Goal: Task Accomplishment & Management: Manage account settings

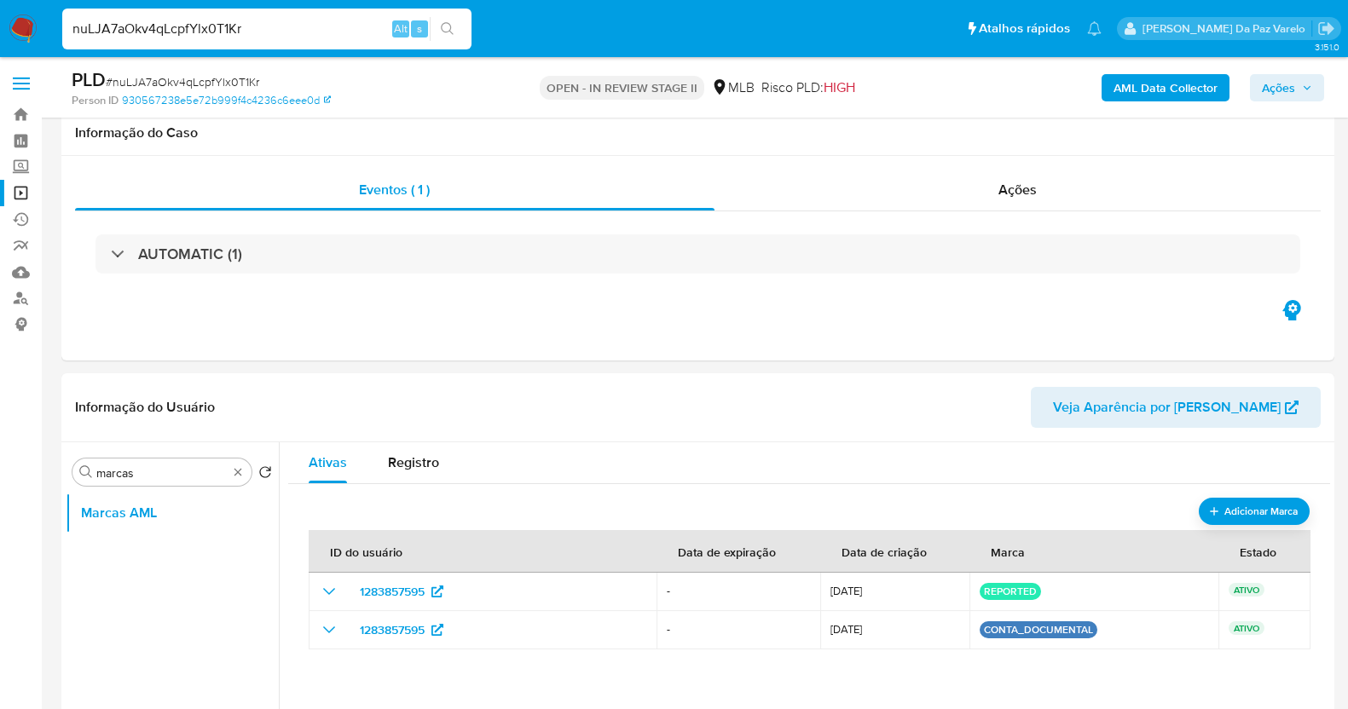
select select "10"
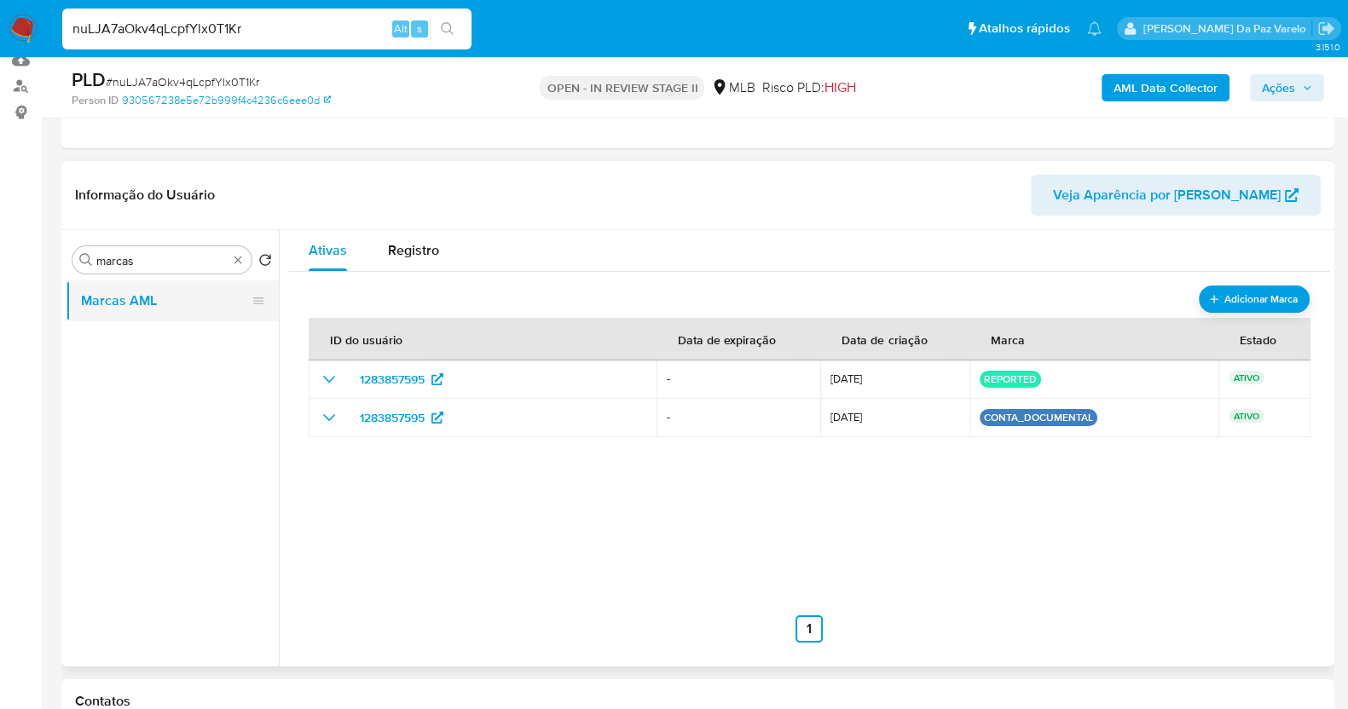
scroll to position [106, 0]
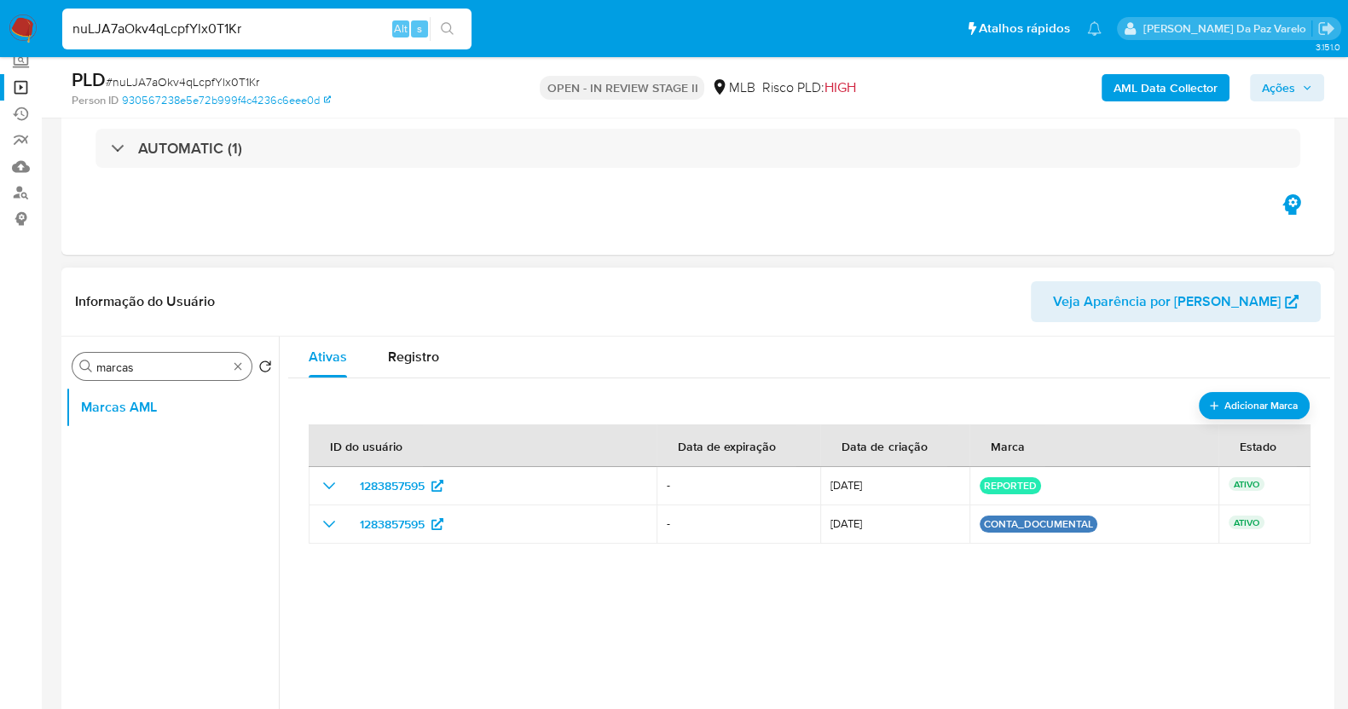
click at [246, 356] on div "Procurar marcas" at bounding box center [161, 366] width 179 height 27
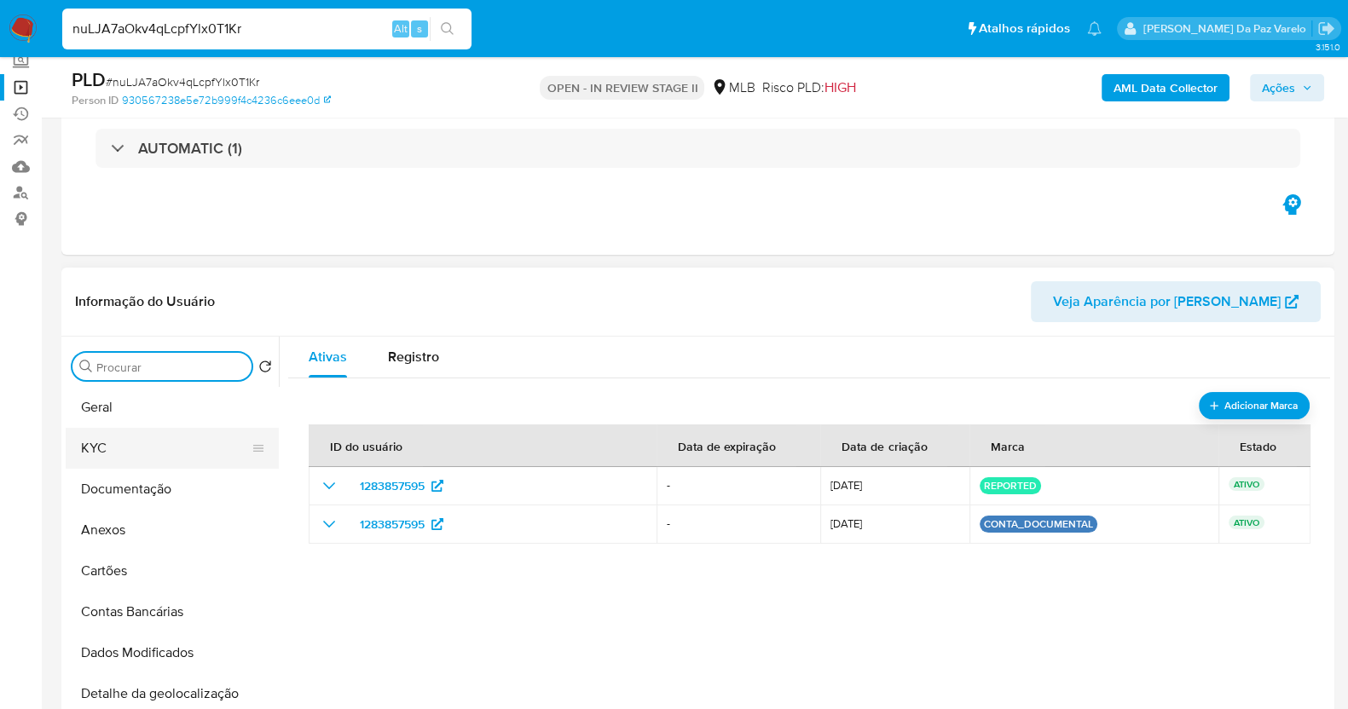
drag, startPoint x: 118, startPoint y: 441, endPoint x: 141, endPoint y: 433, distance: 24.3
click at [118, 443] on button "KYC" at bounding box center [166, 448] width 200 height 41
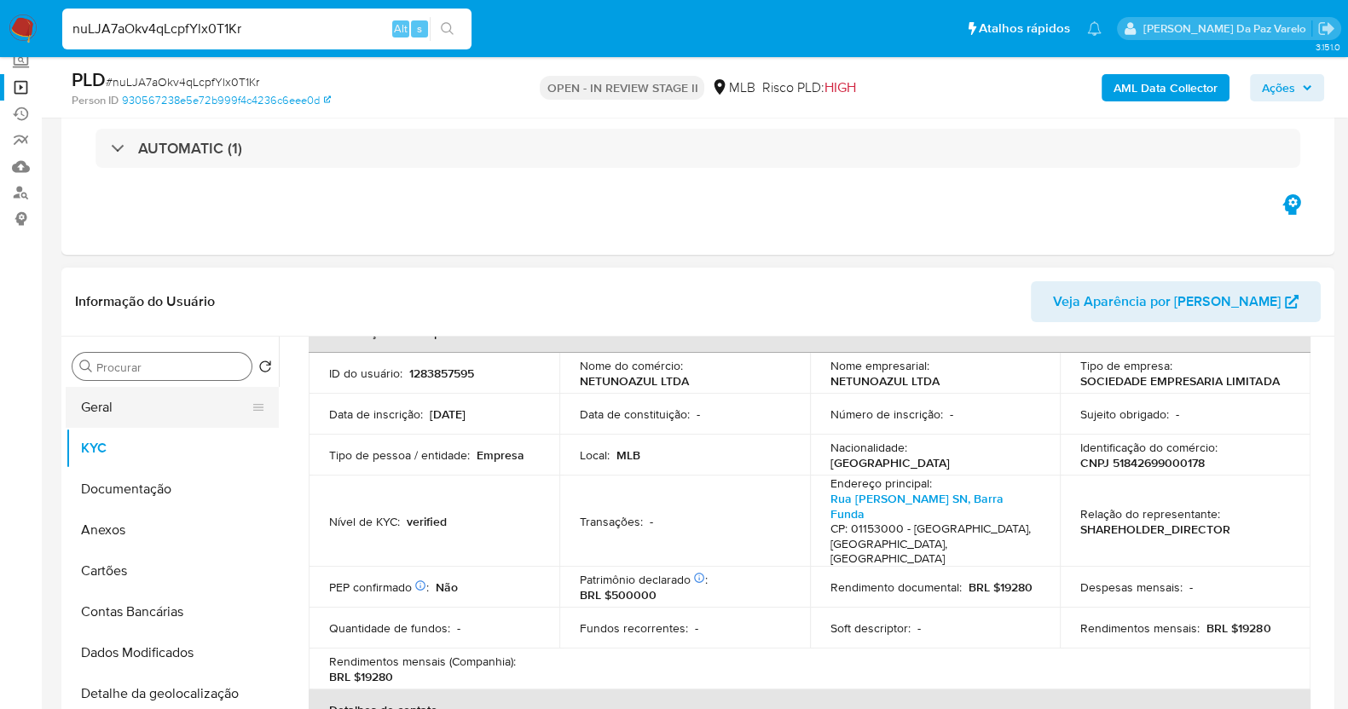
click at [124, 408] on button "Geral" at bounding box center [166, 407] width 200 height 41
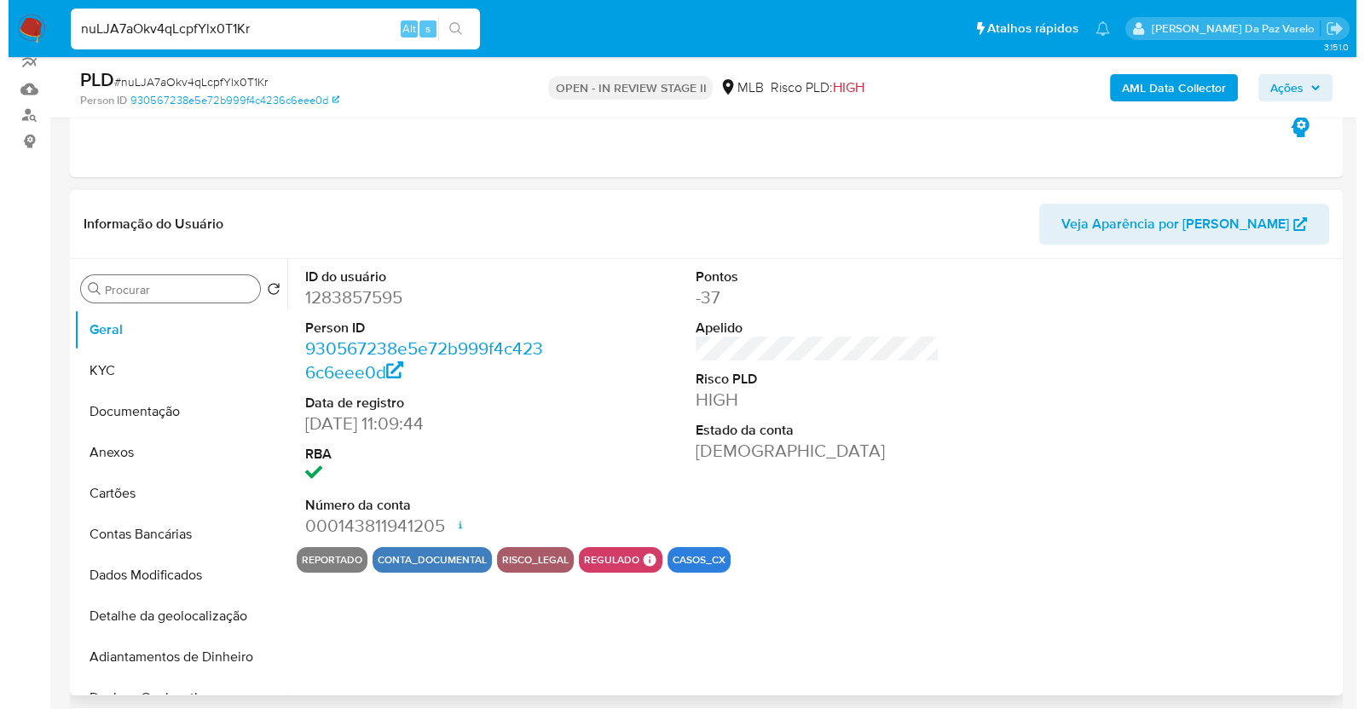
scroll to position [212, 0]
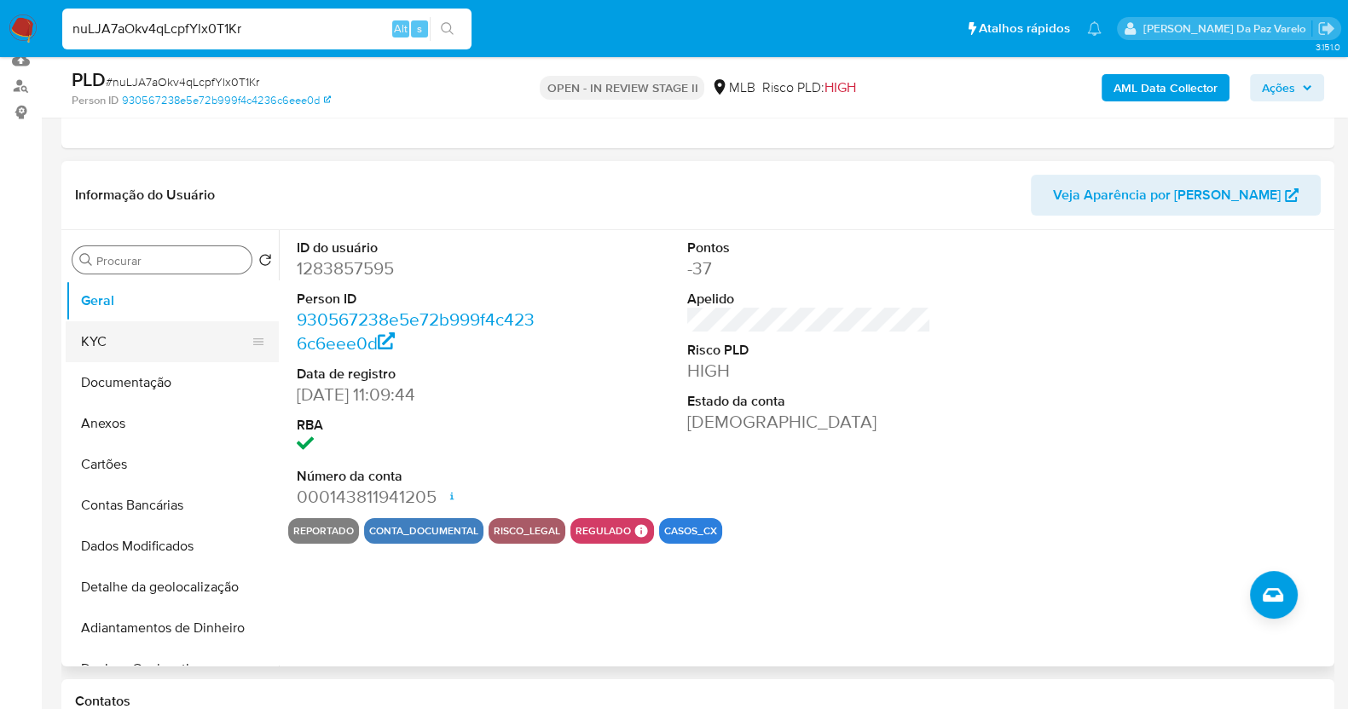
click at [110, 341] on button "KYC" at bounding box center [166, 341] width 200 height 41
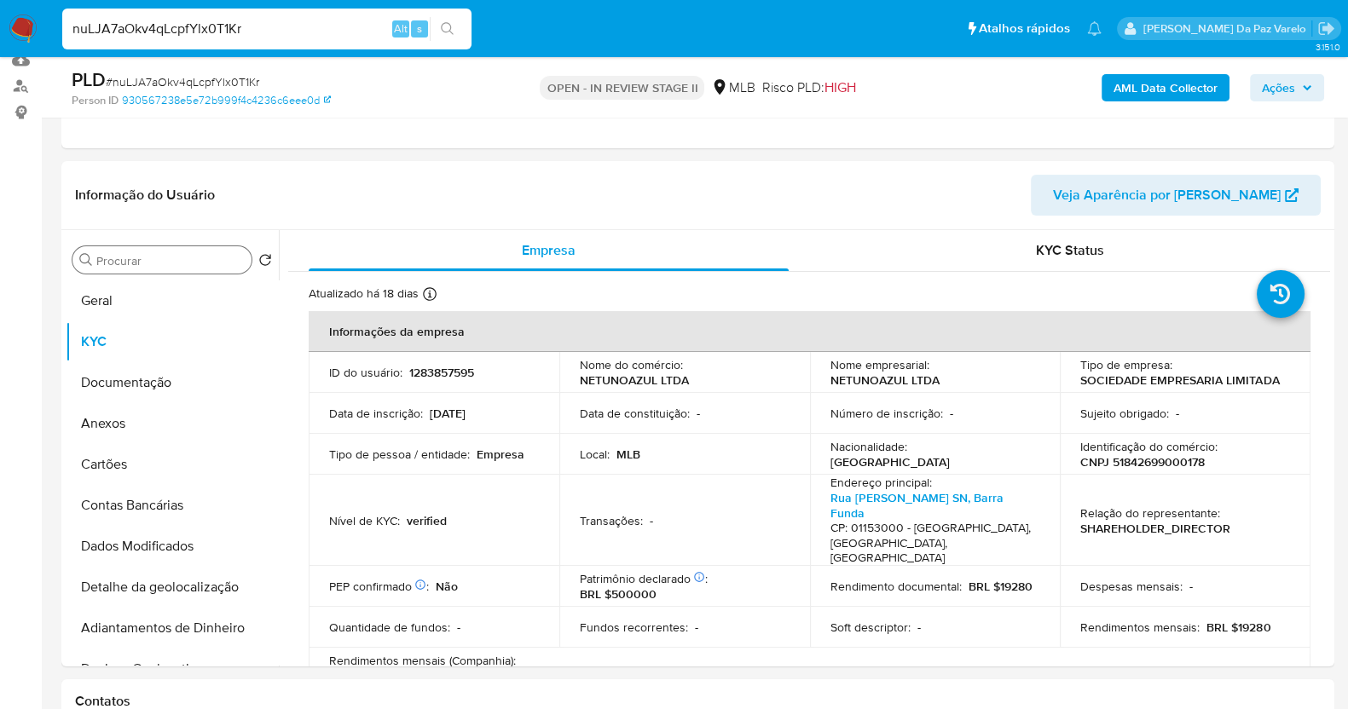
click at [169, 271] on div "Procurar marcas" at bounding box center [161, 259] width 179 height 27
click at [173, 264] on input "marcas" at bounding box center [170, 260] width 148 height 15
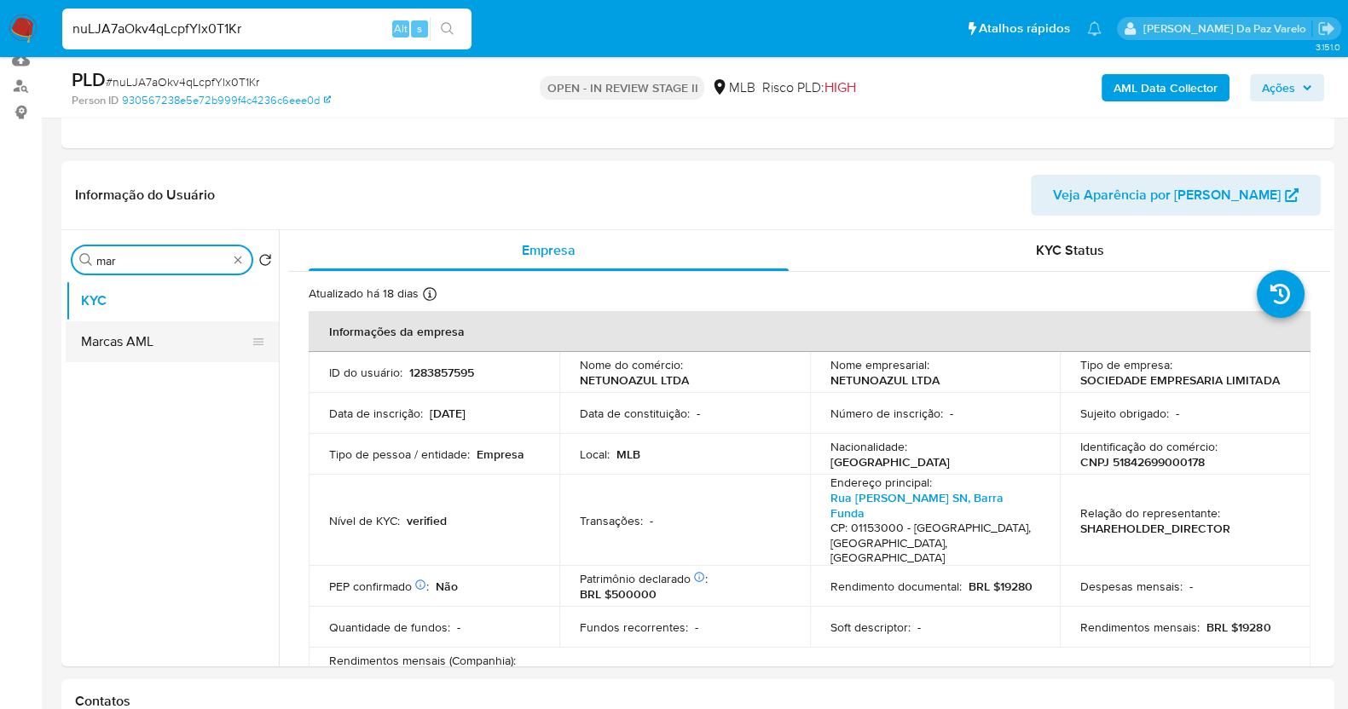
type input "mar"
click at [140, 335] on button "Marcas AML" at bounding box center [166, 341] width 200 height 41
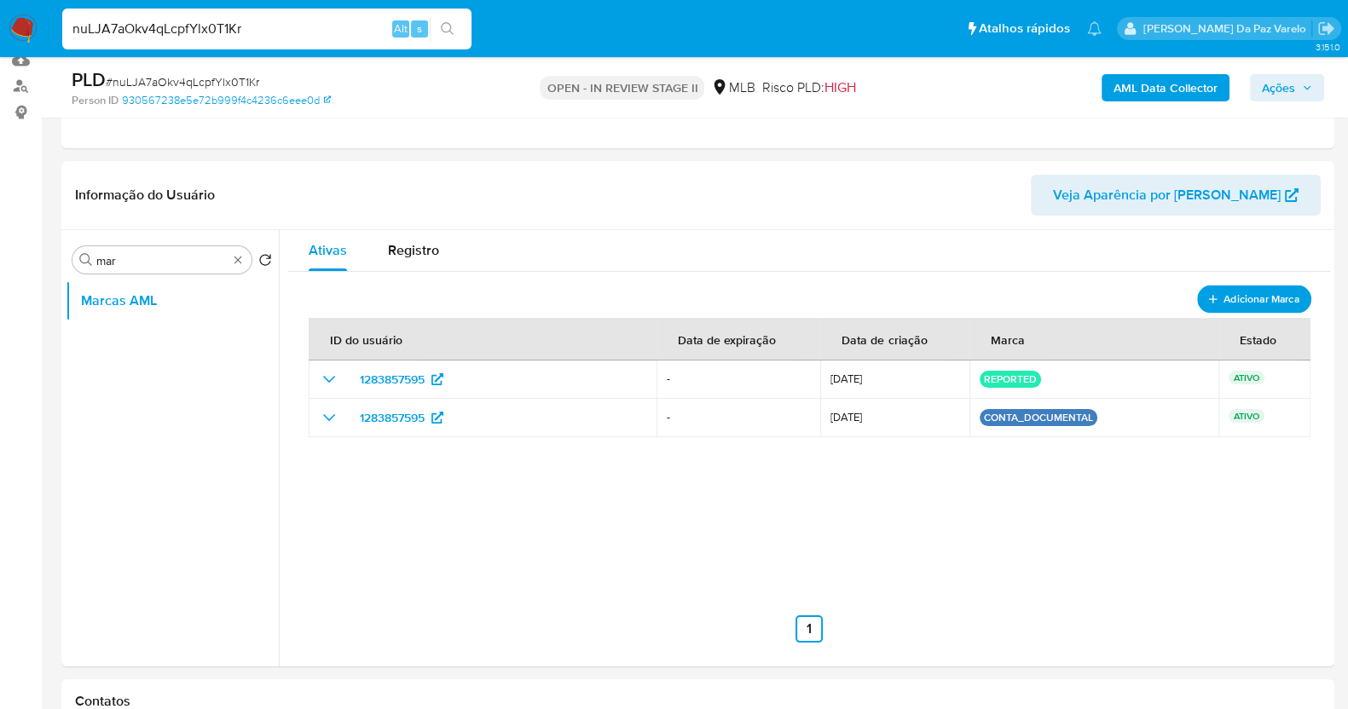
click at [1260, 302] on span "Adicionar Marca" at bounding box center [1262, 298] width 76 height 21
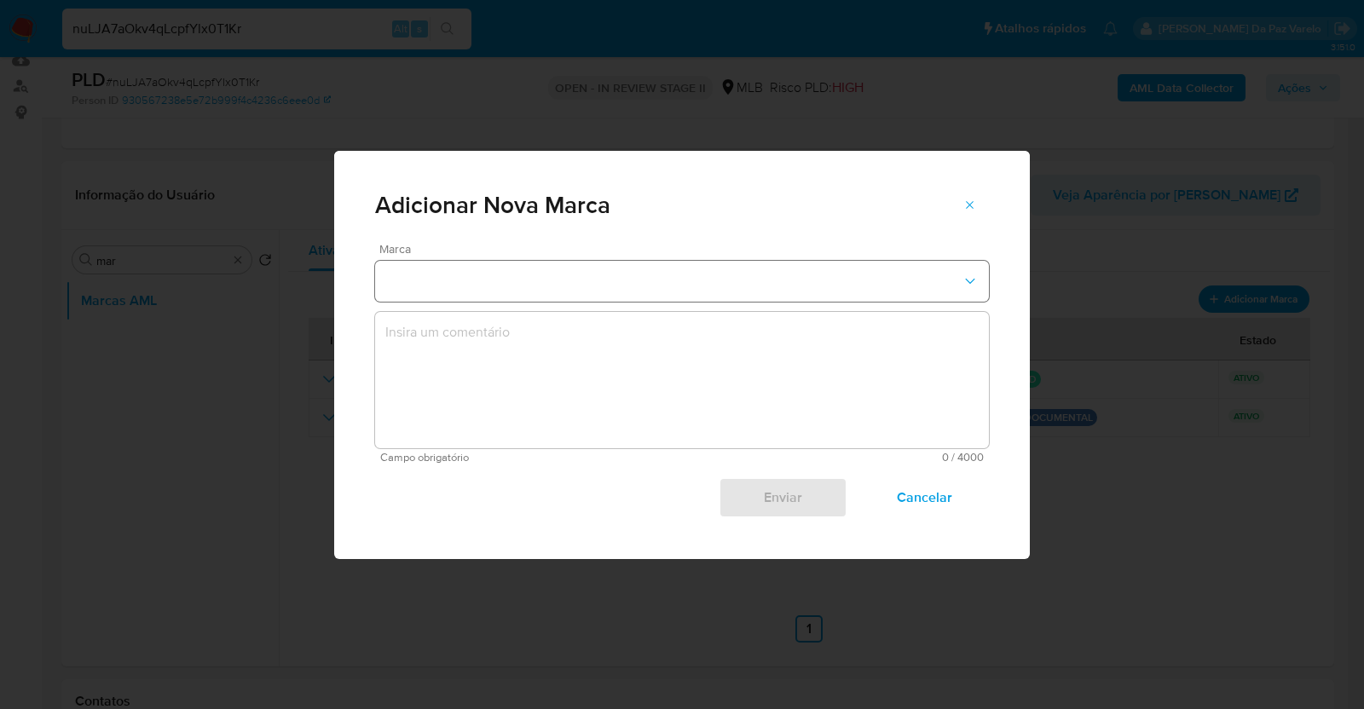
click at [449, 292] on button "marks-modal" at bounding box center [682, 281] width 614 height 41
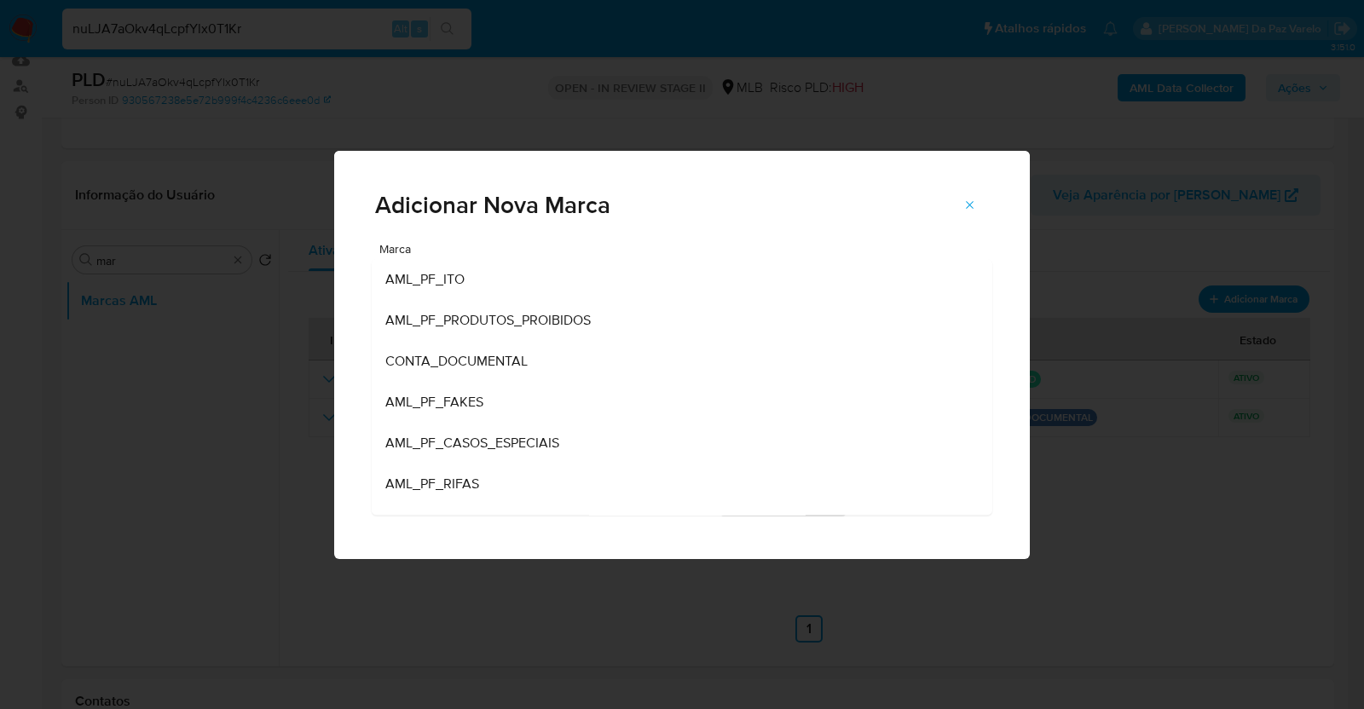
click at [486, 448] on span "AML_PF_CASOS_ESPECIAIS" at bounding box center [472, 443] width 174 height 17
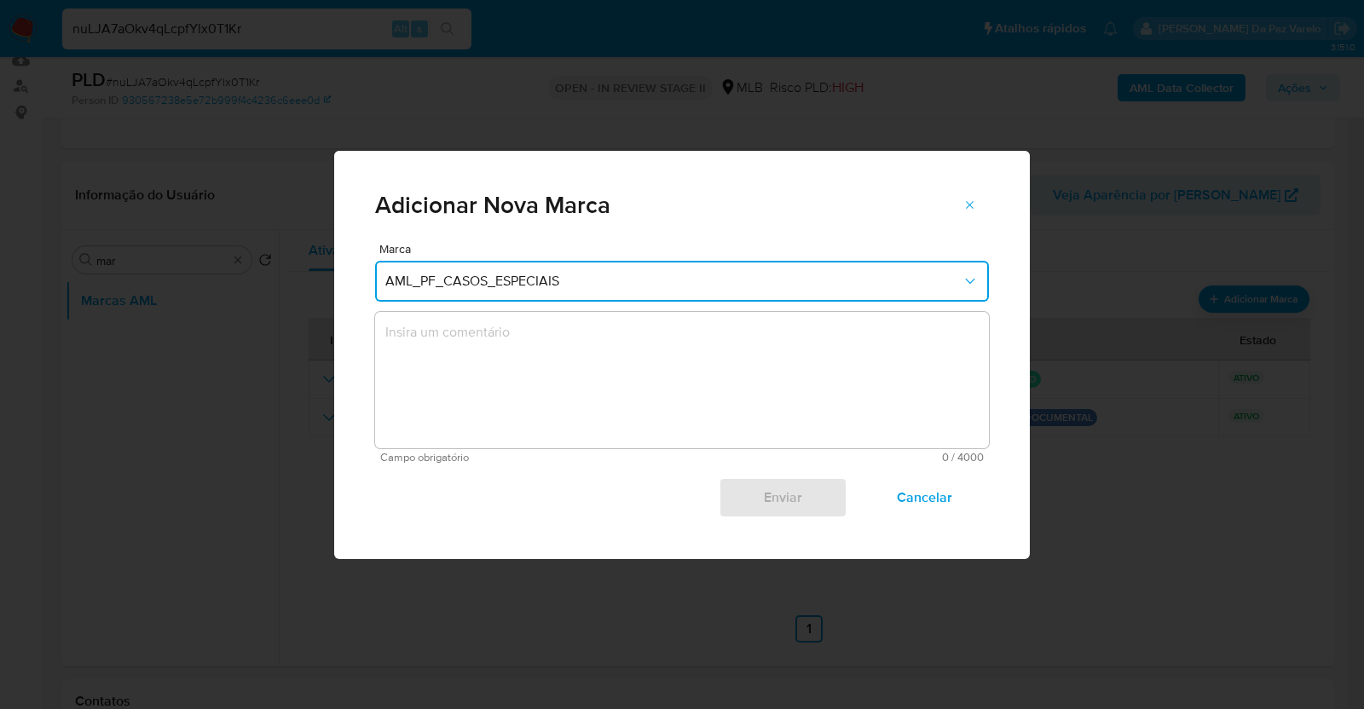
click at [487, 367] on textarea "marks-modal" at bounding box center [682, 380] width 614 height 136
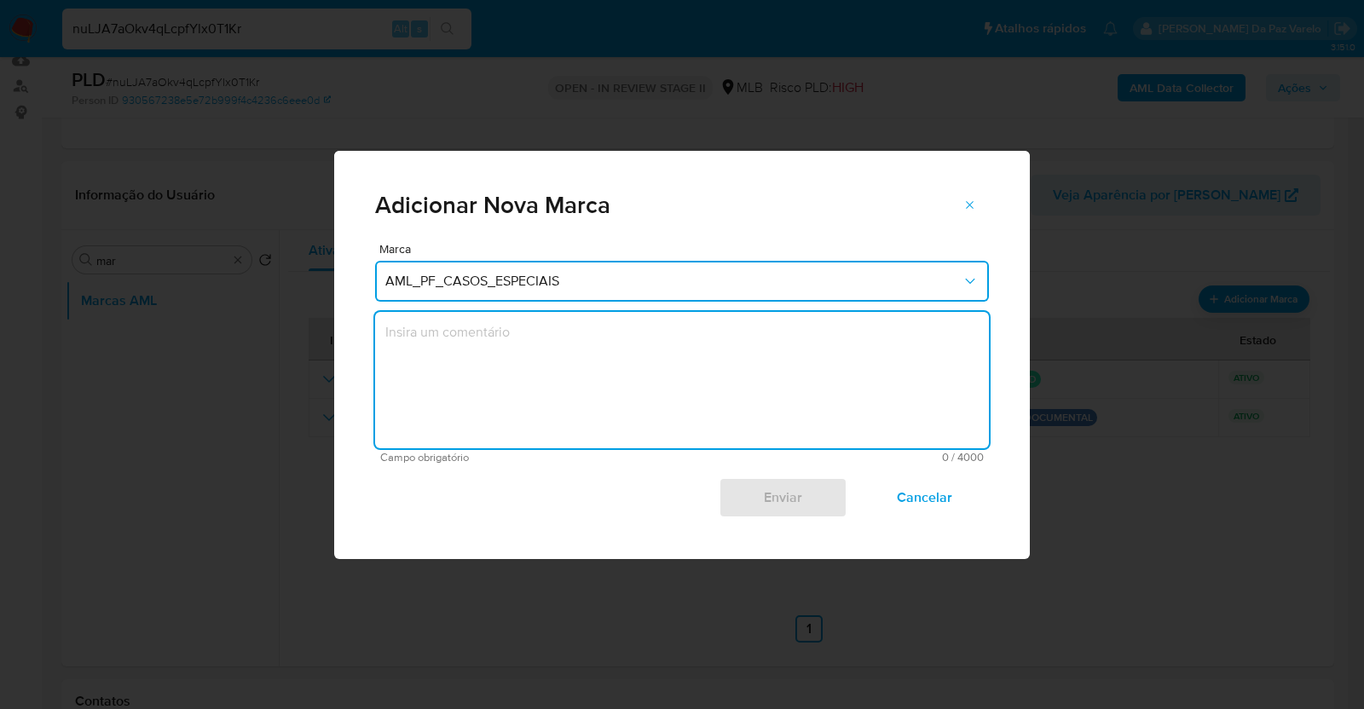
click at [485, 363] on textarea "marks-modal" at bounding box center [682, 380] width 614 height 136
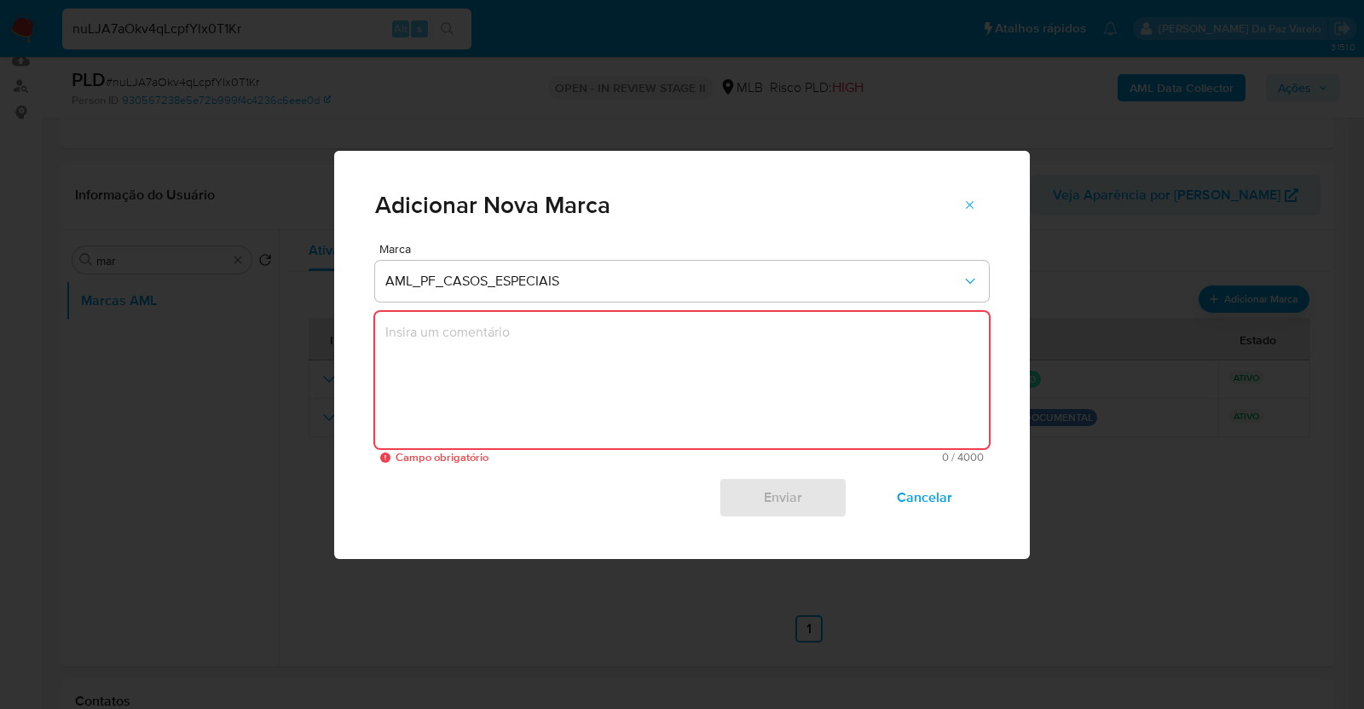
click at [456, 348] on textarea "marks-modal" at bounding box center [682, 380] width 614 height 136
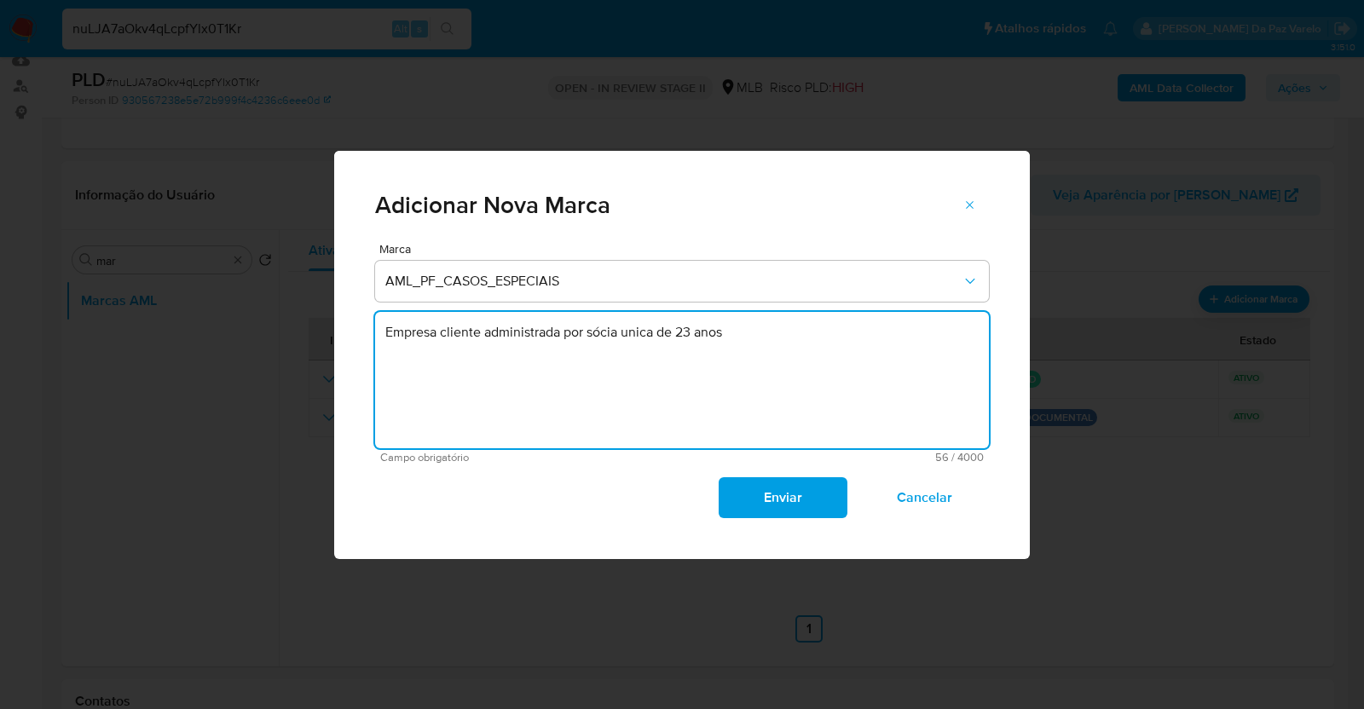
click at [634, 339] on textarea "Empresa cliente administrada por sócia unica de 23 anos" at bounding box center [682, 380] width 614 height 136
drag, startPoint x: 634, startPoint y: 345, endPoint x: 640, endPoint y: 324, distance: 22.1
click at [635, 344] on textarea "Empresa cliente administrada por sócia unica de 23 anos" at bounding box center [682, 380] width 614 height 136
click at [642, 321] on textarea "Empresa cliente administrada por sócia unica de 23 anos" at bounding box center [682, 380] width 614 height 136
click at [641, 325] on textarea "Empresa cliente administrada por sócia unica de 23 anos" at bounding box center [682, 380] width 614 height 136
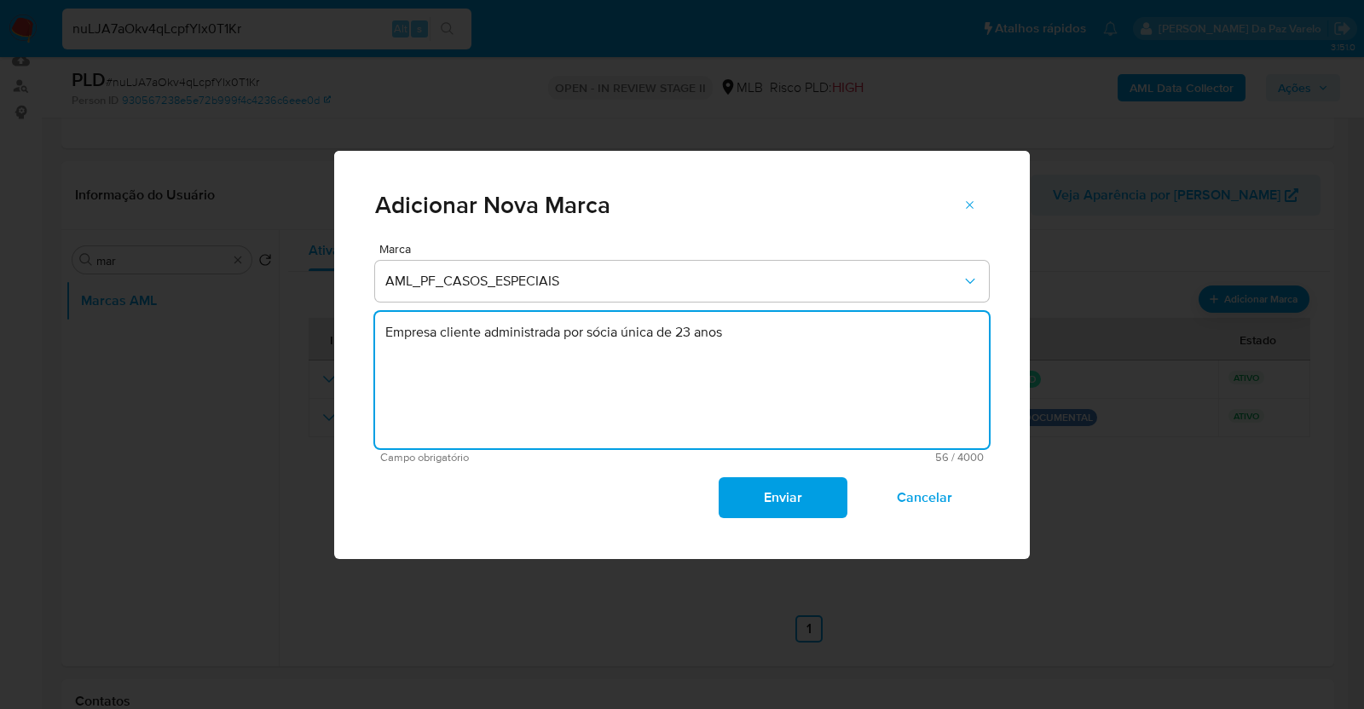
click at [759, 344] on textarea "Empresa cliente administrada por sócia única de 23 anos" at bounding box center [682, 380] width 614 height 136
paste textarea "produtos da categoria: Celulares e Telefones da marca Xiaomi)"
click at [706, 374] on textarea "Empresa cliente administrada por sócia única de 23 anos produtos da categoria: …" at bounding box center [682, 380] width 614 height 136
click at [587, 354] on textarea "Empresa cliente administrada por sócia única de 23 anos produtos da categoria: …" at bounding box center [682, 380] width 614 height 136
paste textarea "Data de Início das Transações: 07/01/2025 Data Fim das Transações: 10/08/2025 V…"
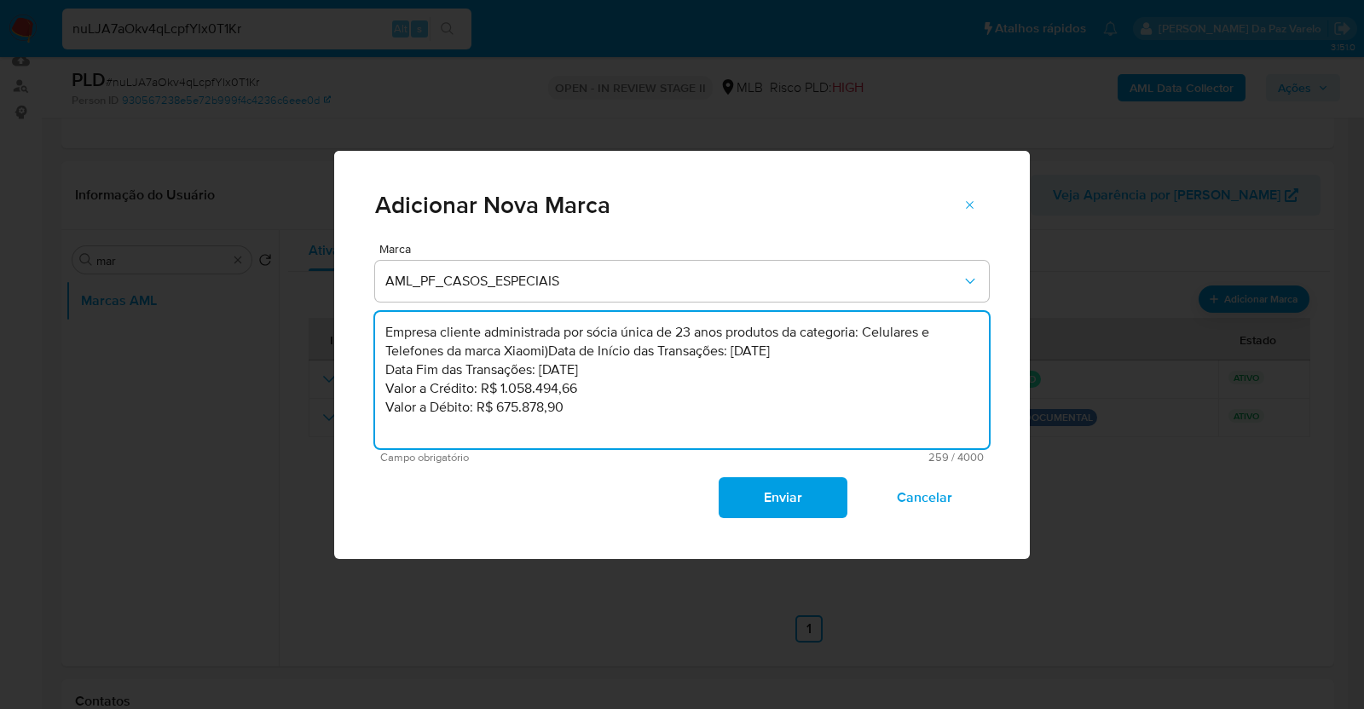
click at [573, 407] on textarea "Empresa cliente administrada por sócia única de 23 anos produtos da categoria: …" at bounding box center [682, 380] width 614 height 136
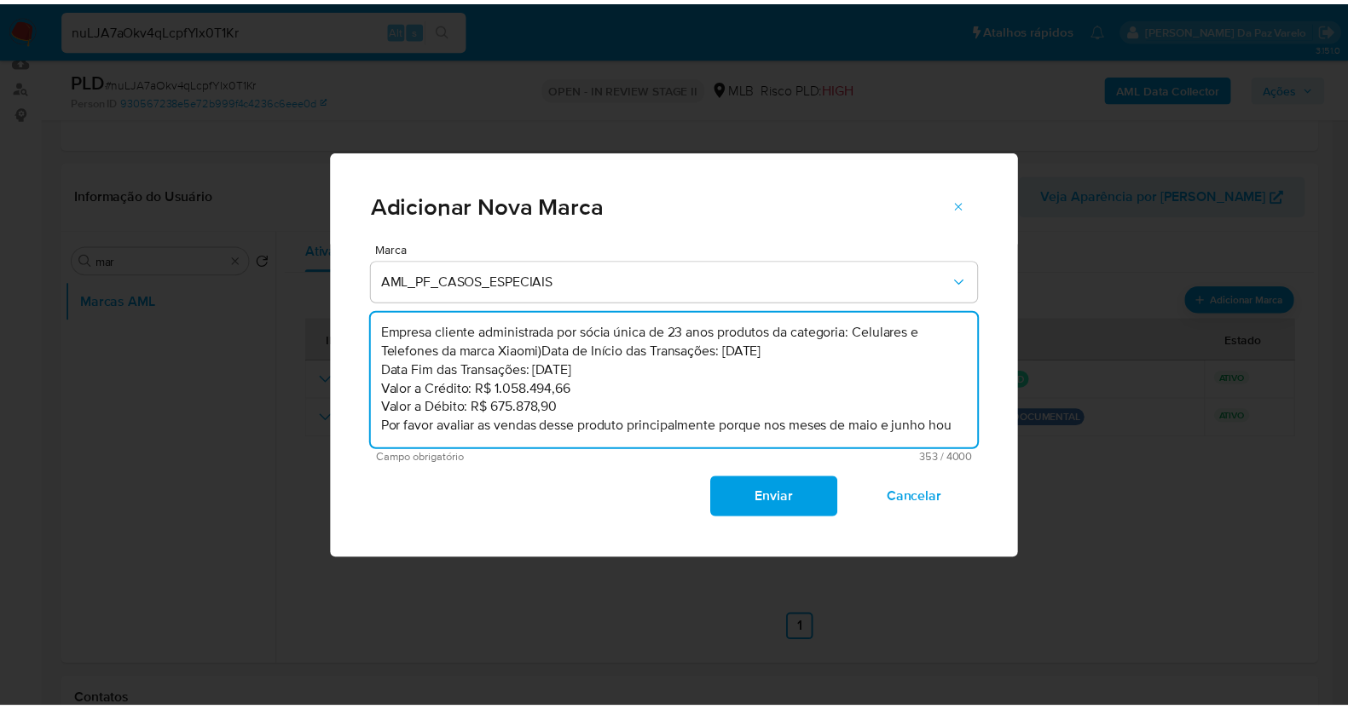
scroll to position [7, 0]
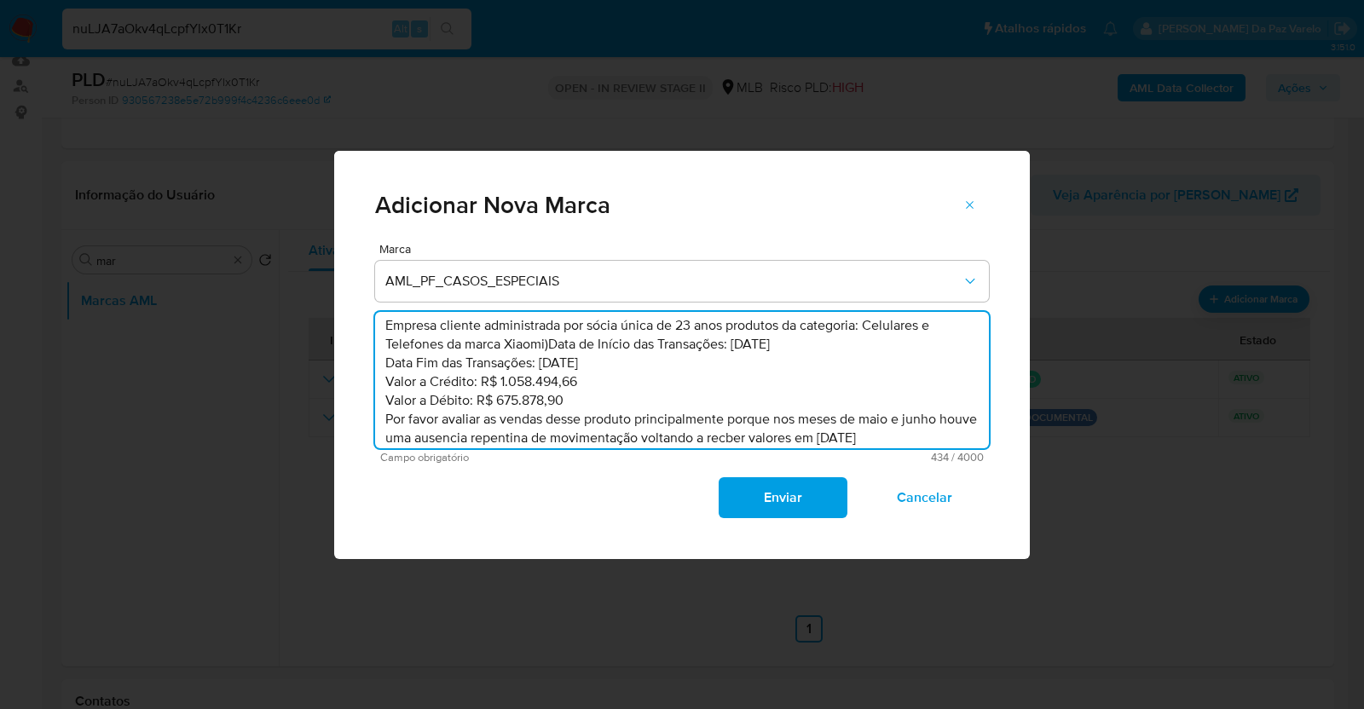
click at [503, 437] on textarea "Empresa cliente administrada por sócia única de 23 anos produtos da categoria: …" at bounding box center [682, 380] width 614 height 136
type textarea "Empresa cliente administrada por sócia única de 23 anos produtos da categoria: …"
click at [802, 505] on span "Enviar" at bounding box center [783, 498] width 84 height 38
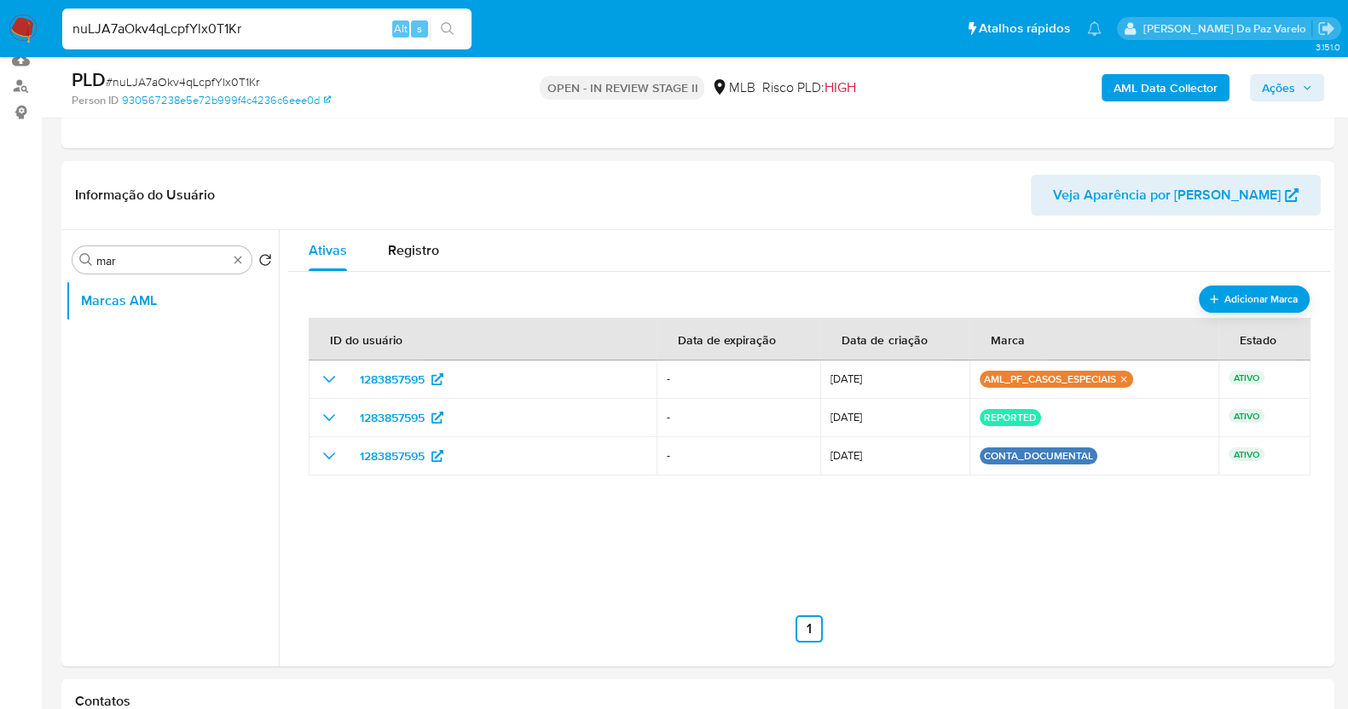
click at [333, 38] on input "nuLJA7aOkv4qLcpfYlx0T1Kr" at bounding box center [266, 29] width 409 height 22
paste input "trMm8ADxOWD5cutPRv0fpUC4"
type input "trMm8ADxOWD5cutPRv0fpUC4"
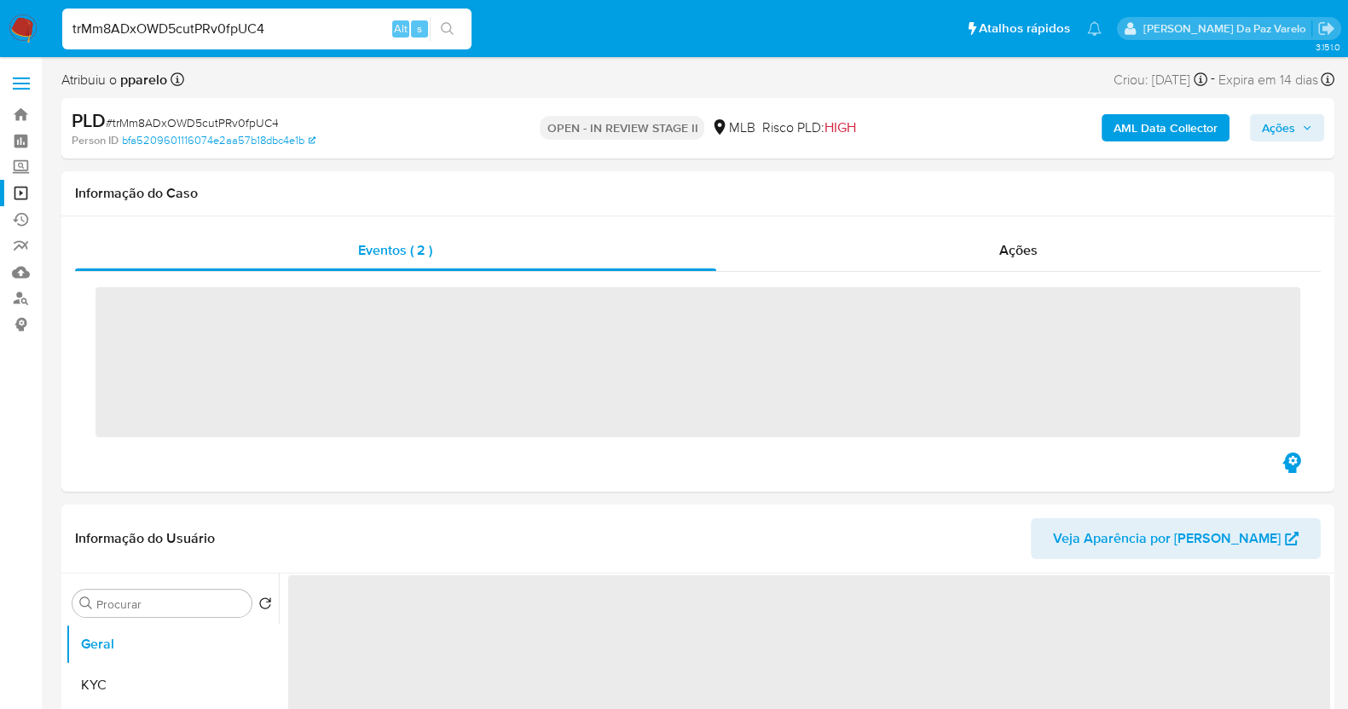
select select "10"
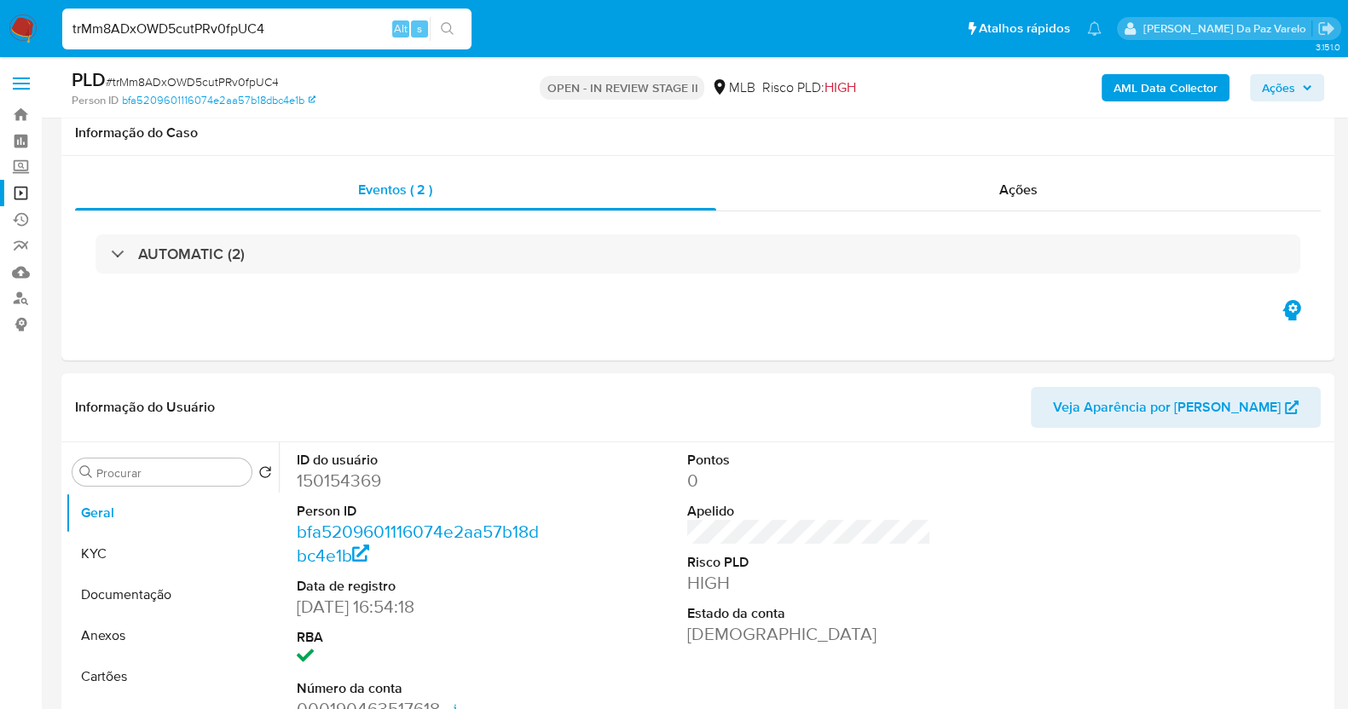
scroll to position [416, 0]
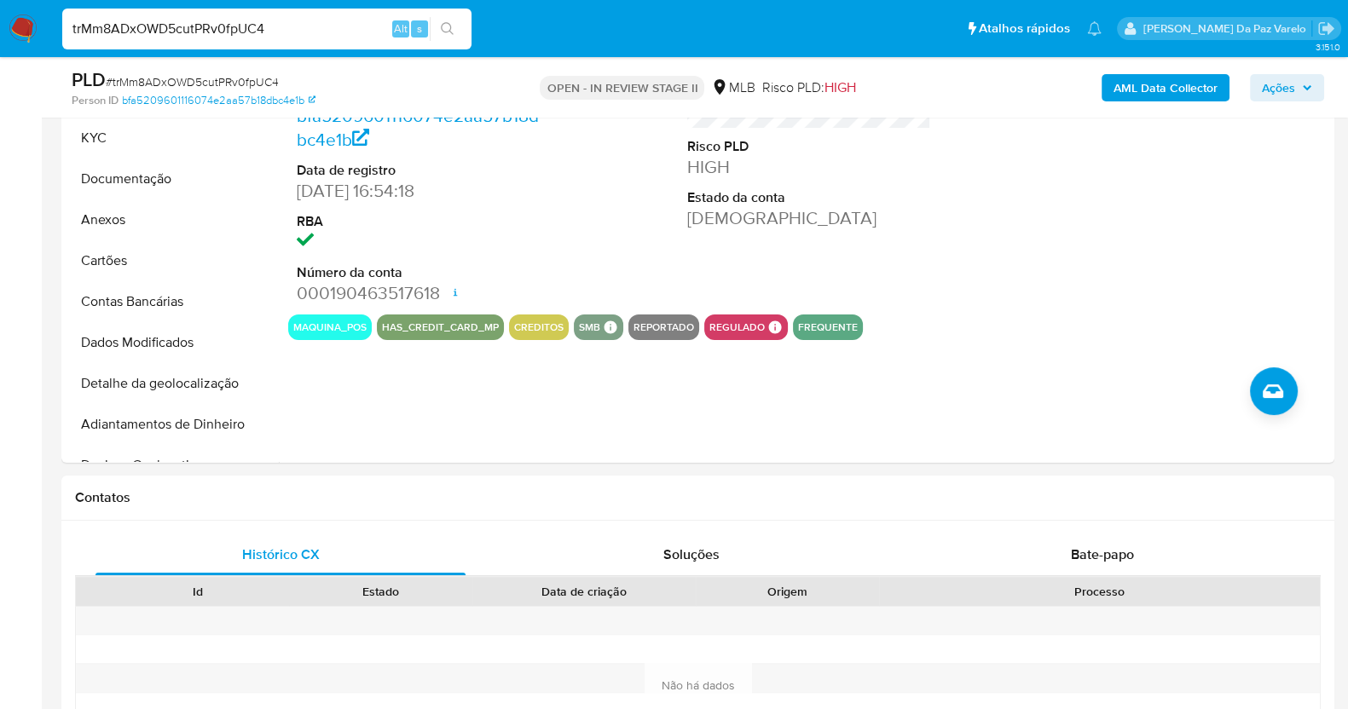
click at [316, 44] on div "trMm8ADxOWD5cutPRv0fpUC4 Alt s" at bounding box center [266, 29] width 409 height 41
click at [326, 19] on input "trMm8ADxOWD5cutPRv0fpUC4" at bounding box center [266, 29] width 409 height 22
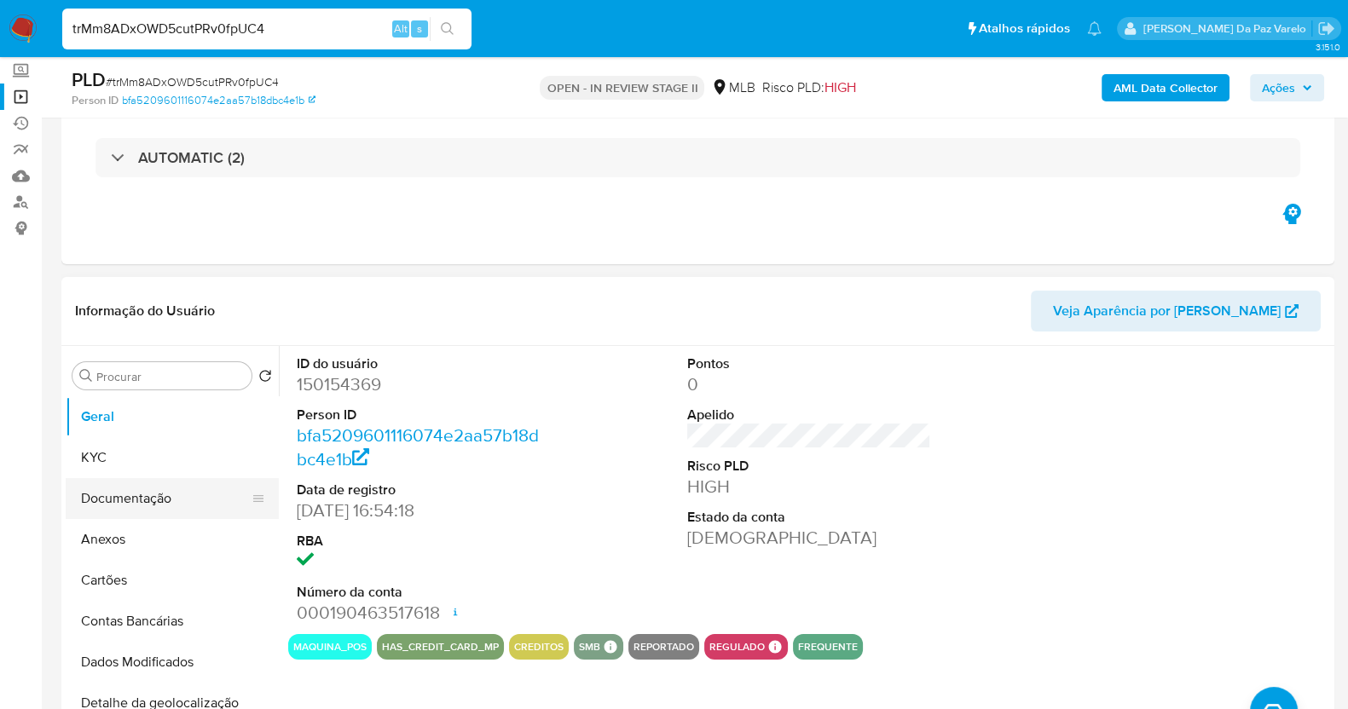
click at [156, 501] on button "Documentação" at bounding box center [166, 498] width 200 height 41
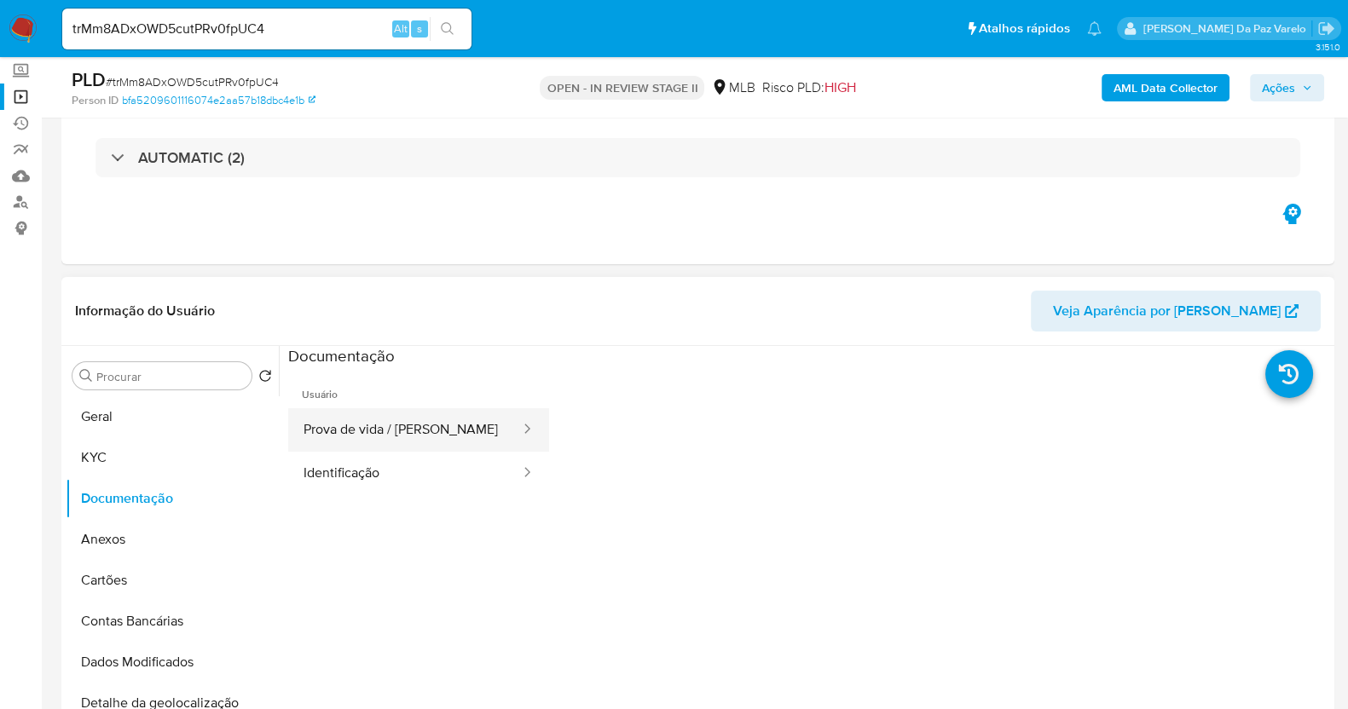
click at [342, 437] on button "Prova de vida / [PERSON_NAME]" at bounding box center [405, 429] width 234 height 43
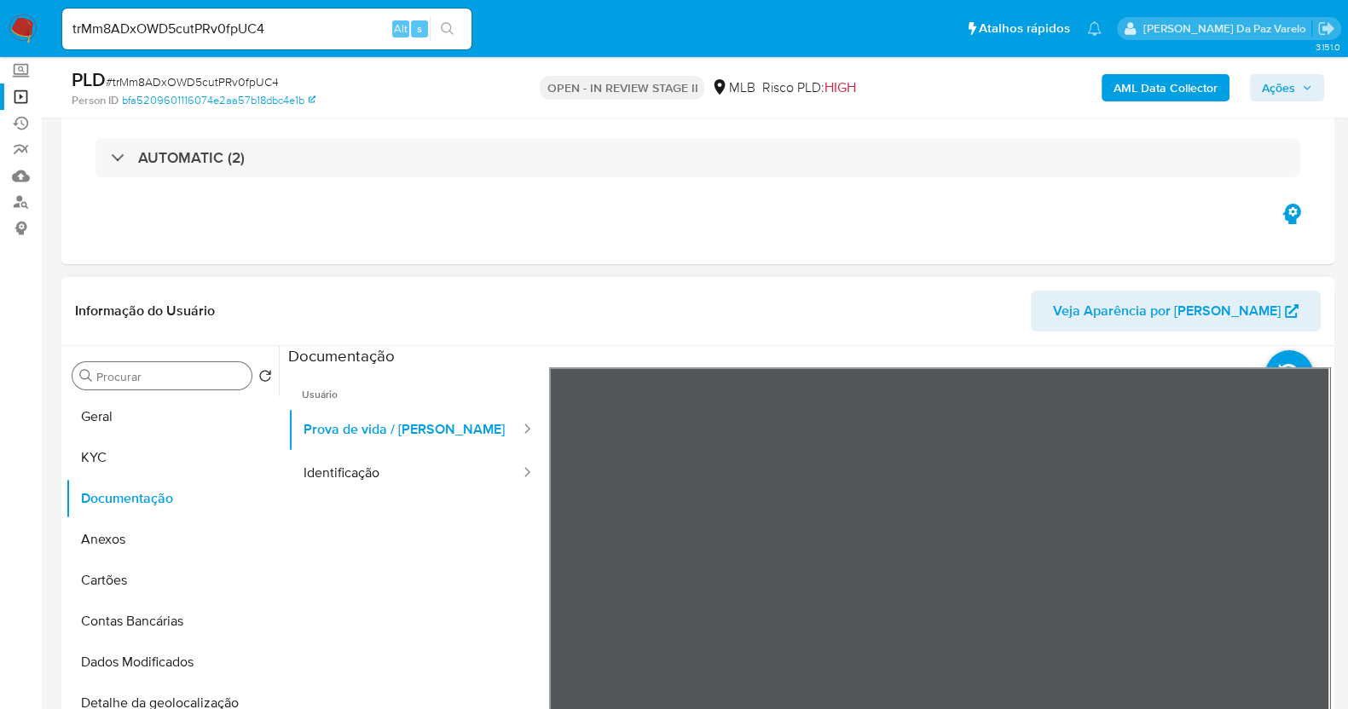
click at [162, 382] on input "Procurar" at bounding box center [170, 376] width 148 height 15
click at [162, 376] on input "Procurar" at bounding box center [170, 376] width 148 height 15
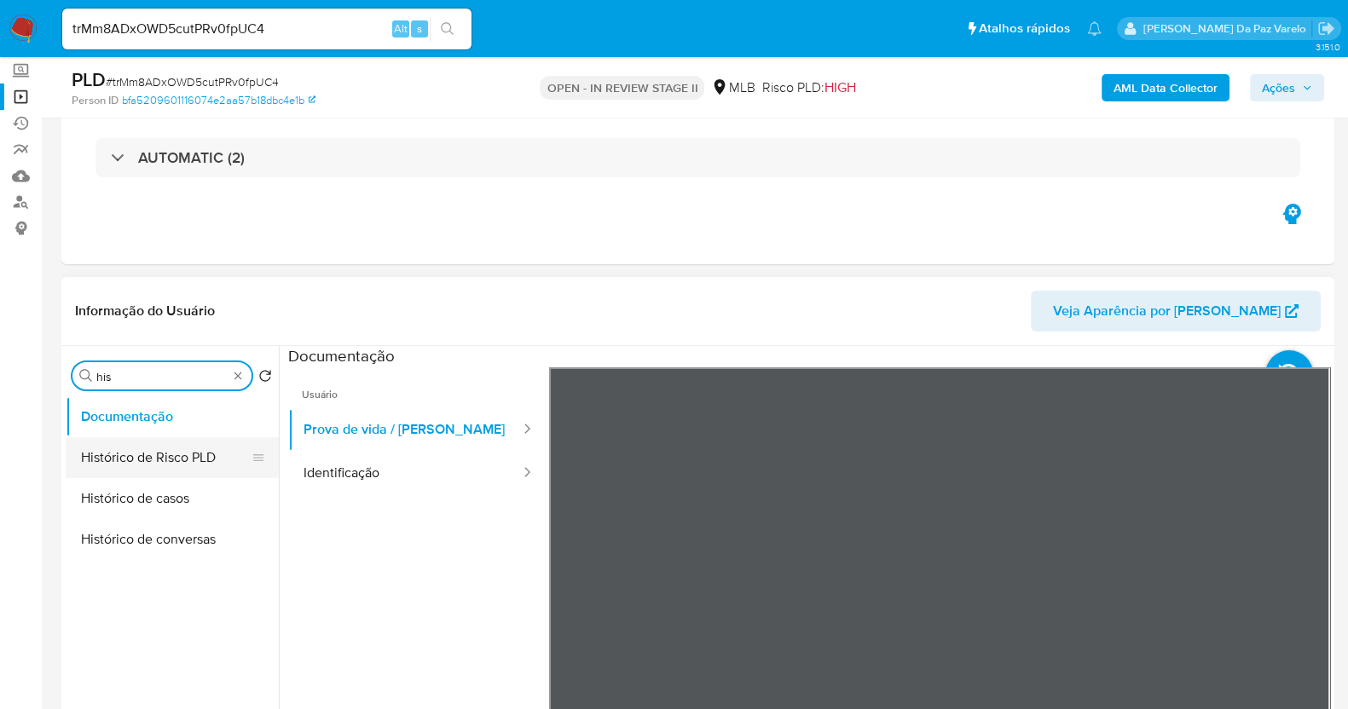
type input "his"
click at [159, 449] on button "Histórico de Risco PLD" at bounding box center [166, 457] width 200 height 41
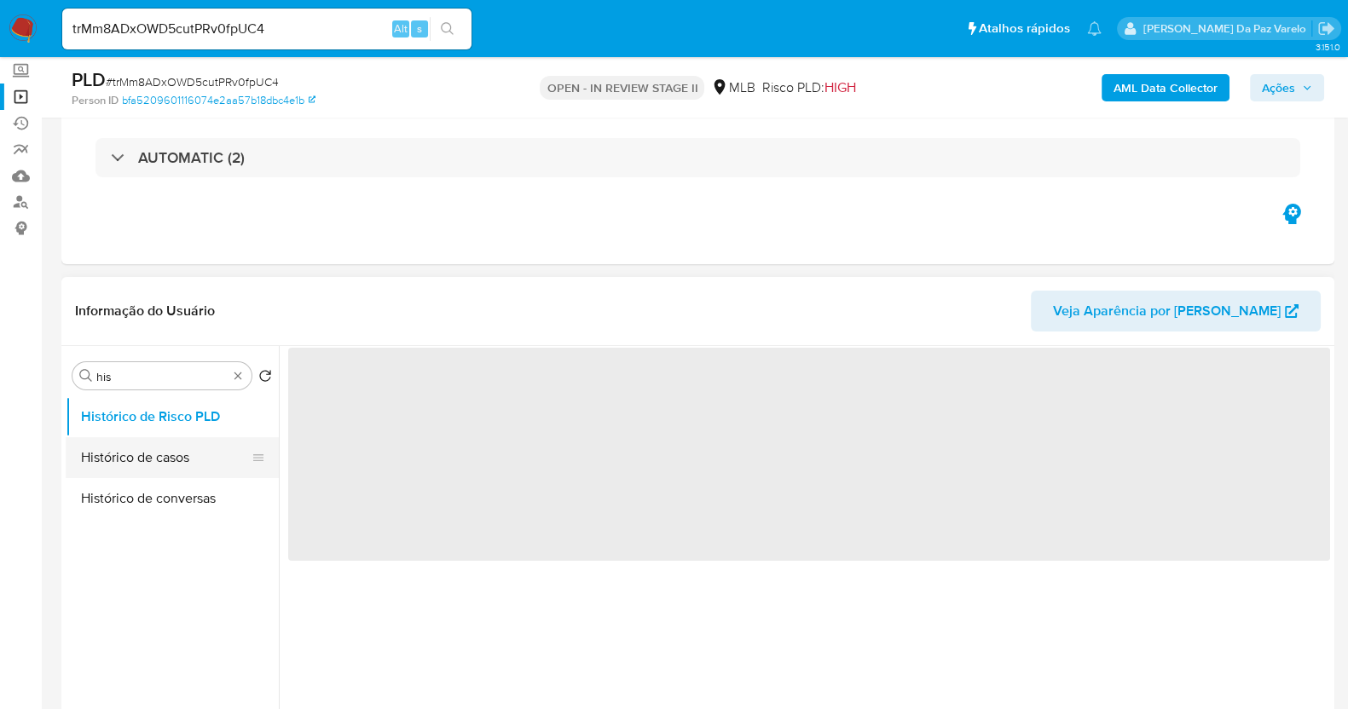
click at [158, 467] on button "Histórico de casos" at bounding box center [166, 457] width 200 height 41
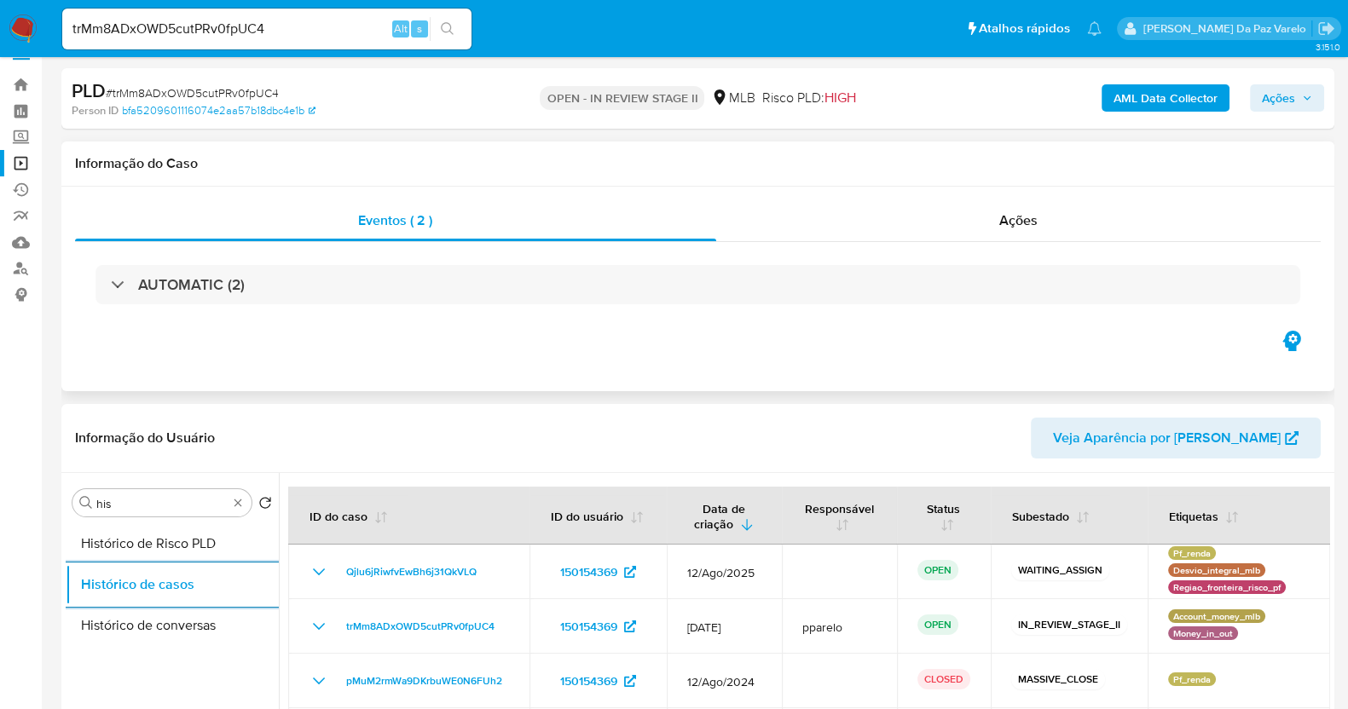
scroll to position [0, 0]
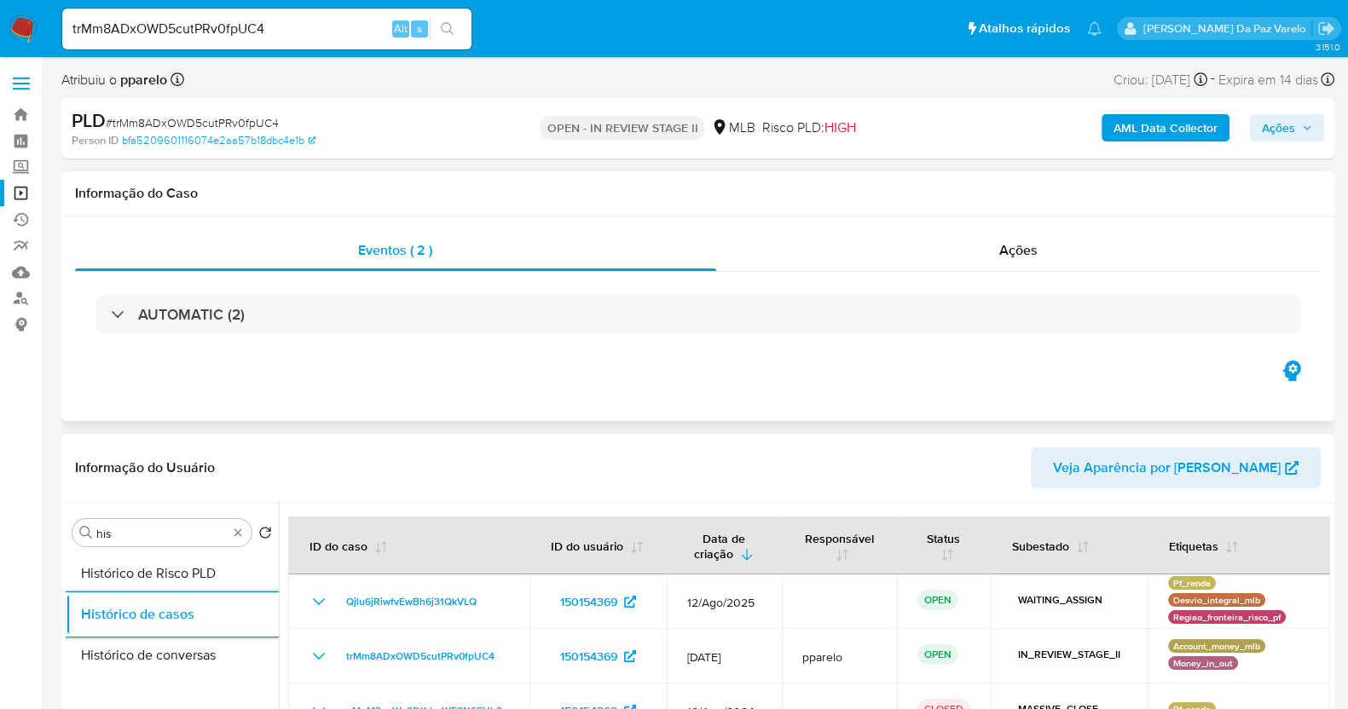
drag, startPoint x: 982, startPoint y: 266, endPoint x: 1027, endPoint y: 225, distance: 61.0
click at [984, 266] on div "Ações" at bounding box center [1018, 250] width 605 height 41
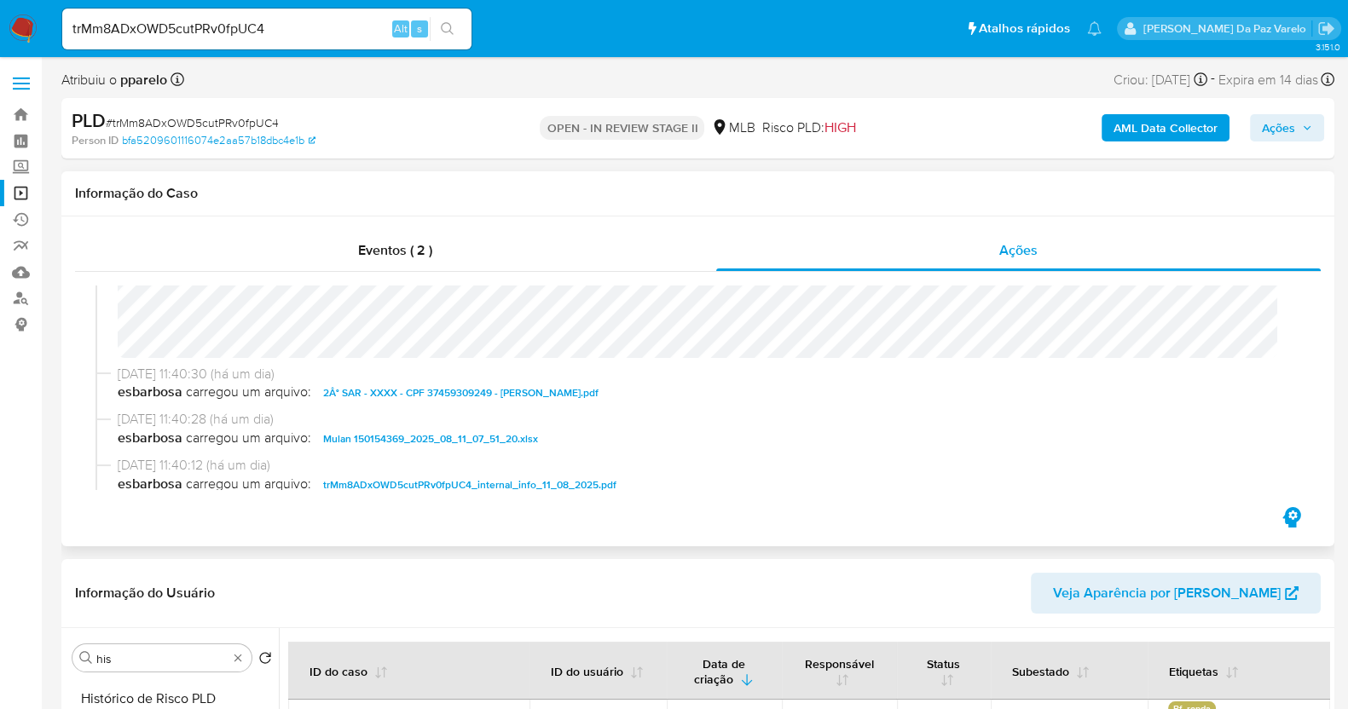
scroll to position [212, 0]
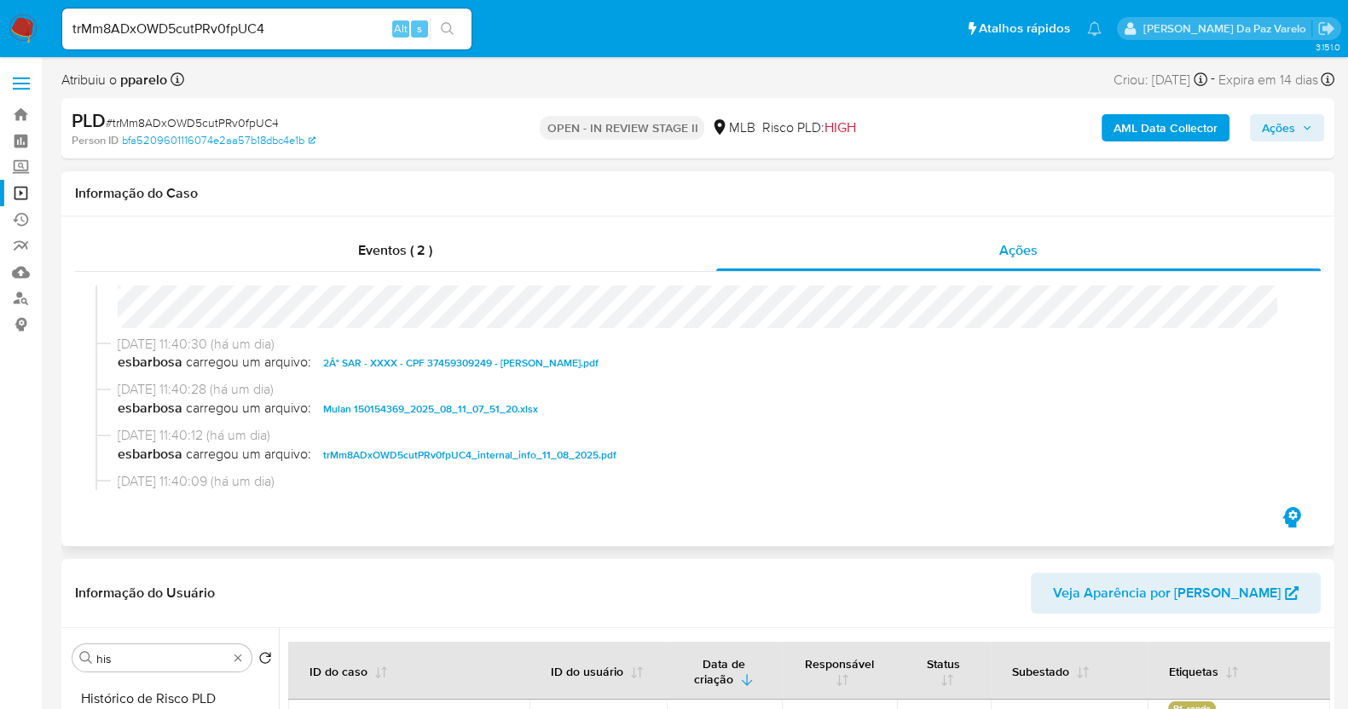
click at [442, 364] on span "2Â° SAR - XXXX - CPF 37459309249 - ANTONIO PAULO DA COSTA SMITH.pdf" at bounding box center [460, 363] width 275 height 20
click at [442, 364] on span "esbarbosa carregou um arquivo: 2Â° SAR - XXXX - CPF 37459309249 - ANTONIO PAULO…" at bounding box center [706, 363] width 1176 height 20
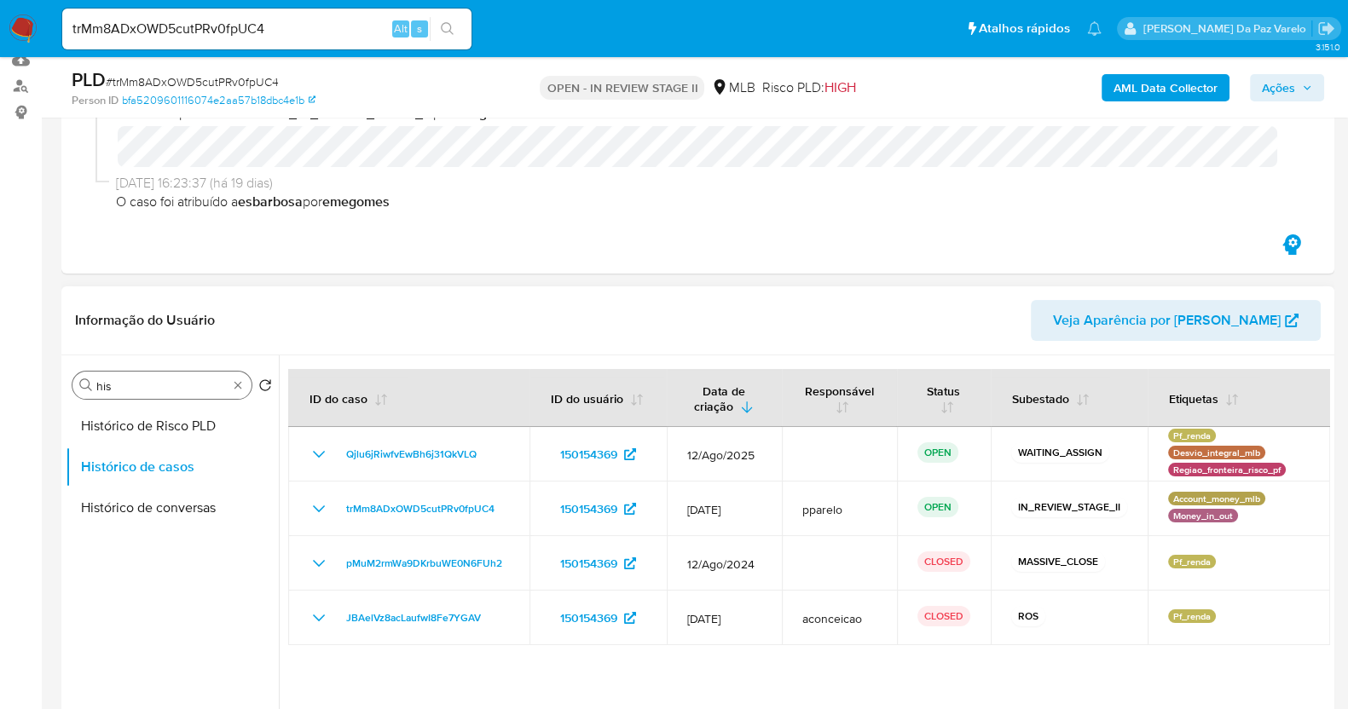
click at [162, 394] on div "Procurar his" at bounding box center [161, 385] width 179 height 27
click at [169, 379] on input "his" at bounding box center [161, 386] width 131 height 15
type input "hist"
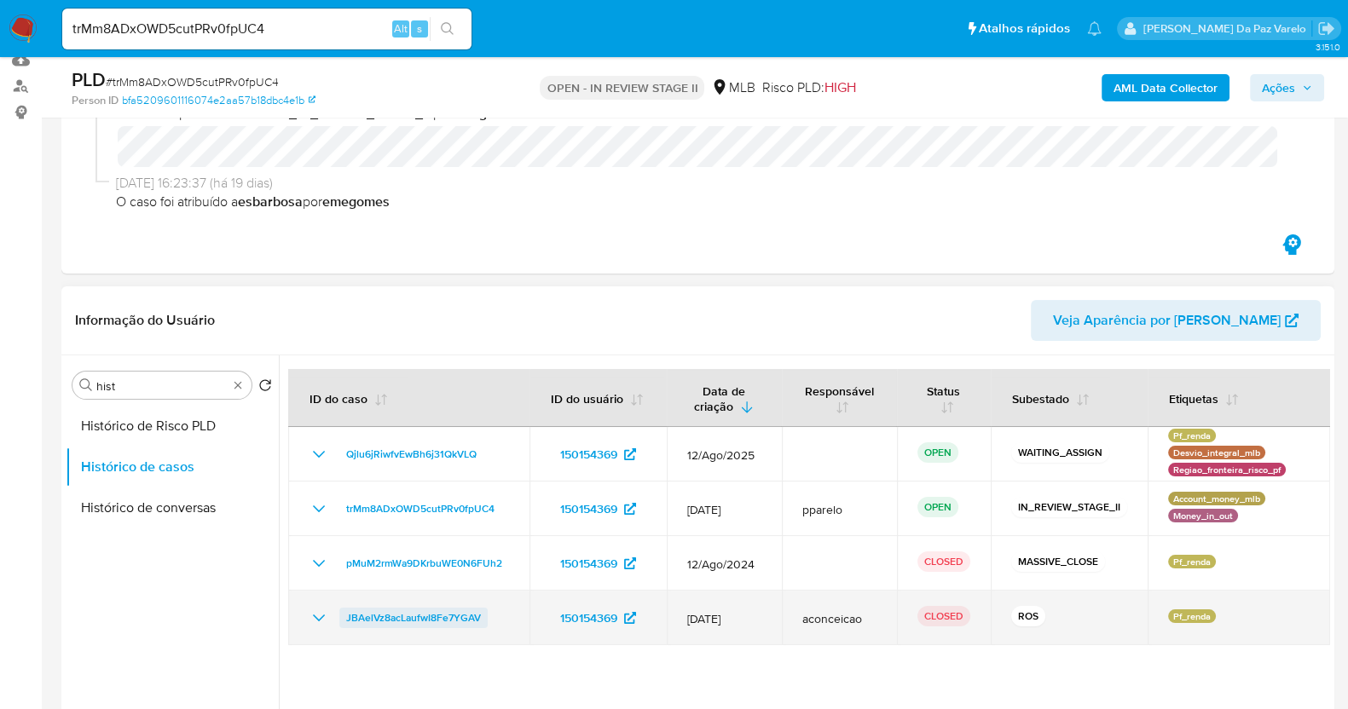
click at [374, 614] on span "JBAelVz8acLaufwI8Fe7YGAV" at bounding box center [413, 618] width 135 height 20
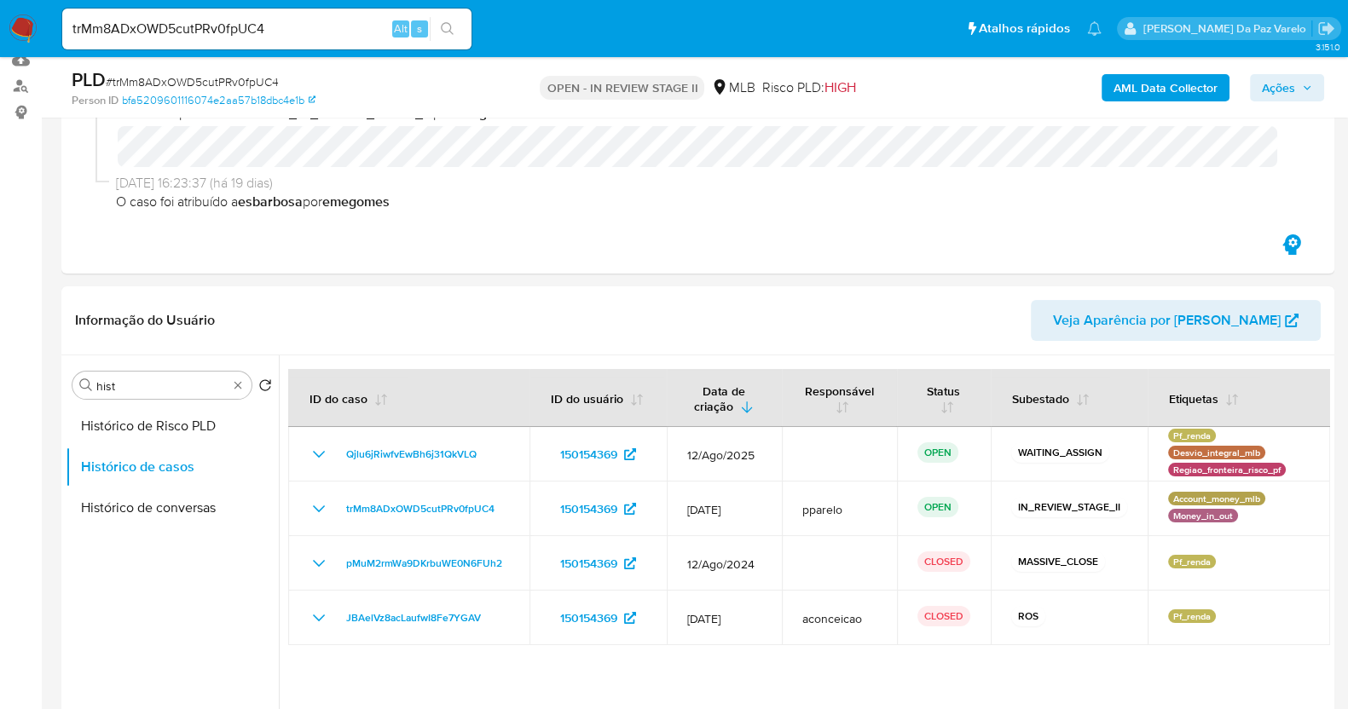
click at [353, 30] on input "trMm8ADxOWD5cutPRv0fpUC4" at bounding box center [266, 29] width 409 height 22
click at [350, 32] on input "trMm8ADxOWD5cutPRv0fpUC4" at bounding box center [266, 29] width 409 height 22
paste input "AwIDaQUZgdLDS5mZ7cLGXGdp"
type input "trMm8ADxOWD5cutPRv0fpUC4AwIDaQUZgdLDS5mZ7cLGXGdp"
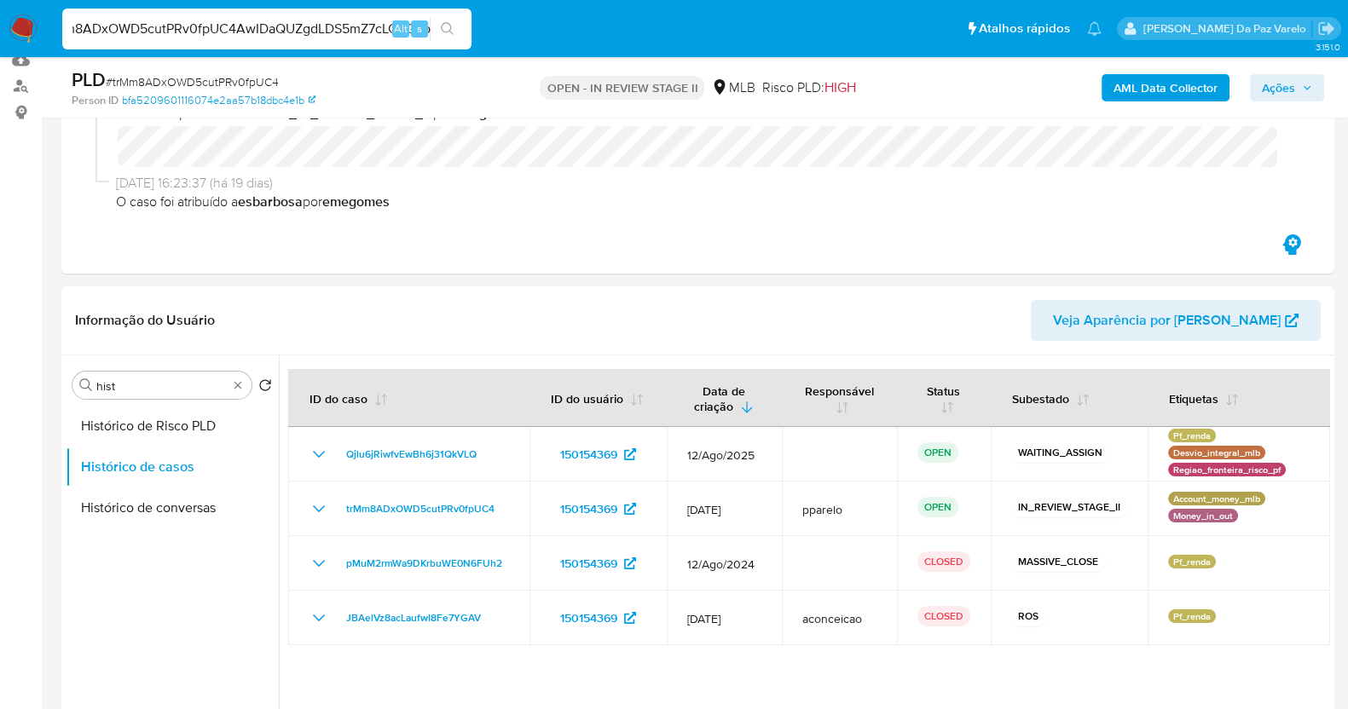
scroll to position [0, 0]
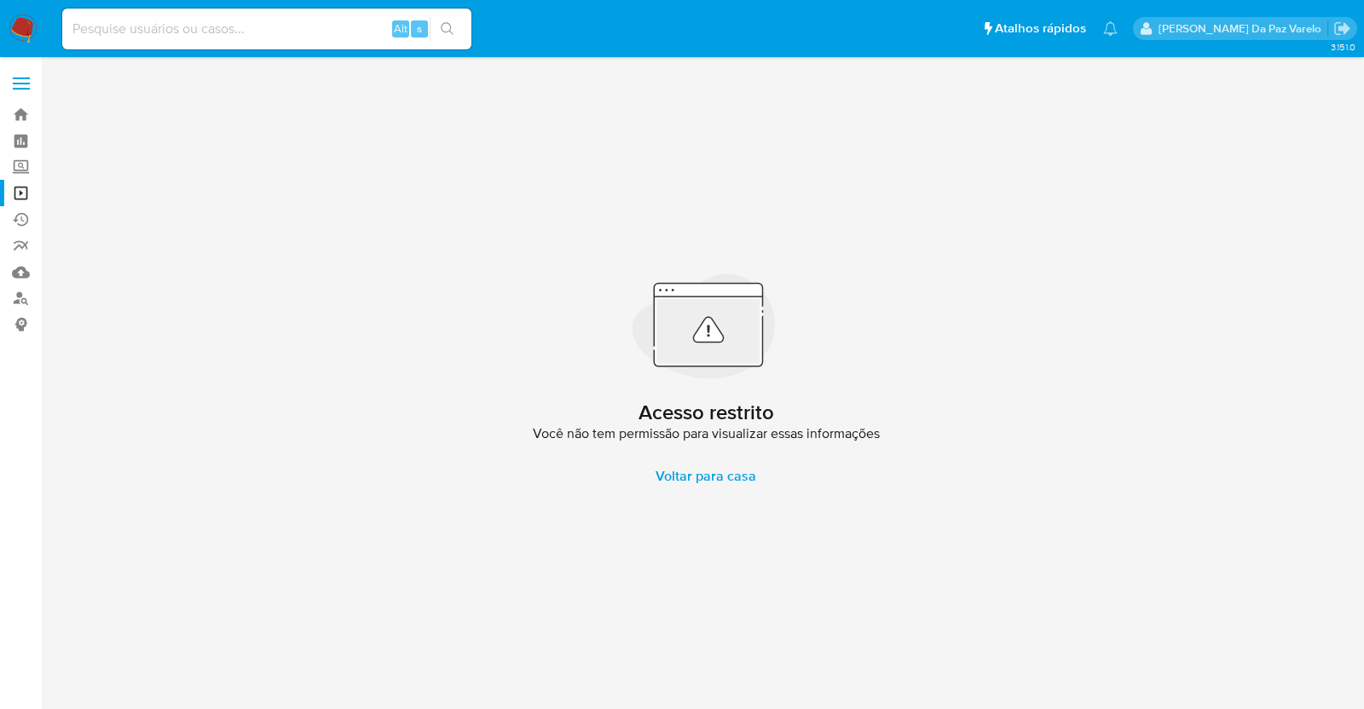
click at [345, 27] on input at bounding box center [266, 29] width 409 height 22
paste input "AwIDaQUZgdLDS5mZ7cLGXGdp"
type input "AwIDaQUZgdLDS5mZ7cLGXGdp"
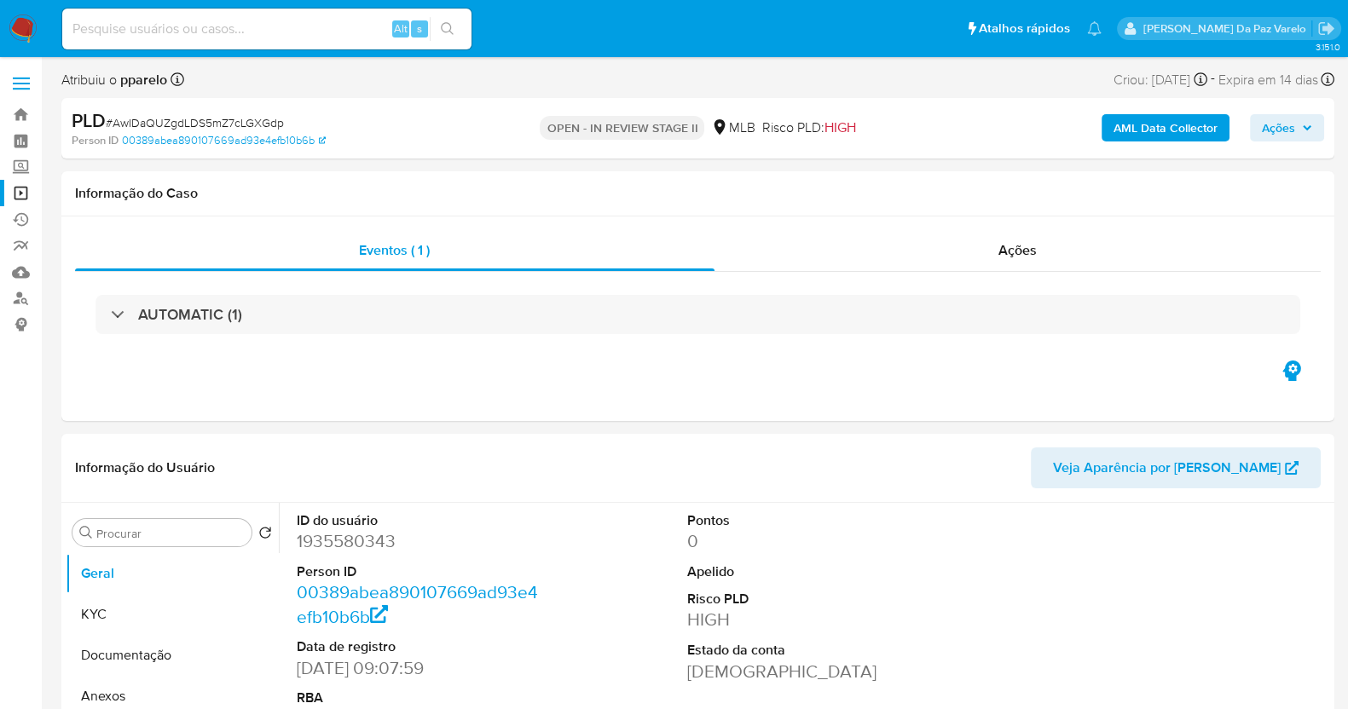
select select "10"
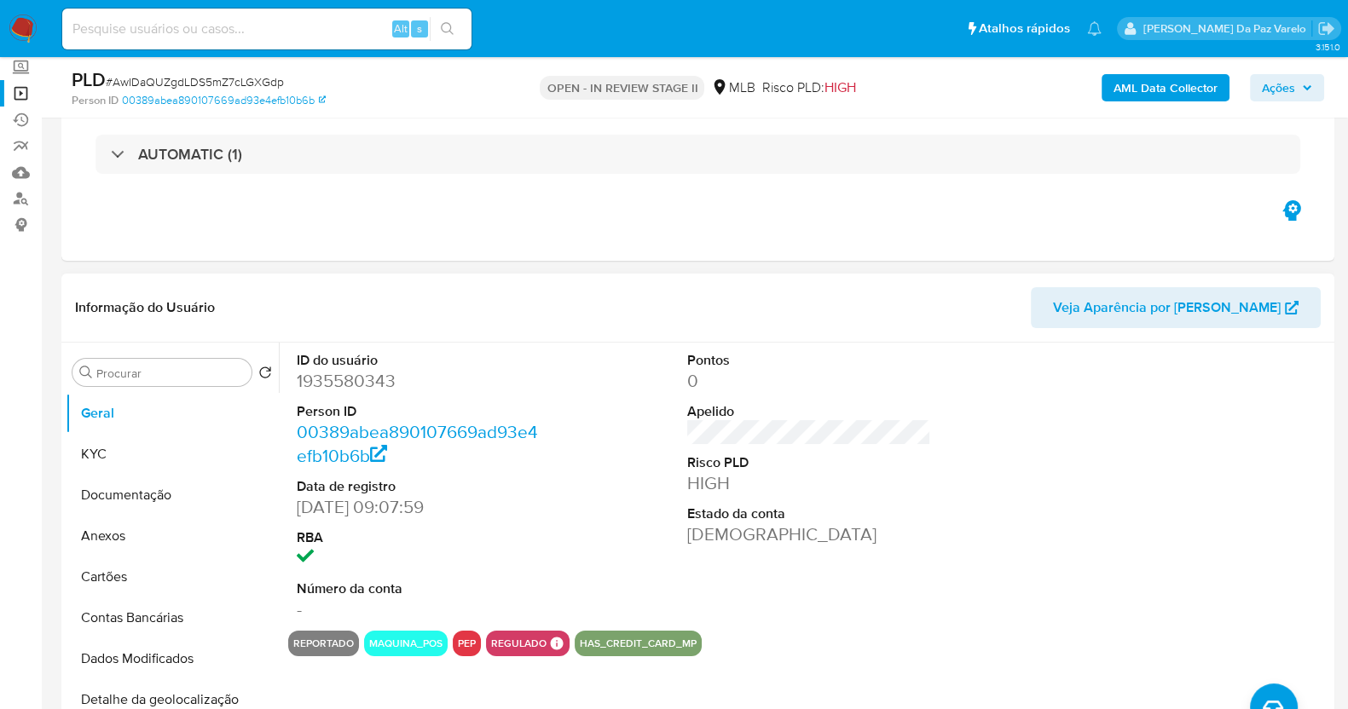
scroll to position [212, 0]
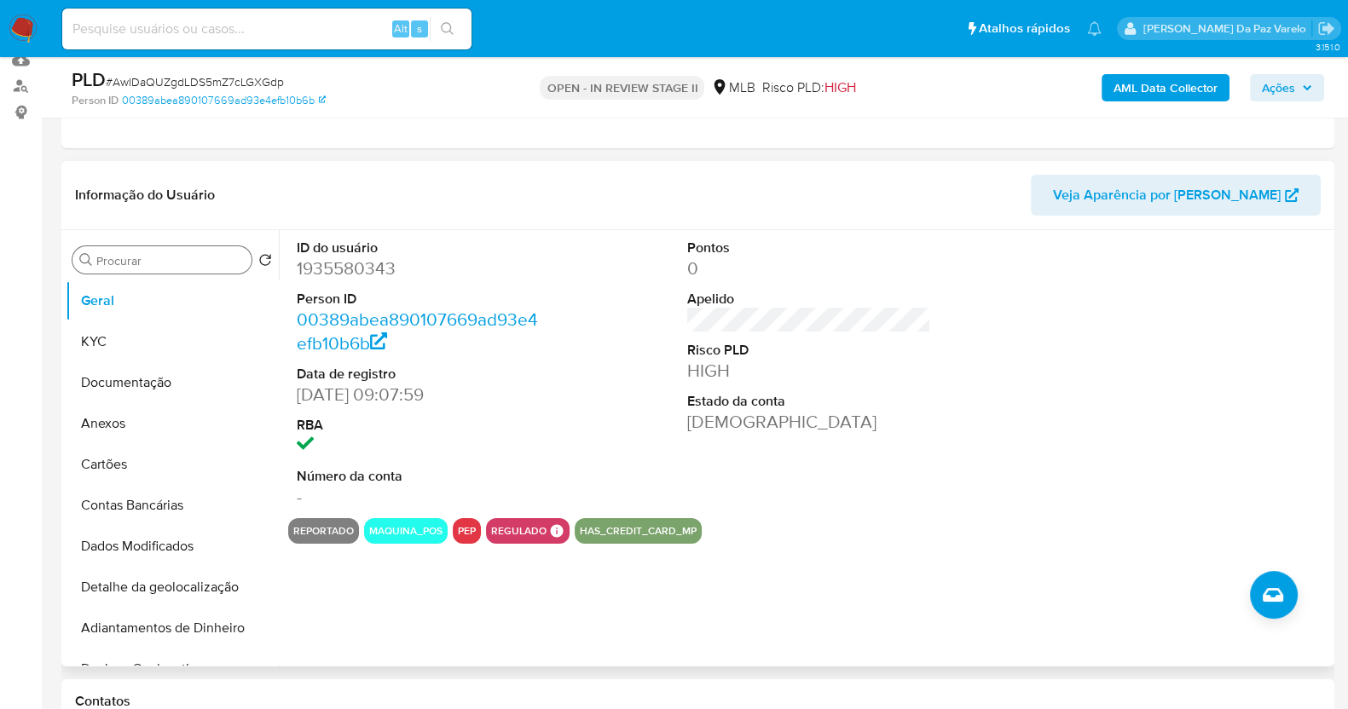
click at [159, 269] on div "Procurar" at bounding box center [161, 259] width 179 height 27
click at [161, 256] on input "Procurar" at bounding box center [170, 260] width 148 height 15
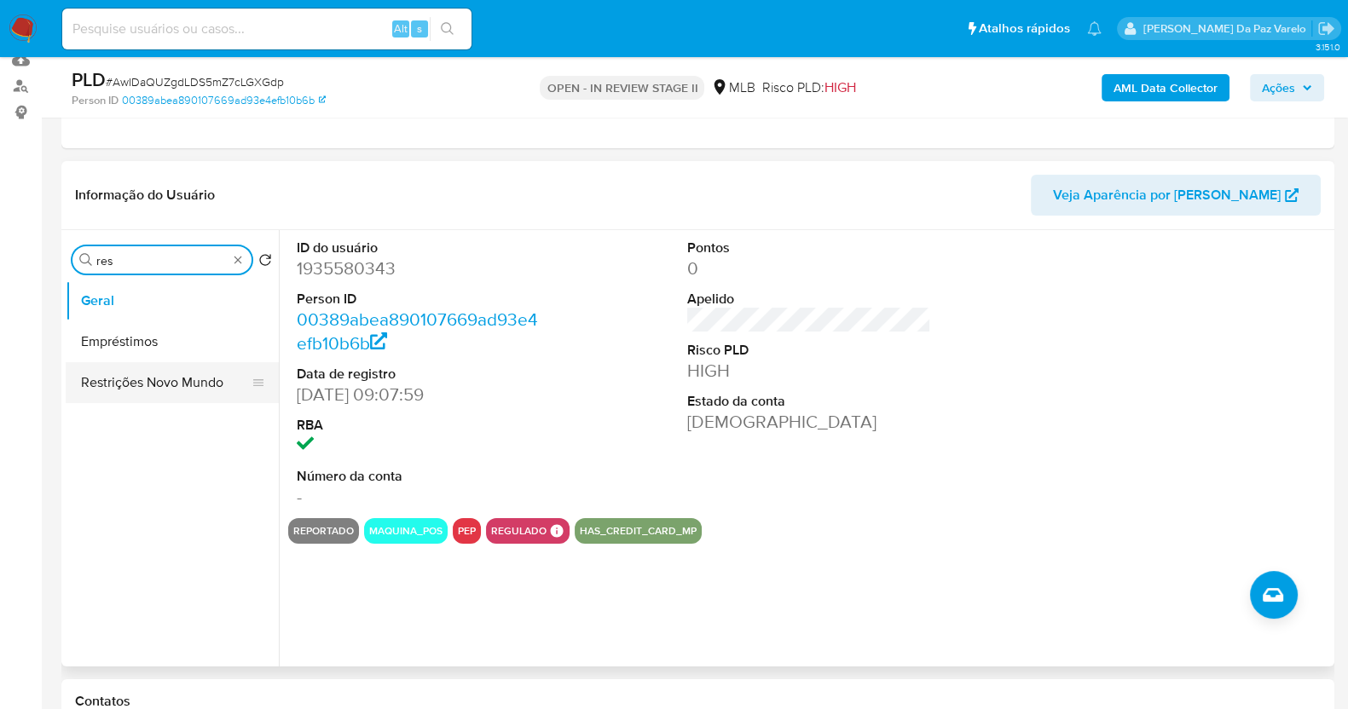
type input "res"
drag, startPoint x: 173, startPoint y: 388, endPoint x: 362, endPoint y: 388, distance: 189.3
click at [171, 388] on button "Restrições Novo Mundo" at bounding box center [172, 382] width 213 height 41
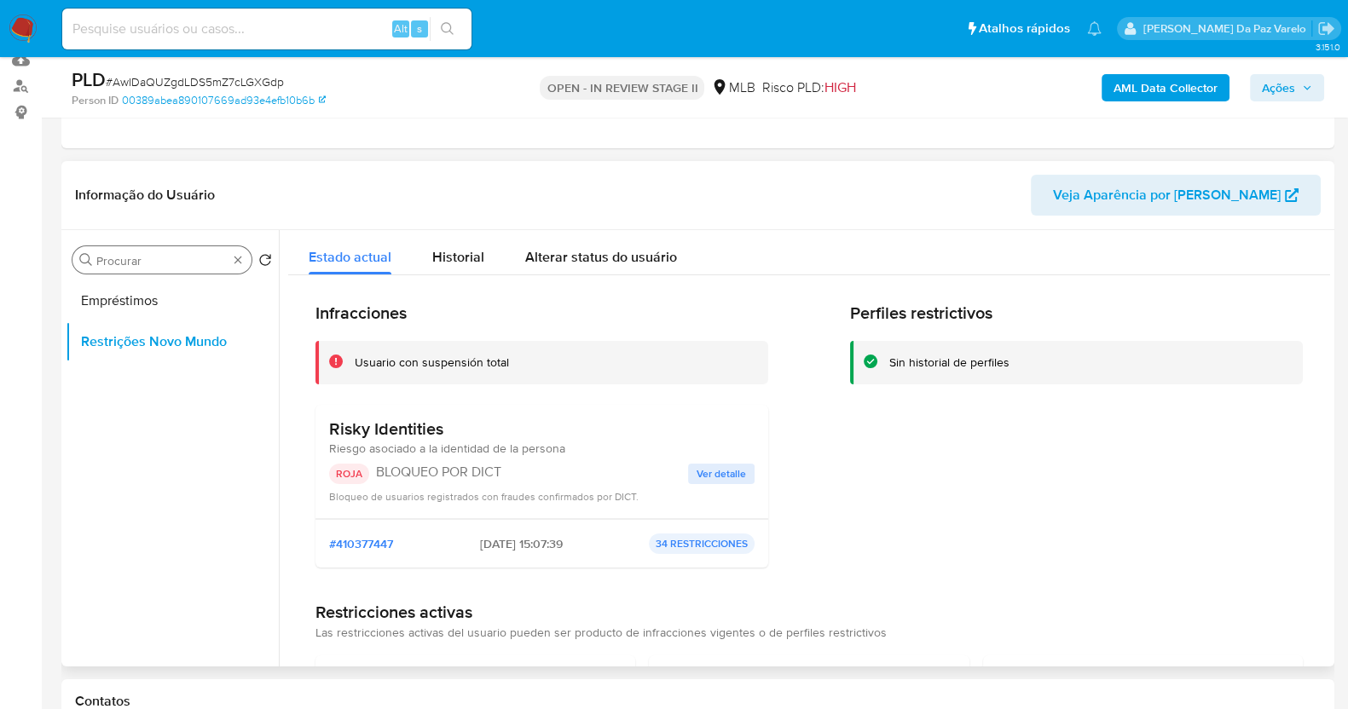
drag, startPoint x: 232, startPoint y: 252, endPoint x: 230, endPoint y: 261, distance: 8.7
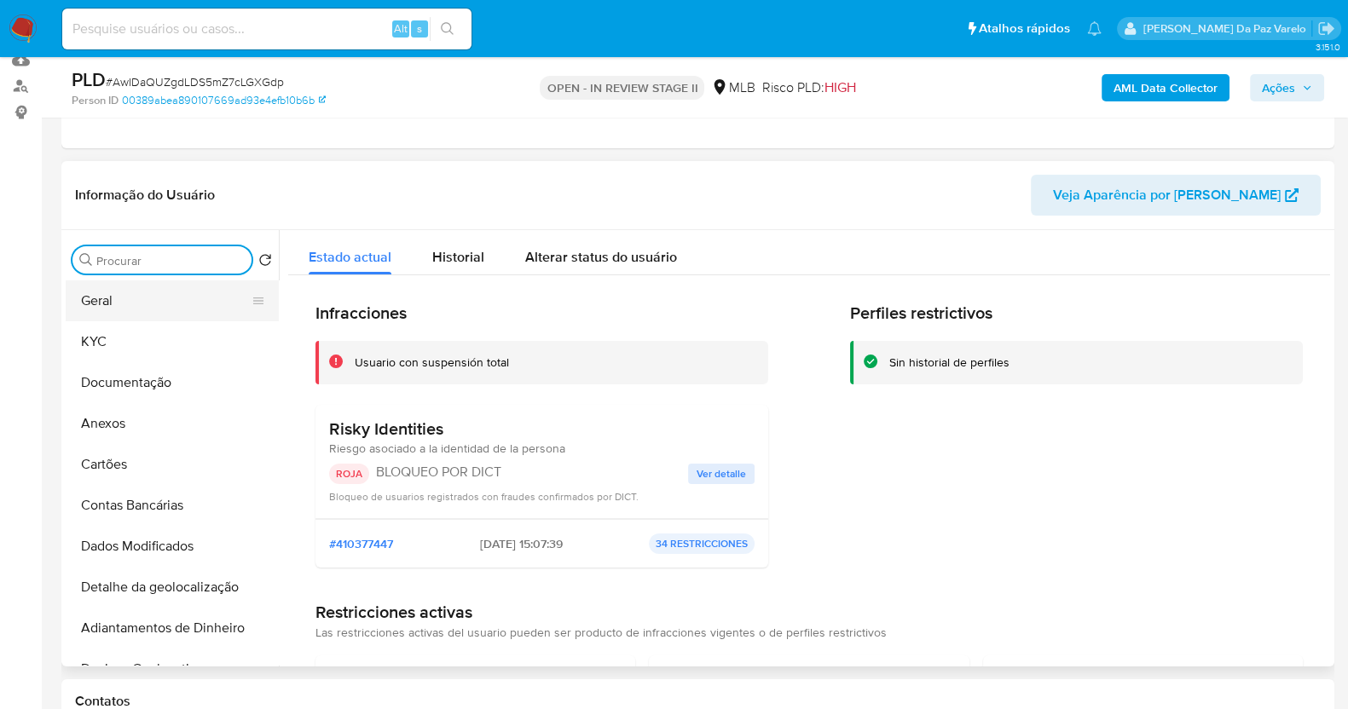
click at [122, 308] on button "Geral" at bounding box center [166, 301] width 200 height 41
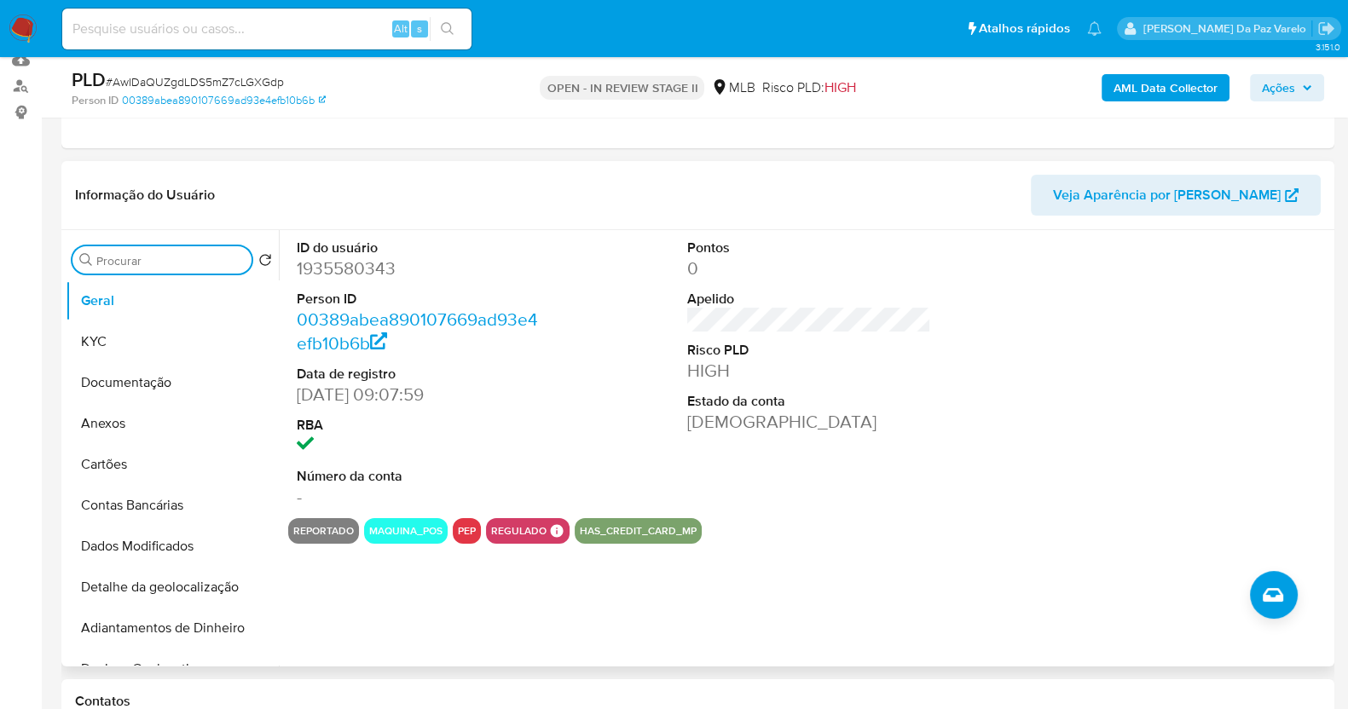
click at [170, 258] on input "Procurar" at bounding box center [170, 260] width 148 height 15
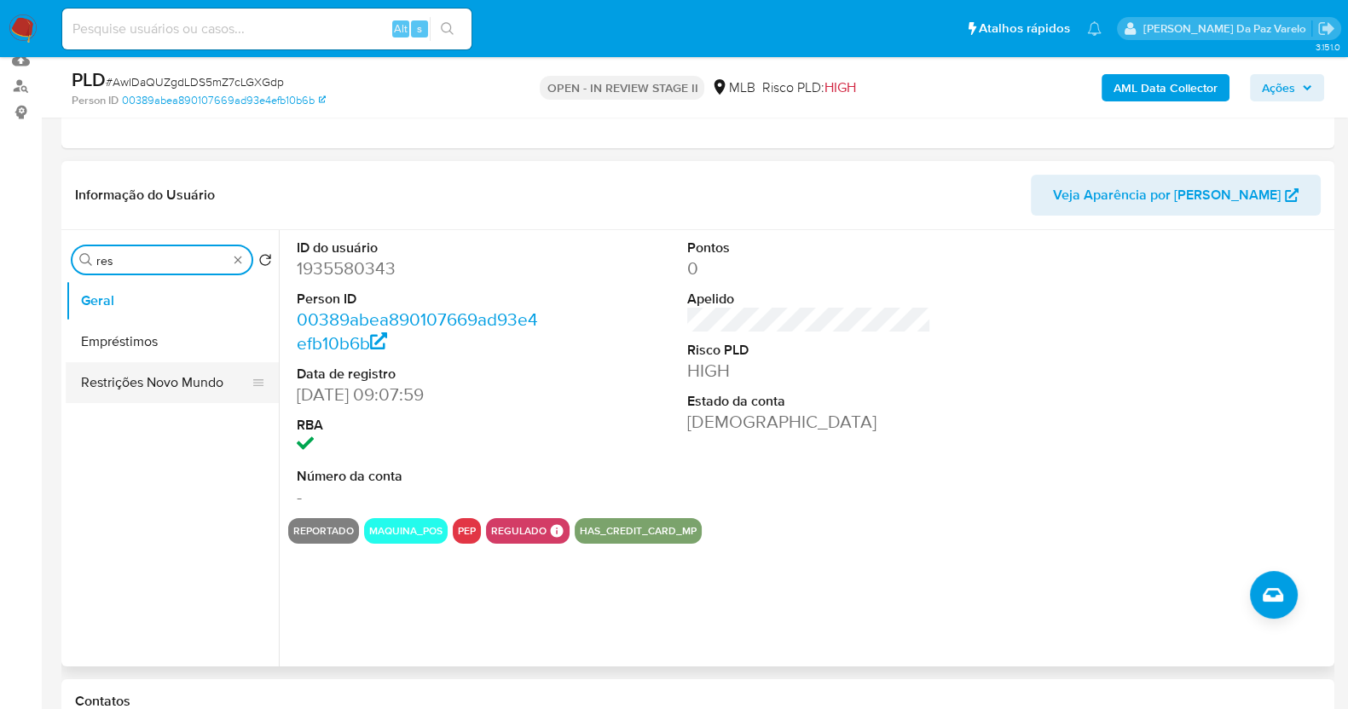
type input "res"
click at [158, 391] on button "Restrições Novo Mundo" at bounding box center [166, 382] width 200 height 41
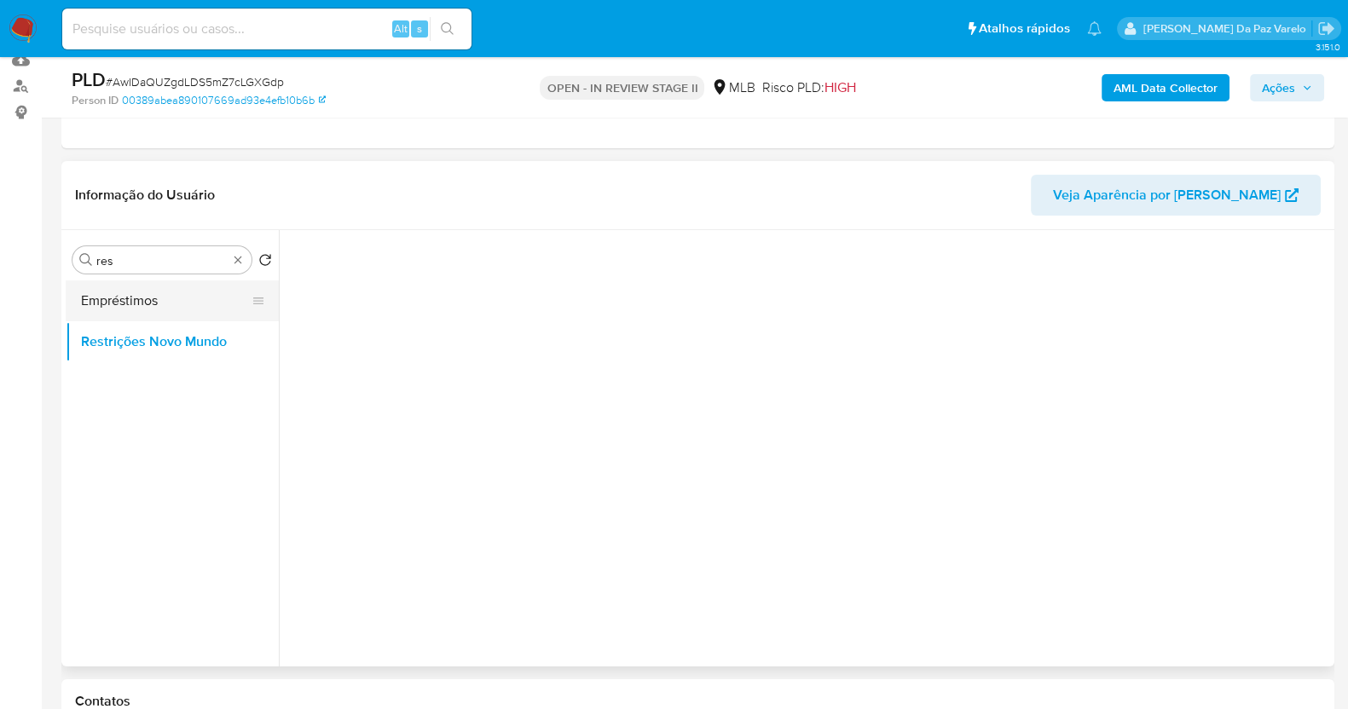
click at [110, 305] on button "Empréstimos" at bounding box center [166, 301] width 200 height 41
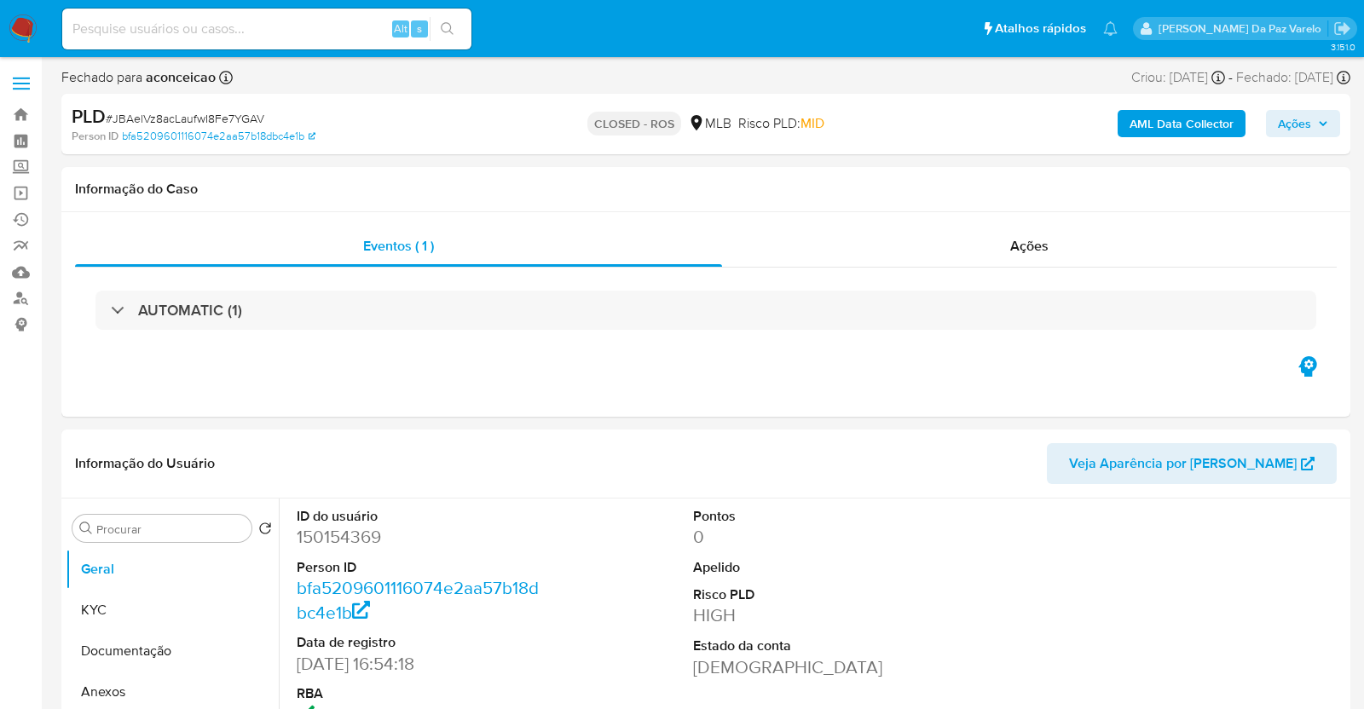
select select "10"
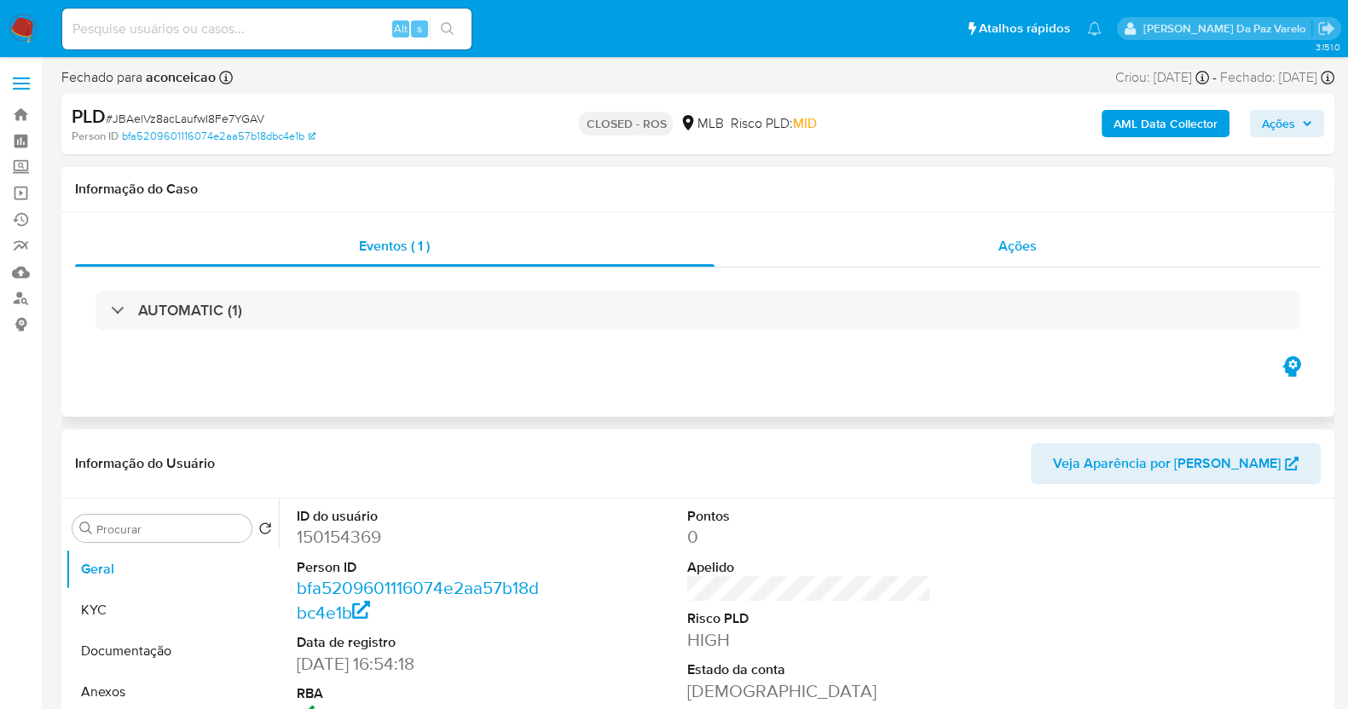
click at [1007, 255] on span "Ações" at bounding box center [1017, 246] width 38 height 20
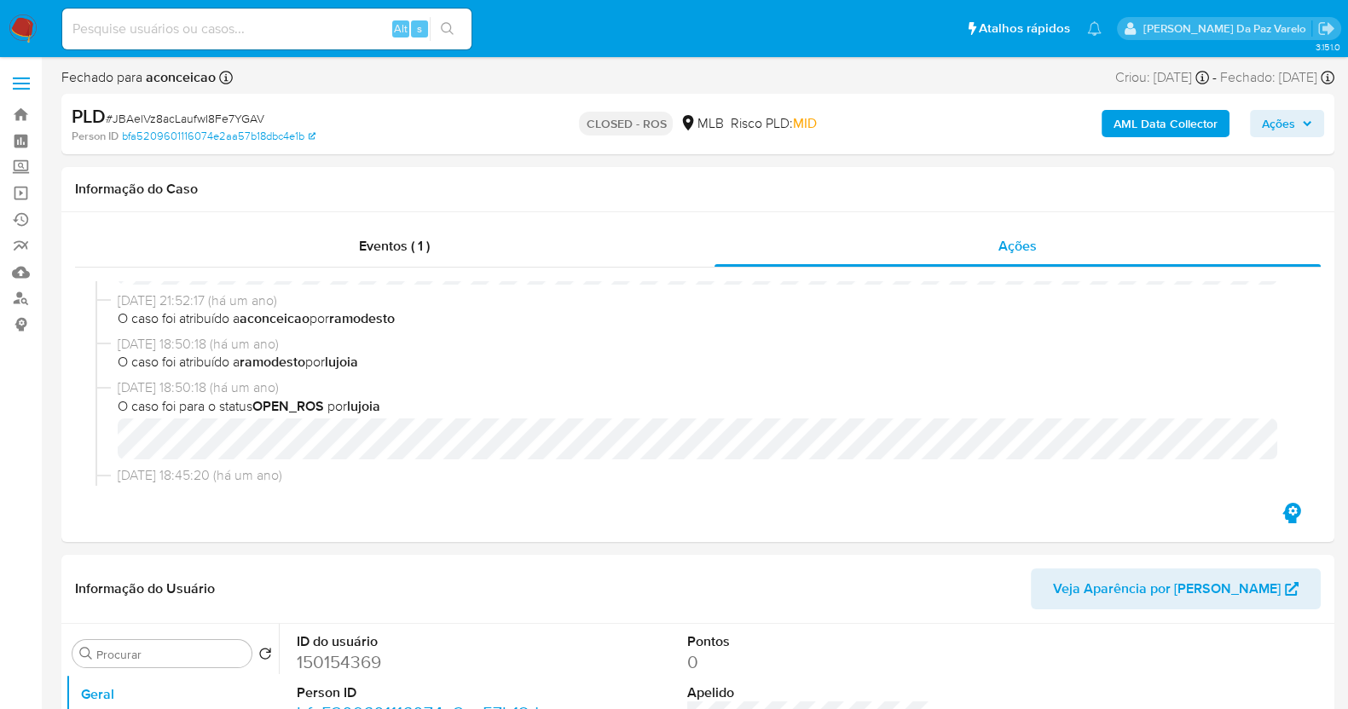
scroll to position [106, 0]
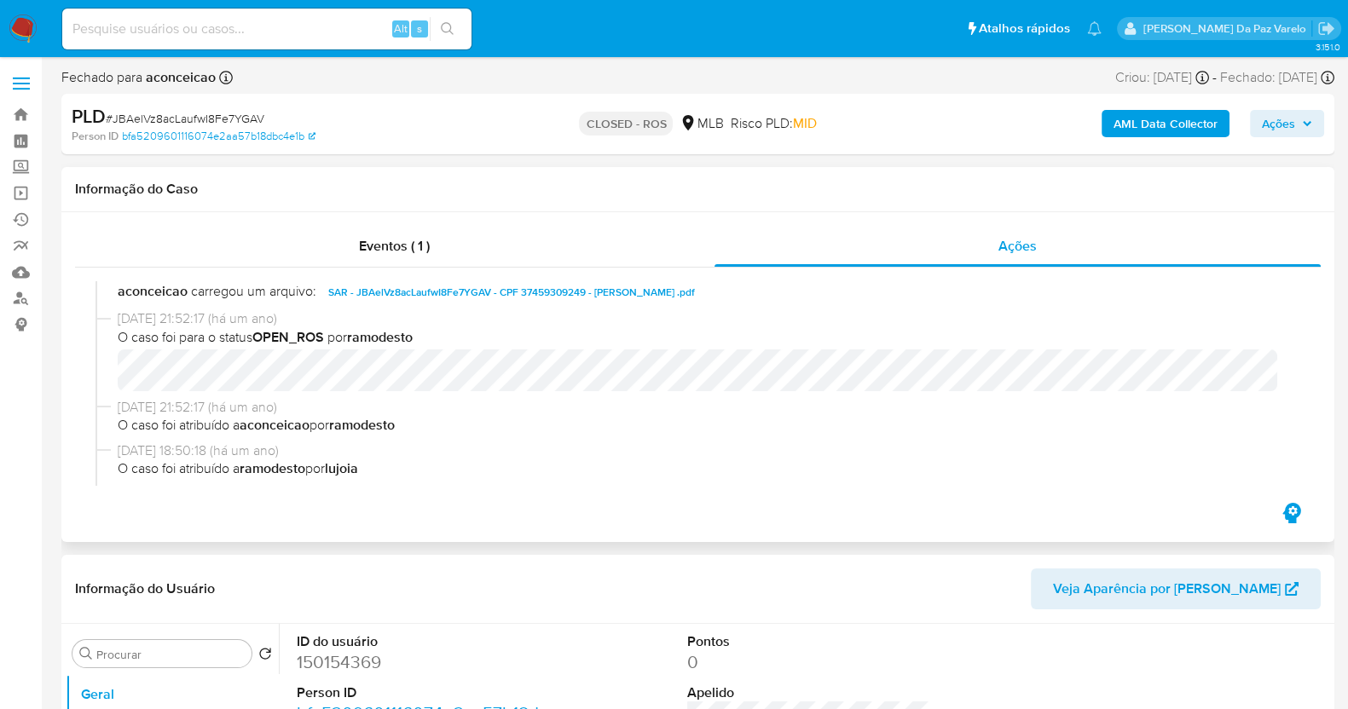
click at [422, 299] on span "SAR - JBAelVz8acLaufwI8Fe7YGAV - CPF 37459309249 - ANTONIO PAULO DA COSTA SMITH…" at bounding box center [511, 292] width 367 height 20
click at [695, 289] on span "SAR - JBAelVz8acLaufwI8Fe7YGAV - CPF 37459309249 - ANTONIO PAULO DA COSTA SMITH…" at bounding box center [511, 292] width 367 height 20
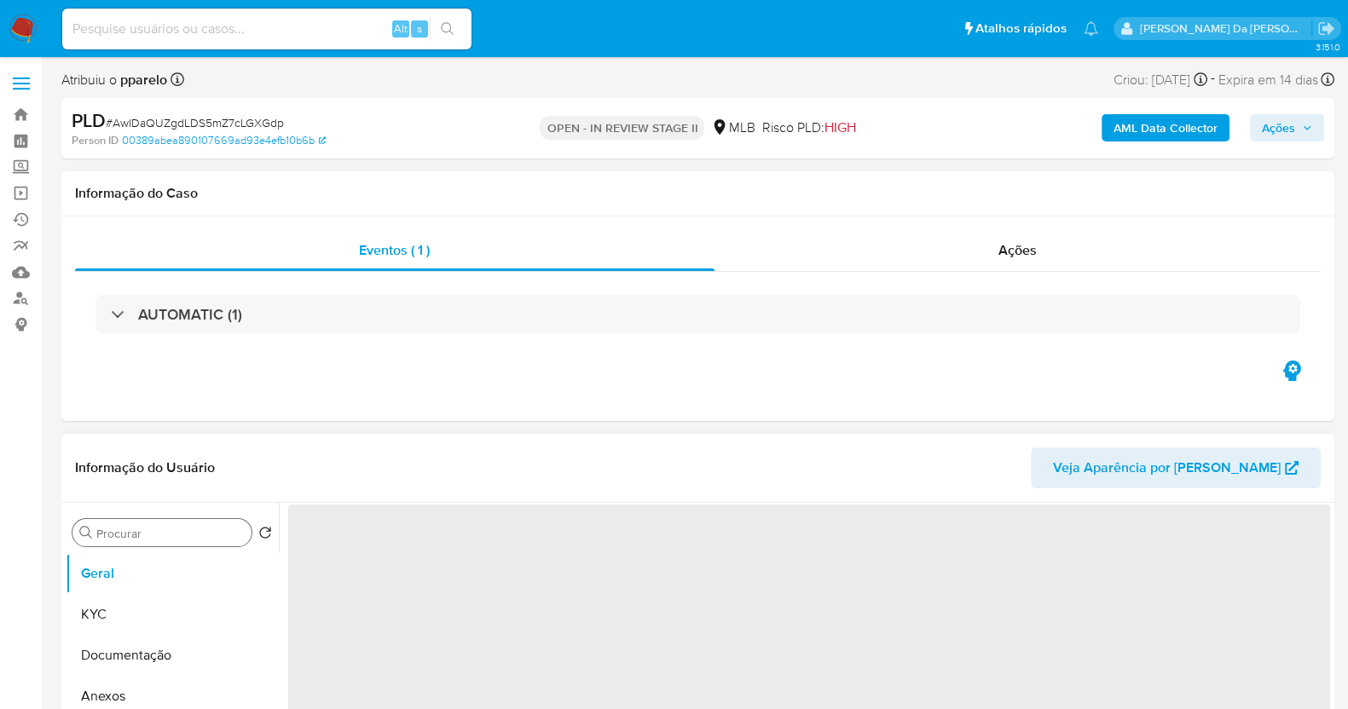
click at [197, 525] on div "Procurar" at bounding box center [161, 532] width 179 height 27
click at [193, 533] on input "Procurar" at bounding box center [170, 533] width 148 height 15
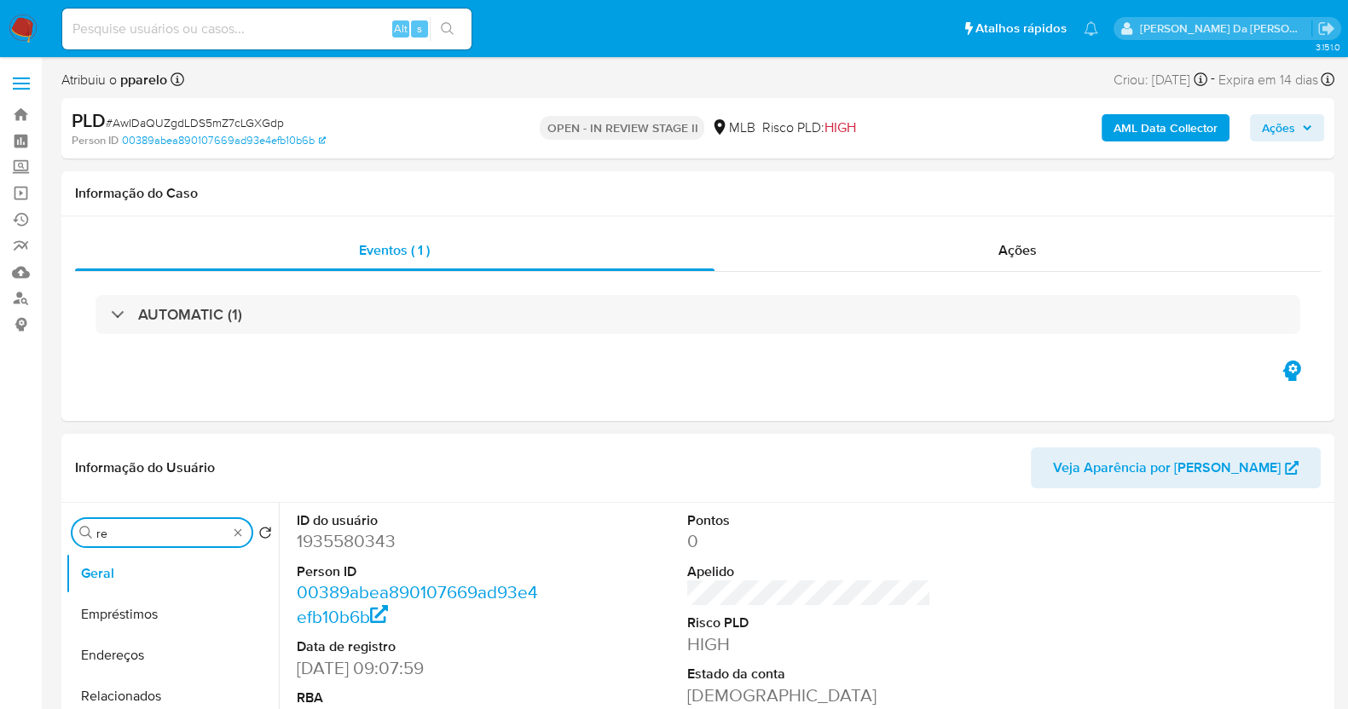
type input "res"
select select "10"
type input "res"
click at [157, 641] on button "Restrições Novo Mundo" at bounding box center [166, 655] width 200 height 41
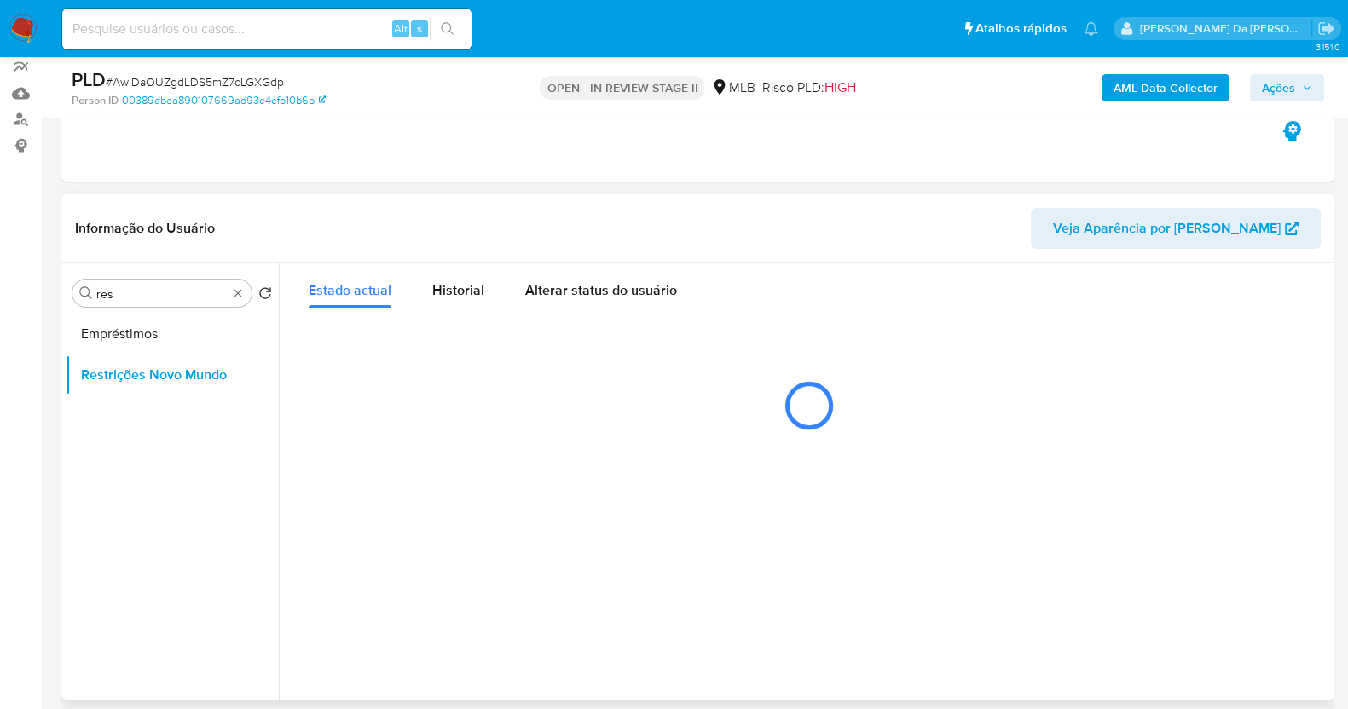
scroll to position [212, 0]
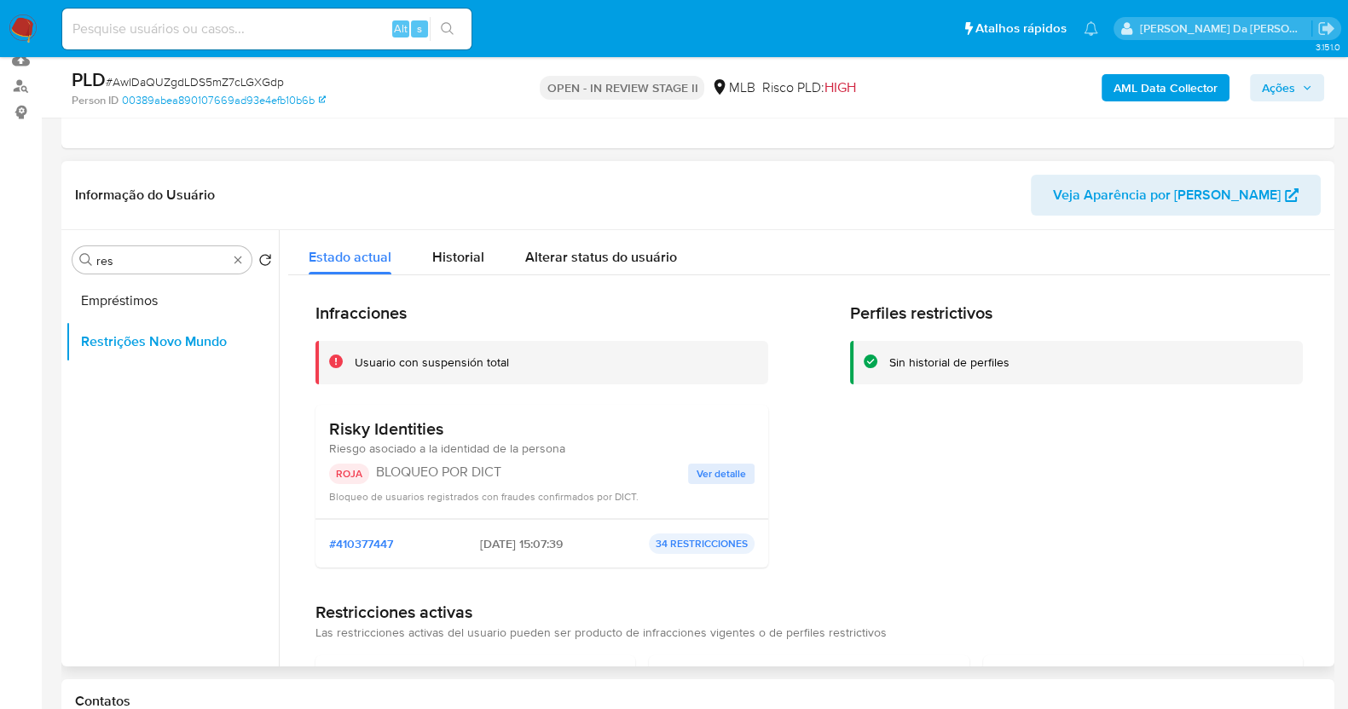
drag, startPoint x: 524, startPoint y: 543, endPoint x: 425, endPoint y: 548, distance: 99.0
click at [425, 548] on div "#410377447 2025-02-23 - 15:07:39 34 RESTRICCIONES" at bounding box center [541, 544] width 425 height 20
click at [705, 476] on span "Ver detalle" at bounding box center [721, 474] width 49 height 17
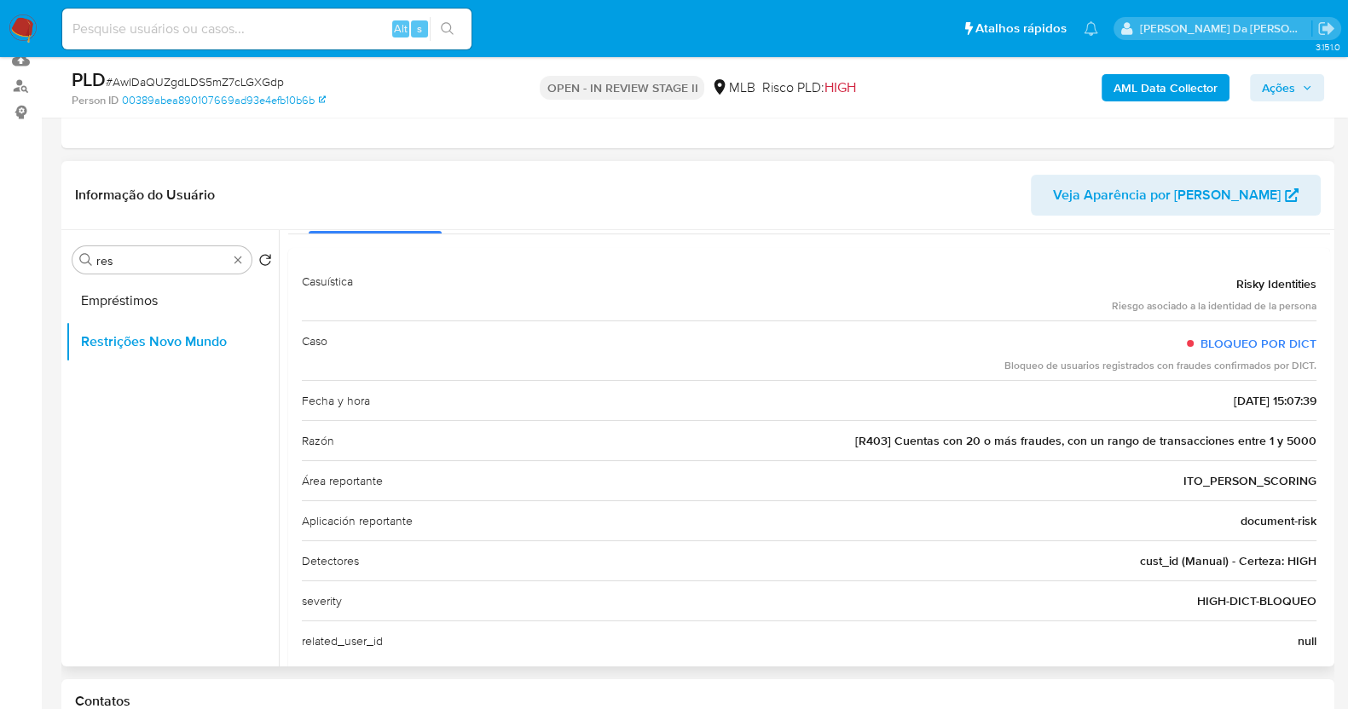
scroll to position [97, 0]
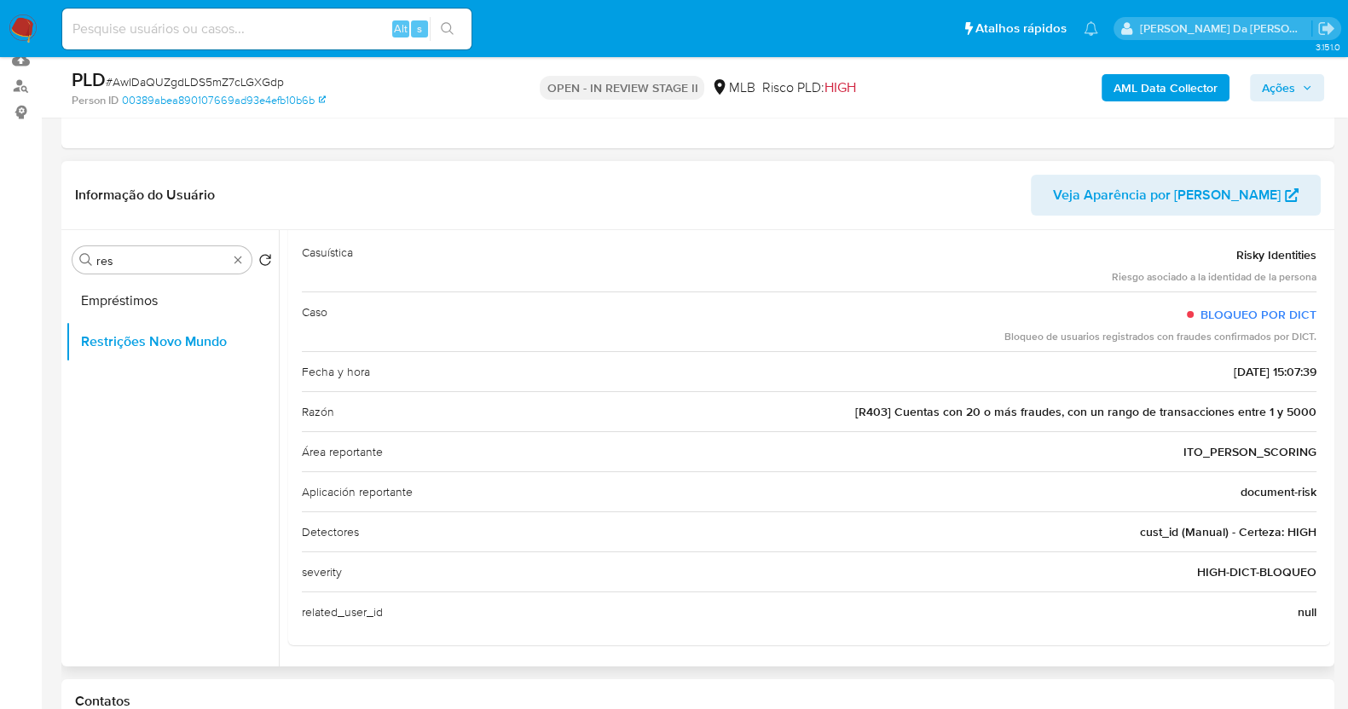
click at [1234, 370] on span "2025-02-23 - 15:07:39" at bounding box center [1275, 371] width 83 height 17
drag, startPoint x: 1197, startPoint y: 370, endPoint x: 1258, endPoint y: 370, distance: 60.5
click at [1258, 370] on span "2025-02-23 - 15:07:39" at bounding box center [1275, 371] width 83 height 17
click at [333, 52] on div "Alt s" at bounding box center [266, 29] width 409 height 48
click at [338, 32] on input at bounding box center [266, 29] width 409 height 22
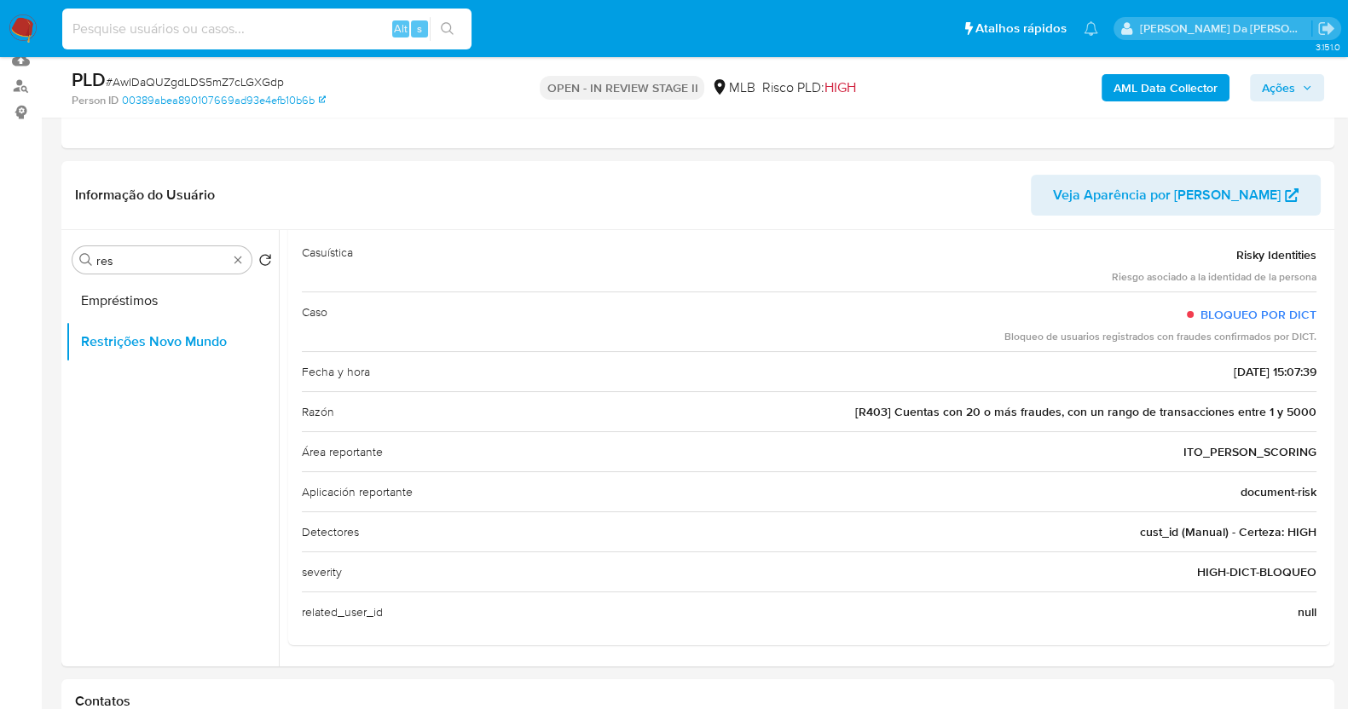
paste input "fvFVbXslHVTKMPQieBuYZtH3"
type input "fvFVbXslHVTKMPQieBuYZtH3"
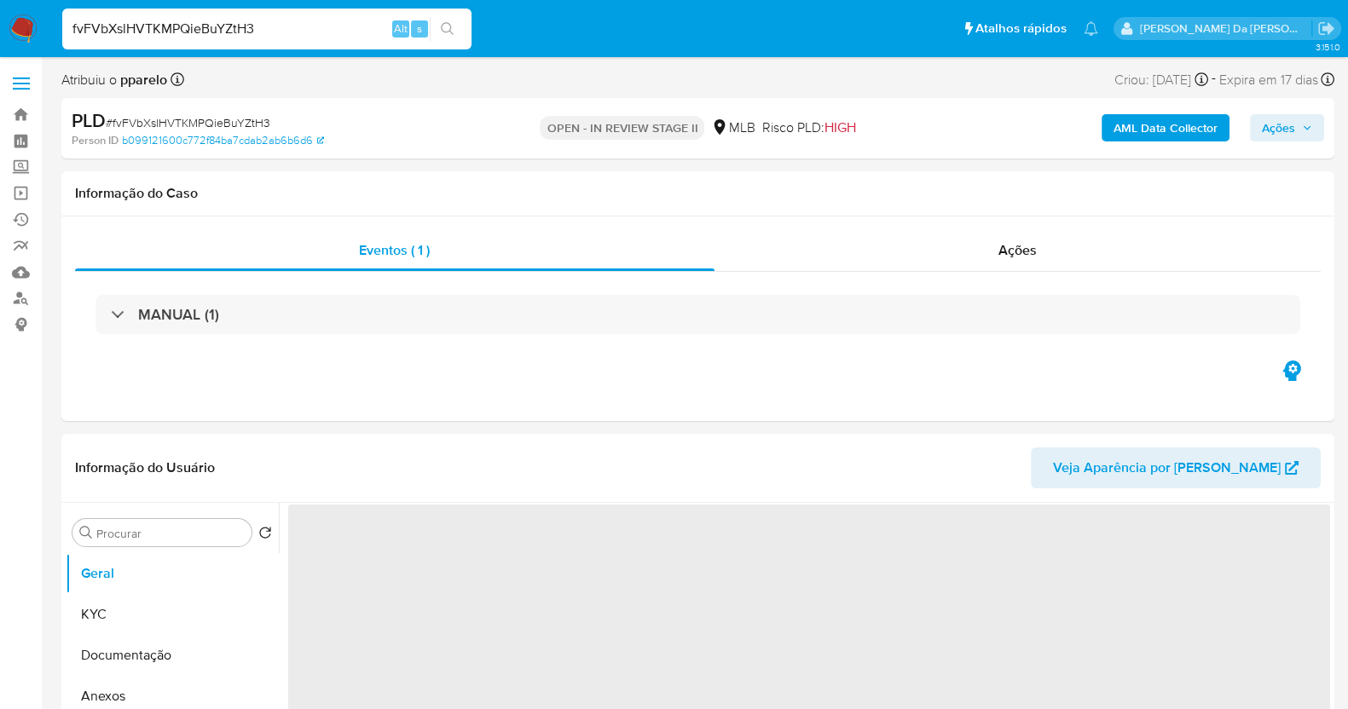
select select "10"
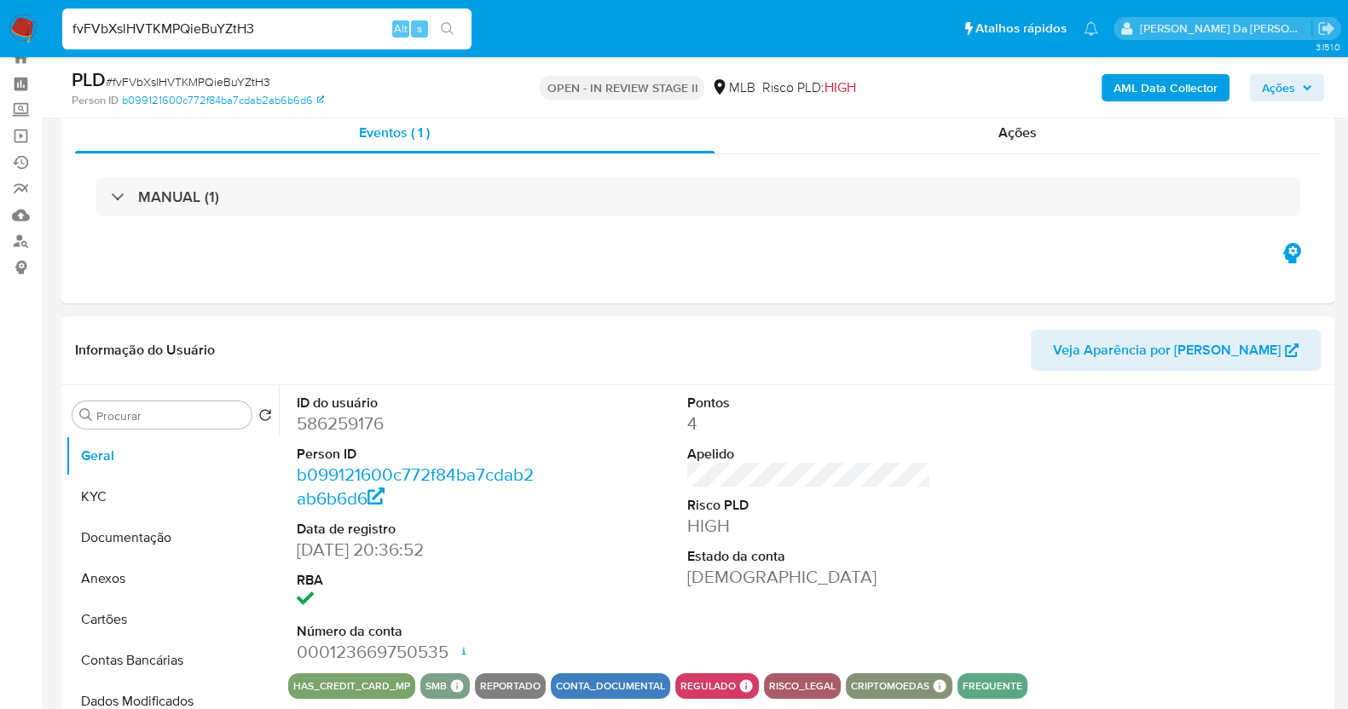
scroll to position [106, 0]
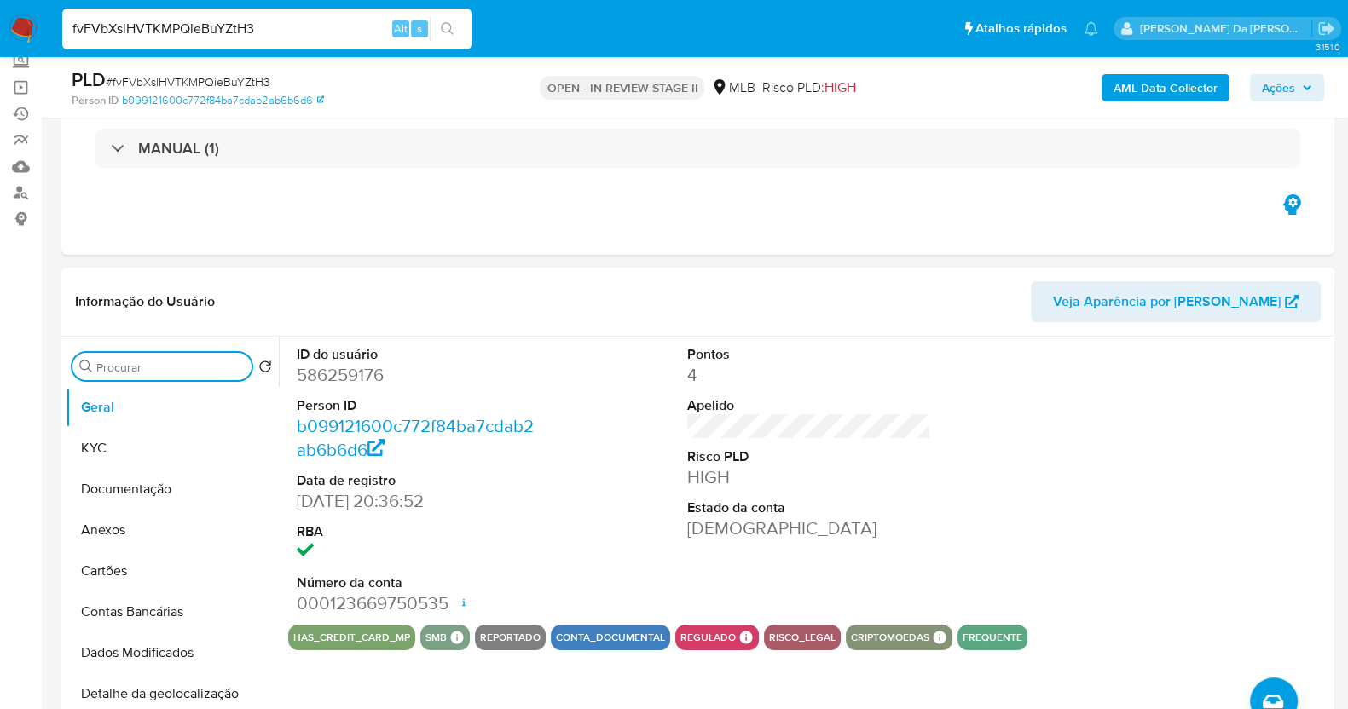
click at [219, 372] on input "Procurar" at bounding box center [170, 367] width 148 height 15
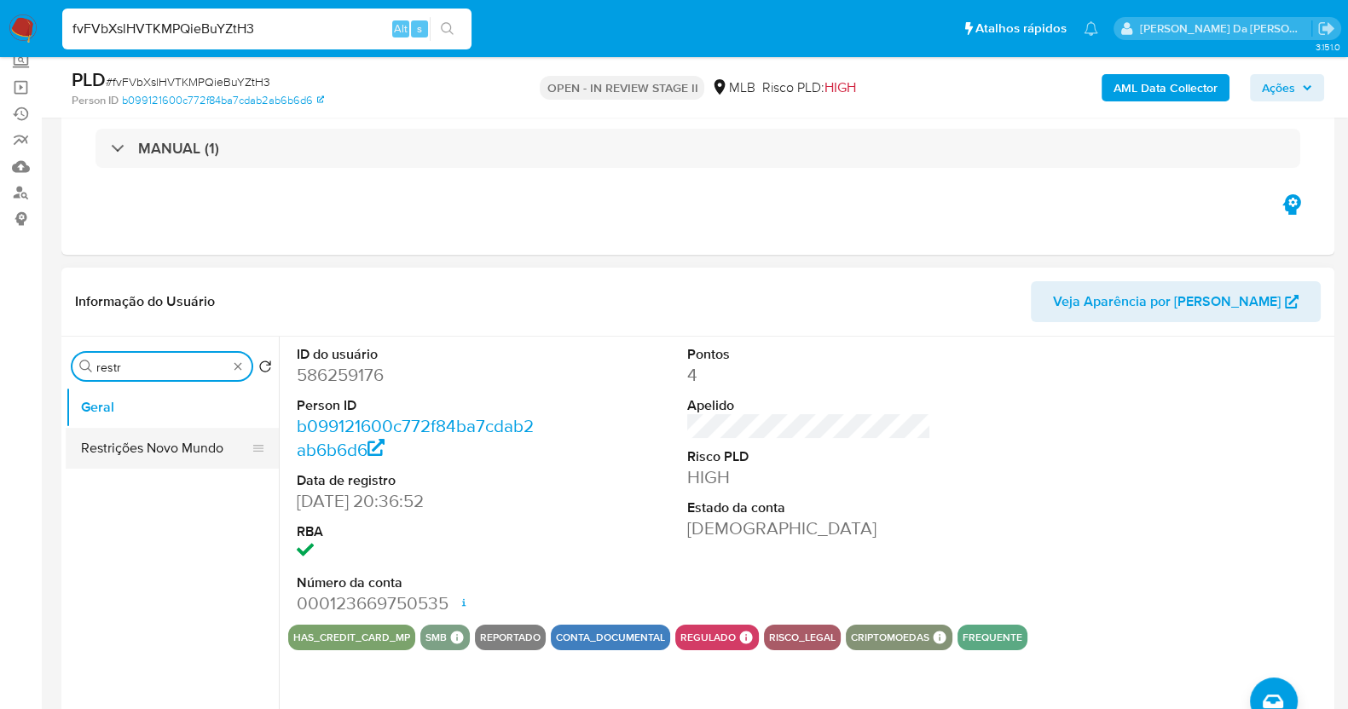
type input "restr"
click at [183, 445] on button "Restrições Novo Mundo" at bounding box center [166, 448] width 200 height 41
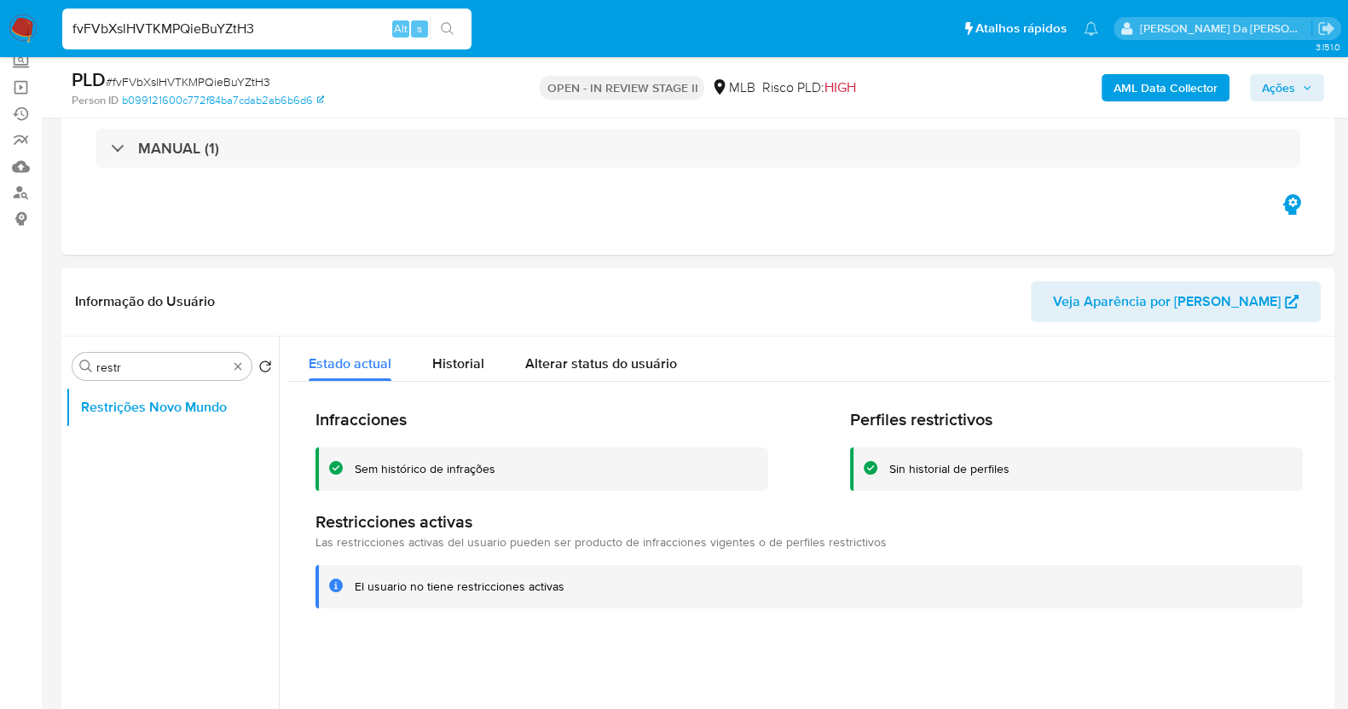
click at [306, 18] on input "fvFVbXslHVTKMPQieBuYZtH3" at bounding box center [266, 29] width 409 height 22
paste input "gL7pAoLWN9xzSB2DjK0icYV9"
type input "gL7pAoLWN9xzSB2DjK0icYV9"
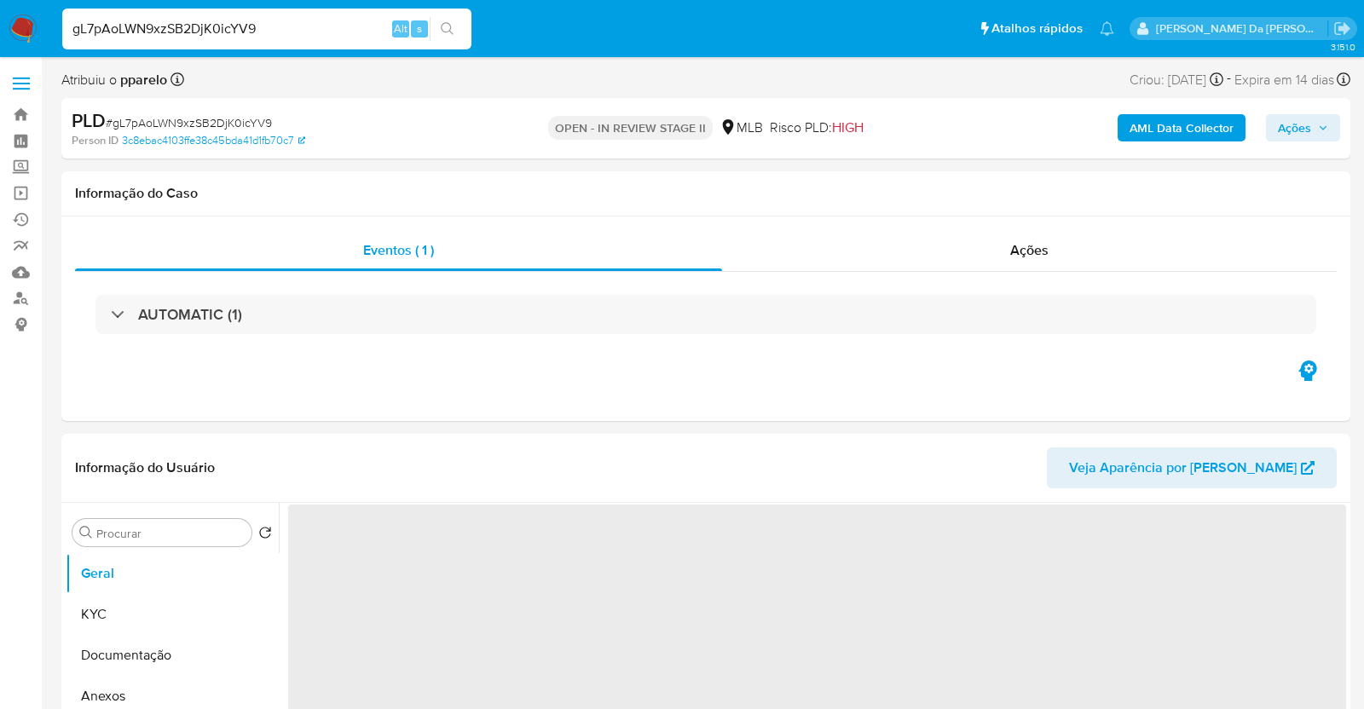
select select "10"
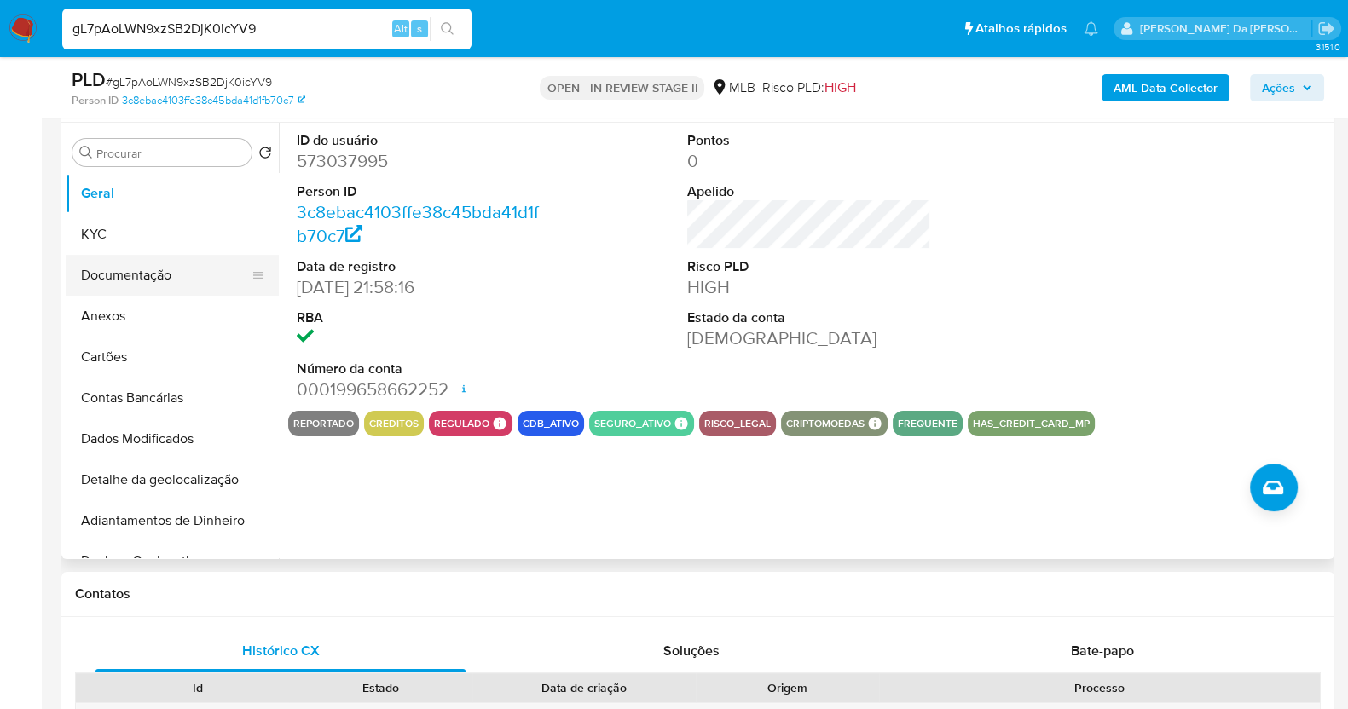
click at [196, 274] on button "Documentação" at bounding box center [166, 275] width 200 height 41
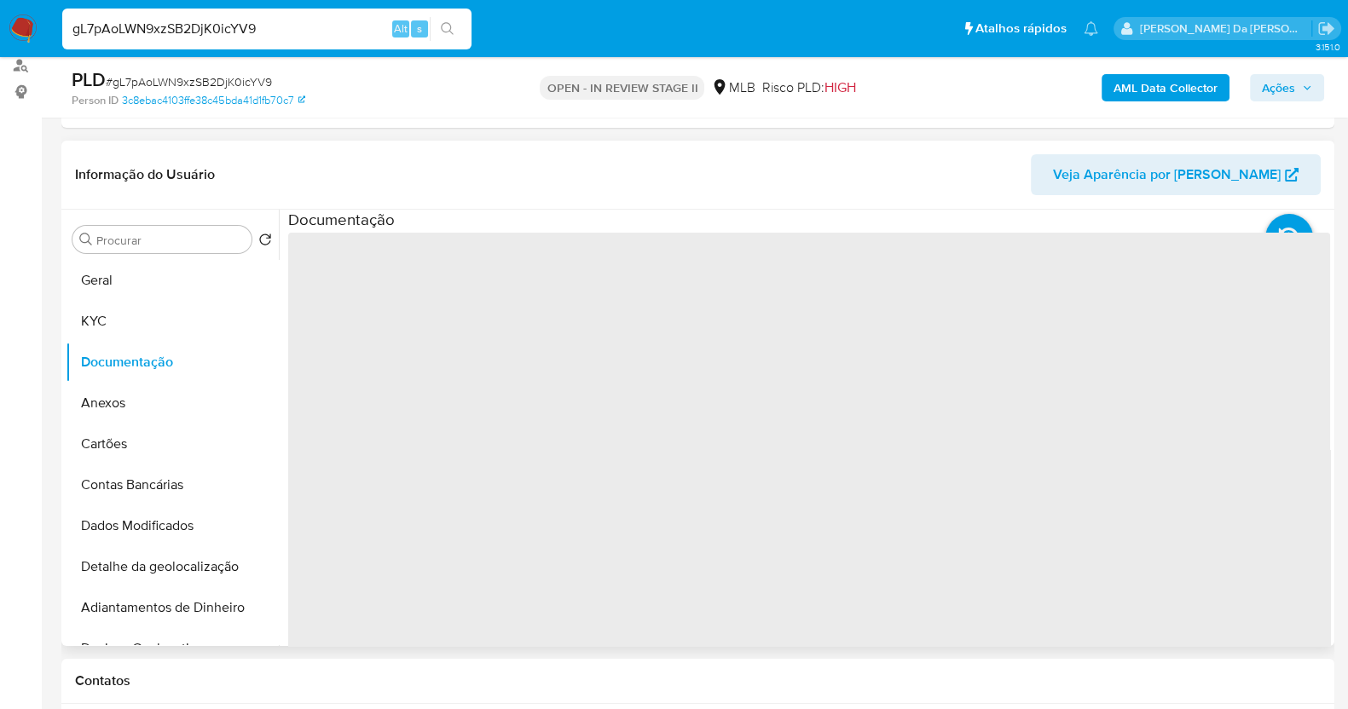
scroll to position [212, 0]
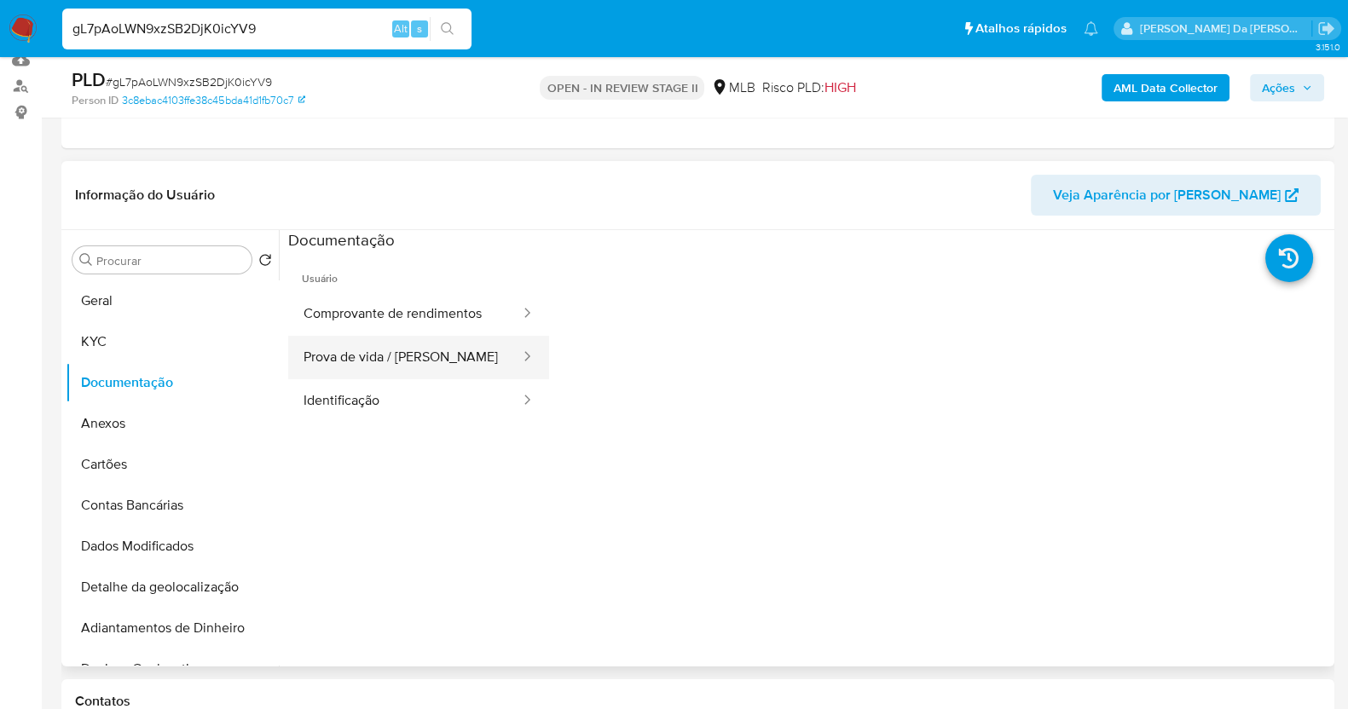
click at [468, 344] on button "Prova de vida / [PERSON_NAME]" at bounding box center [405, 357] width 234 height 43
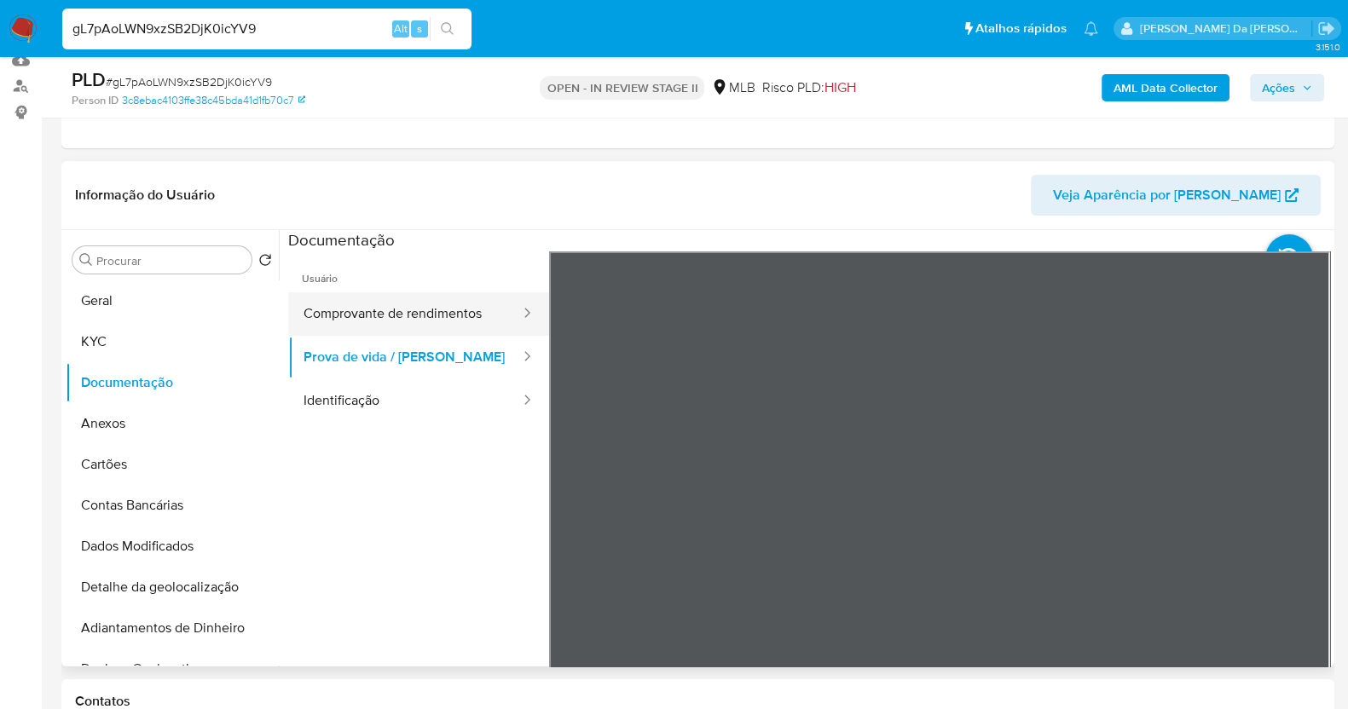
click at [418, 315] on button "Comprovante de rendimentos" at bounding box center [405, 313] width 234 height 43
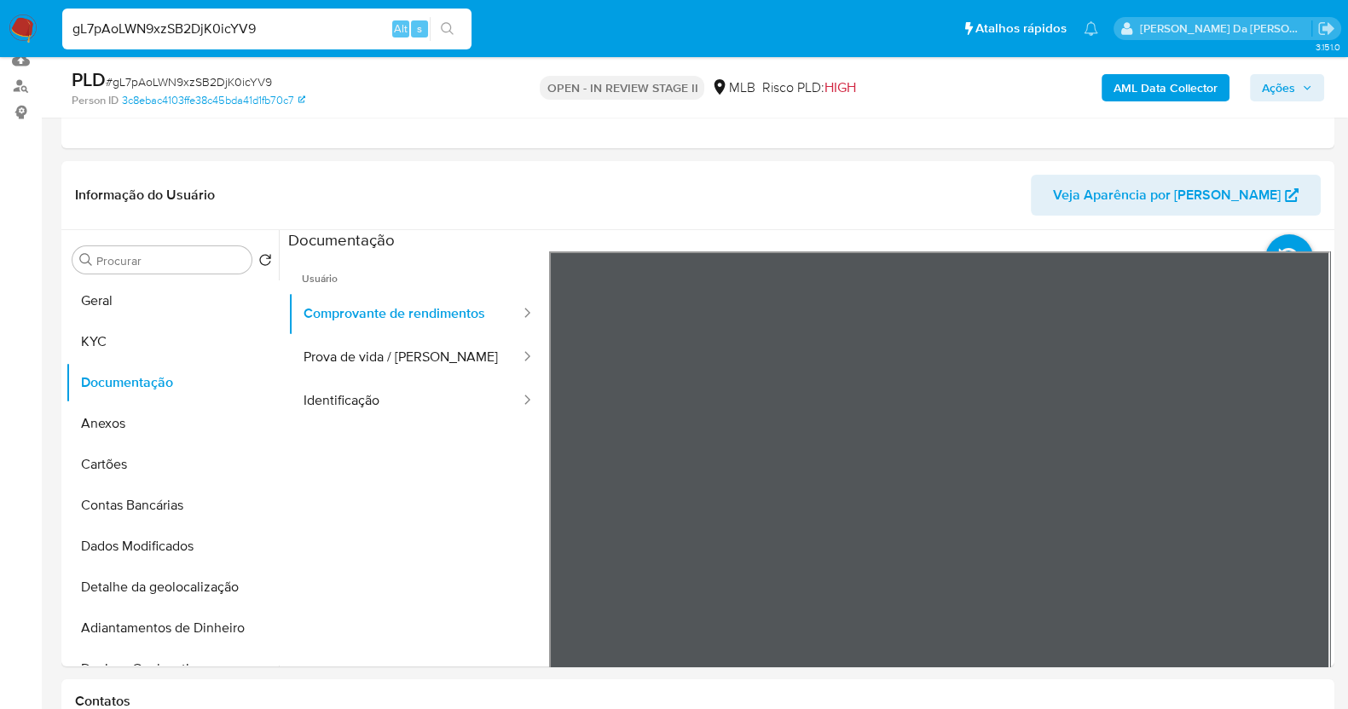
click at [223, 28] on input "gL7pAoLWN9xzSB2DjK0icYV9" at bounding box center [266, 29] width 409 height 22
paste input "Ngl8HWsKD99S6aedtLNTaPGu"
type input "Ngl8HWsKD99S6aedtLNTaPGu"
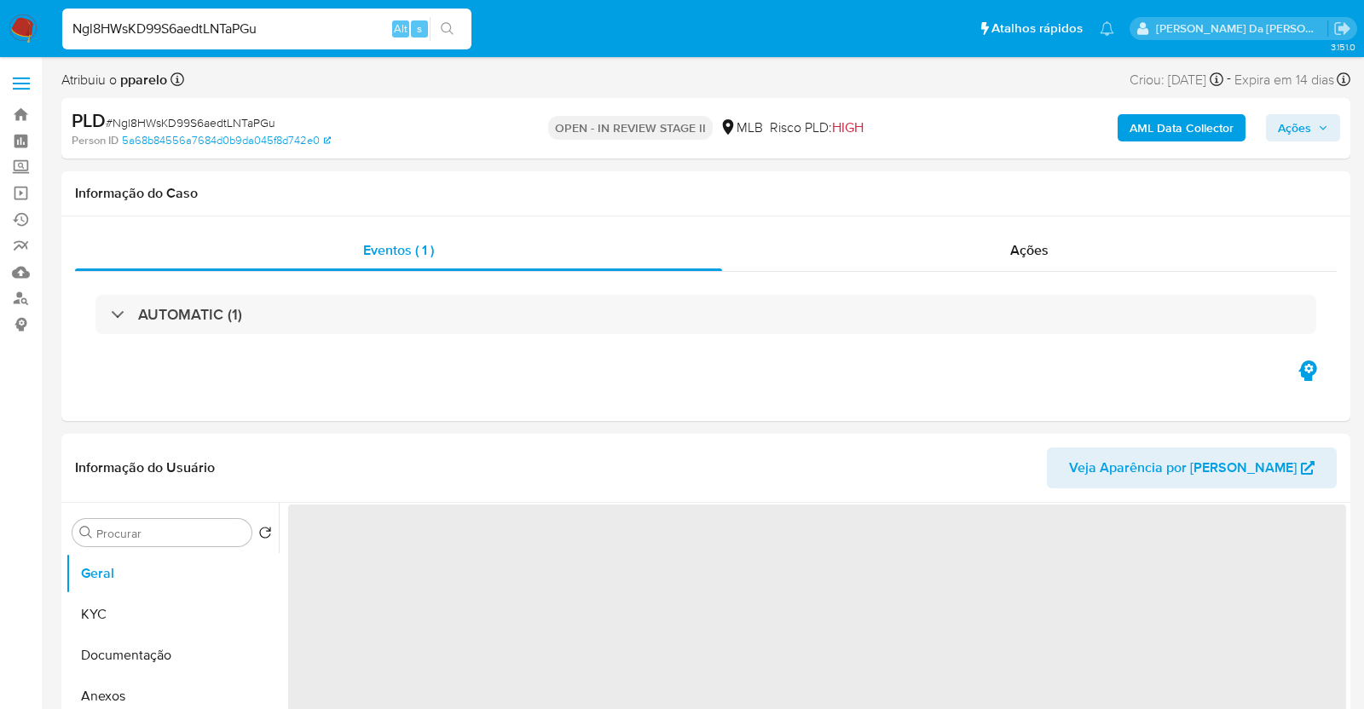
select select "10"
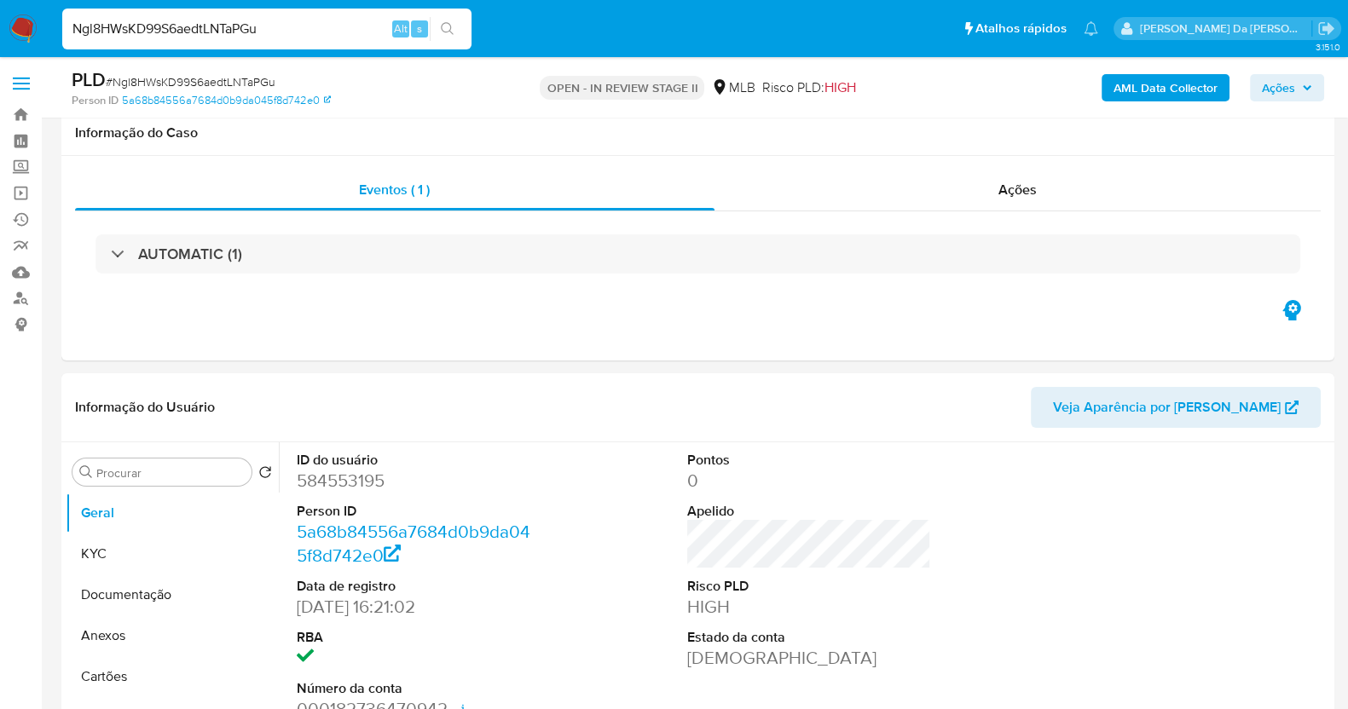
scroll to position [416, 0]
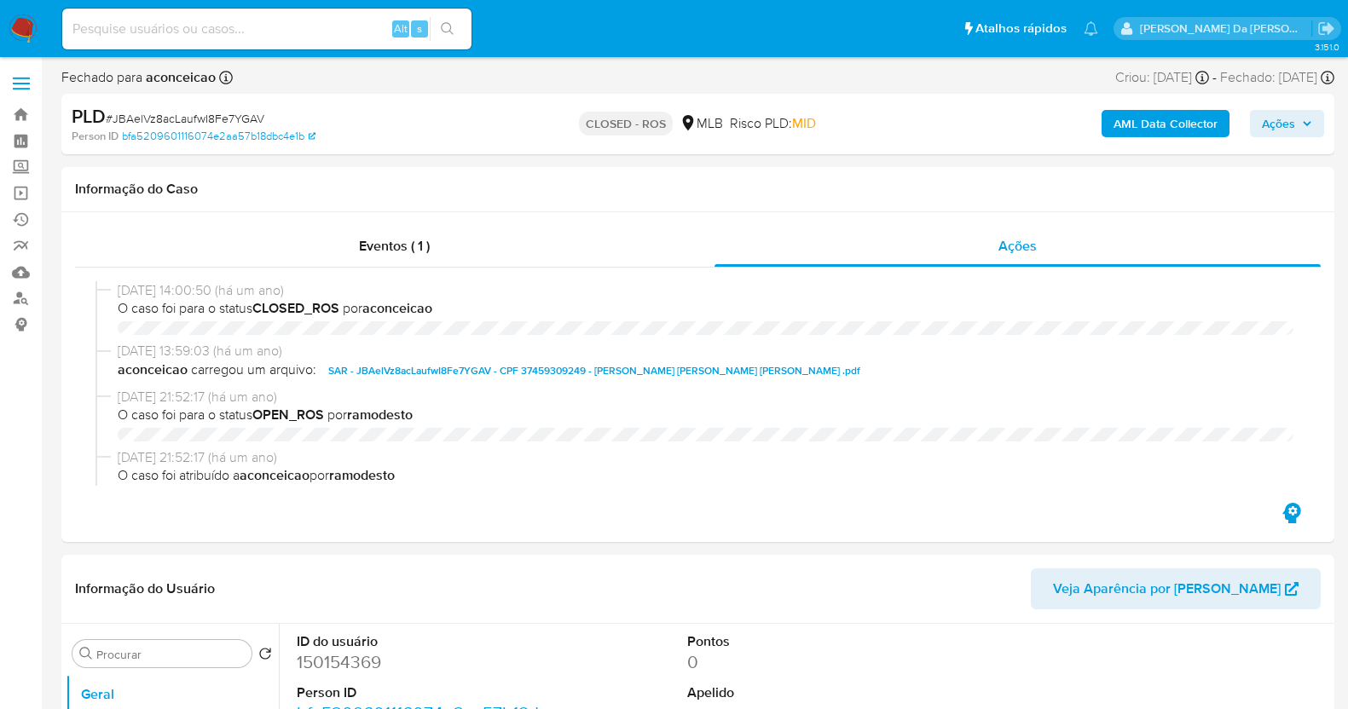
select select "10"
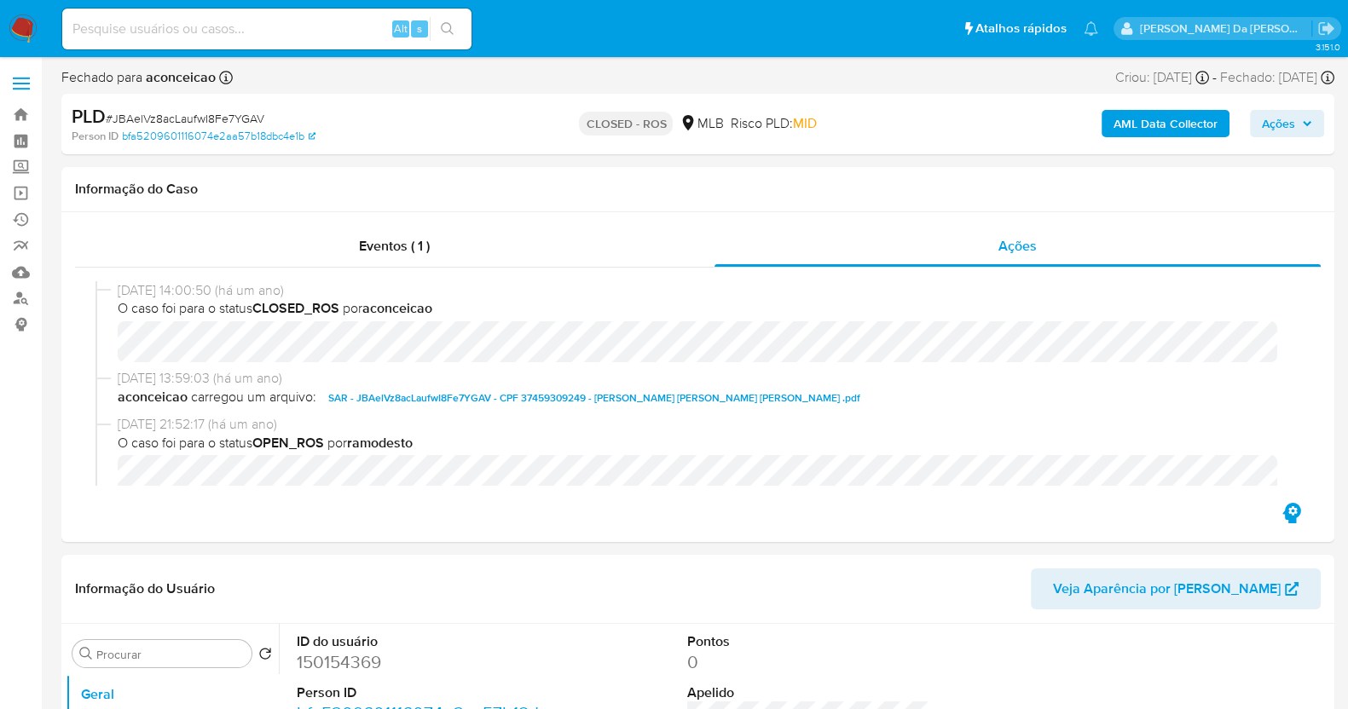
scroll to position [106, 0]
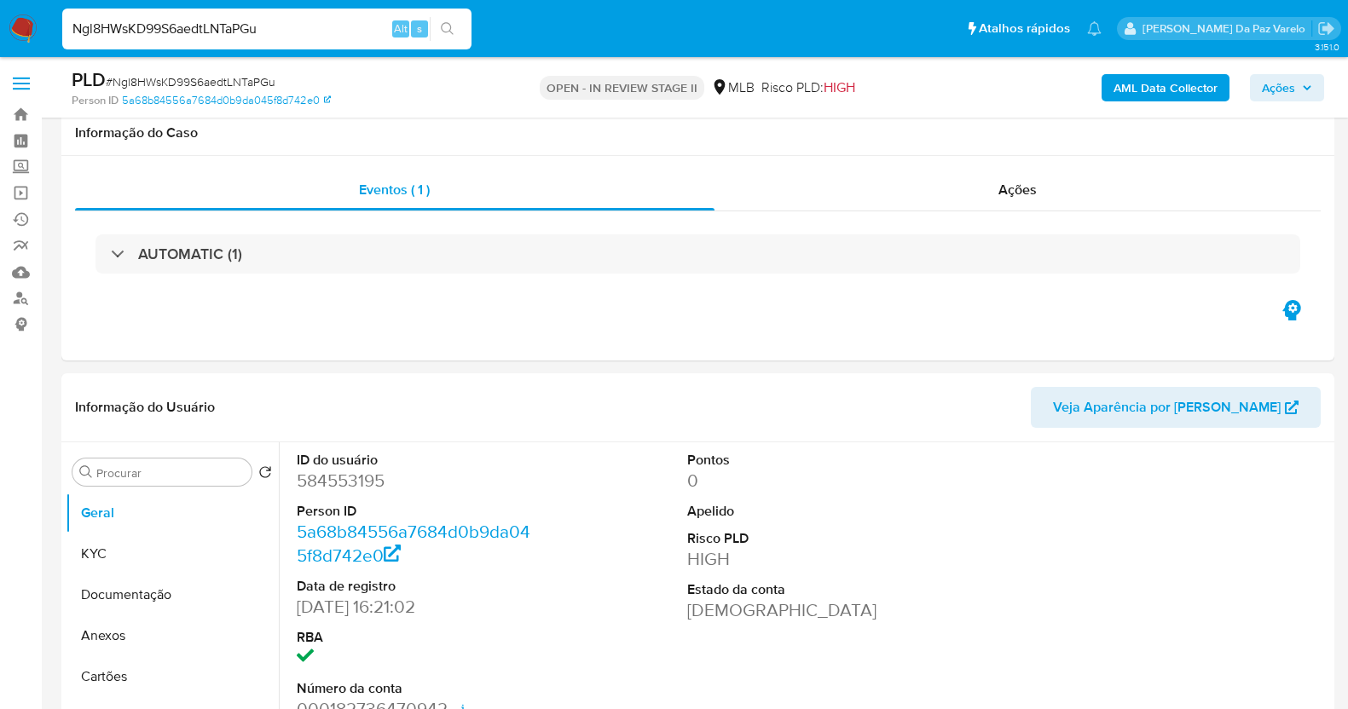
select select "10"
click at [294, 20] on input "Ngl8HWsKD99S6aedtLNTaPGu" at bounding box center [266, 29] width 409 height 22
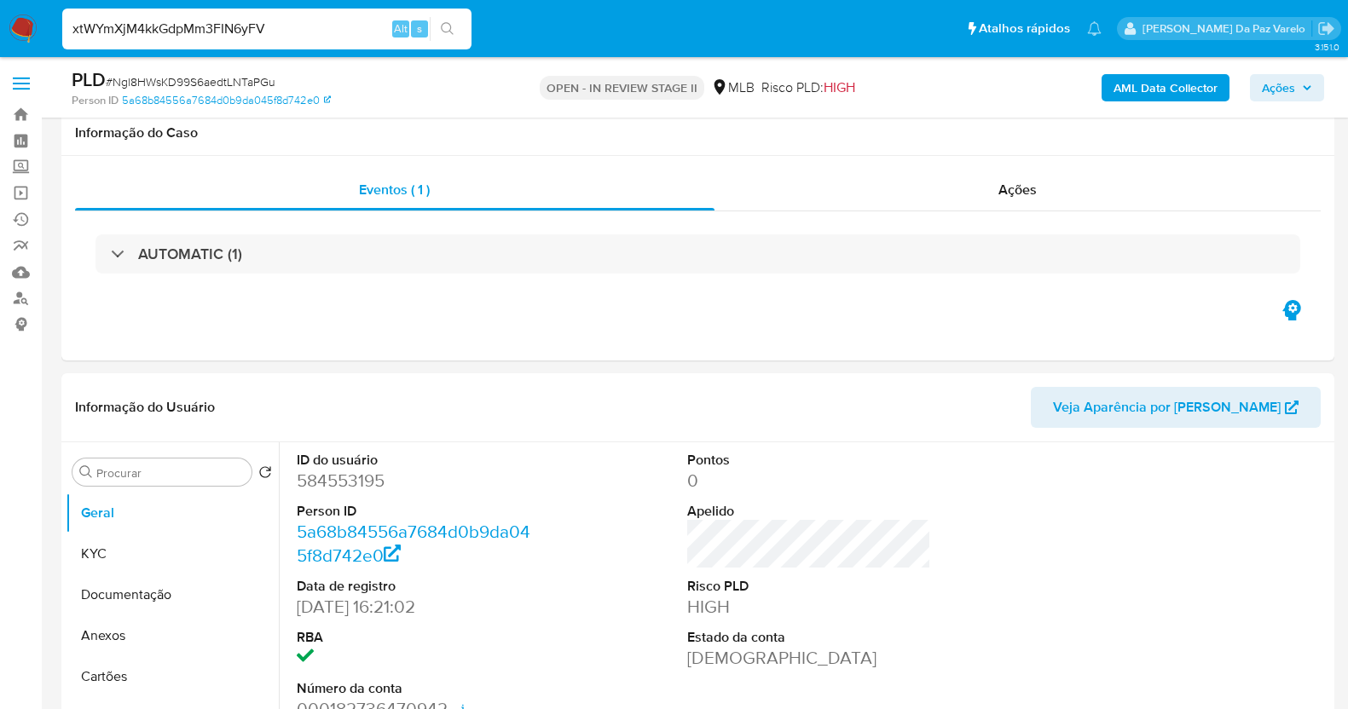
scroll to position [416, 0]
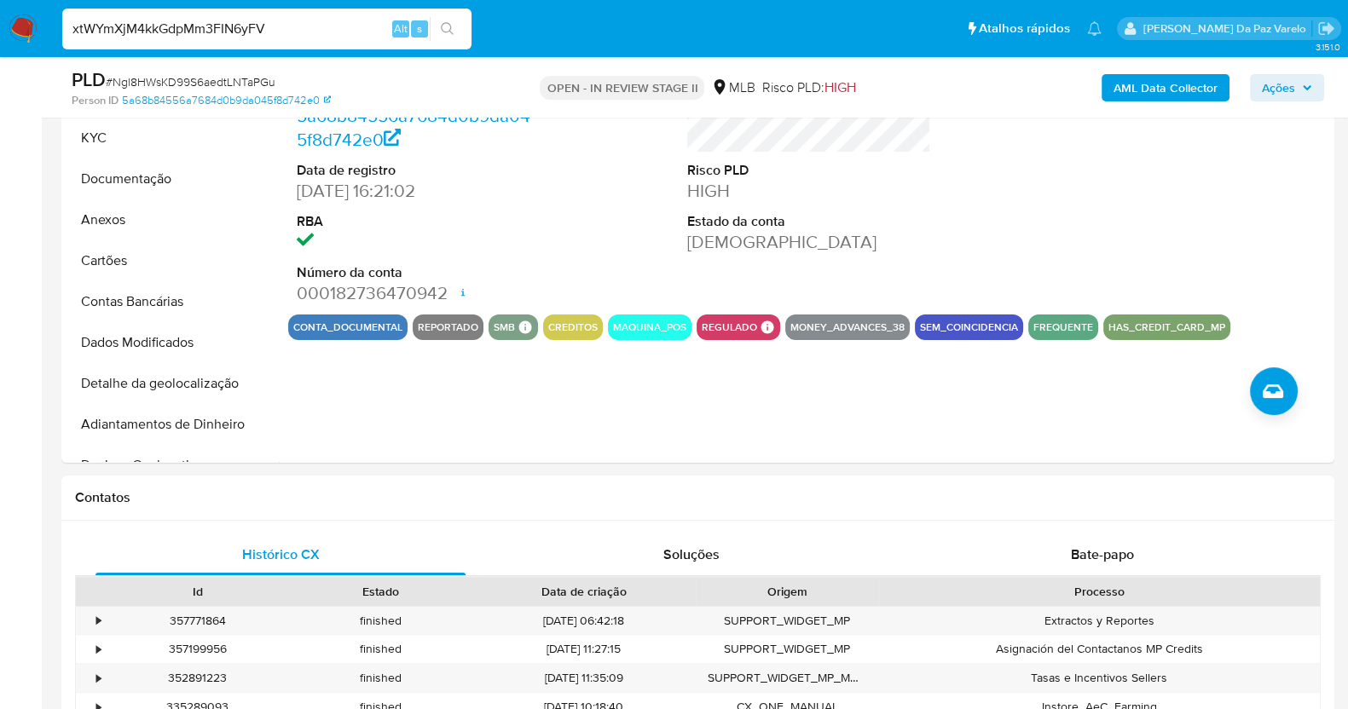
type input "xtWYmXjM4kkGdpMm3FIN6yFV"
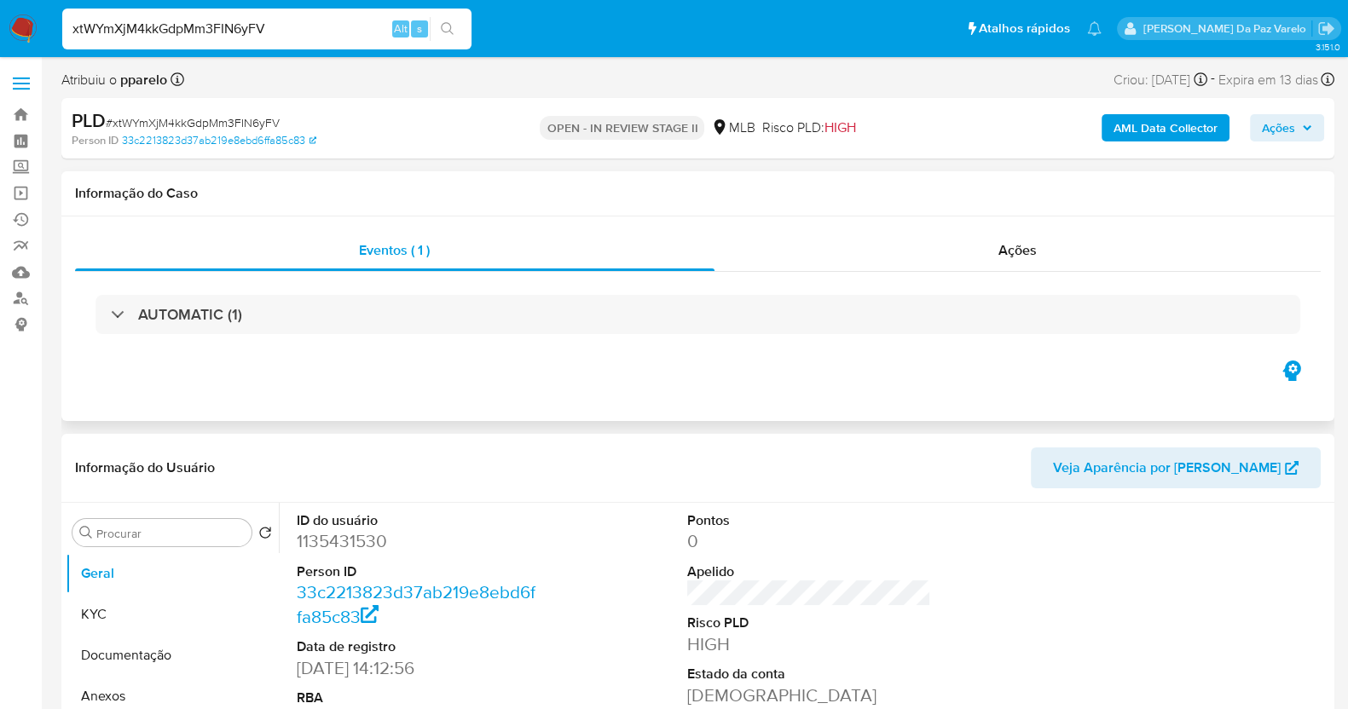
select select "10"
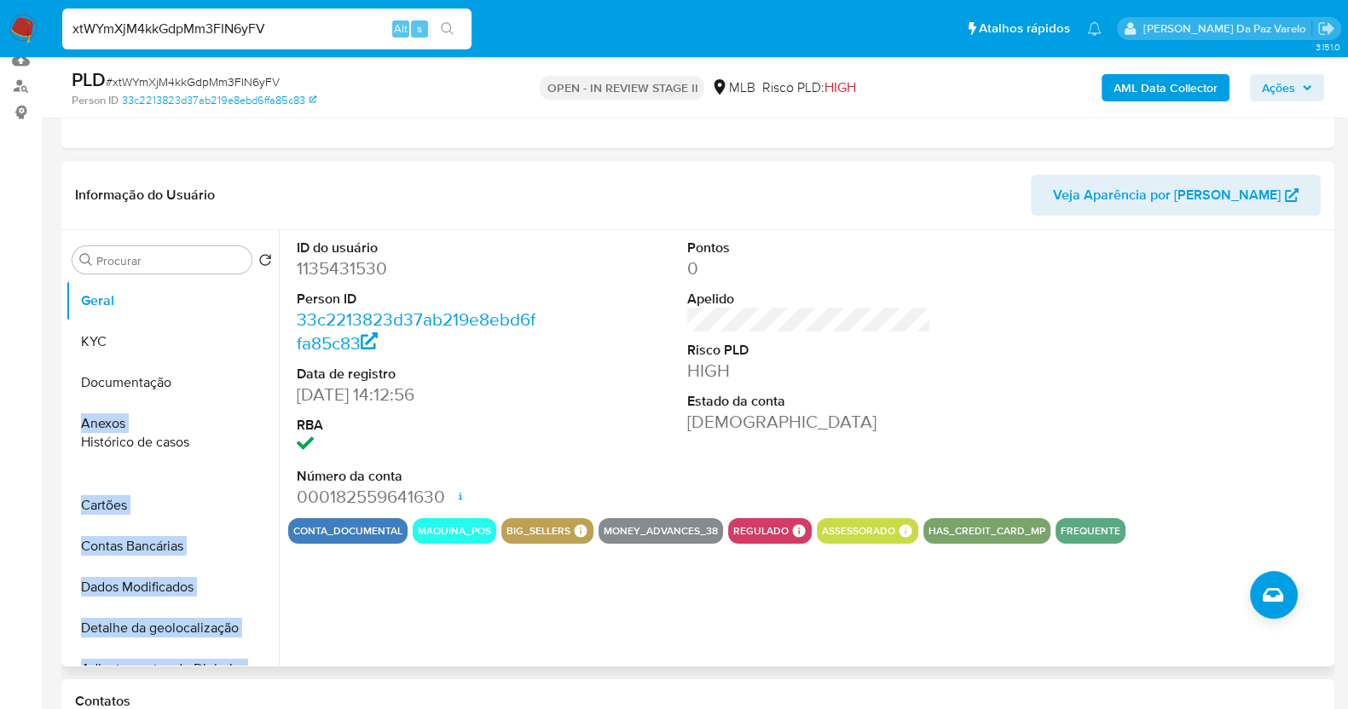
drag, startPoint x: 246, startPoint y: 526, endPoint x: 225, endPoint y: 441, distance: 87.7
click at [225, 441] on ul "Geral KYC Documentação Anexos Cartões Contas Bancárias Dados Modificados Detalh…" at bounding box center [172, 473] width 213 height 385
click at [225, 441] on button "Anexos" at bounding box center [166, 423] width 200 height 41
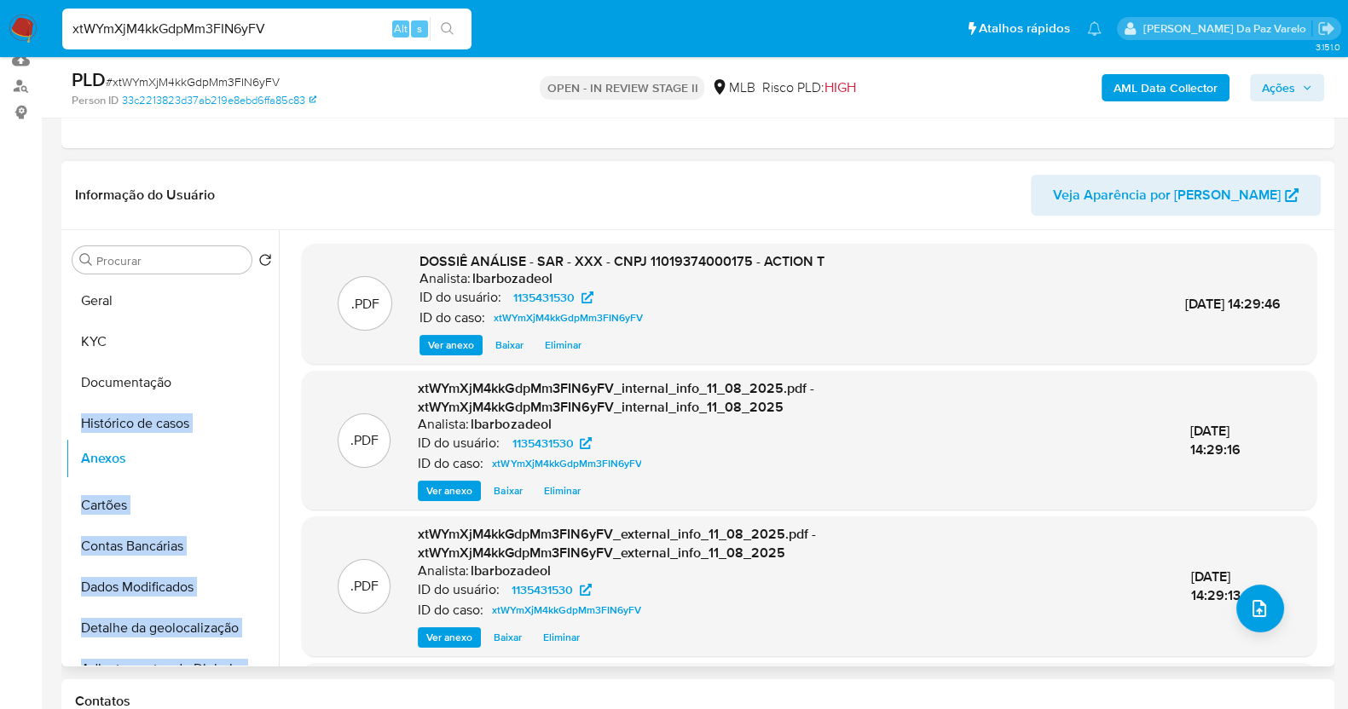
click at [221, 456] on ul "Geral KYC Documentação Anexos Histórico de casos Cartões Contas Bancárias Dados…" at bounding box center [172, 473] width 213 height 385
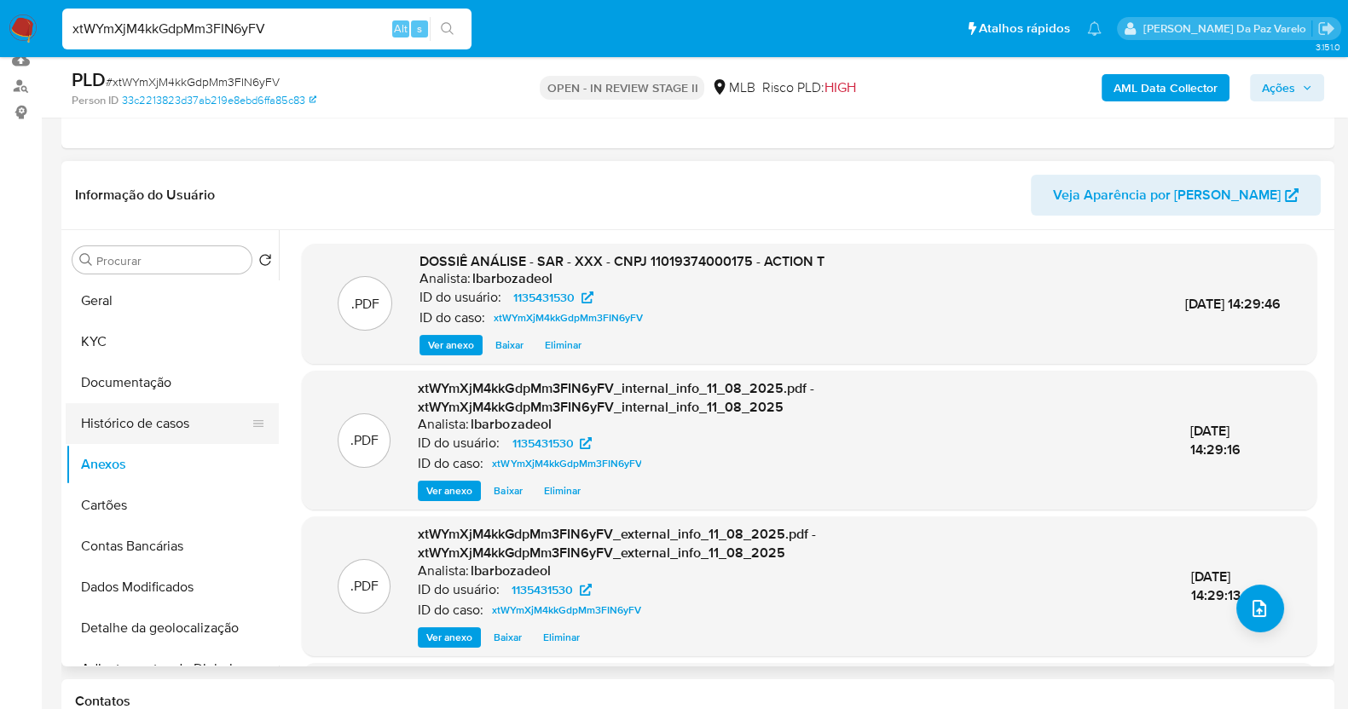
click at [182, 425] on button "Histórico de casos" at bounding box center [166, 423] width 200 height 41
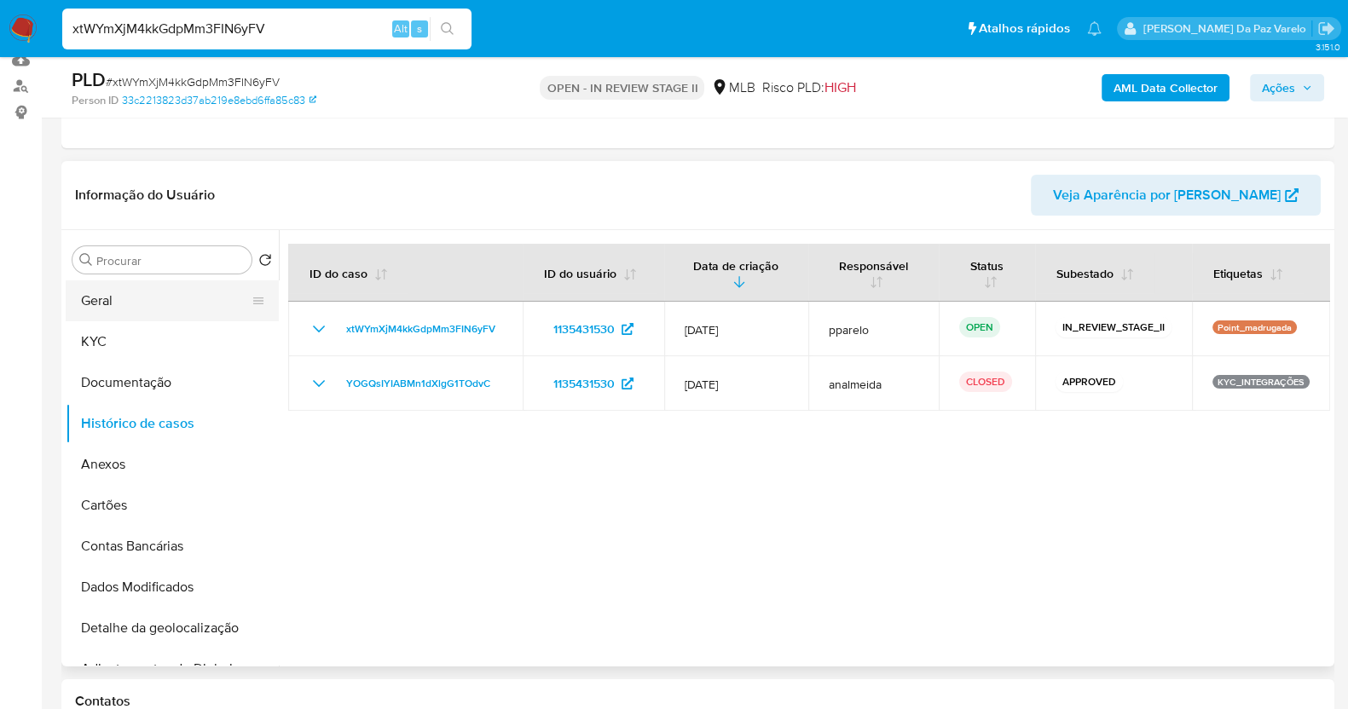
click at [157, 314] on button "Geral" at bounding box center [166, 301] width 200 height 41
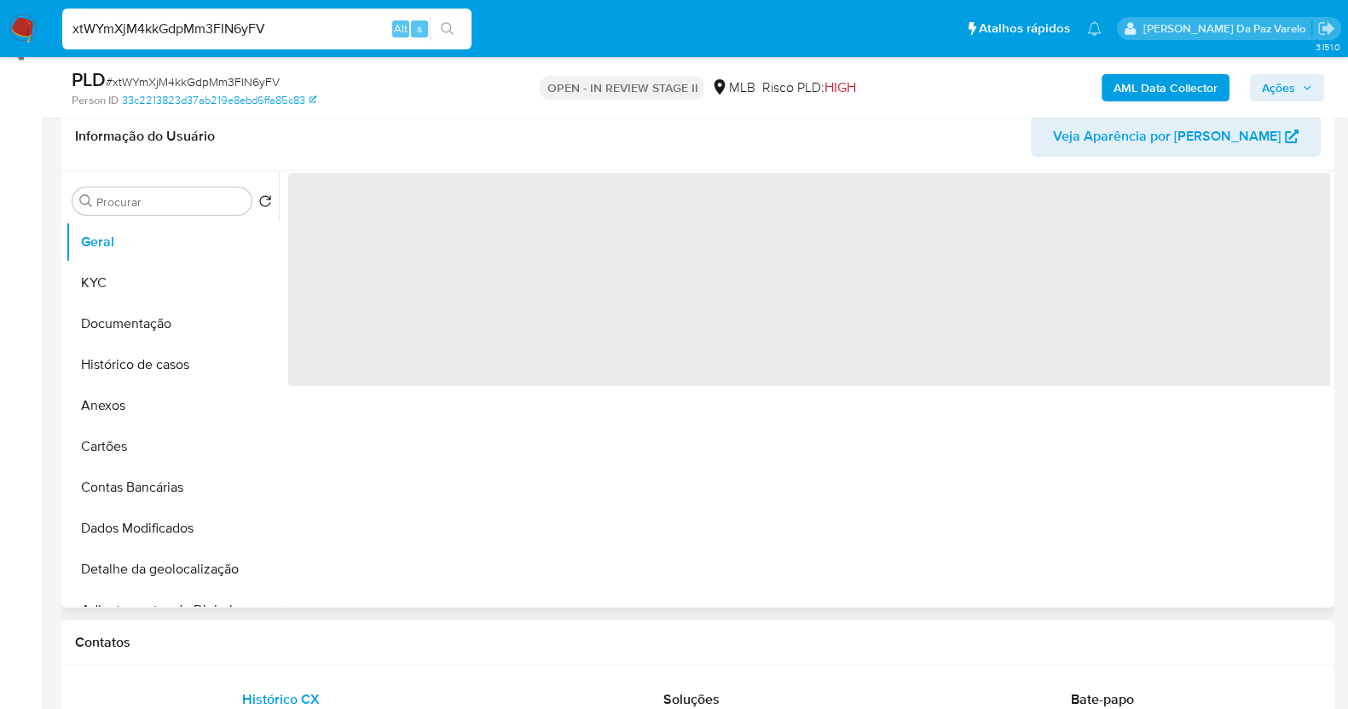
scroll to position [320, 0]
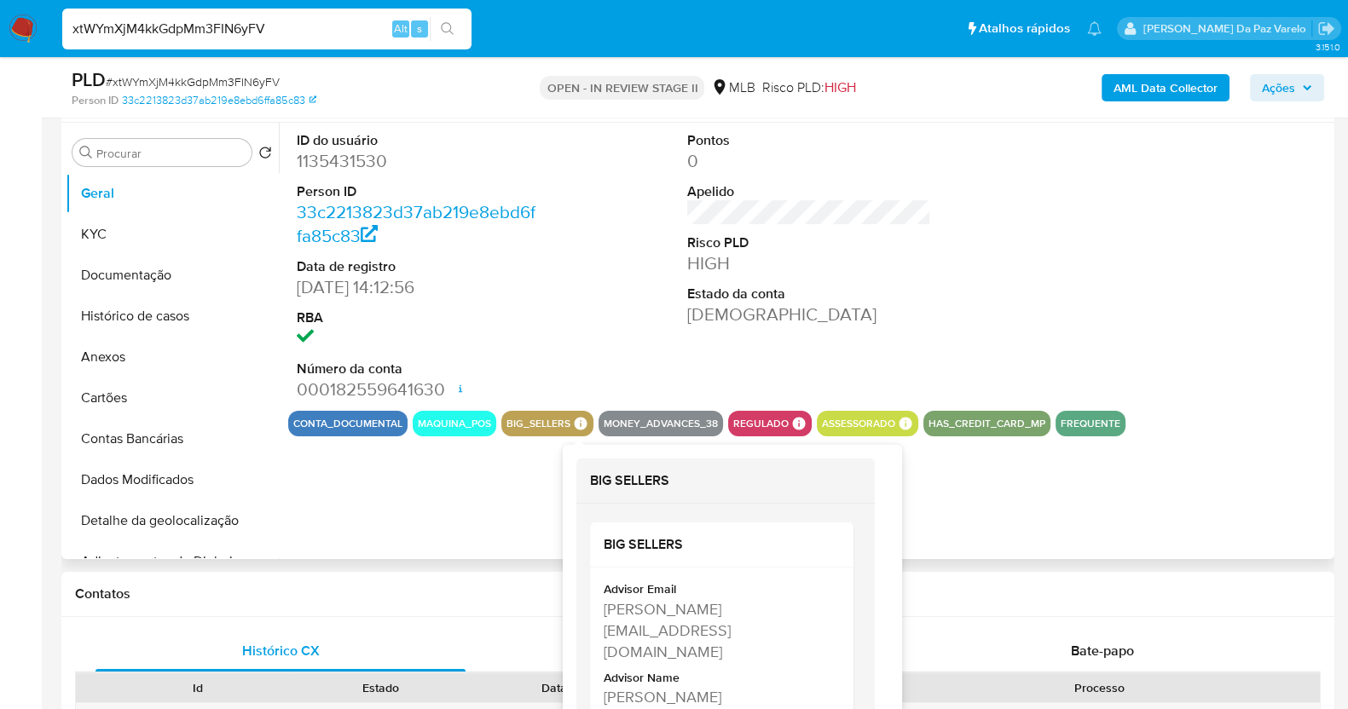
click at [586, 416] on icon at bounding box center [580, 423] width 15 height 15
click at [580, 424] on icon at bounding box center [581, 423] width 13 height 13
click at [614, 611] on div "[PERSON_NAME][EMAIL_ADDRESS][DOMAIN_NAME]" at bounding box center [720, 631] width 233 height 65
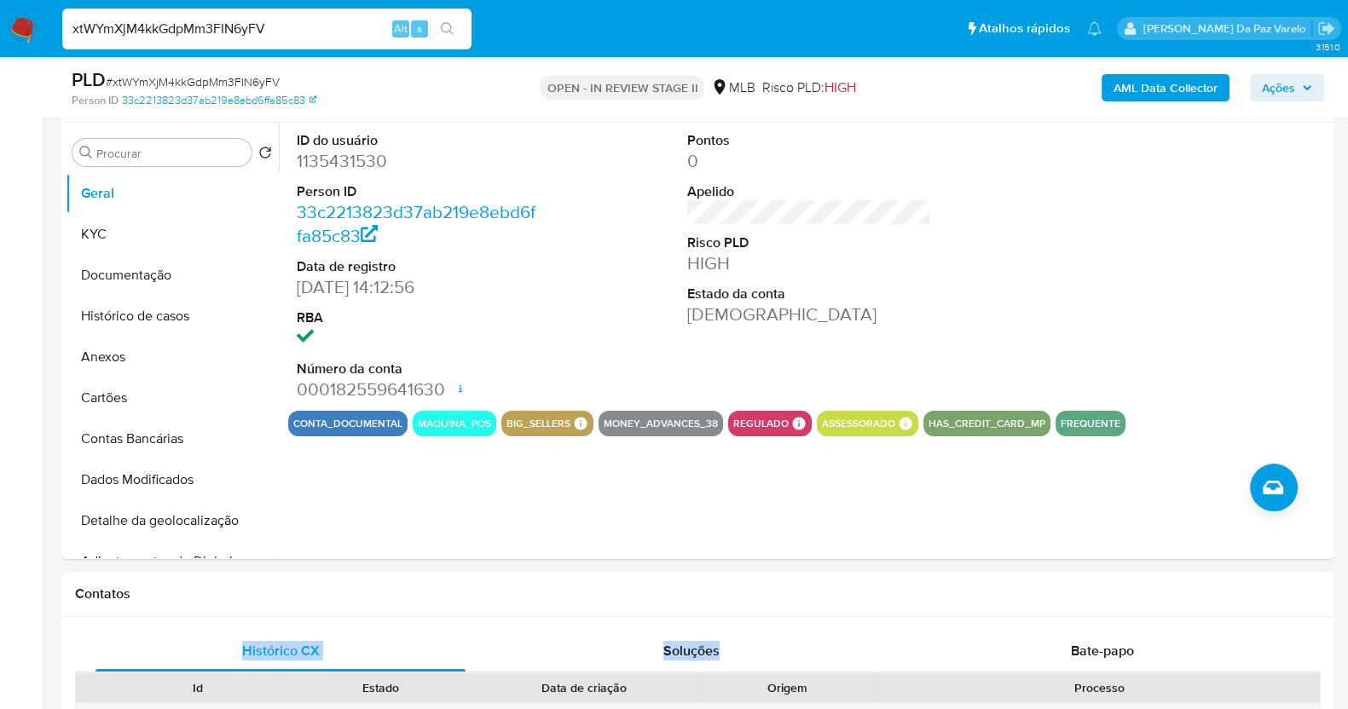
drag, startPoint x: 614, startPoint y: 611, endPoint x: 618, endPoint y: 622, distance: 11.9
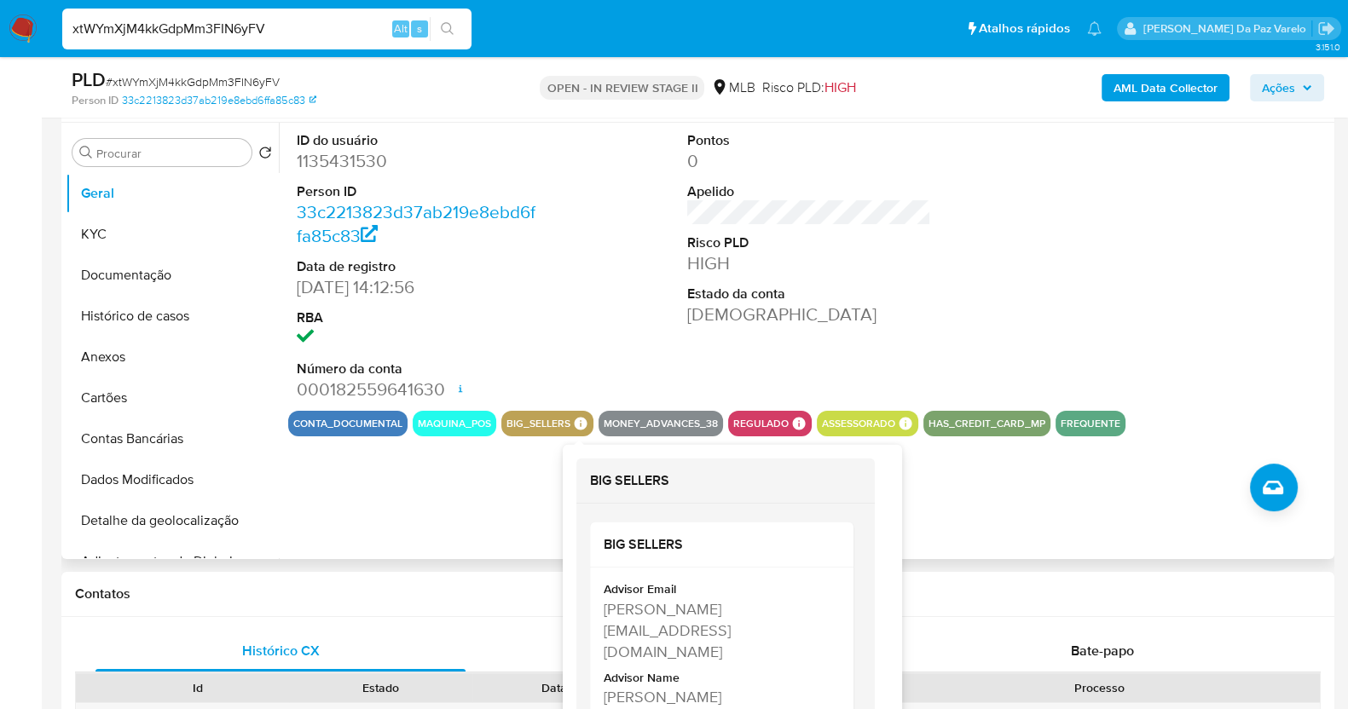
click at [584, 424] on icon at bounding box center [581, 423] width 13 height 13
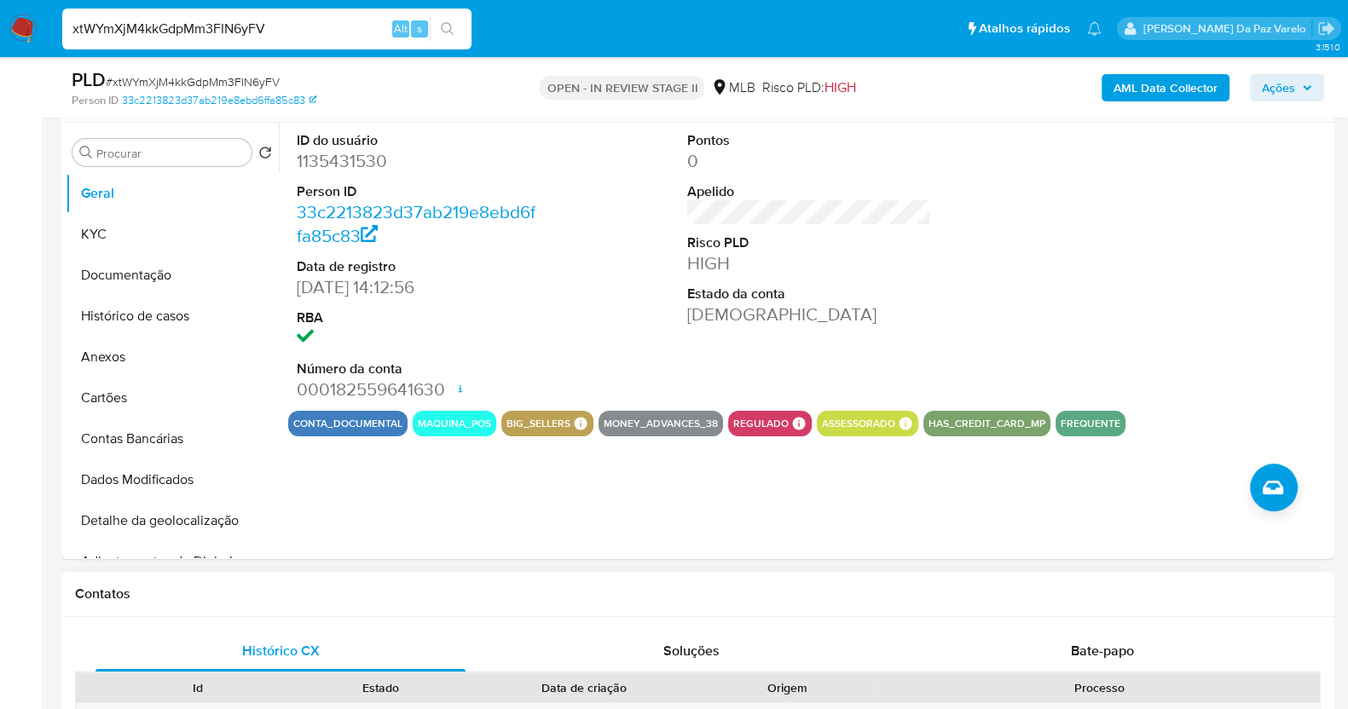
drag, startPoint x: 602, startPoint y: 608, endPoint x: 618, endPoint y: 588, distance: 25.4
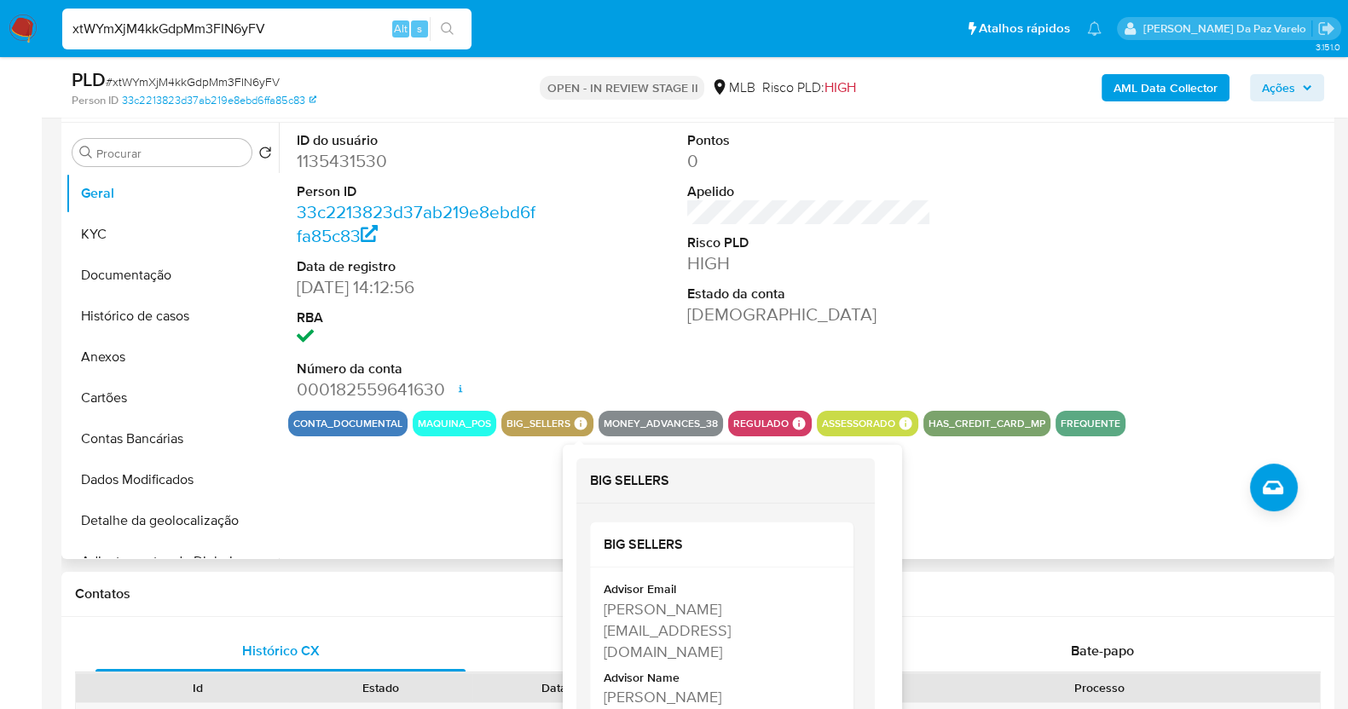
click at [580, 424] on icon at bounding box center [581, 423] width 13 height 13
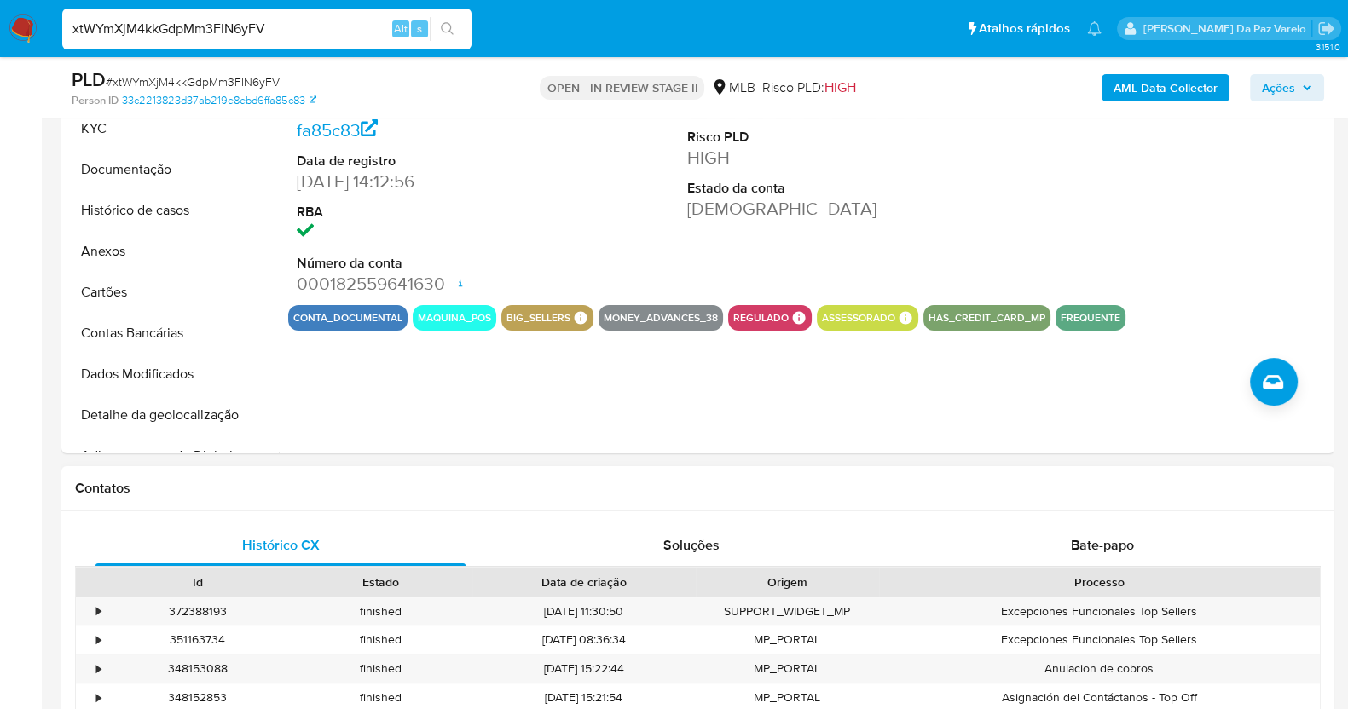
drag, startPoint x: 622, startPoint y: 521, endPoint x: 605, endPoint y: 507, distance: 21.8
click at [576, 313] on icon at bounding box center [581, 317] width 13 height 13
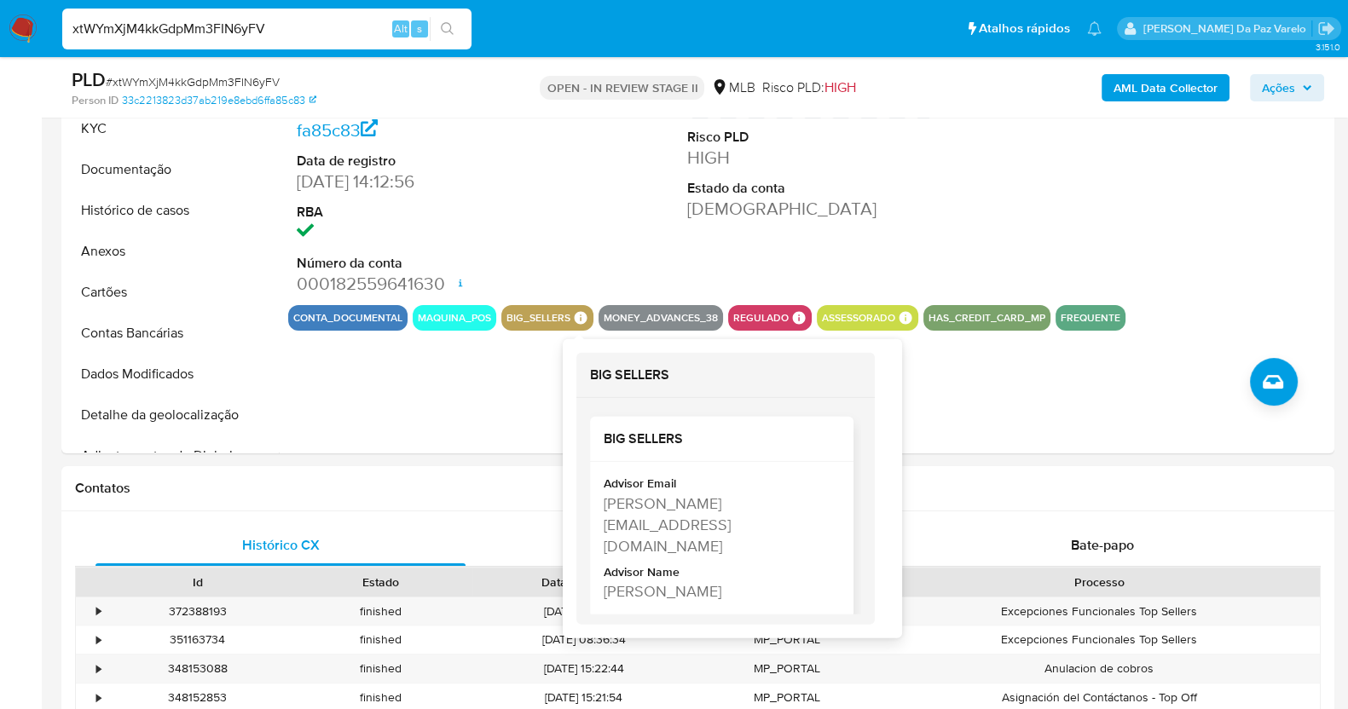
click at [659, 581] on div "[PERSON_NAME]" at bounding box center [720, 591] width 233 height 21
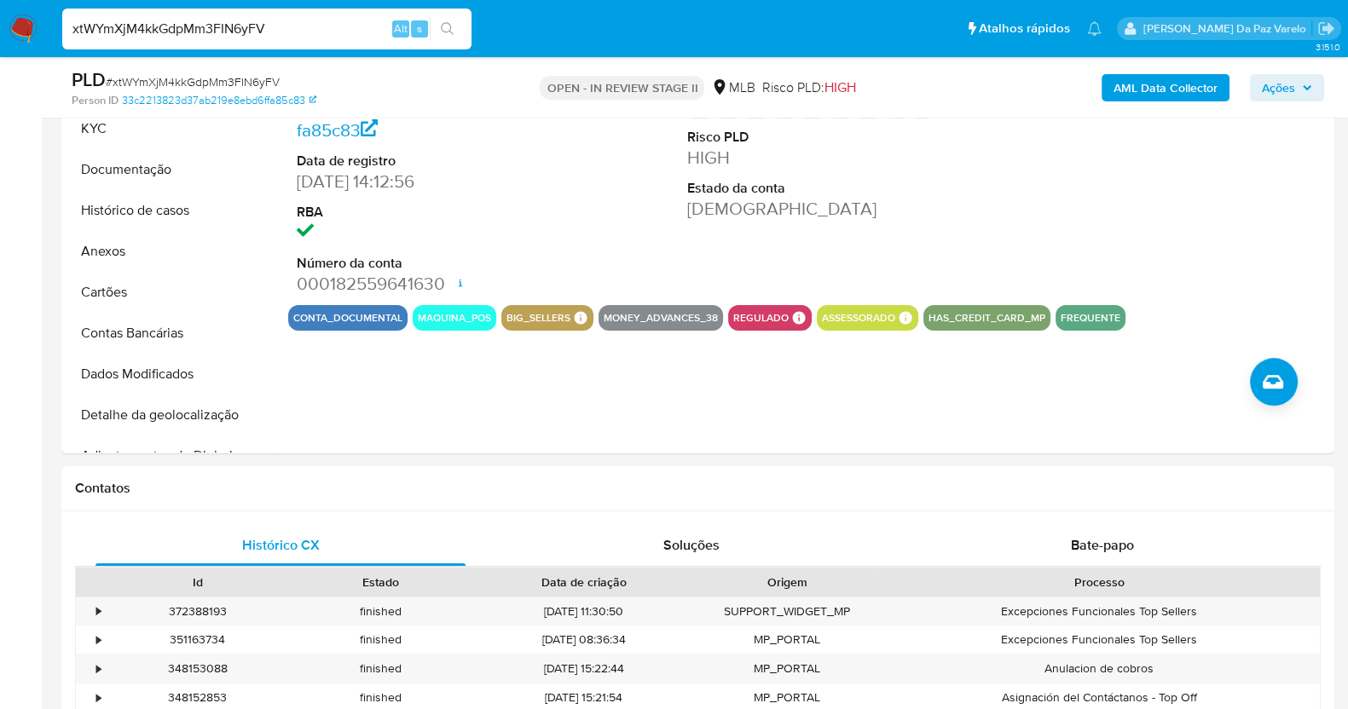
click at [659, 568] on div "Data de criação" at bounding box center [583, 582] width 223 height 29
click at [593, 315] on div "conta_documental maquina_pos big_sellers BIG SELLERS BIG SELLERS Advisor Email …" at bounding box center [809, 318] width 1042 height 26
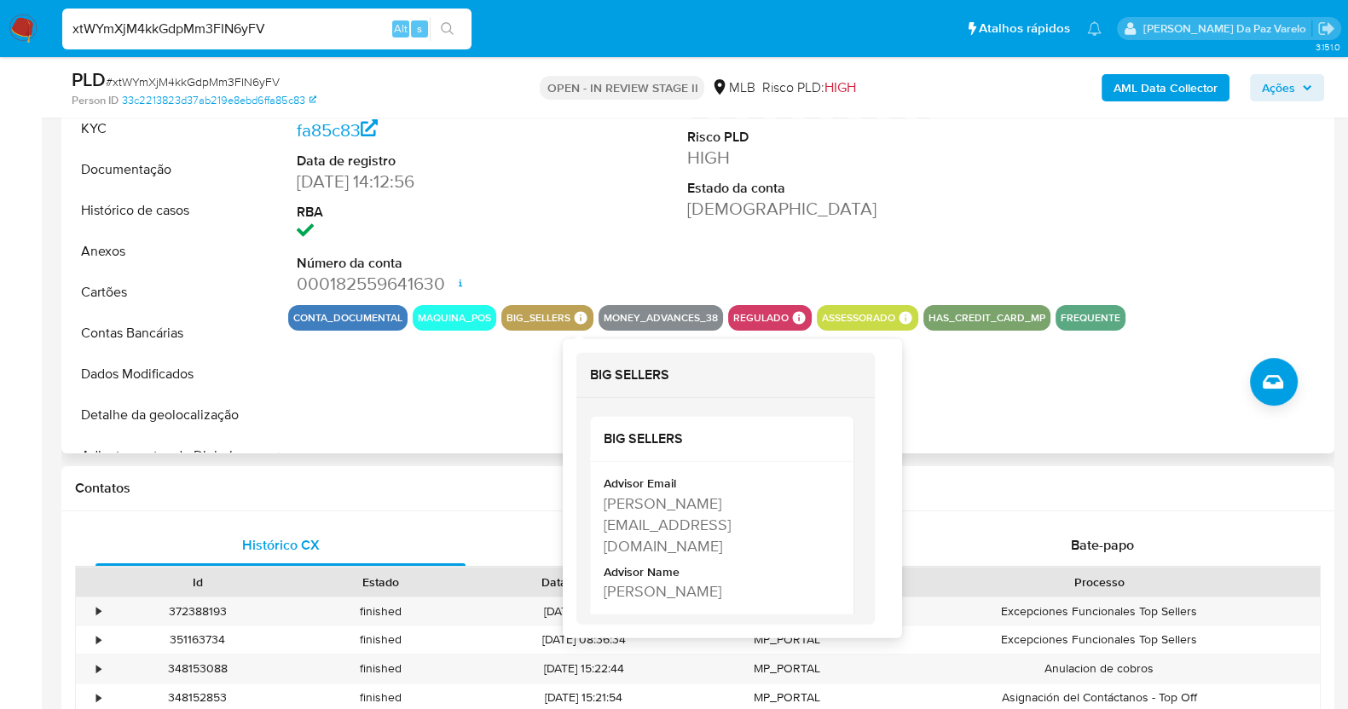
click at [584, 317] on icon at bounding box center [581, 317] width 13 height 13
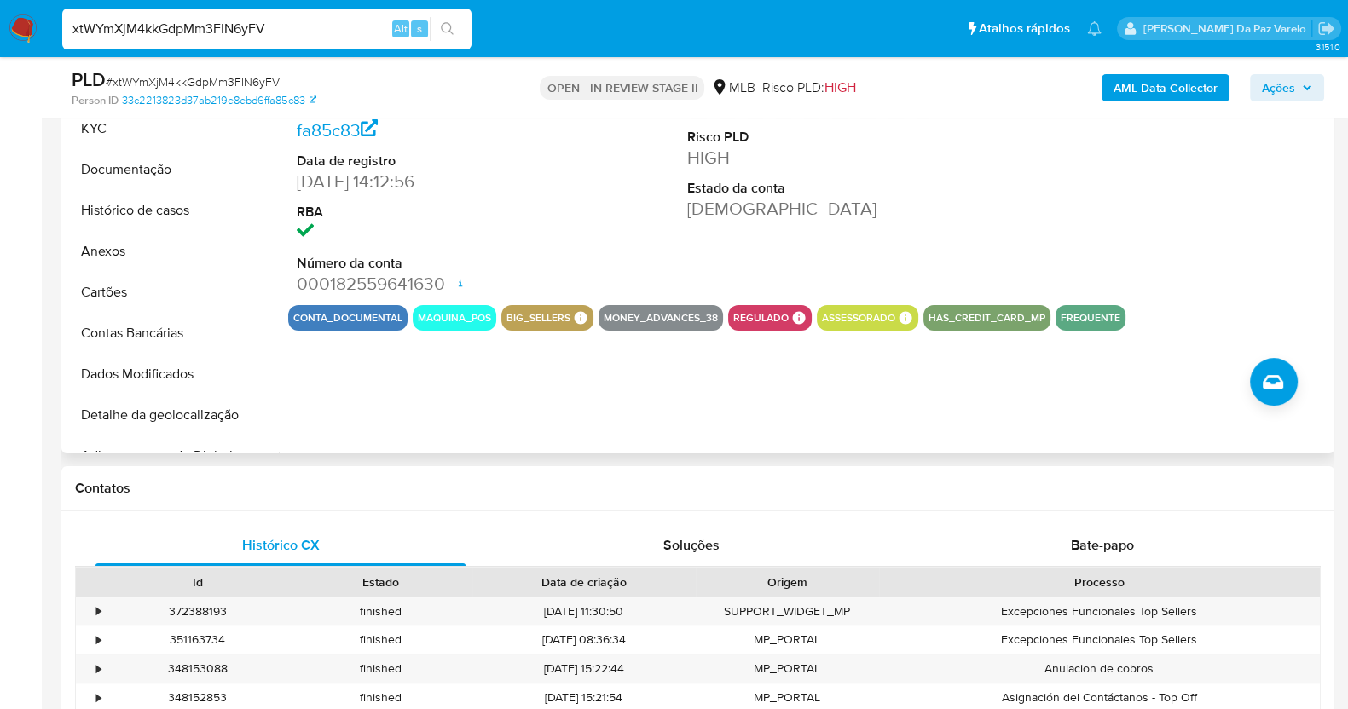
click at [582, 310] on icon at bounding box center [580, 317] width 15 height 15
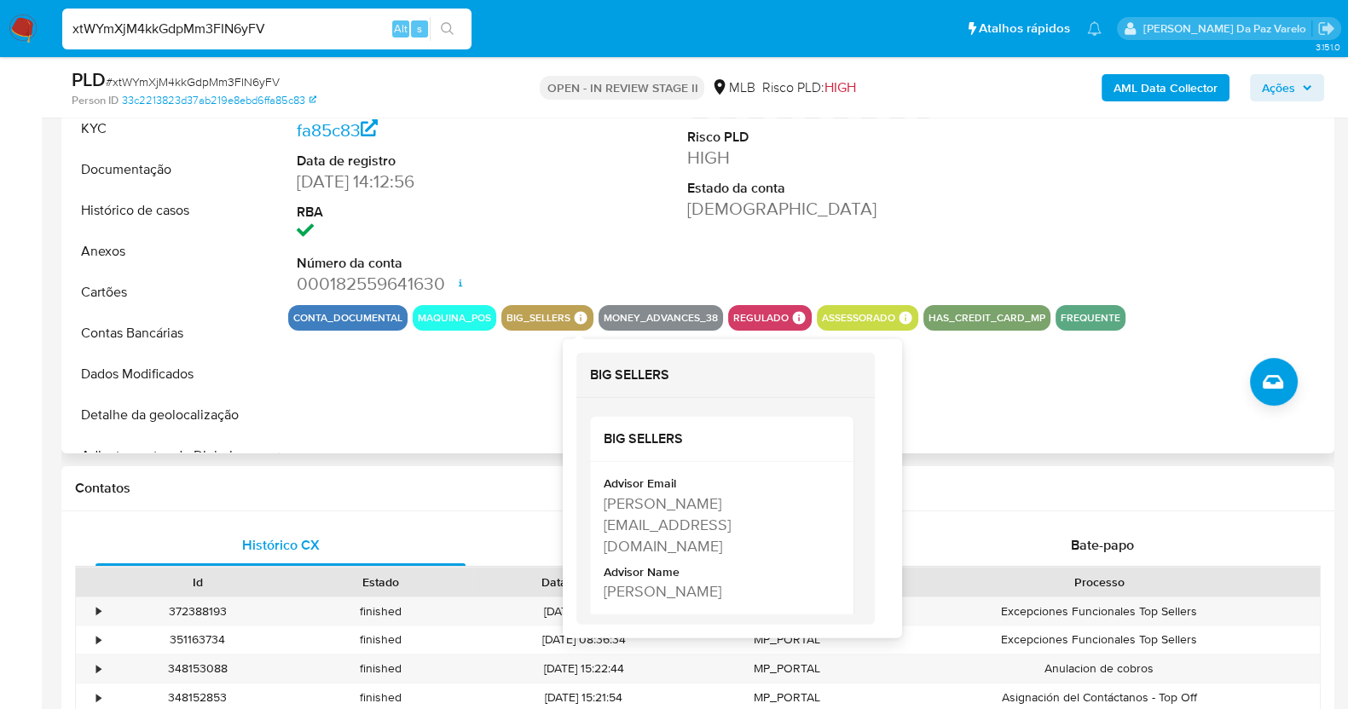
scroll to position [320, 0]
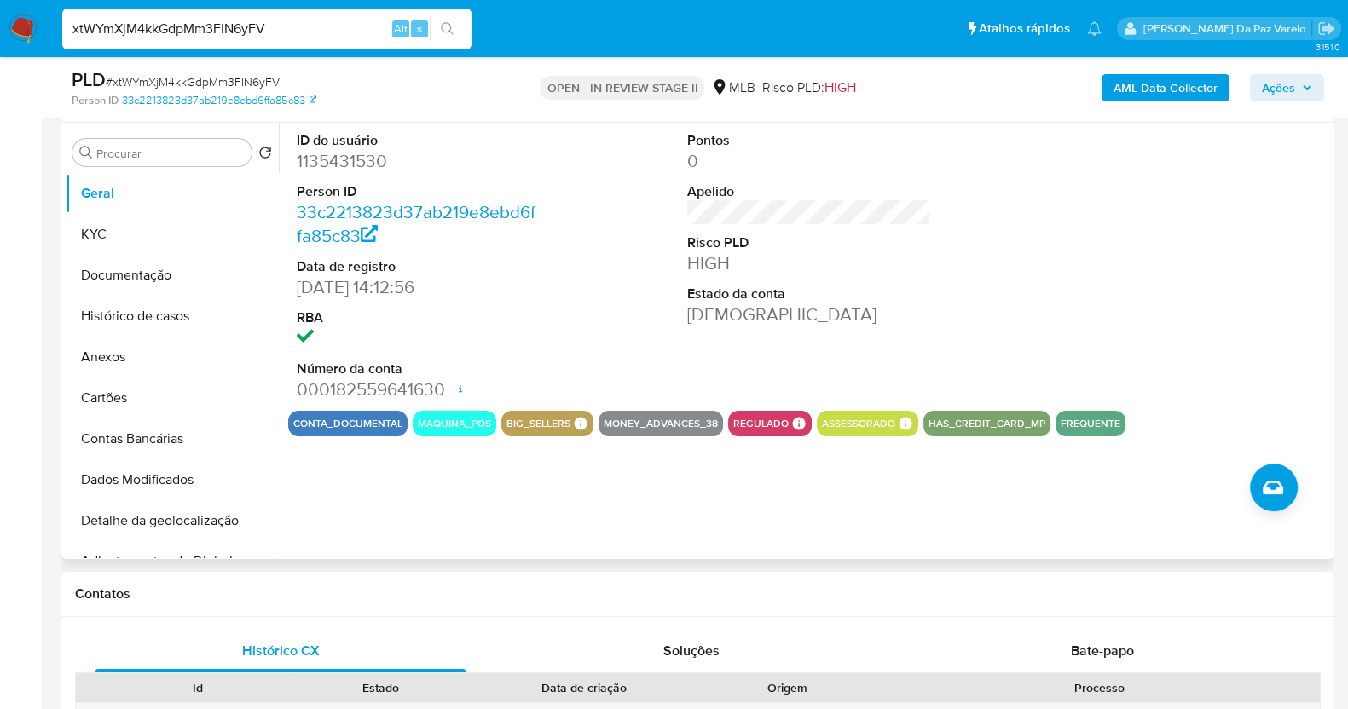
click at [355, 150] on dd "1135431530" at bounding box center [419, 161] width 244 height 24
copy dd "1135431530"
click at [105, 234] on button "KYC" at bounding box center [166, 234] width 200 height 41
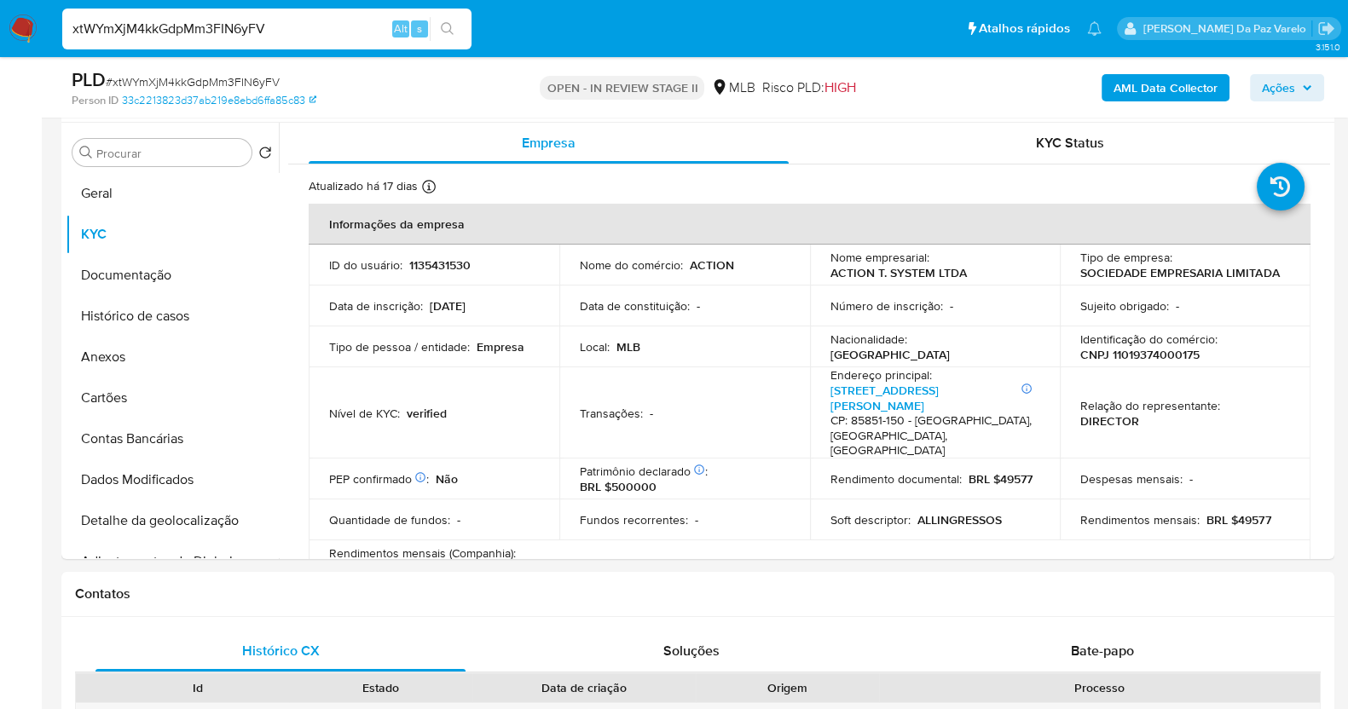
click at [295, 25] on input "xtWYmXjM4kkGdpMm3FIN6yFV" at bounding box center [266, 29] width 409 height 22
paste input "trQAAD8iDg2eyIKA4nwfXRqO"
type input "trQAAD8iDg2eyIKA4nwfXRqO"
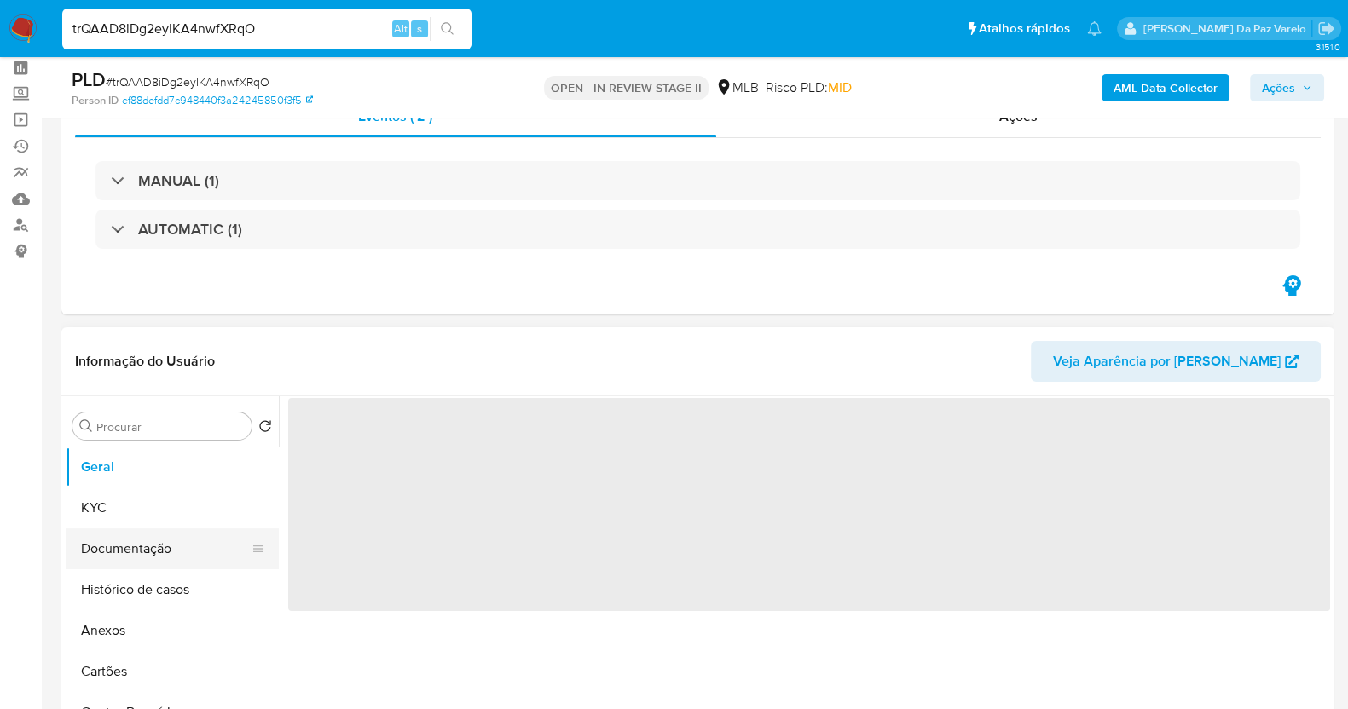
scroll to position [106, 0]
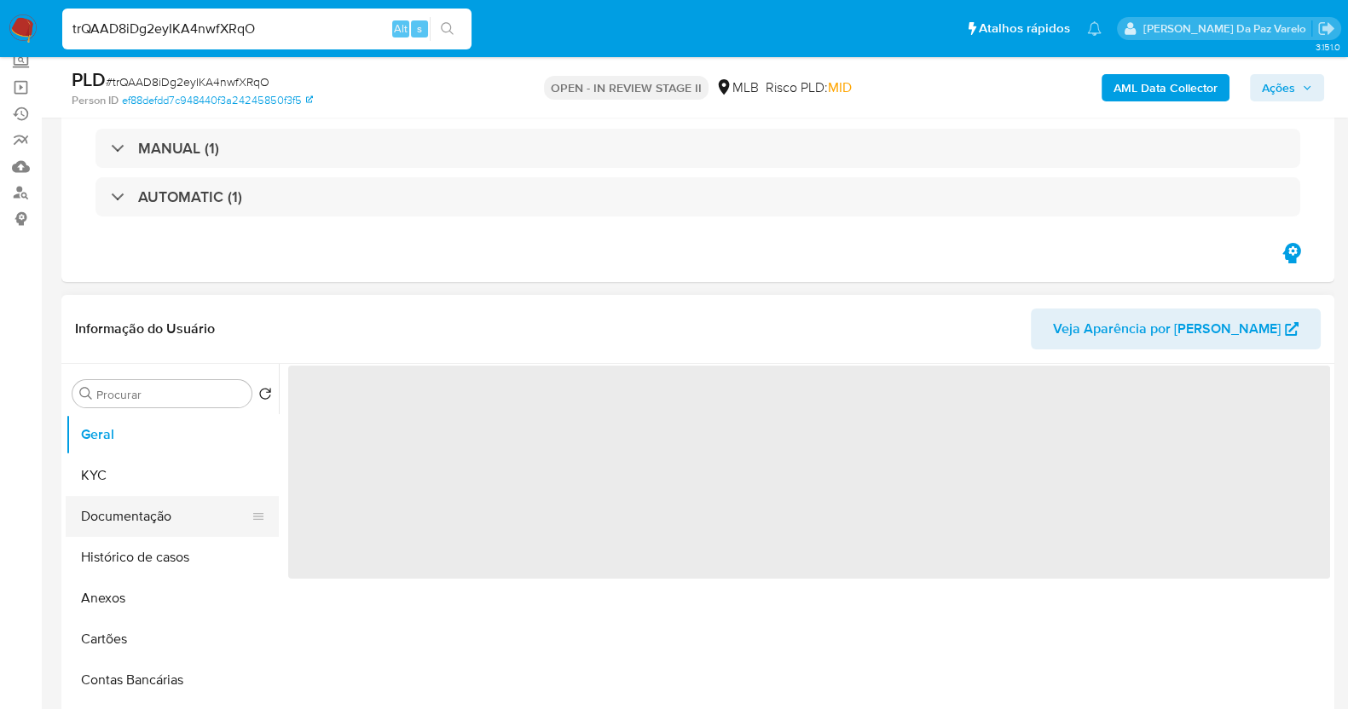
click at [153, 513] on button "Documentação" at bounding box center [166, 516] width 200 height 41
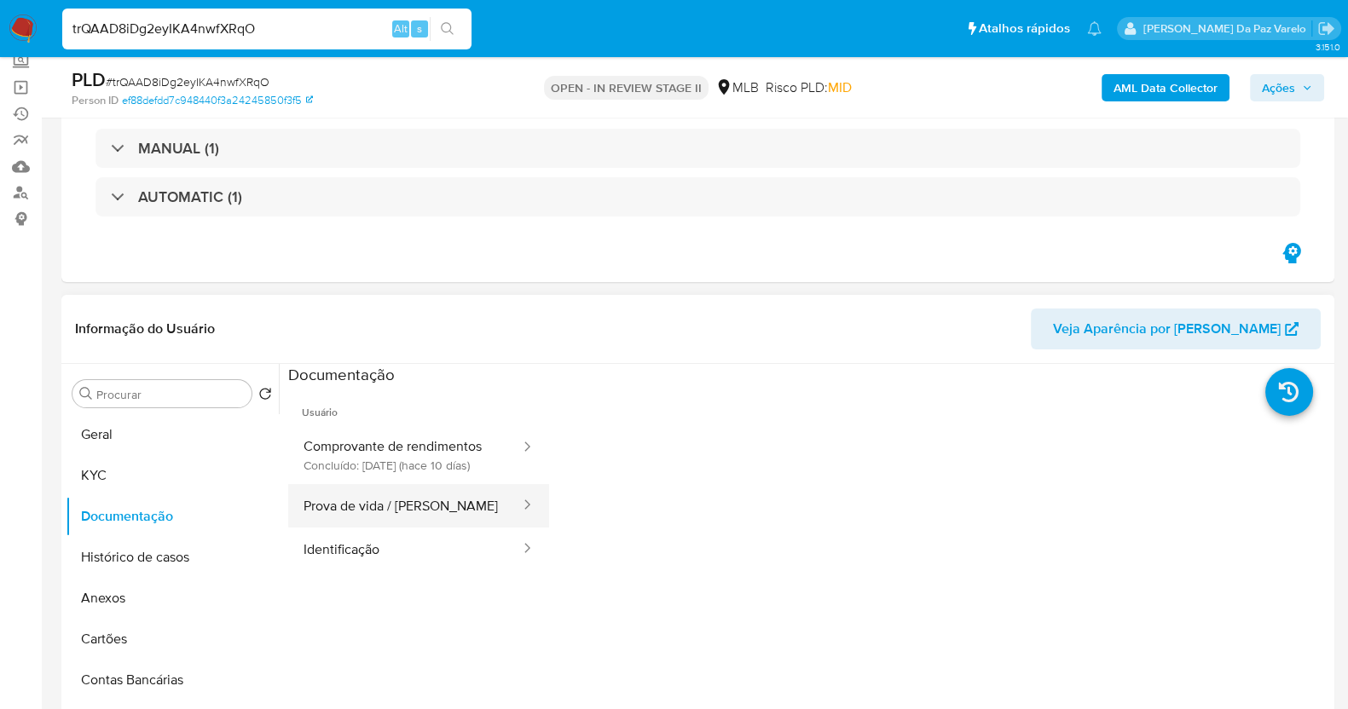
click at [376, 522] on button "Prova de vida / [PERSON_NAME]" at bounding box center [405, 505] width 234 height 43
select select "10"
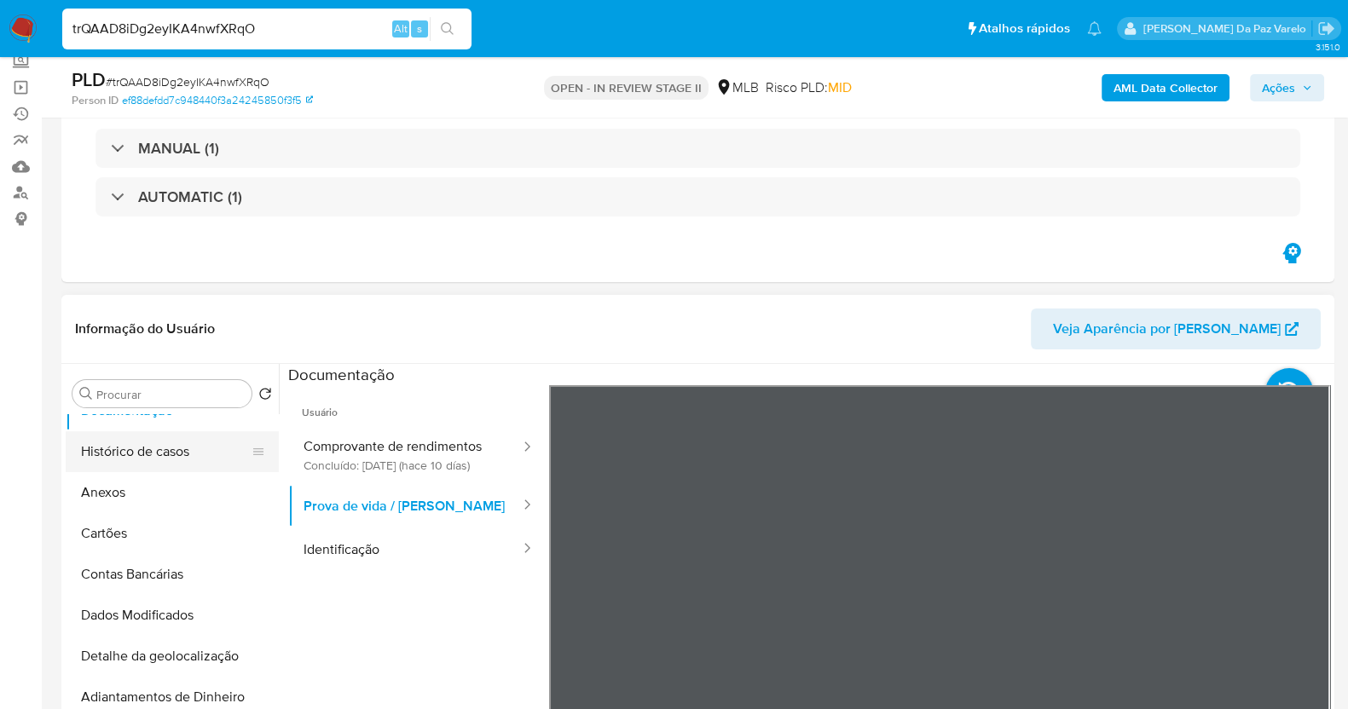
click at [168, 461] on button "Histórico de casos" at bounding box center [166, 451] width 200 height 41
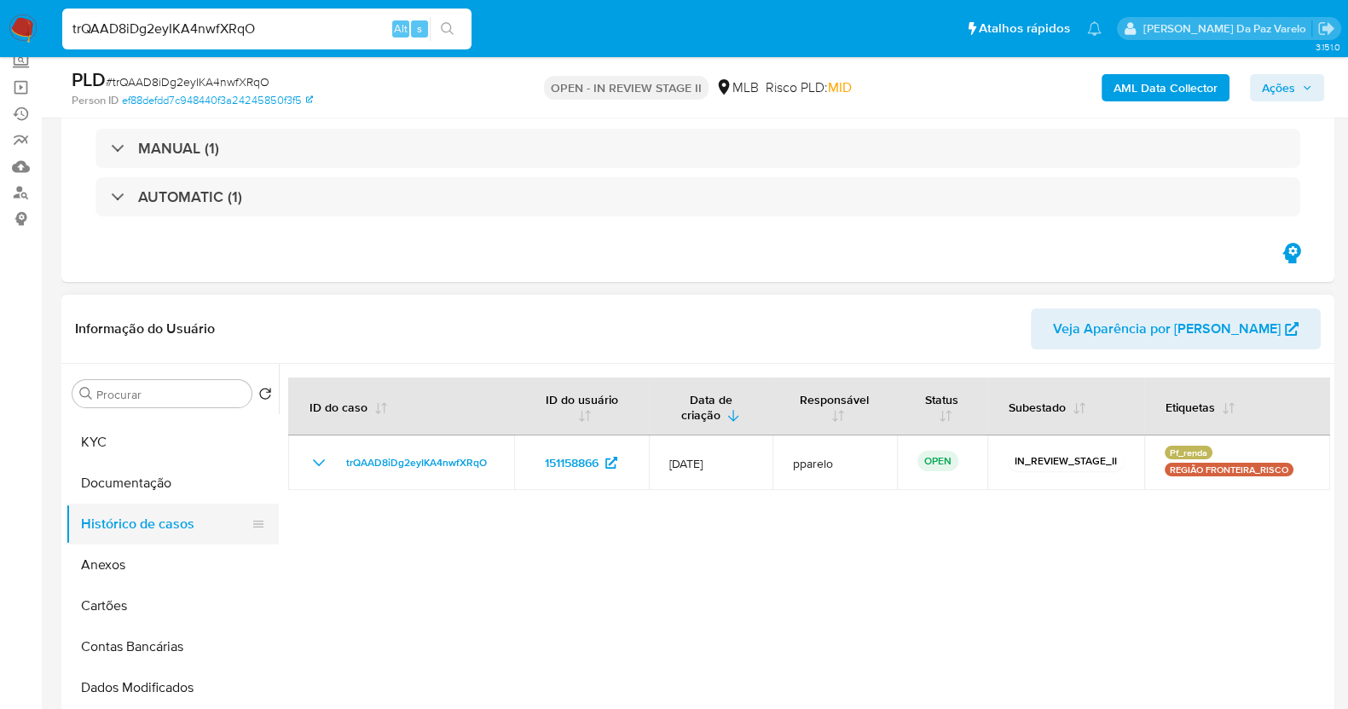
scroll to position [0, 0]
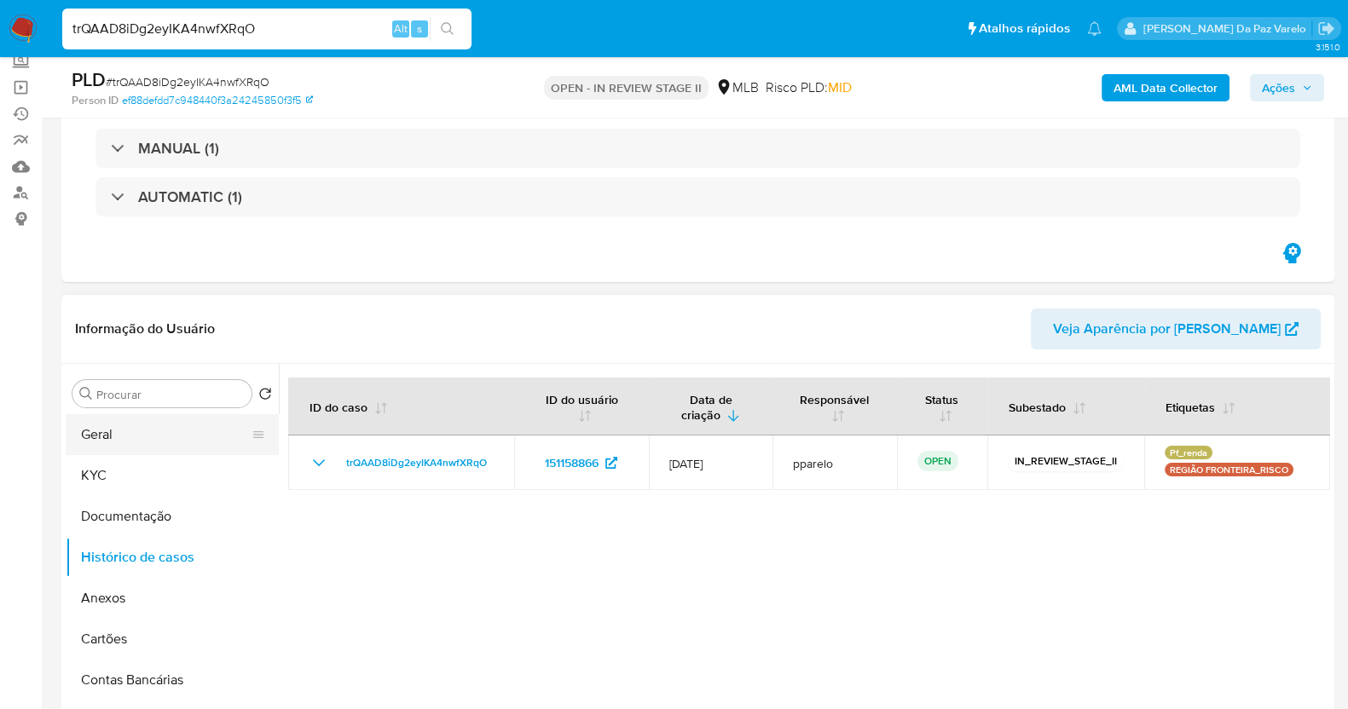
click at [145, 422] on button "Geral" at bounding box center [166, 434] width 200 height 41
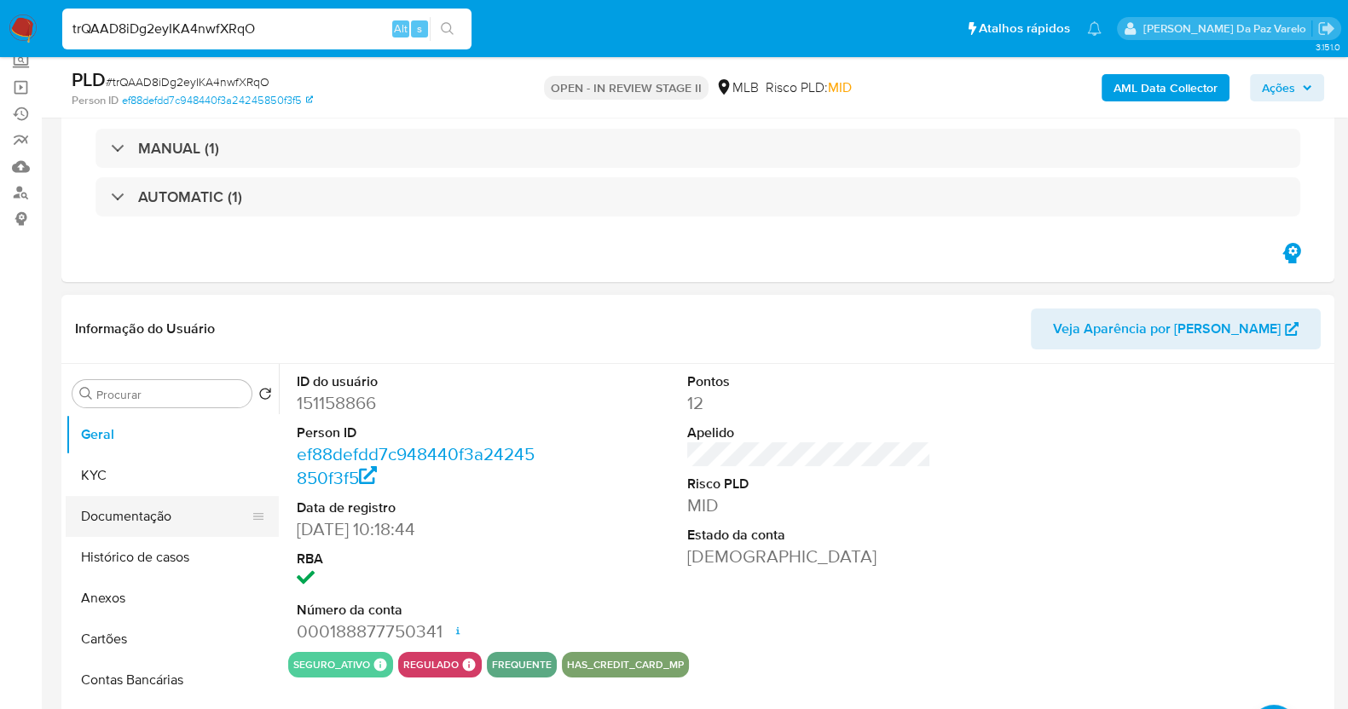
click at [148, 512] on button "Documentação" at bounding box center [166, 516] width 200 height 41
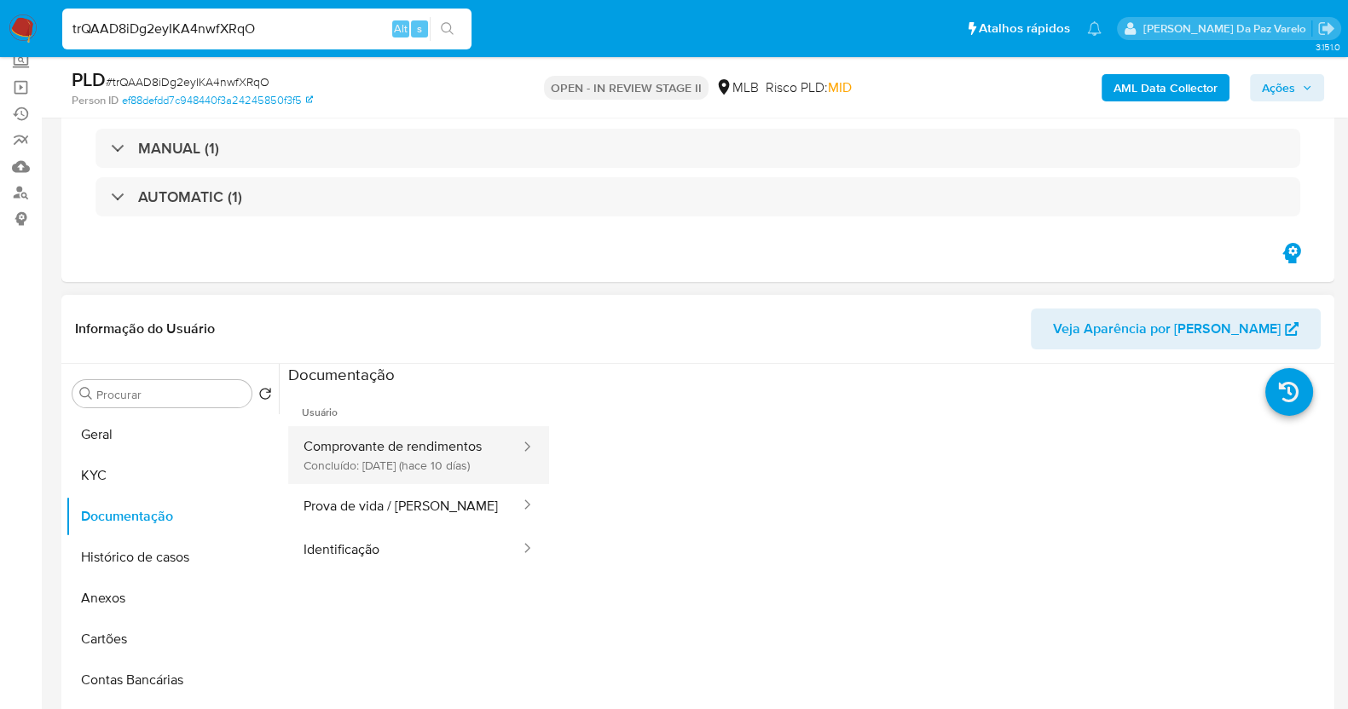
click at [465, 432] on button "Comprovante de rendimentos Concluído: 02/08/2025 (hace 10 días)" at bounding box center [405, 455] width 234 height 58
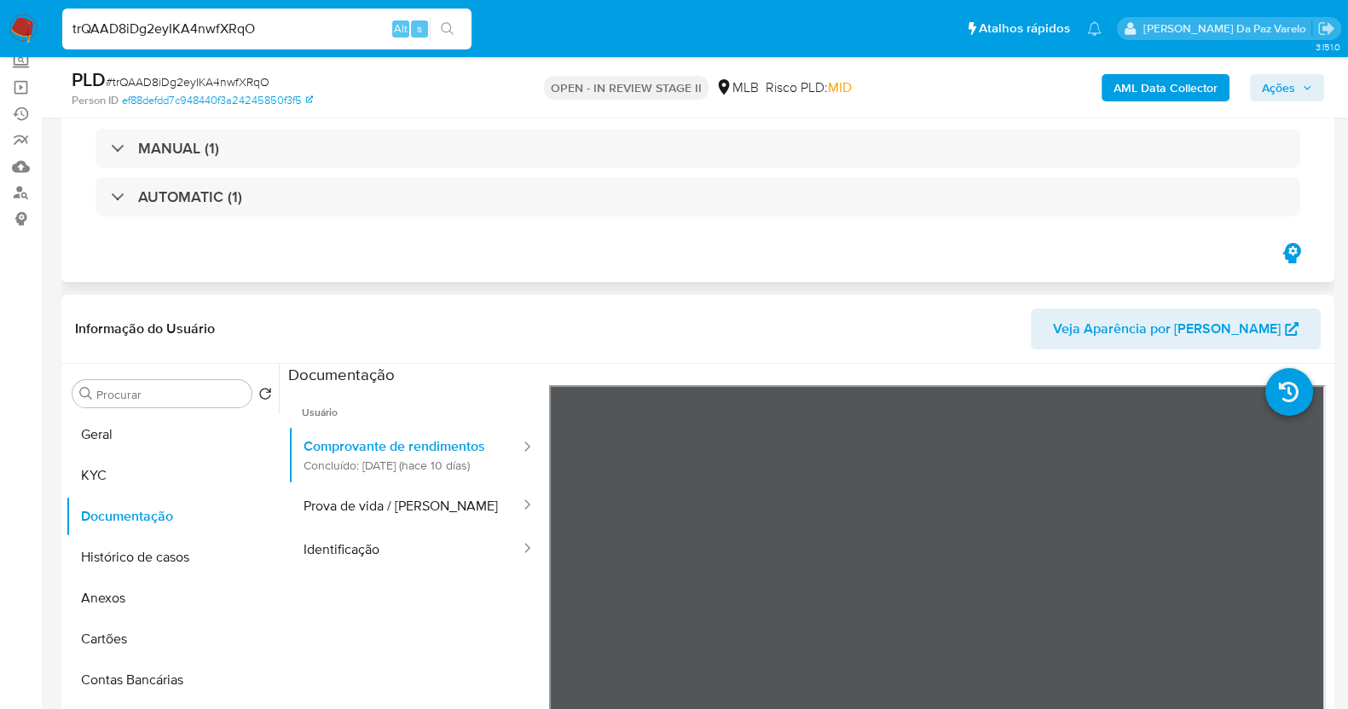
click at [1091, 258] on div "Eventos ( 2 ) Ações MANUAL (1) AUTOMATIC (1)" at bounding box center [697, 166] width 1273 height 233
click at [21, 106] on link "Ejecuções automáticas" at bounding box center [101, 114] width 203 height 26
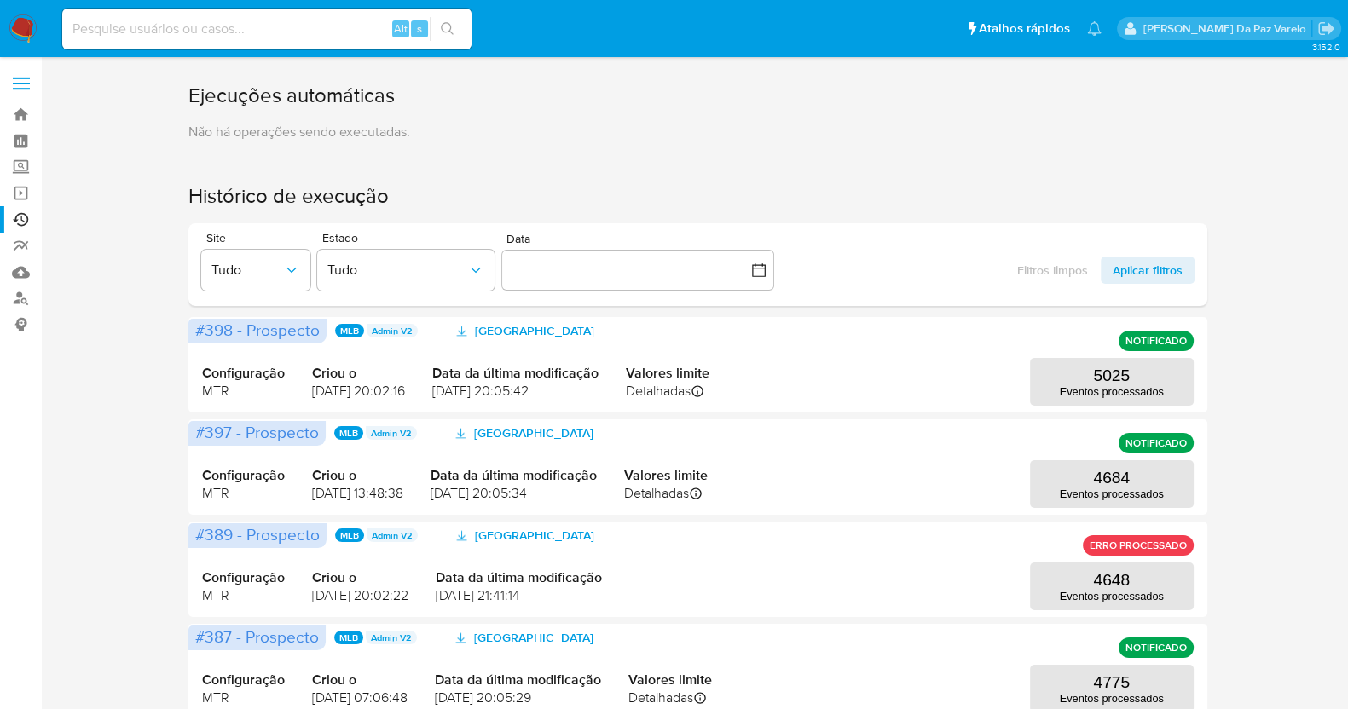
click at [273, 27] on input at bounding box center [266, 29] width 409 height 22
paste input "E7VR6iPkyoPojojnFRGwi4DO"
type input "E7VR6iPkyoPojojnFRGwi4DO"
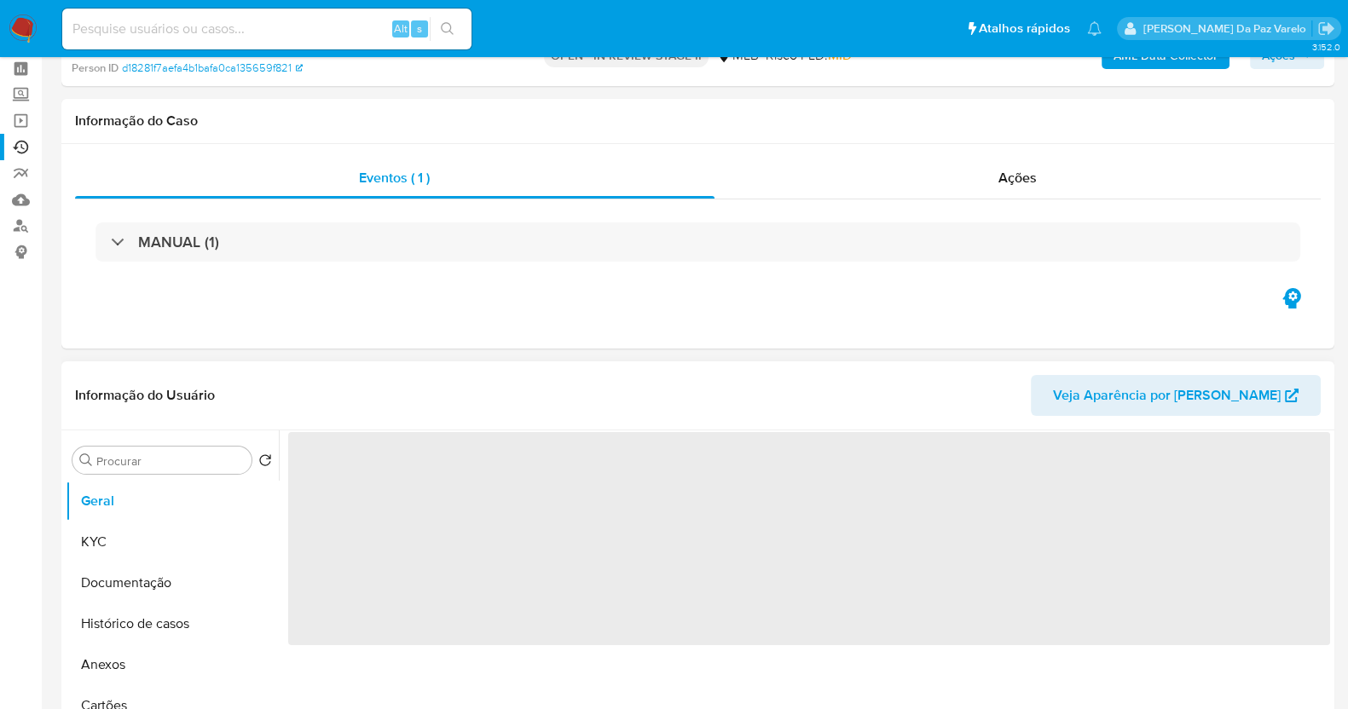
scroll to position [106, 0]
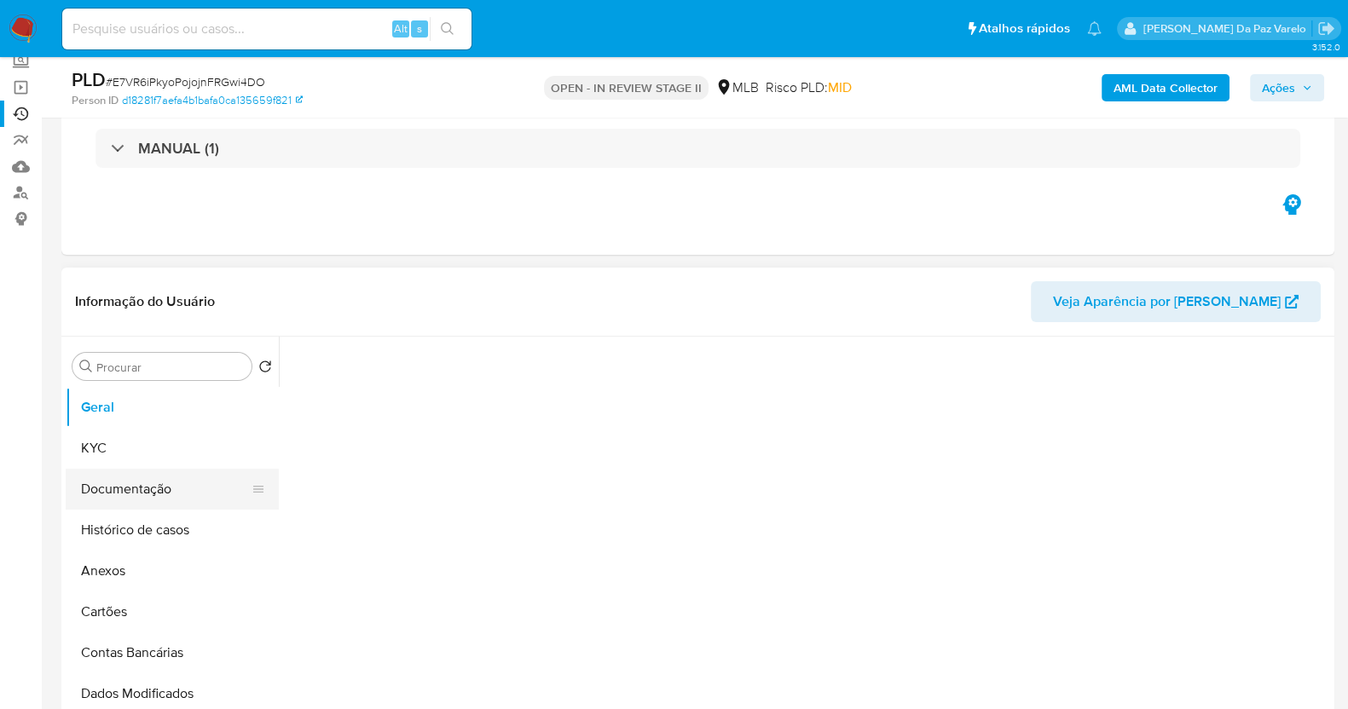
click at [124, 483] on button "Documentação" at bounding box center [166, 489] width 200 height 41
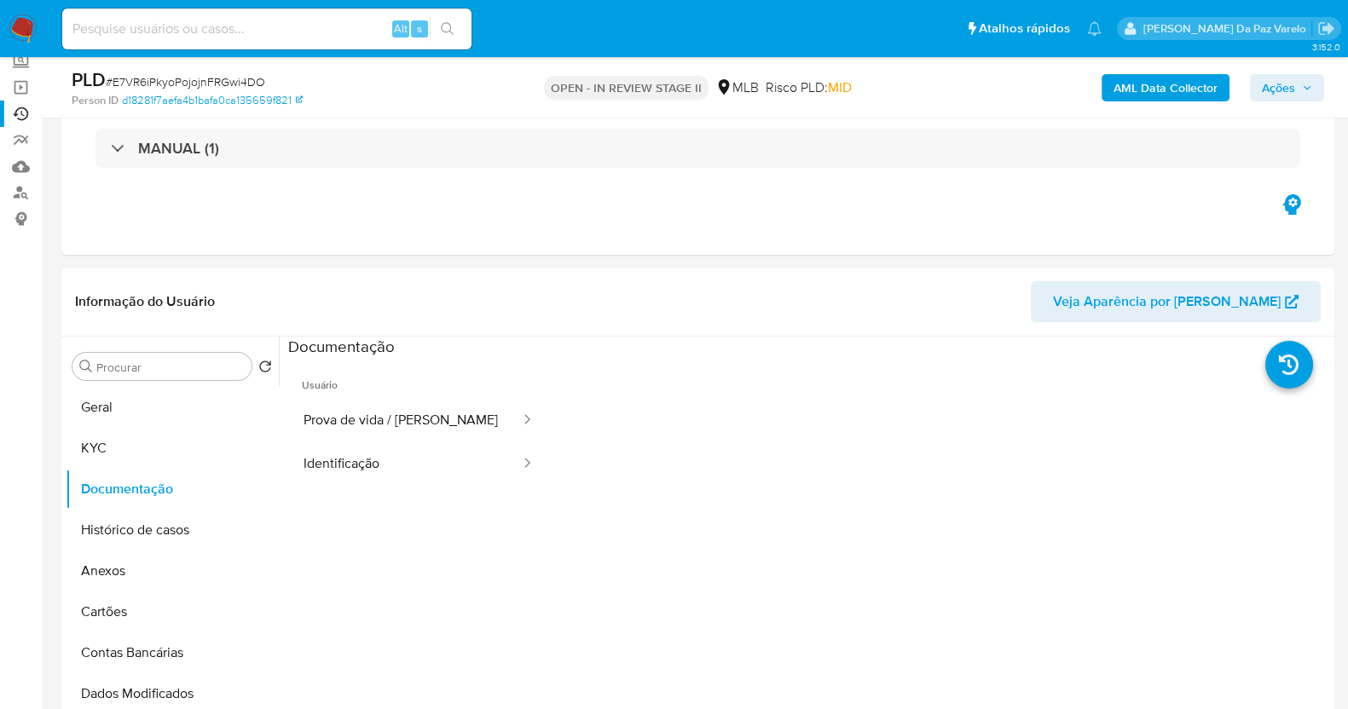
select select "10"
click at [419, 426] on button "Prova de vida / [PERSON_NAME]" at bounding box center [405, 420] width 234 height 43
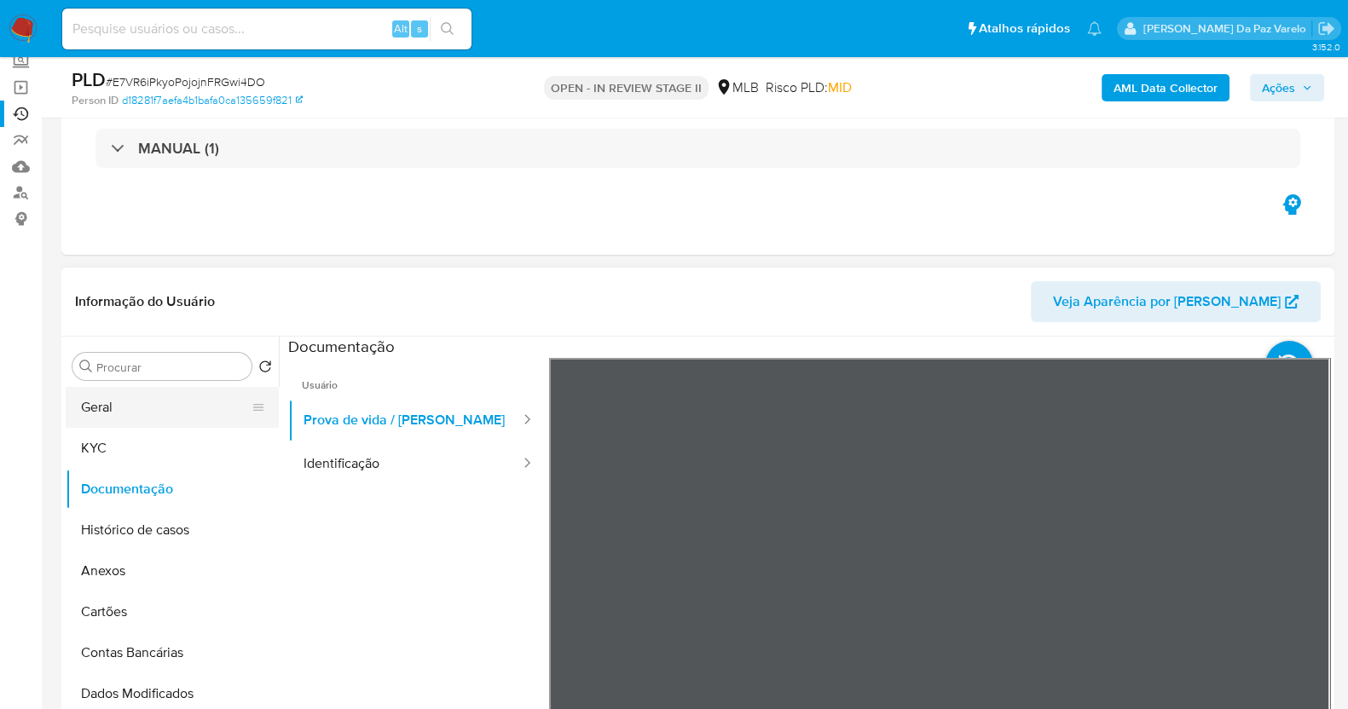
click at [101, 424] on button "Geral" at bounding box center [166, 407] width 200 height 41
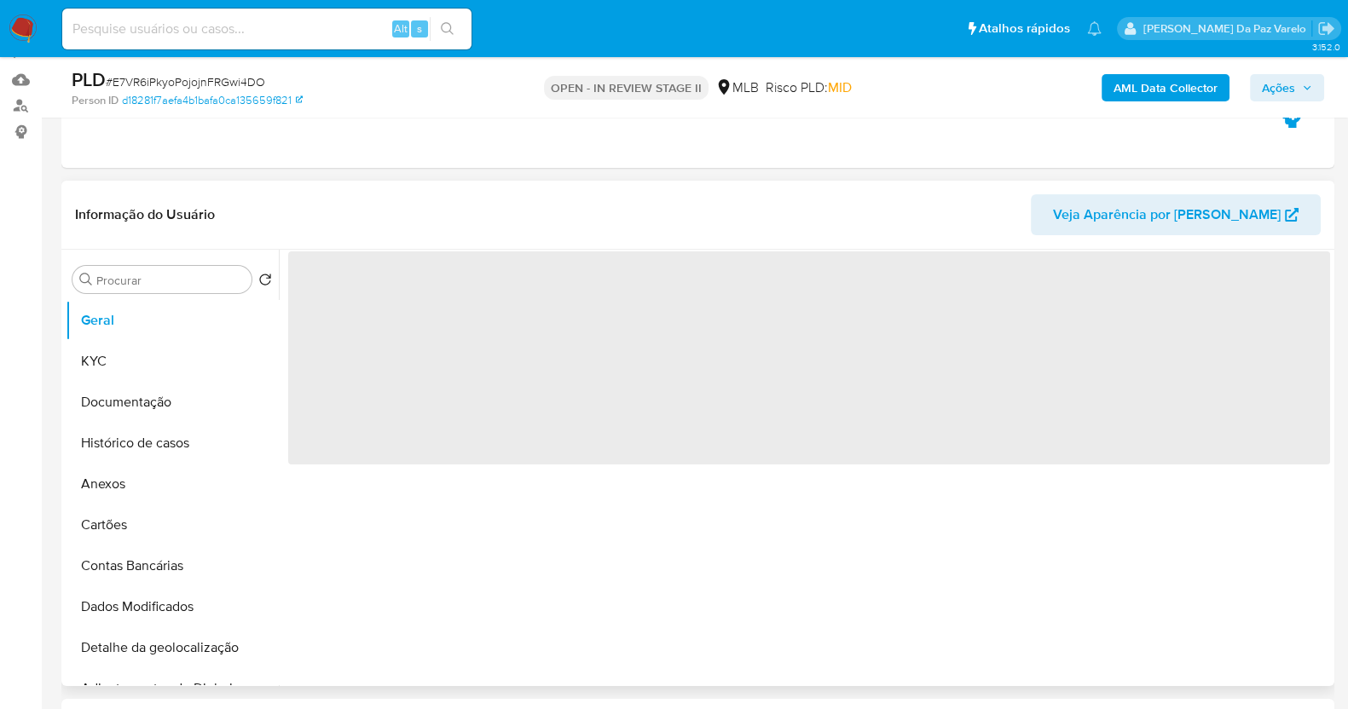
scroll to position [212, 0]
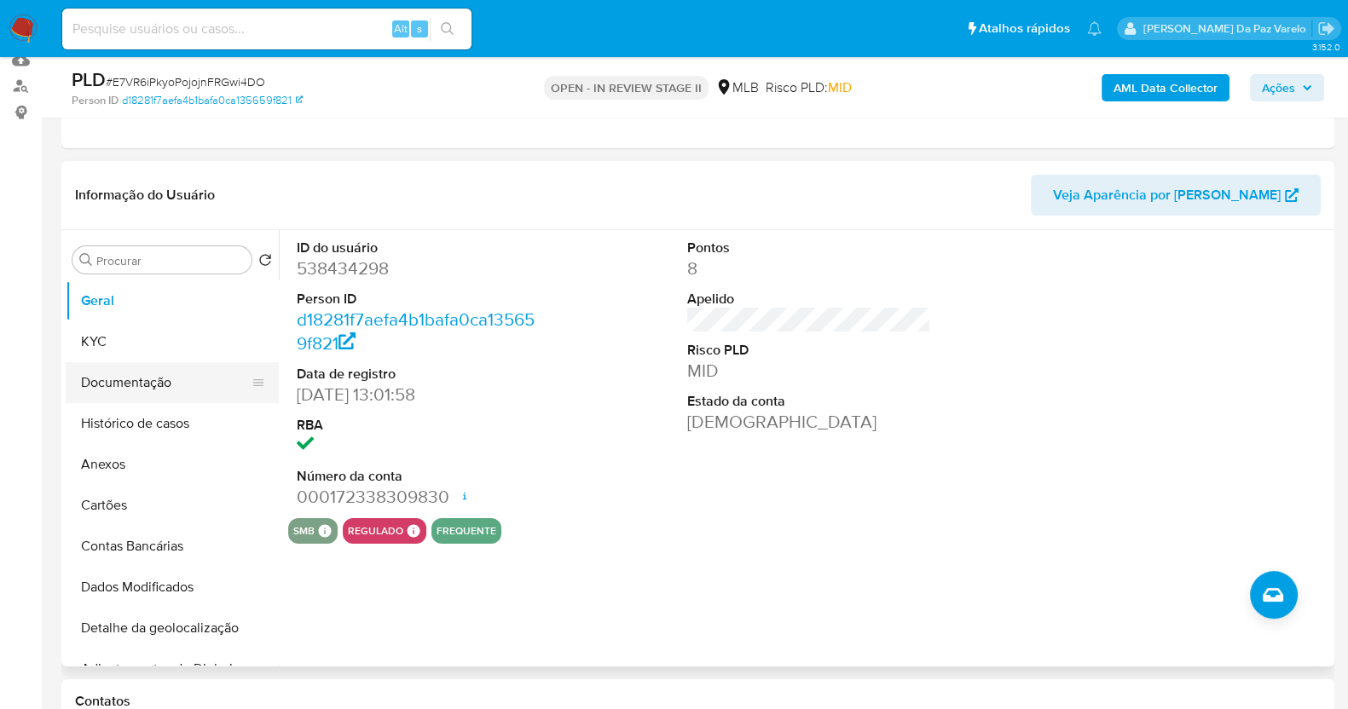
click at [153, 379] on button "Documentação" at bounding box center [166, 382] width 200 height 41
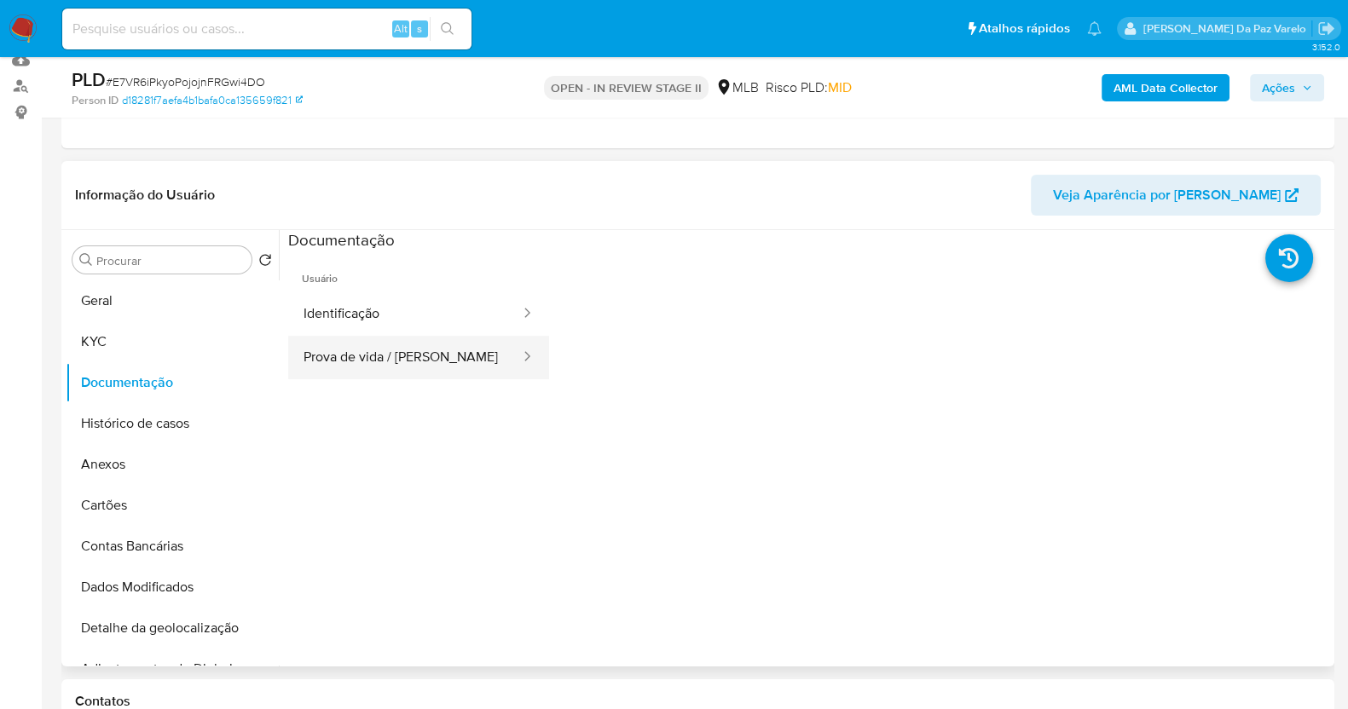
click at [422, 365] on button "Prova de vida / [PERSON_NAME]" at bounding box center [405, 357] width 234 height 43
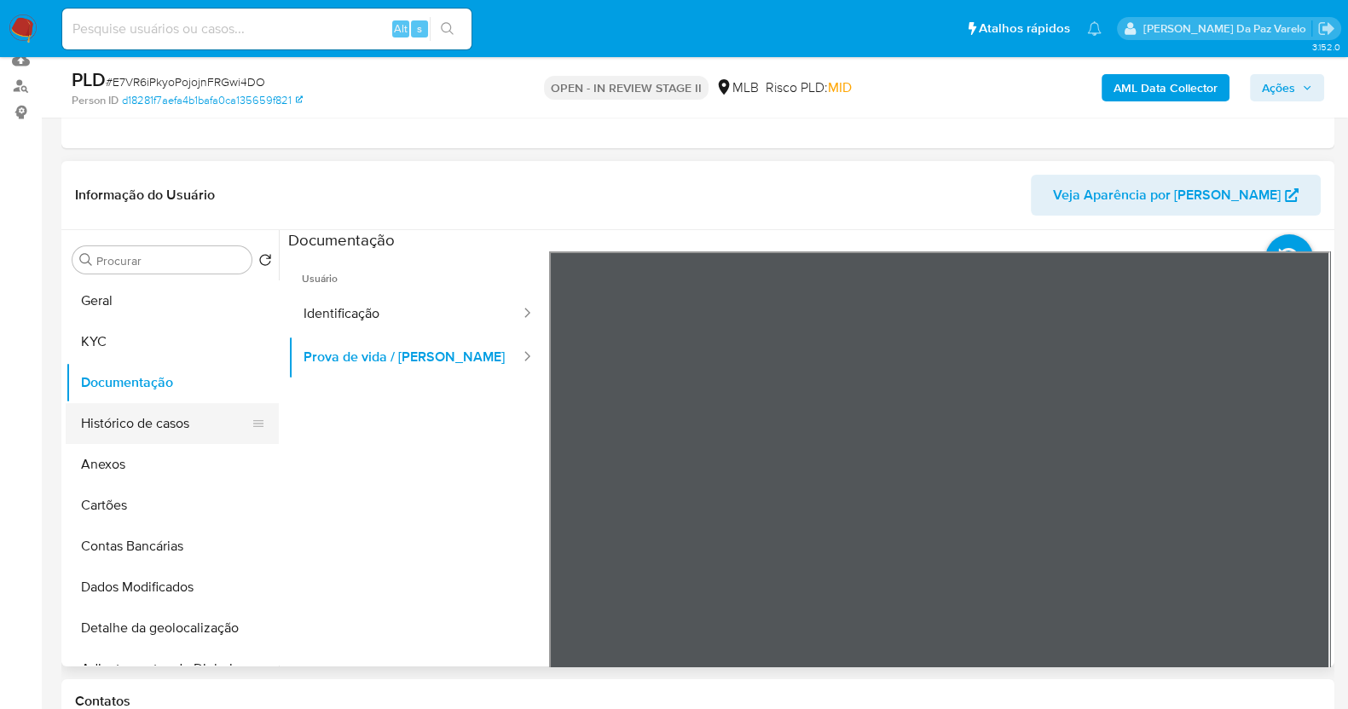
click at [155, 423] on button "Histórico de casos" at bounding box center [166, 423] width 200 height 41
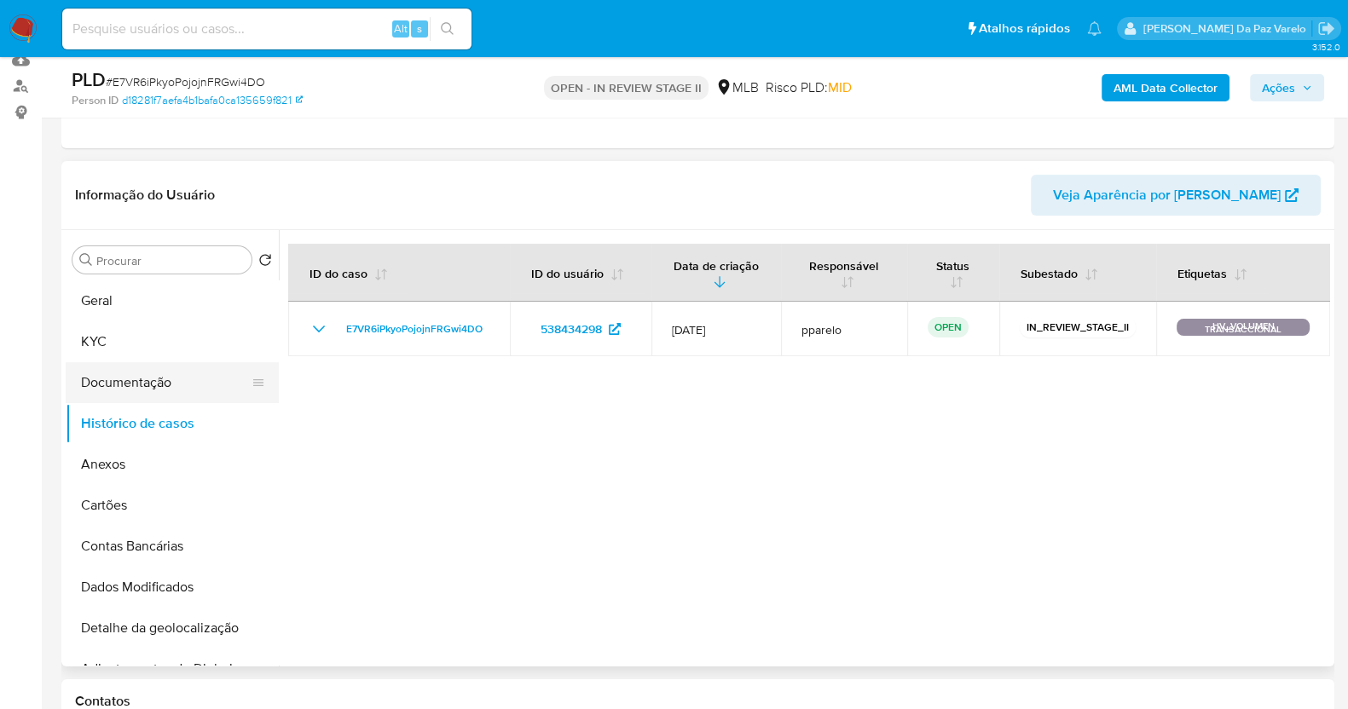
click at [167, 373] on button "Documentação" at bounding box center [166, 382] width 200 height 41
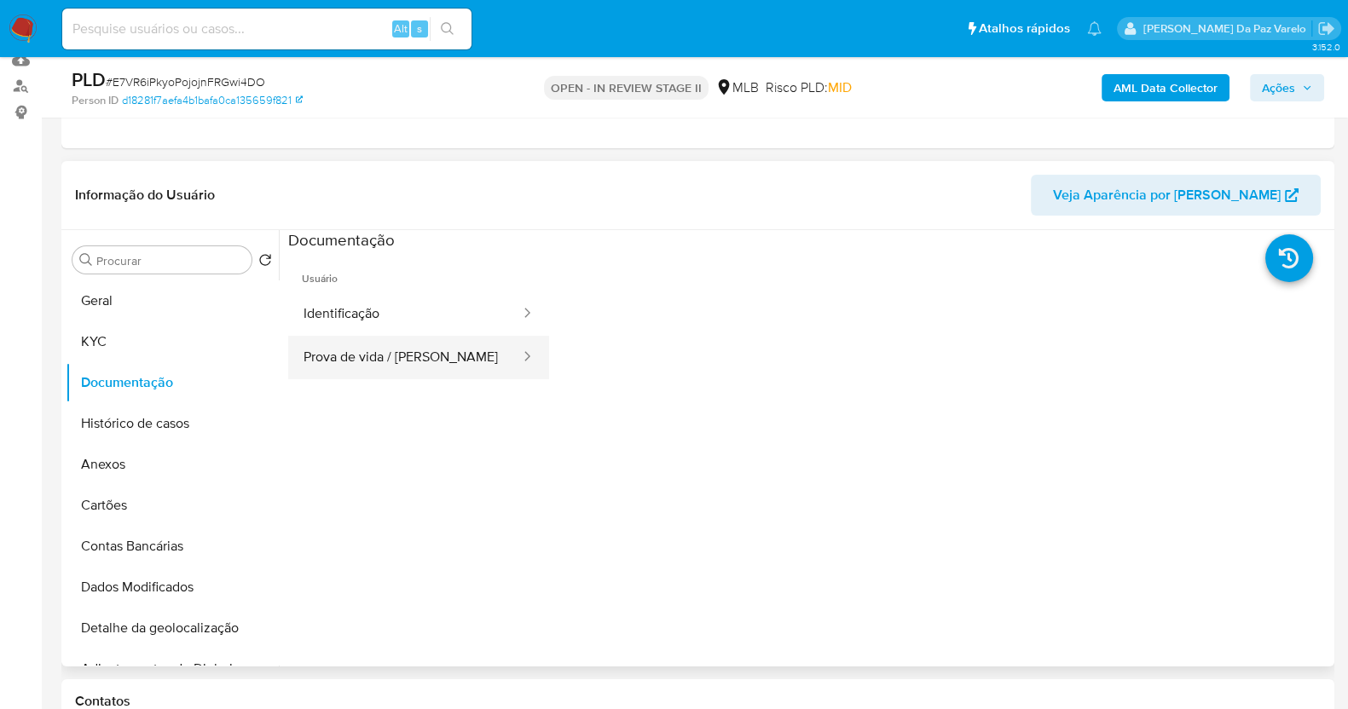
click at [423, 337] on button "Prova de vida / [PERSON_NAME]" at bounding box center [405, 357] width 234 height 43
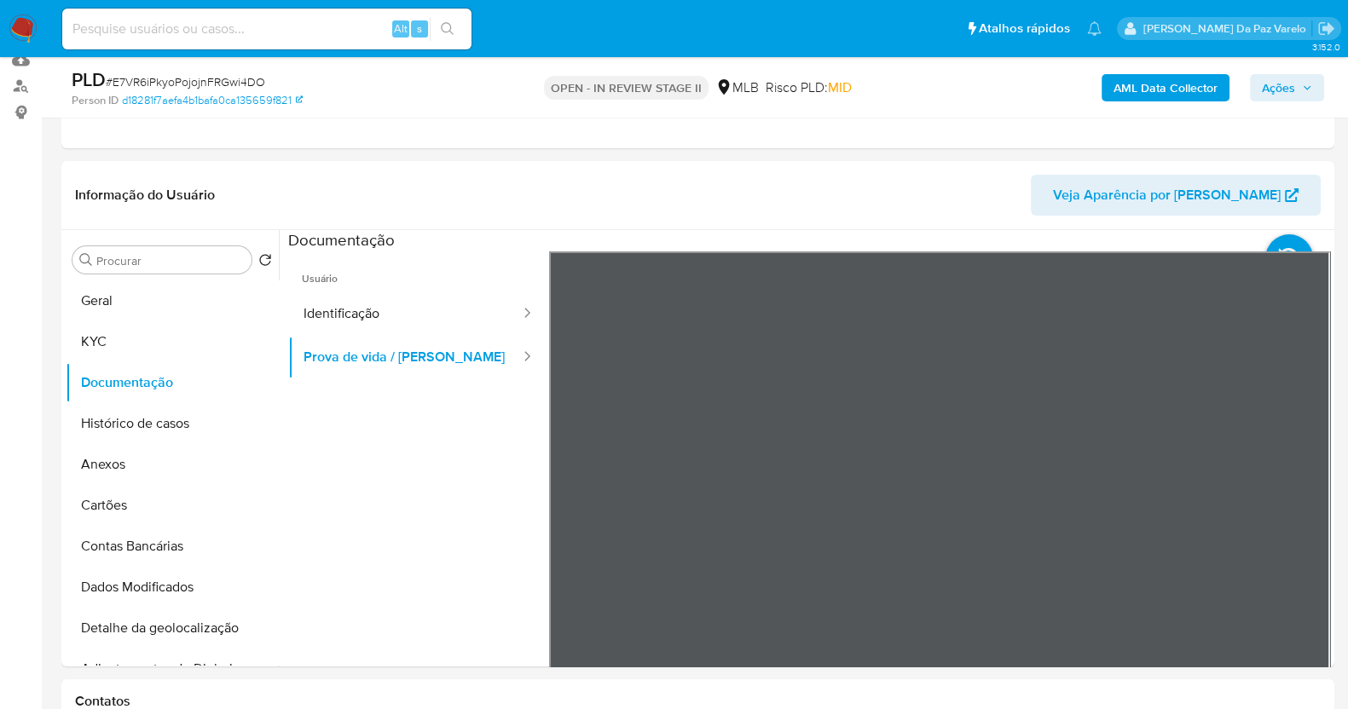
click at [345, 25] on input at bounding box center [266, 29] width 409 height 22
paste input "op7PYp8gbcUxh1ln2oGd4gEI"
type input "op7PYp8gbcUxh1ln2oGd4gEI"
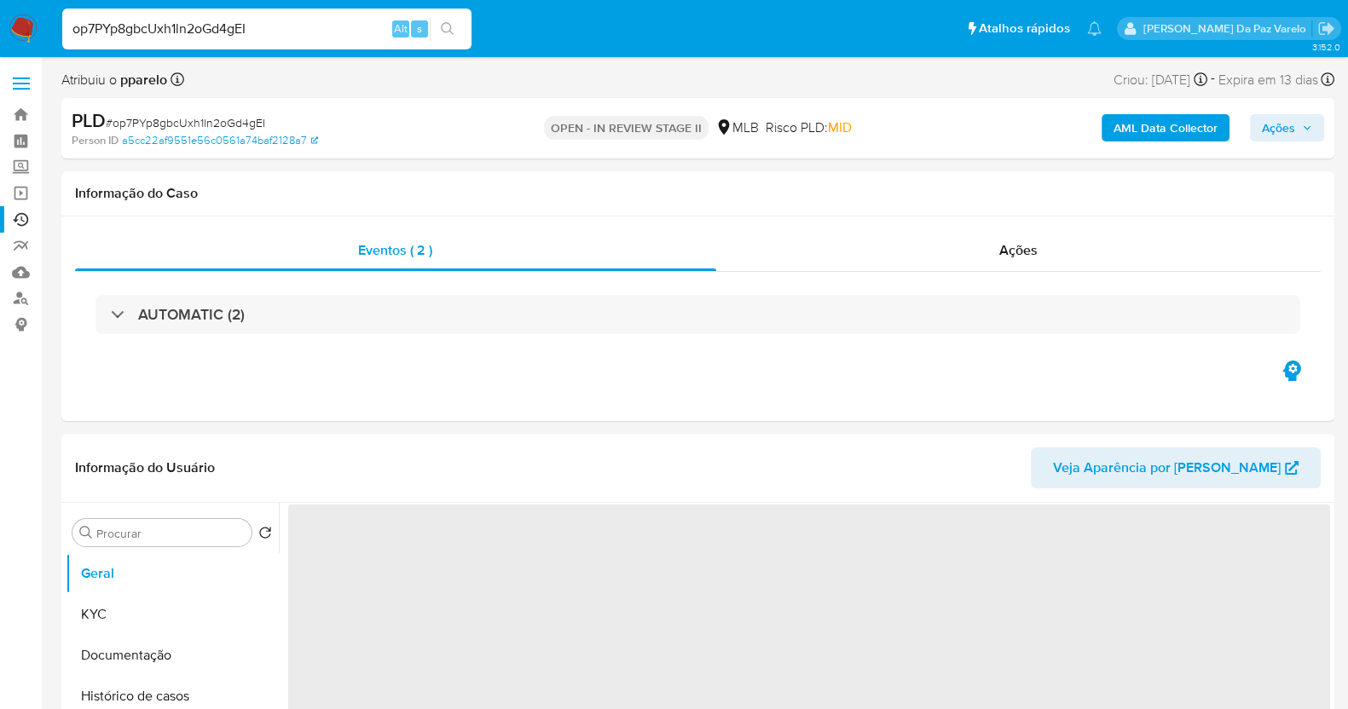
select select "10"
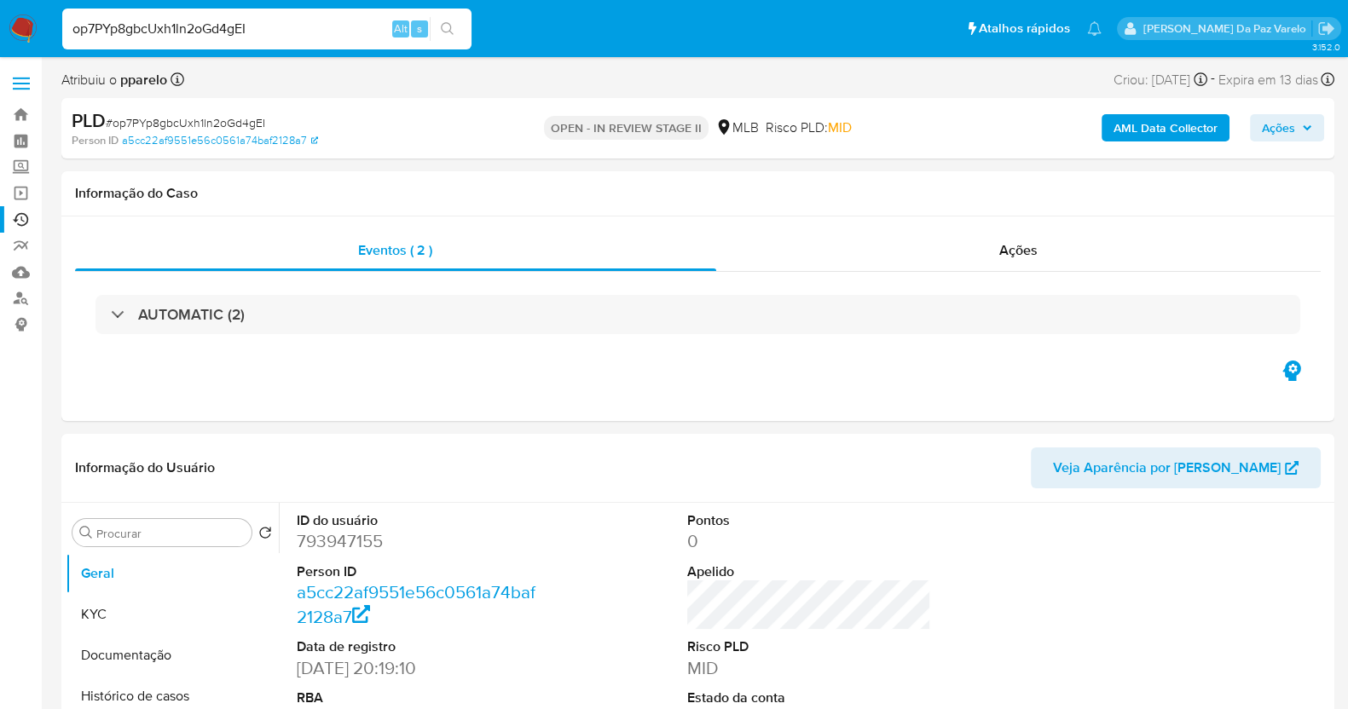
click at [353, 18] on input "op7PYp8gbcUxh1ln2oGd4gEI" at bounding box center [266, 29] width 409 height 22
paste input "cef6rTraCr3anVVi0r7wVTQd"
type input "cef6rTraCr3anVVi0r7wVTQd"
select select "10"
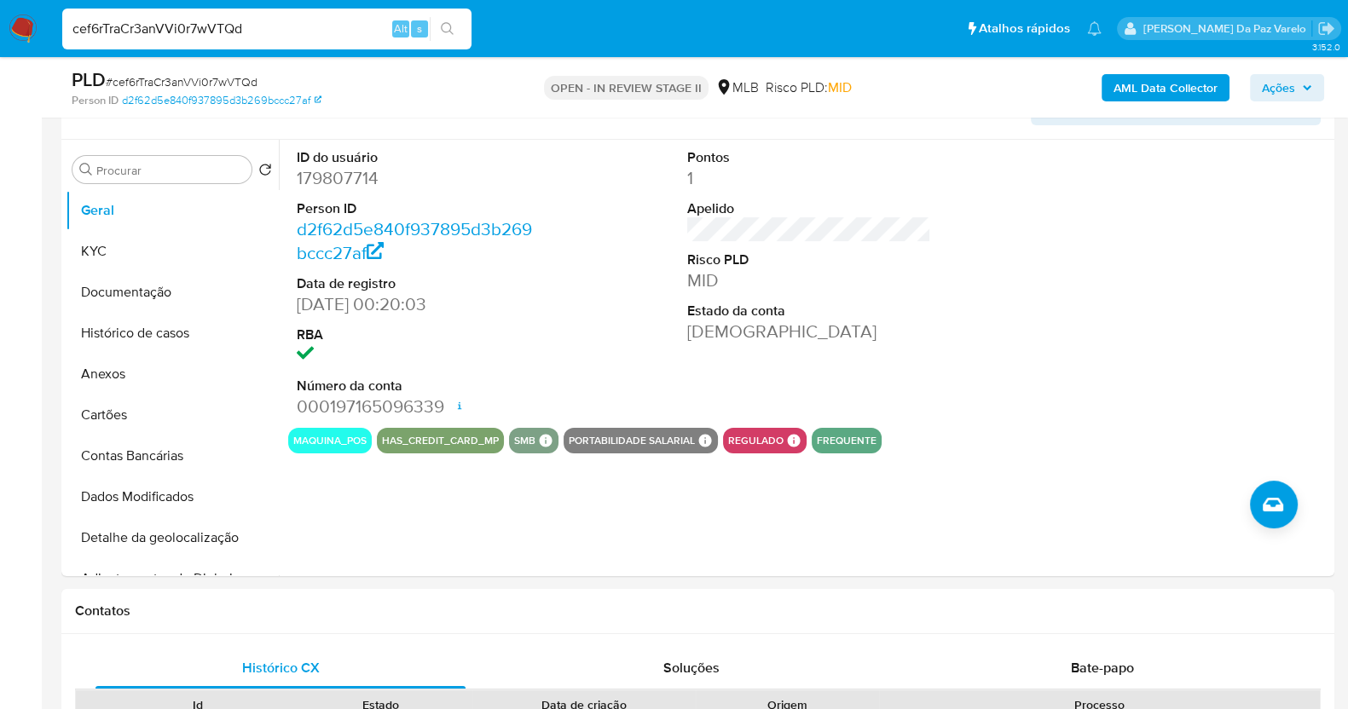
scroll to position [96, 0]
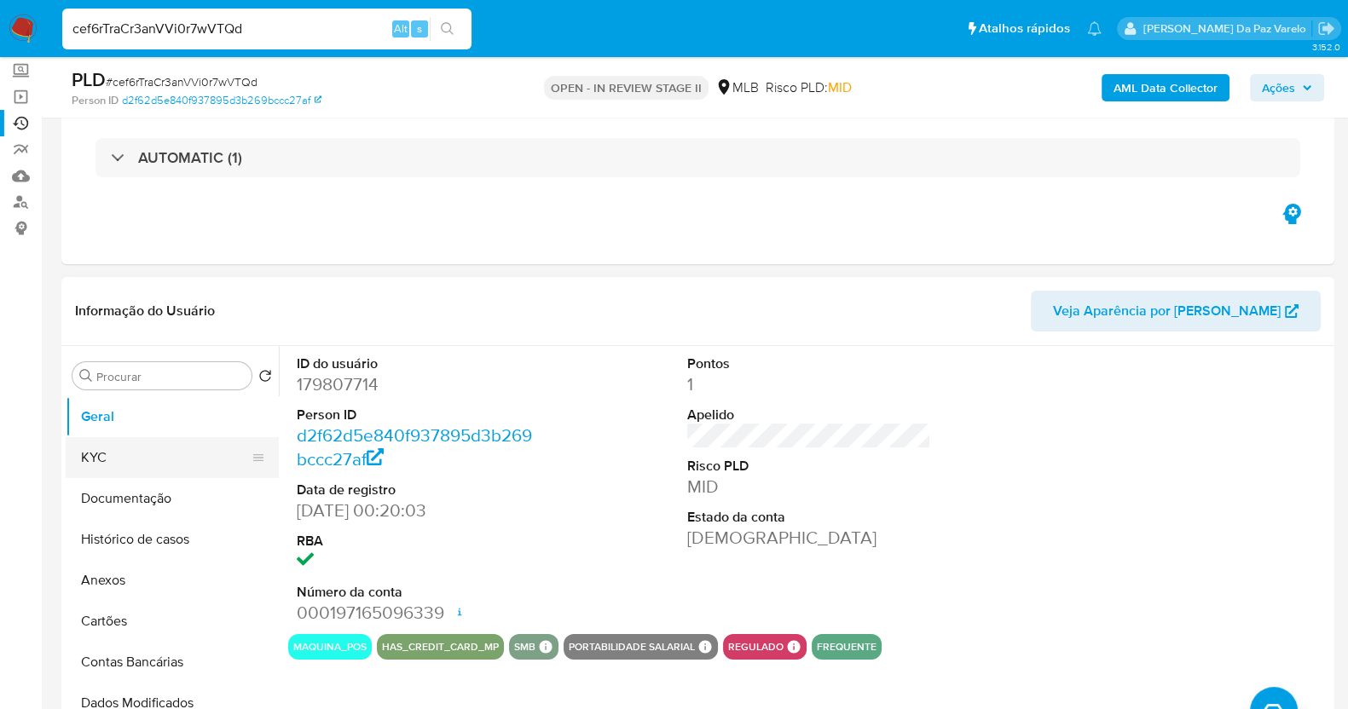
click at [104, 461] on button "KYC" at bounding box center [166, 457] width 200 height 41
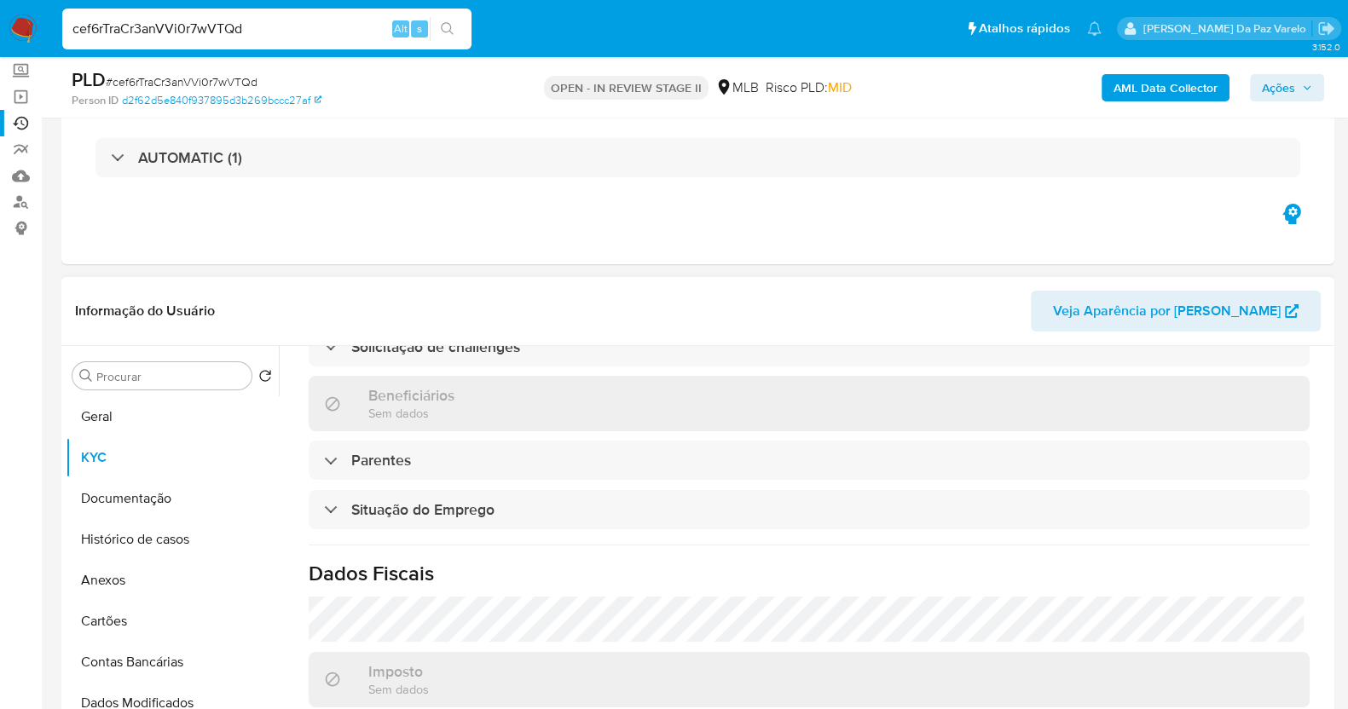
scroll to position [0, 0]
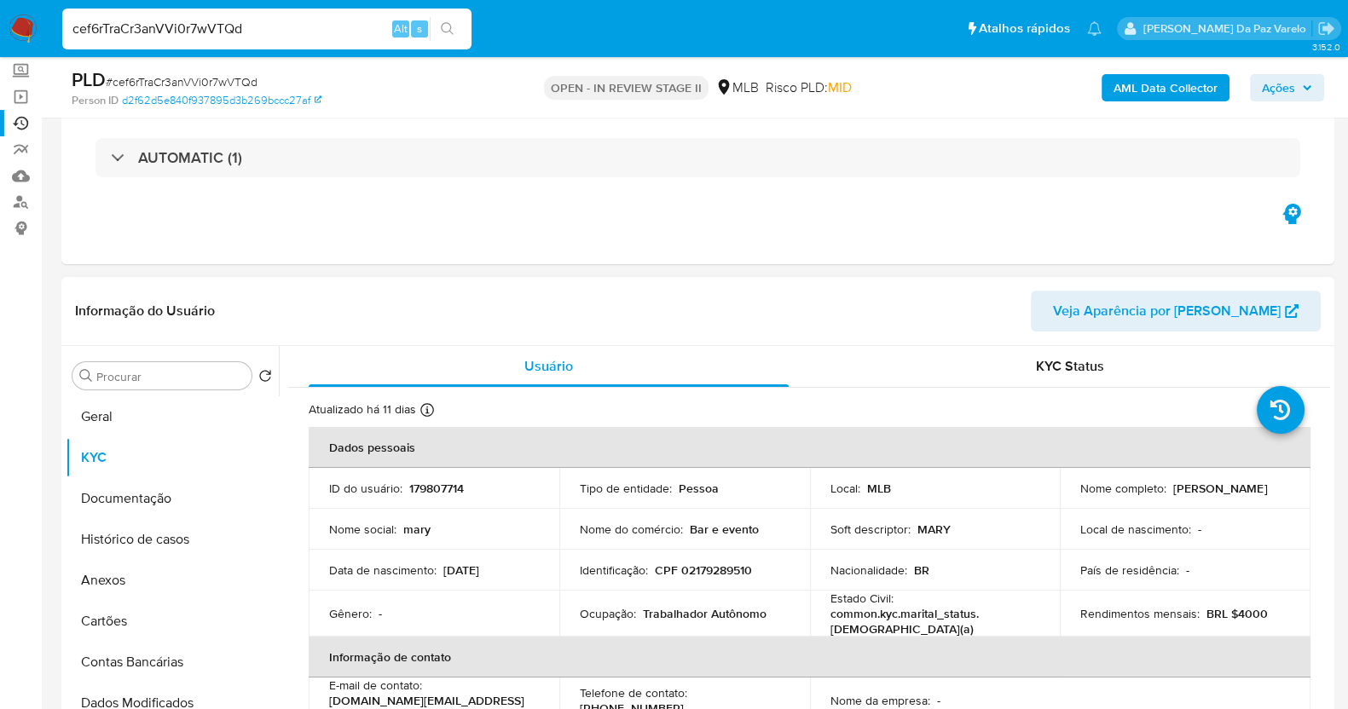
click at [684, 530] on div "Nome do comércio : Bar e evento" at bounding box center [685, 529] width 210 height 15
copy div "Nome do comércio : Bar e evento"
click at [345, 20] on input "cef6rTraCr3anVVi0r7wVTQd" at bounding box center [266, 29] width 409 height 22
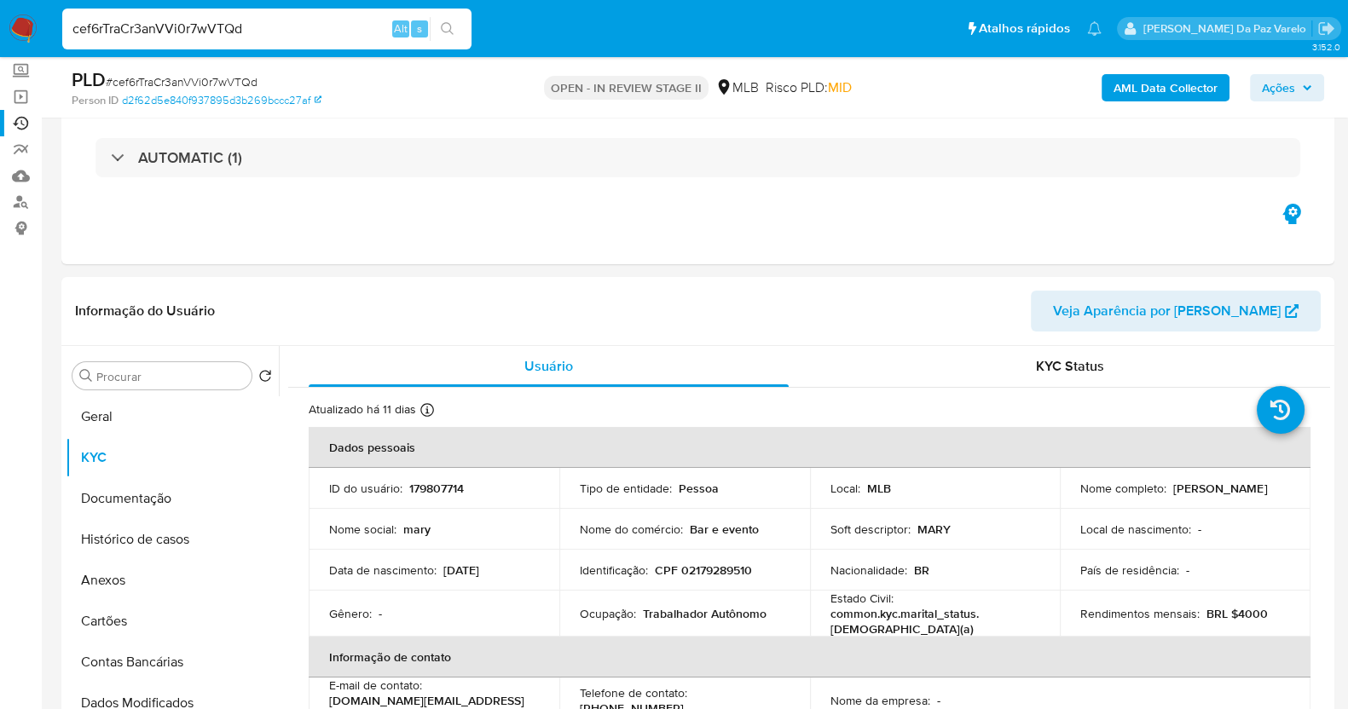
click at [345, 22] on input "cef6rTraCr3anVVi0r7wVTQd" at bounding box center [266, 29] width 409 height 22
paste input "NvUmQLnYwuR3S0ar3wFdRfRI"
type input "NvUmQLnYwuR3S0ar3wFdRfRI"
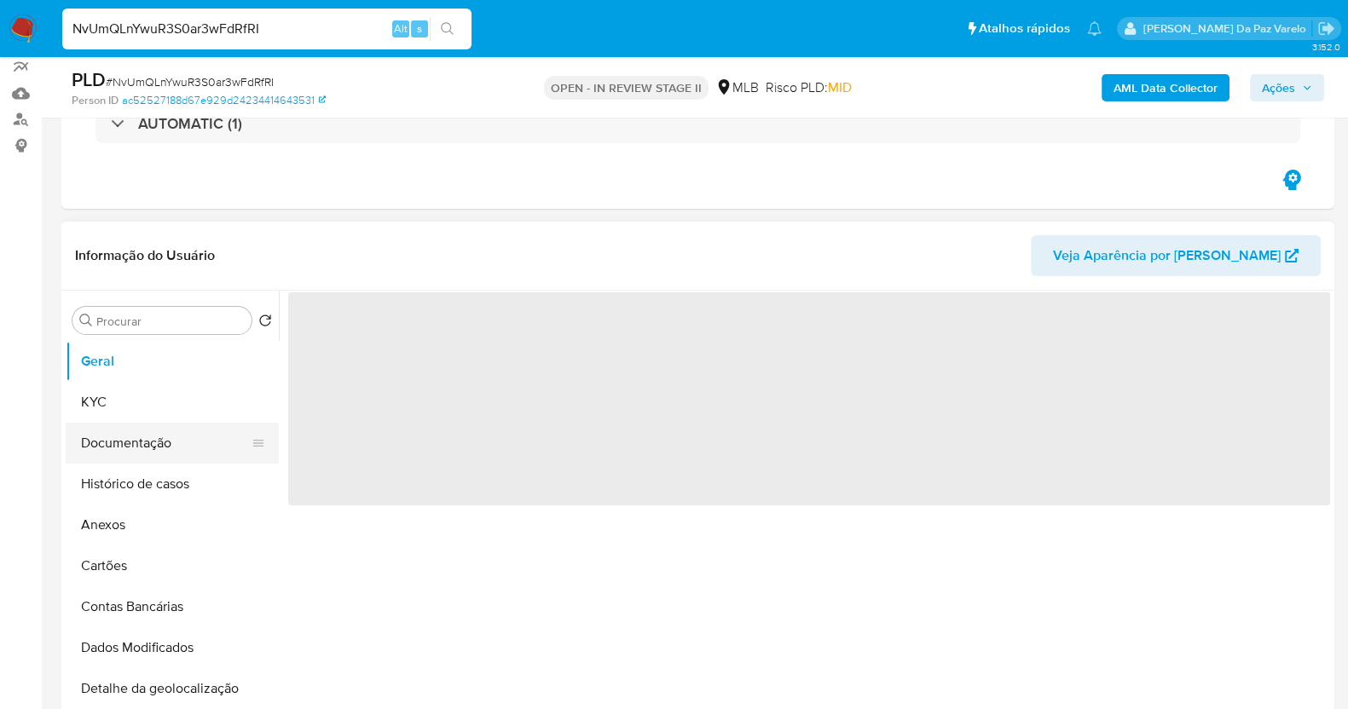
scroll to position [212, 0]
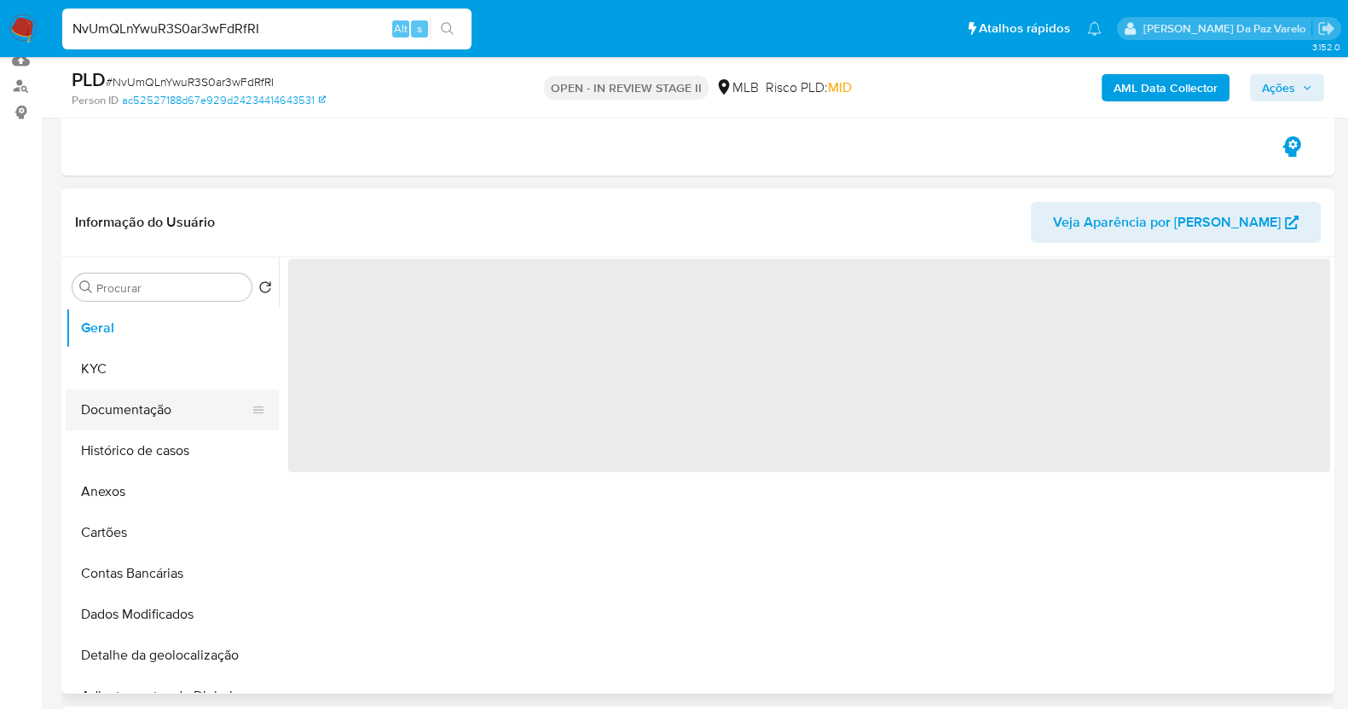
click at [147, 414] on button "Documentação" at bounding box center [166, 410] width 200 height 41
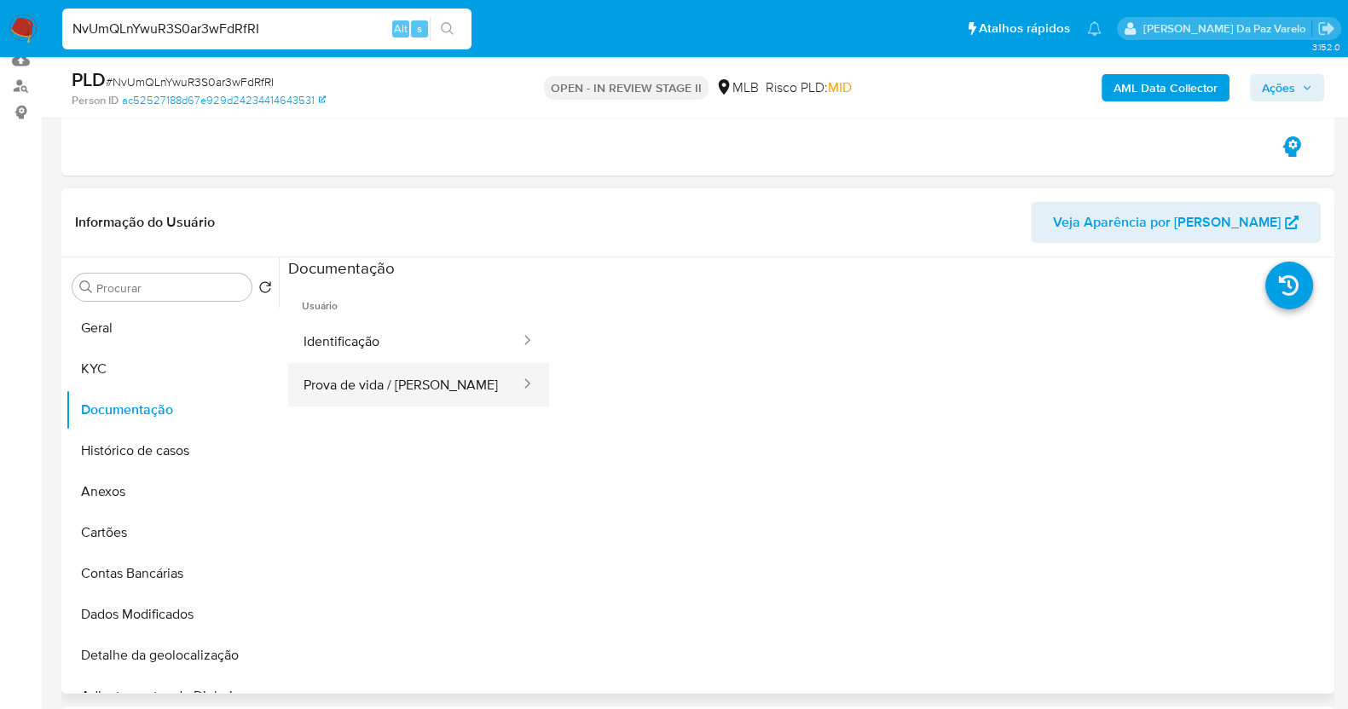
click at [358, 380] on button "Prova de vida / [PERSON_NAME]" at bounding box center [405, 384] width 234 height 43
select select "10"
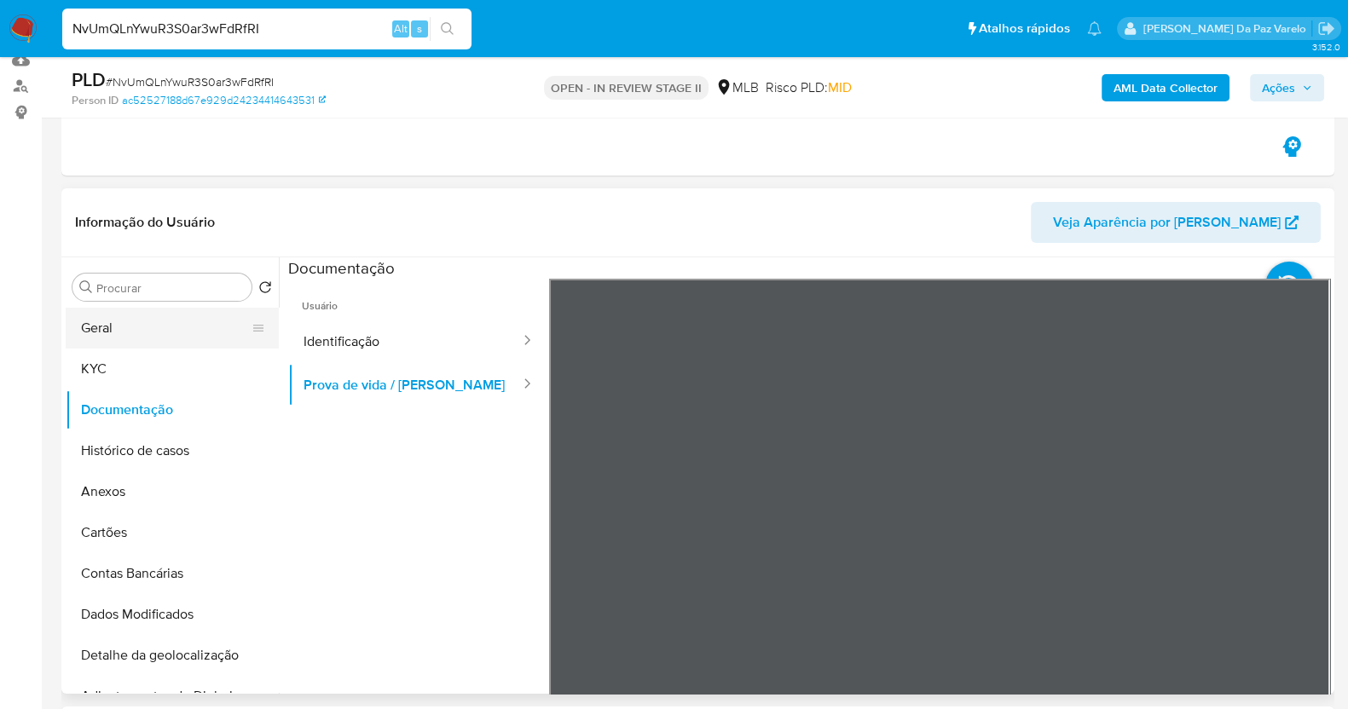
click at [105, 325] on button "Geral" at bounding box center [166, 328] width 200 height 41
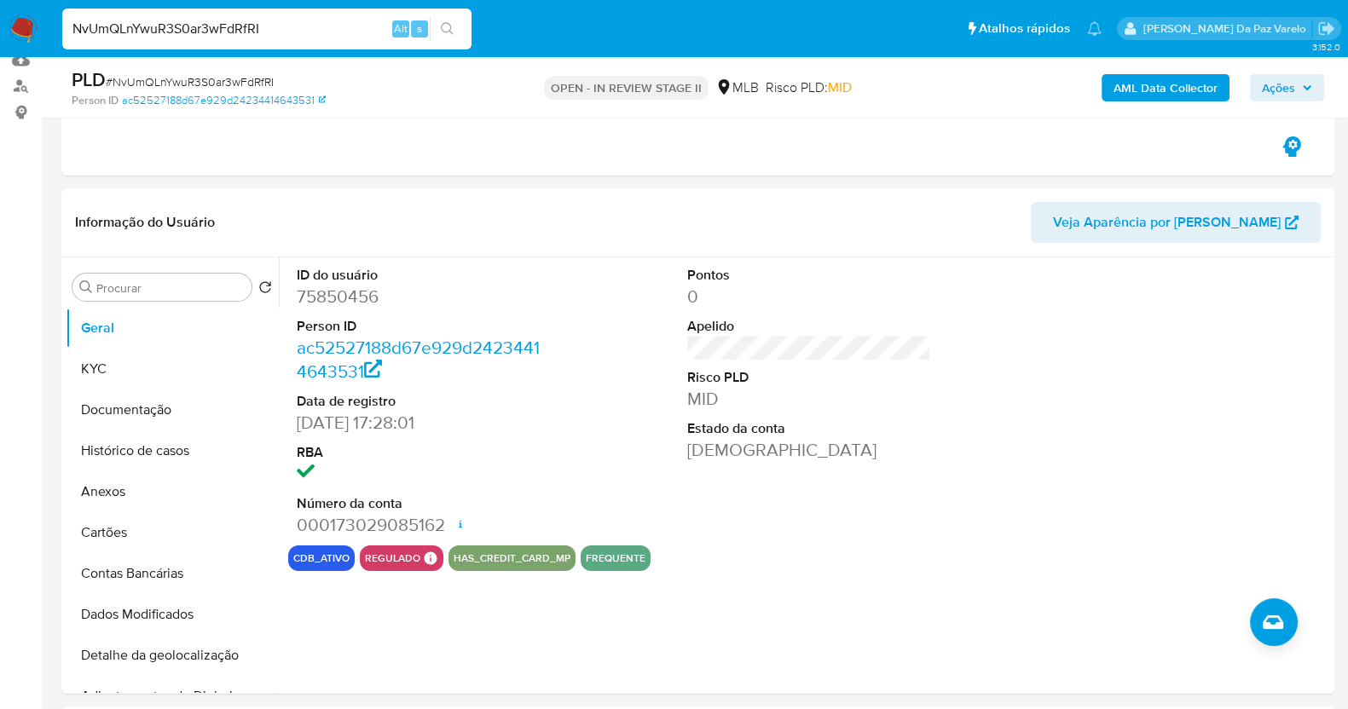
click at [324, 36] on input "NvUmQLnYwuR3S0ar3wFdRfRI" at bounding box center [266, 29] width 409 height 22
paste input "CNVsjjpFjMLD9IB6pmps2krp"
type input "CNVsjjpFjMLD9IB6pmps2krp"
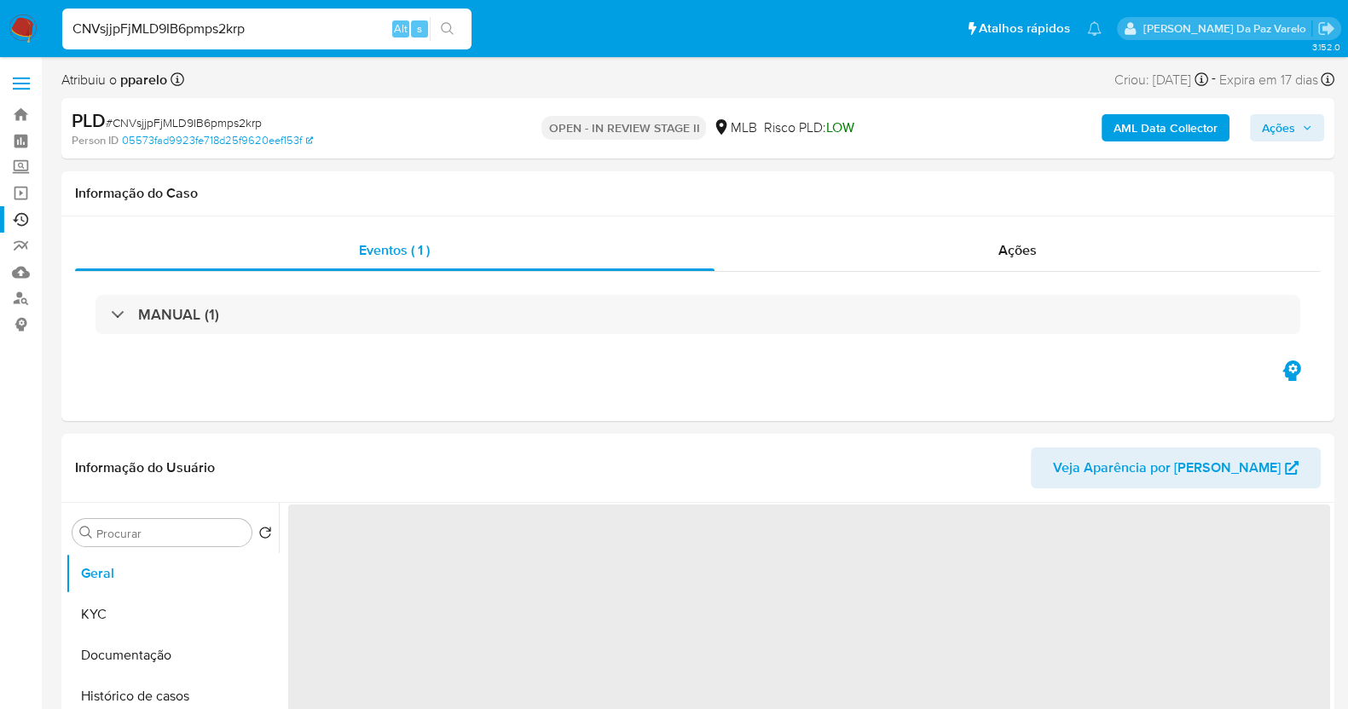
select select "10"
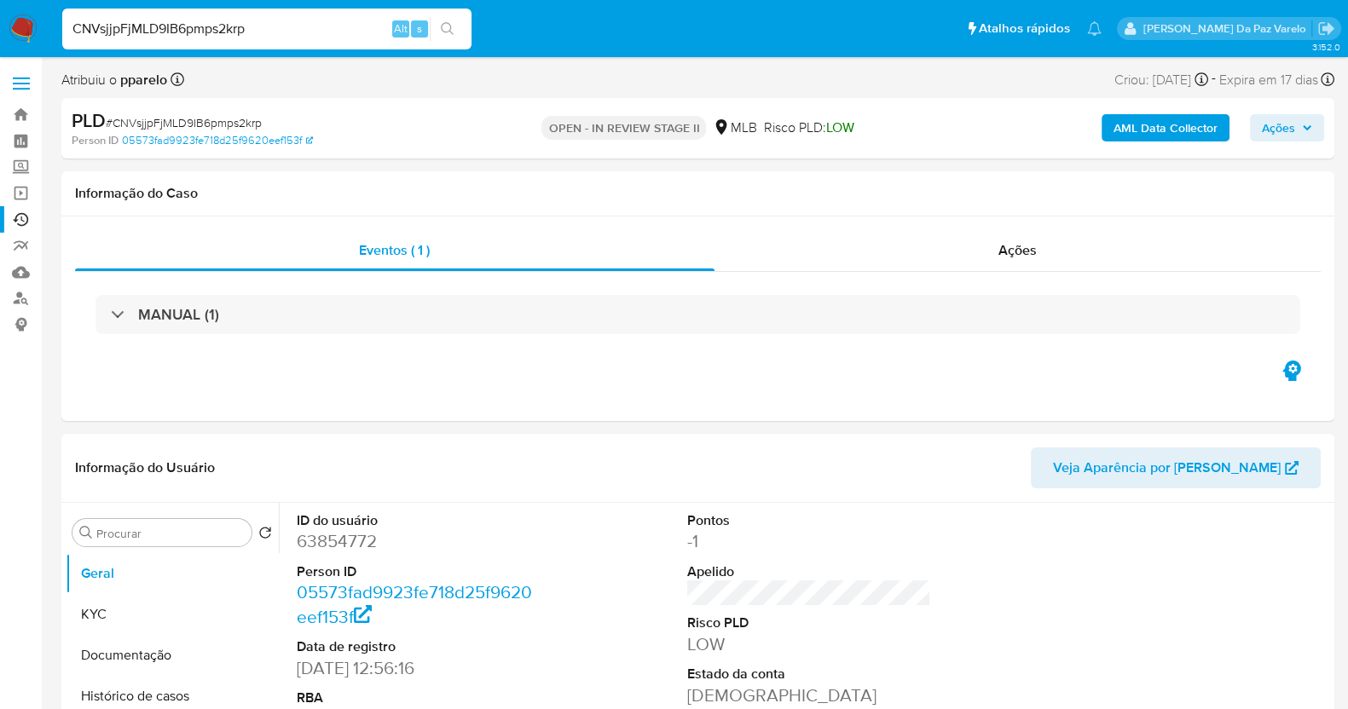
click at [320, 34] on input "CNVsjjpFjMLD9IB6pmps2krp" at bounding box center [266, 29] width 409 height 22
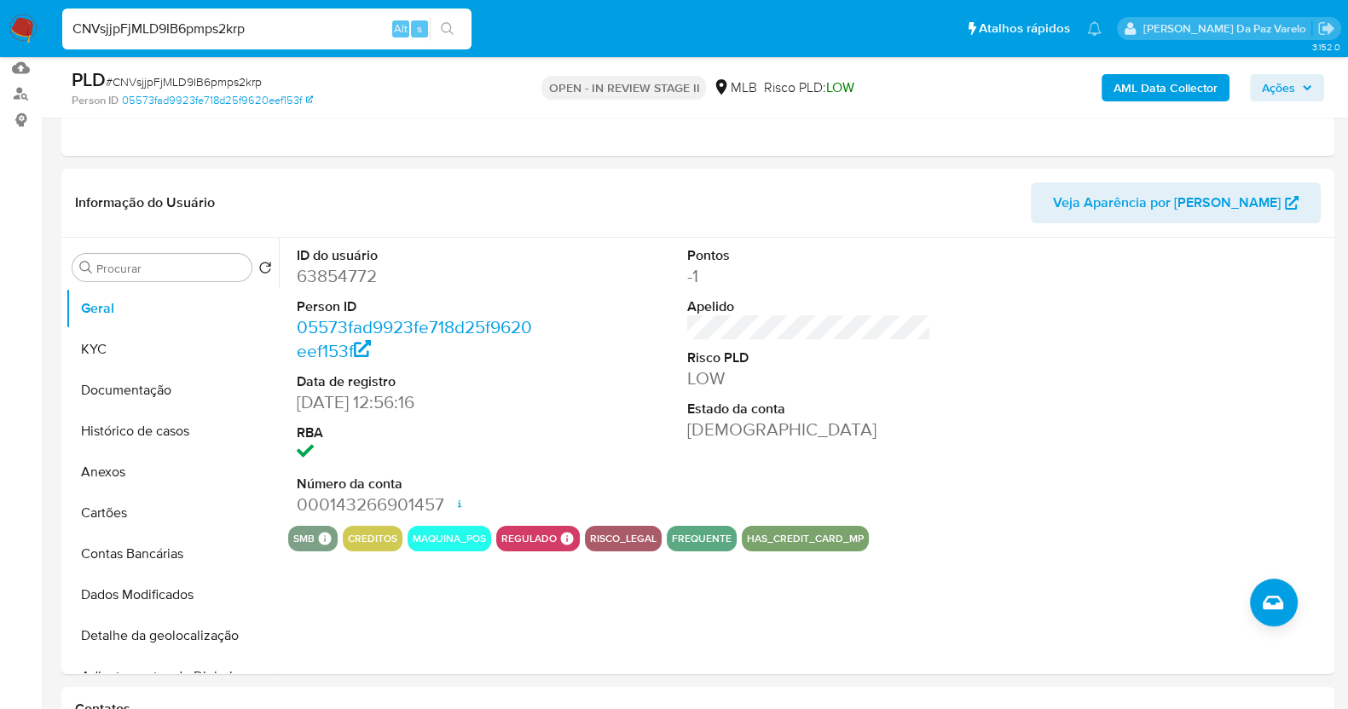
scroll to position [212, 0]
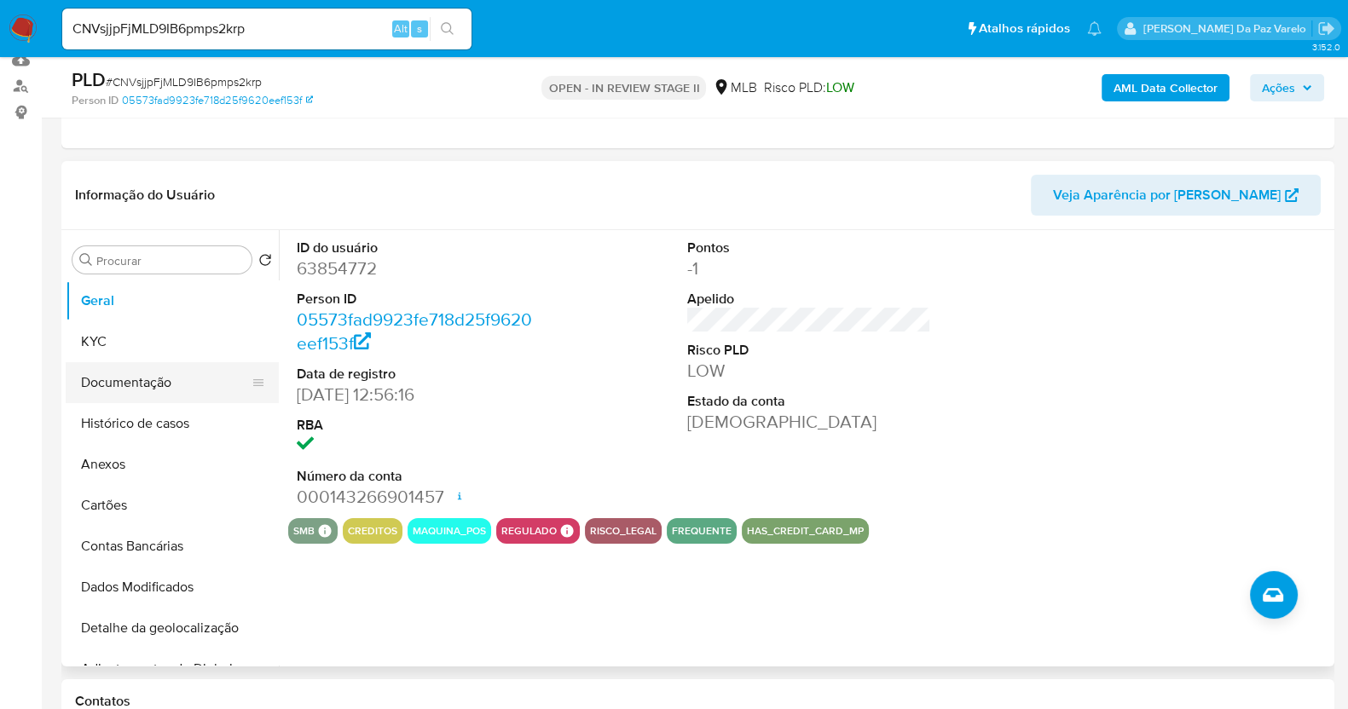
click at [156, 391] on button "Documentação" at bounding box center [166, 382] width 200 height 41
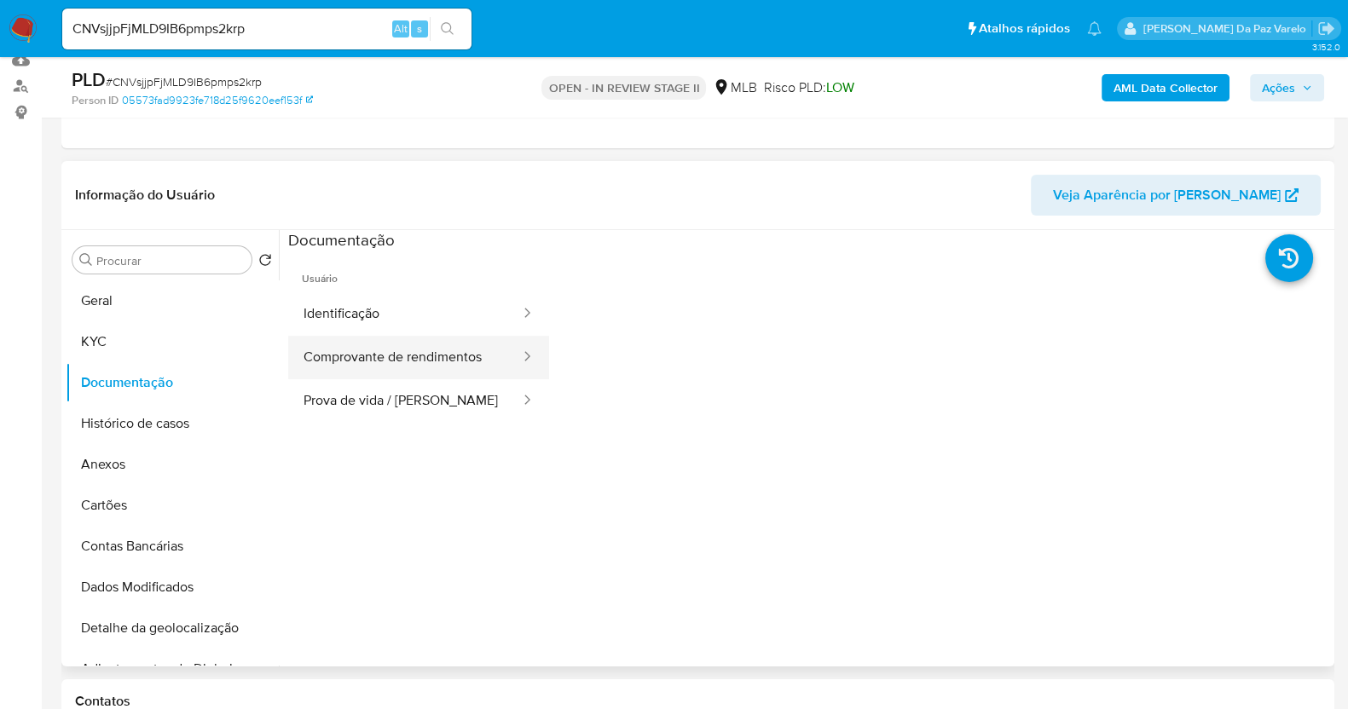
click at [367, 351] on button "Comprovante de rendimentos" at bounding box center [405, 357] width 234 height 43
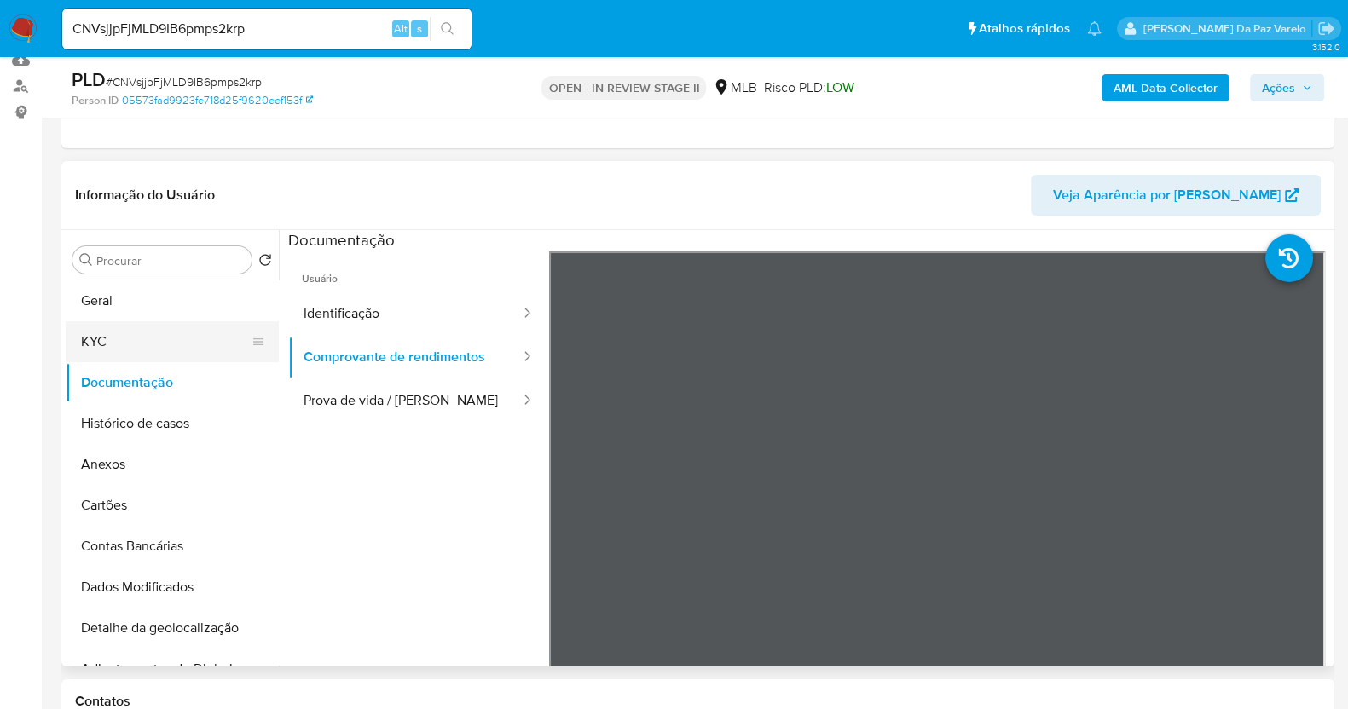
click at [139, 347] on button "KYC" at bounding box center [166, 341] width 200 height 41
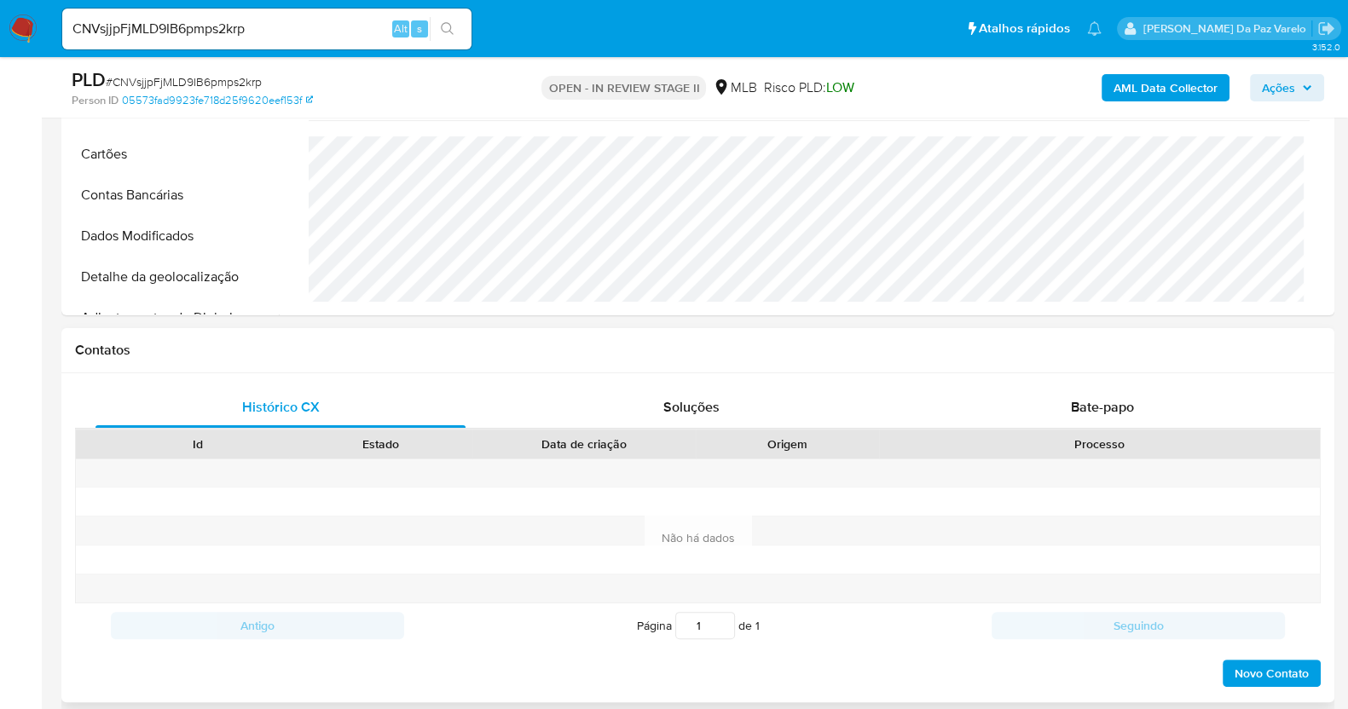
scroll to position [640, 0]
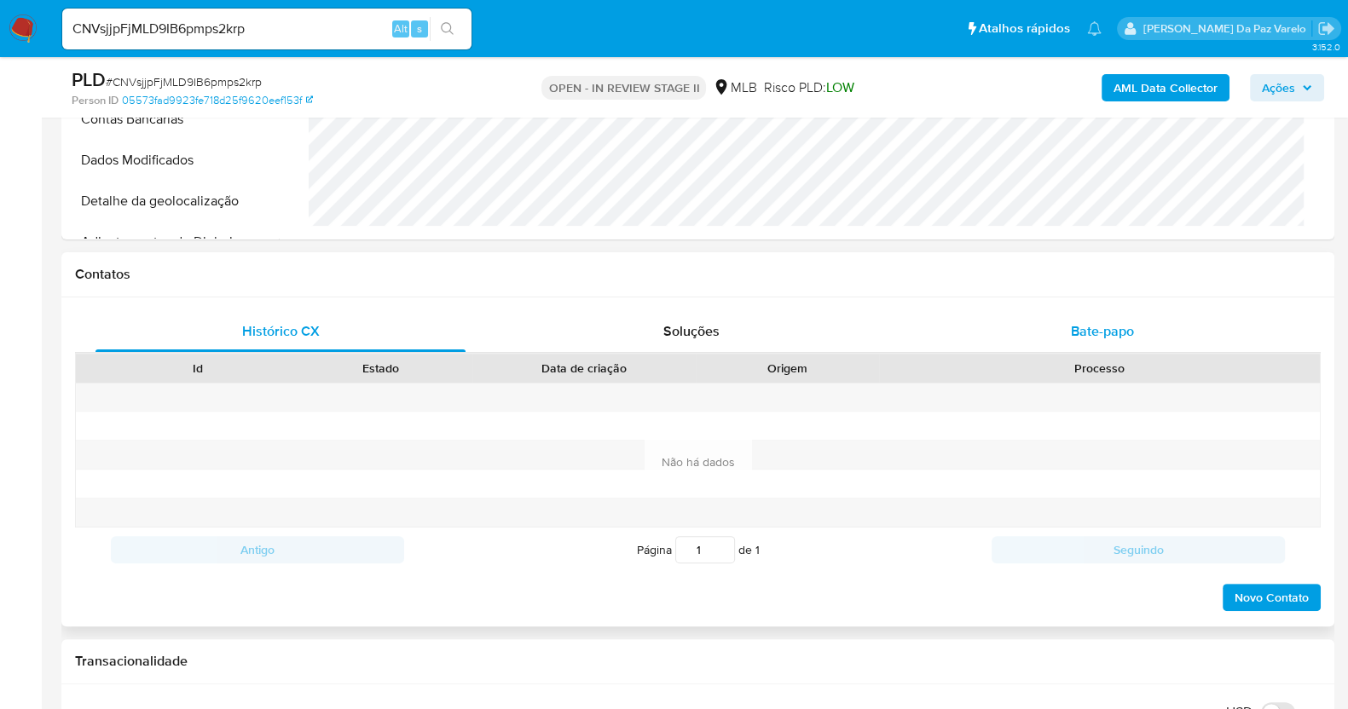
click at [1100, 327] on span "Bate-papo" at bounding box center [1102, 331] width 63 height 20
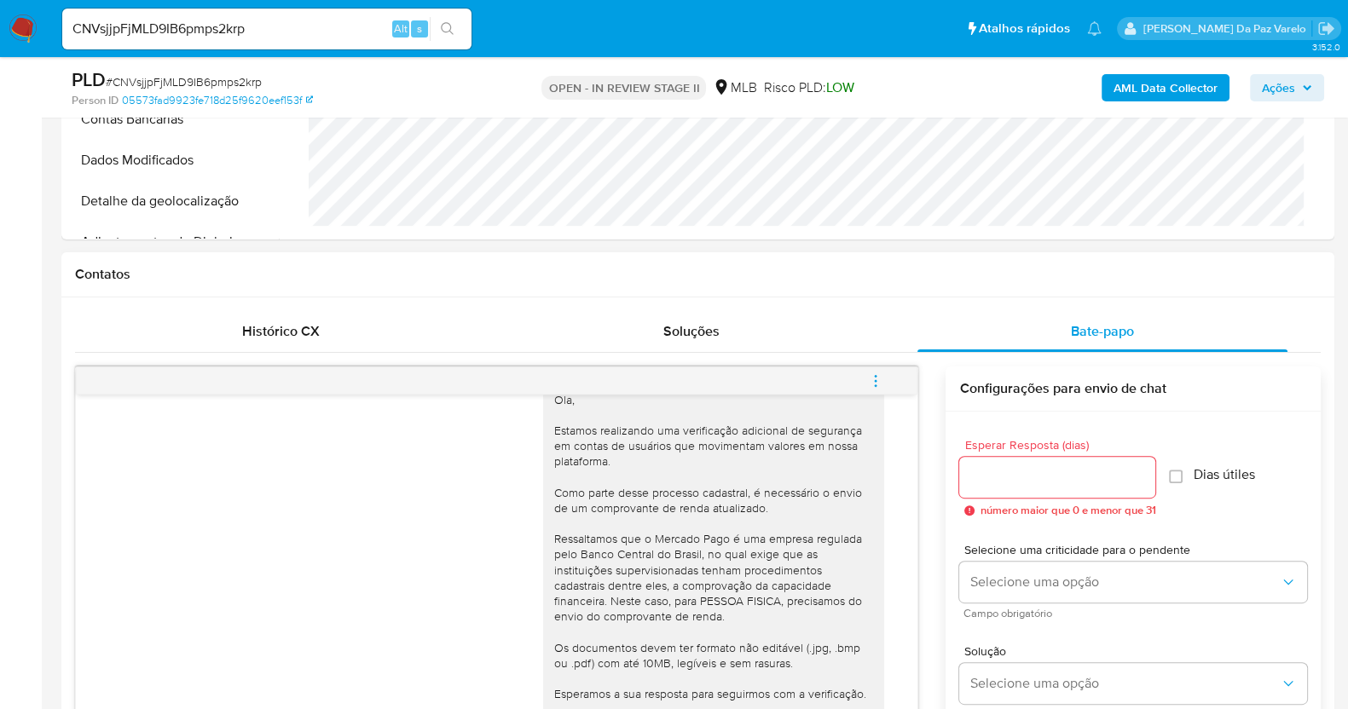
scroll to position [0, 0]
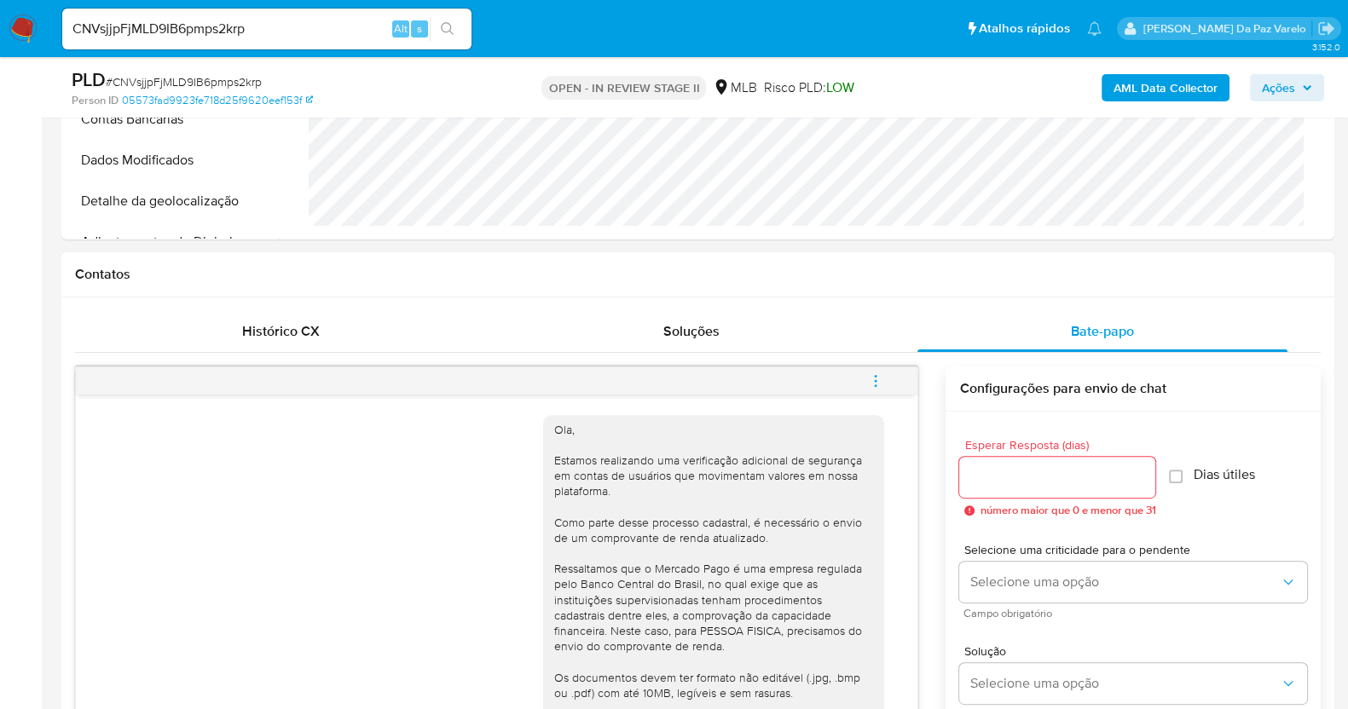
click at [553, 427] on div "Ola, Estamos realizando uma verificação adicional de segurança em contas de usu…" at bounding box center [713, 623] width 321 height 403
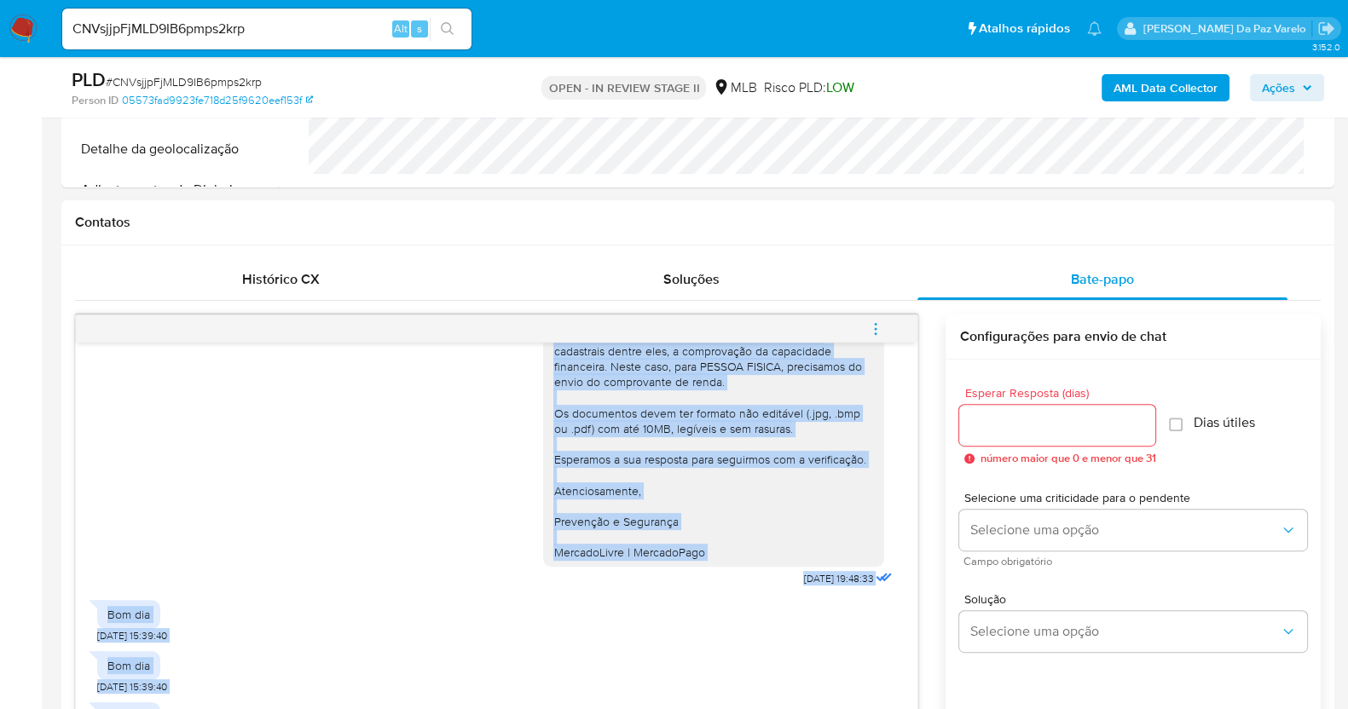
scroll to position [222, 0]
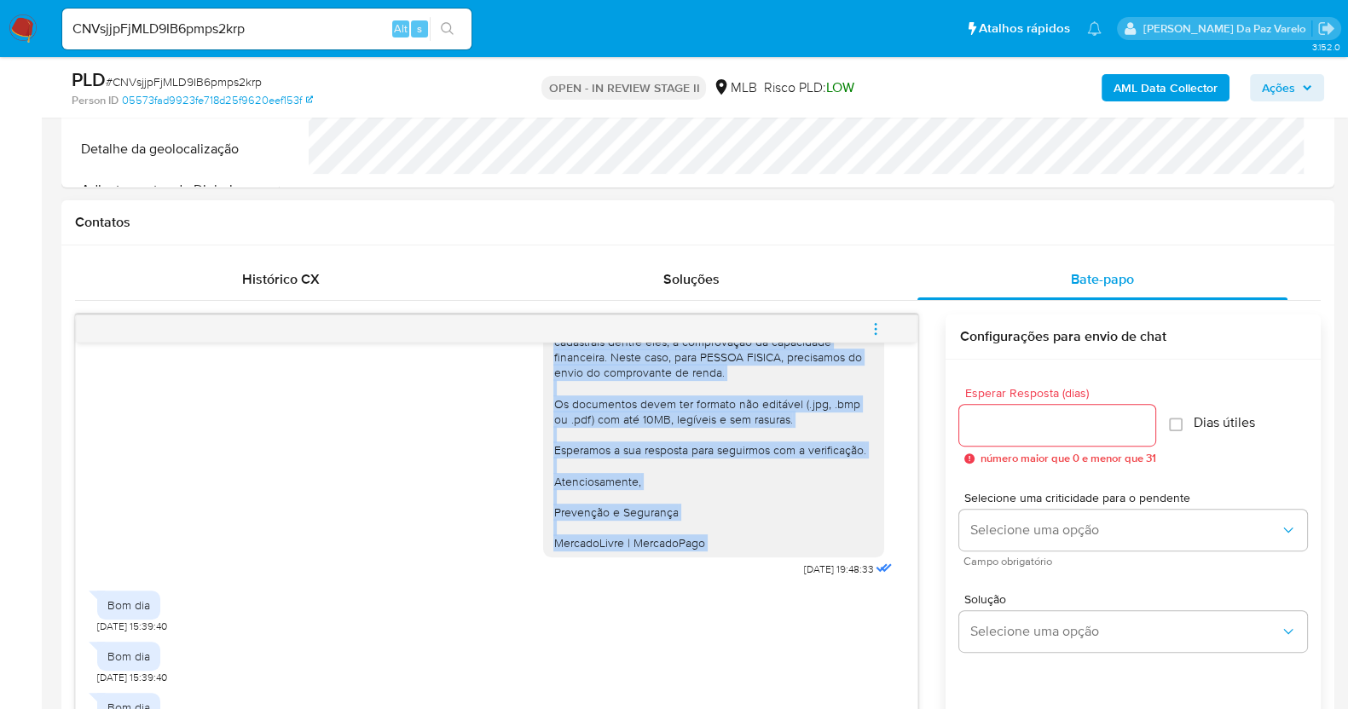
drag, startPoint x: 546, startPoint y: 427, endPoint x: 758, endPoint y: 550, distance: 245.3
click at [758, 548] on div "Ola, Estamos realizando uma verificação adicional de segurança em contas de usu…" at bounding box center [713, 349] width 321 height 403
copy div "Ola, Estamos realizando uma verificação adicional de segurança em contas de usu…"
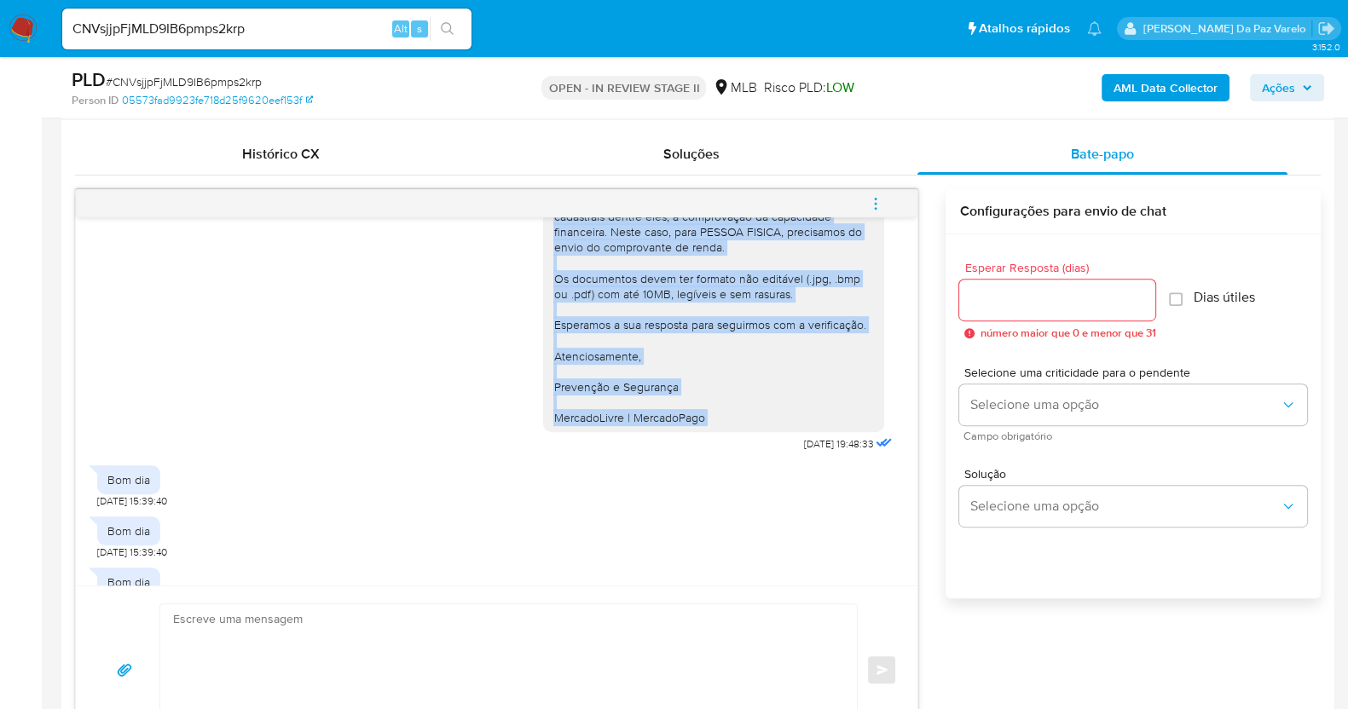
scroll to position [905, 0]
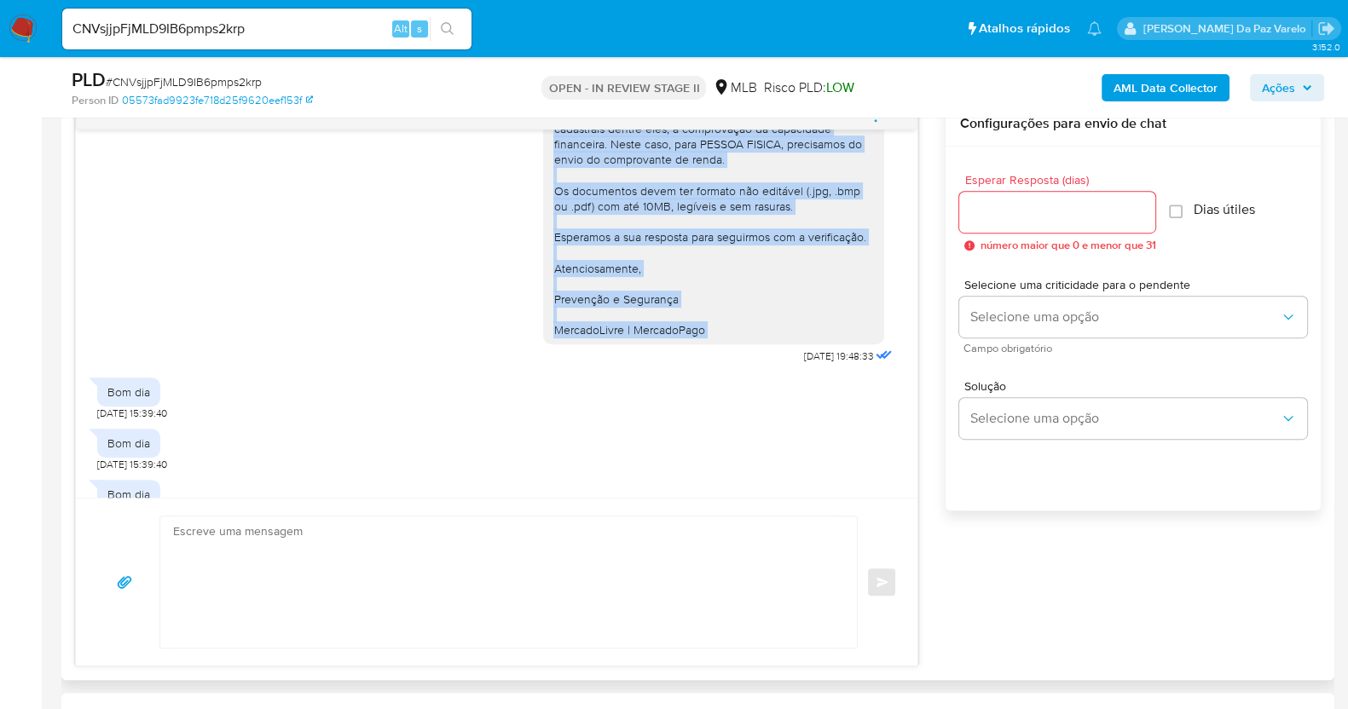
click at [1074, 217] on input "Esperar Resposta (dias)" at bounding box center [1057, 212] width 196 height 22
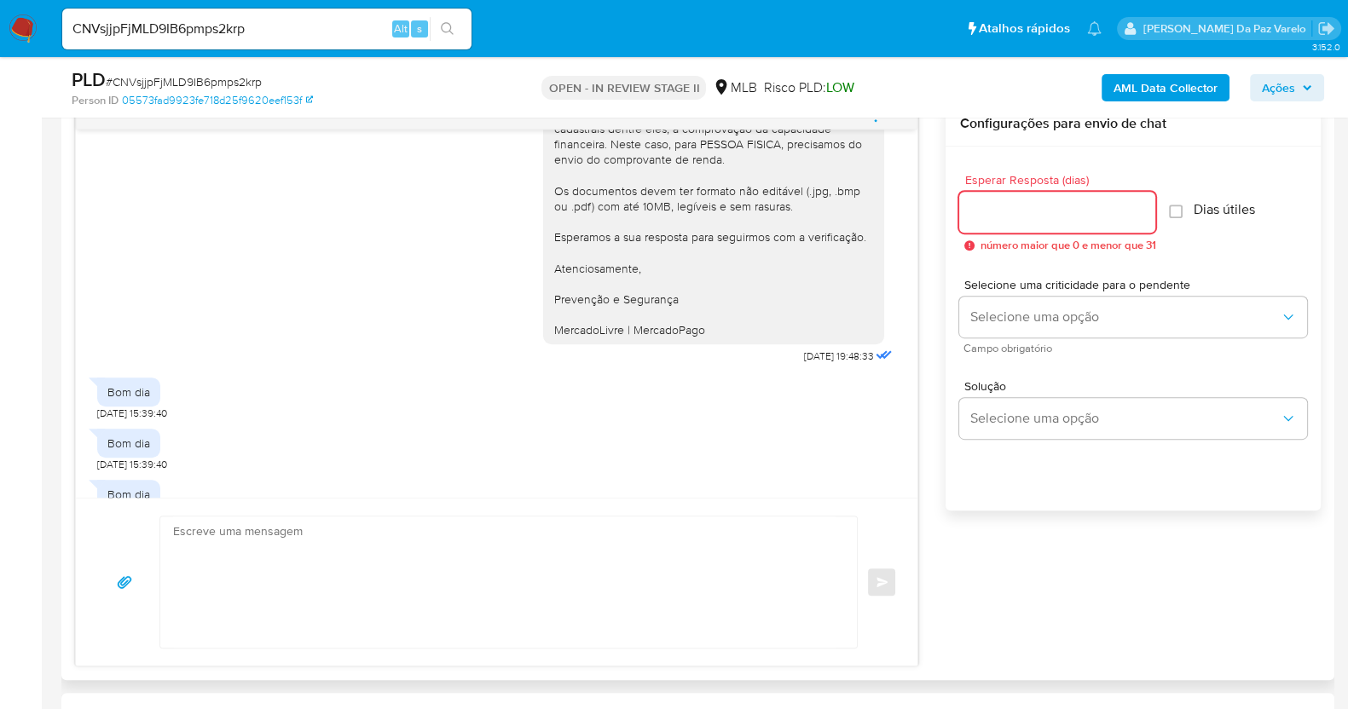
click at [1181, 219] on div "Dias útiles" at bounding box center [1211, 212] width 85 height 22
click at [1181, 211] on input "Dias útiles" at bounding box center [1176, 212] width 14 height 14
checkbox input "true"
click at [1027, 207] on input "Esperar Resposta (dias)" at bounding box center [1057, 212] width 196 height 22
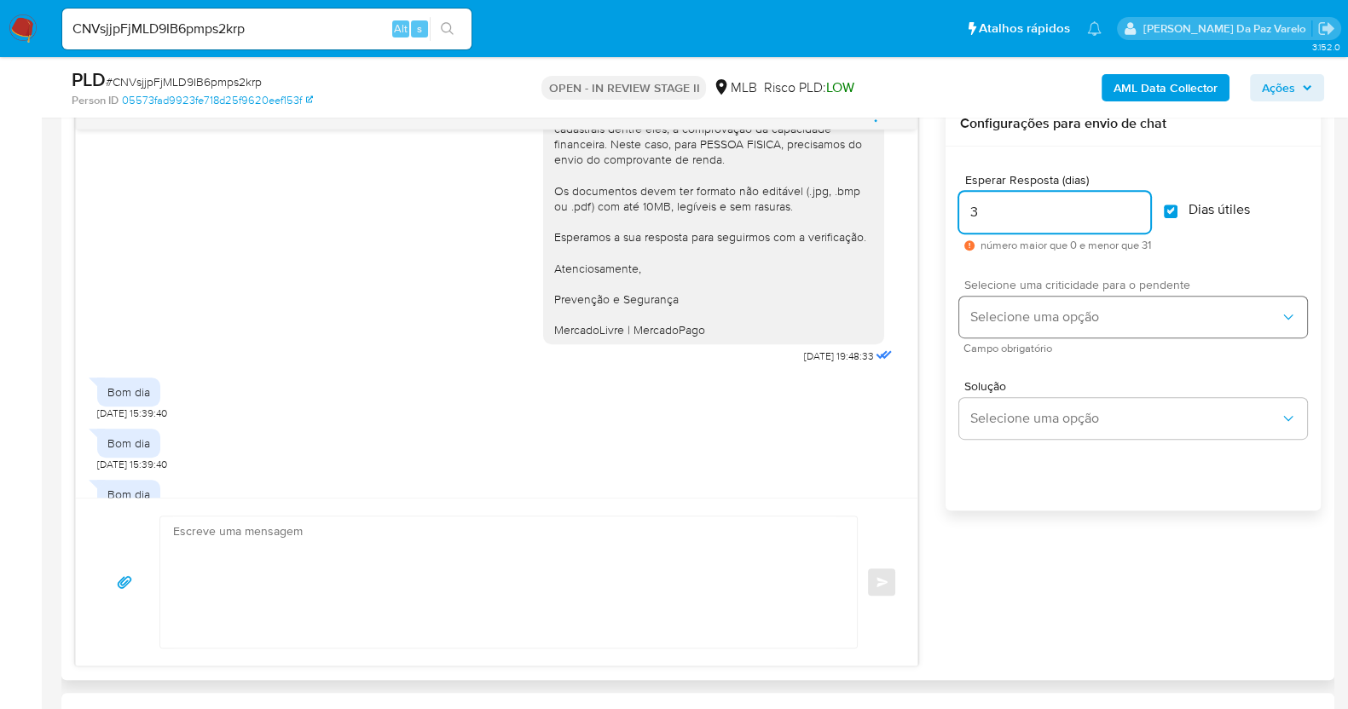
type input "3"
click at [1006, 310] on span "Selecione uma opção" at bounding box center [1124, 317] width 310 height 17
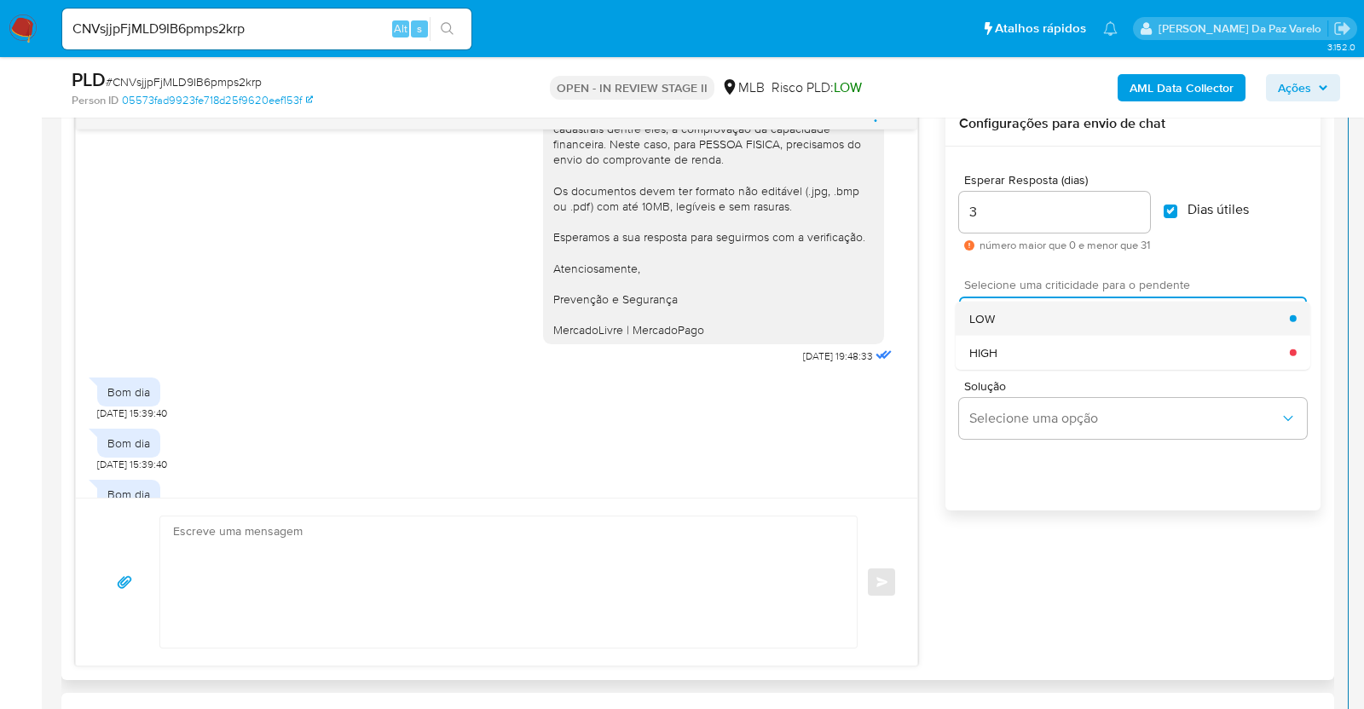
click at [1004, 322] on div "LOW" at bounding box center [1129, 318] width 321 height 34
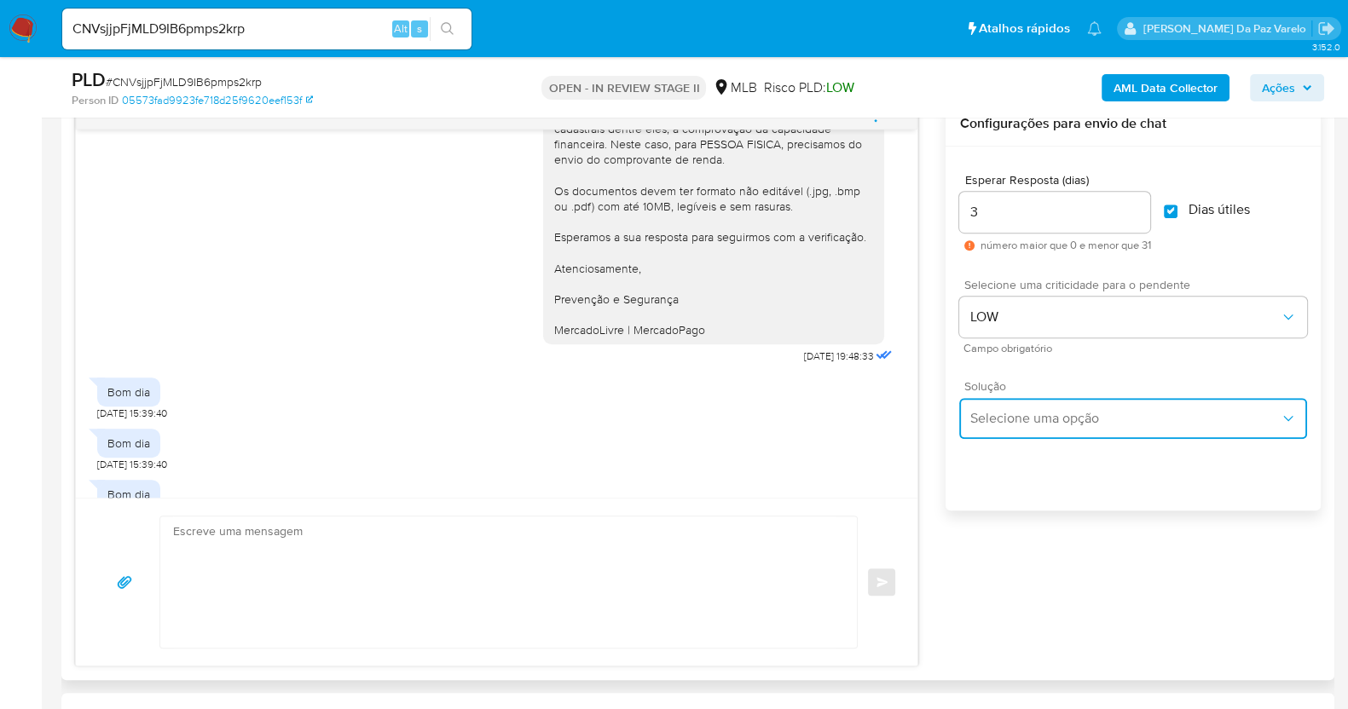
click at [1011, 421] on span "Selecione uma opção" at bounding box center [1124, 418] width 310 height 17
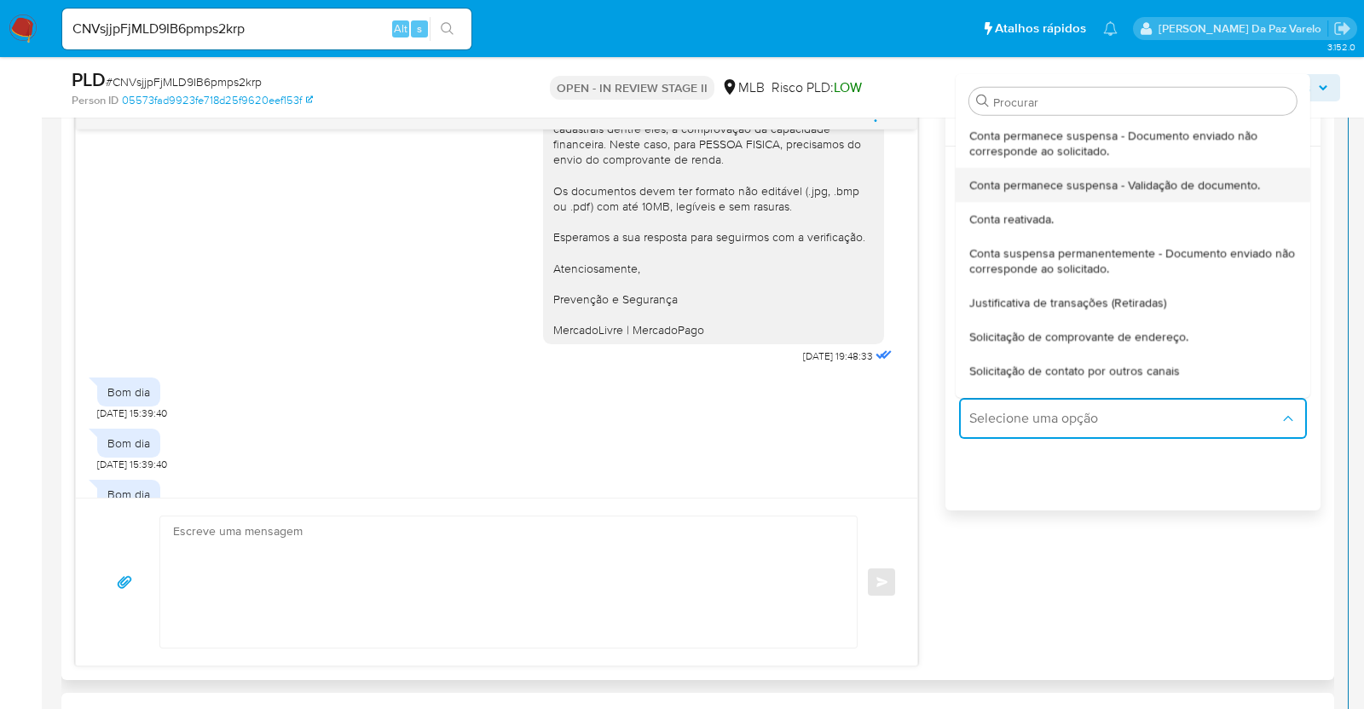
click at [1034, 189] on span "Conta permanece suspensa - Validação de documento." at bounding box center [1114, 184] width 291 height 15
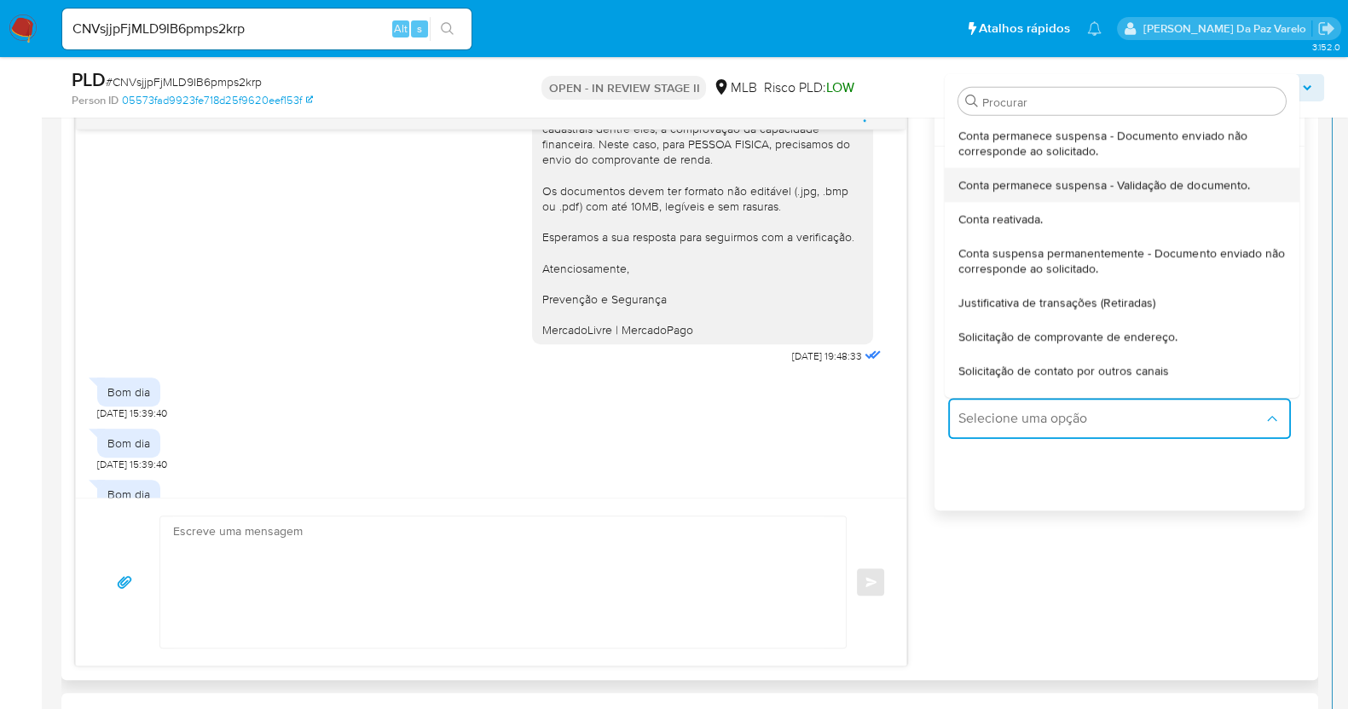
type textarea "Olá,Suspendemos a sua conta para uma verificação adicional de segurança.Como pa…"
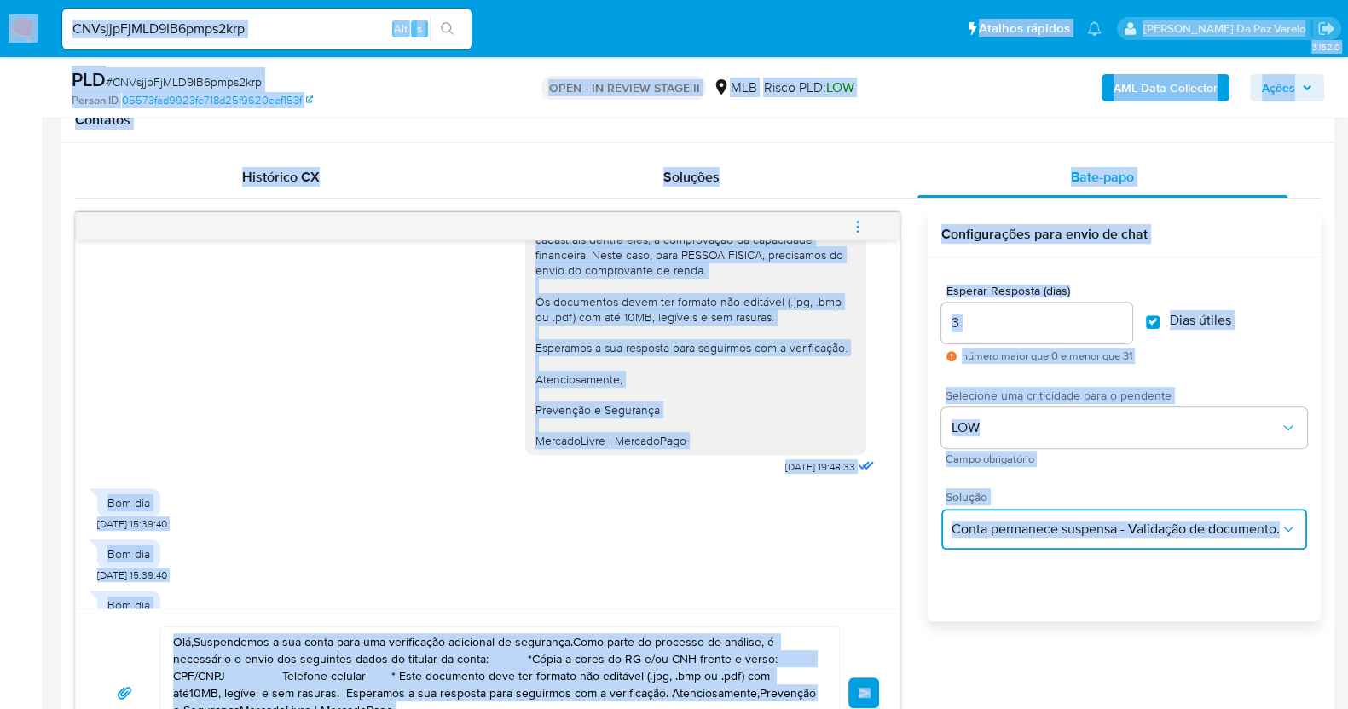
scroll to position [692, 0]
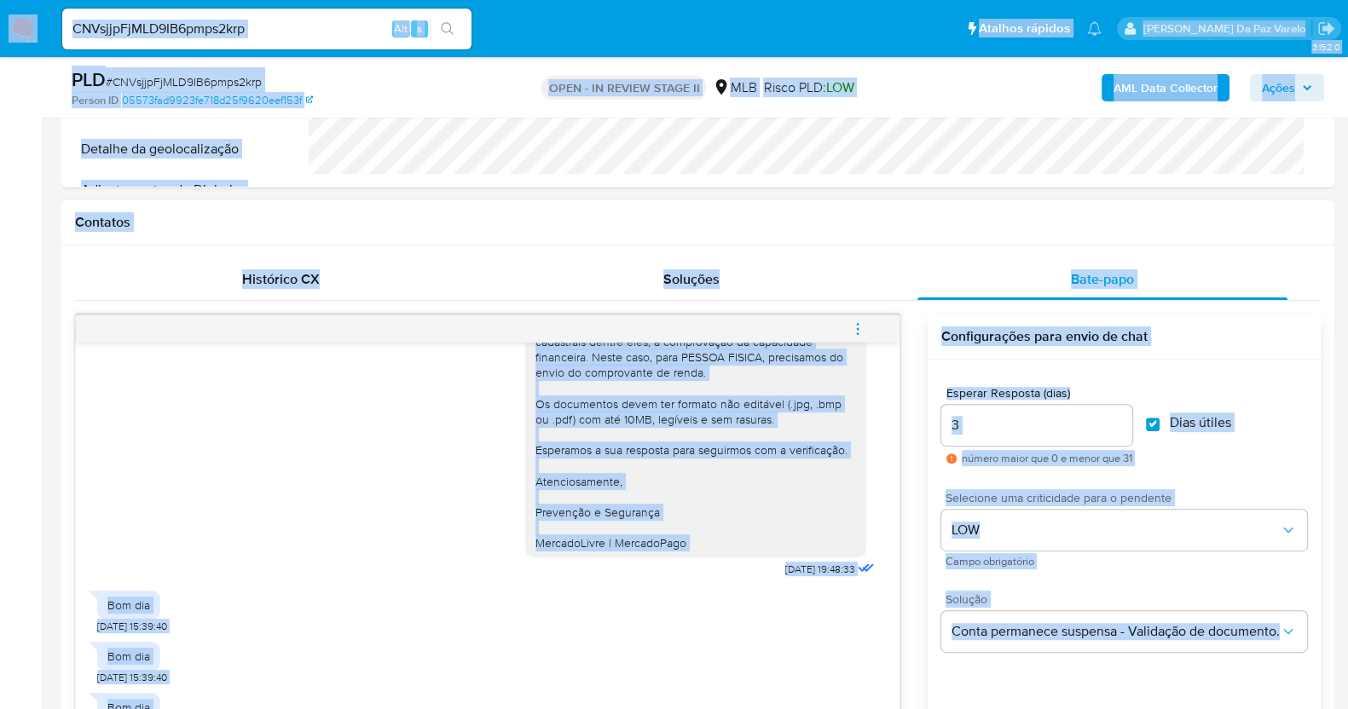
click at [652, 461] on div "Ola, Estamos realizando uma verificação adicional de segurança em contas de usu…" at bounding box center [695, 349] width 321 height 403
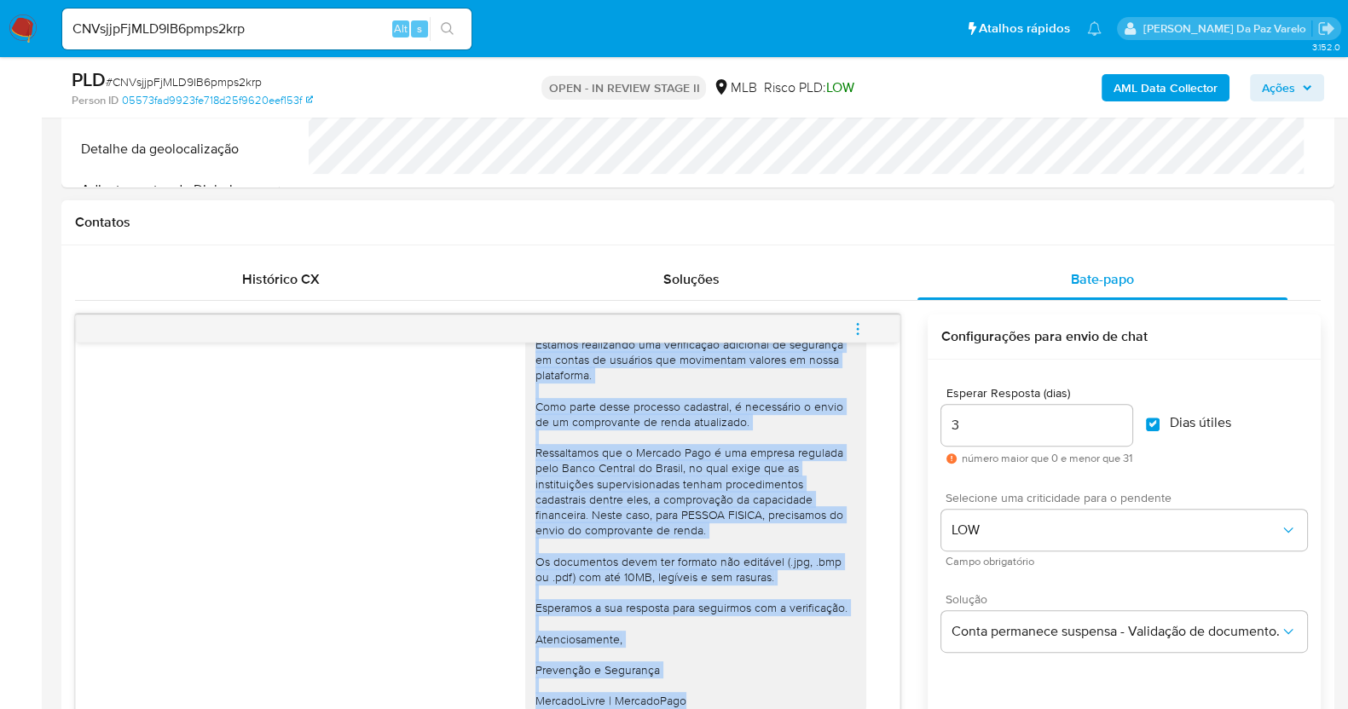
scroll to position [9, 0]
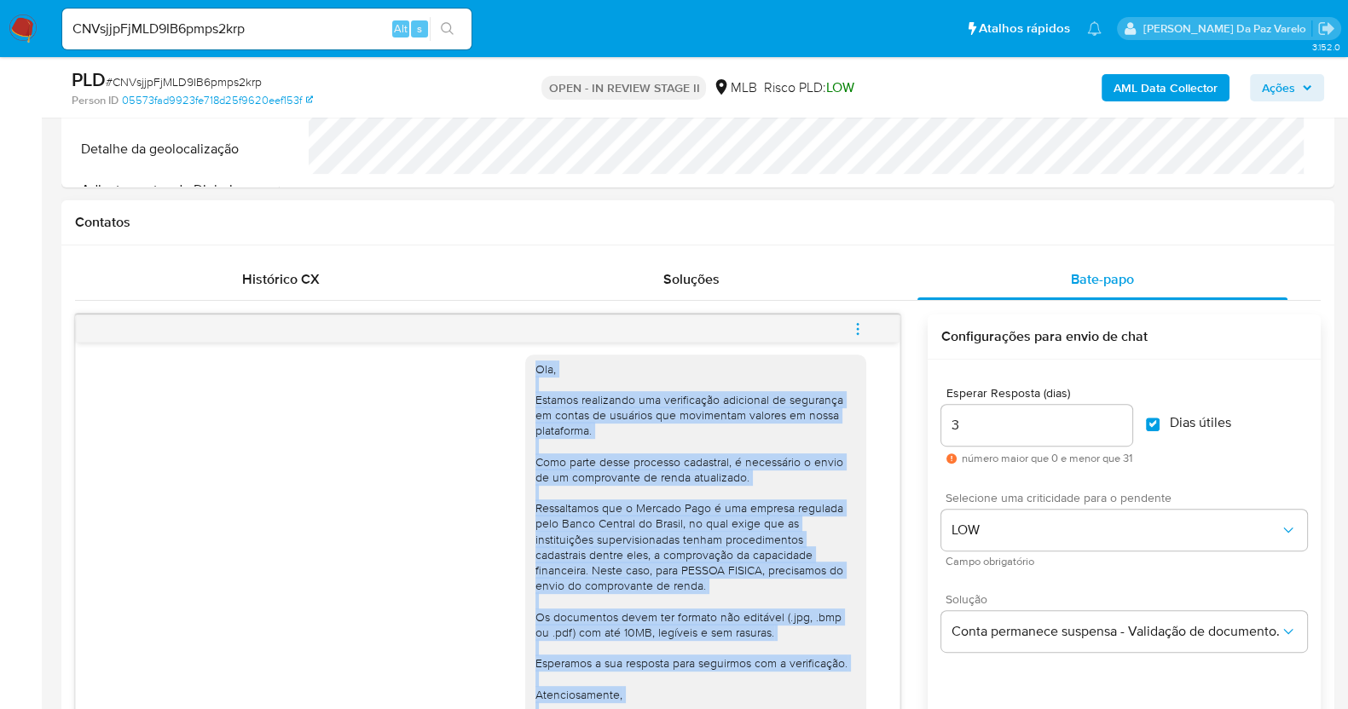
drag, startPoint x: 670, startPoint y: 549, endPoint x: 513, endPoint y: 368, distance: 239.4
click at [525, 368] on div "Ola, Estamos realizando uma verificação adicional de segurança em contas de usu…" at bounding box center [695, 563] width 341 height 417
copy div "Ola, Estamos realizando uma verificação adicional de segurança em contas de usu…"
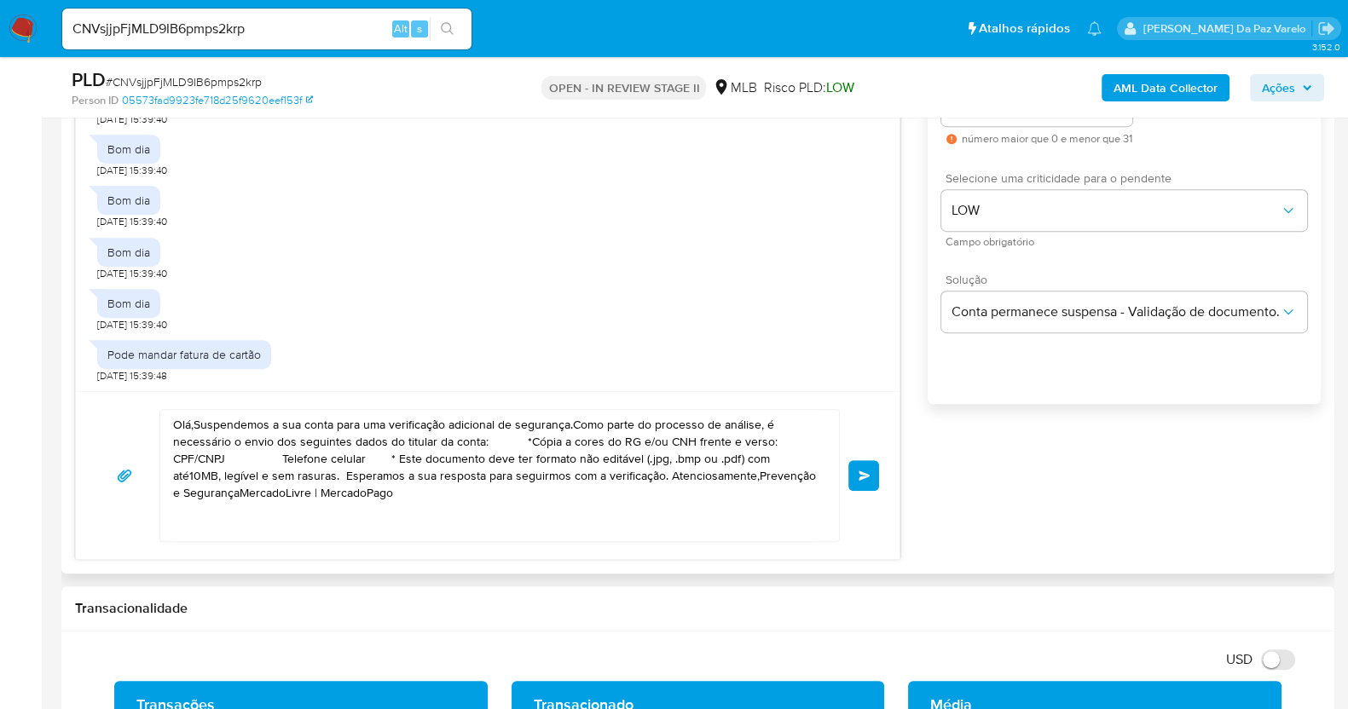
scroll to position [1118, 0]
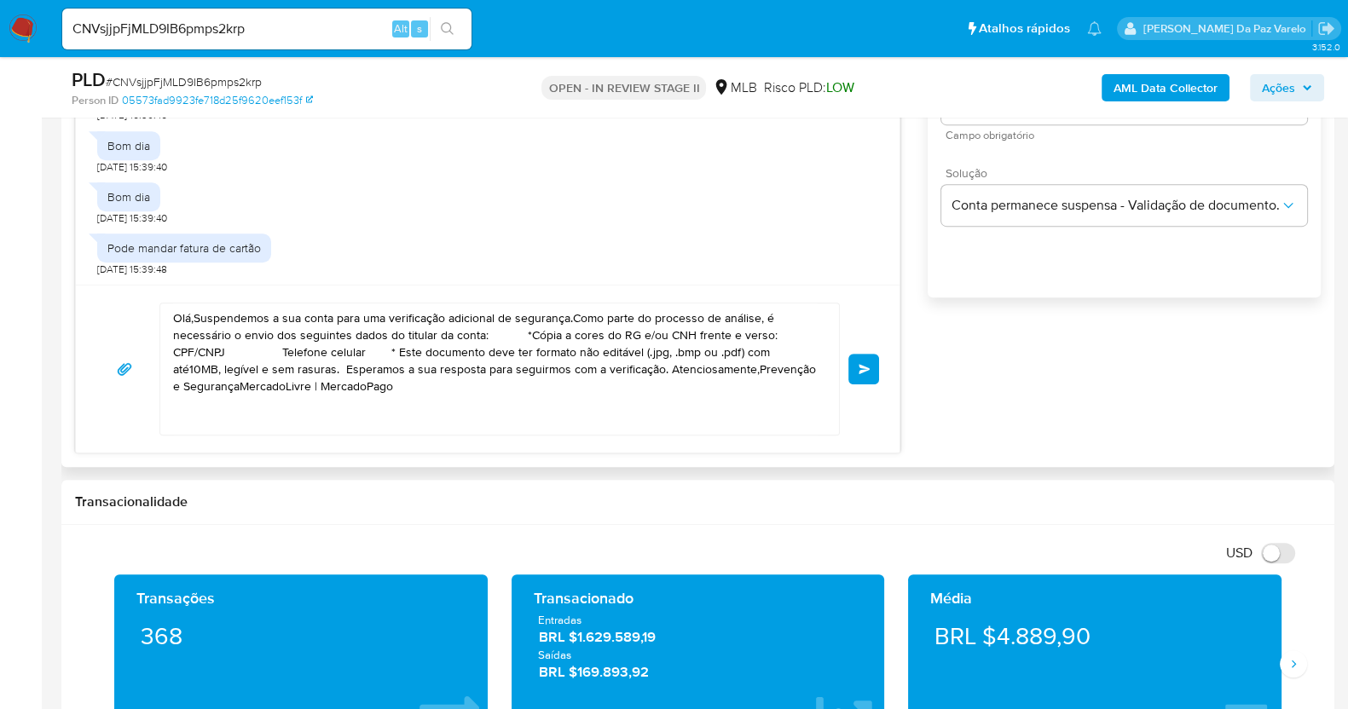
click at [286, 352] on textarea "Olá,Suspendemos a sua conta para uma verificação adicional de segurança.Como pa…" at bounding box center [495, 369] width 645 height 131
paste textarea "a, Estamos realizando uma verificação adicional de segurança em contas de usuár…"
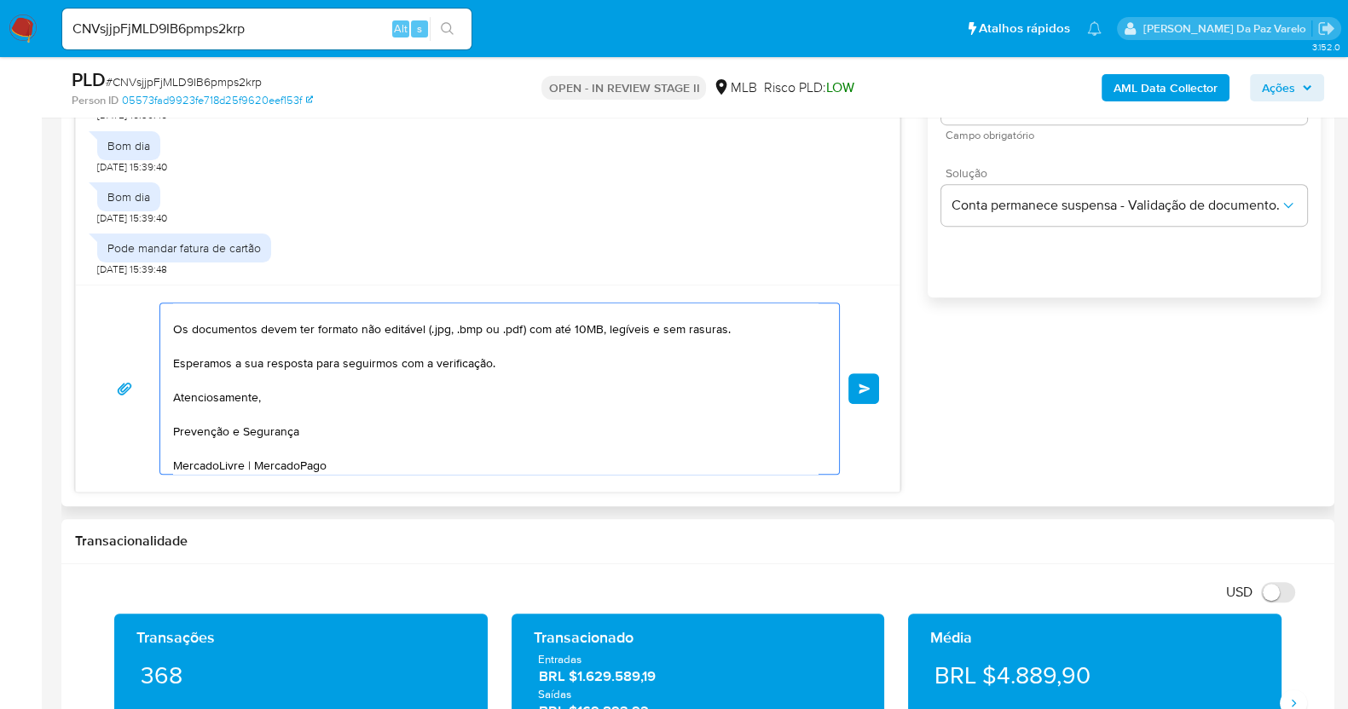
scroll to position [0, 0]
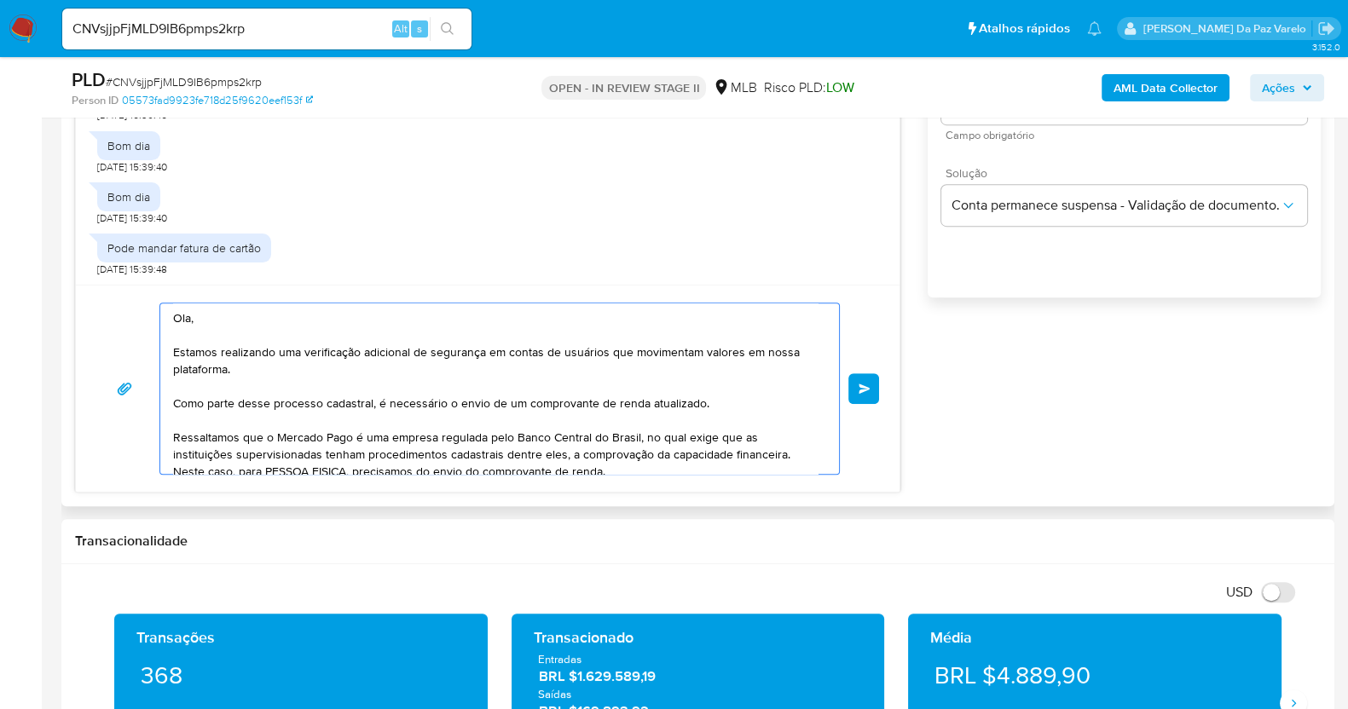
click at [216, 312] on textarea "Ola, Estamos realizando uma verificação adicional de segurança em contas de usu…" at bounding box center [495, 389] width 645 height 171
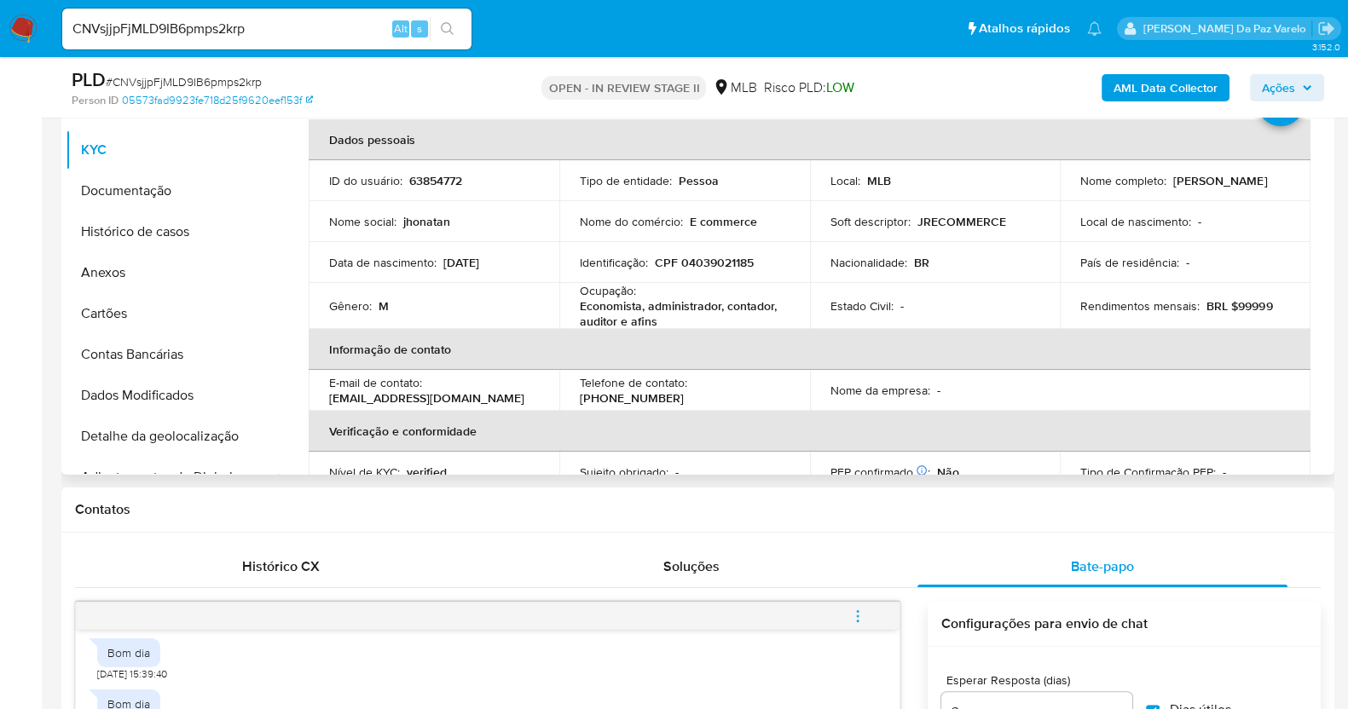
scroll to position [372, 0]
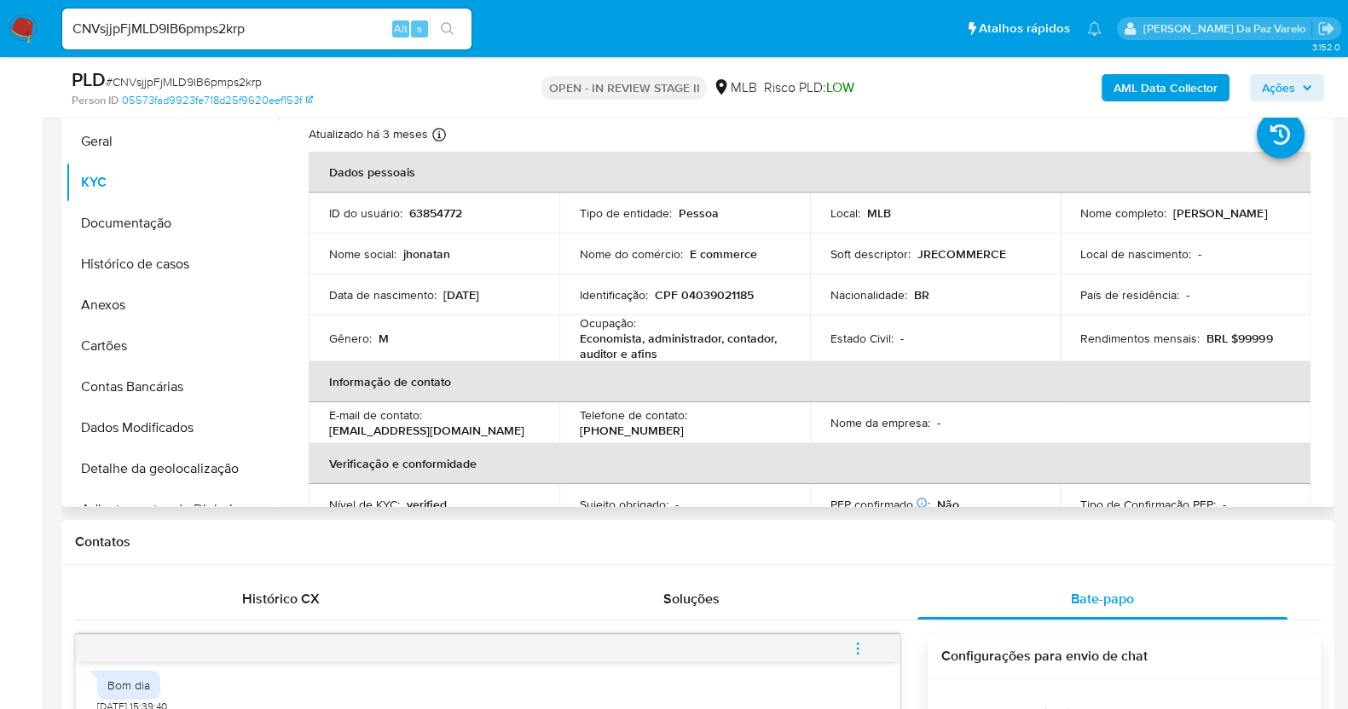
click at [1173, 219] on p "[PERSON_NAME]" at bounding box center [1220, 212] width 94 height 15
copy p "Jhonatan"
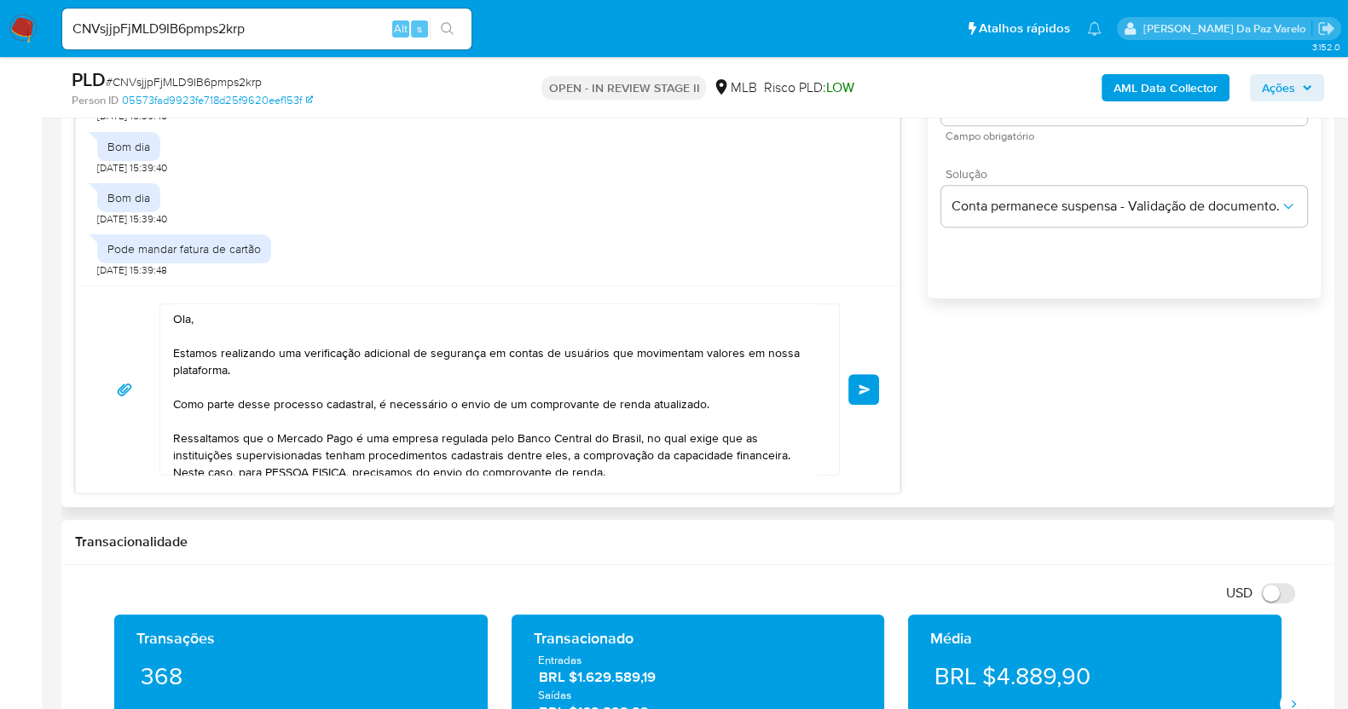
scroll to position [1118, 0]
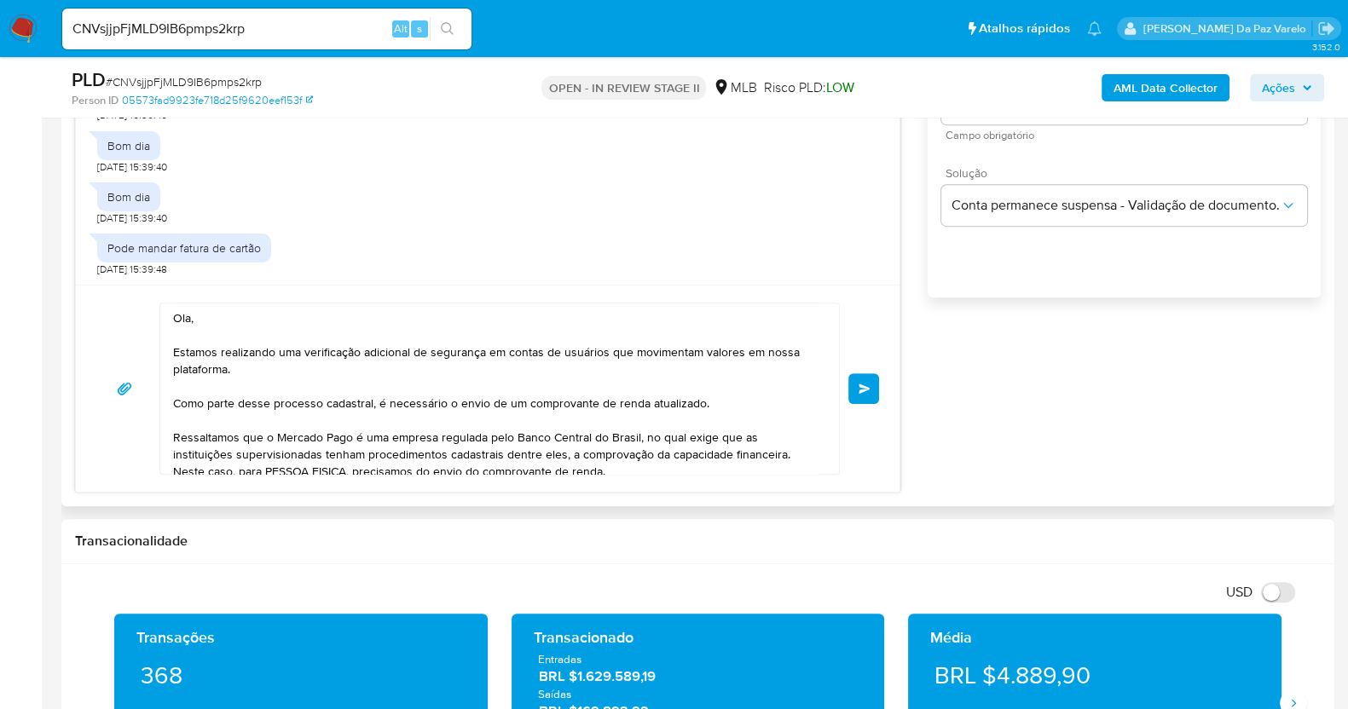
click at [197, 320] on textarea "Ola, Estamos realizando uma verificação adicional de segurança em contas de usu…" at bounding box center [495, 389] width 645 height 171
paste textarea "Jhonatan"
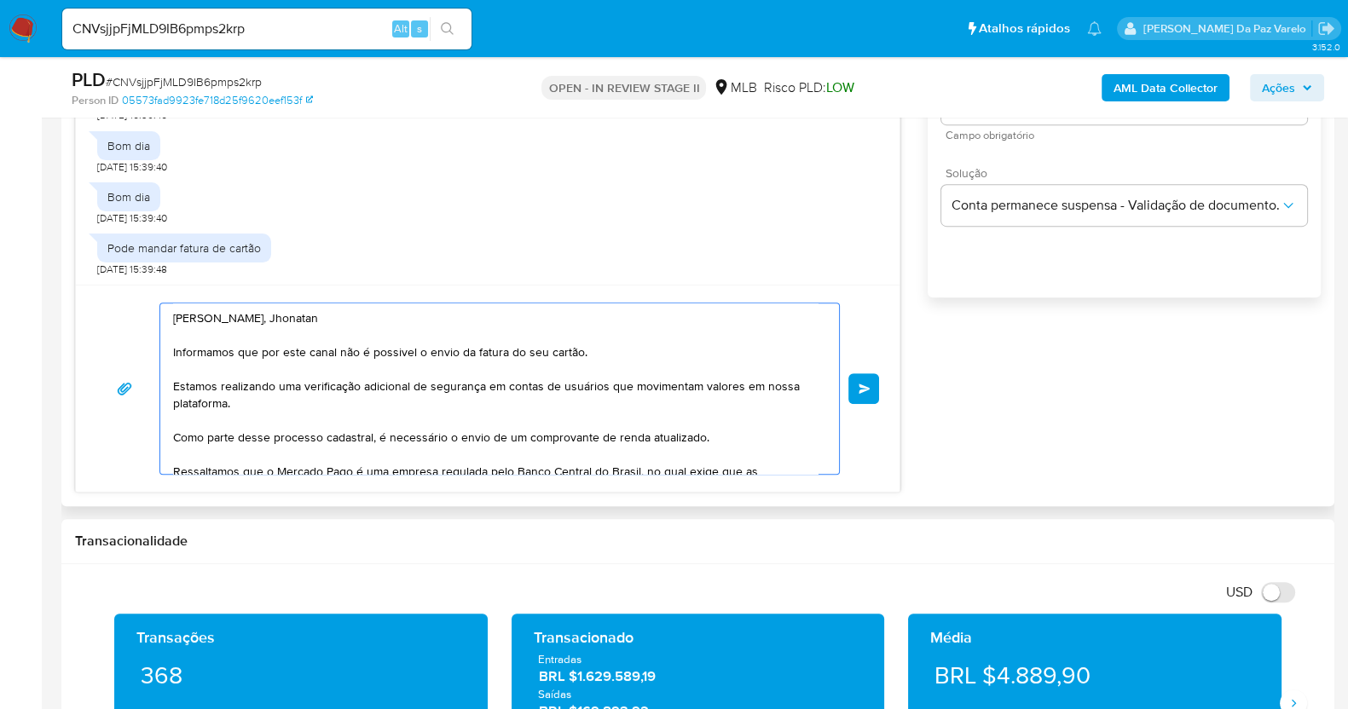
click at [263, 368] on textarea "[PERSON_NAME], Jhonatan Informamos que por este canal não é possivel o envio da…" at bounding box center [495, 389] width 645 height 171
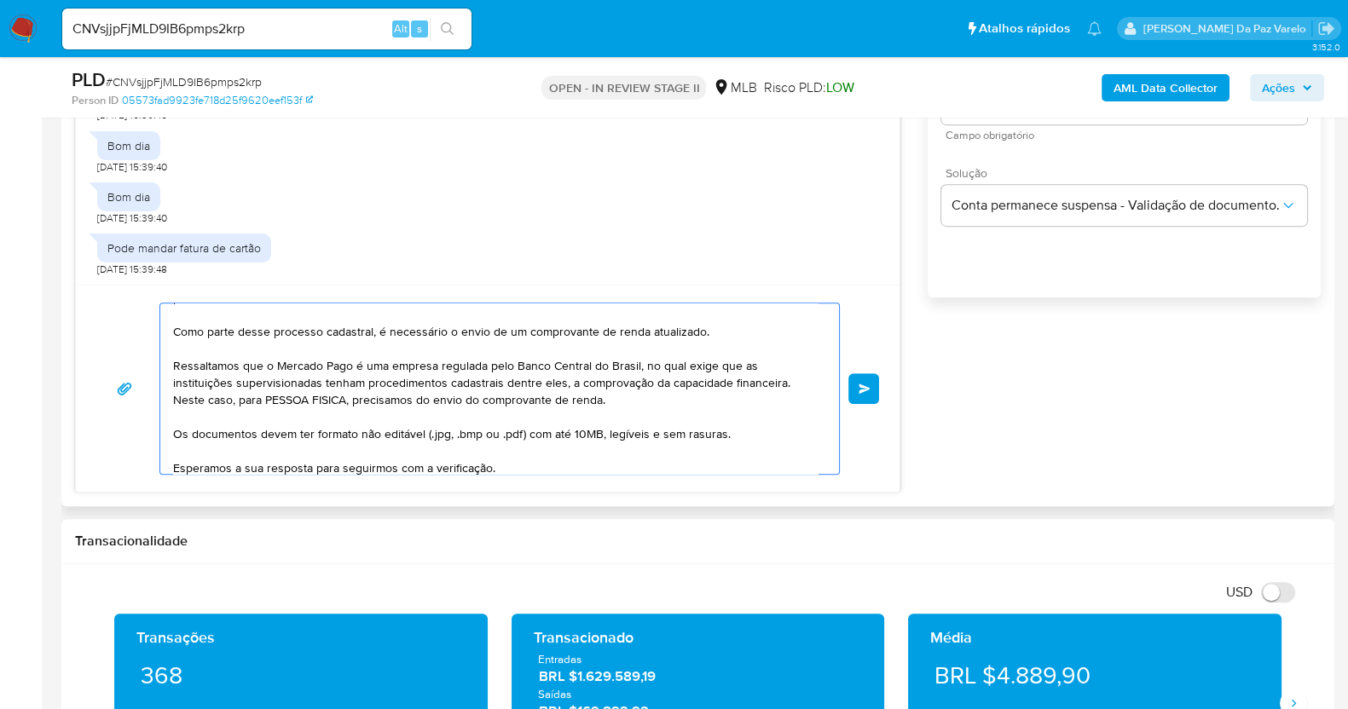
scroll to position [0, 0]
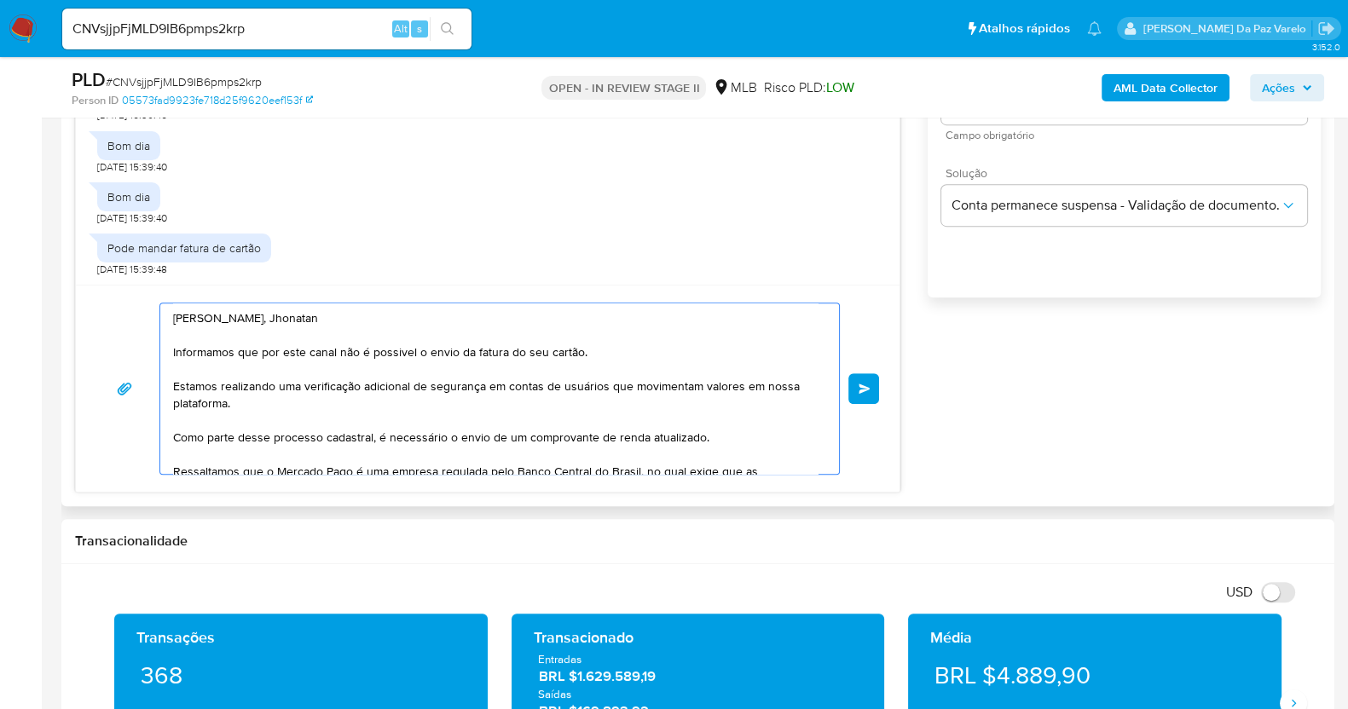
click at [201, 385] on textarea "[PERSON_NAME], Jhonatan Informamos que por este canal não é possivel o envio da…" at bounding box center [495, 389] width 645 height 171
drag, startPoint x: 201, startPoint y: 385, endPoint x: 232, endPoint y: 408, distance: 37.9
click at [232, 408] on textarea "[PERSON_NAME], Jhonatan Informamos que por este canal não é possivel o envio da…" at bounding box center [495, 389] width 645 height 171
click at [232, 404] on textarea "[PERSON_NAME], Jhonatan Informamos que por este canal não é possivel o envio da…" at bounding box center [495, 389] width 645 height 171
click at [175, 384] on textarea "[PERSON_NAME], Jhonatan Informamos que por este canal não é possivel o envio da…" at bounding box center [495, 389] width 645 height 171
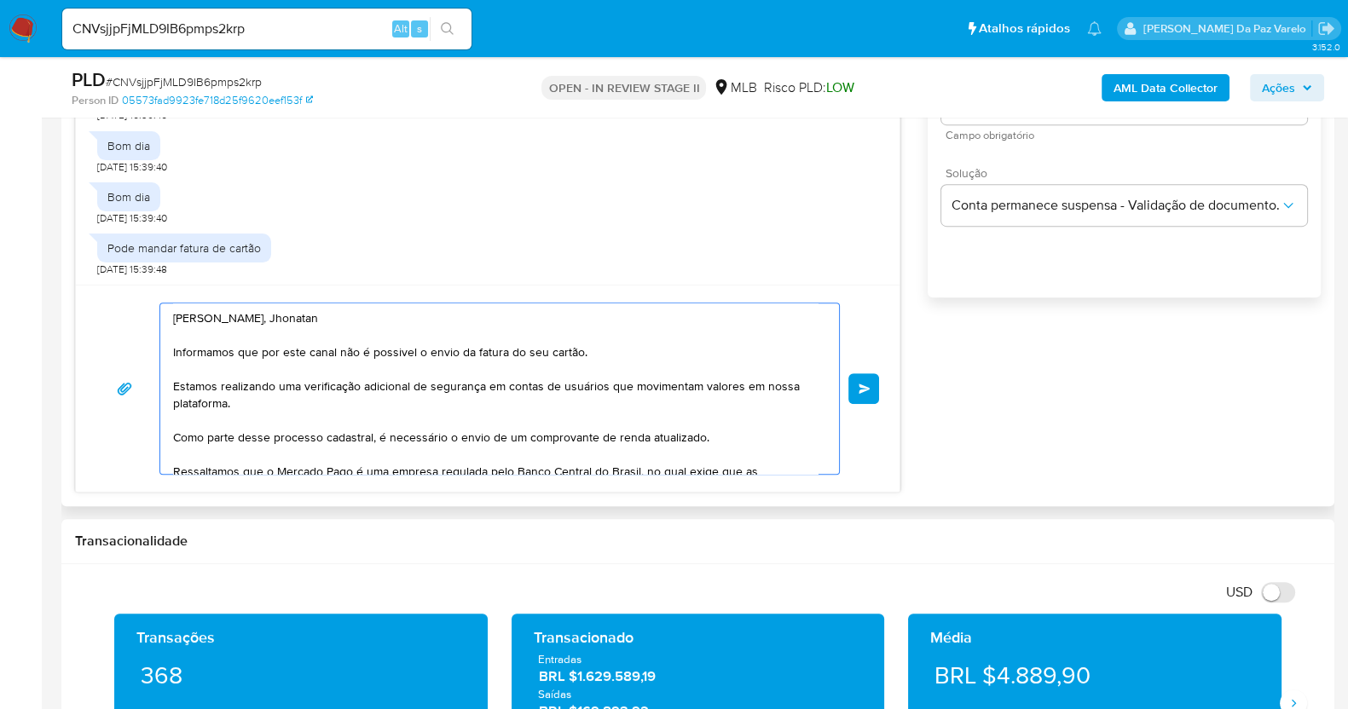
drag, startPoint x: 175, startPoint y: 384, endPoint x: 736, endPoint y: 445, distance: 564.4
click at [736, 445] on textarea "[PERSON_NAME], Jhonatan Informamos que por este canal não é possivel o envio da…" at bounding box center [495, 389] width 645 height 171
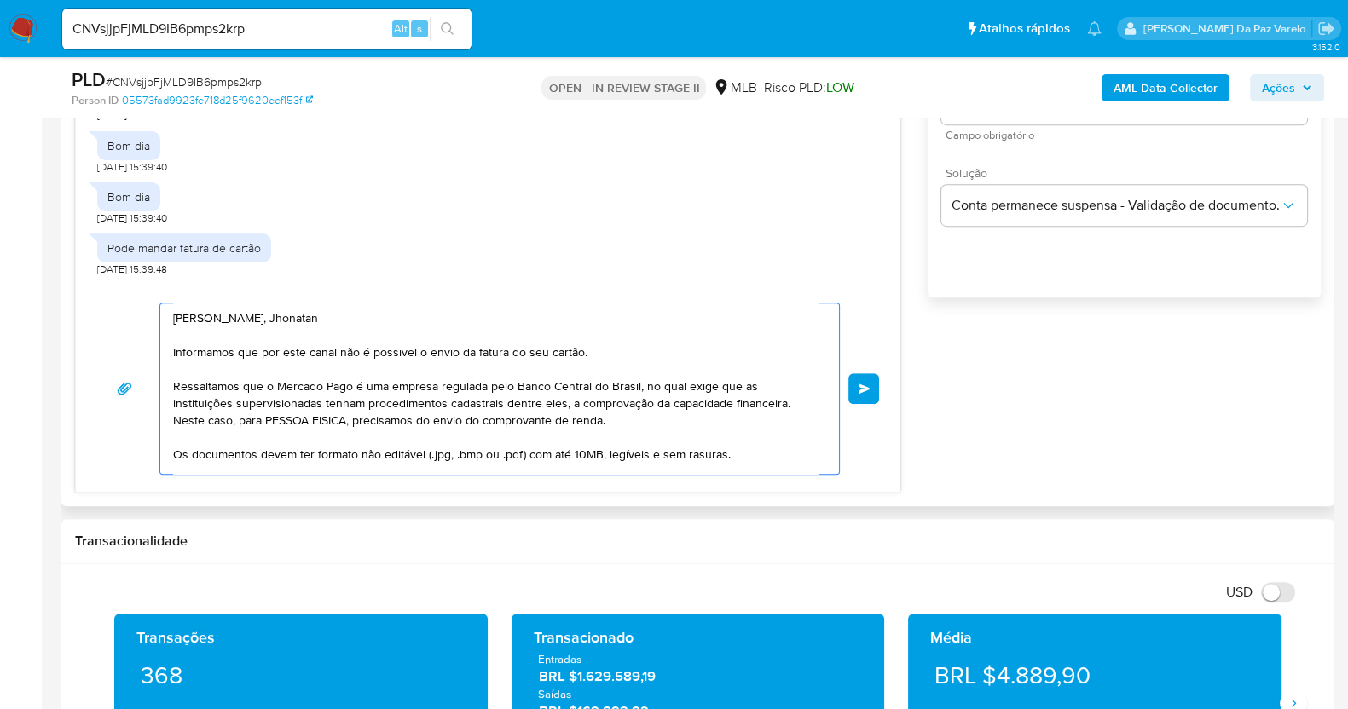
click at [608, 406] on textarea "[PERSON_NAME], Jhonatan Informamos que por este canal não é possivel o envio da…" at bounding box center [495, 389] width 645 height 171
drag, startPoint x: 608, startPoint y: 406, endPoint x: 648, endPoint y: 411, distance: 40.4
click at [648, 411] on textarea "[PERSON_NAME], Jhonatan Informamos que por este canal não é possivel o envio da…" at bounding box center [495, 389] width 645 height 171
click at [383, 368] on textarea "[PERSON_NAME], Jhonatan Informamos que por este canal não é possivel o envio da…" at bounding box center [495, 389] width 645 height 171
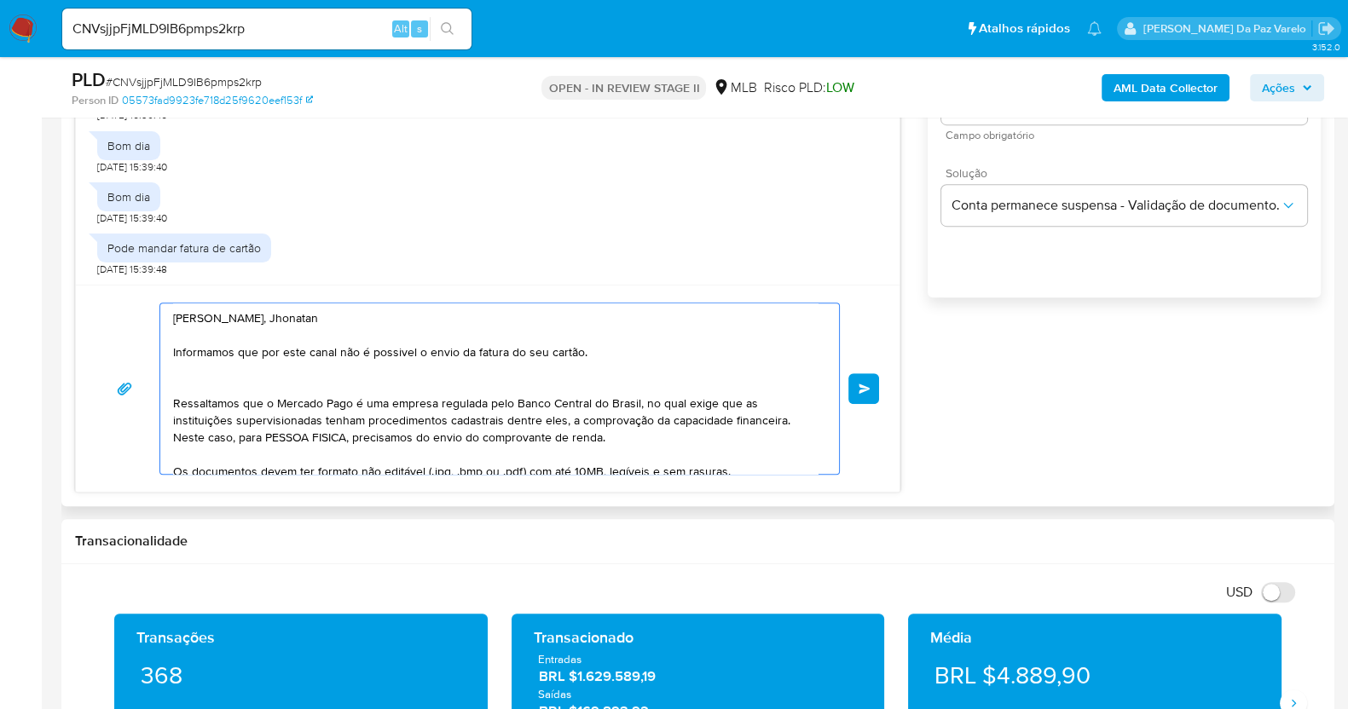
click at [263, 384] on textarea "[PERSON_NAME], Jhonatan Informamos que por este canal não é possivel o envio da…" at bounding box center [495, 389] width 645 height 171
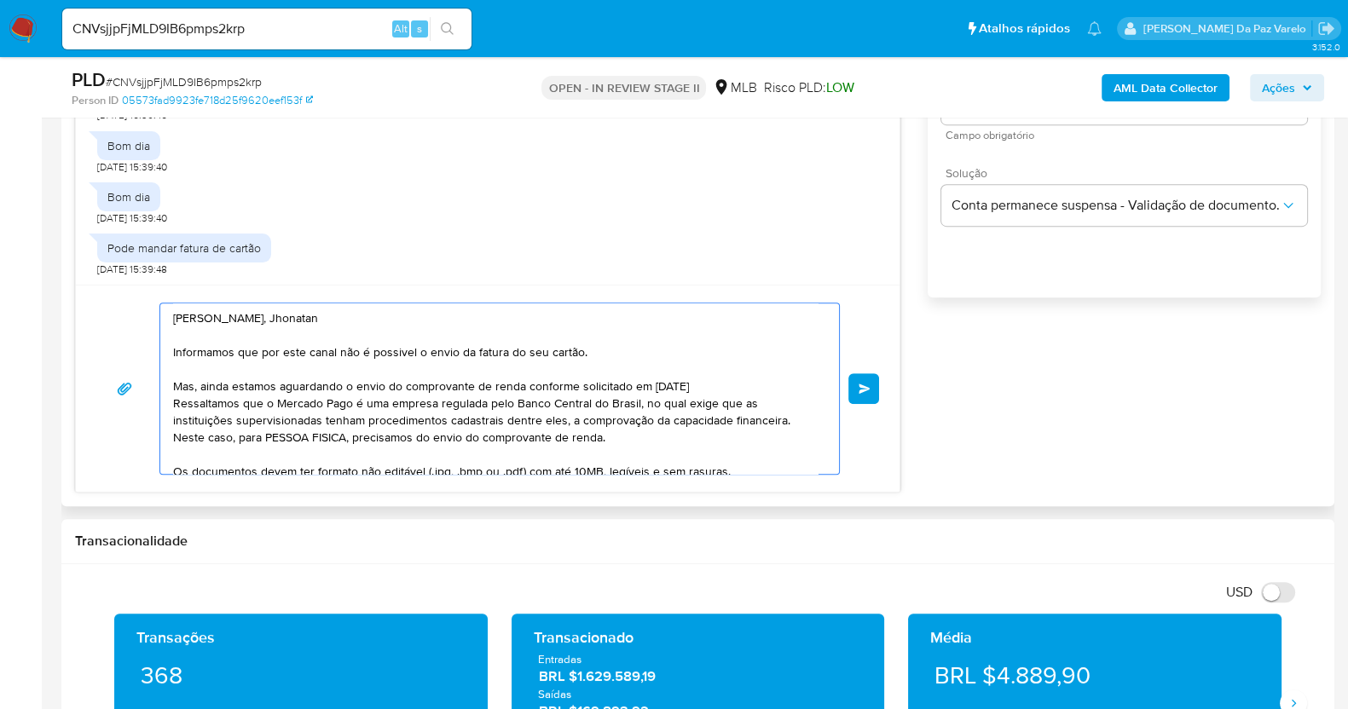
type textarea "[PERSON_NAME], Jhonatan Informamos que por este canal não é possivel o envio da…"
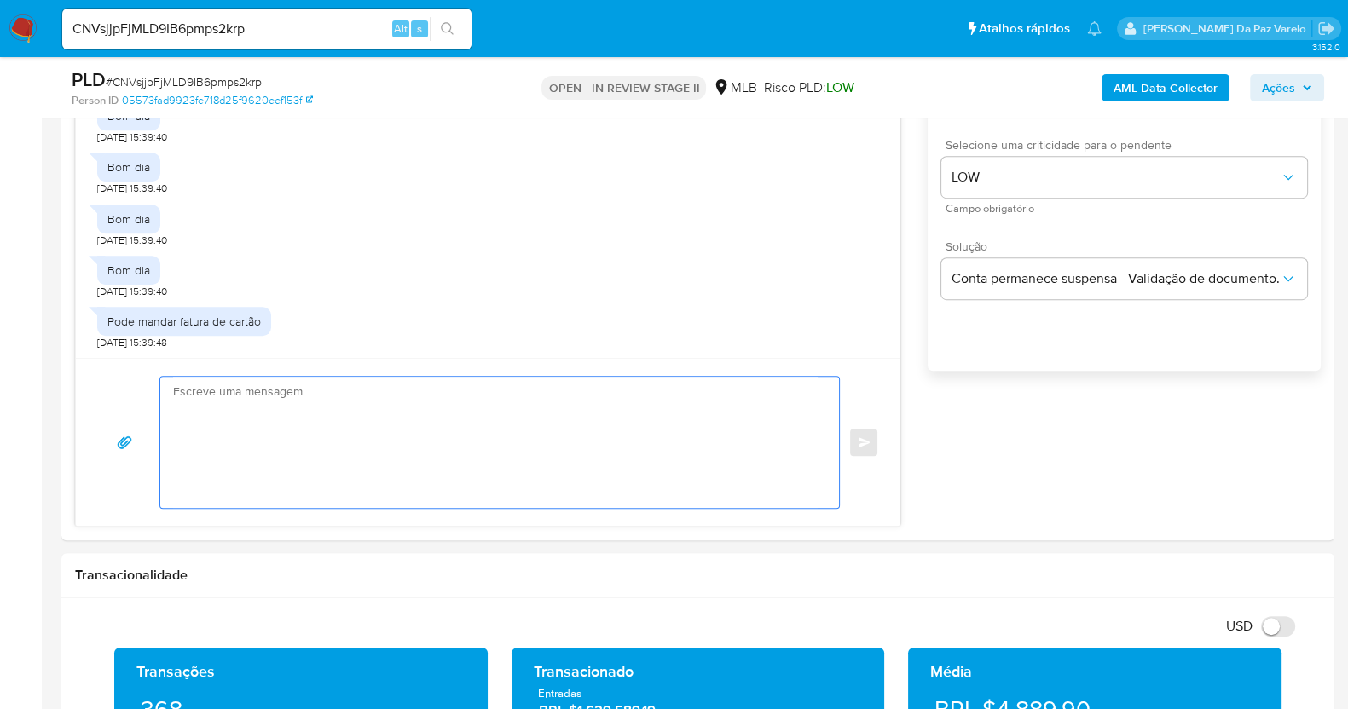
scroll to position [1011, 0]
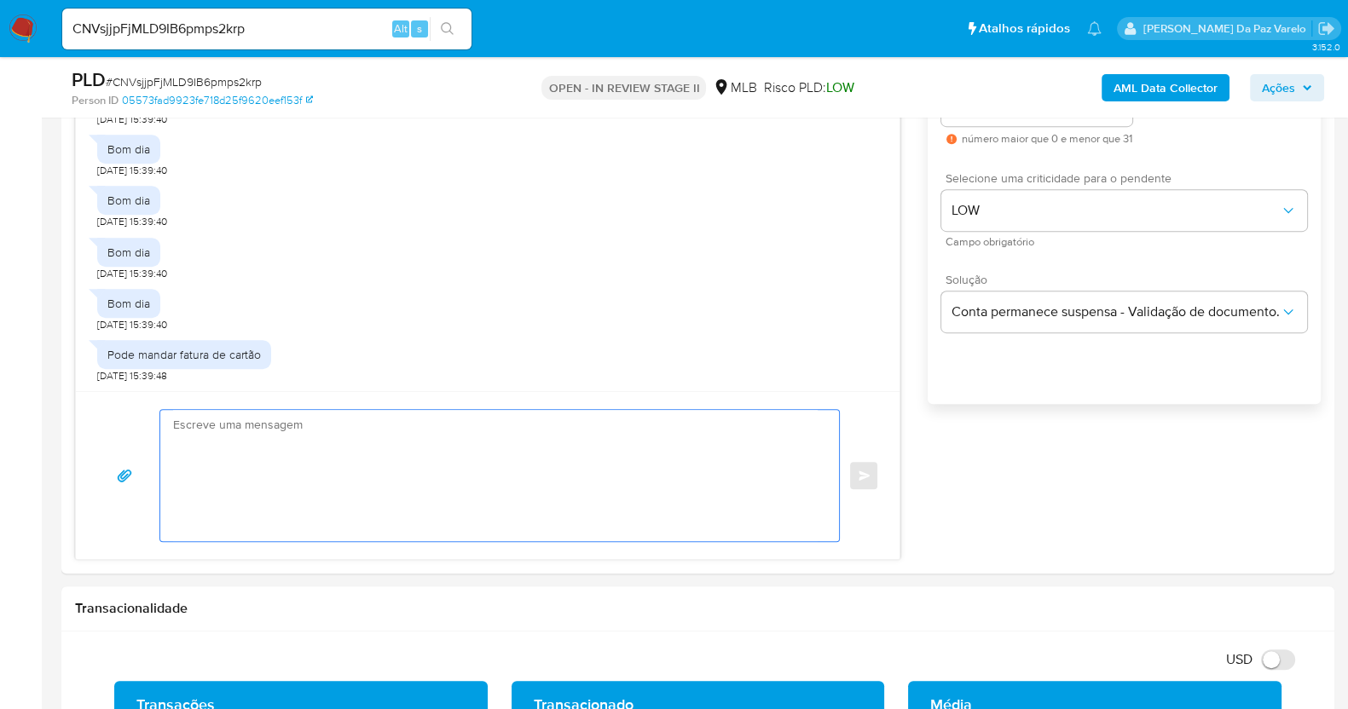
click at [424, 452] on textarea at bounding box center [495, 475] width 645 height 131
paste textarea "Olá, Jhonatan, Gostaríamos de informar que não é possível o envio da fatura do …"
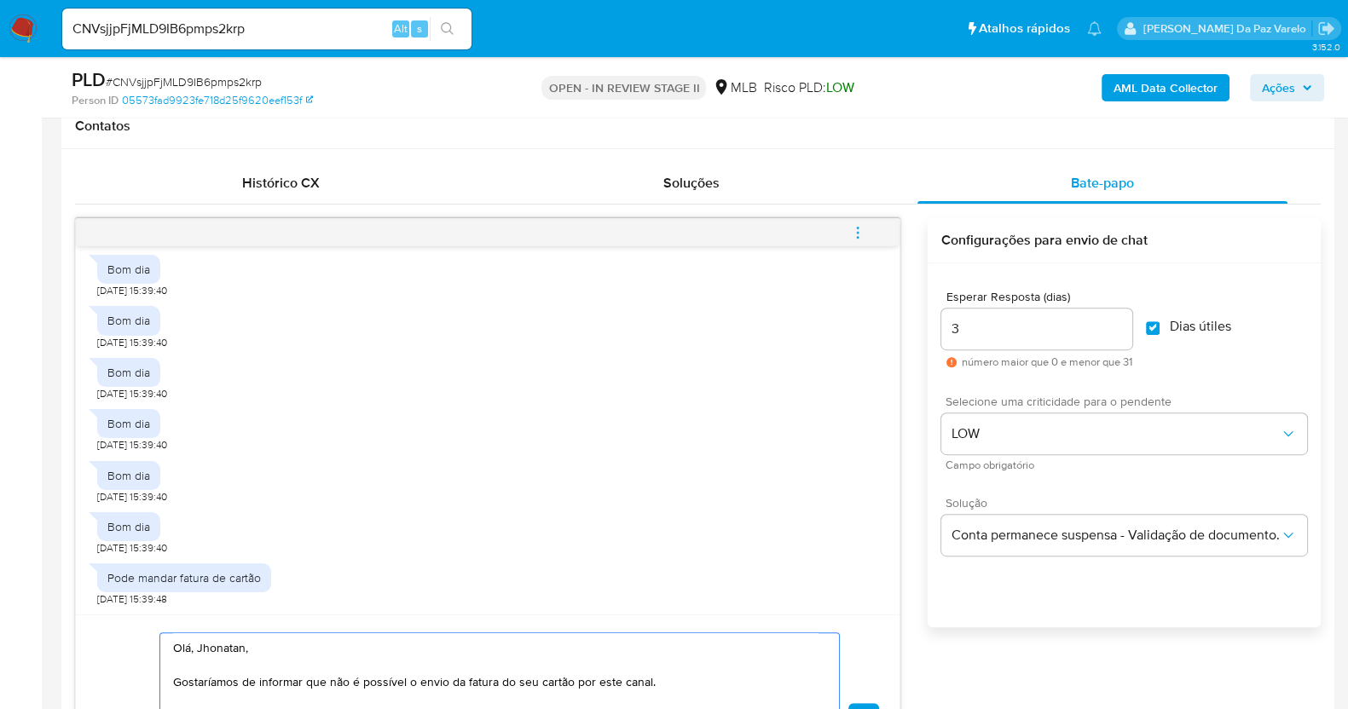
scroll to position [905, 0]
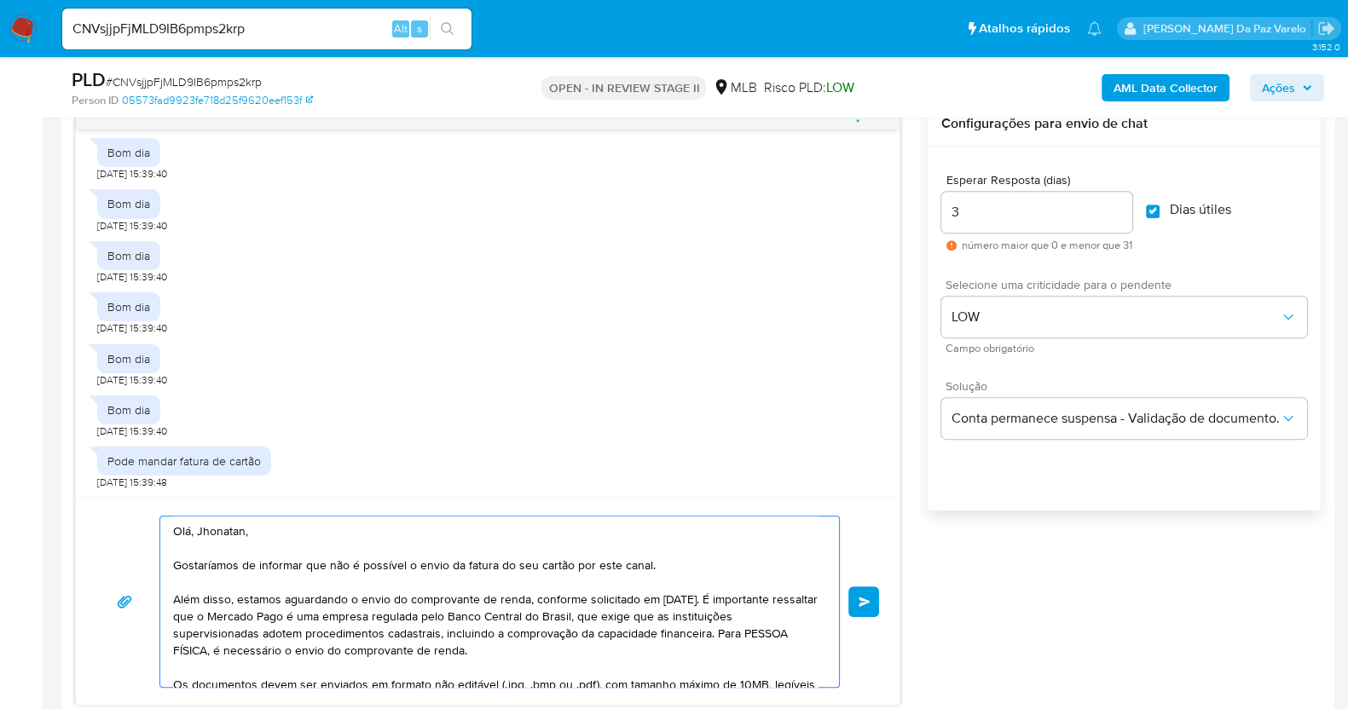
click at [659, 596] on textarea "Olá, Jhonatan, Gostaríamos de informar que não é possível o envio da fatura do …" at bounding box center [495, 602] width 645 height 171
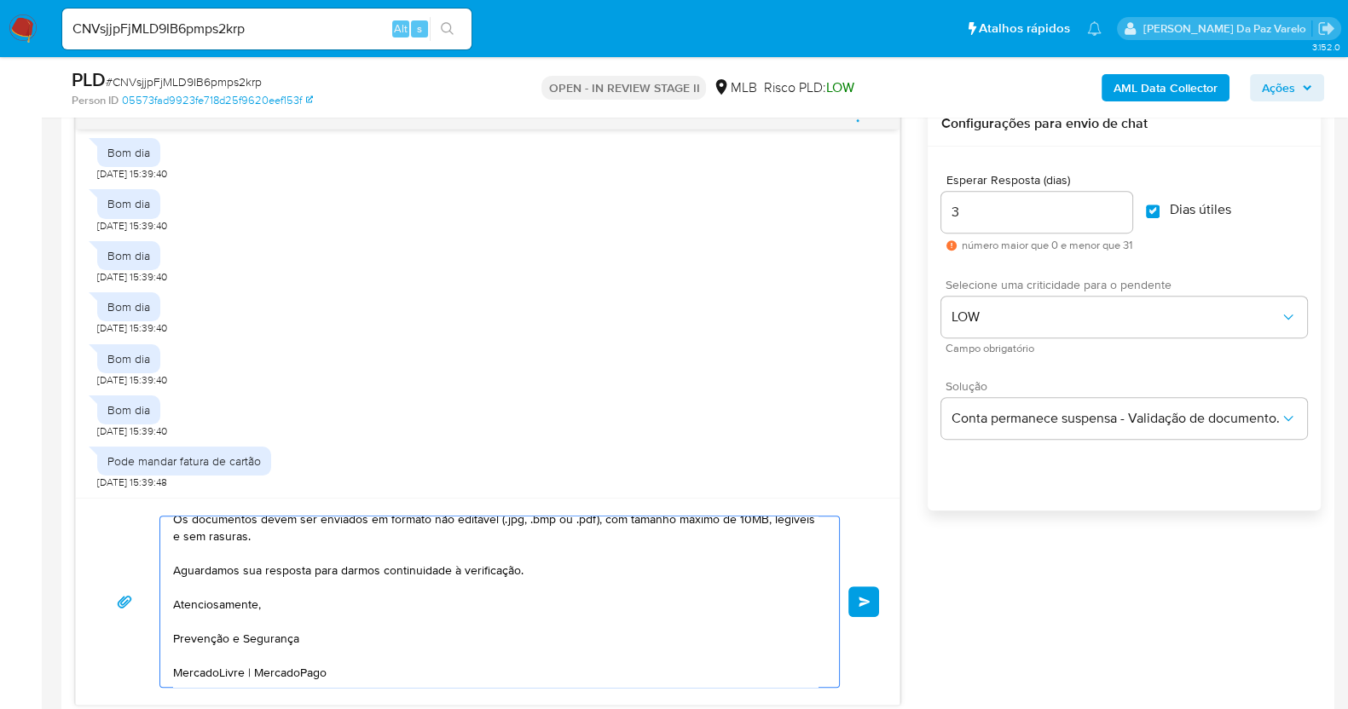
scroll to position [200, 0]
type textarea "Olá, Jhonatan, Gostaríamos de informar que não é possível o envio da fatura do …"
click at [970, 219] on input "3" at bounding box center [1036, 212] width 191 height 22
click at [964, 475] on div "Esperar Resposta (dias) 3 número maior que 0 e menor que 31 Dias útiles Selecio…" at bounding box center [1124, 351] width 393 height 409
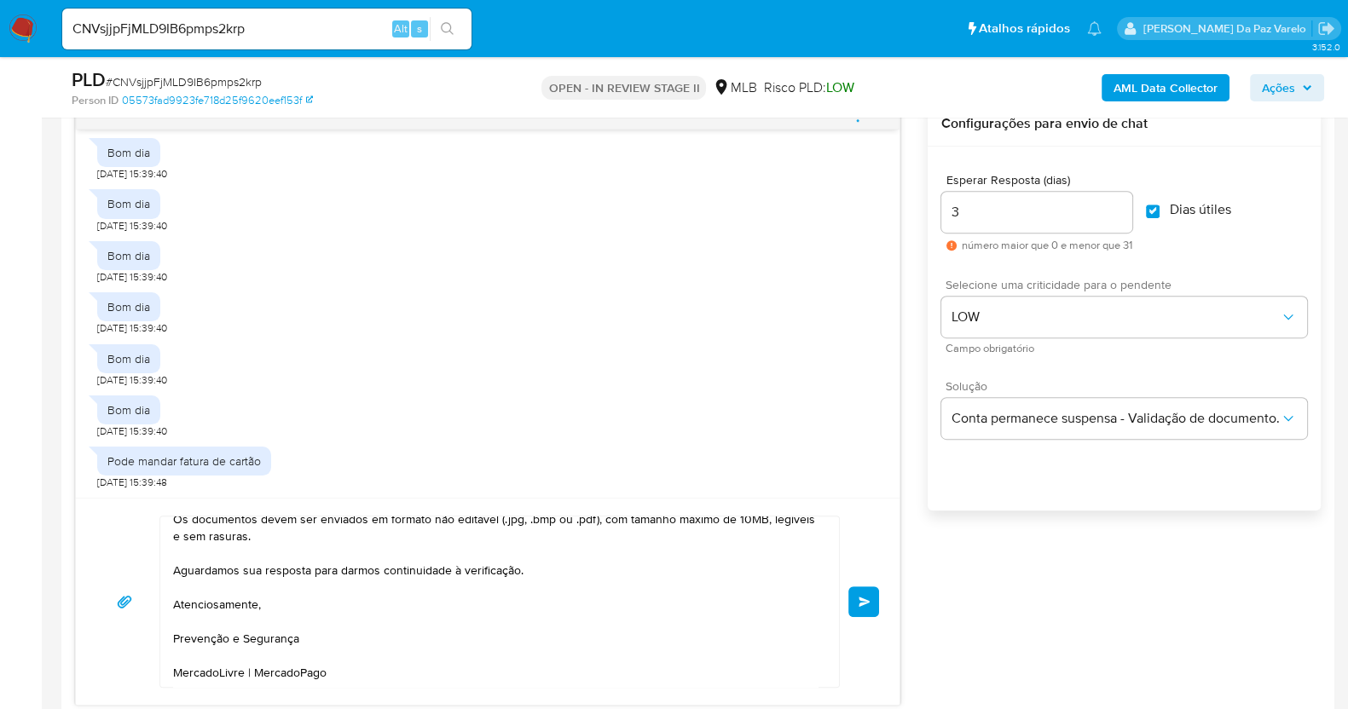
click at [975, 216] on input "3" at bounding box center [1036, 212] width 191 height 22
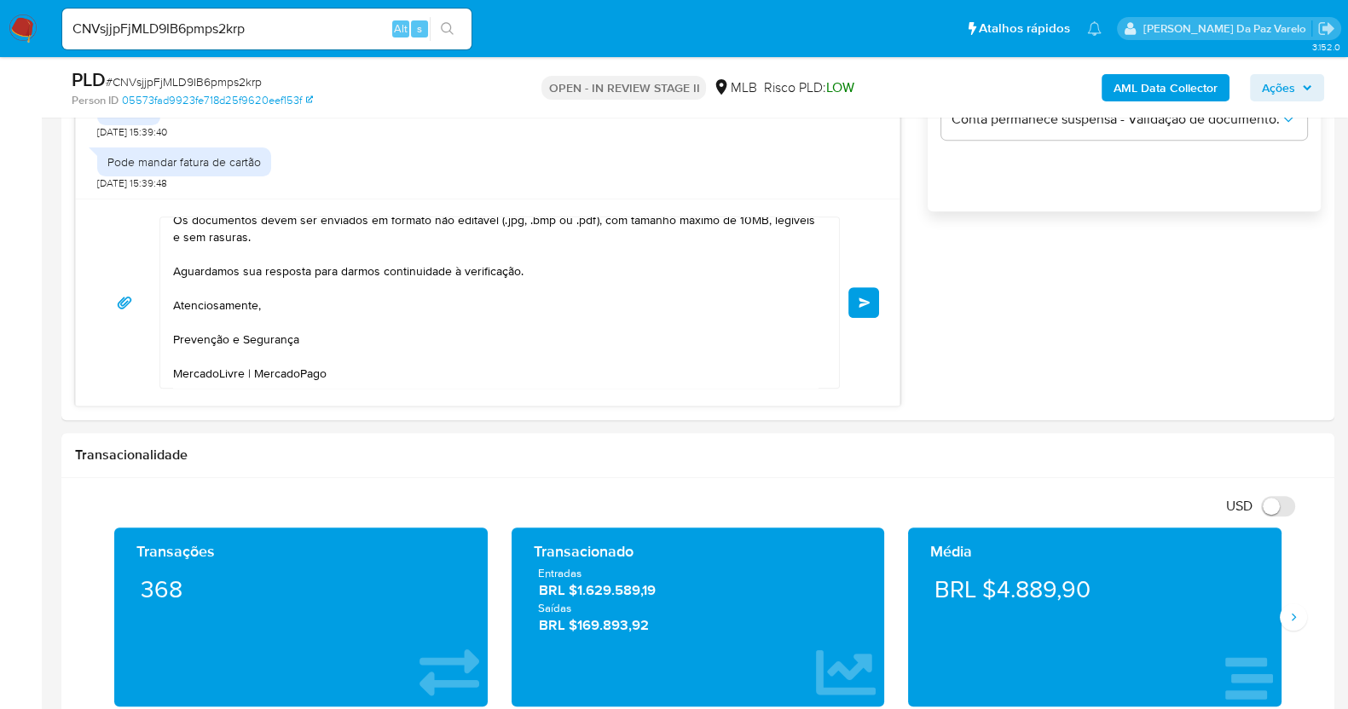
scroll to position [1224, 0]
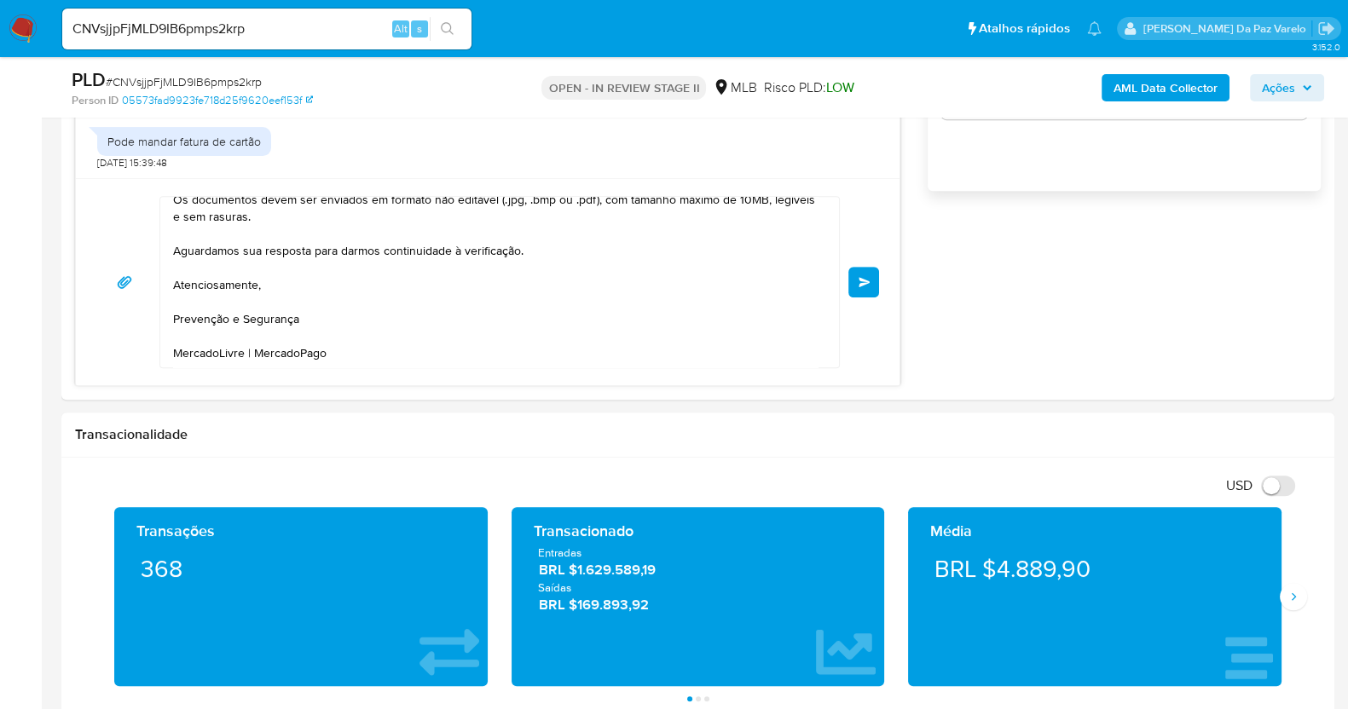
click at [866, 281] on span "common.send" at bounding box center [865, 282] width 12 height 10
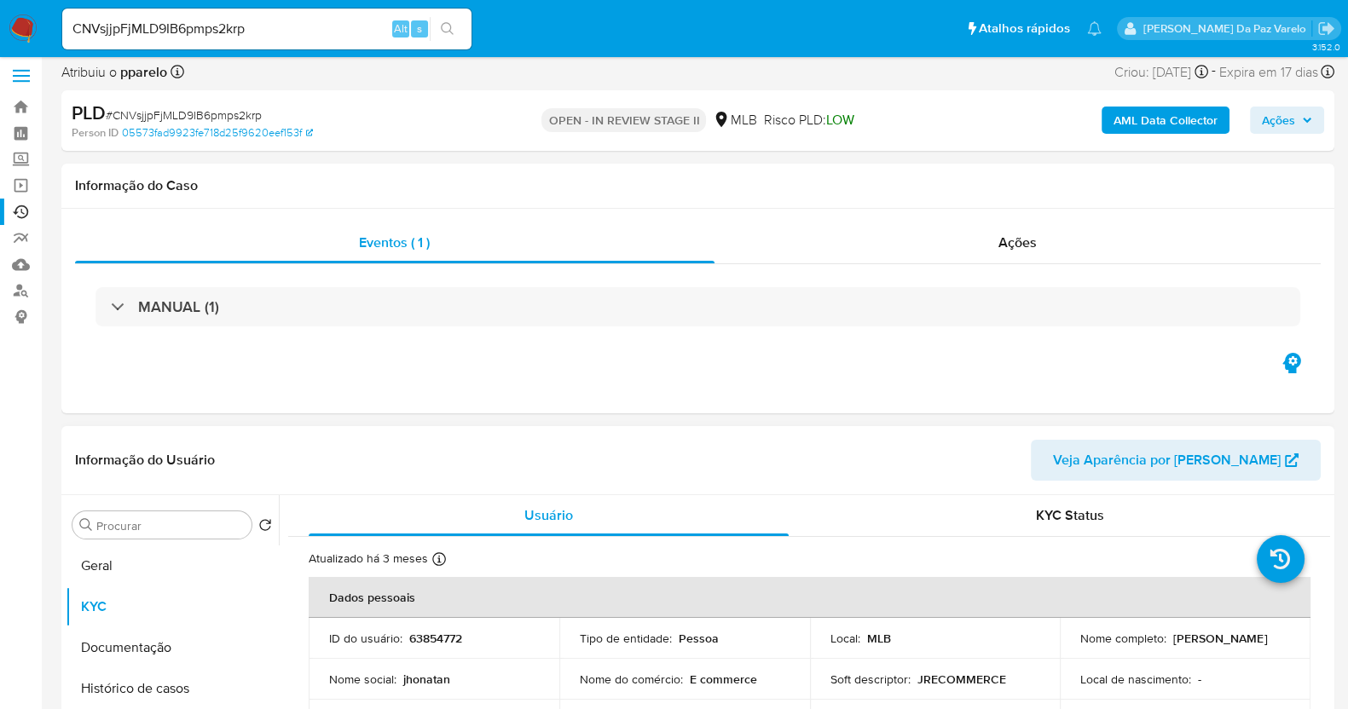
scroll to position [0, 0]
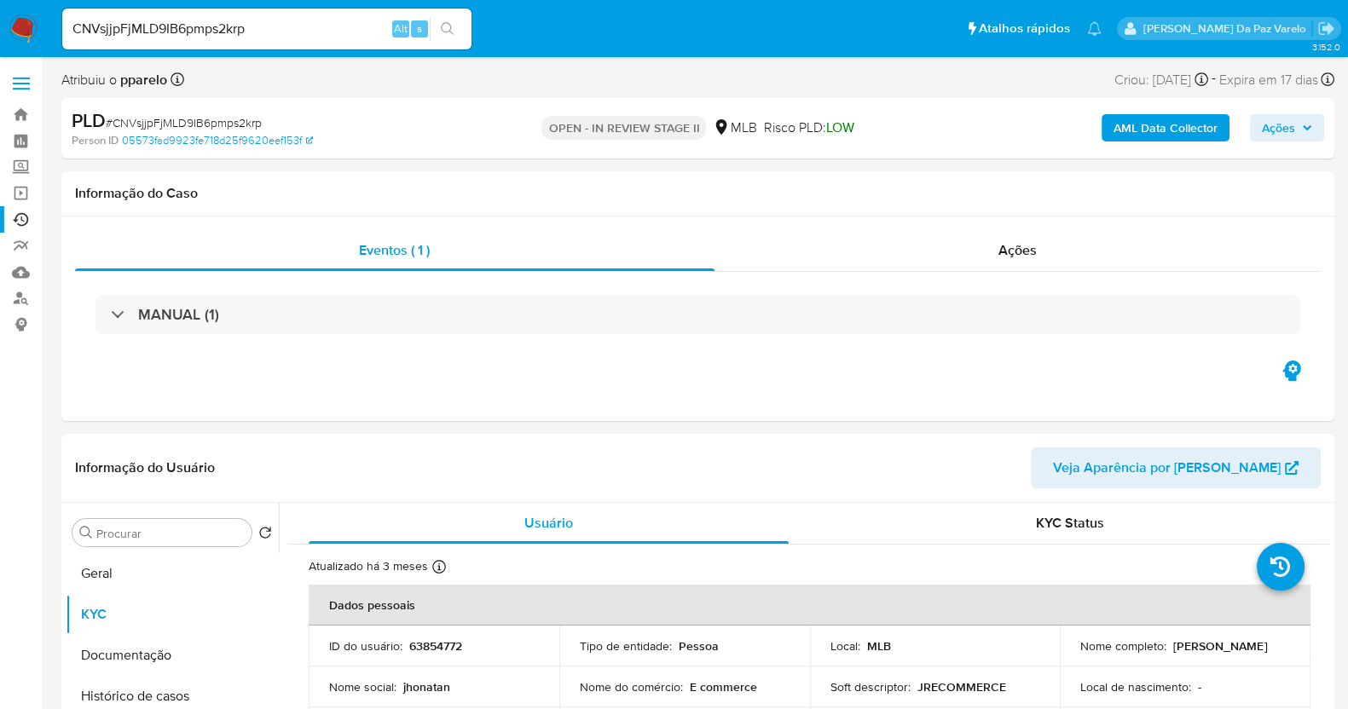
click at [155, 127] on span "# CNVsjjpFjMLD9IB6pmps2krp" at bounding box center [184, 122] width 156 height 17
copy span "CNVsjjpFjMLD9IB6pmps2krp"
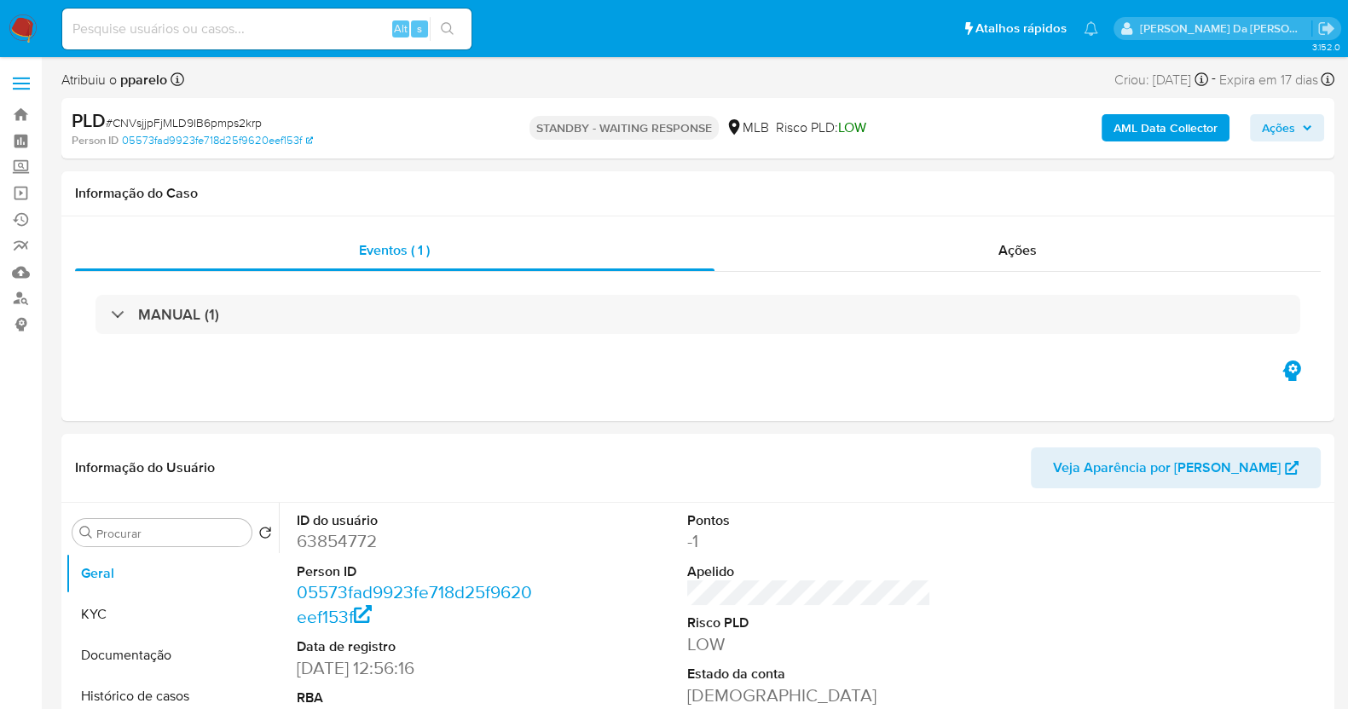
select select "10"
click at [303, 20] on input at bounding box center [266, 29] width 409 height 22
paste input "p26Y2E129W4mEEIbW93Ox3iD"
type input "p26Y2E129W4mEEIbW93Ox3iD"
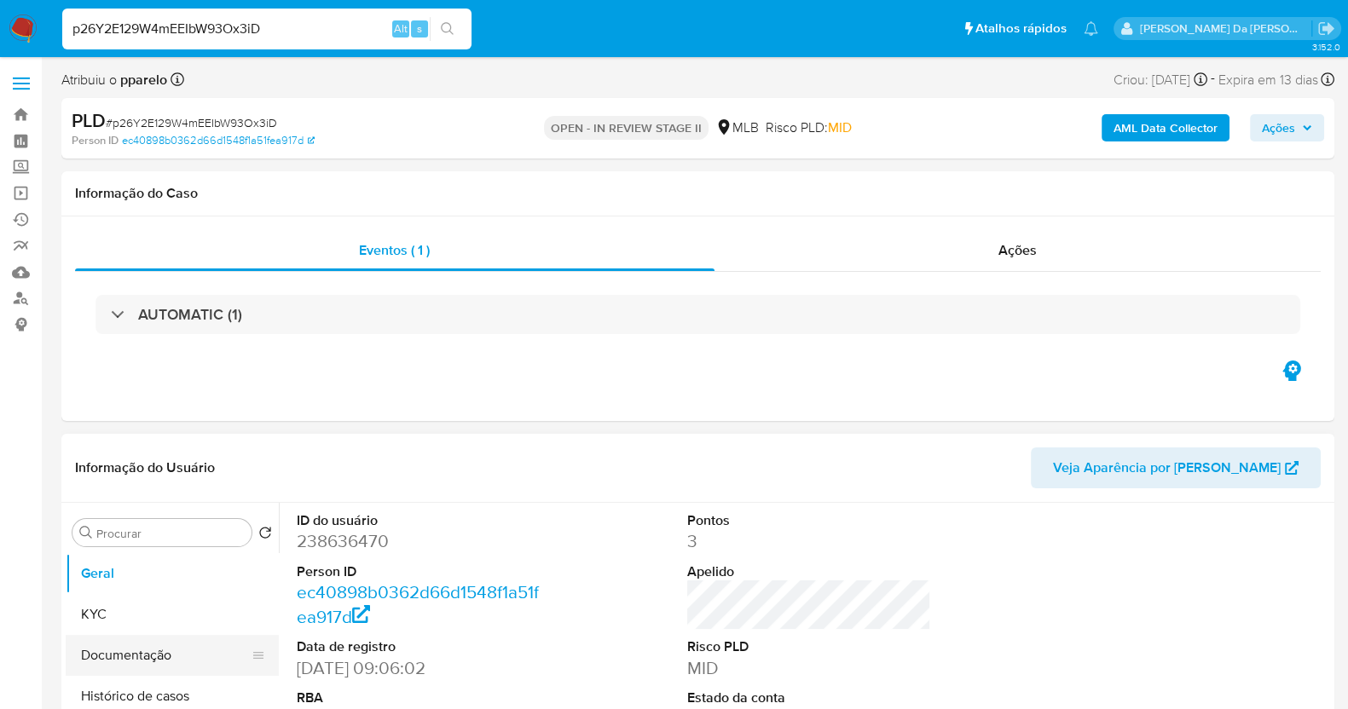
click at [141, 663] on button "Documentação" at bounding box center [166, 655] width 200 height 41
select select "10"
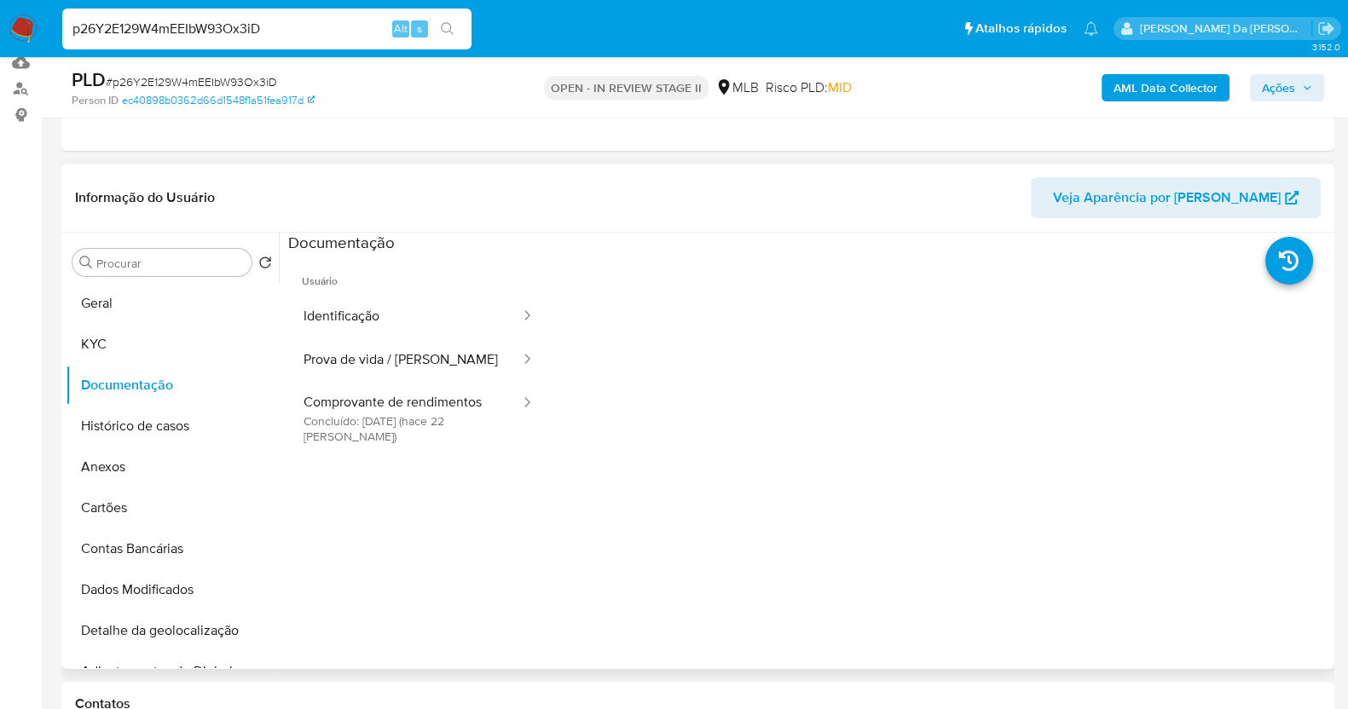
scroll to position [212, 0]
click at [384, 350] on button "Prova de vida / [PERSON_NAME]" at bounding box center [405, 357] width 234 height 43
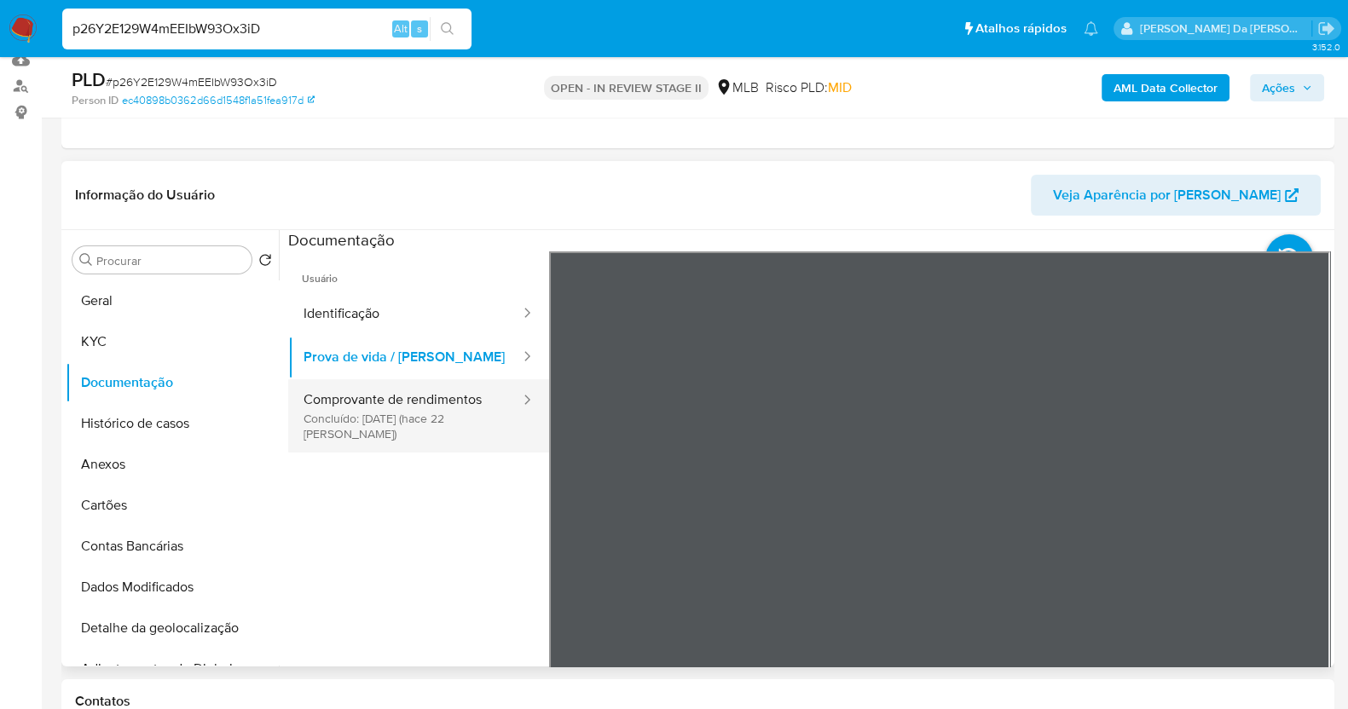
click at [368, 411] on button "Comprovante de rendimentos Concluído: 21/07/2025 (hace 22 días)" at bounding box center [405, 415] width 234 height 73
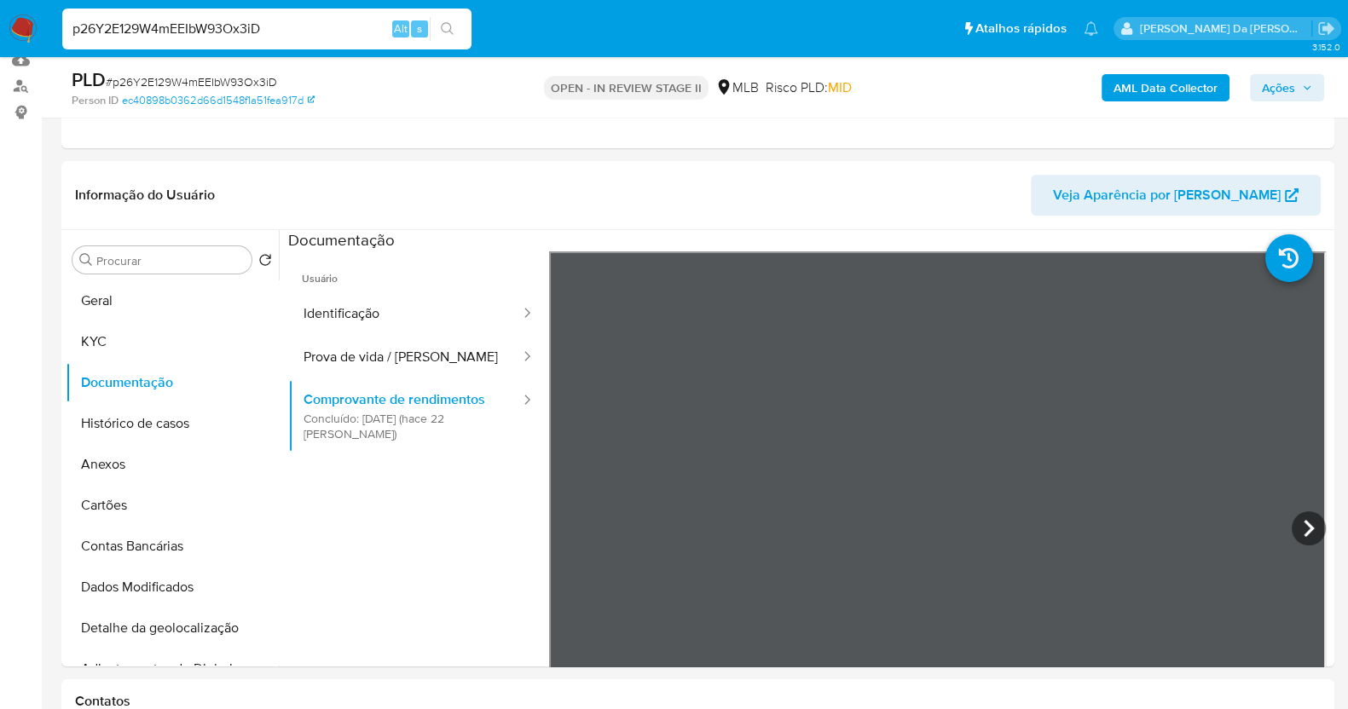
click at [308, 30] on input "p26Y2E129W4mEEIbW93Ox3iD" at bounding box center [266, 29] width 409 height 22
paste input "JFgddAiLOgLldYTaIeCme6HS"
type input "JFgddAiLOgLldYTaIeCme6HS"
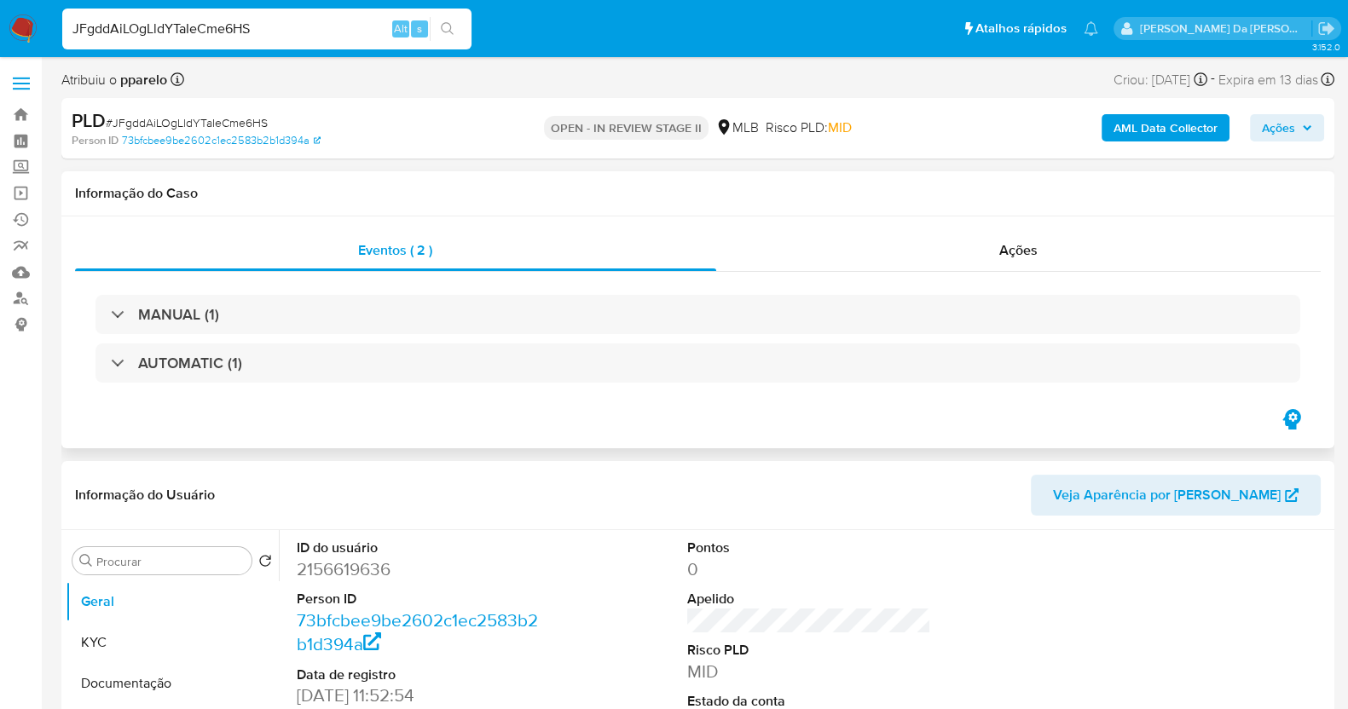
select select "10"
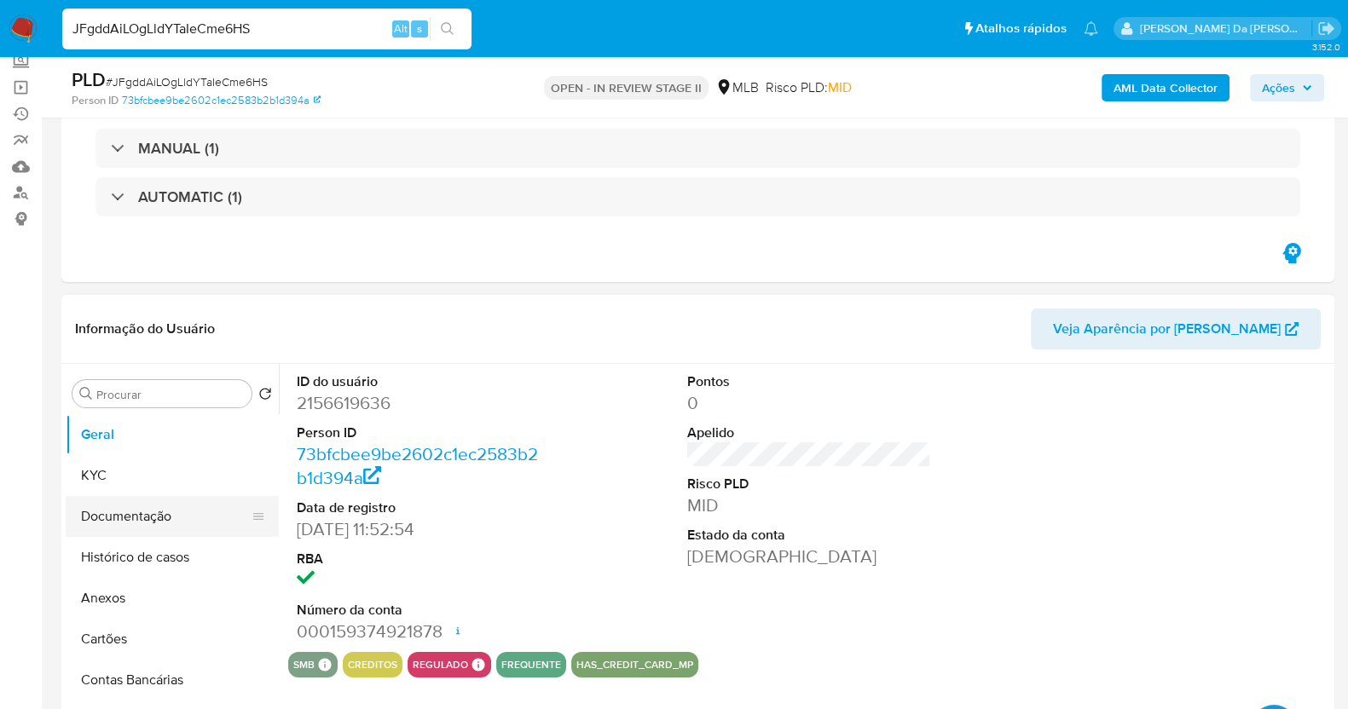
click at [162, 526] on button "Documentação" at bounding box center [166, 516] width 200 height 41
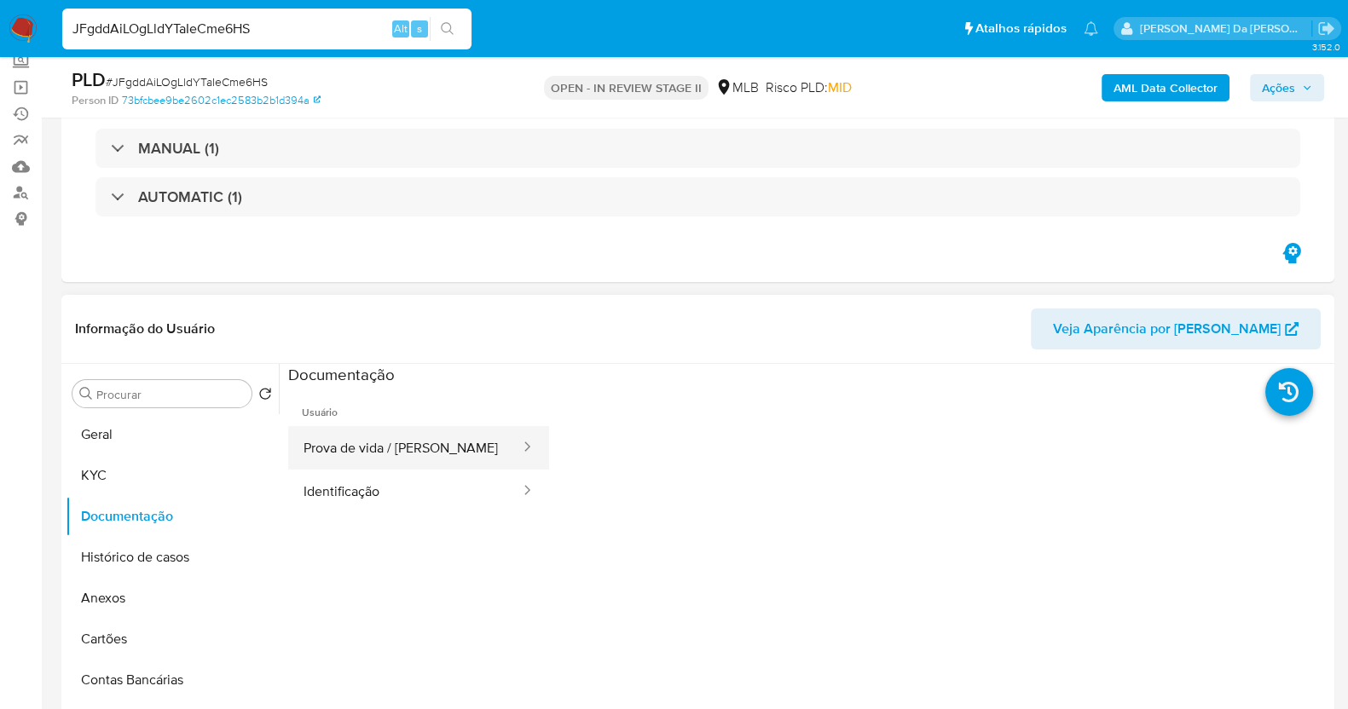
click at [426, 428] on button "Prova de vida / [PERSON_NAME]" at bounding box center [405, 447] width 234 height 43
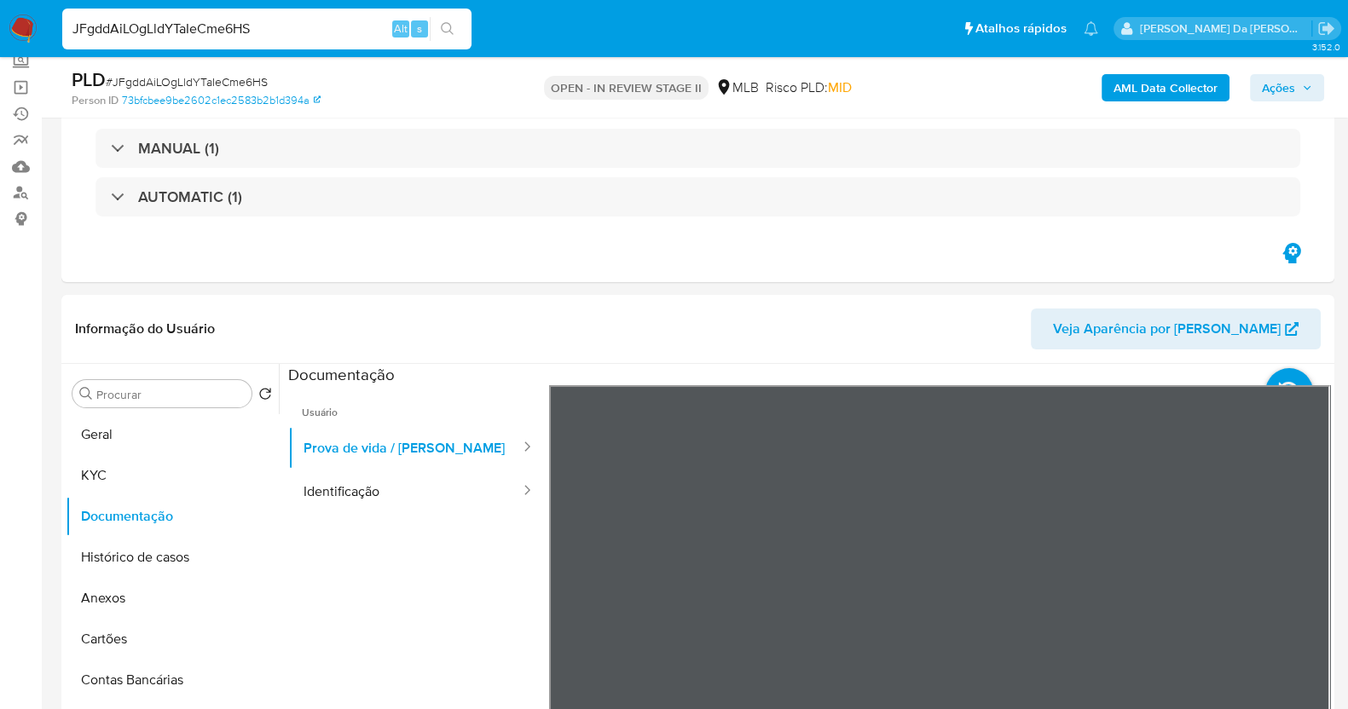
click at [253, 30] on input "JFgddAiLOgLldYTaIeCme6HS" at bounding box center [266, 29] width 409 height 22
paste input "MRG7XuEoVRapZ6RdOhJS9lif"
type input "MRG7XuEoVRapZ6RdOhJS9lif"
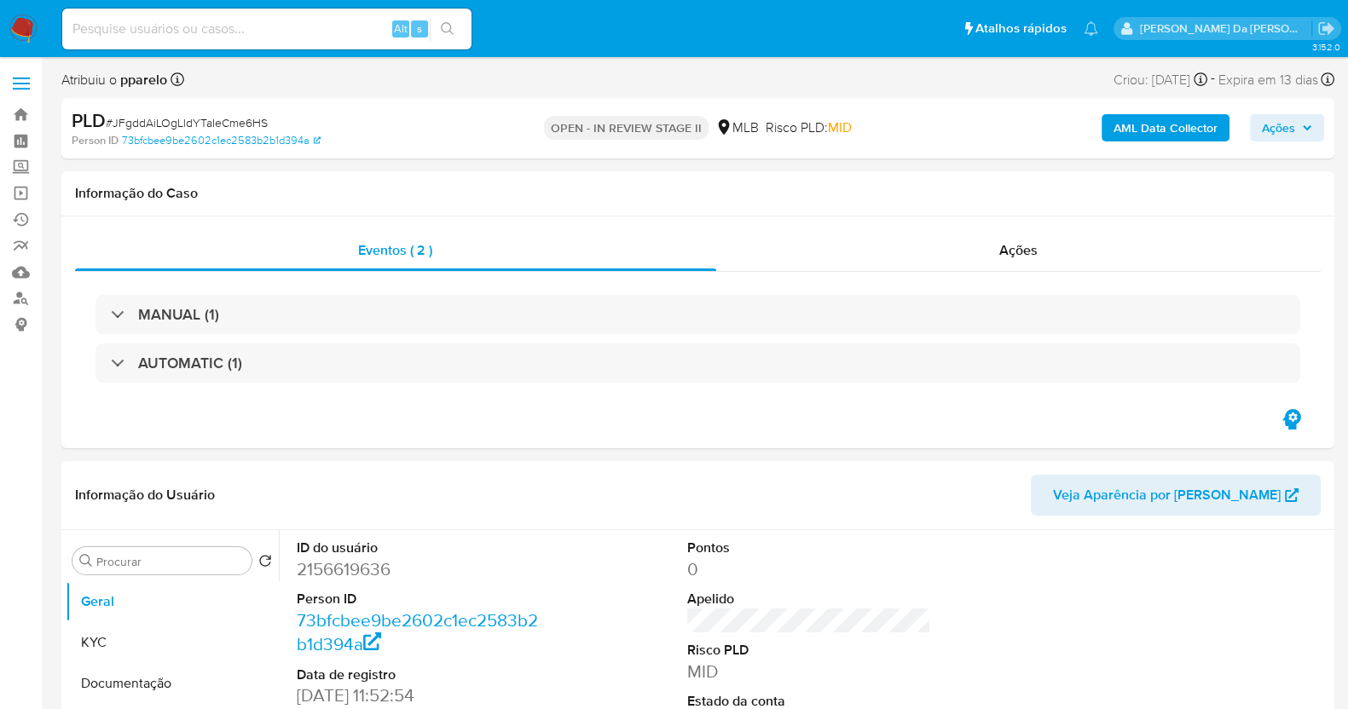
select select "10"
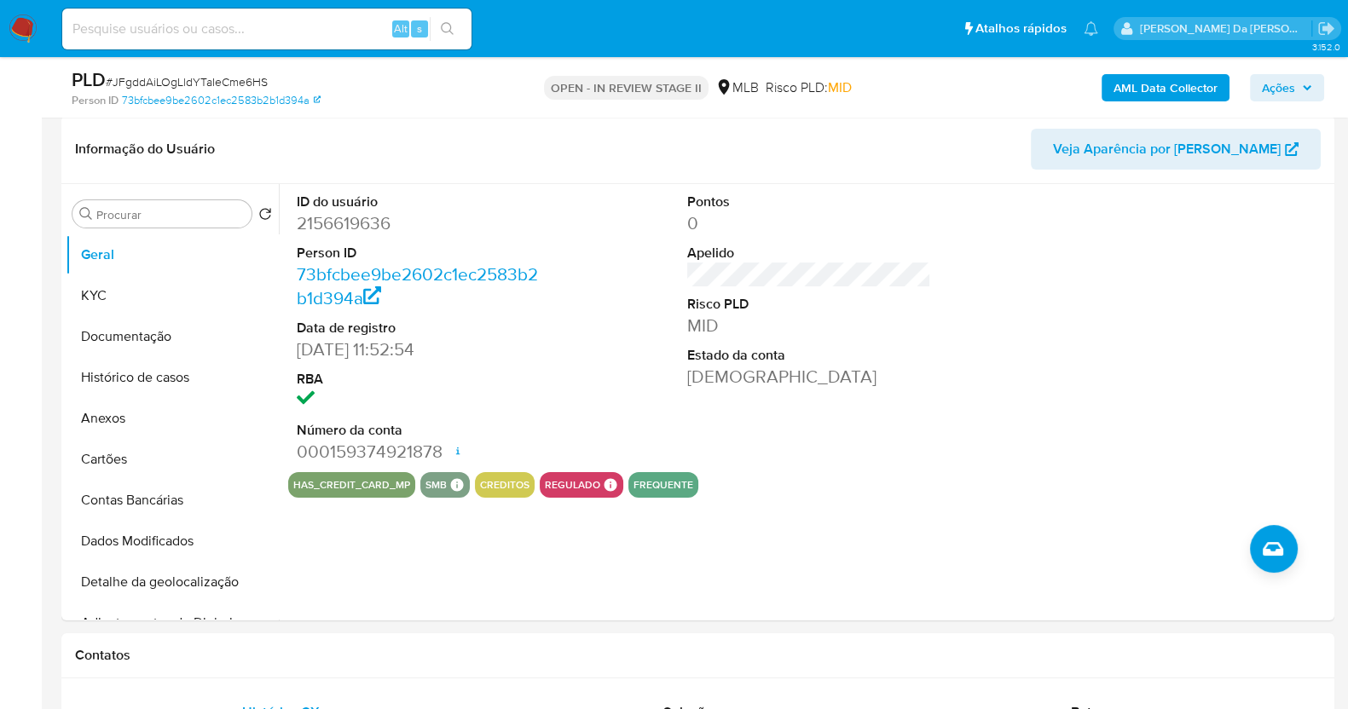
scroll to position [320, 0]
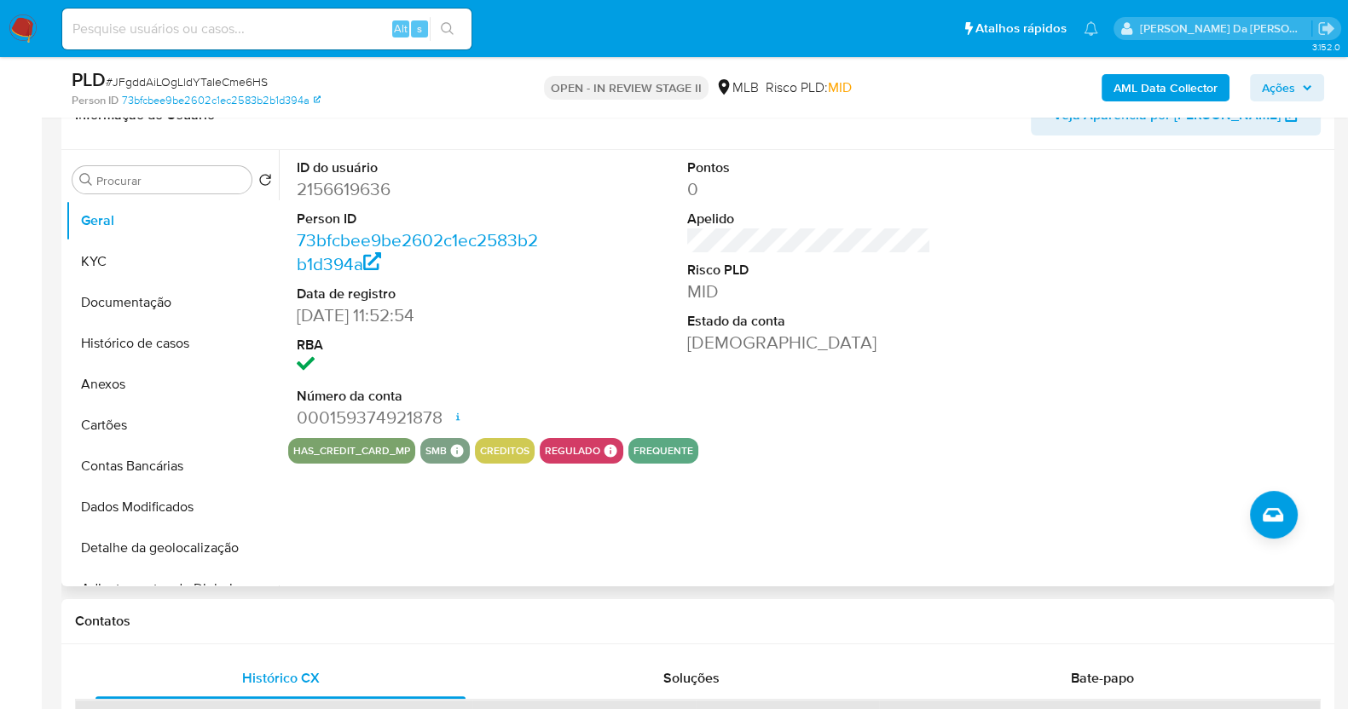
click at [1199, 346] on div at bounding box center [1200, 294] width 261 height 288
click at [210, 38] on input at bounding box center [266, 29] width 409 height 22
paste input "MRG7XuEoVRapZ6RdOhJS9lif"
type input "MRG7XuEoVRapZ6RdOhJS9lif"
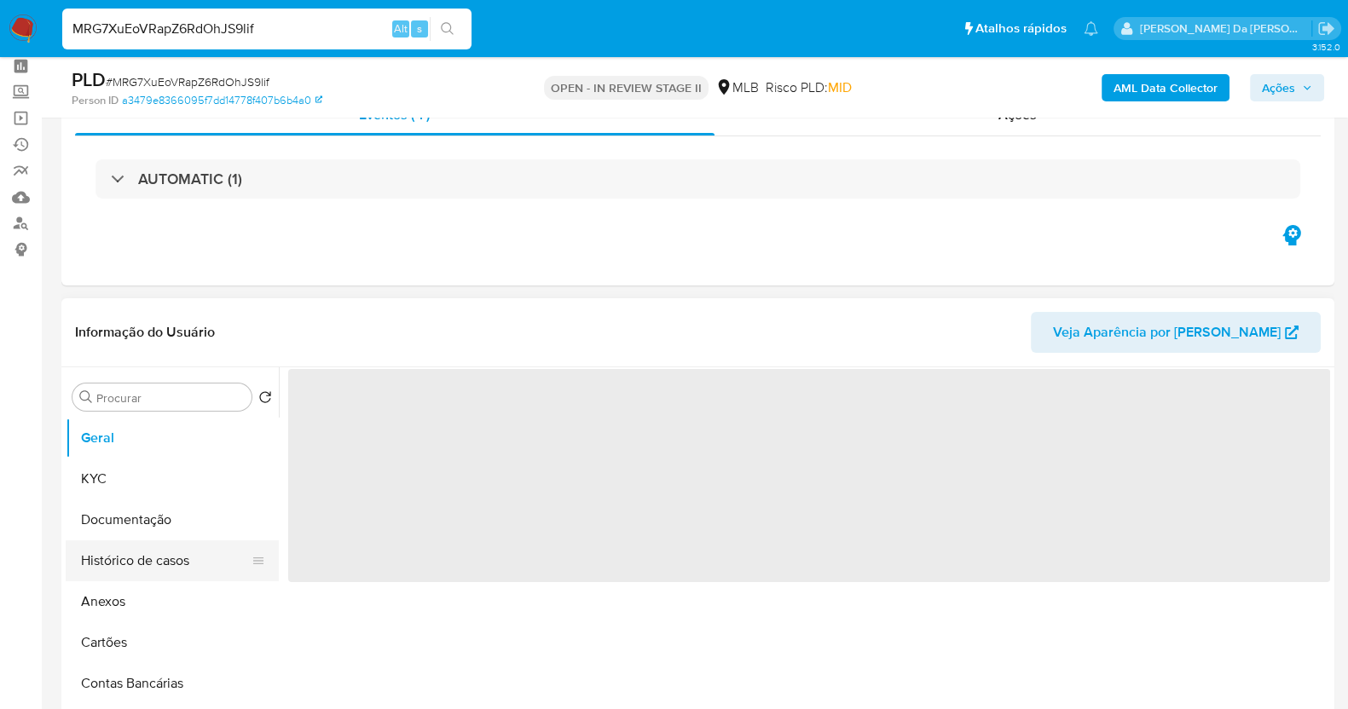
scroll to position [212, 0]
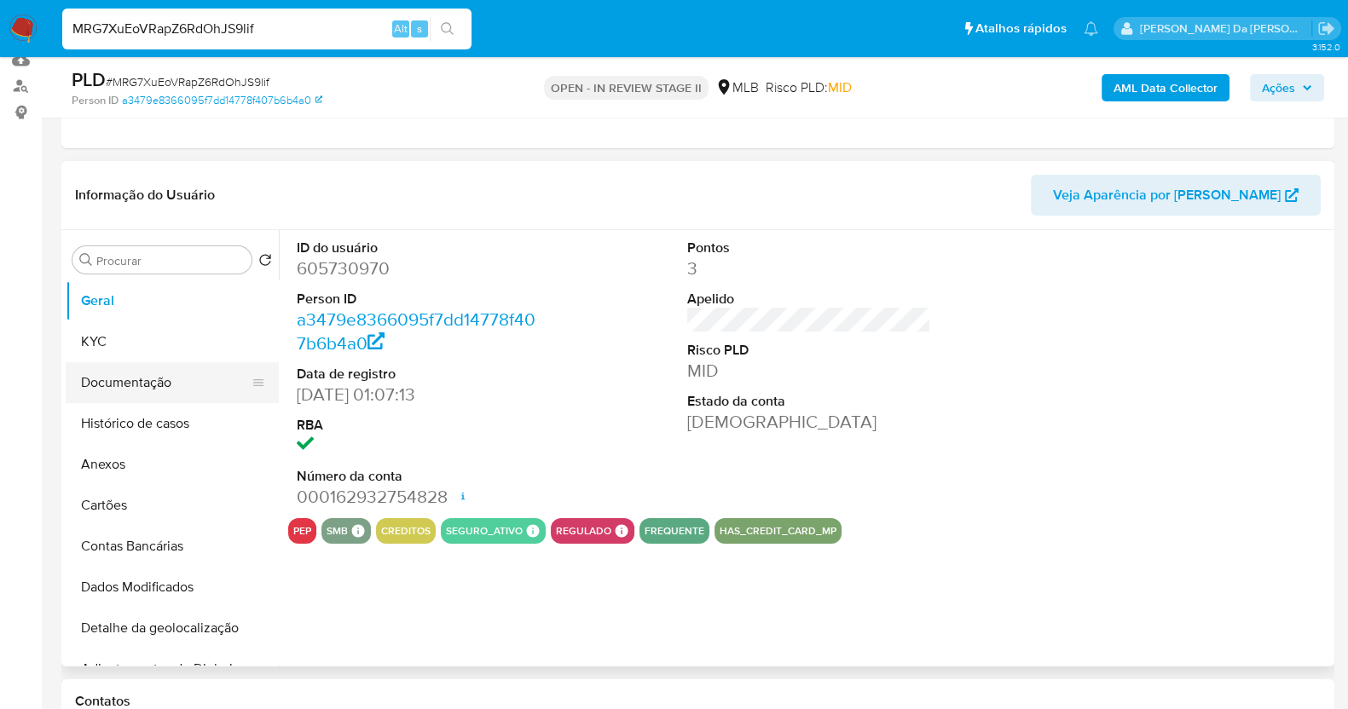
click at [153, 376] on button "Documentação" at bounding box center [166, 382] width 200 height 41
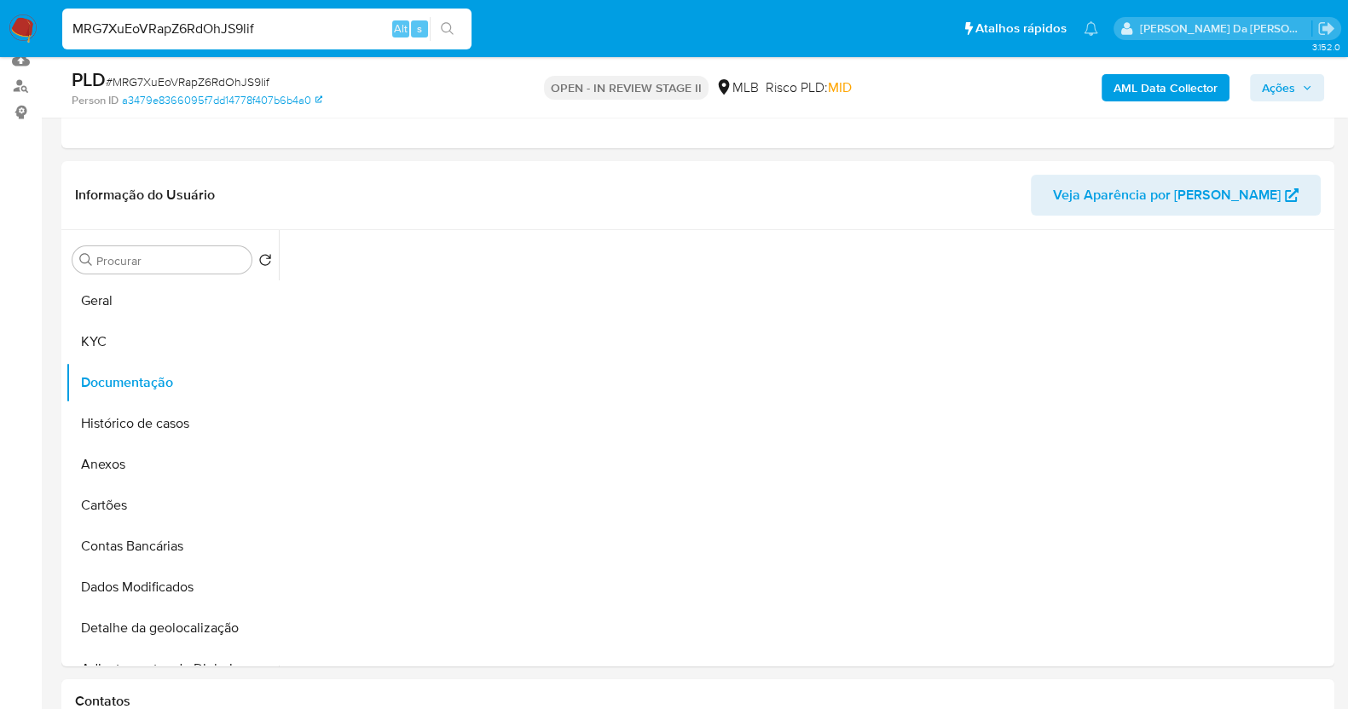
select select "10"
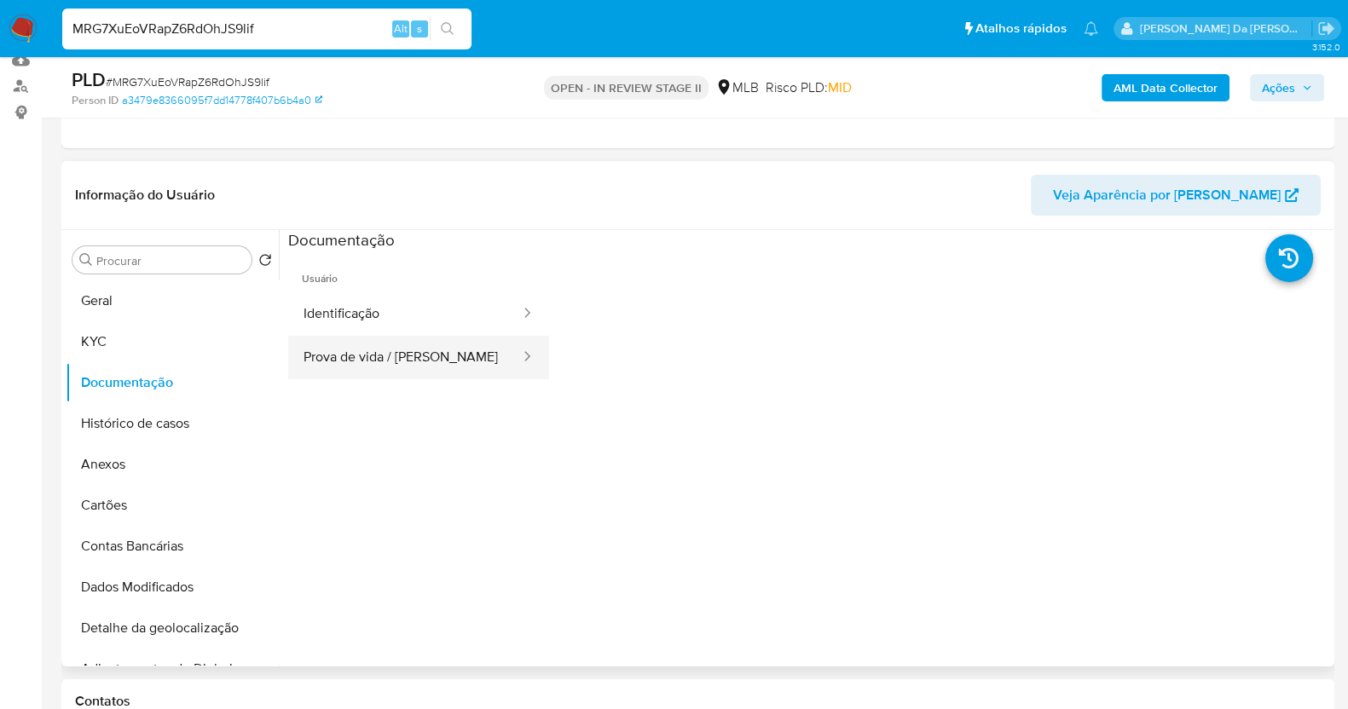
click at [347, 339] on button "Prova de vida / [PERSON_NAME]" at bounding box center [405, 357] width 234 height 43
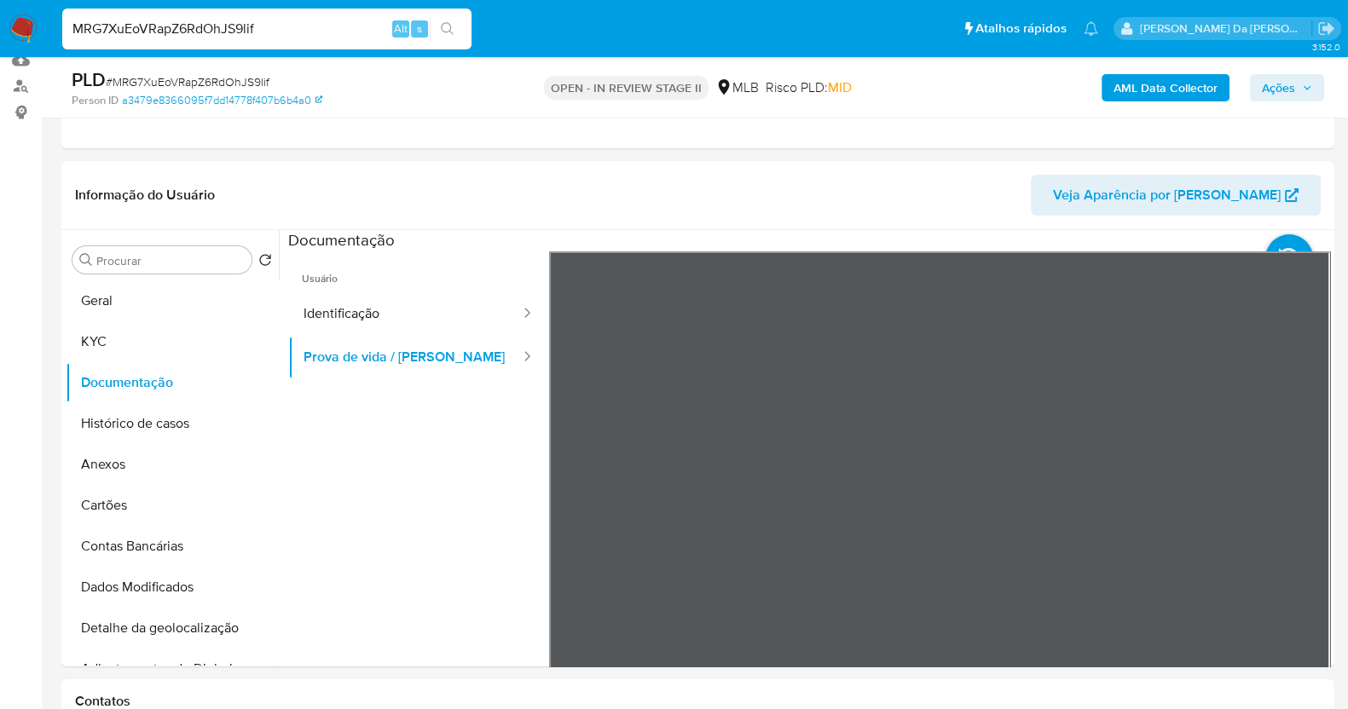
click at [246, 22] on input "MRG7XuEoVRapZ6RdOhJS9lif" at bounding box center [266, 29] width 409 height 22
paste input "2AHyapsV8ezr8zt4HFTRqBRv"
type input "2AHyapsV8ezr8zt4HFTRqBRv"
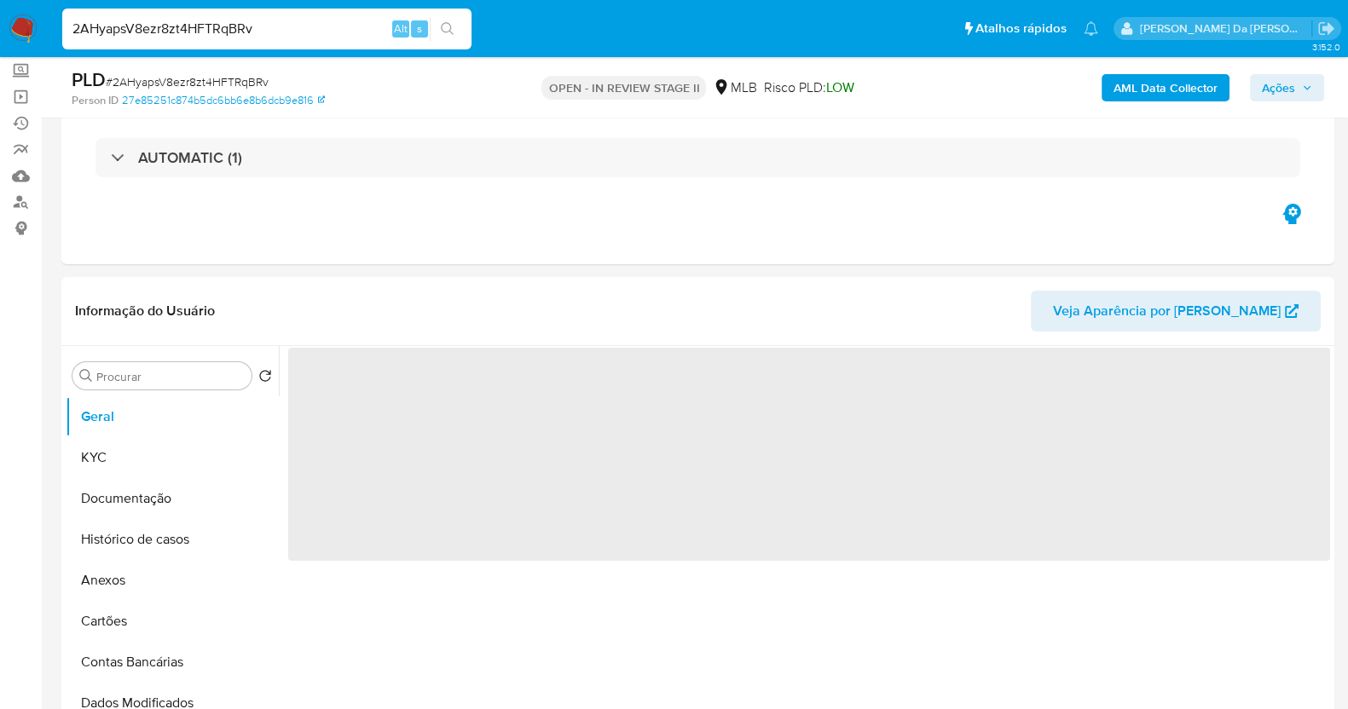
scroll to position [212, 0]
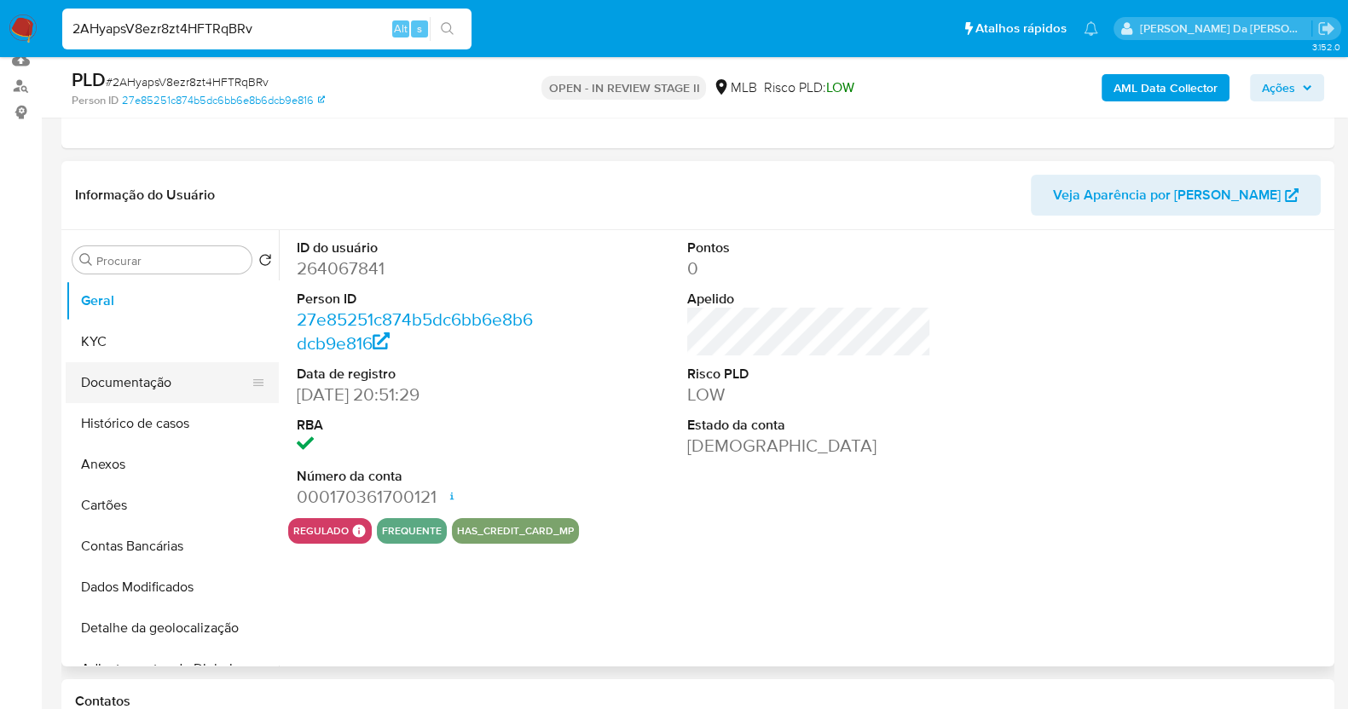
click at [138, 394] on button "Documentação" at bounding box center [166, 382] width 200 height 41
select select "10"
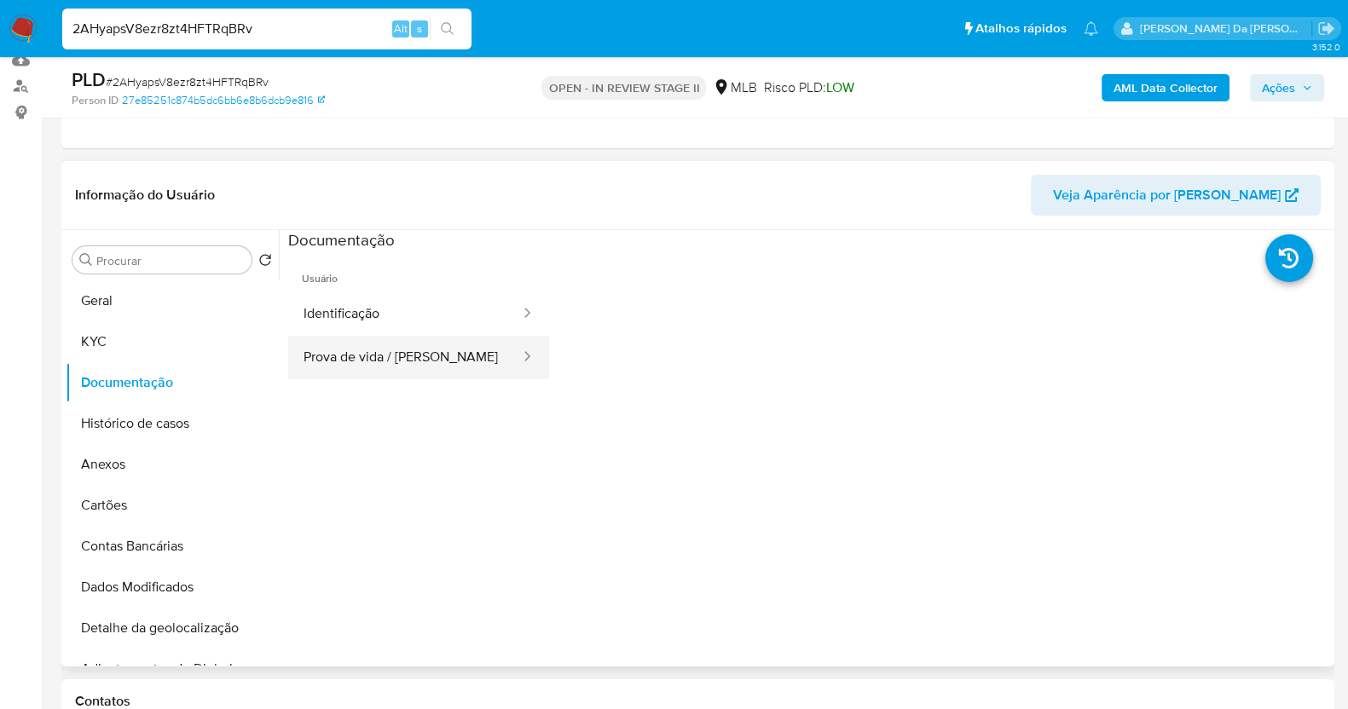
click at [439, 377] on button "Prova de vida / [PERSON_NAME]" at bounding box center [405, 357] width 234 height 43
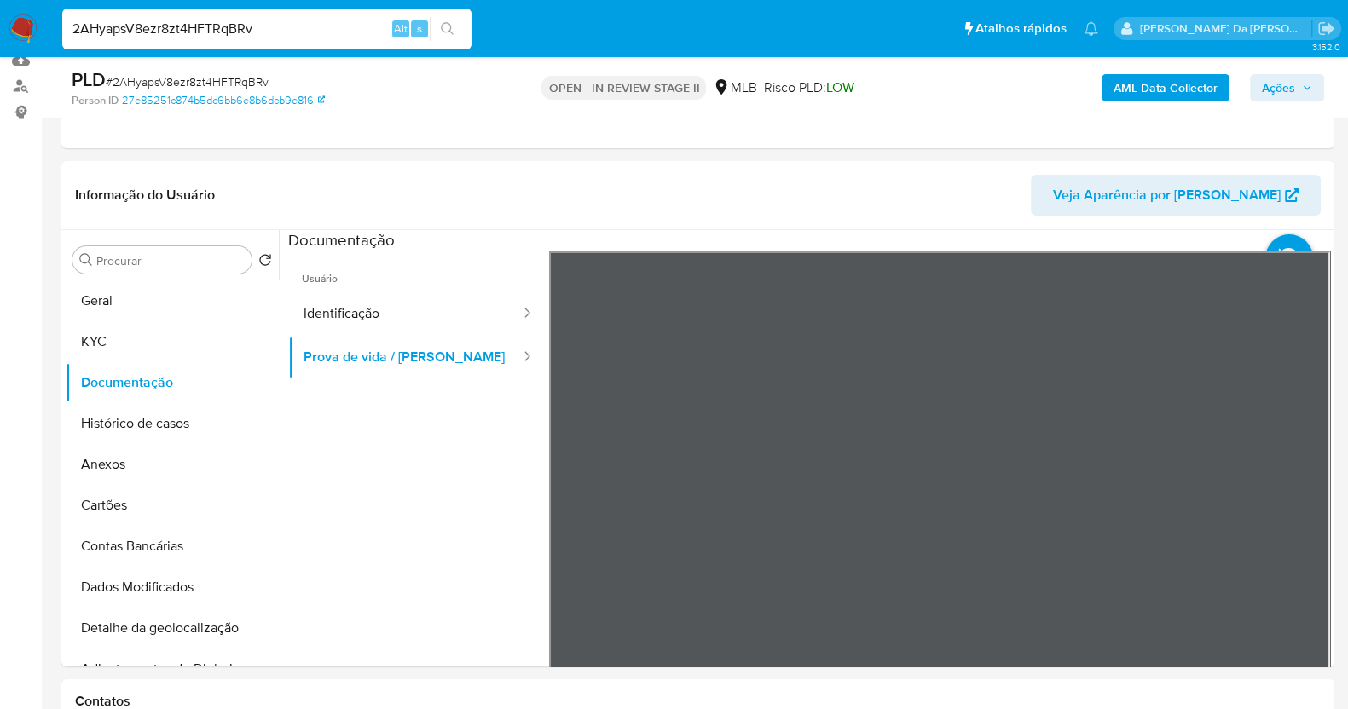
click at [210, 28] on input "2AHyapsV8ezr8zt4HFTRqBRv" at bounding box center [266, 29] width 409 height 22
paste input "G46sBD6Mo0Vt7eI0IHJ8P2"
type input "G46sBD6Mo0Vt7eI0IHJ8P2Rv"
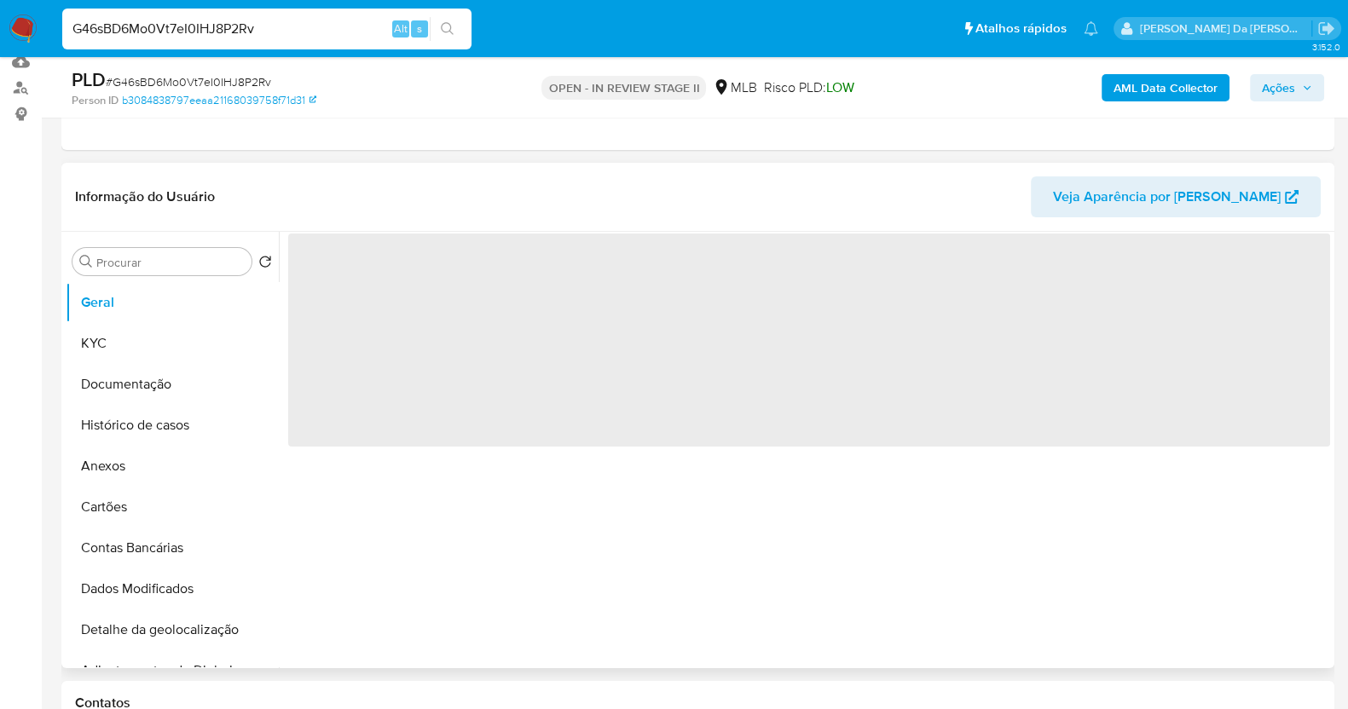
scroll to position [212, 0]
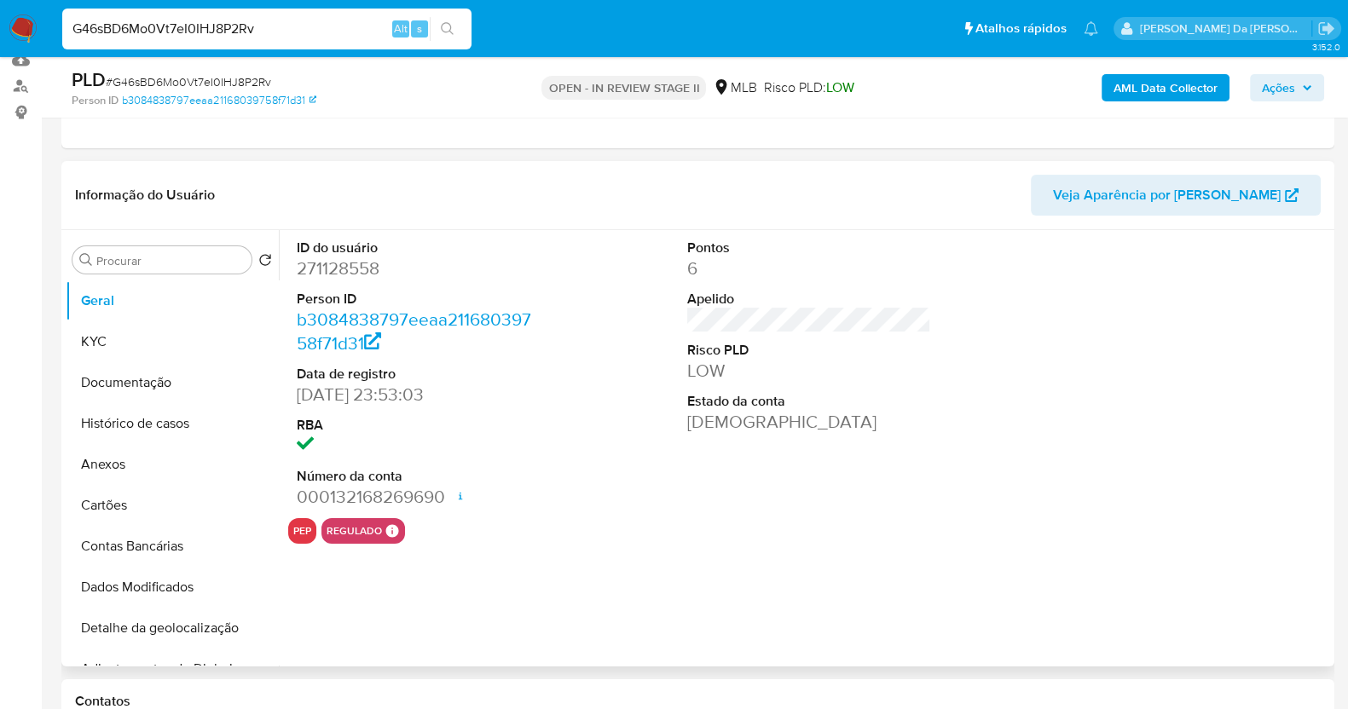
select select "10"
click at [457, 488] on div at bounding box center [461, 497] width 14 height 24
click at [423, 413] on dl "ID do usuário 271128558 Person ID b3084838797eeaa21168039758f71d31 Data de regi…" at bounding box center [419, 374] width 244 height 271
click at [109, 335] on button "KYC" at bounding box center [166, 341] width 200 height 41
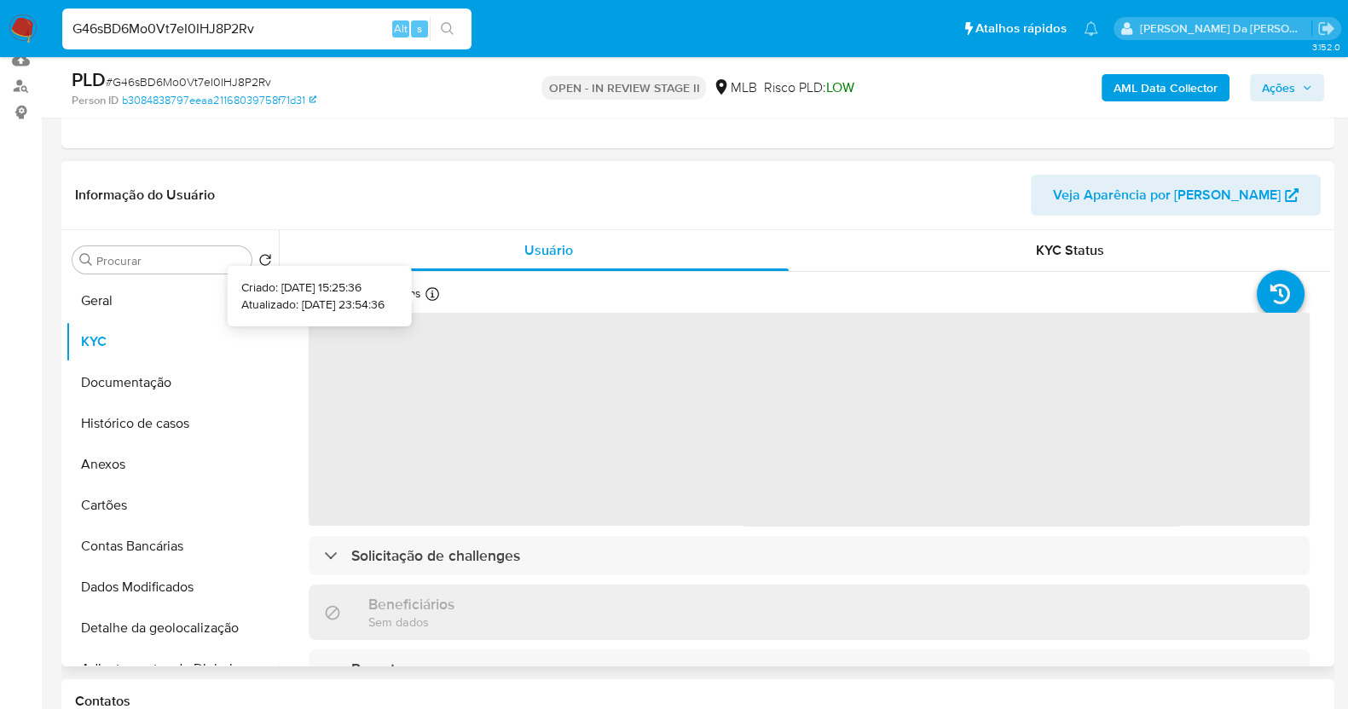
click at [431, 296] on icon at bounding box center [432, 294] width 14 height 14
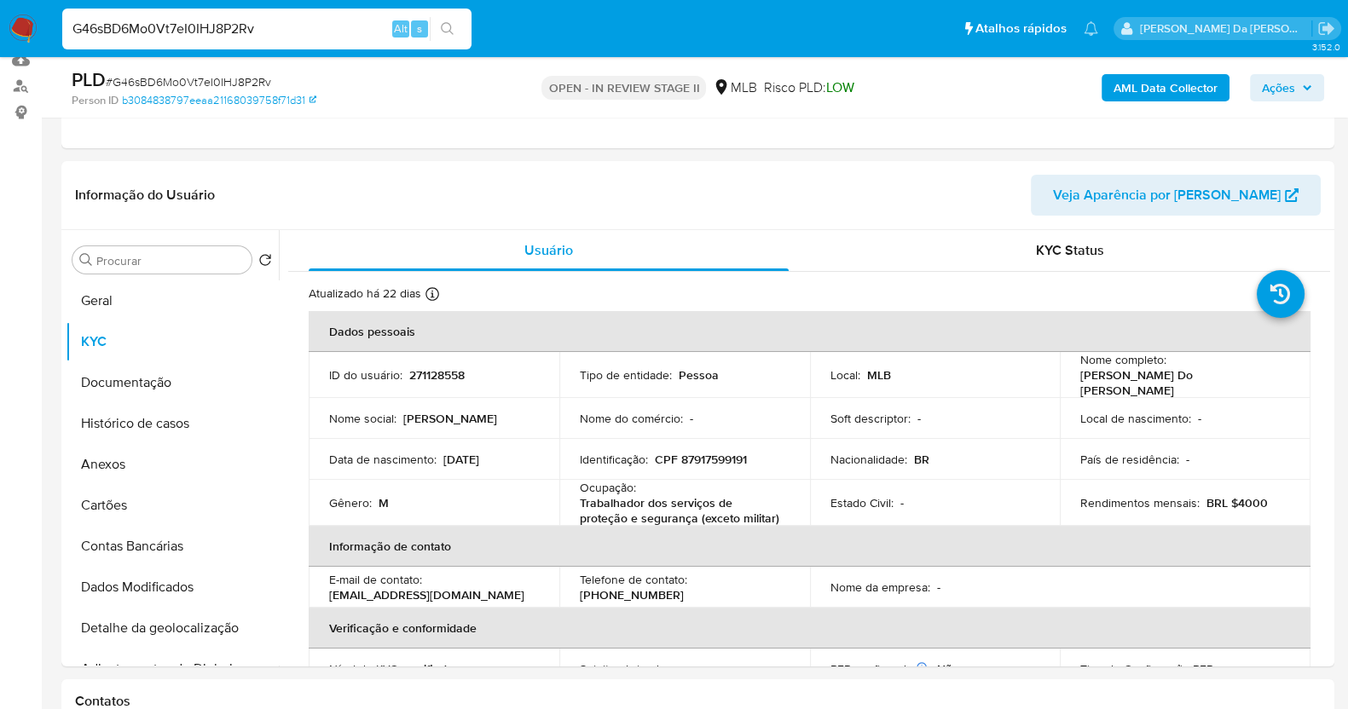
click at [328, 23] on input "G46sBD6Mo0Vt7eI0IHJ8P2Rv" at bounding box center [266, 29] width 409 height 22
paste input "Ld6euSd1grhfaM2nW52UoDsO"
type input "Ld6euSd1grhfaM2nW52UoDsO"
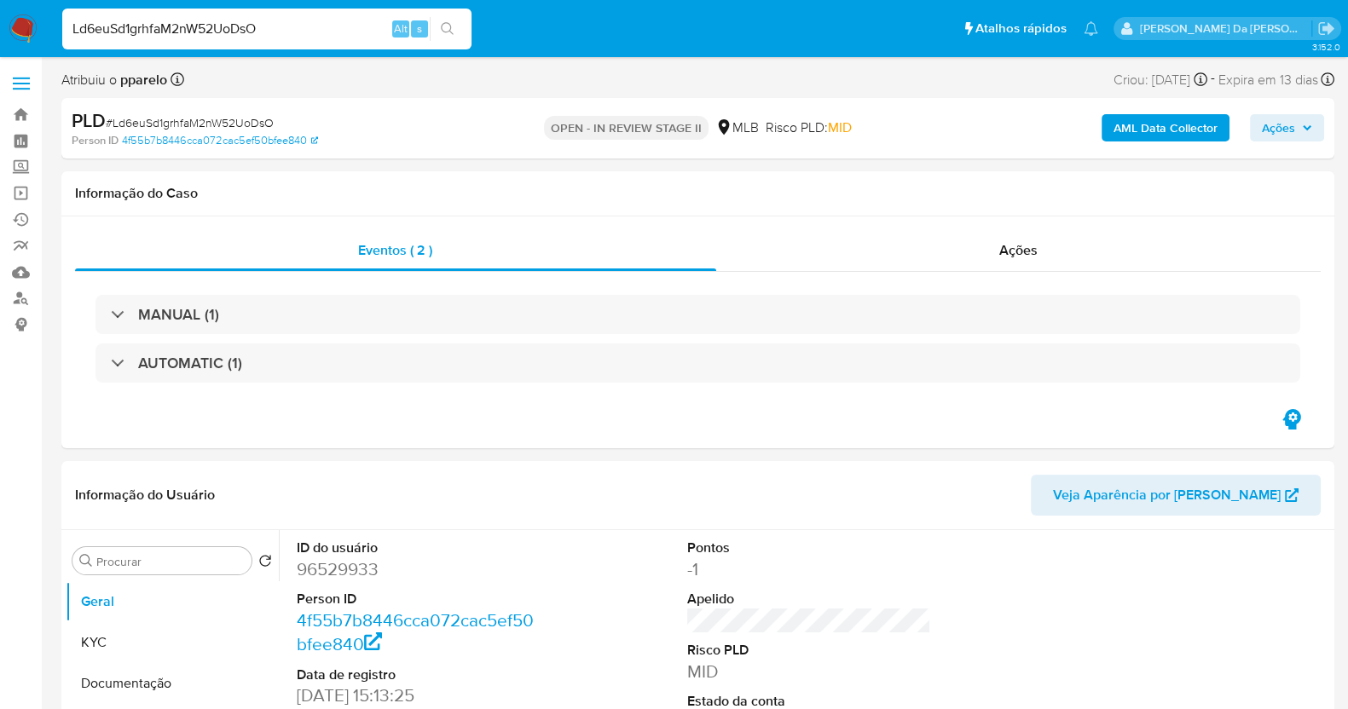
select select "10"
click at [255, 40] on div "Ld6euSd1grhfaM2nW52UoDsO Alt s" at bounding box center [266, 29] width 409 height 41
click at [256, 32] on input "Ld6euSd1grhfaM2nW52UoDsO" at bounding box center [266, 29] width 409 height 22
click at [451, 28] on icon "search-icon" at bounding box center [448, 29] width 14 height 14
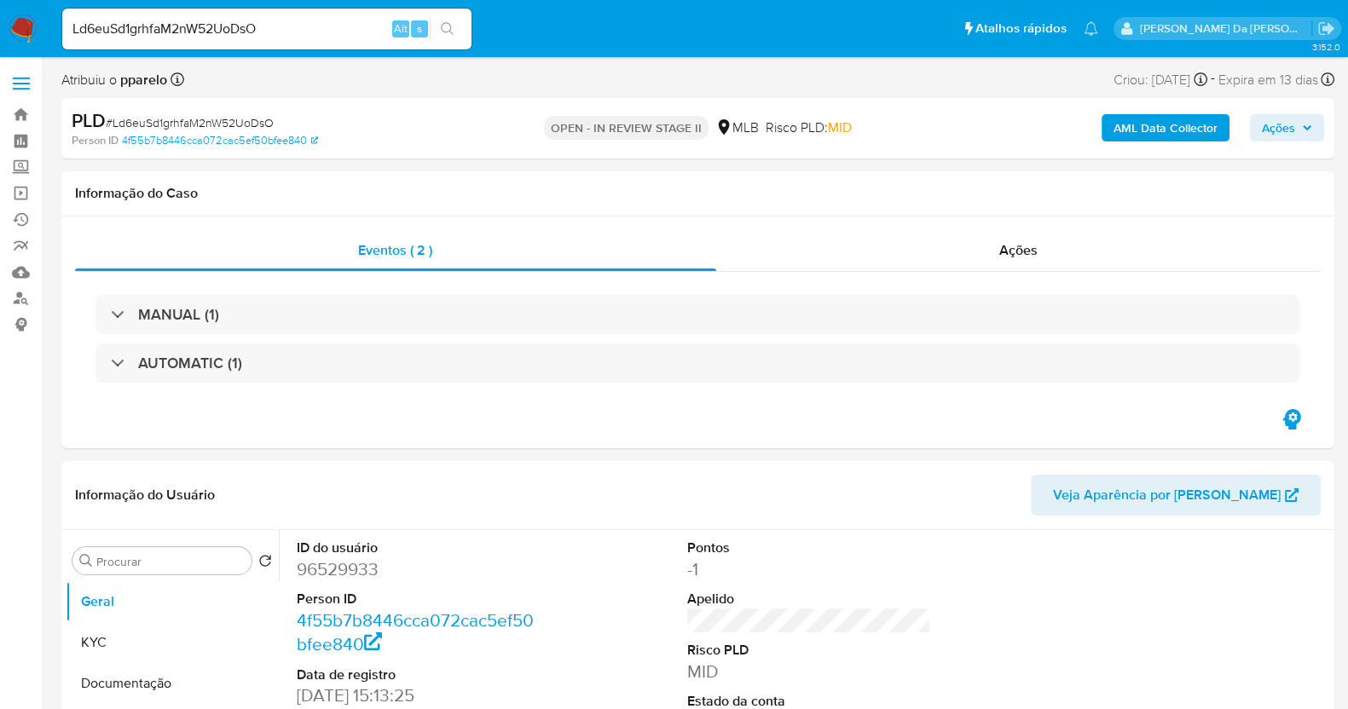
click at [451, 28] on icon "search-icon" at bounding box center [448, 29] width 14 height 14
click at [223, 33] on input "Ld6euSd1grhfaM2nW52UoDsO" at bounding box center [266, 29] width 409 height 22
click at [226, 32] on input "Ld6euSd1grhfaM2nW52UoDsO" at bounding box center [266, 29] width 409 height 22
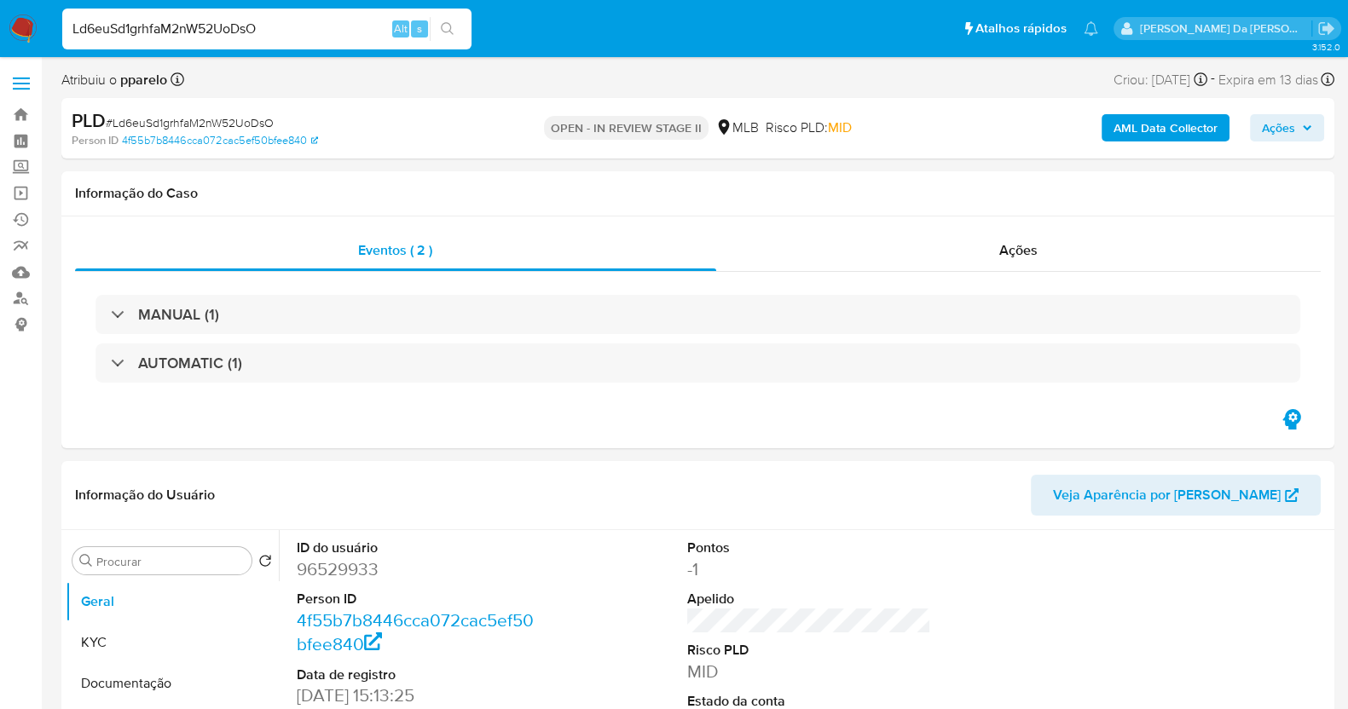
click at [226, 32] on input "Ld6euSd1grhfaM2nW52UoDsO" at bounding box center [266, 29] width 409 height 22
click at [449, 26] on icon "search-icon" at bounding box center [448, 29] width 14 height 14
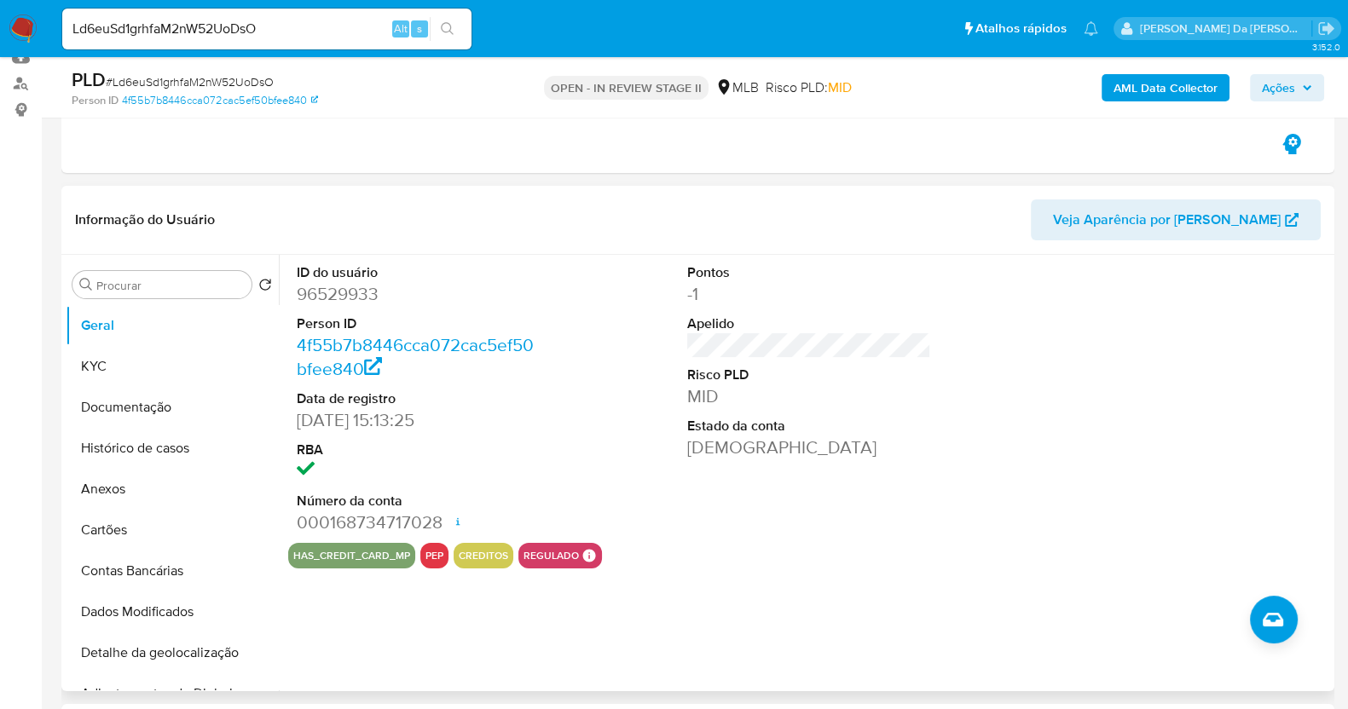
scroll to position [212, 0]
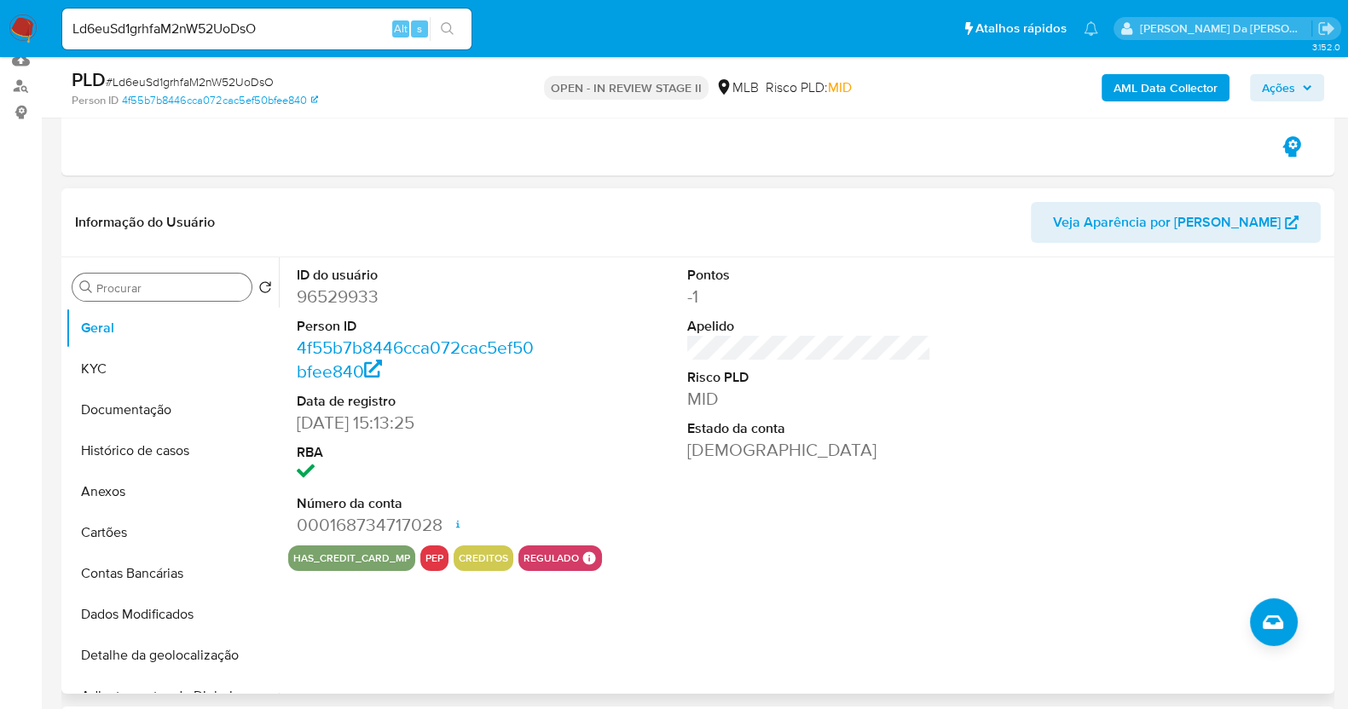
click at [137, 292] on input "Procurar" at bounding box center [170, 288] width 148 height 15
click at [148, 277] on div "Procurar" at bounding box center [161, 287] width 179 height 27
click at [135, 281] on input "Procurar" at bounding box center [170, 288] width 148 height 15
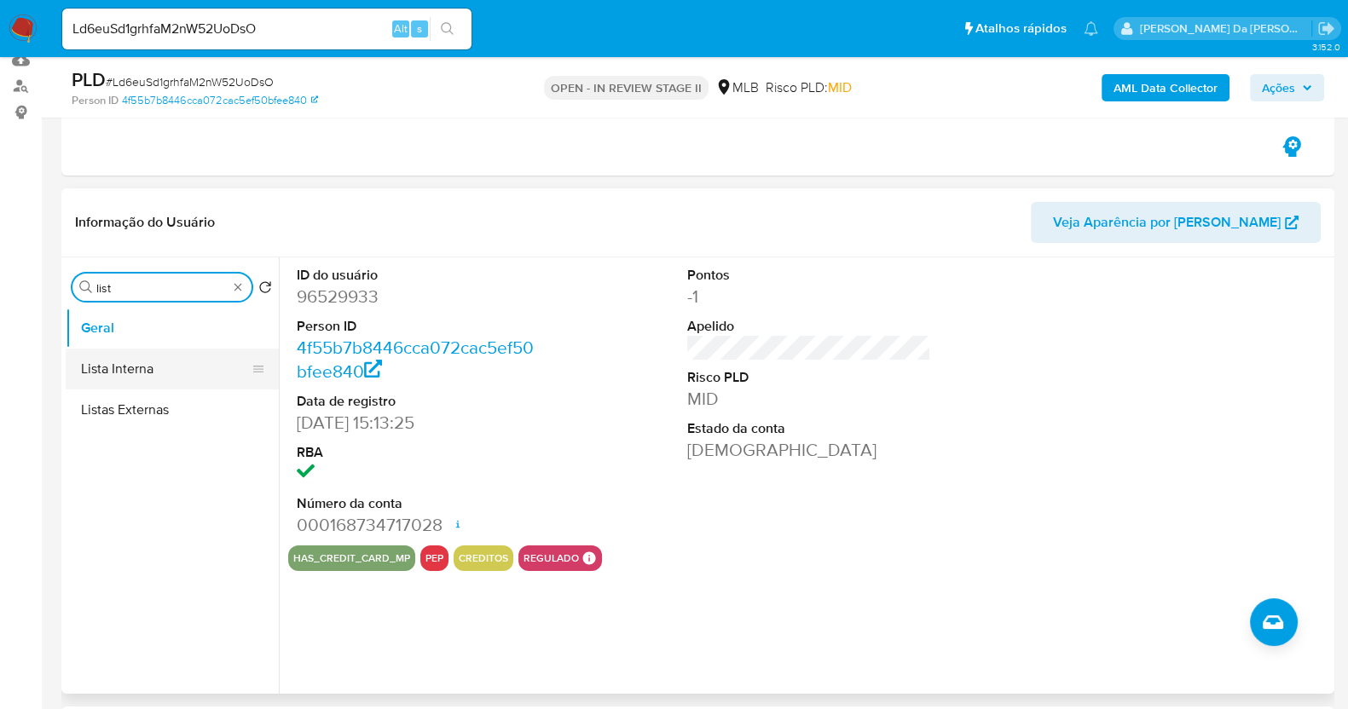
type input "list"
click at [147, 366] on button "Lista Interna" at bounding box center [166, 369] width 200 height 41
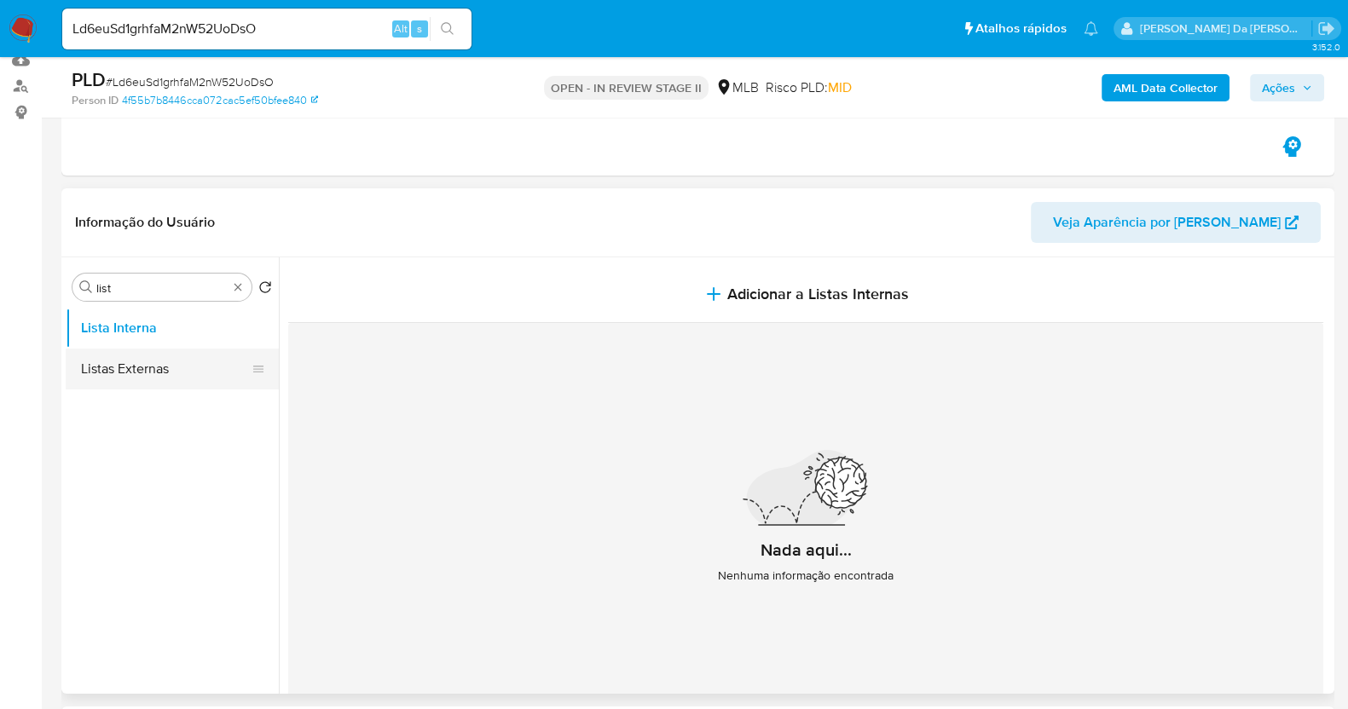
click at [141, 370] on button "Listas Externas" at bounding box center [166, 369] width 200 height 41
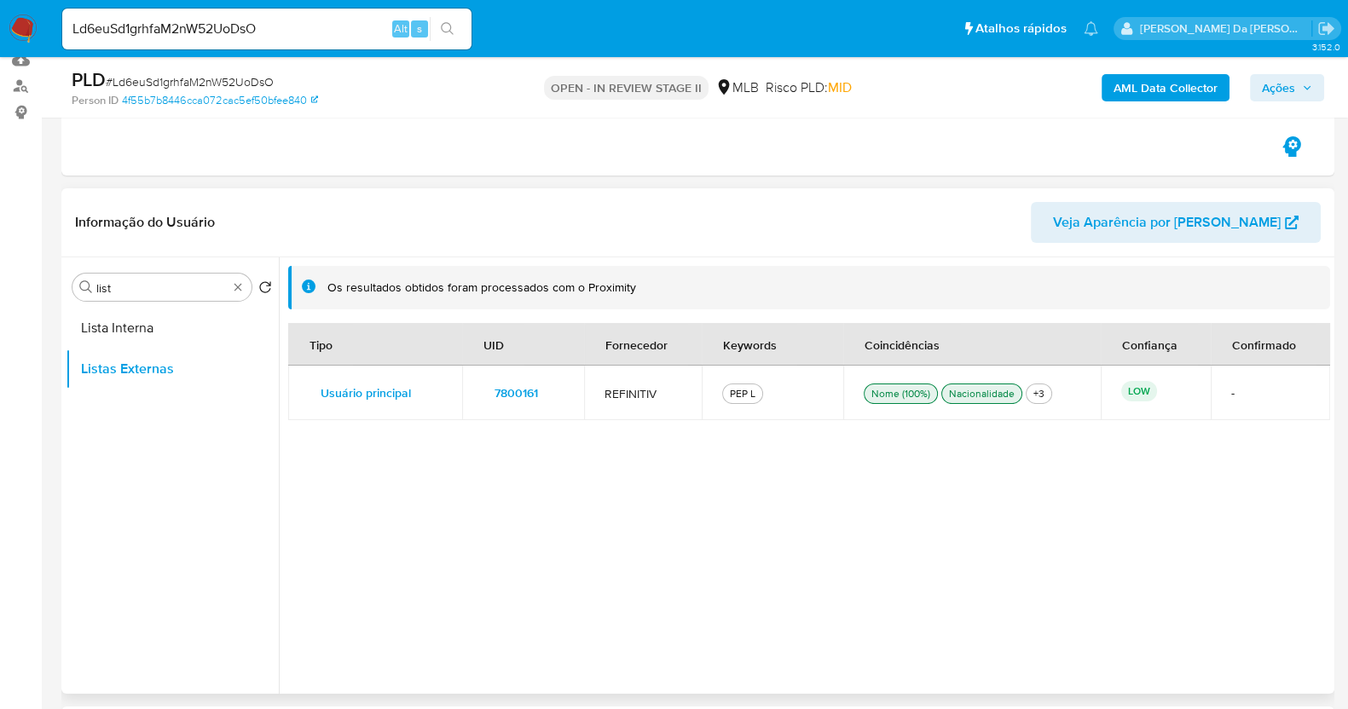
click at [814, 437] on div "Tipo UID Fornecedor Keywords Coincidências Confiança Confirmado Usuário princip…" at bounding box center [809, 503] width 1042 height 361
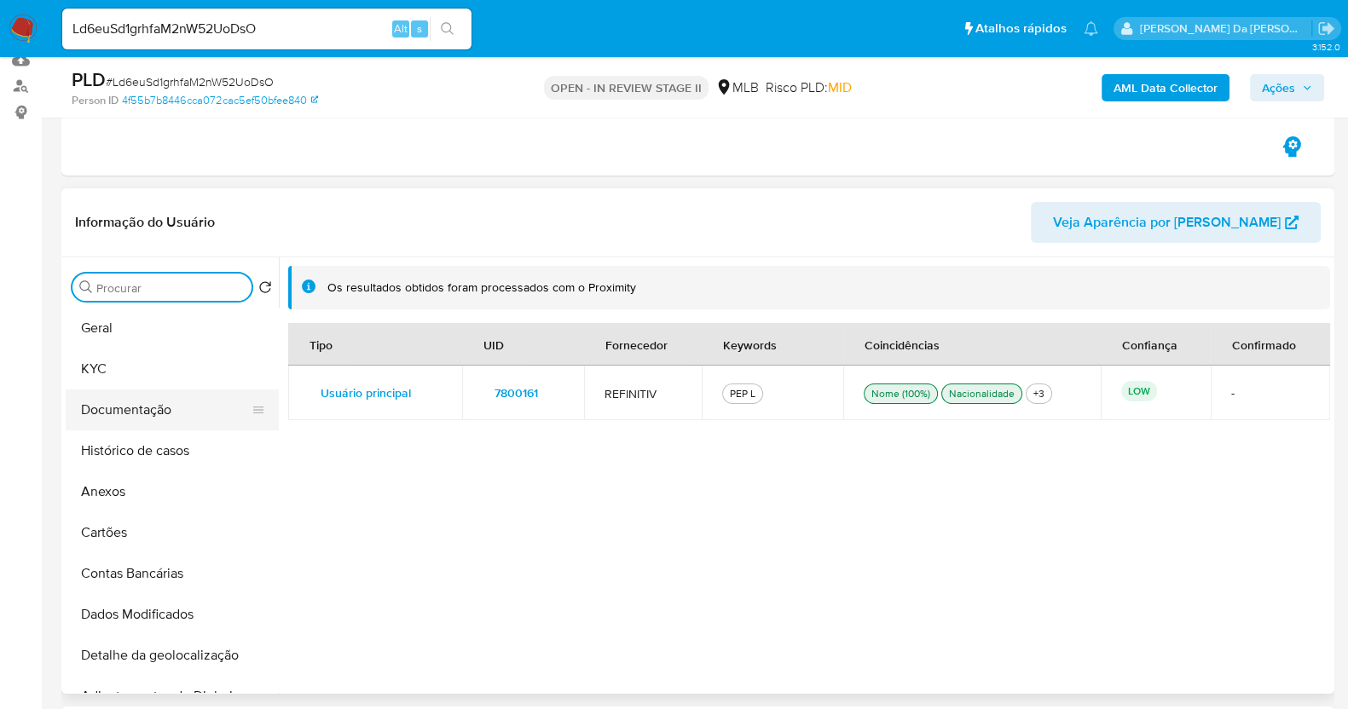
click at [136, 419] on button "Documentação" at bounding box center [166, 410] width 200 height 41
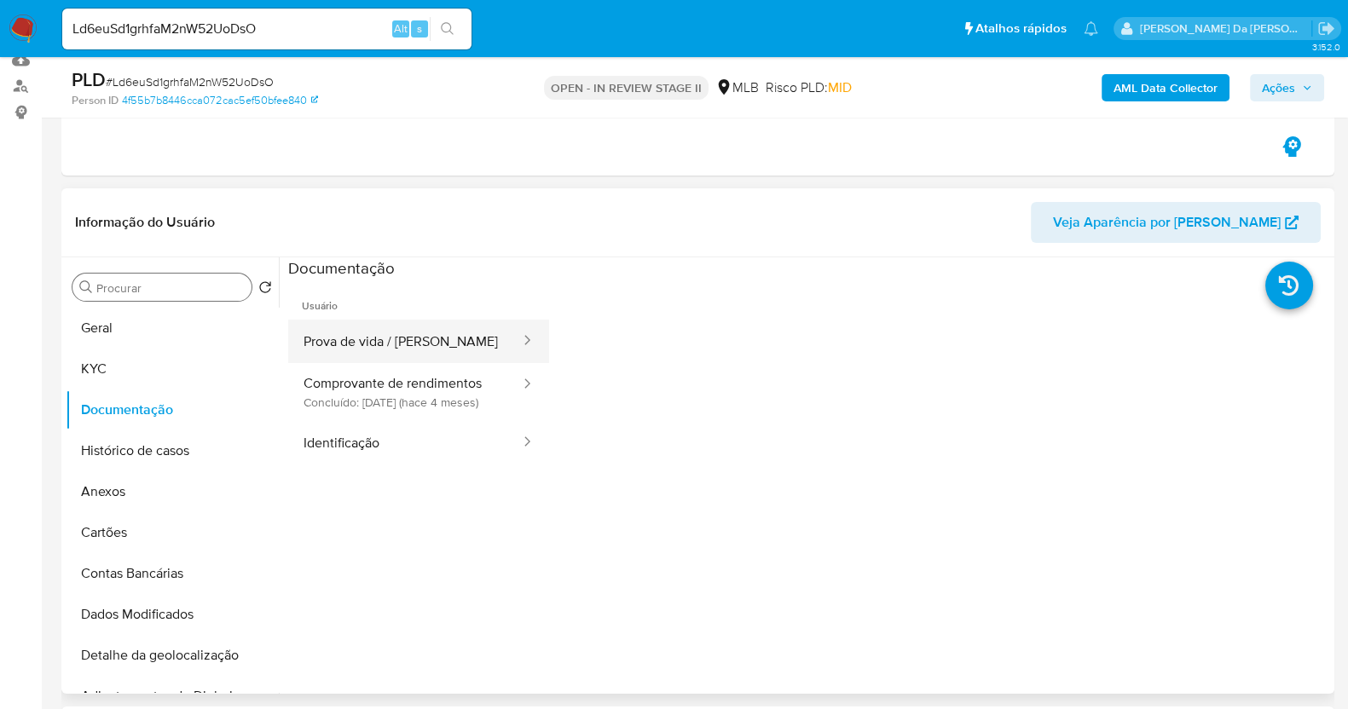
click at [379, 339] on button "Prova de vida / [PERSON_NAME]" at bounding box center [405, 341] width 234 height 43
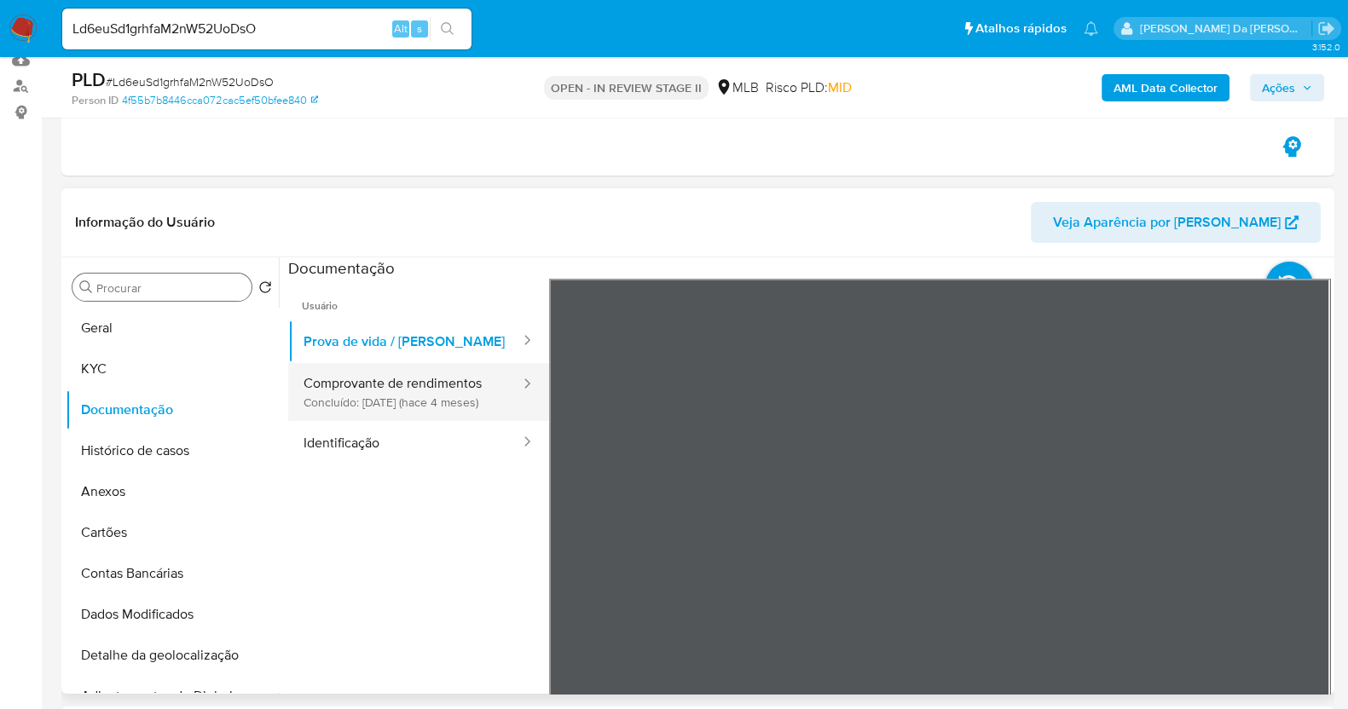
click at [452, 386] on button "Comprovante de rendimentos Concluído: 01/04/2025 (hace 4 meses)" at bounding box center [405, 392] width 234 height 58
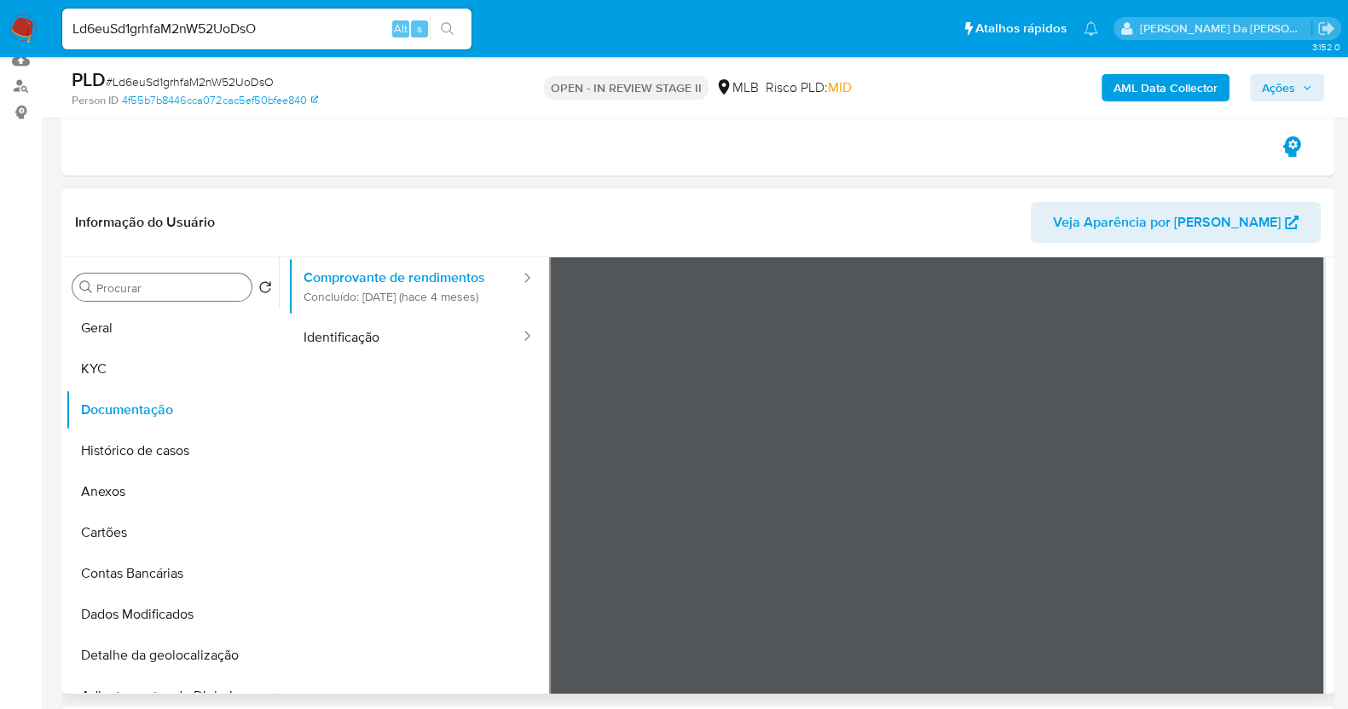
scroll to position [0, 0]
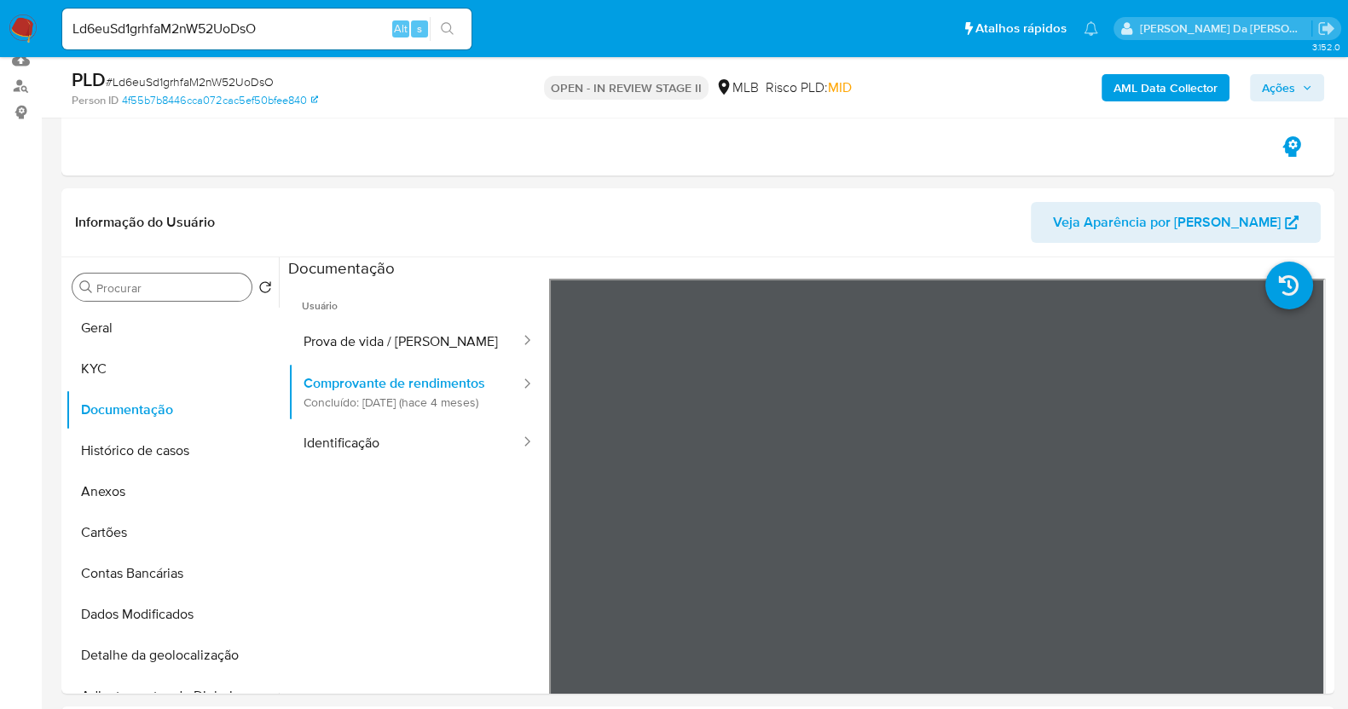
click at [344, 60] on div "PLD # Ld6euSd1grhfaM2nW52UoDsO Person ID 4f55b7b8446cca072cac5ef50bfee840 OPEN …" at bounding box center [697, 87] width 1273 height 61
click at [348, 26] on input "Ld6euSd1grhfaM2nW52UoDsO" at bounding box center [266, 29] width 409 height 22
paste input "SuCVc7KzXZelNtYUfljo4wBM"
type input "SuCVc7KzXZelNtYUfljo4wBM"
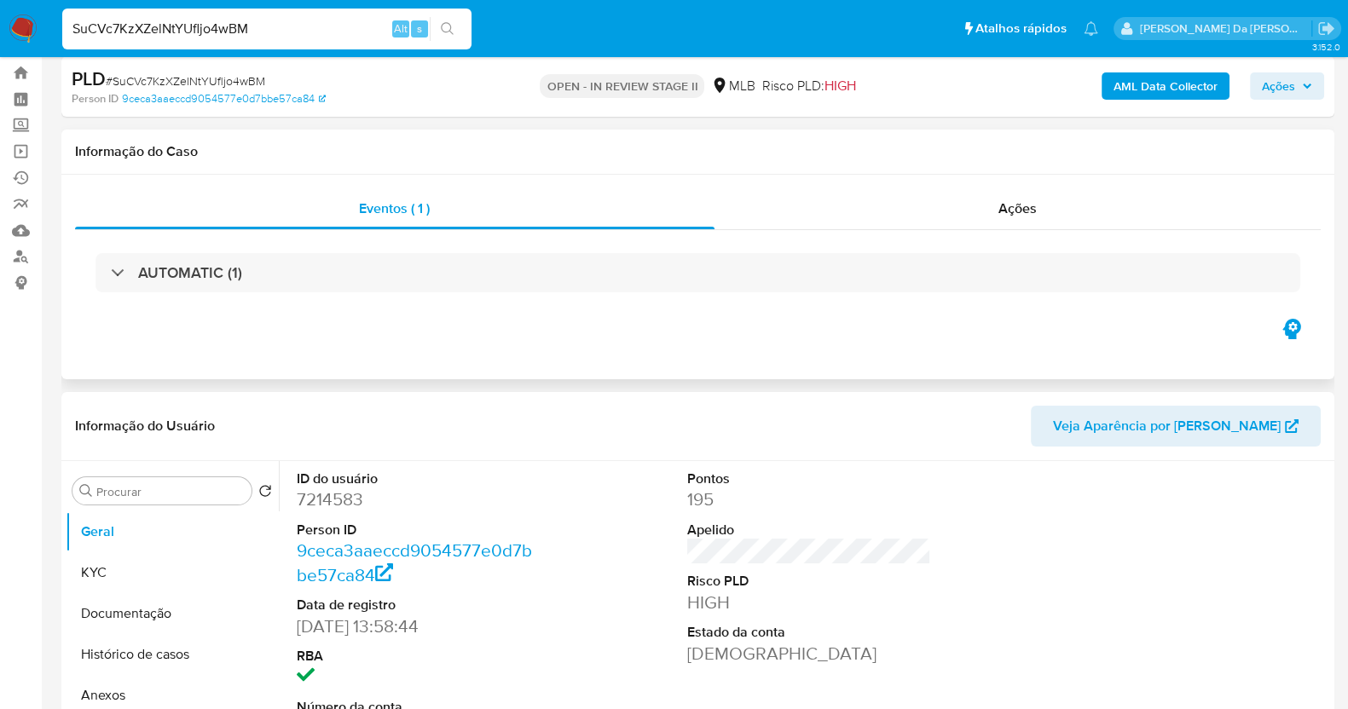
select select "10"
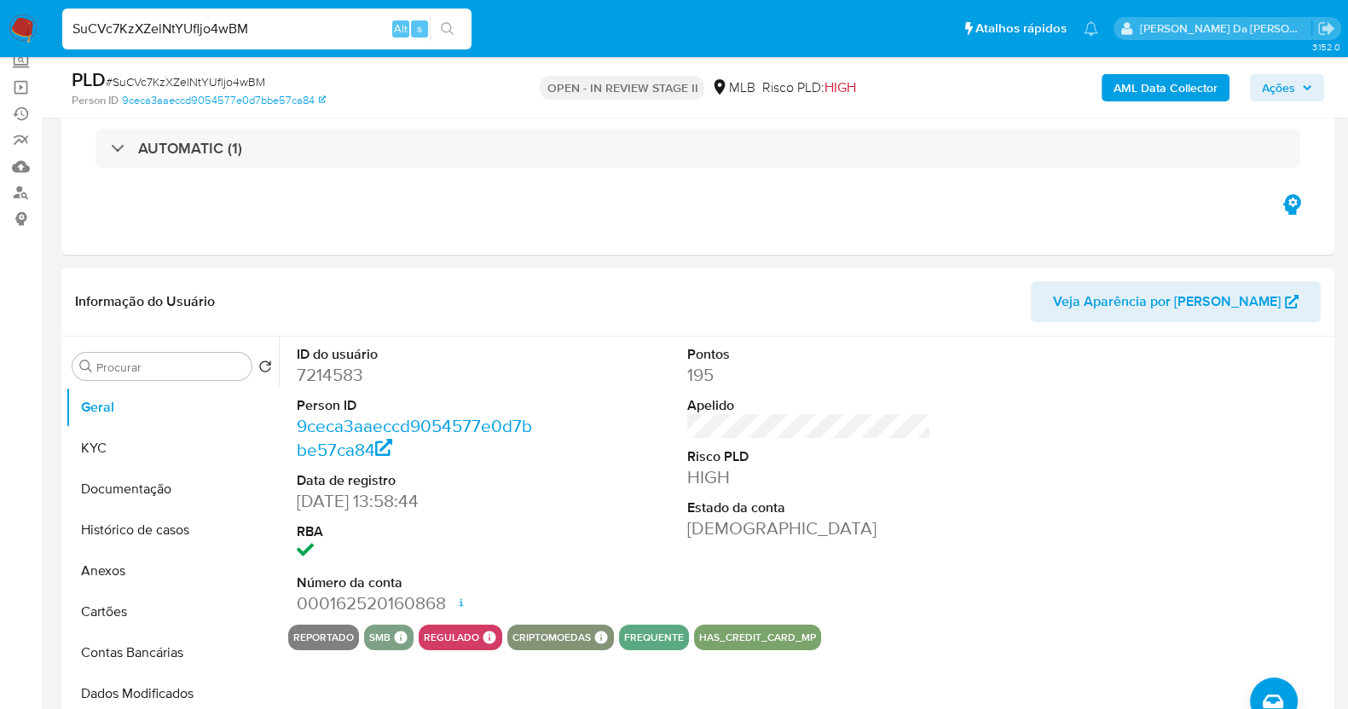
scroll to position [212, 0]
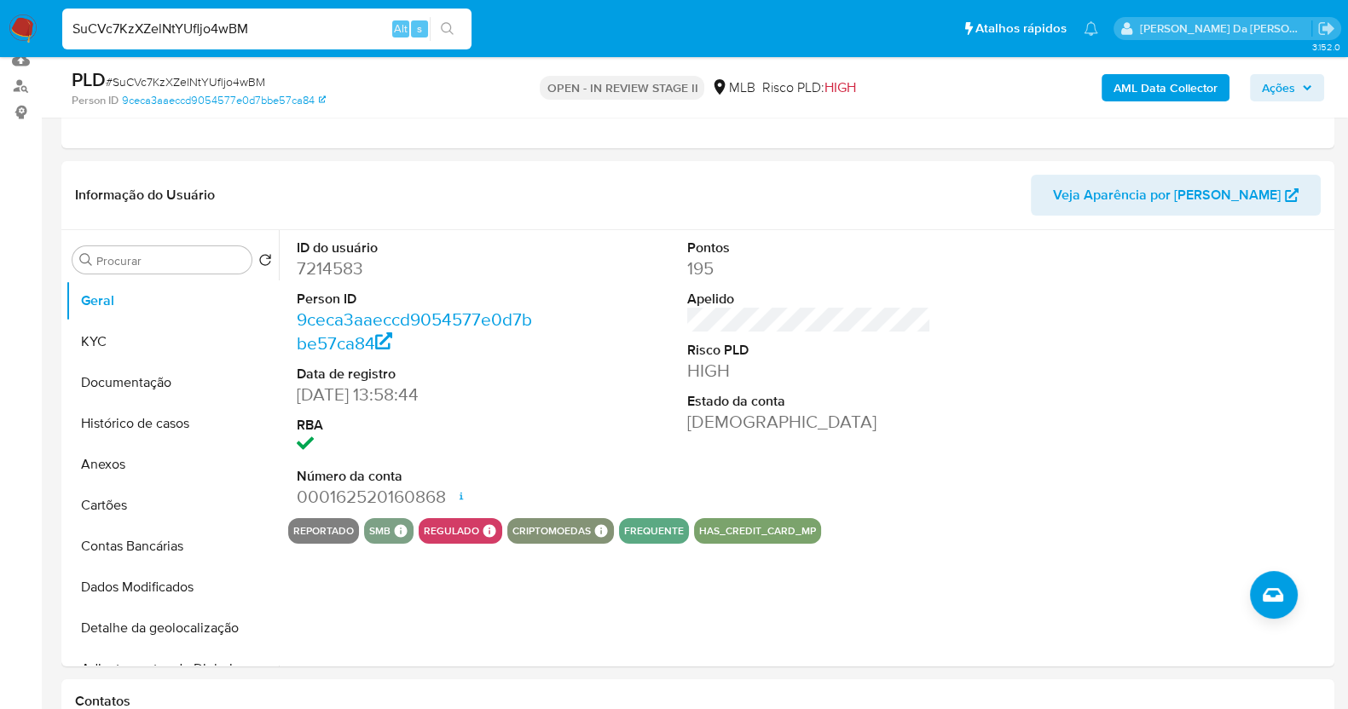
click at [364, 32] on input "SuCVc7KzXZelNtYUfljo4wBM" at bounding box center [266, 29] width 409 height 22
click at [450, 22] on icon "search-icon" at bounding box center [448, 29] width 14 height 14
click at [141, 345] on button "KYC" at bounding box center [166, 341] width 200 height 41
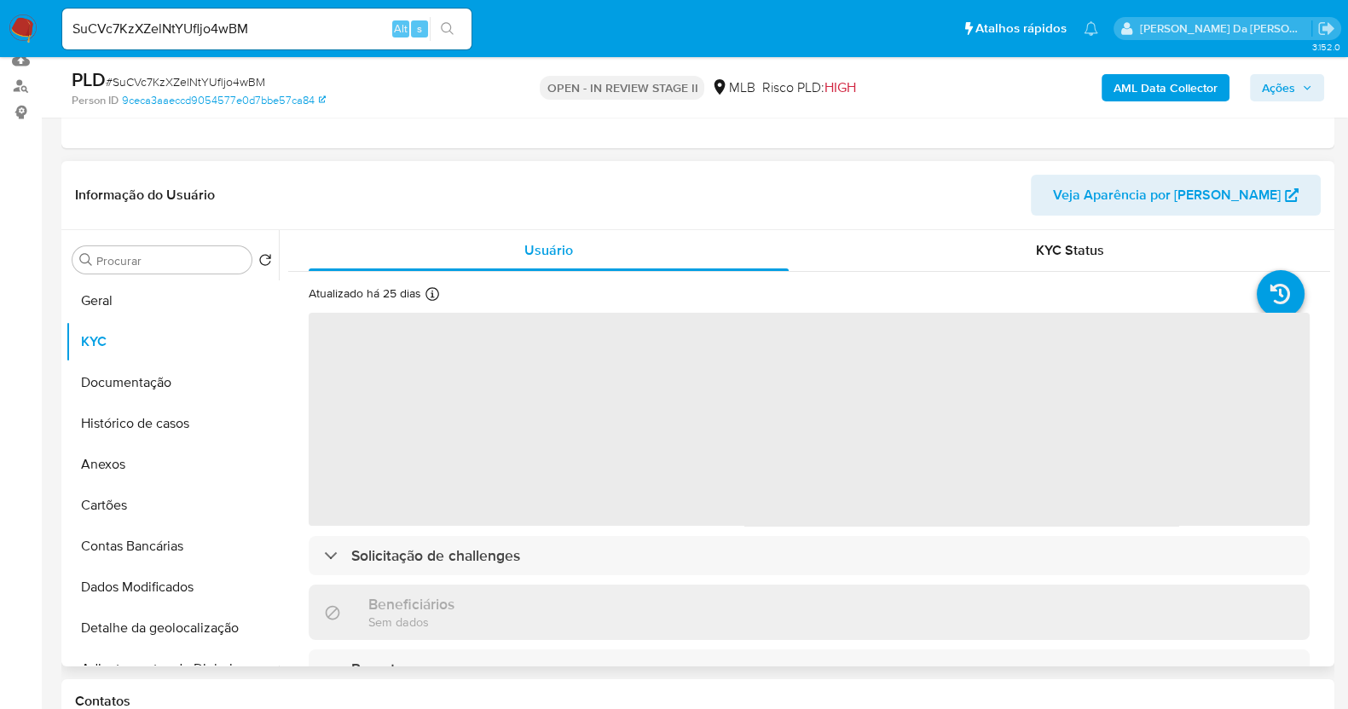
click at [427, 295] on icon at bounding box center [432, 294] width 14 height 14
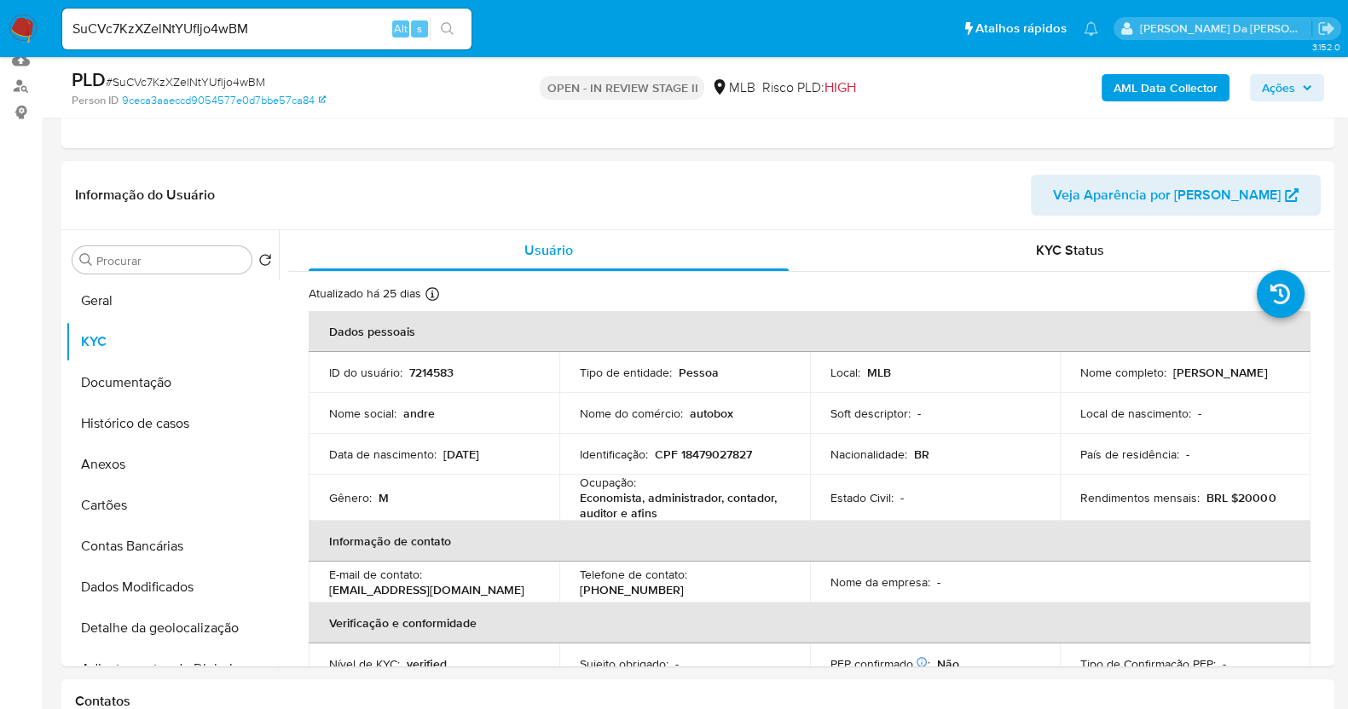
click at [375, 29] on input "SuCVc7KzXZelNtYUfljo4wBM" at bounding box center [266, 29] width 409 height 22
paste input "JPI8k2UB9Q1N4jY8ppjadSgc"
type input "JPI8k2UB9Q1N4jY8ppjadSgc"
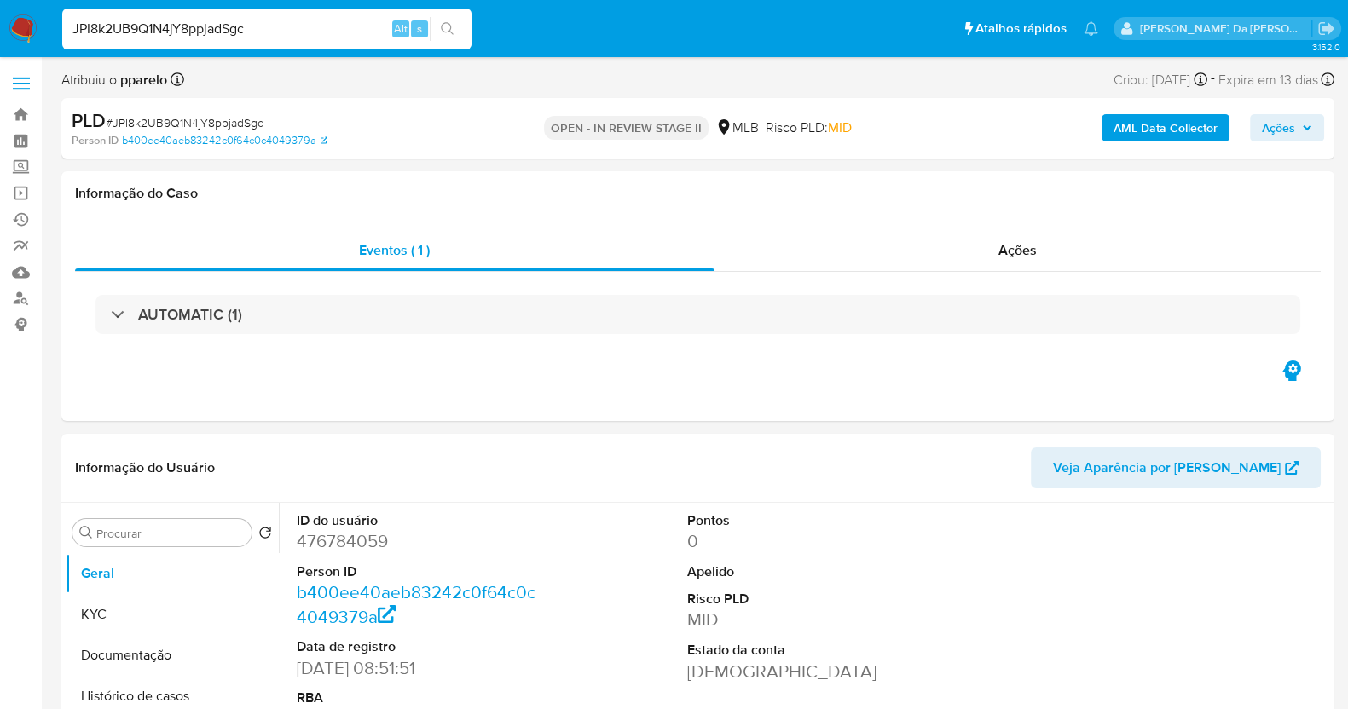
select select "10"
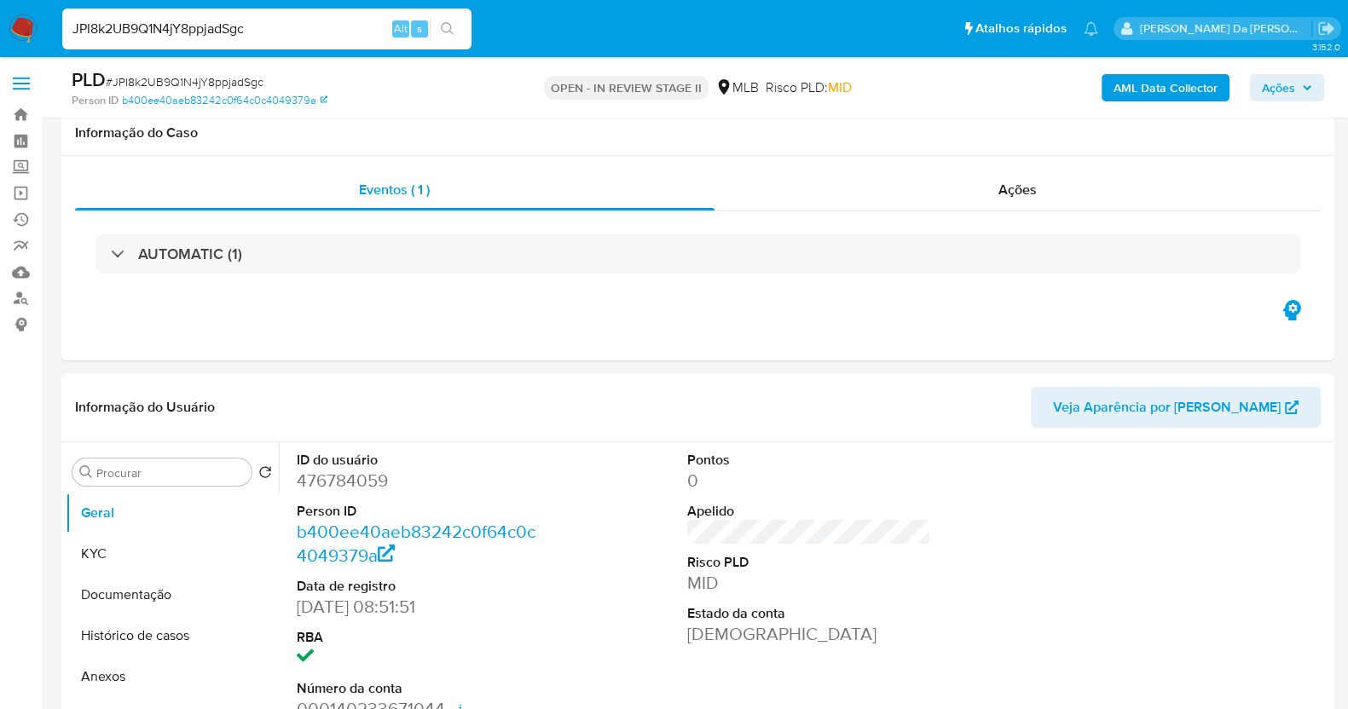
scroll to position [416, 0]
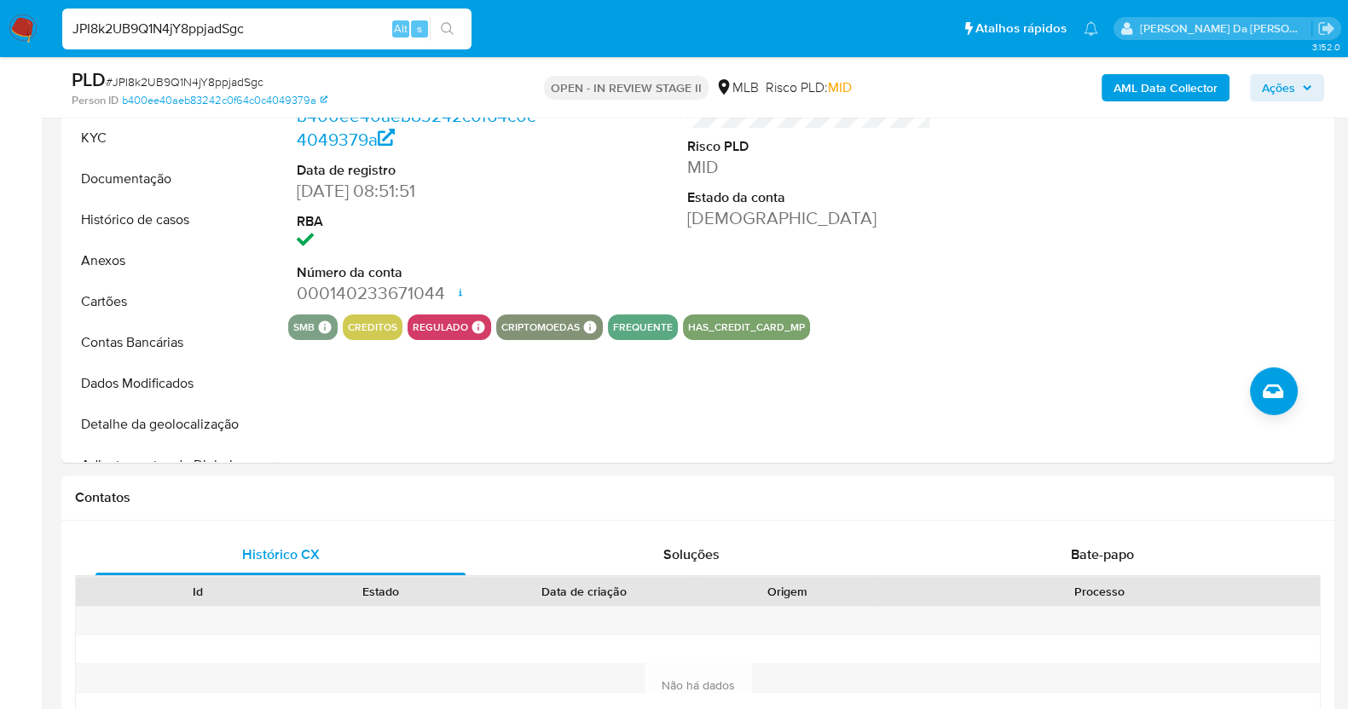
click at [361, 34] on input "JPI8k2UB9Q1N4jY8ppjadSgc" at bounding box center [266, 29] width 409 height 22
paste input "WPlZ0lS9a8I9hhLrmbuZUxbb"
type input "WPlZ0lS9a8I9hhLrmbuZUxbb"
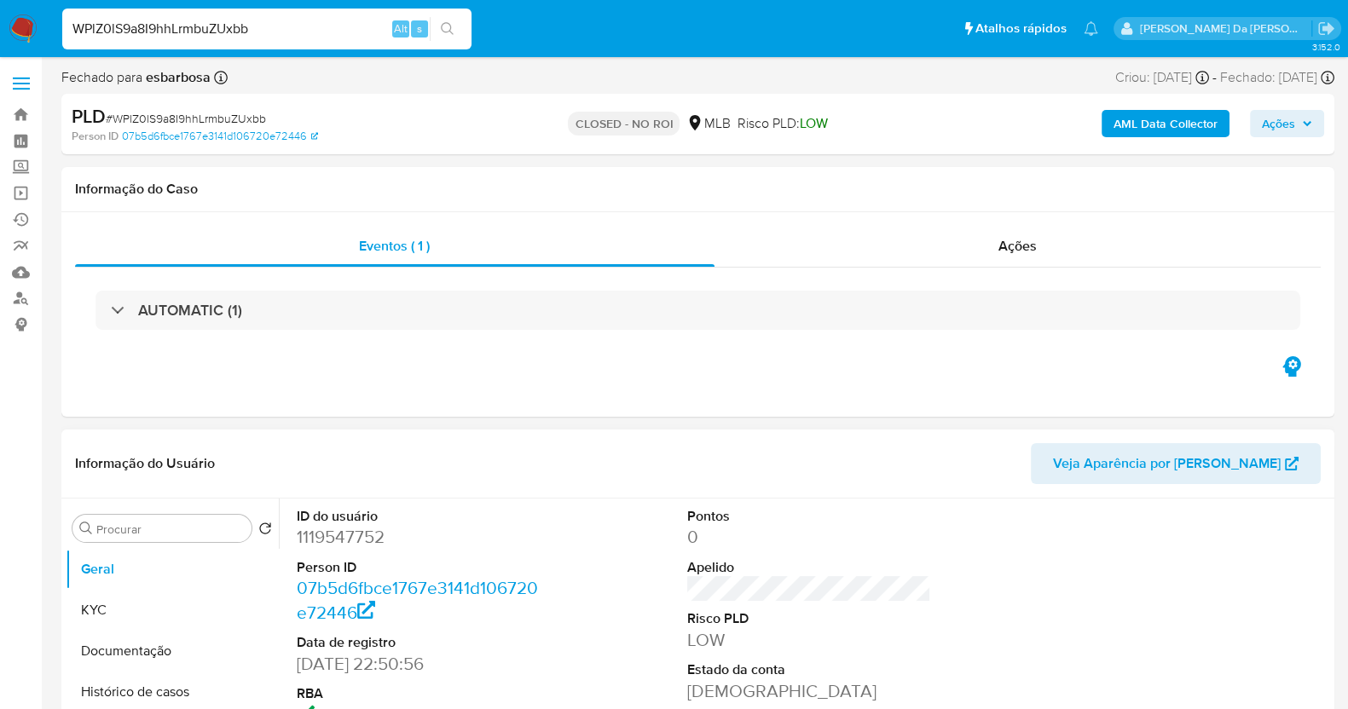
select select "10"
click at [489, 200] on div "Informação do Caso" at bounding box center [697, 189] width 1273 height 45
click at [556, 261] on div "Eventos ( 1 )" at bounding box center [395, 246] width 640 height 41
click at [324, 34] on input "WPlZ0lS9a8I9hhLrmbuZUxbb" at bounding box center [266, 29] width 409 height 22
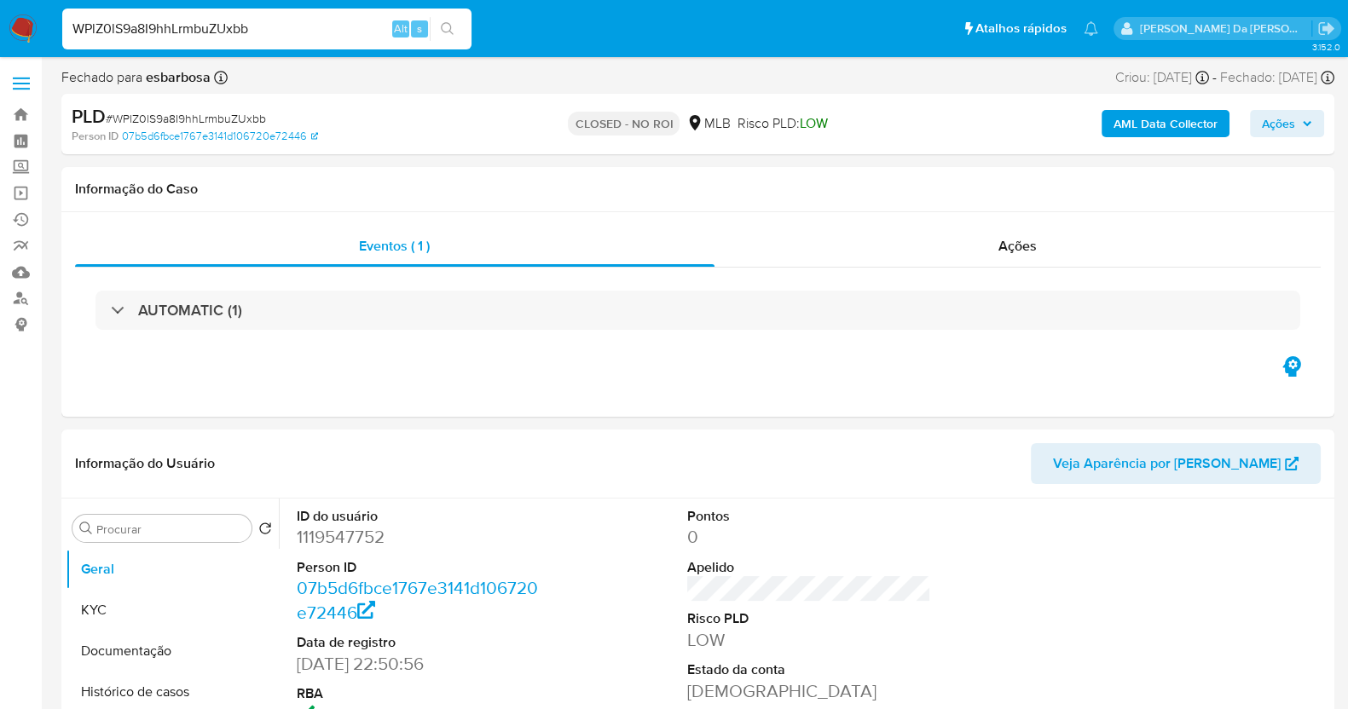
click at [324, 34] on input "WPlZ0lS9a8I9hhLrmbuZUxbb" at bounding box center [266, 29] width 409 height 22
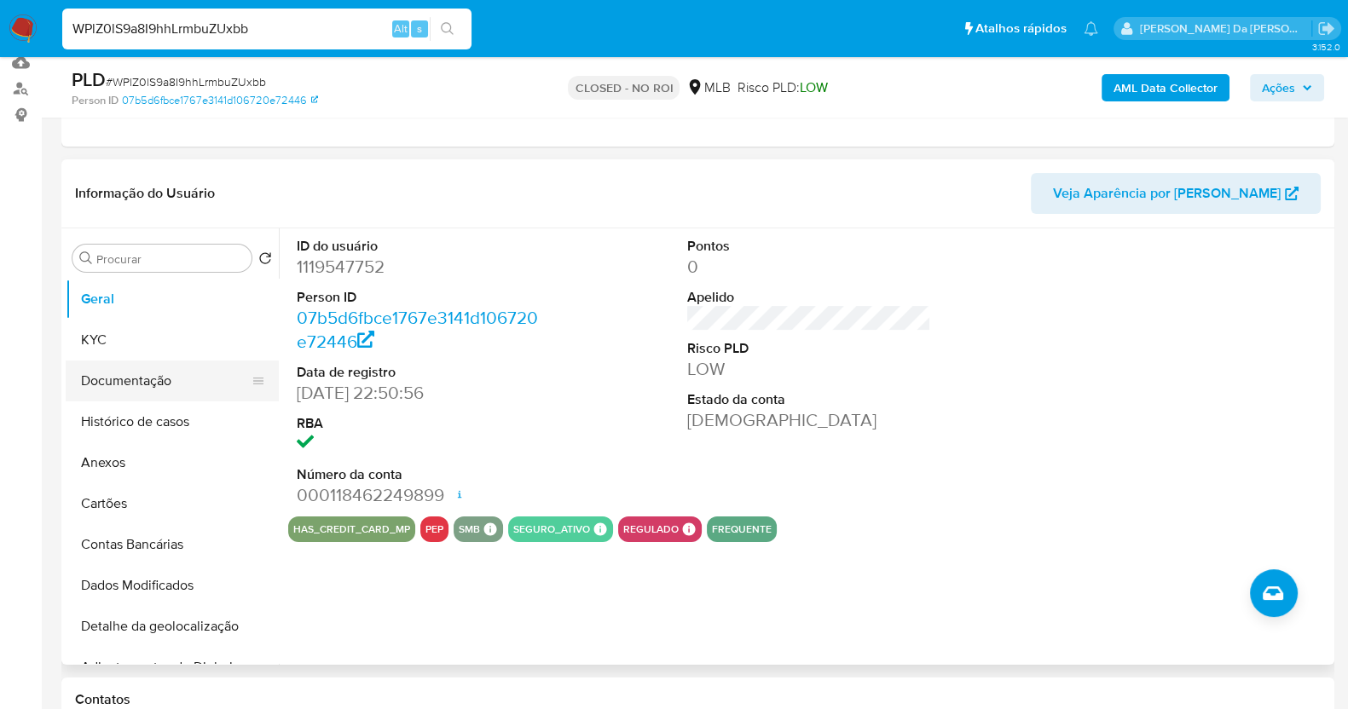
scroll to position [212, 0]
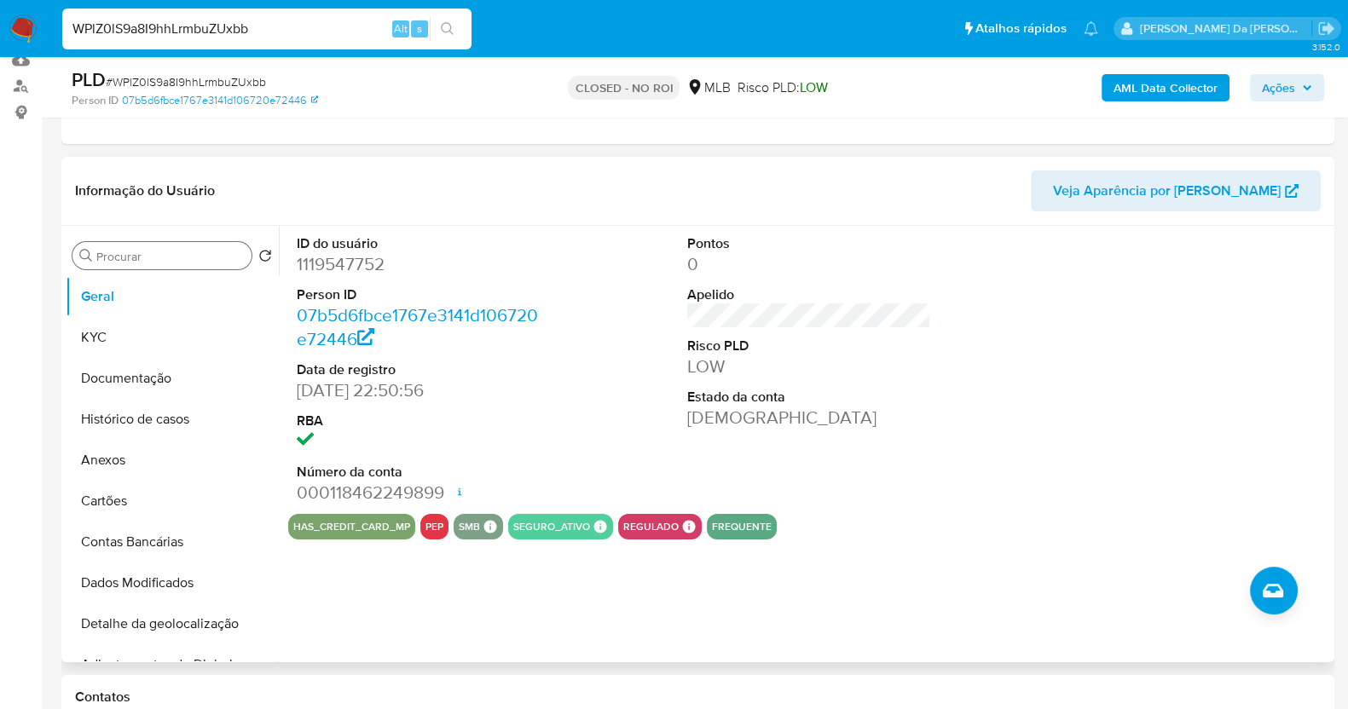
click at [162, 245] on div "Procurar" at bounding box center [161, 255] width 179 height 27
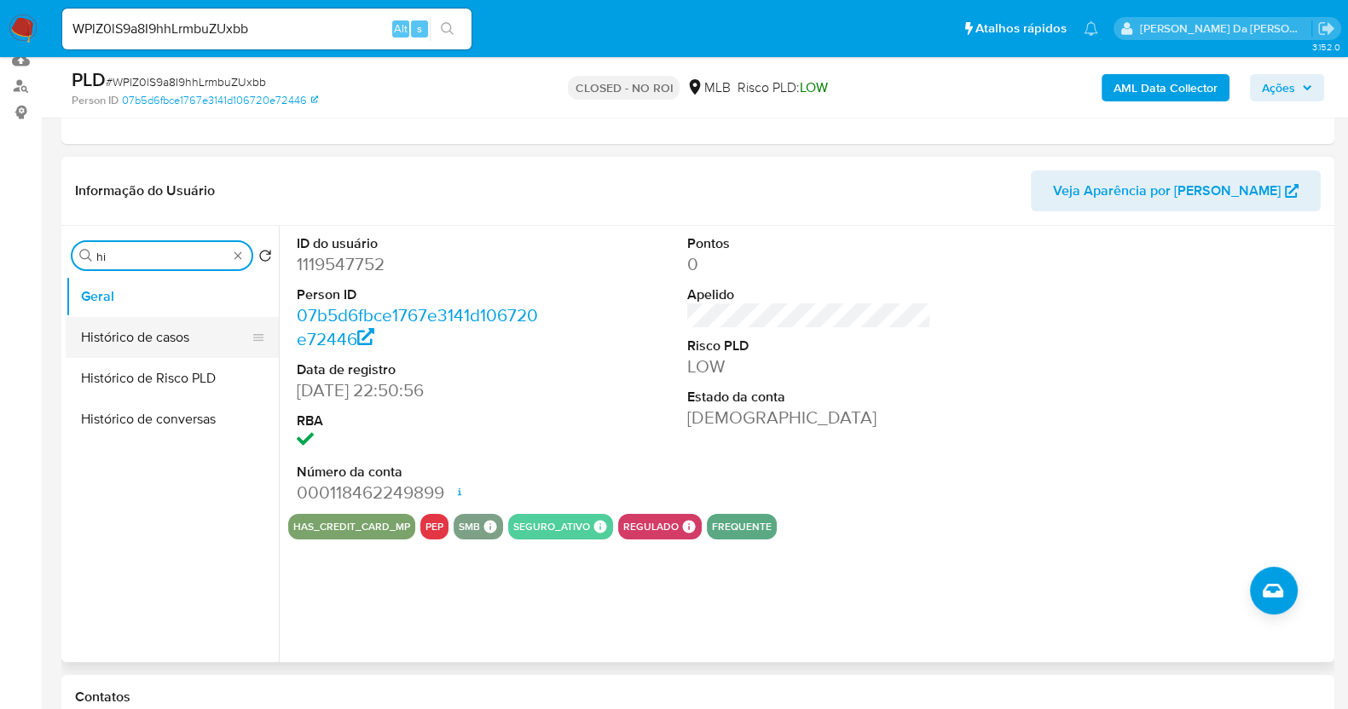
type input "hi"
click at [125, 325] on button "Histórico de casos" at bounding box center [166, 337] width 200 height 41
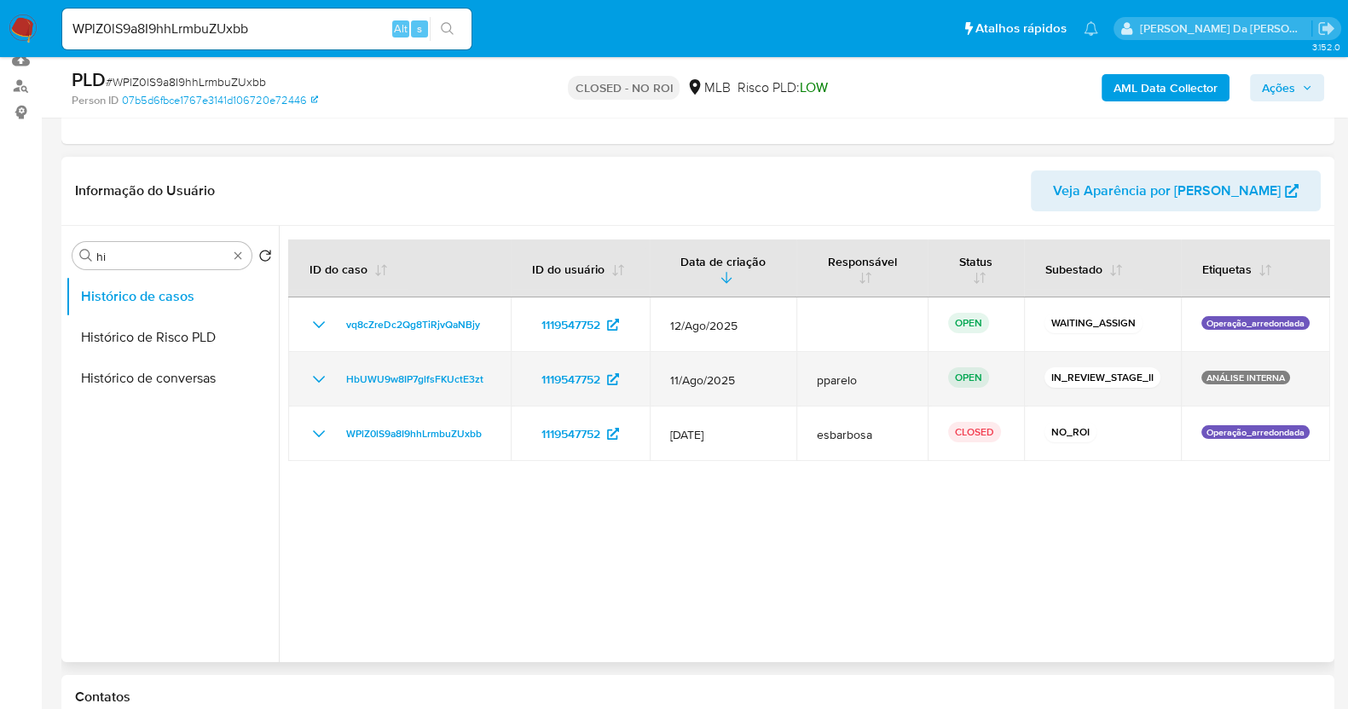
click at [499, 376] on td "HbUWU9w8IP7glfsFKUctE3zt" at bounding box center [399, 379] width 223 height 55
click at [499, 377] on td "HbUWU9w8IP7glfsFKUctE3zt" at bounding box center [399, 379] width 223 height 55
click at [514, 378] on td "1119547752" at bounding box center [580, 379] width 139 height 55
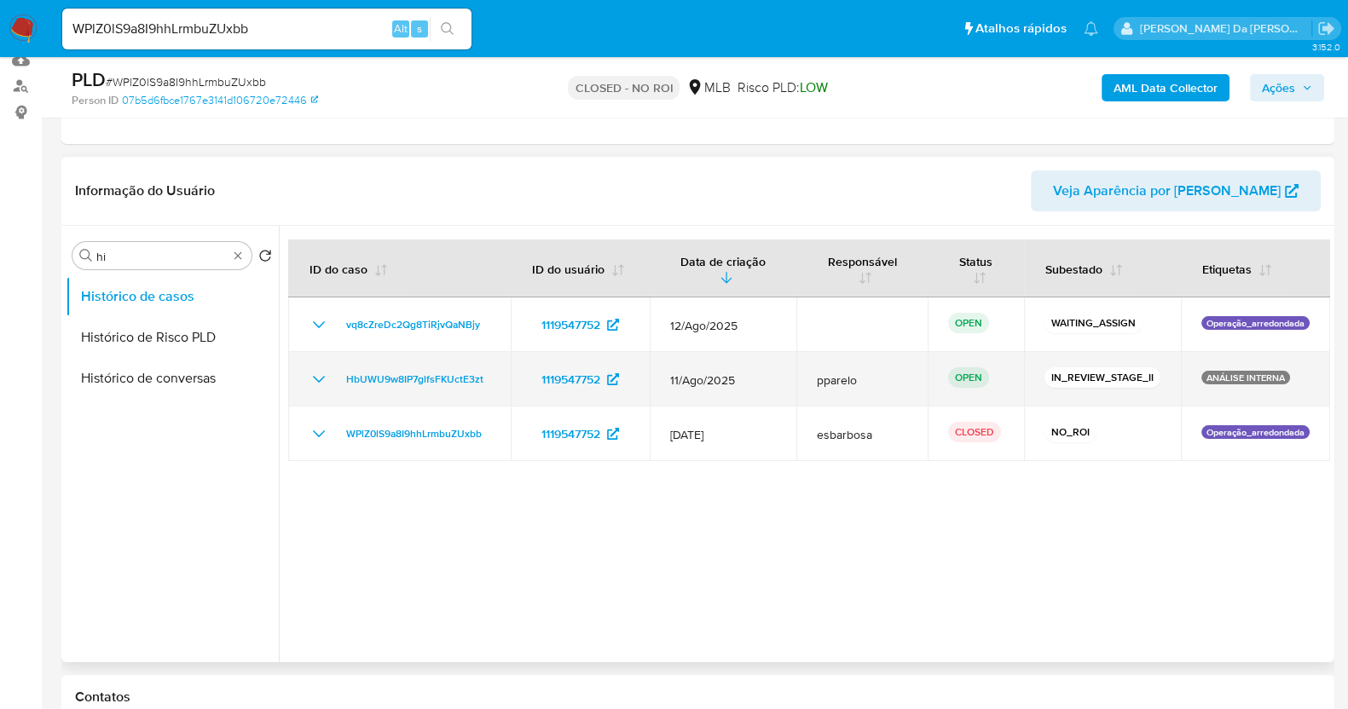
click at [514, 378] on td "1119547752" at bounding box center [580, 379] width 139 height 55
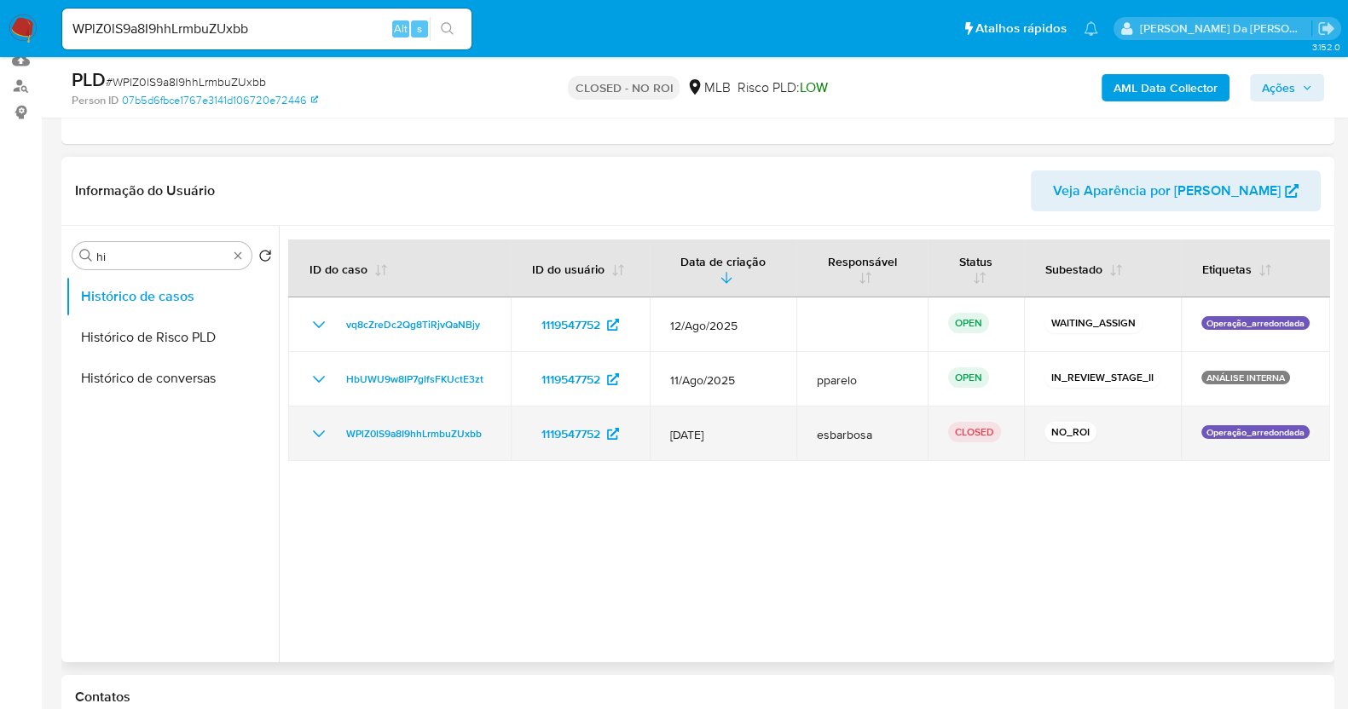
click at [503, 446] on td "WPlZ0lS9a8I9hhLrmbuZUxbb" at bounding box center [399, 434] width 223 height 55
click at [503, 437] on td "WPlZ0lS9a8I9hhLrmbuZUxbb" at bounding box center [399, 434] width 223 height 55
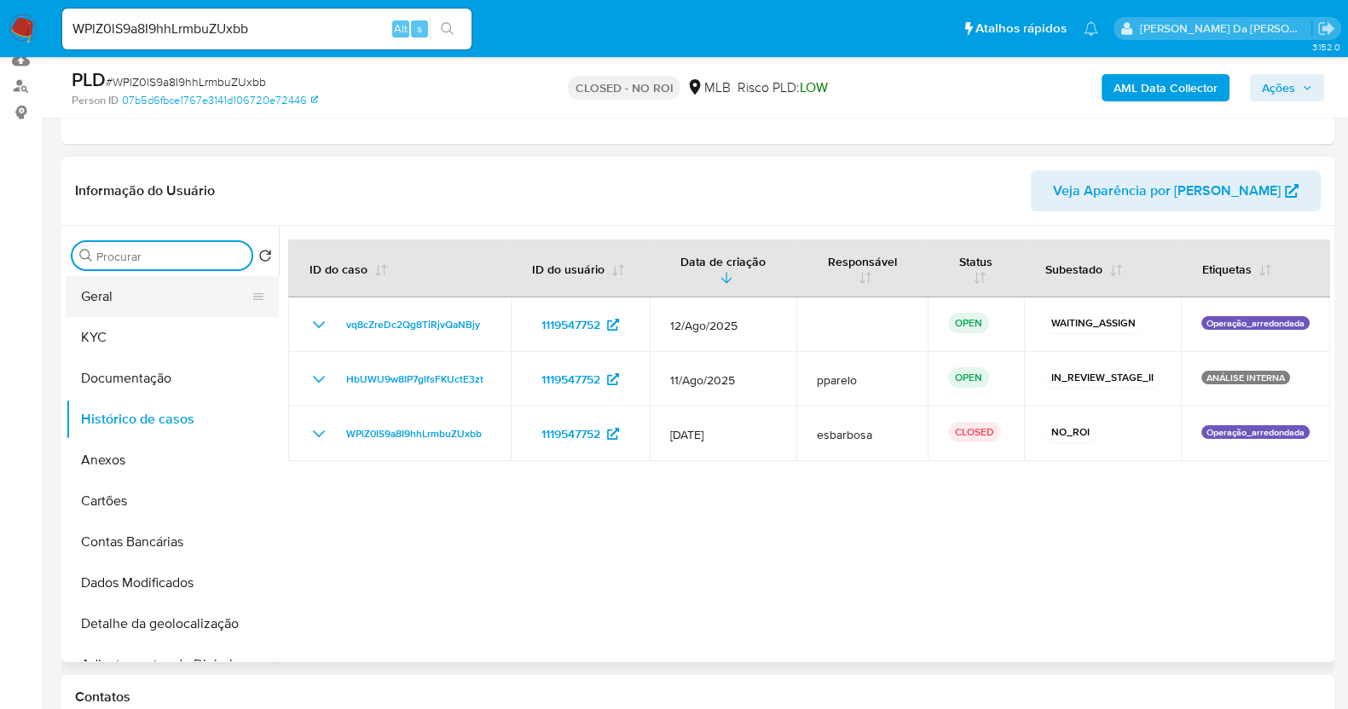
click at [145, 305] on button "Geral" at bounding box center [166, 296] width 200 height 41
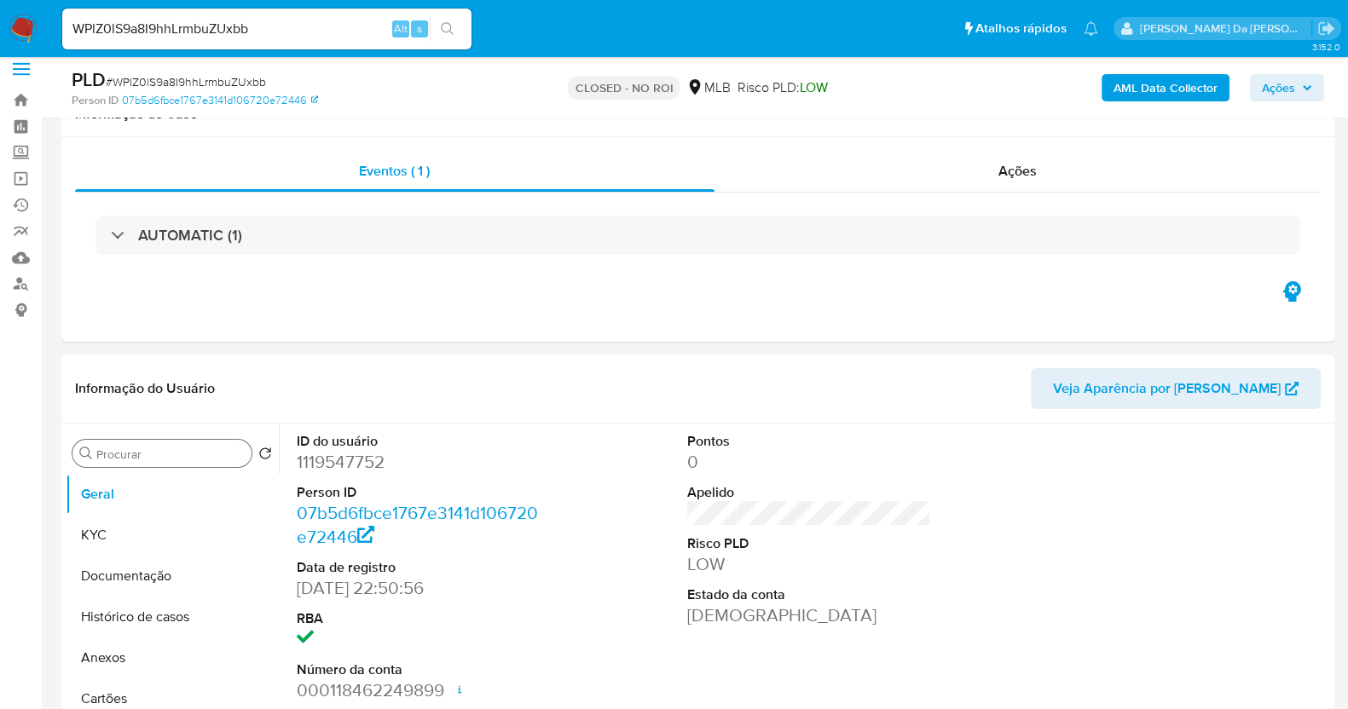
scroll to position [412, 0]
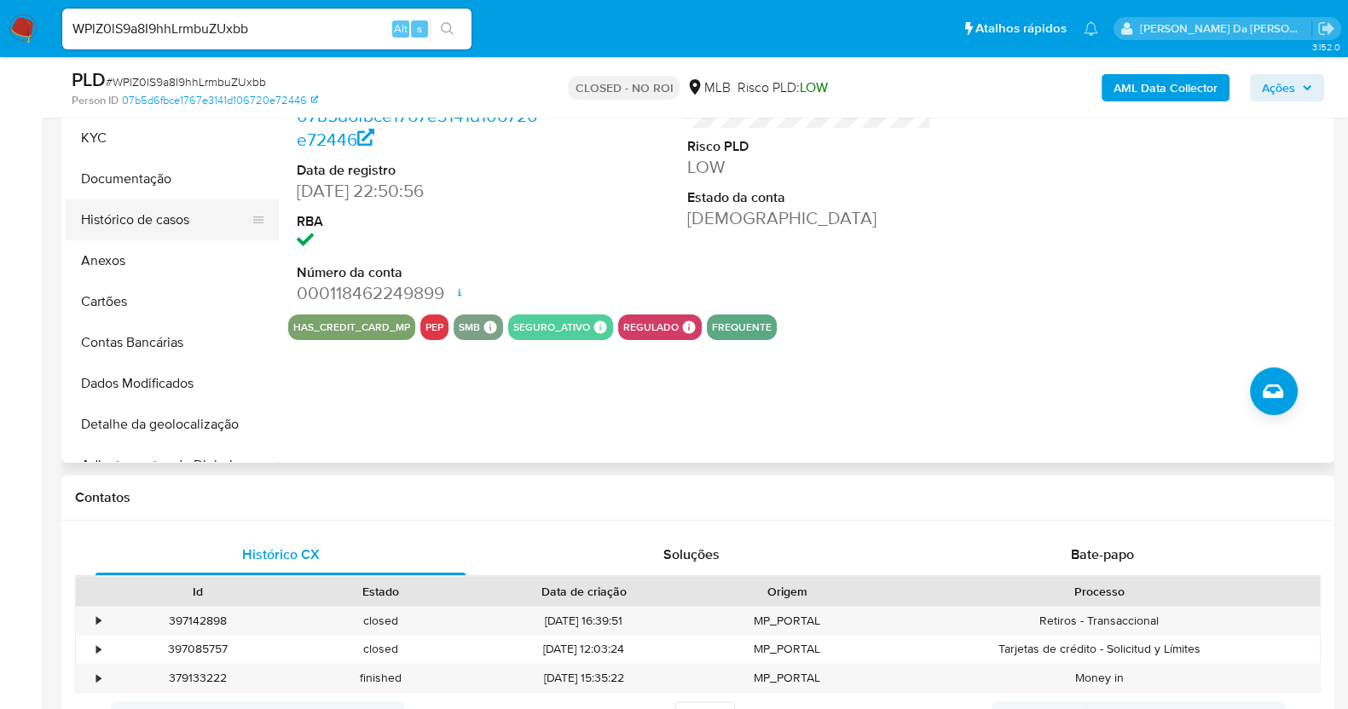
click at [163, 225] on button "Histórico de casos" at bounding box center [166, 220] width 200 height 41
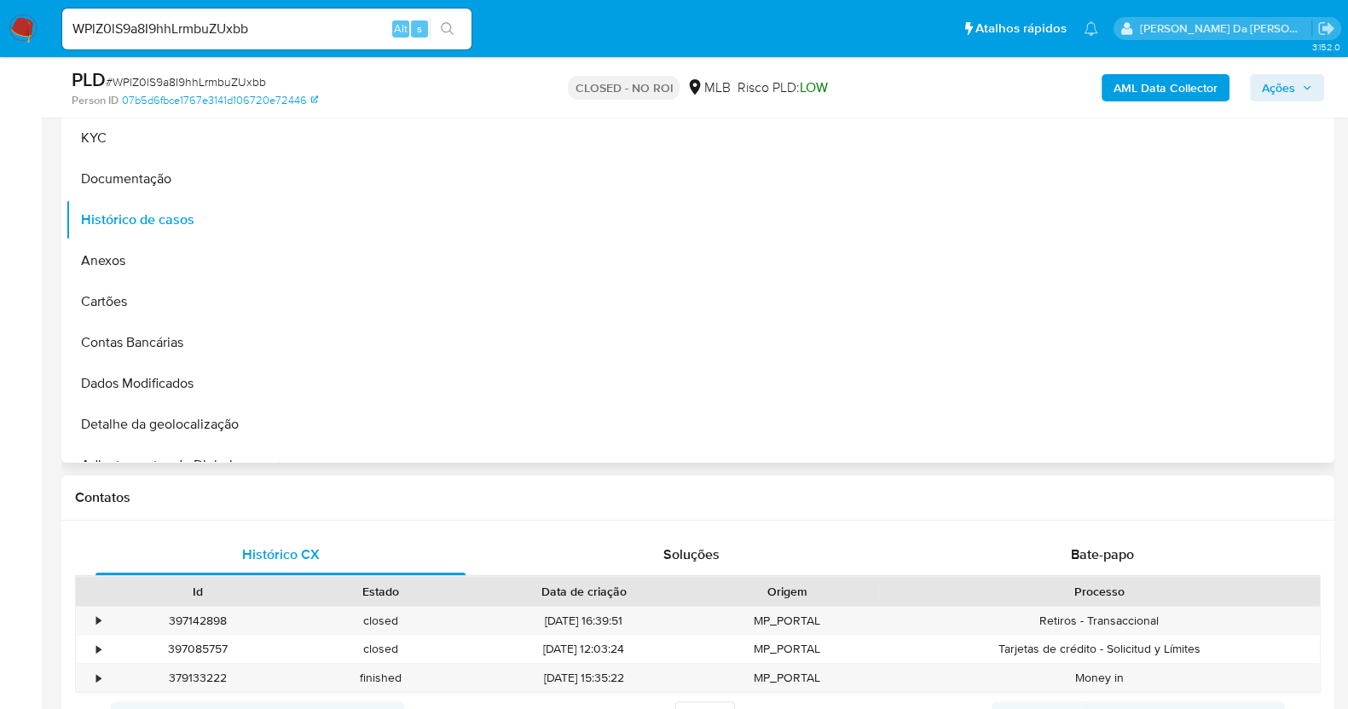
scroll to position [305, 0]
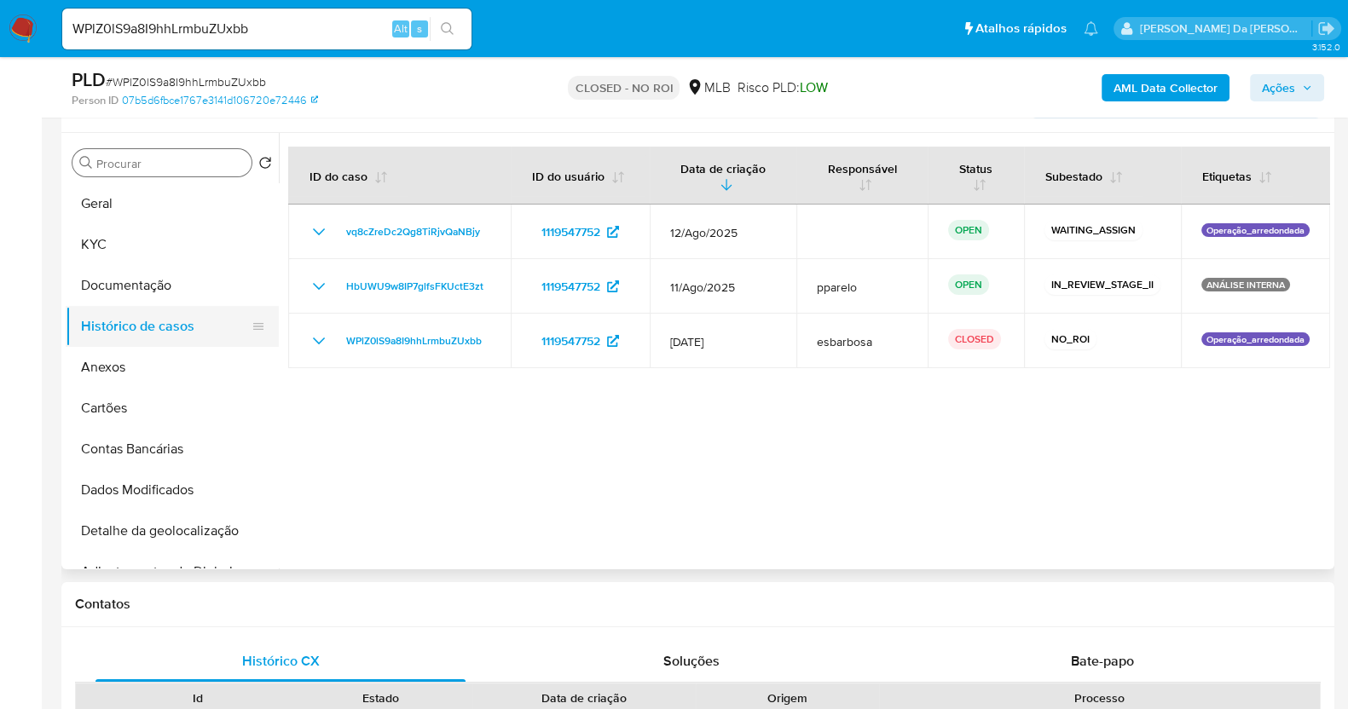
click at [163, 324] on button "Histórico de casos" at bounding box center [166, 326] width 200 height 41
click at [167, 293] on button "Documentação" at bounding box center [166, 285] width 200 height 41
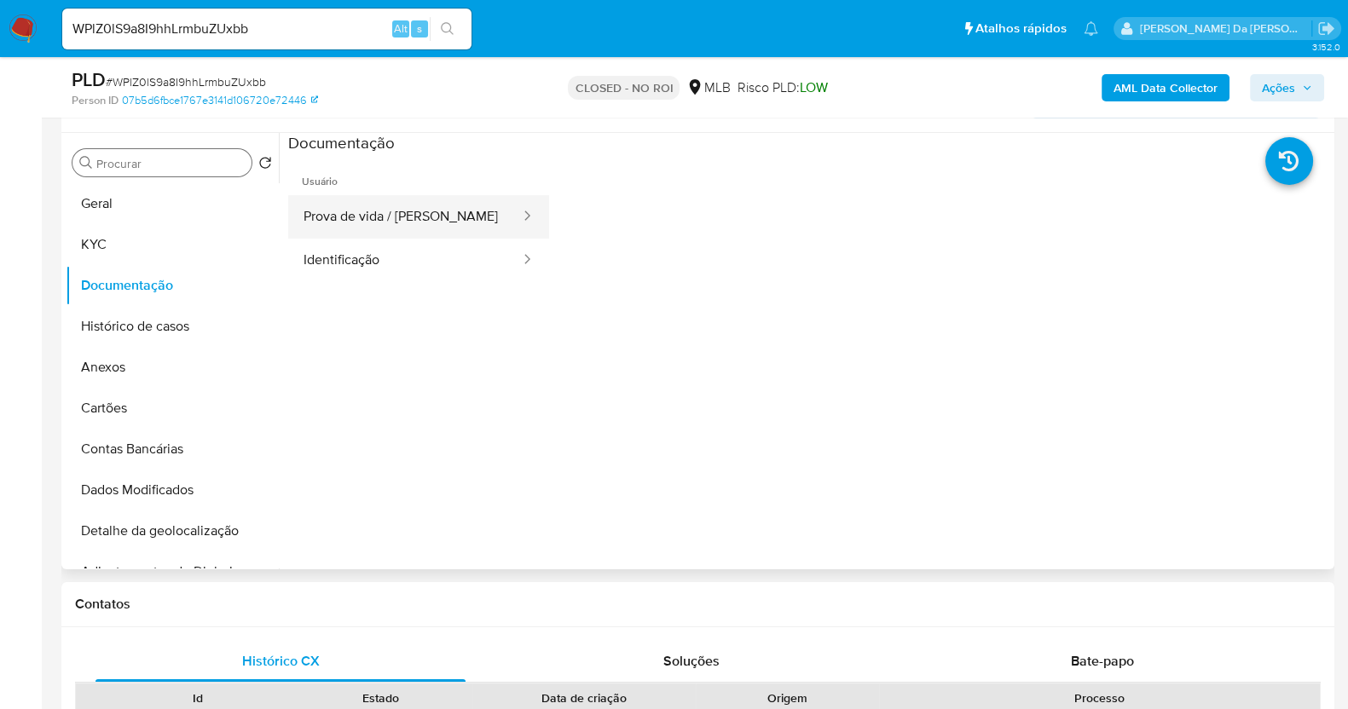
click at [414, 218] on button "Prova de vida / [PERSON_NAME]" at bounding box center [405, 216] width 234 height 43
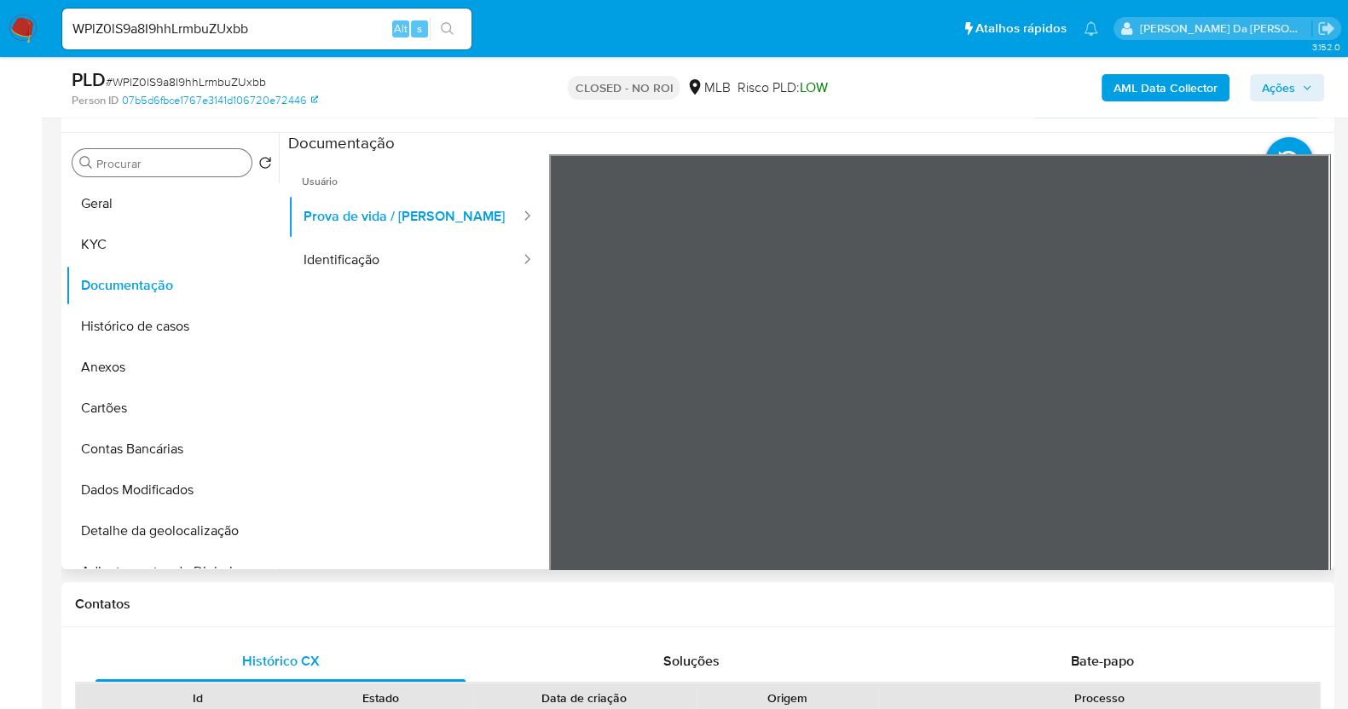
click at [375, 396] on ul "Usuário Prova de vida / Selfie Identificação" at bounding box center [418, 399] width 261 height 491
click at [250, 25] on input "WPlZ0lS9a8I9hhLrmbuZUxbb" at bounding box center [266, 29] width 409 height 22
paste input "HbUWU9w8IP7glfsFKUctE3zt"
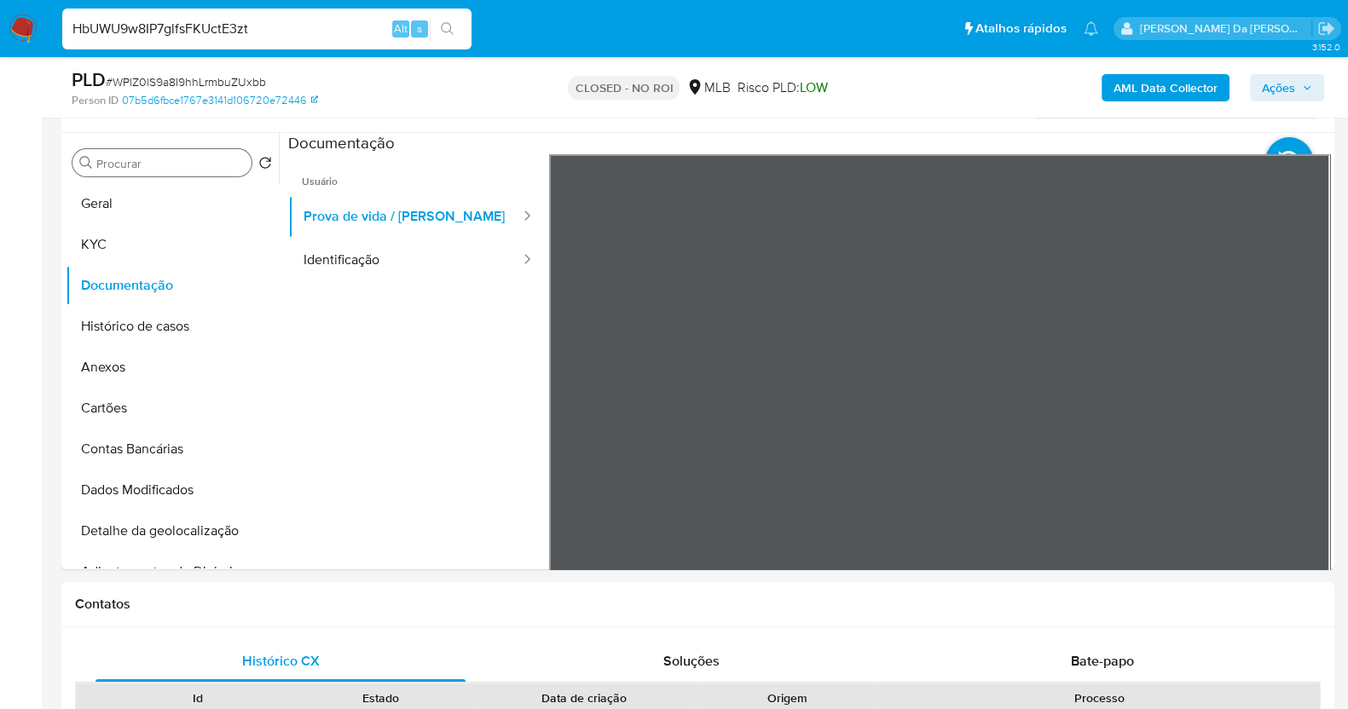
type input "HbUWU9w8IP7glfsFKUctE3zt"
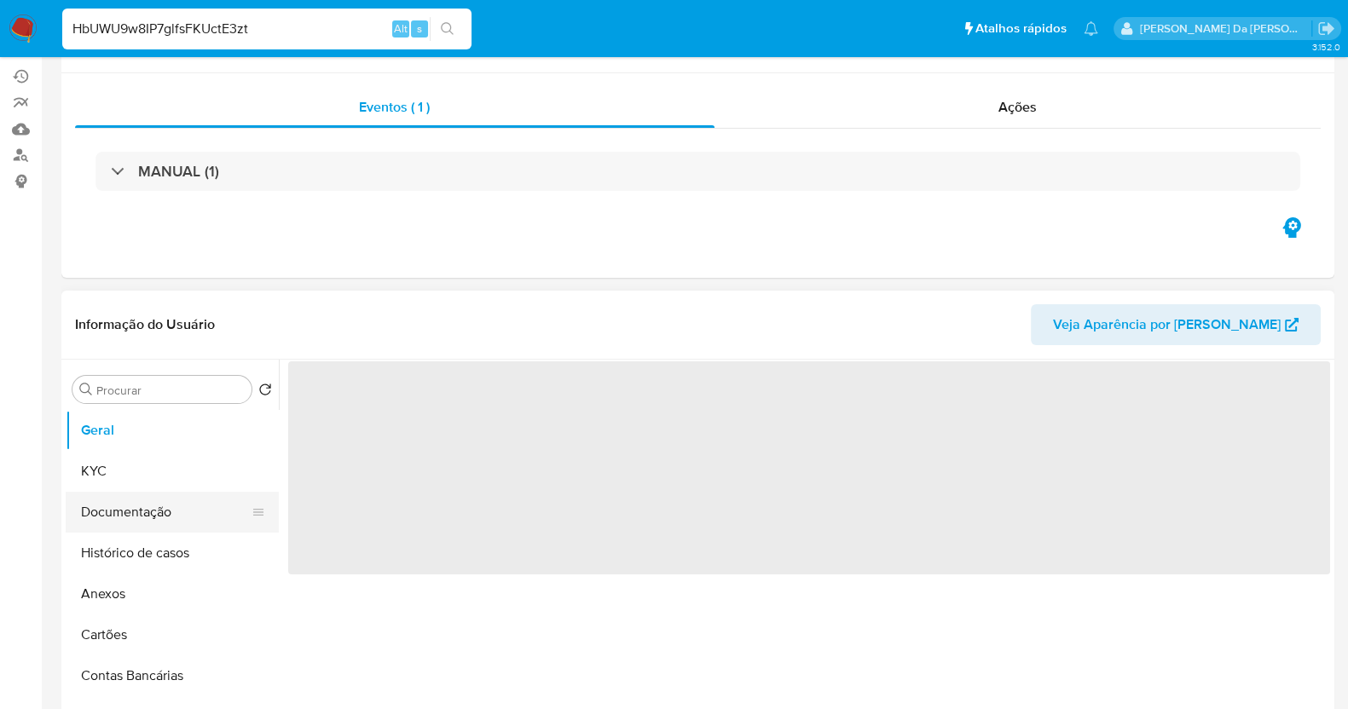
scroll to position [212, 0]
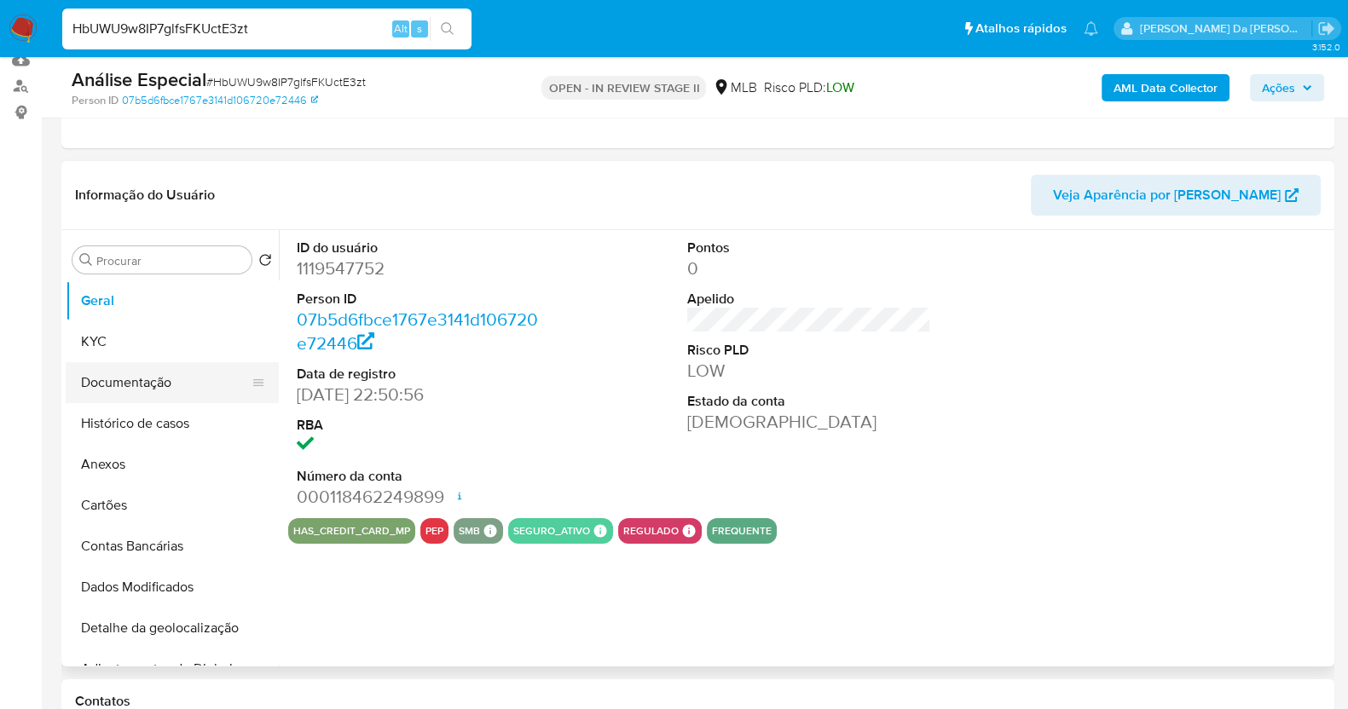
click at [179, 394] on button "Documentação" at bounding box center [166, 382] width 200 height 41
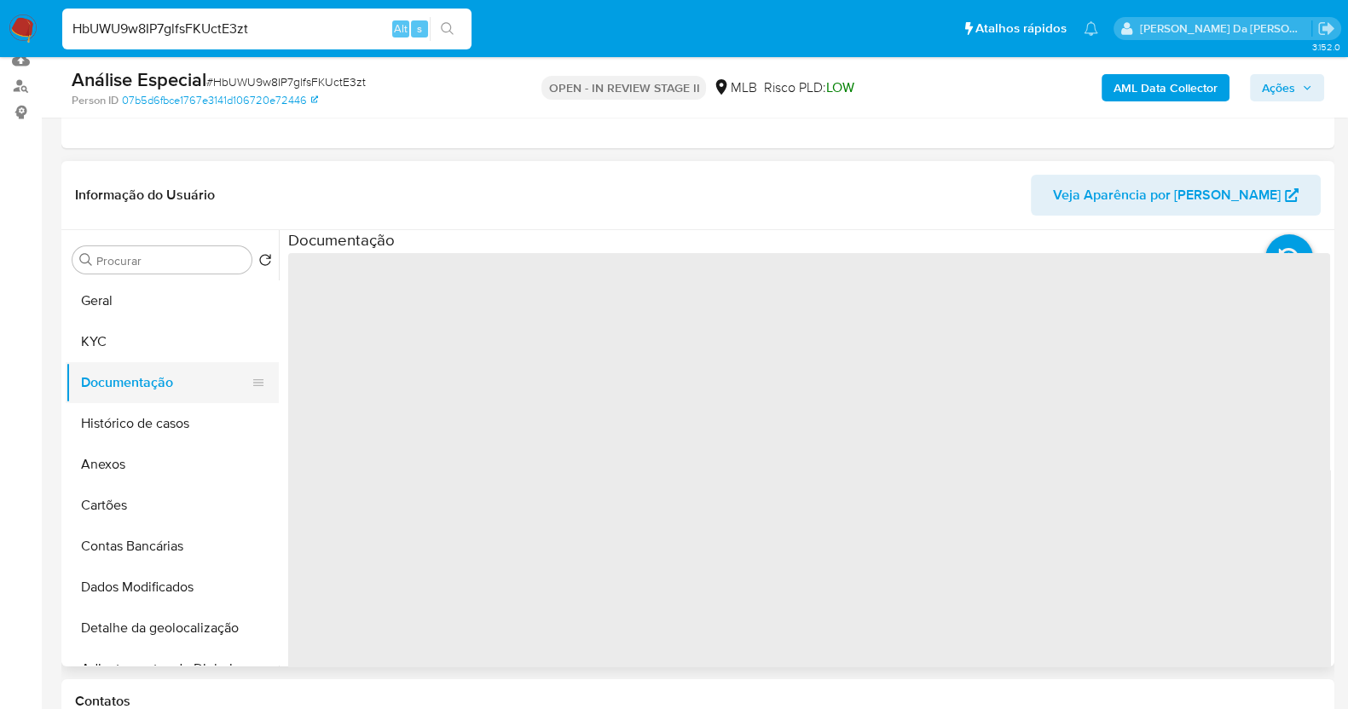
select select "10"
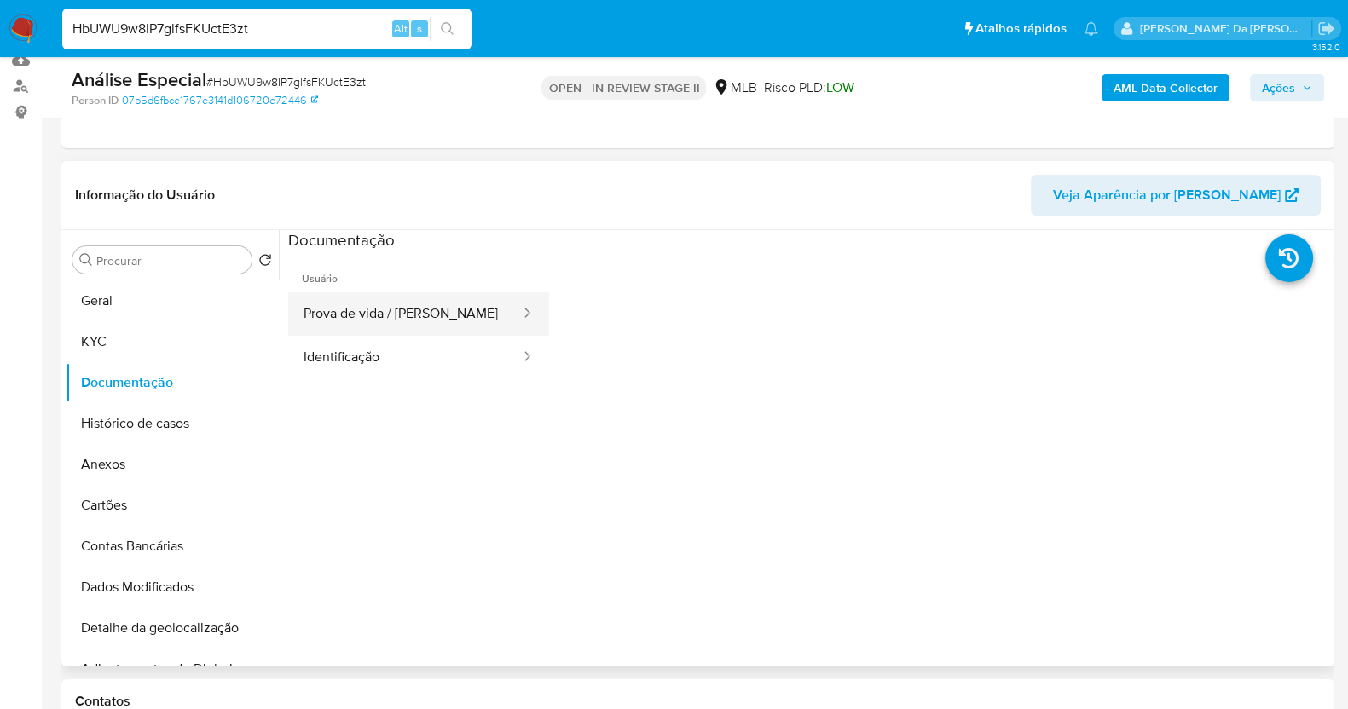
click at [428, 329] on button "Prova de vida / [PERSON_NAME]" at bounding box center [405, 313] width 234 height 43
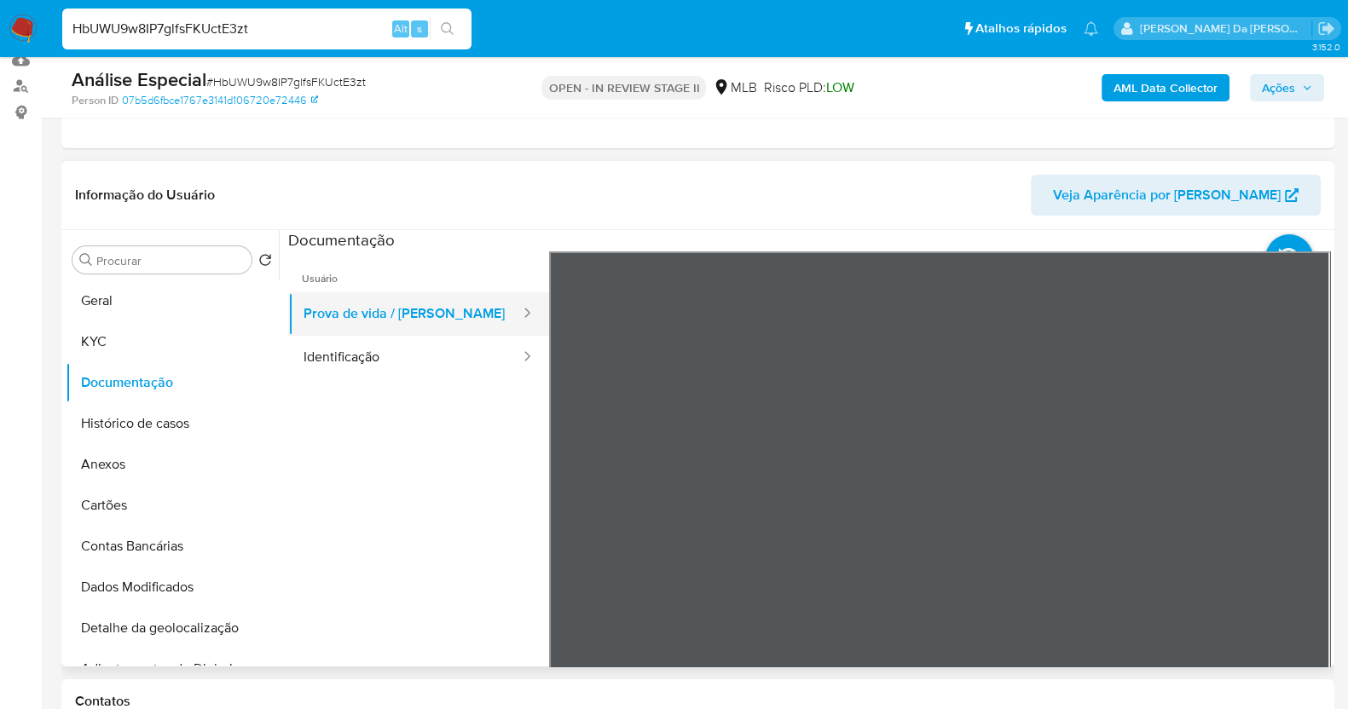
click at [443, 320] on button "Prova de vida / [PERSON_NAME]" at bounding box center [405, 313] width 234 height 43
click at [334, 358] on button "Identificação" at bounding box center [405, 357] width 234 height 43
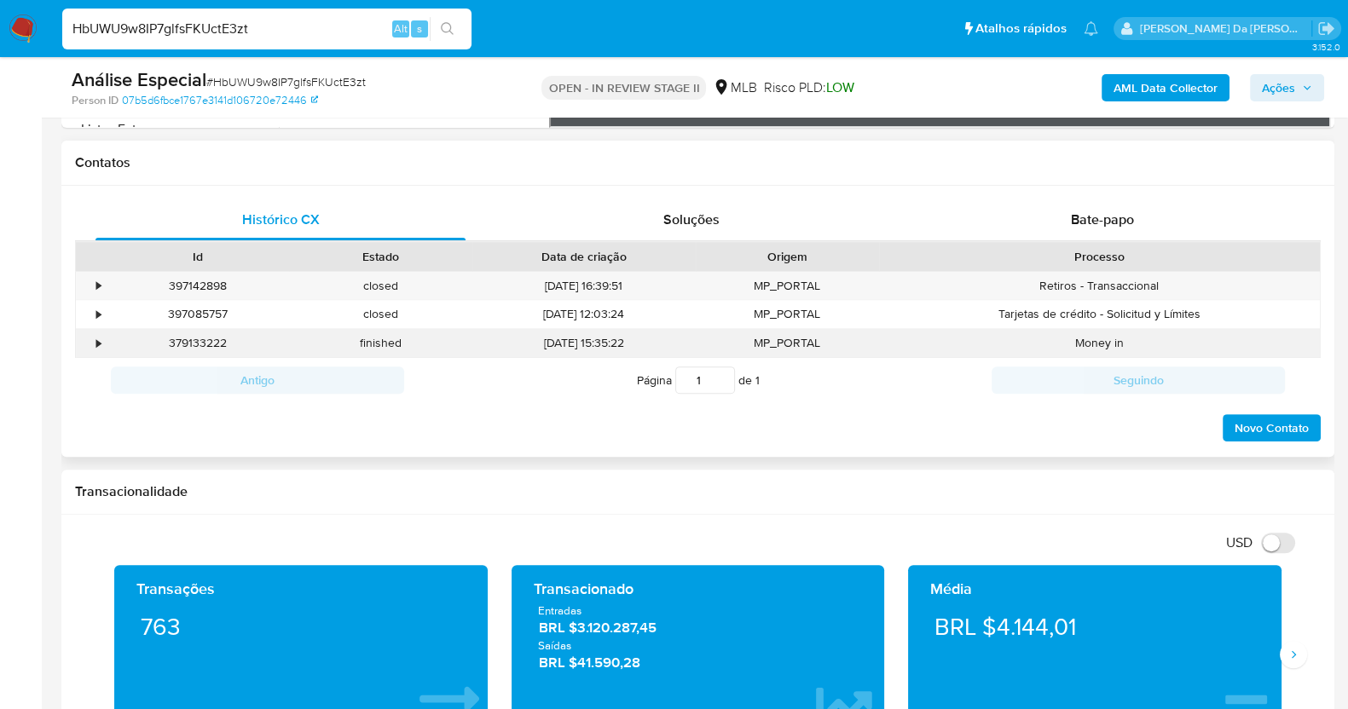
scroll to position [745, 0]
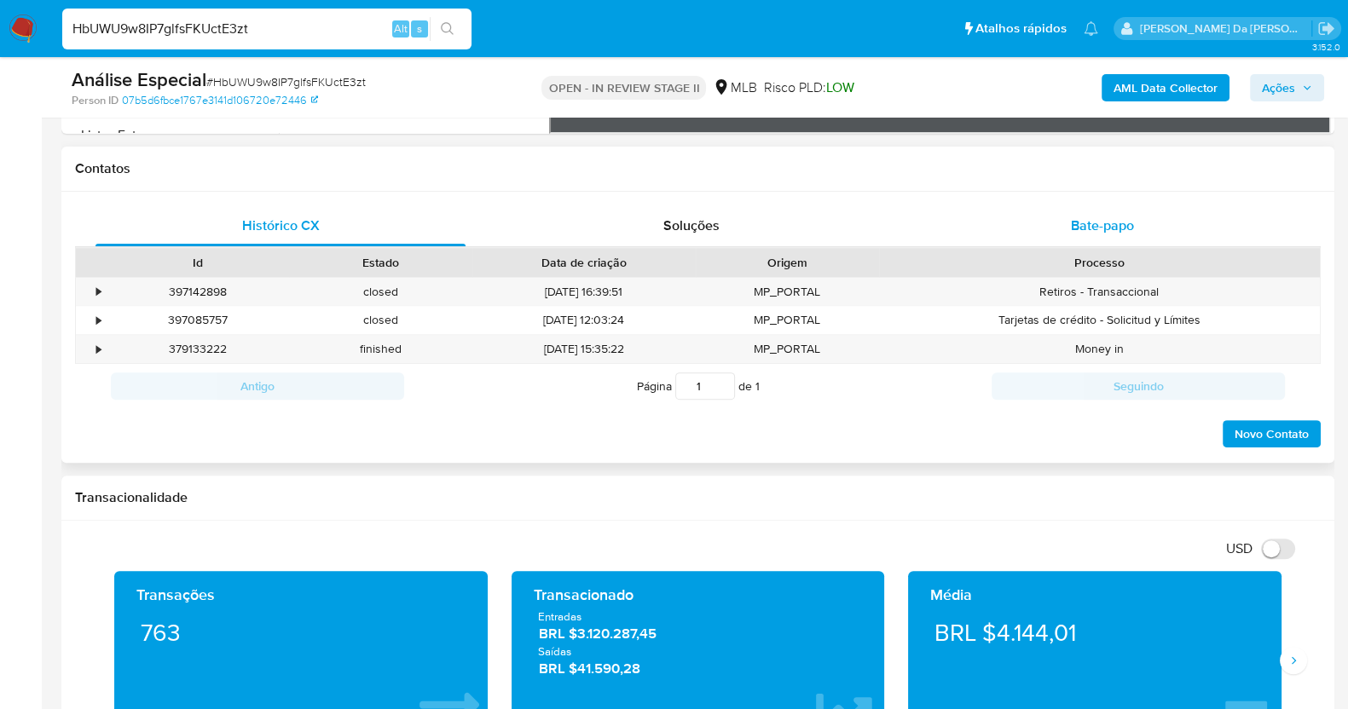
click at [1074, 208] on div "Bate-papo" at bounding box center [1102, 225] width 370 height 41
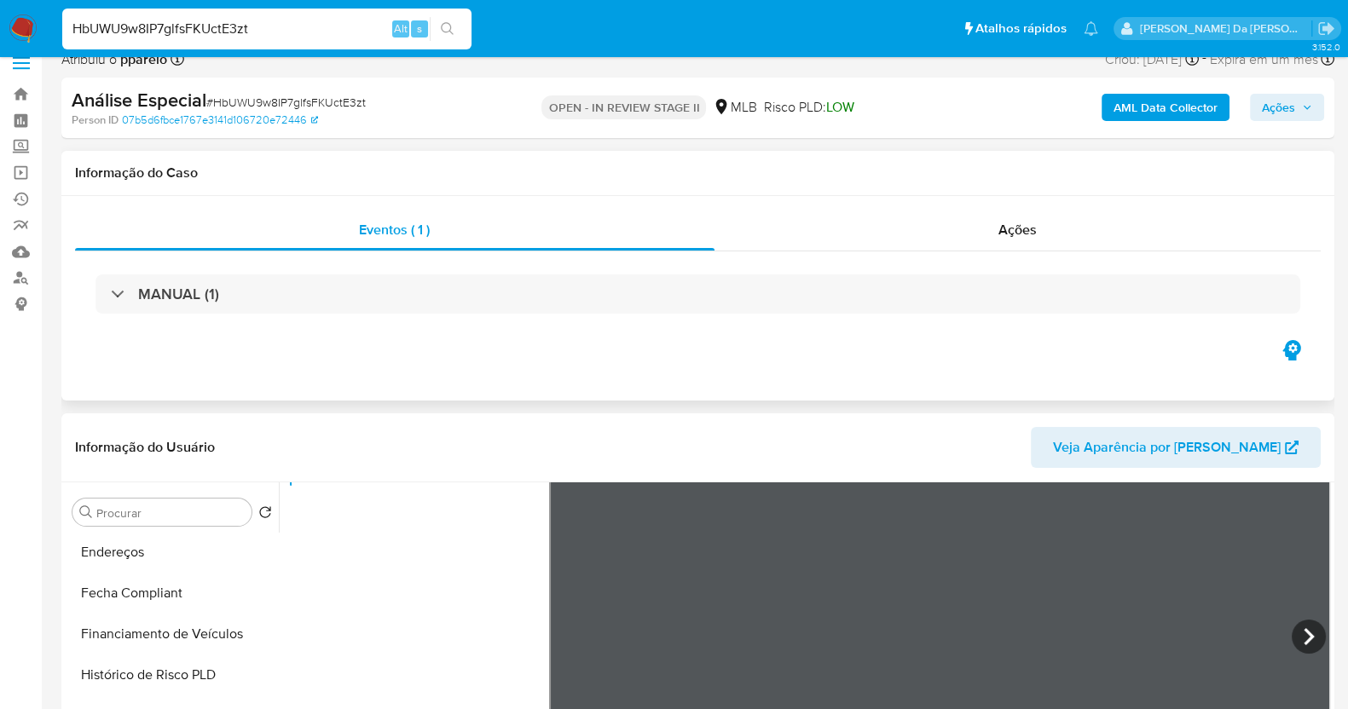
scroll to position [0, 0]
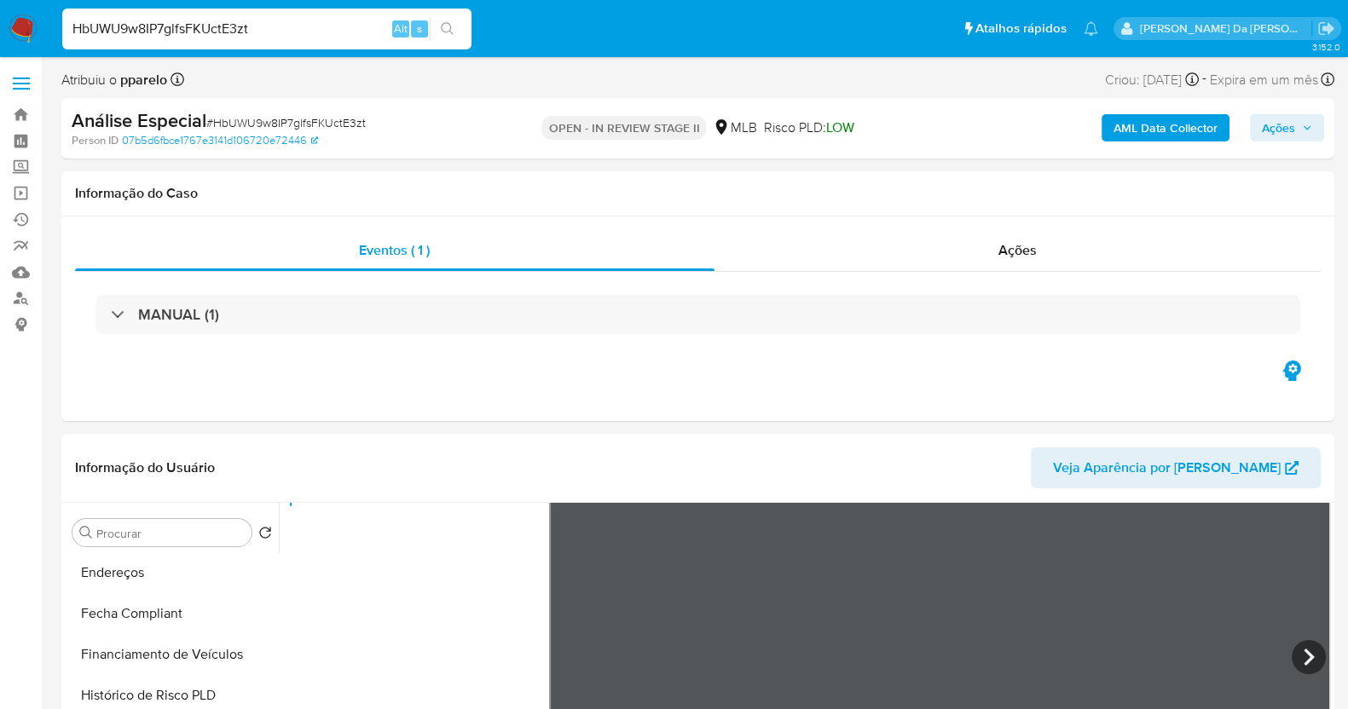
click at [298, 121] on span "# HbUWU9w8IP7glfsFKUctE3zt" at bounding box center [285, 122] width 159 height 17
click at [260, 36] on input "HbUWU9w8IP7glfsFKUctE3zt" at bounding box center [266, 29] width 409 height 22
click at [1285, 125] on span "Ações" at bounding box center [1278, 127] width 33 height 27
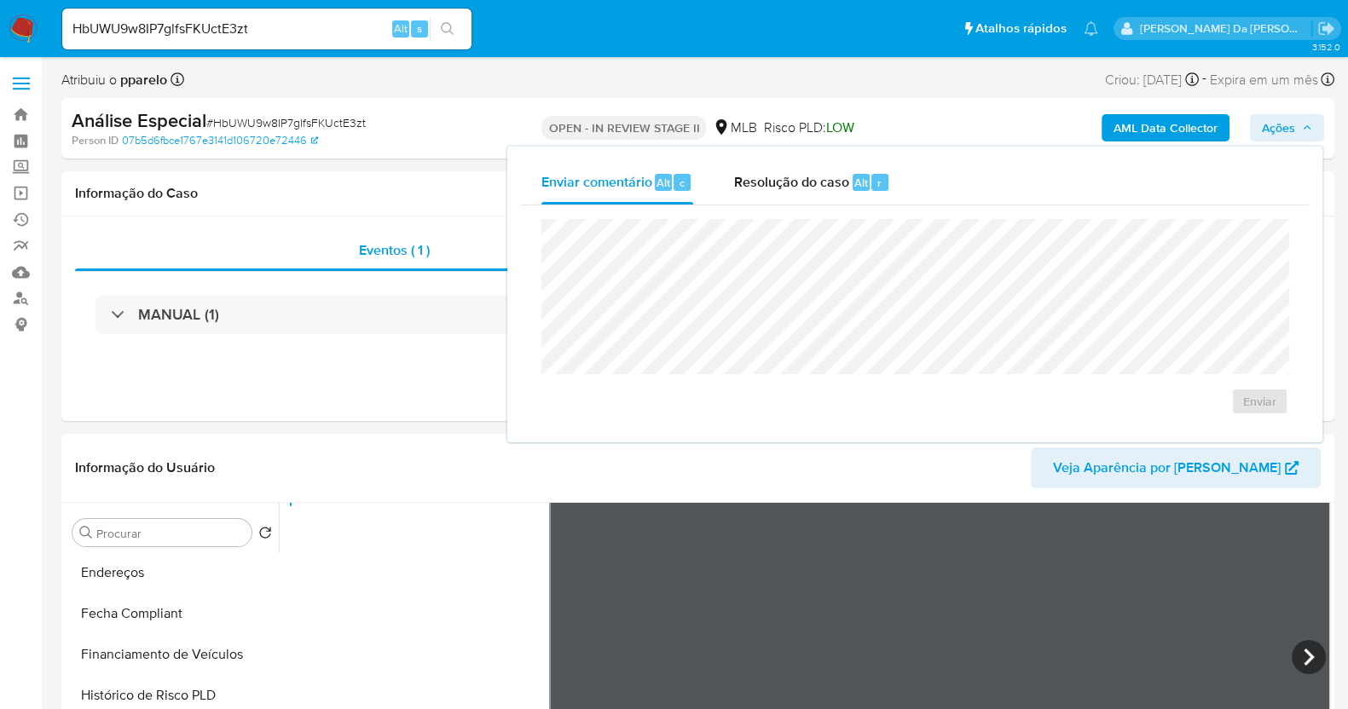
click at [761, 216] on div "Enviar" at bounding box center [915, 316] width 788 height 223
click at [761, 192] on div "Resolução do caso Alt r" at bounding box center [812, 182] width 156 height 44
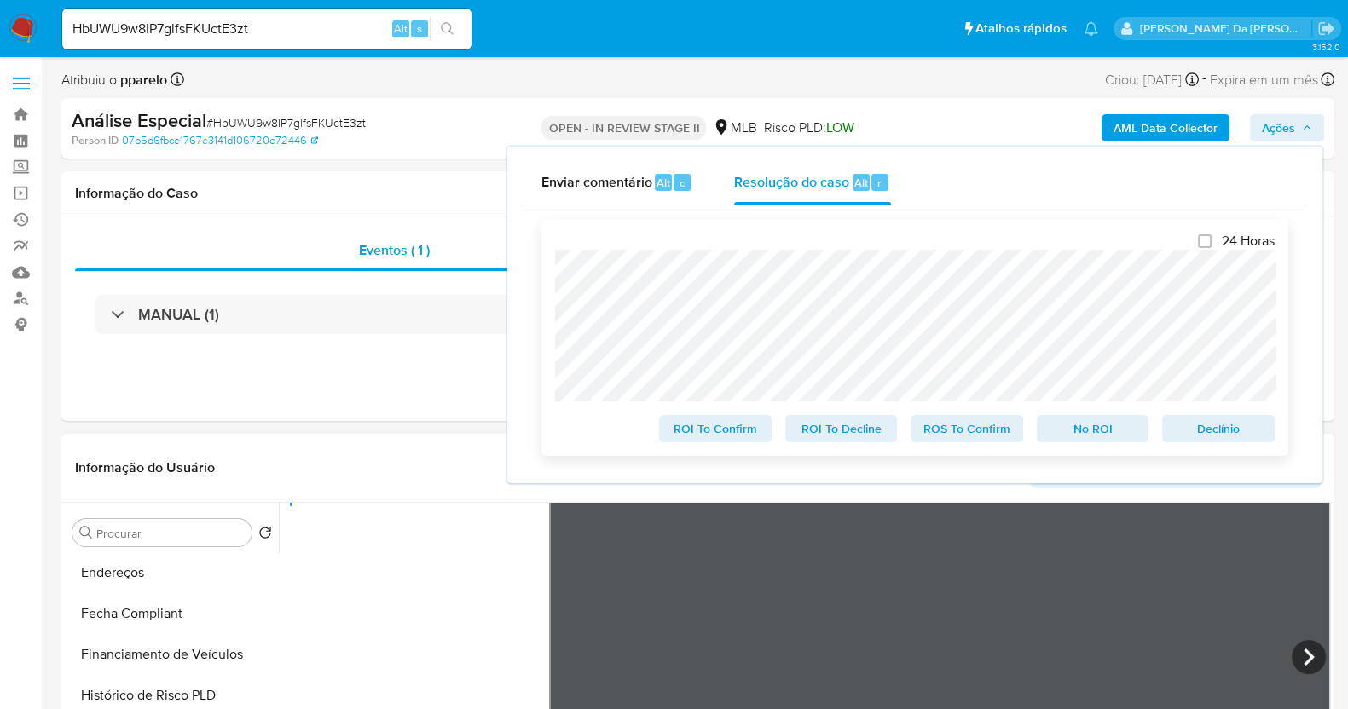
click at [1191, 428] on span "Declínio" at bounding box center [1218, 429] width 89 height 24
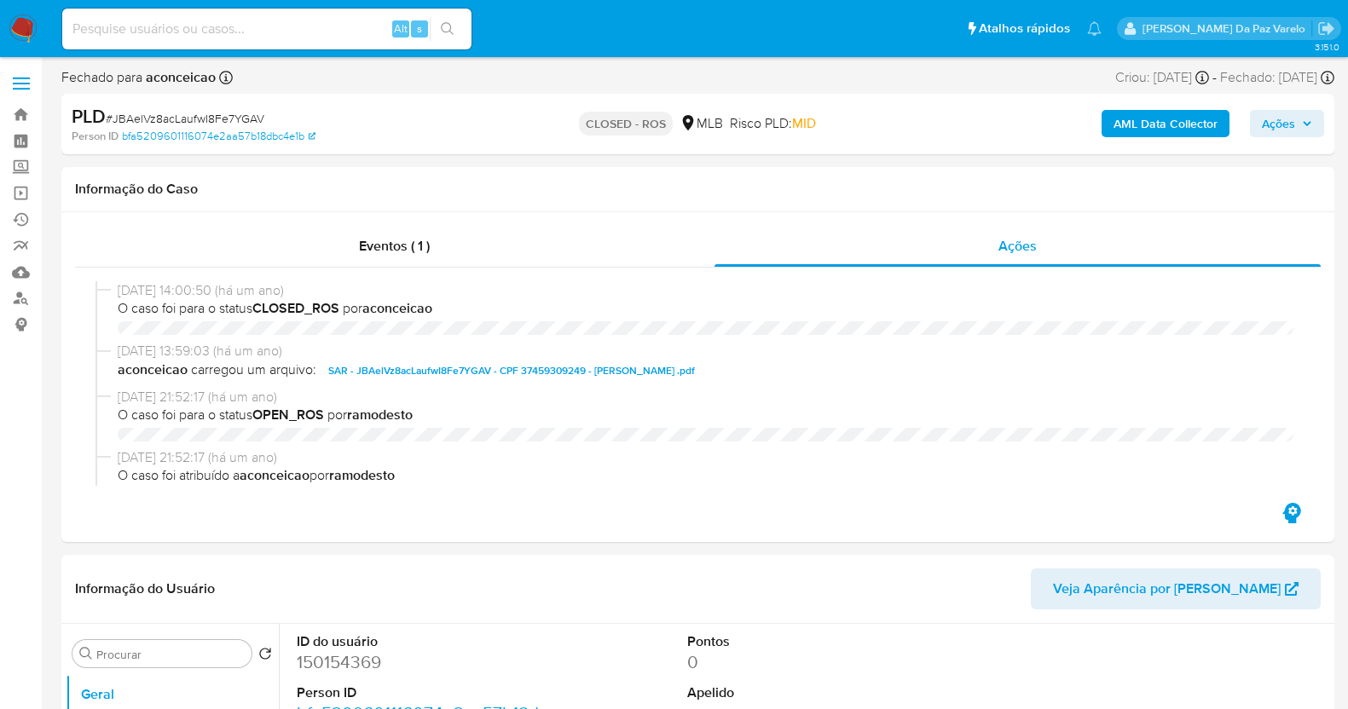
select select "10"
click at [514, 449] on span "[DATE] 21:52:17 (há um ano)" at bounding box center [706, 458] width 1176 height 19
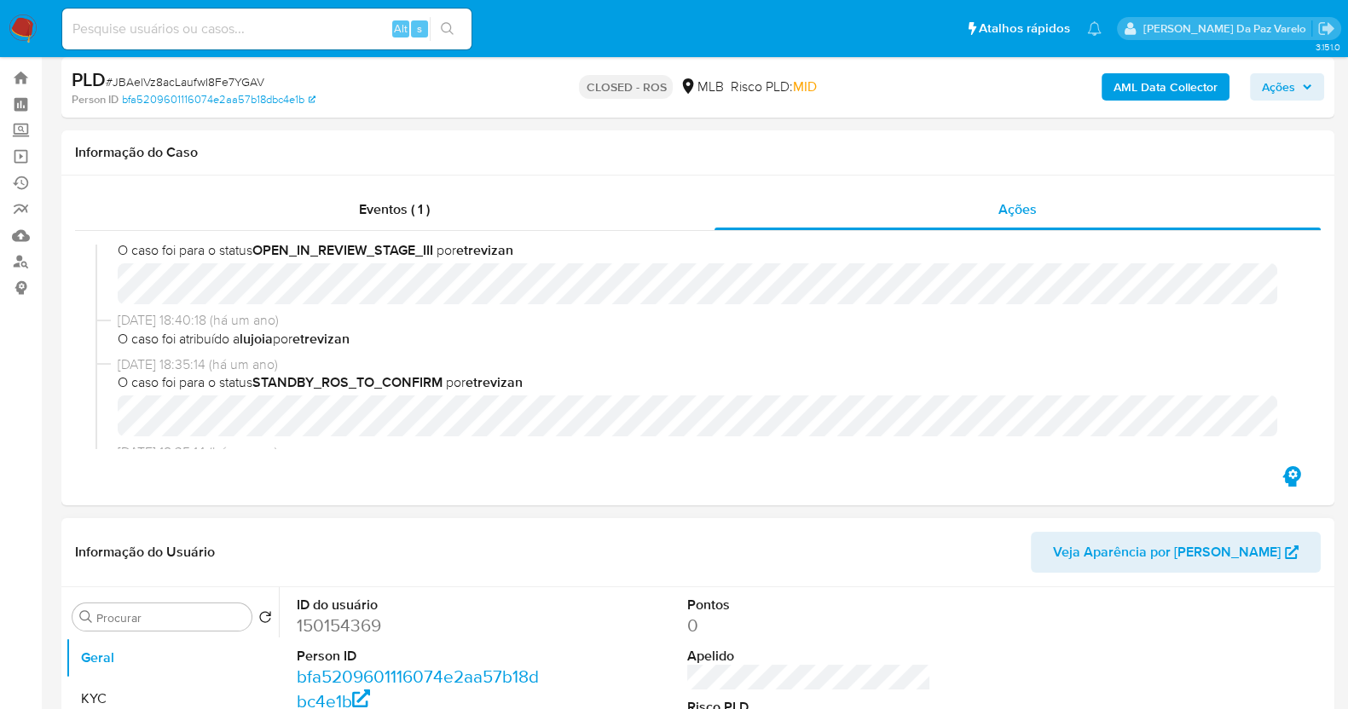
scroll to position [212, 0]
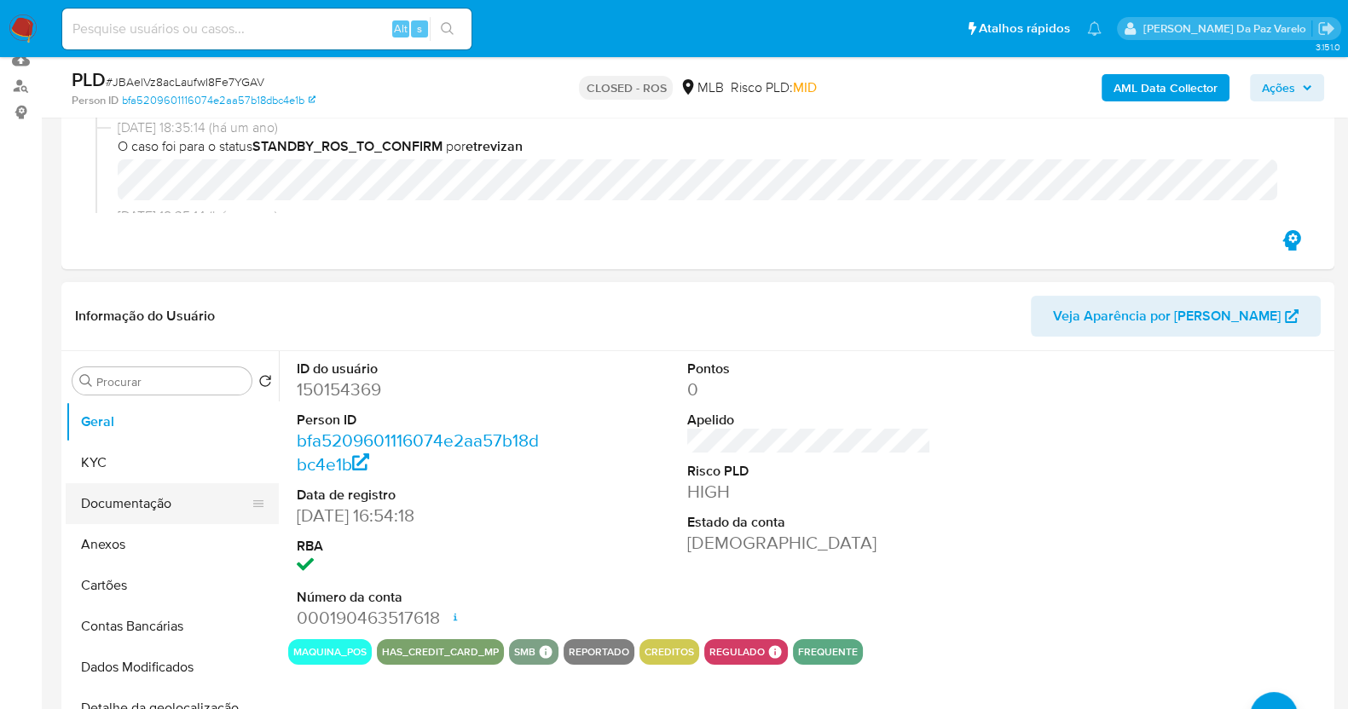
click at [153, 504] on button "Documentação" at bounding box center [166, 503] width 200 height 41
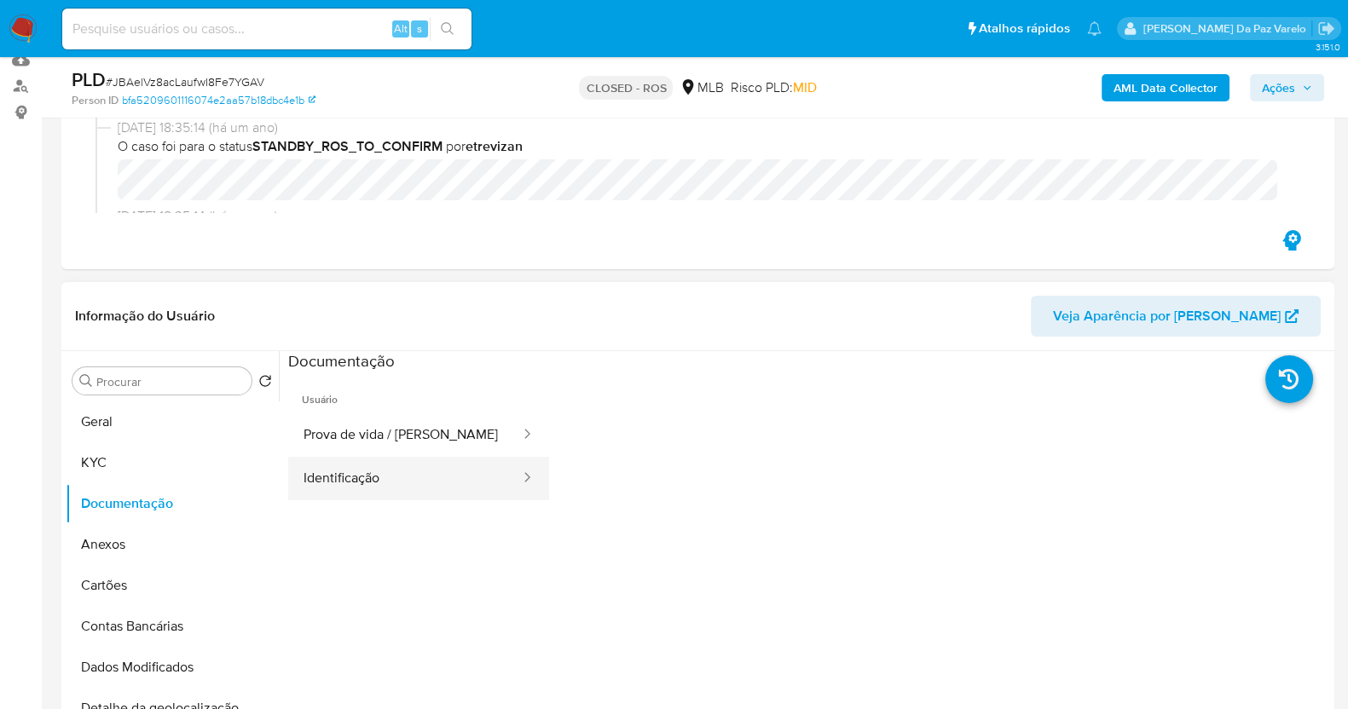
click at [418, 461] on button "Identificação" at bounding box center [405, 478] width 234 height 43
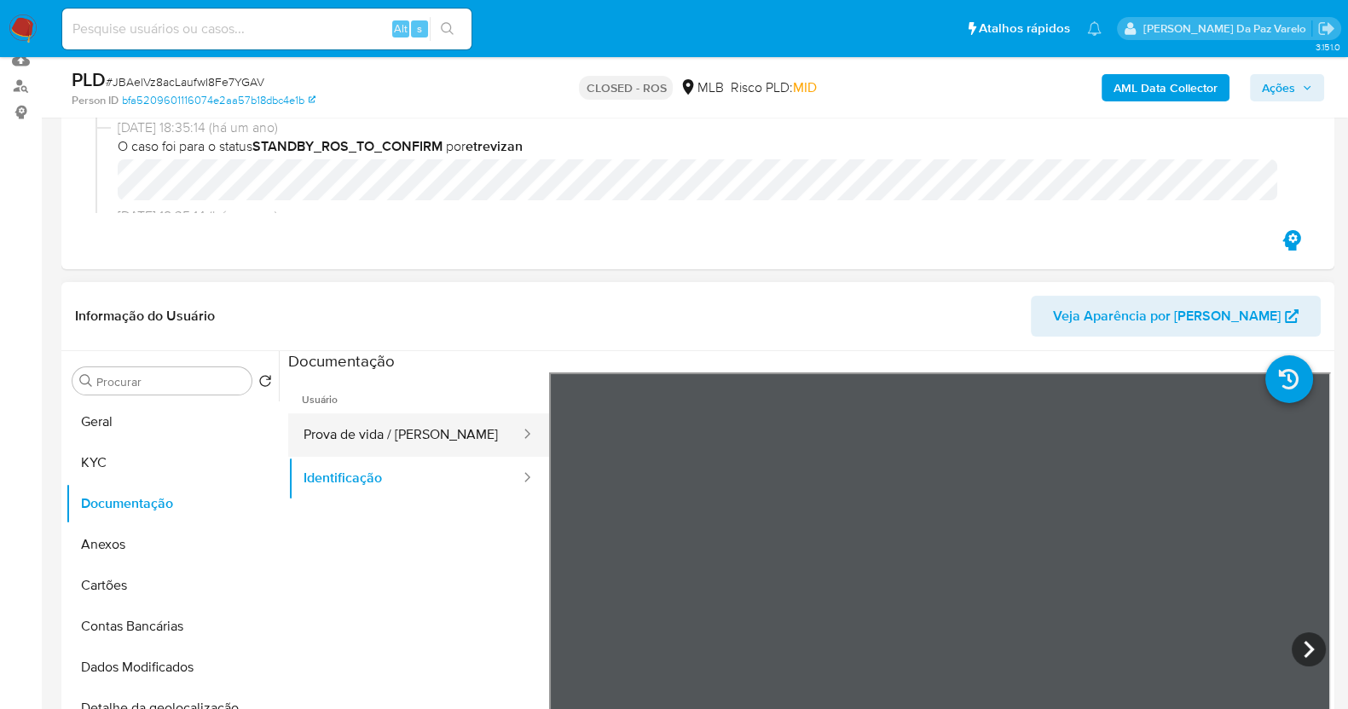
click at [463, 430] on button "Prova de vida / [PERSON_NAME]" at bounding box center [405, 435] width 234 height 43
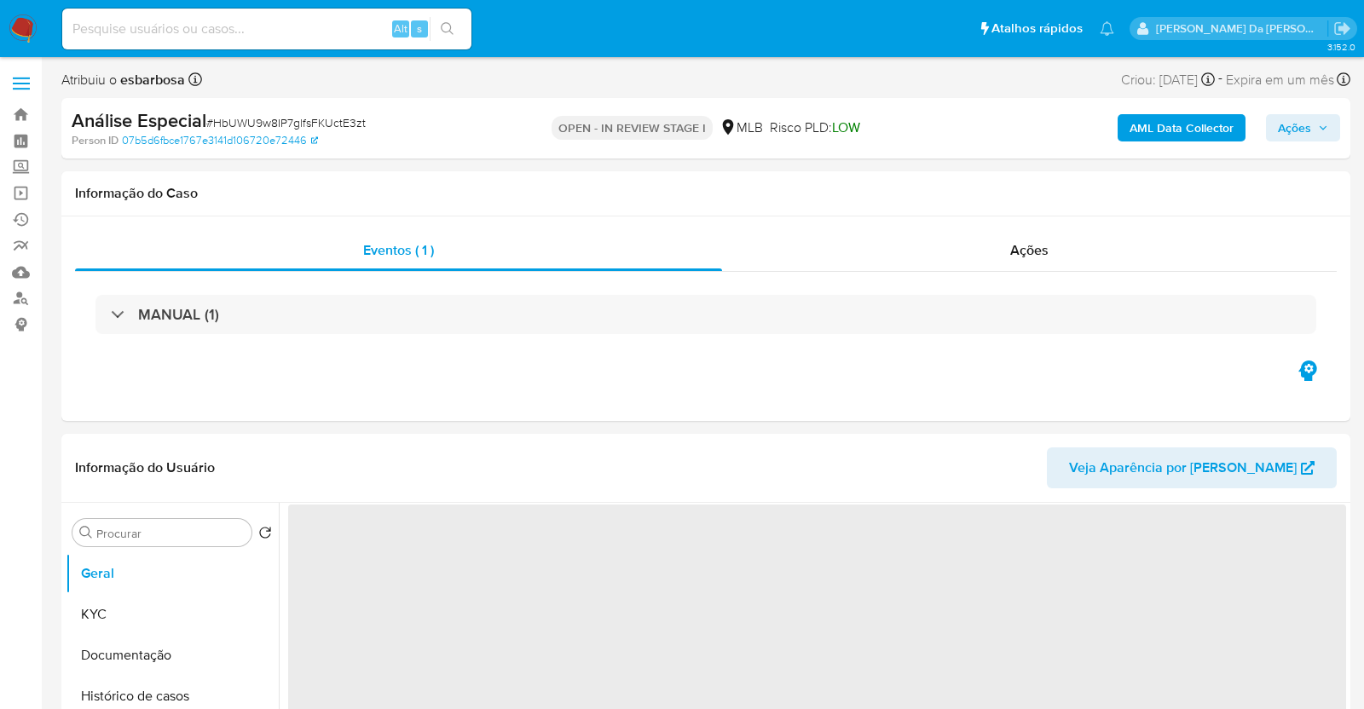
select select "10"
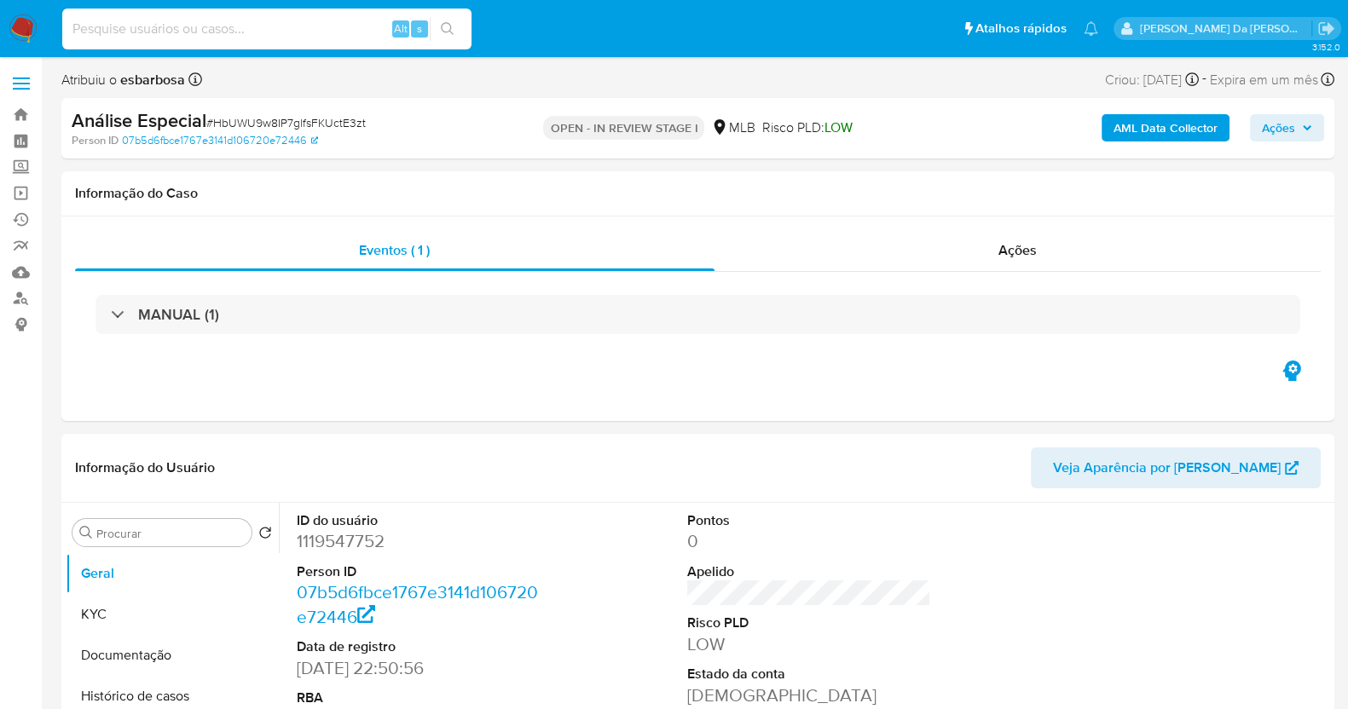
click at [307, 31] on input at bounding box center [266, 29] width 409 height 22
paste input "rLRO9vKay8hKxX0IegQJxXYp"
type input "rLRO9vKay8hKxX0IegQJxXYp"
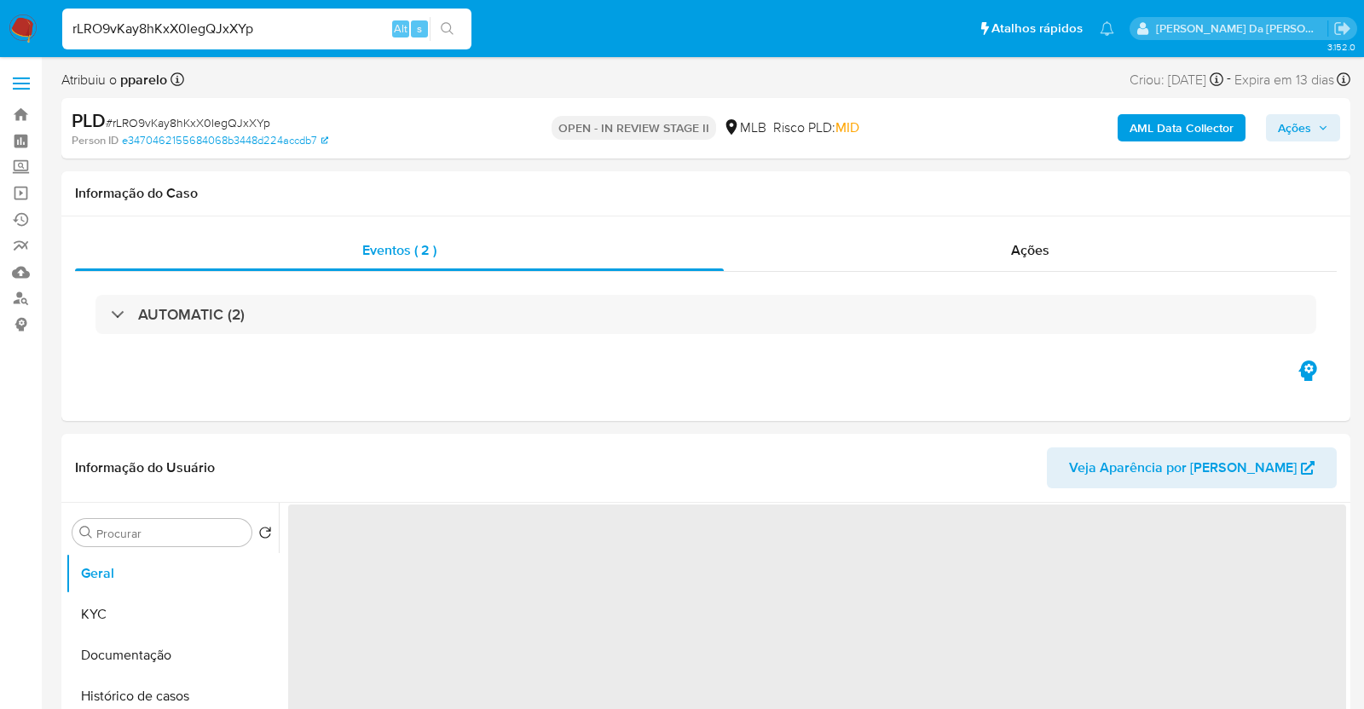
select select "10"
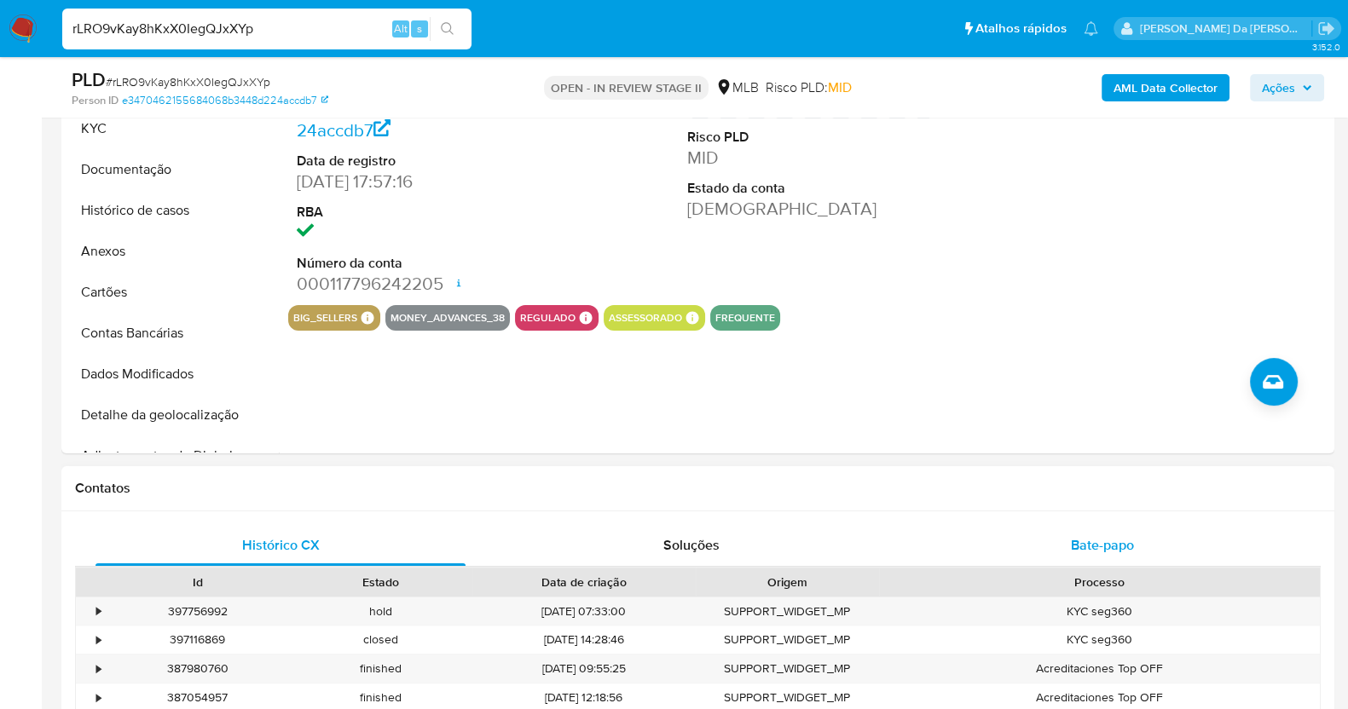
click at [1087, 554] on div "Bate-papo" at bounding box center [1102, 545] width 370 height 41
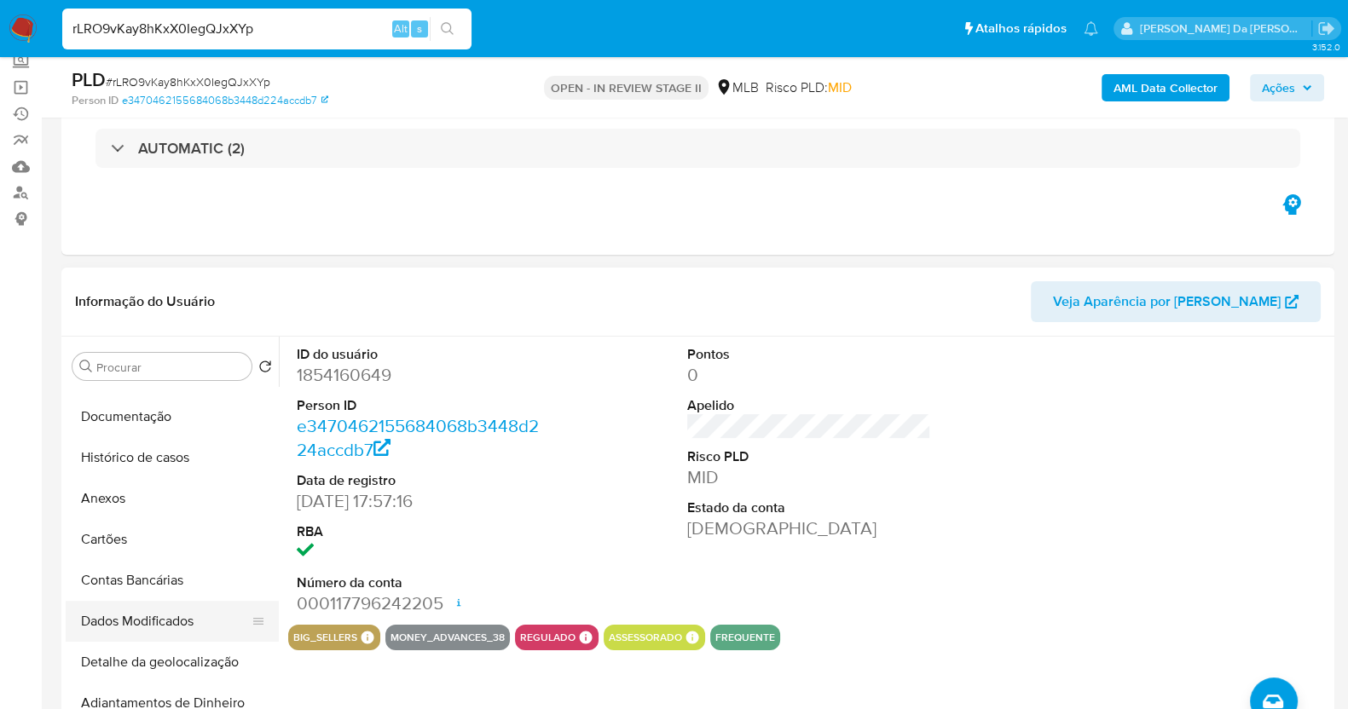
scroll to position [106, 0]
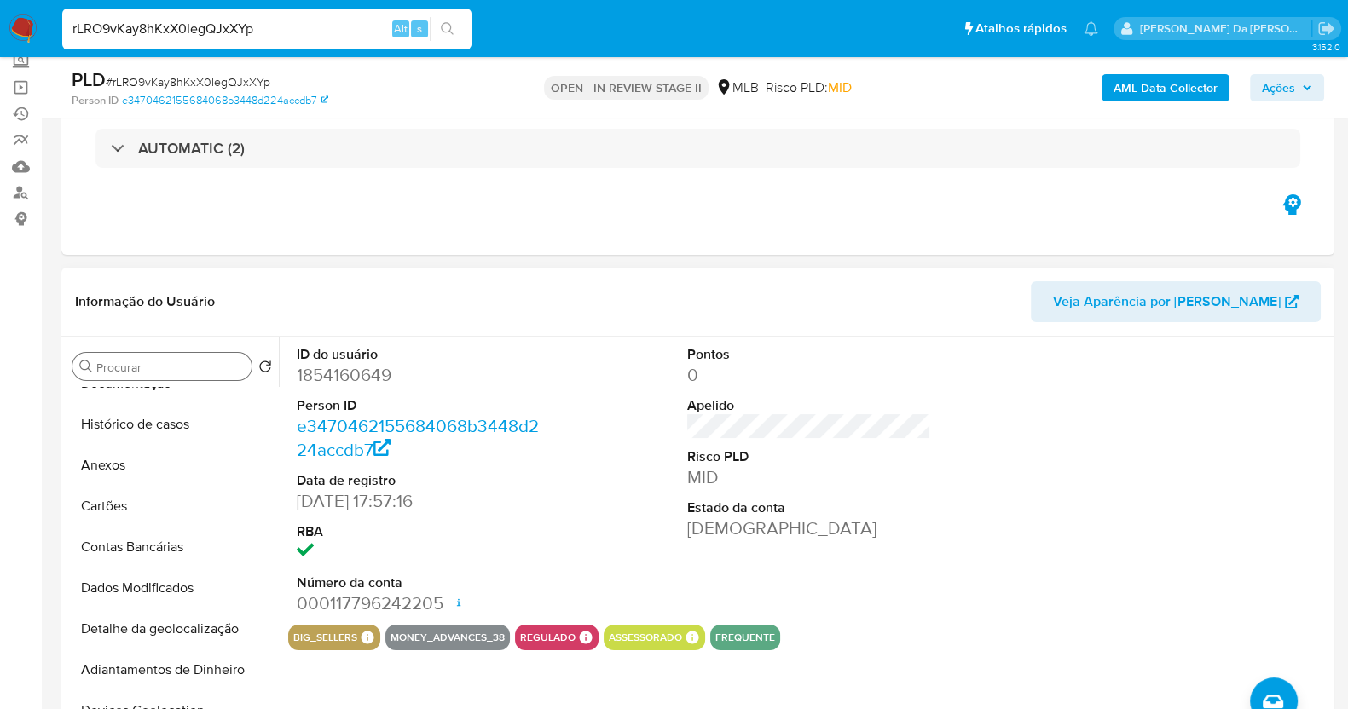
click at [151, 374] on div "Procurar" at bounding box center [161, 366] width 179 height 27
click at [365, 634] on icon at bounding box center [368, 637] width 13 height 13
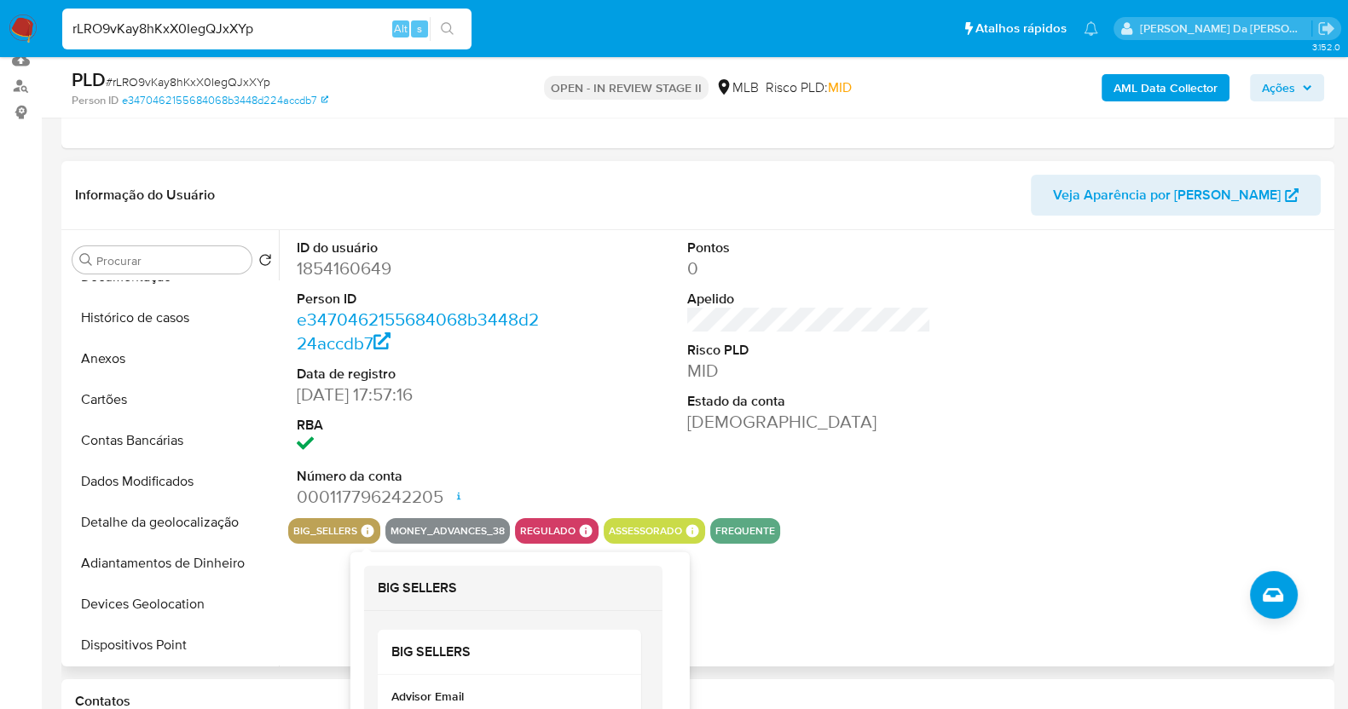
click at [366, 526] on icon at bounding box center [368, 530] width 13 height 13
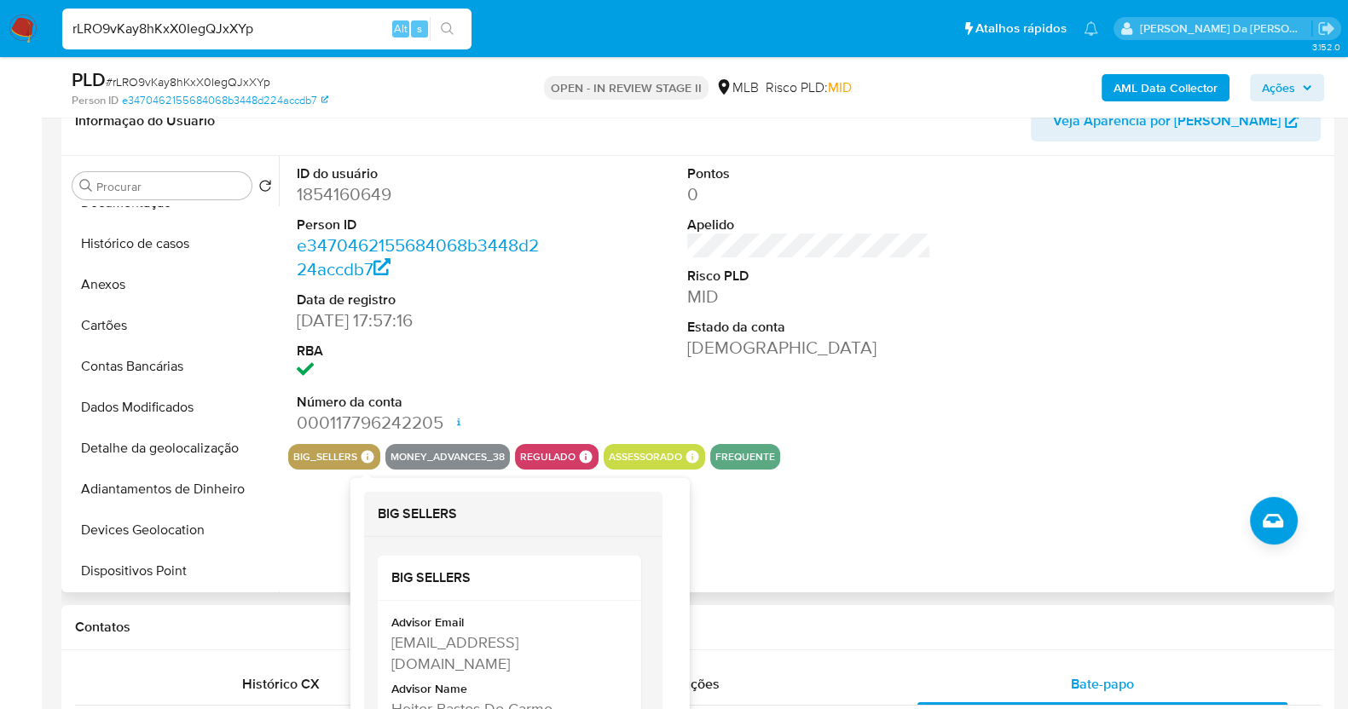
scroll to position [320, 0]
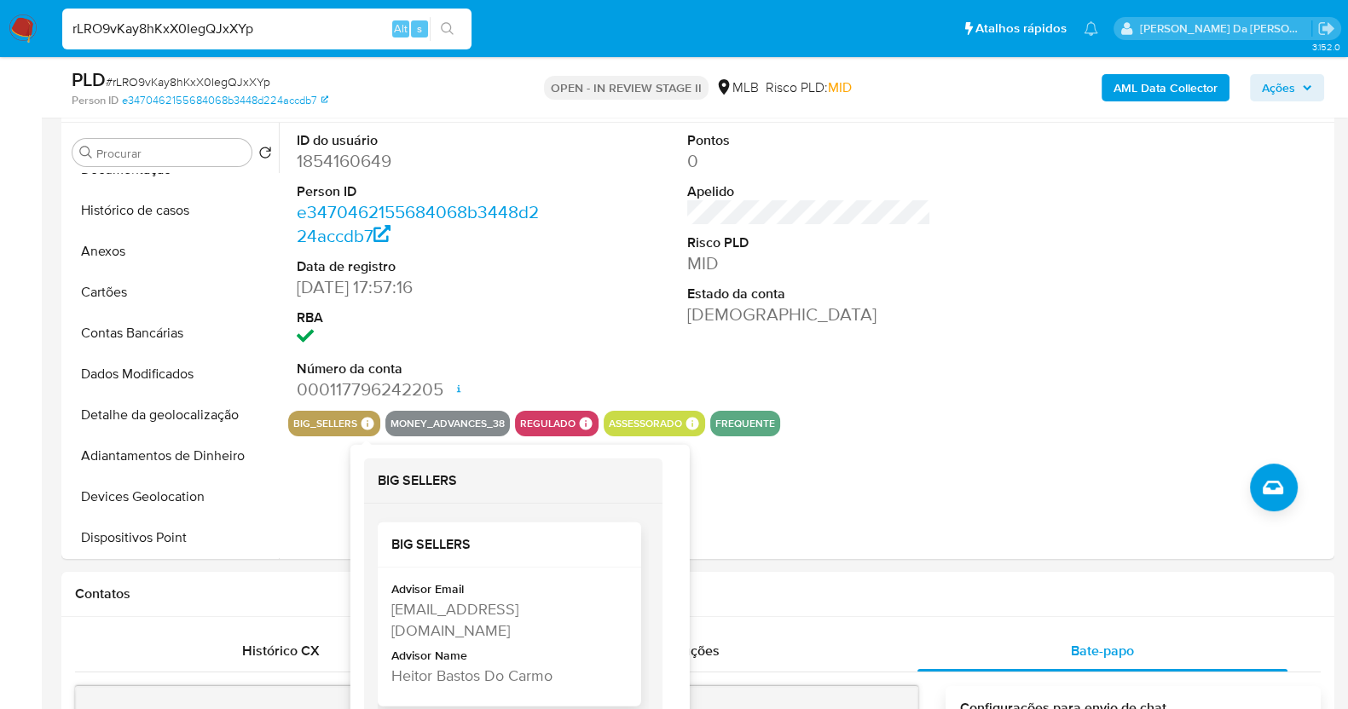
click at [438, 610] on div "[EMAIL_ADDRESS][DOMAIN_NAME]" at bounding box center [507, 620] width 233 height 43
click at [438, 610] on div "Contatos" at bounding box center [697, 594] width 1273 height 45
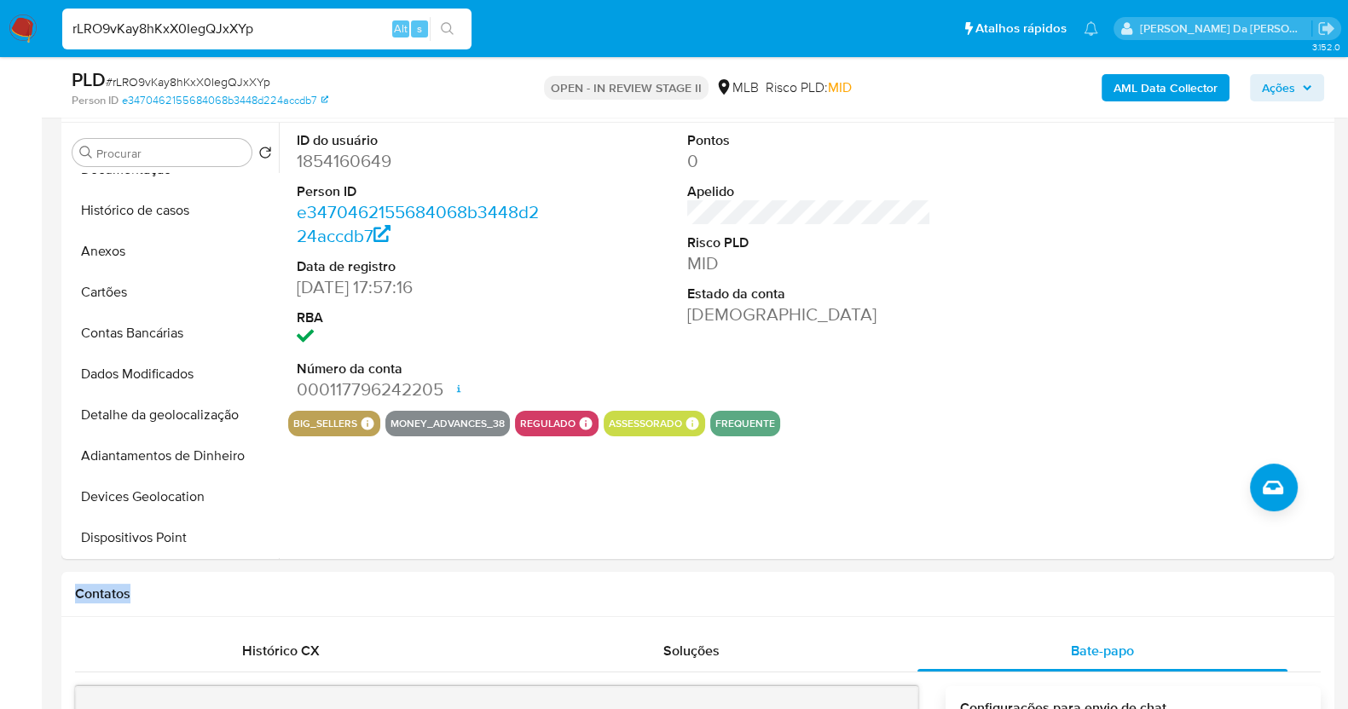
click at [438, 610] on div "Contatos" at bounding box center [697, 594] width 1273 height 45
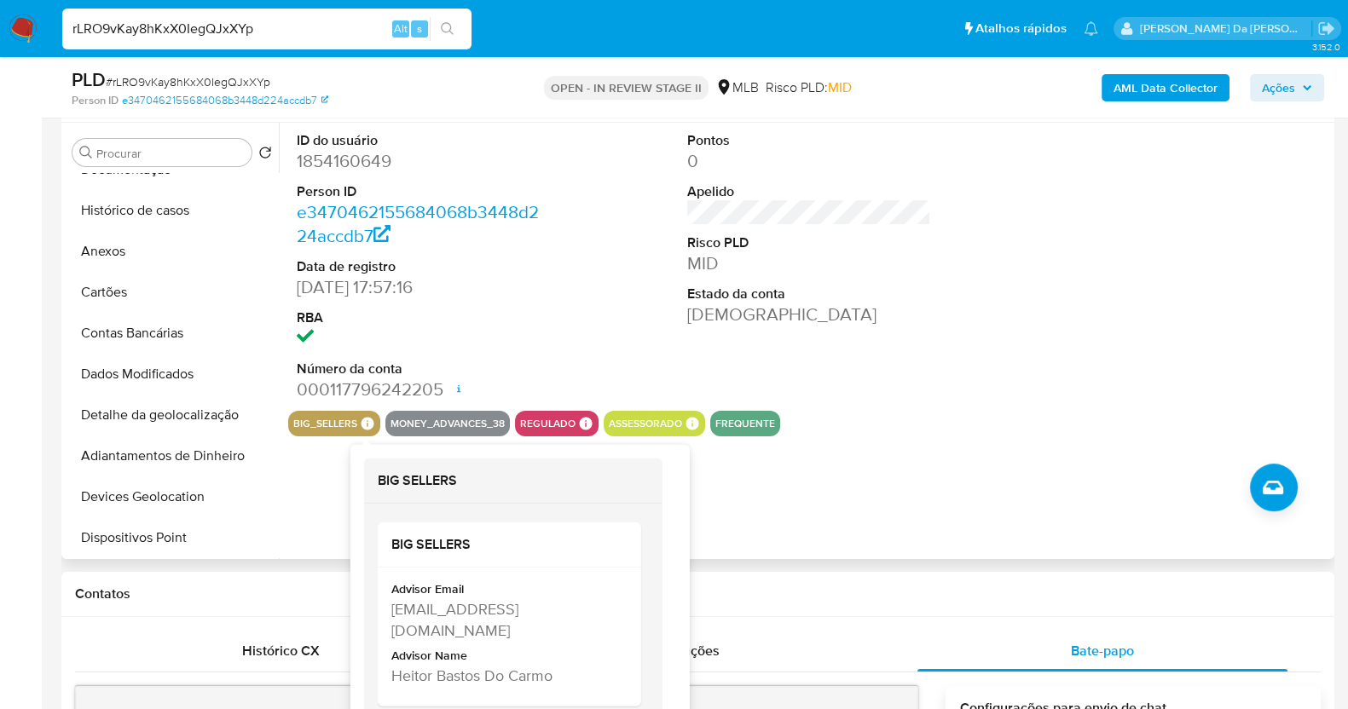
click at [364, 428] on icon at bounding box center [368, 423] width 13 height 13
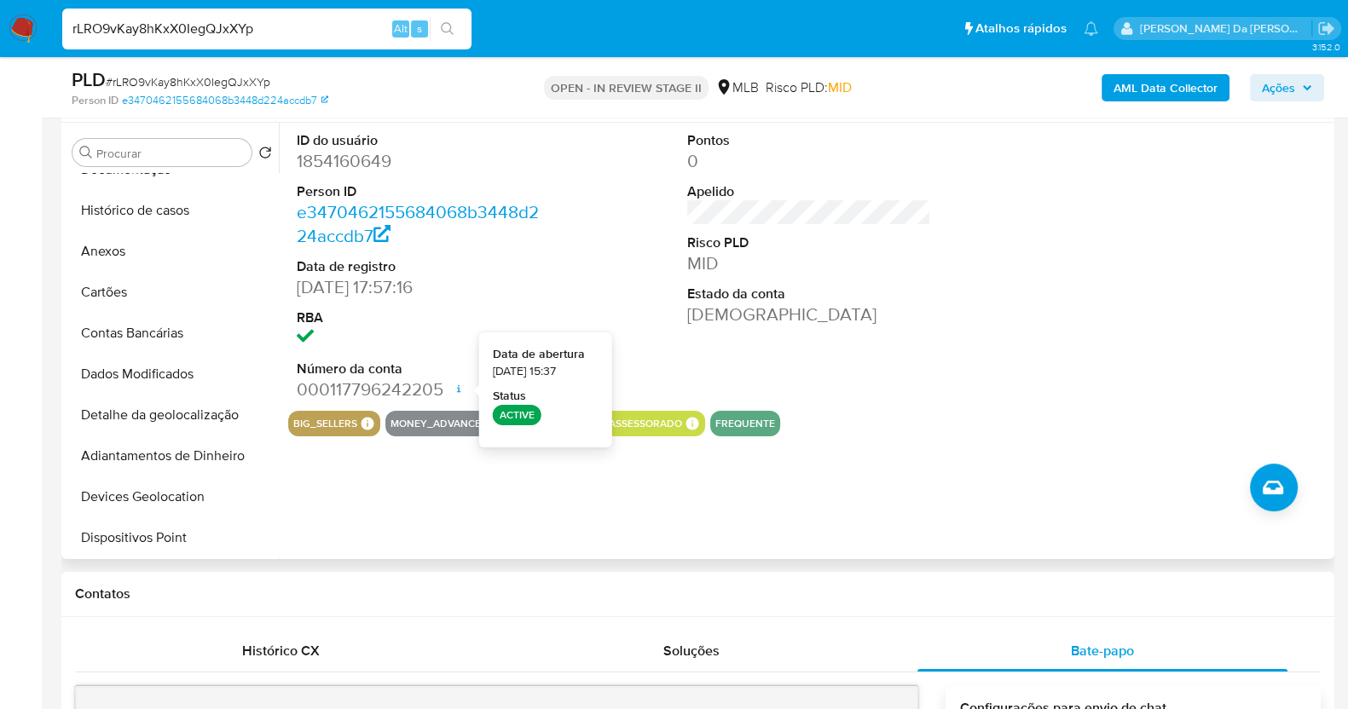
click at [456, 390] on icon at bounding box center [459, 389] width 14 height 14
click at [372, 423] on icon at bounding box center [368, 423] width 13 height 13
click at [276, 33] on input "rLRO9vKay8hKxX0IegQJxXYp" at bounding box center [266, 29] width 409 height 22
click at [275, 33] on input "rLRO9vKay8hKxX0IegQJxXYp" at bounding box center [266, 29] width 409 height 22
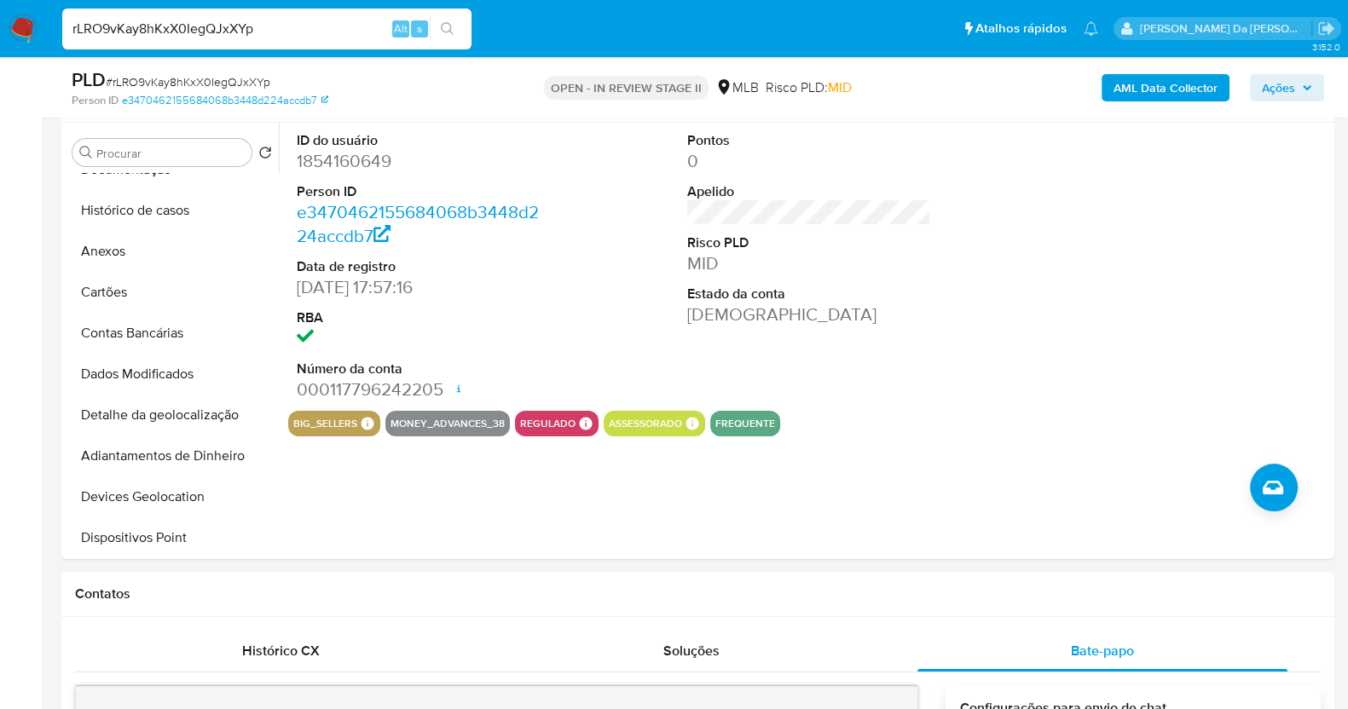
paste input "84OdzQ44uL92OCSgGEGlisAA"
type input "84OdzQ44uL92OCSgGEGlisAA"
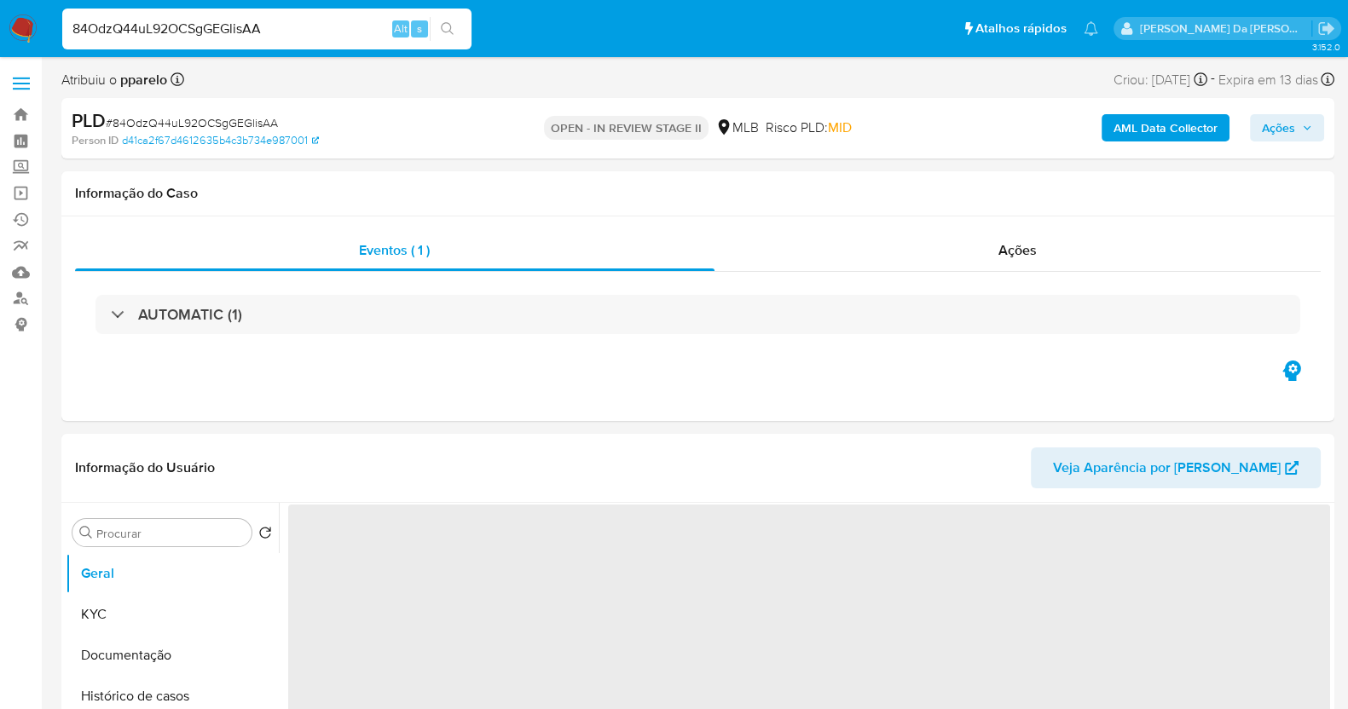
scroll to position [106, 0]
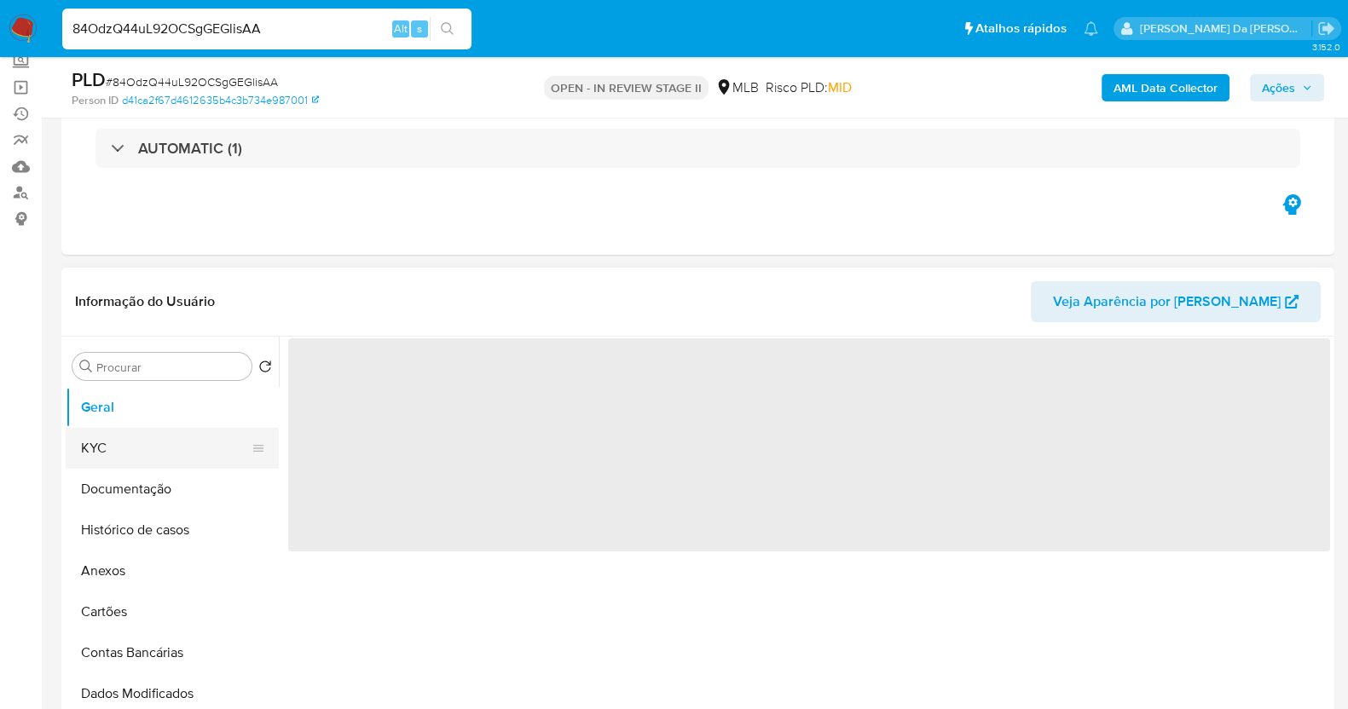
click at [148, 437] on button "KYC" at bounding box center [166, 448] width 200 height 41
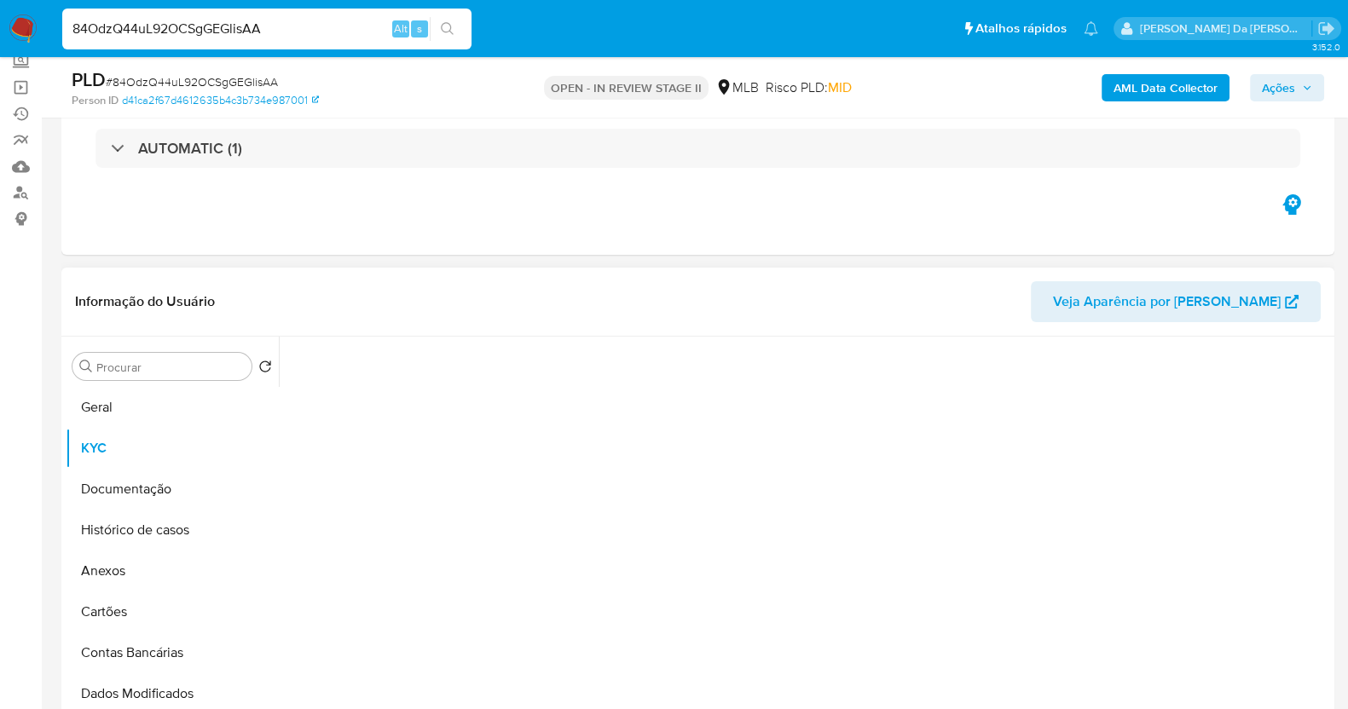
select select "10"
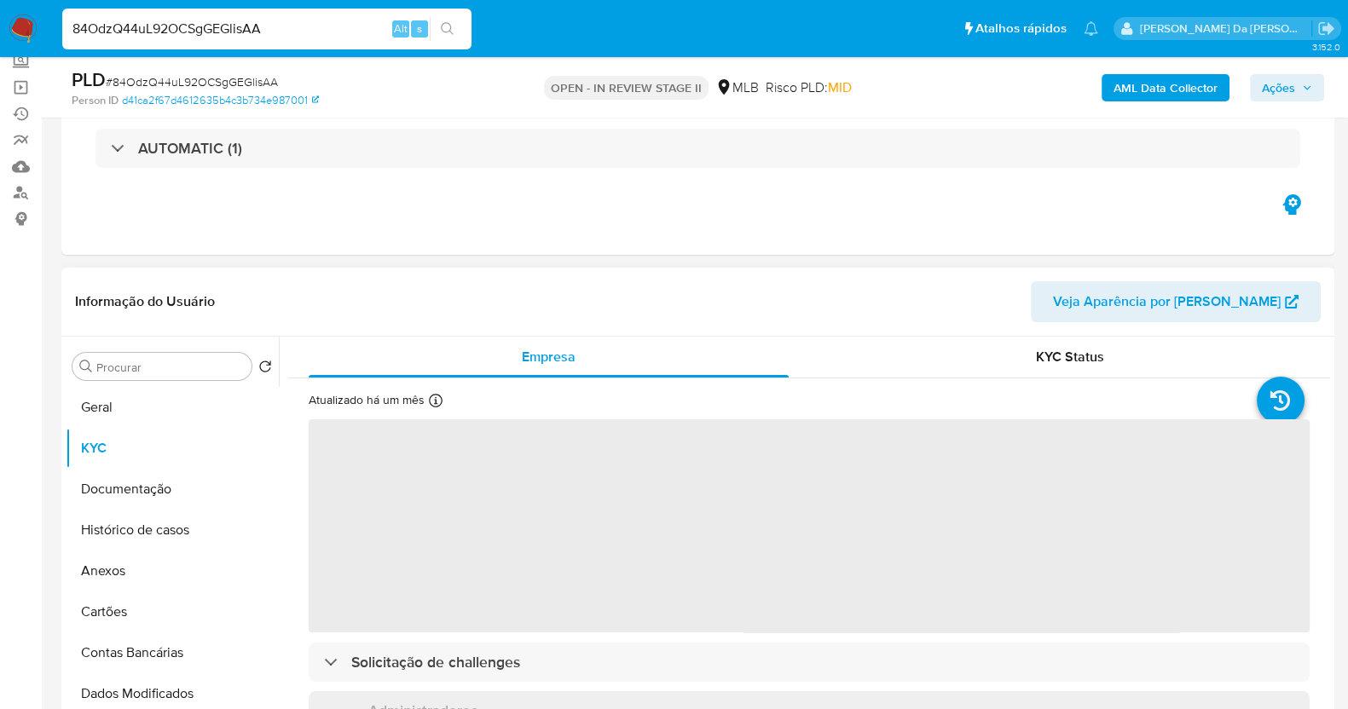
click at [431, 401] on div "Atualizado há um mês Criado: [DATE] 14:40:24 Atualizado: [DATE] 12:01:30" at bounding box center [401, 403] width 185 height 22
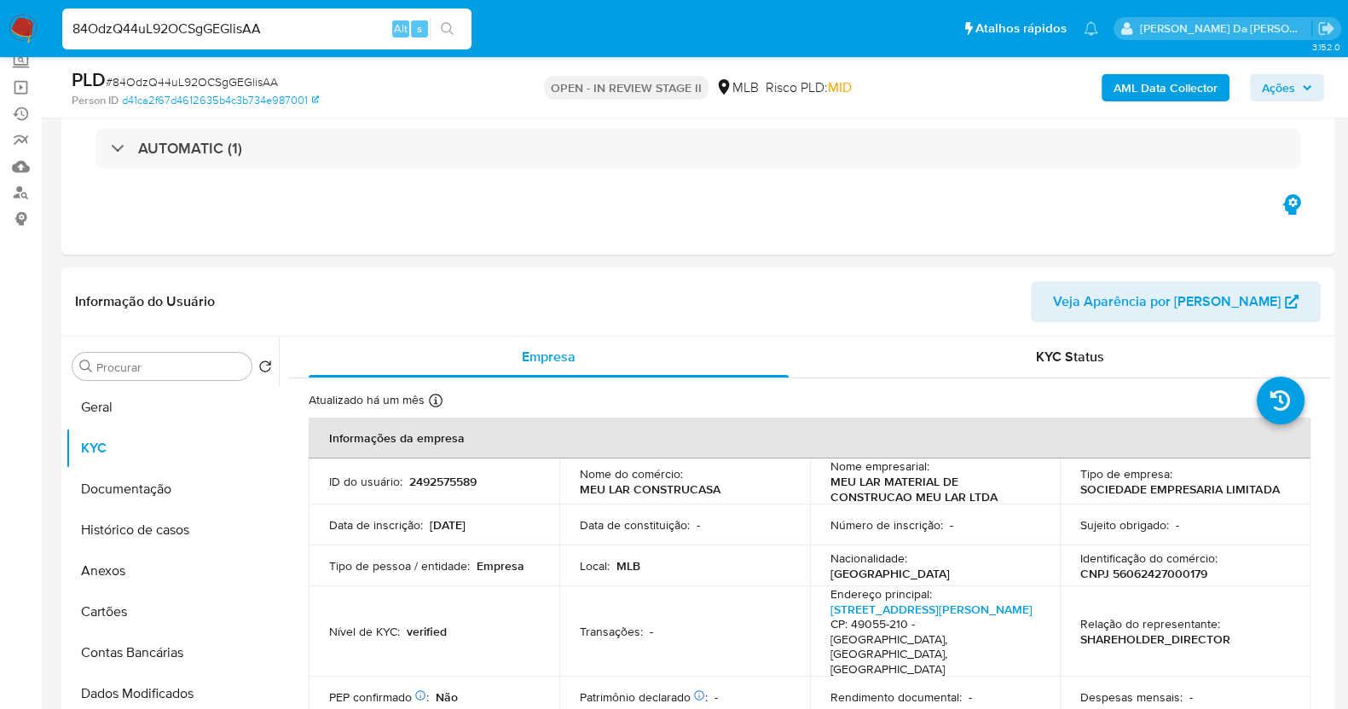
click at [307, 15] on div "84OdzQ44uL92OCSgGEGlisAA Alt s" at bounding box center [266, 29] width 409 height 41
click at [297, 28] on input "84OdzQ44uL92OCSgGEGlisAA" at bounding box center [266, 29] width 409 height 22
paste input "lEJdO9CcVbSLIHFpwiy9Idy8"
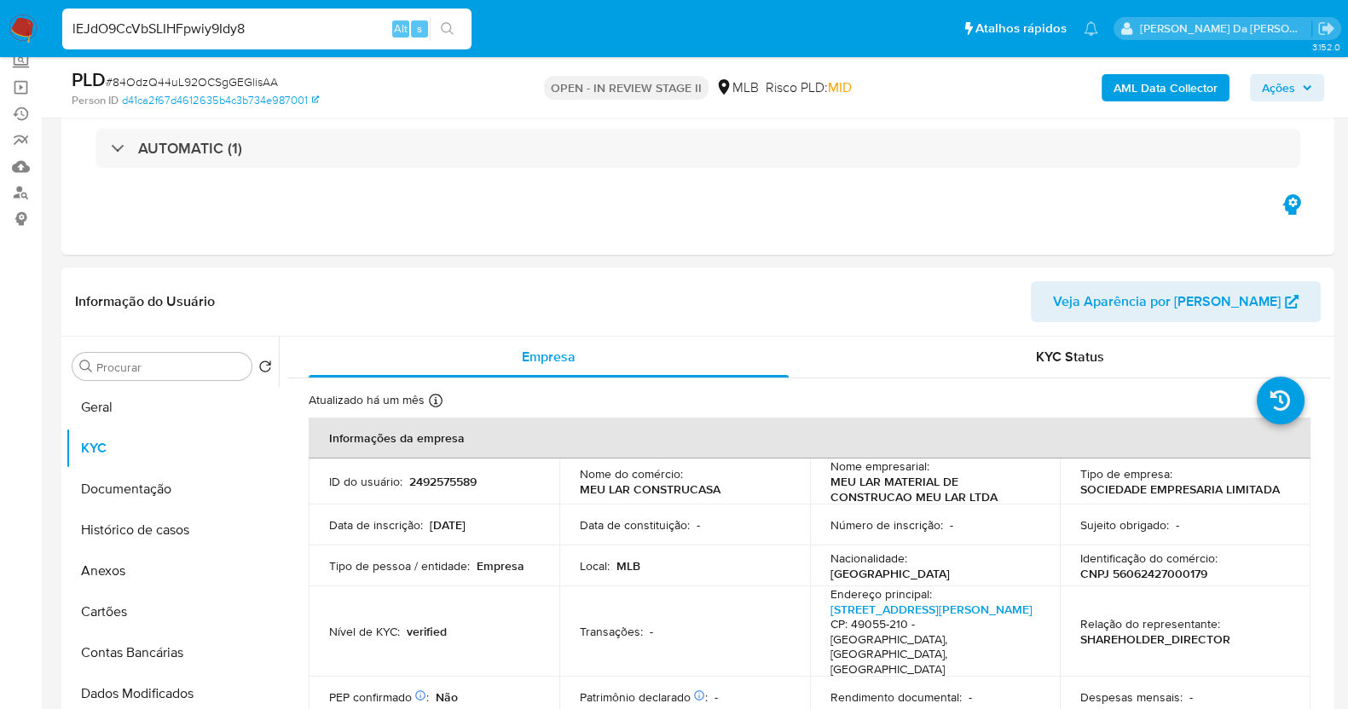
type input "lEJdO9CcVbSLIHFpwiy9Idy8"
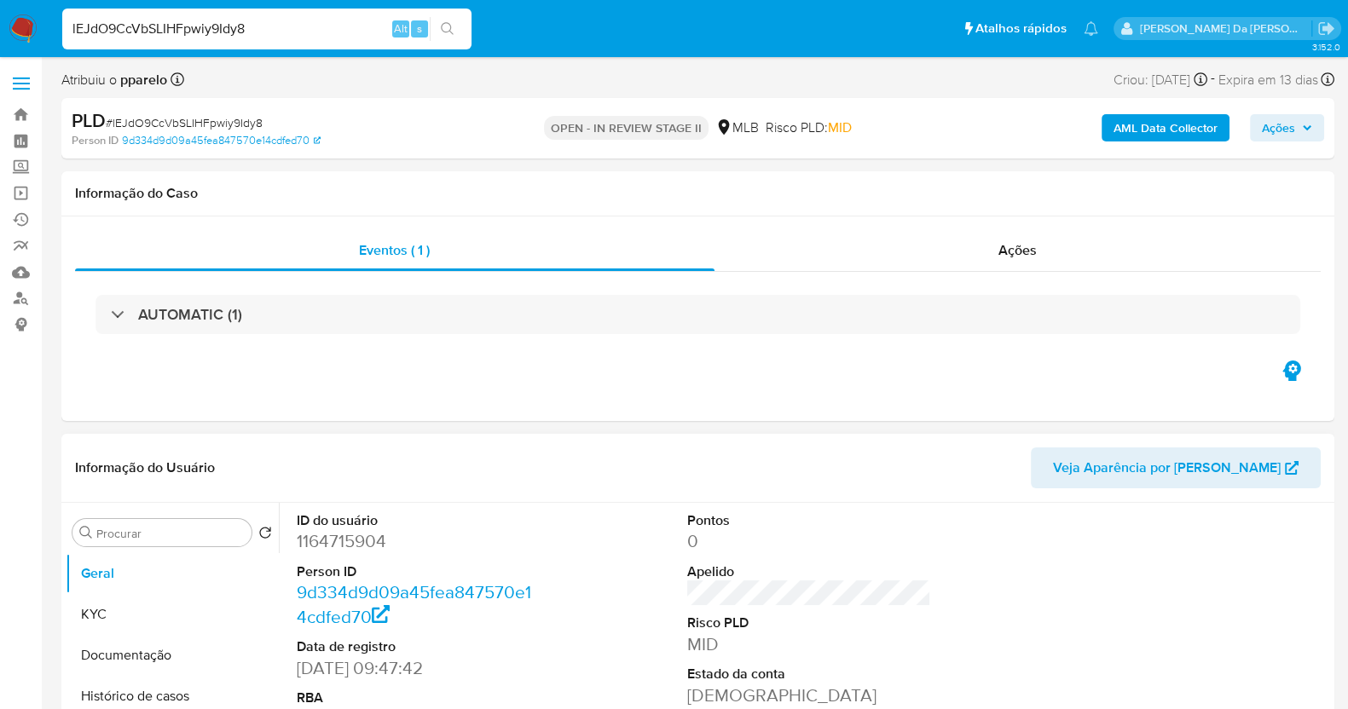
scroll to position [320, 0]
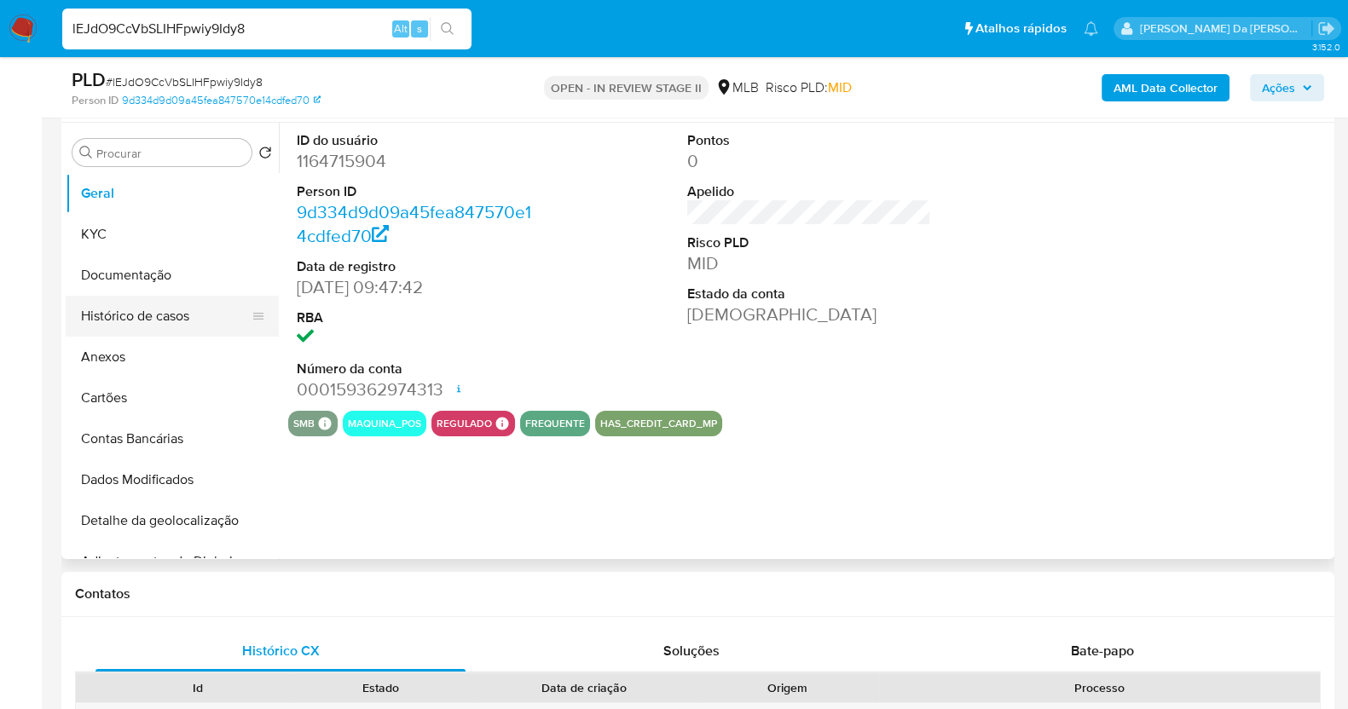
select select "10"
click at [146, 274] on button "Documentação" at bounding box center [166, 275] width 200 height 41
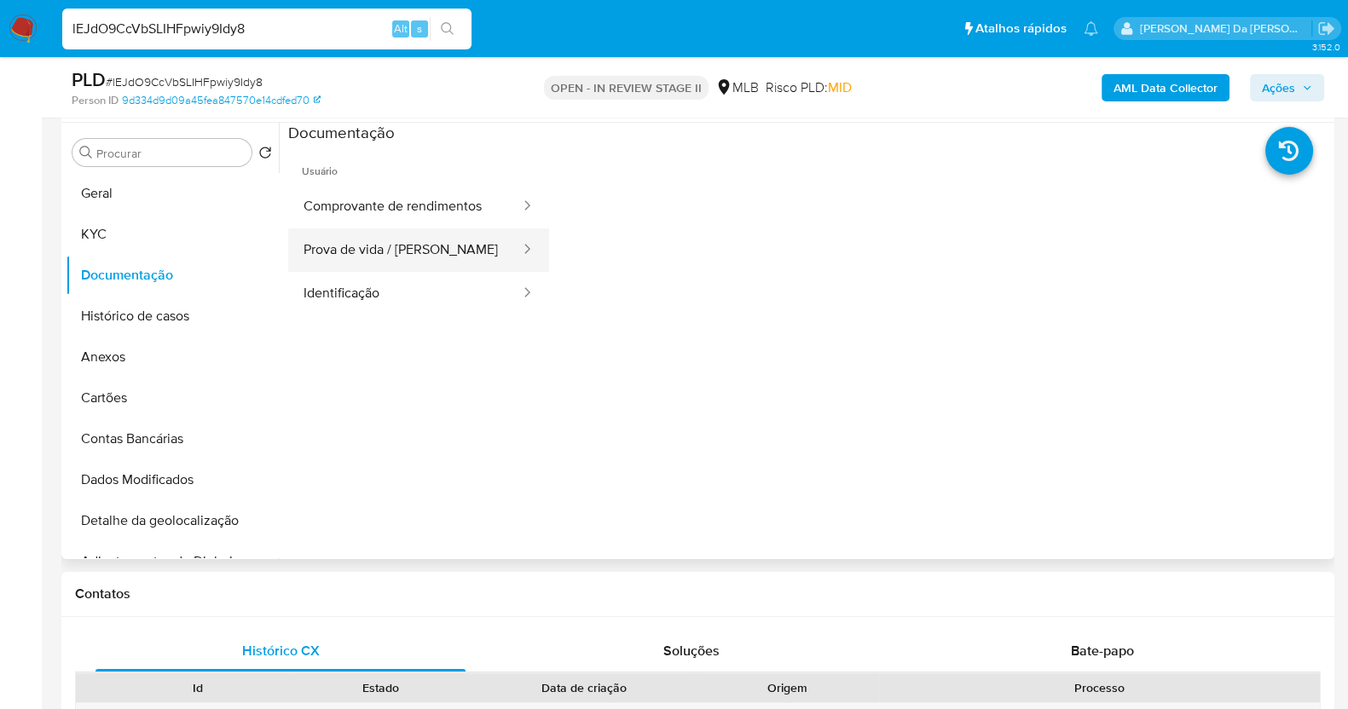
click at [426, 247] on button "Prova de vida / [PERSON_NAME]" at bounding box center [405, 250] width 234 height 43
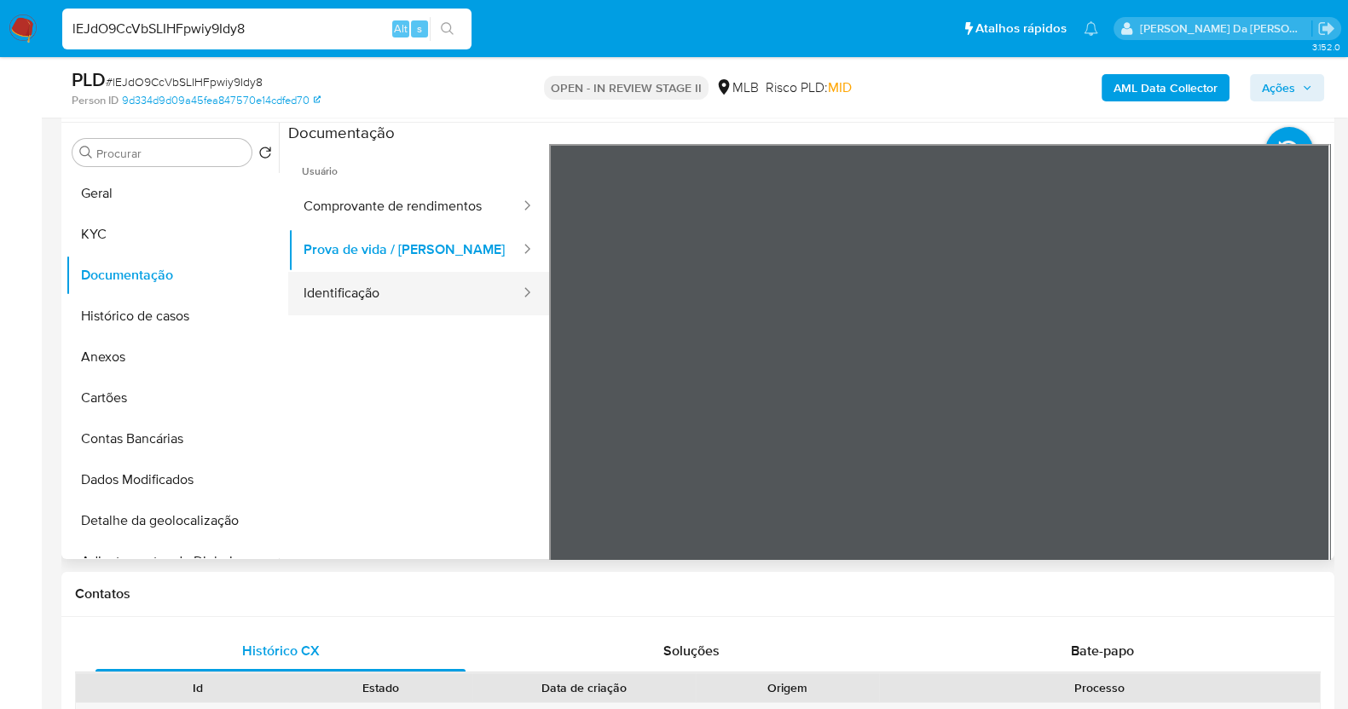
click at [402, 295] on button "Identificação" at bounding box center [405, 293] width 234 height 43
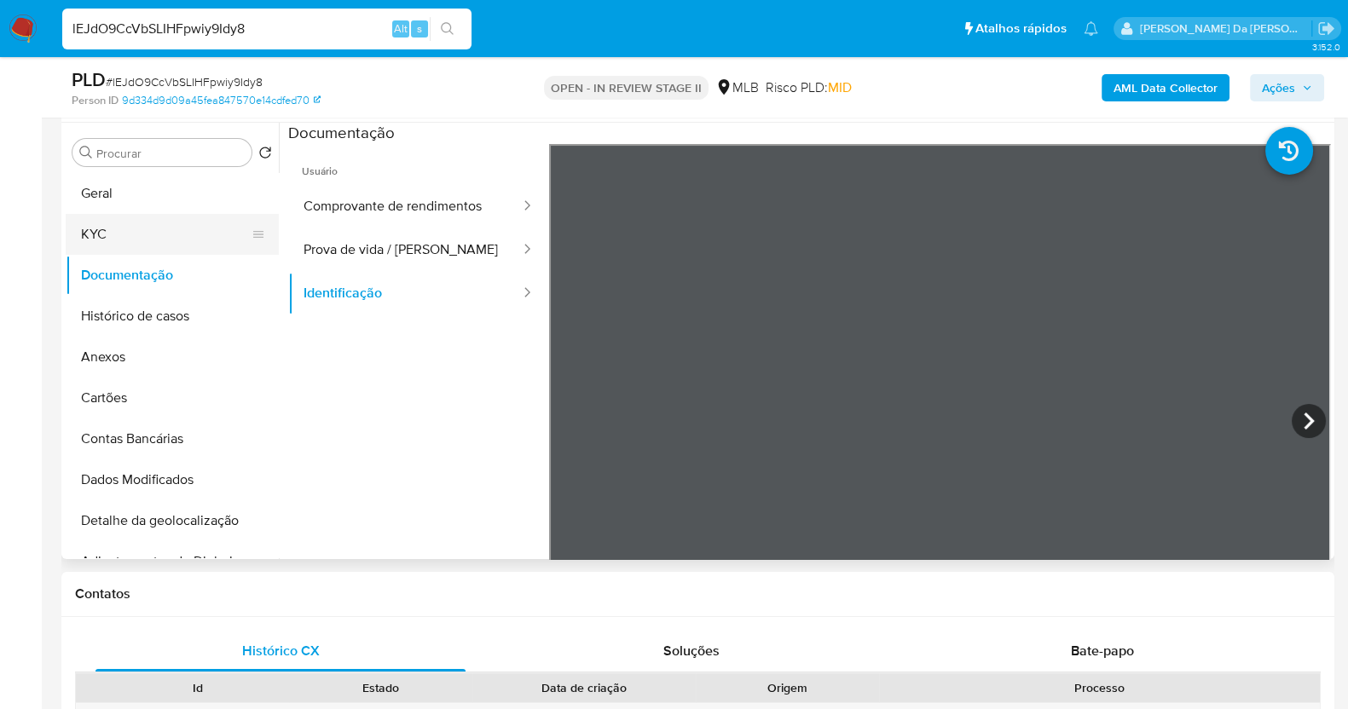
click at [125, 229] on button "KYC" at bounding box center [166, 234] width 200 height 41
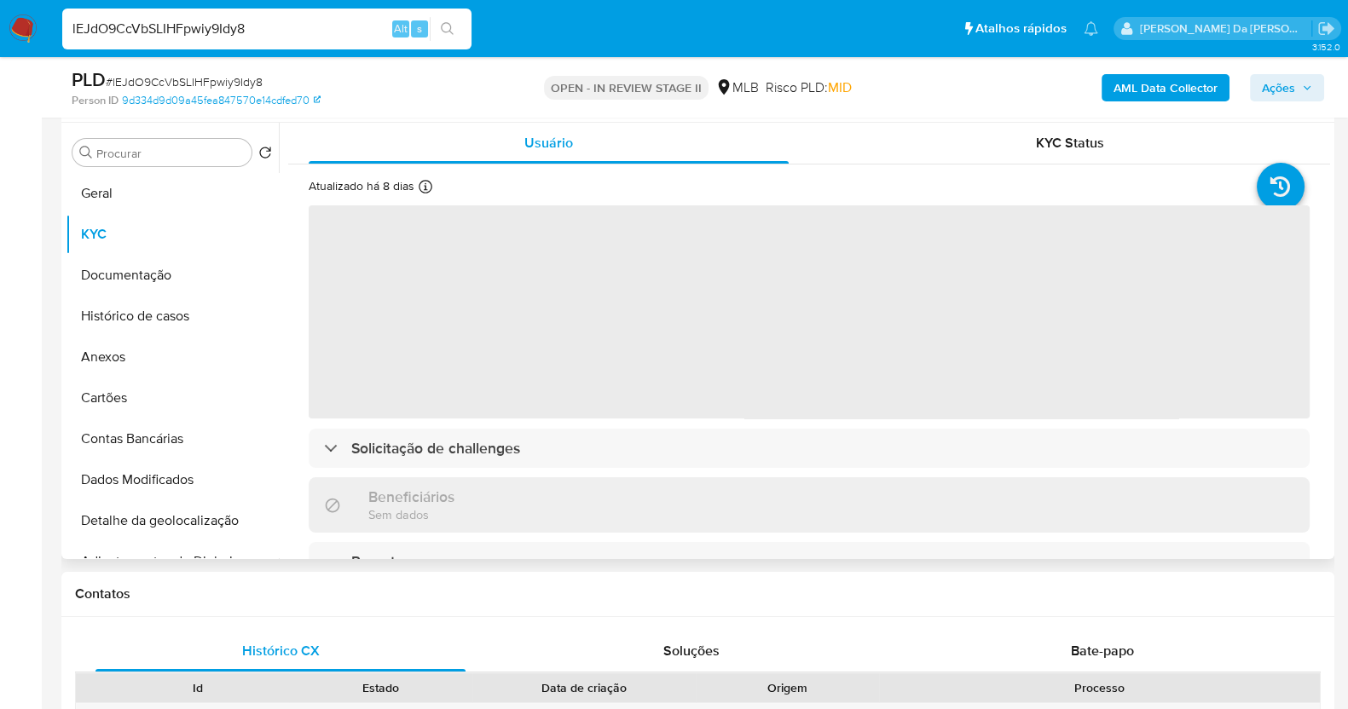
click at [425, 196] on div at bounding box center [426, 189] width 14 height 19
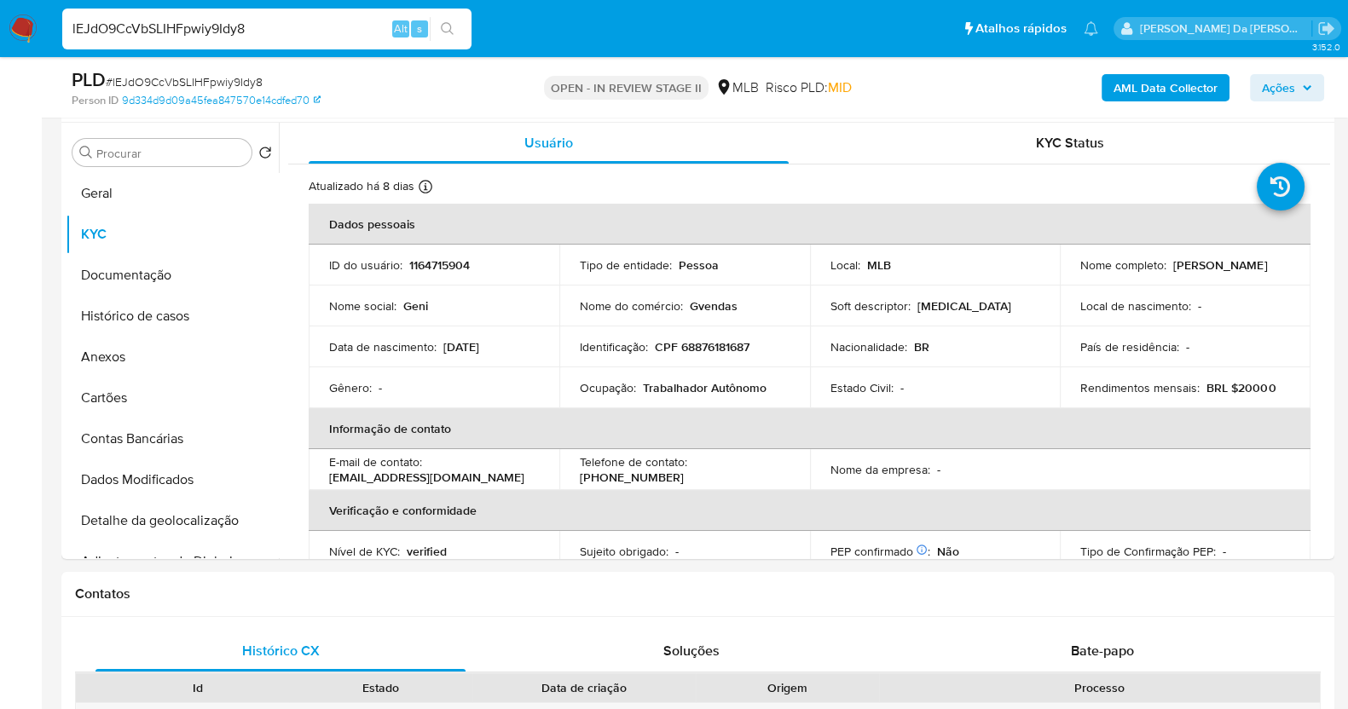
click at [217, 27] on input "lEJdO9CcVbSLIHFpwiy9Idy8" at bounding box center [266, 29] width 409 height 22
paste input "K7chkrJmpxf6C4ImulFBqe3L"
type input "K7chkrJmpxf6C4ImulFBqe3L"
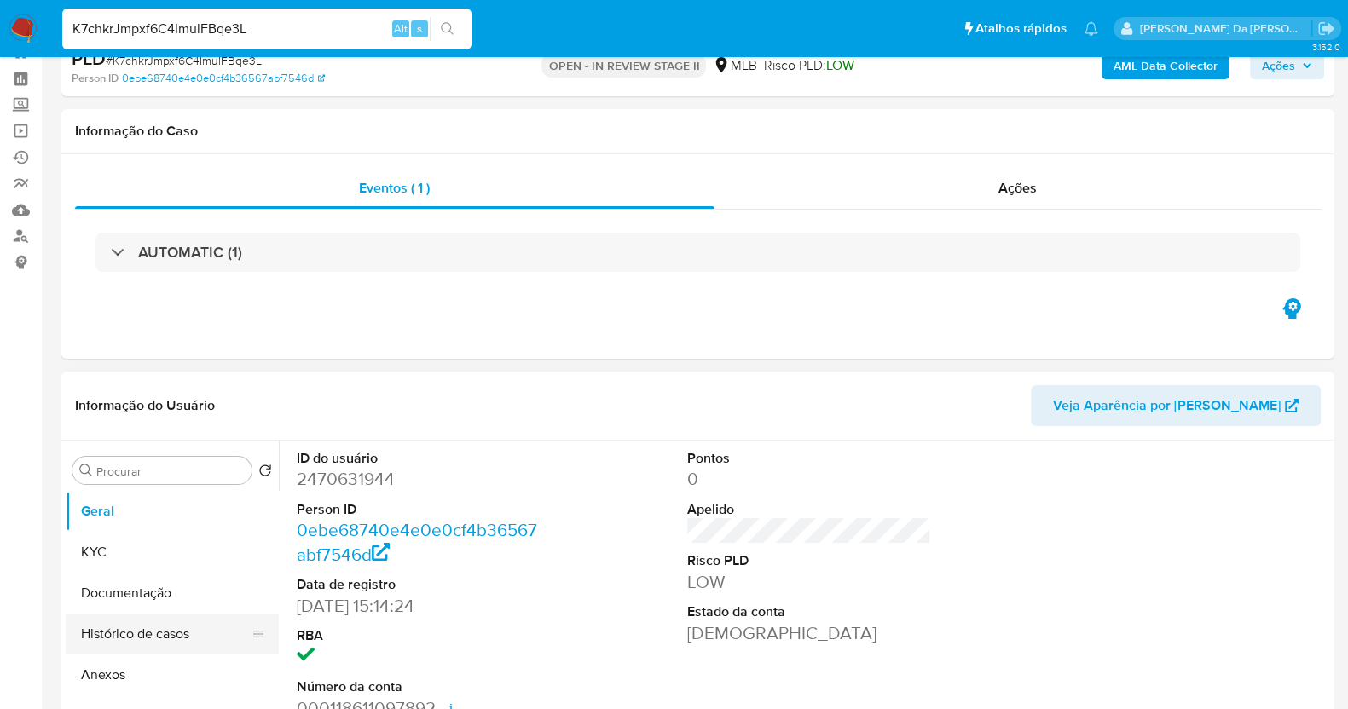
scroll to position [106, 0]
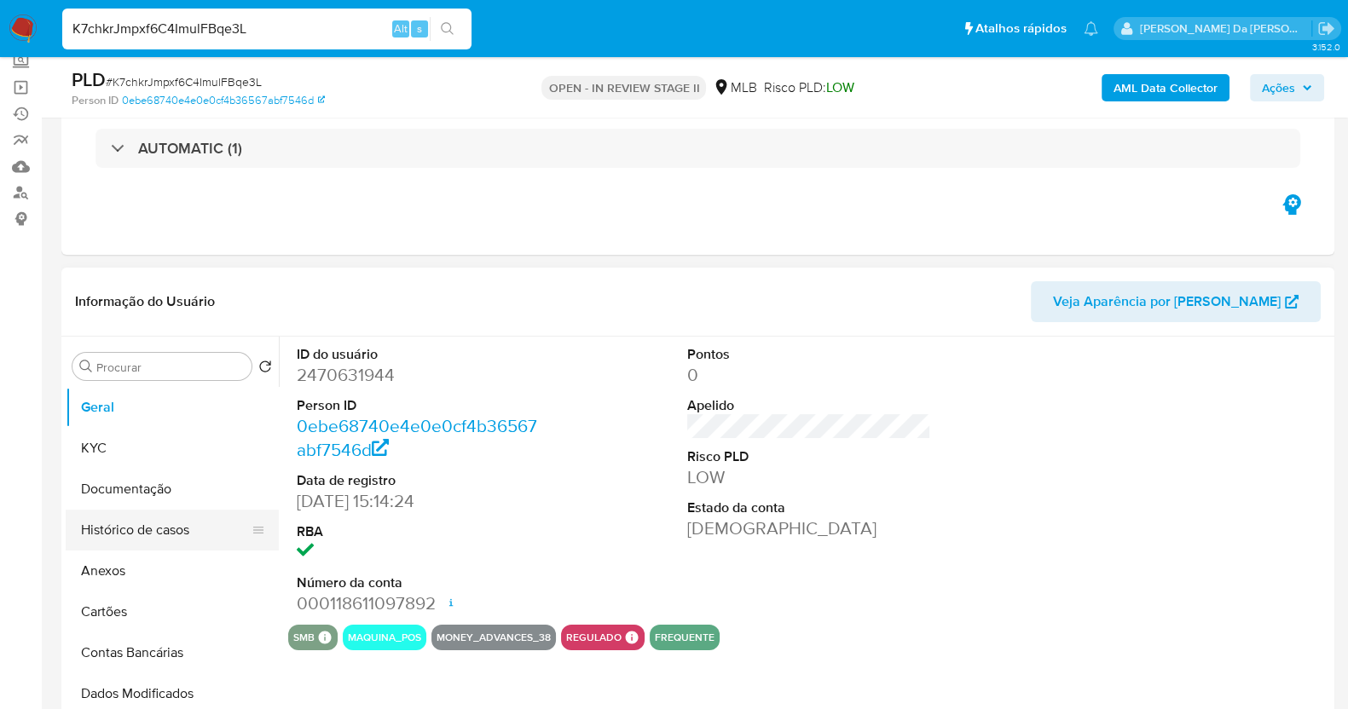
select select "10"
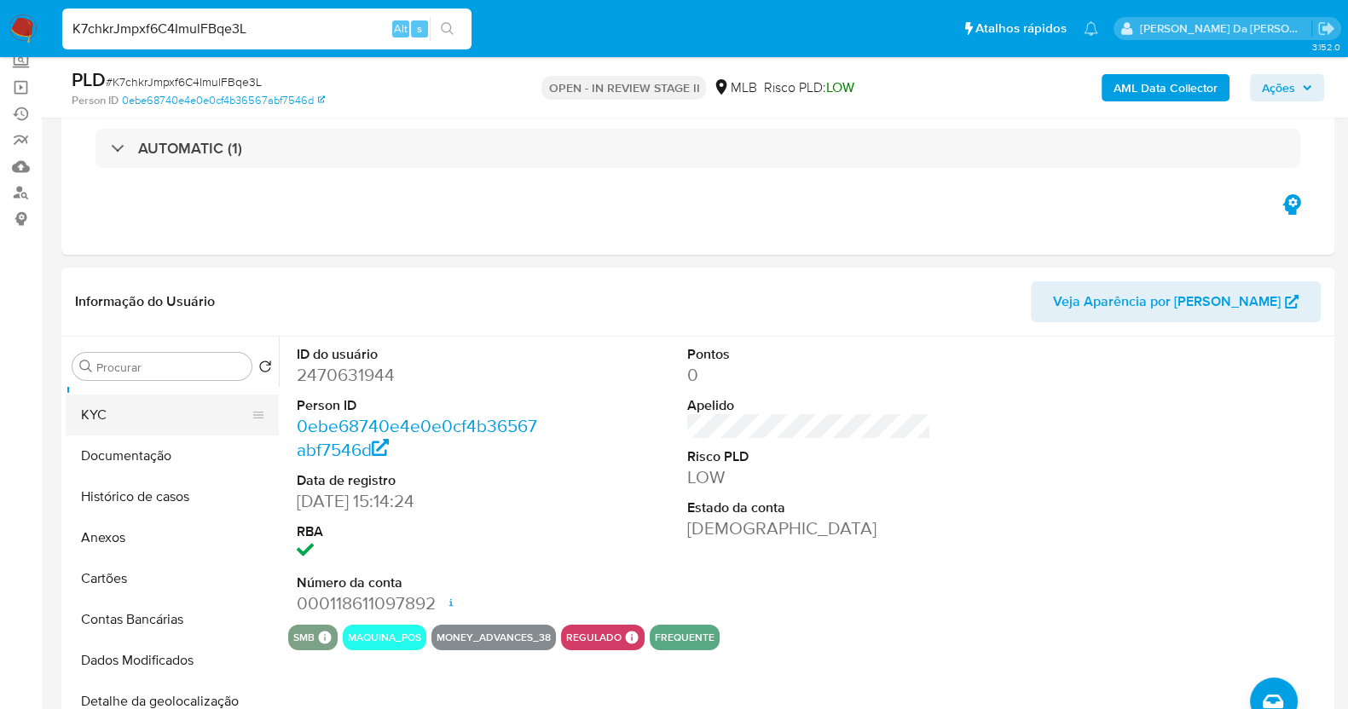
scroll to position [0, 0]
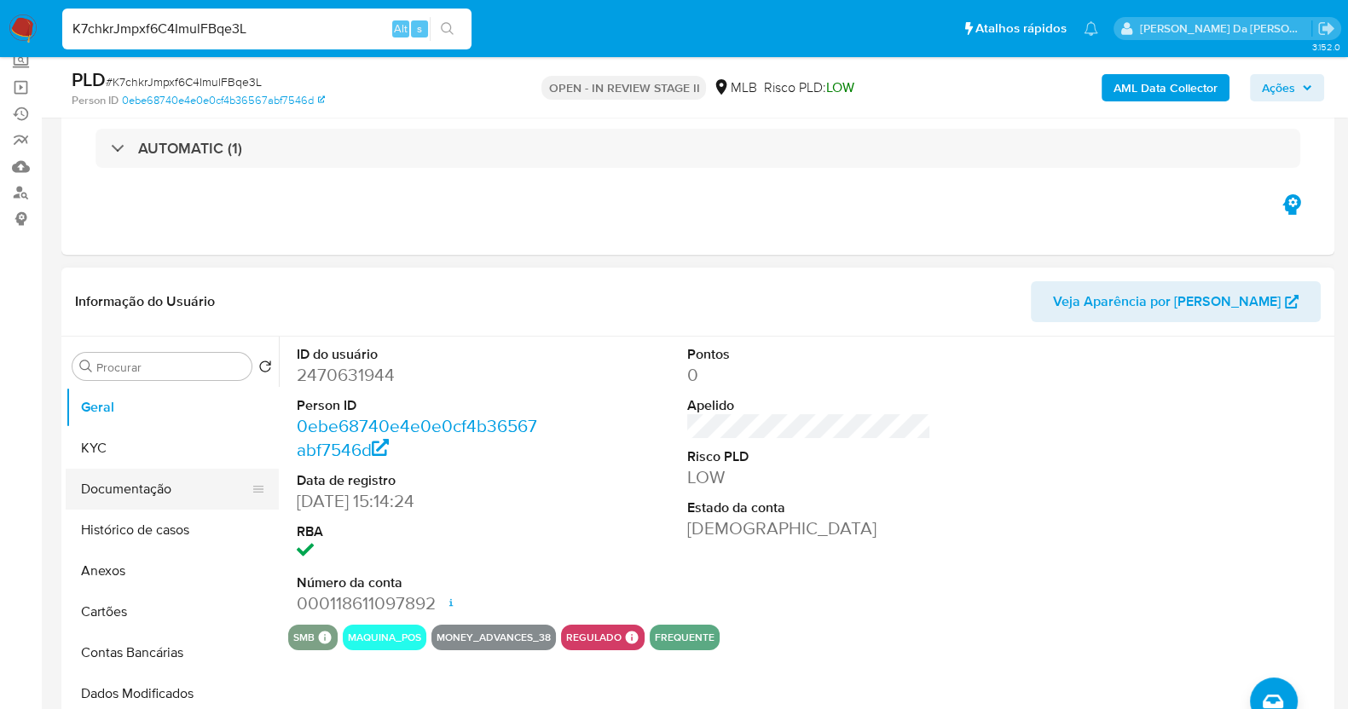
click at [124, 494] on button "Documentação" at bounding box center [166, 489] width 200 height 41
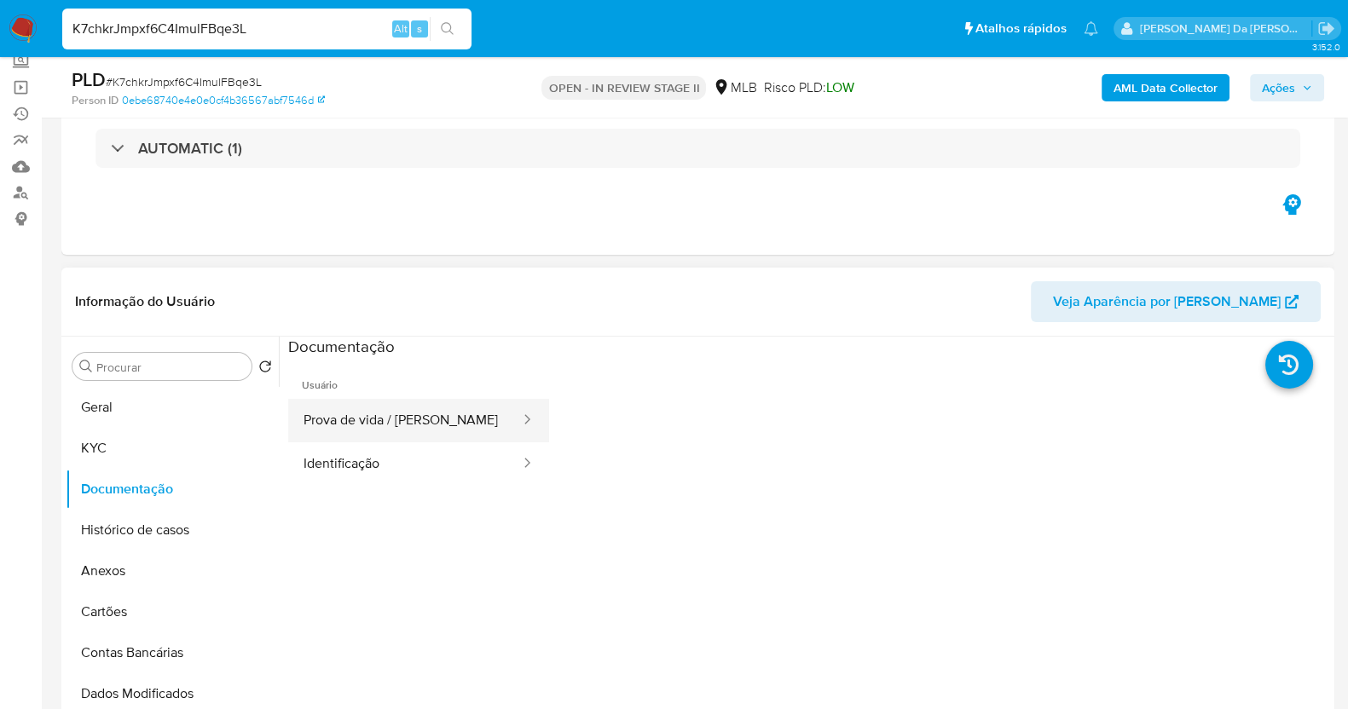
click at [362, 420] on button "Prova de vida / [PERSON_NAME]" at bounding box center [405, 420] width 234 height 43
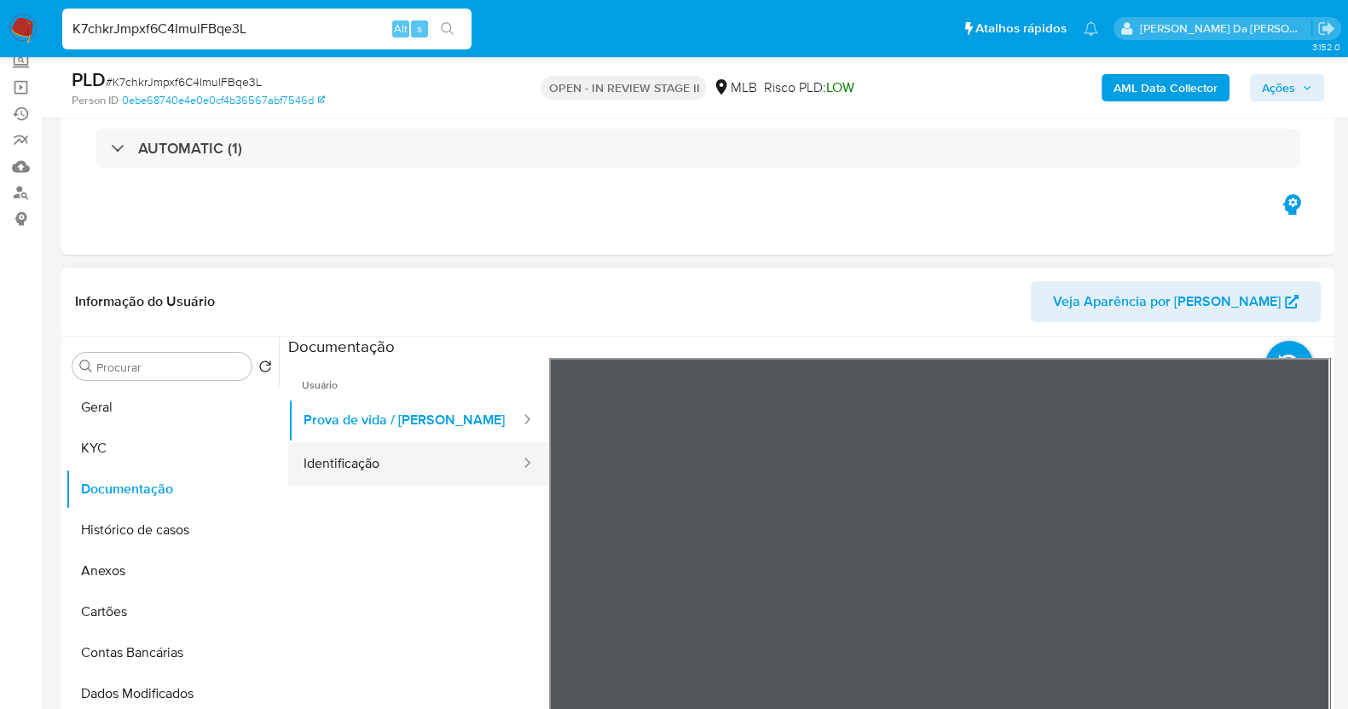
click at [457, 472] on button "Identificação" at bounding box center [405, 464] width 234 height 43
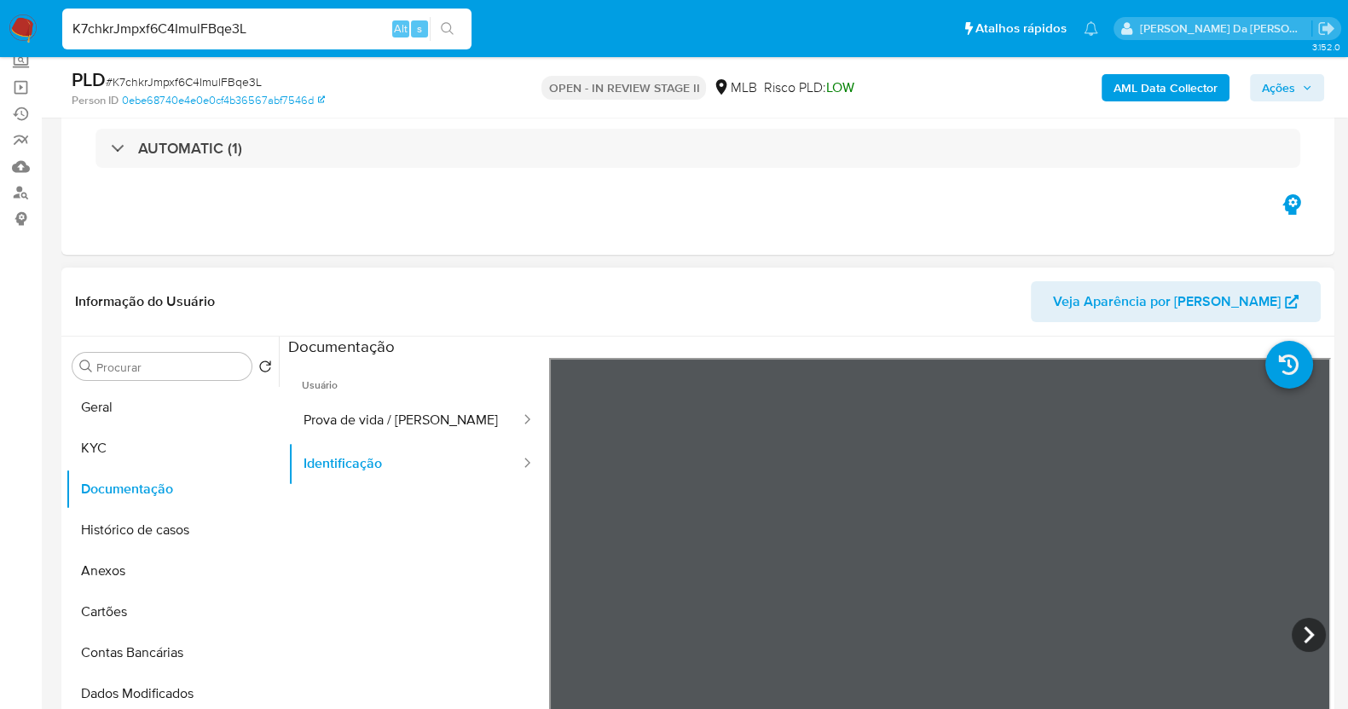
scroll to position [212, 0]
click at [263, 20] on div "K7chkrJmpxf6C4ImulFBqe3L Alt s" at bounding box center [266, 29] width 409 height 41
click at [263, 20] on input "K7chkrJmpxf6C4ImulFBqe3L" at bounding box center [266, 29] width 409 height 22
paste input "l4f3QkmkhLuhwrU1vb7CmYuC"
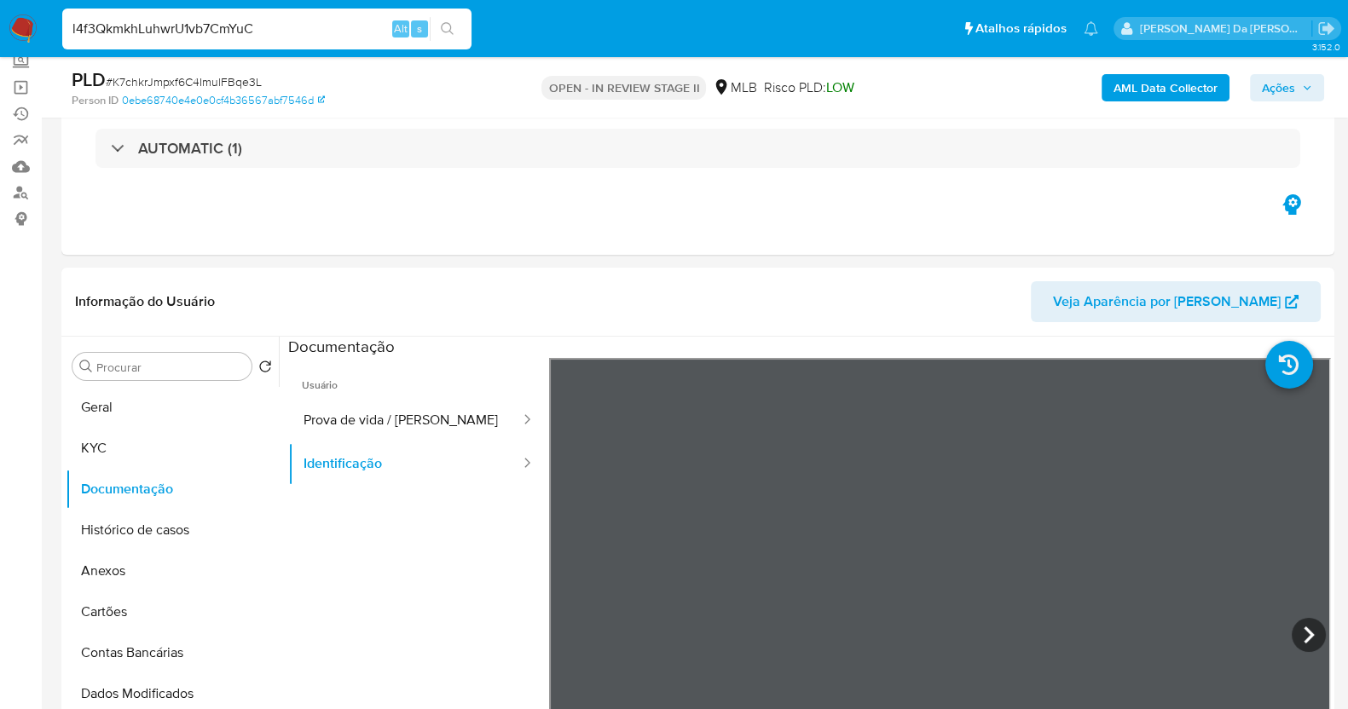
type input "l4f3QkmkhLuhwrU1vb7CmYuC"
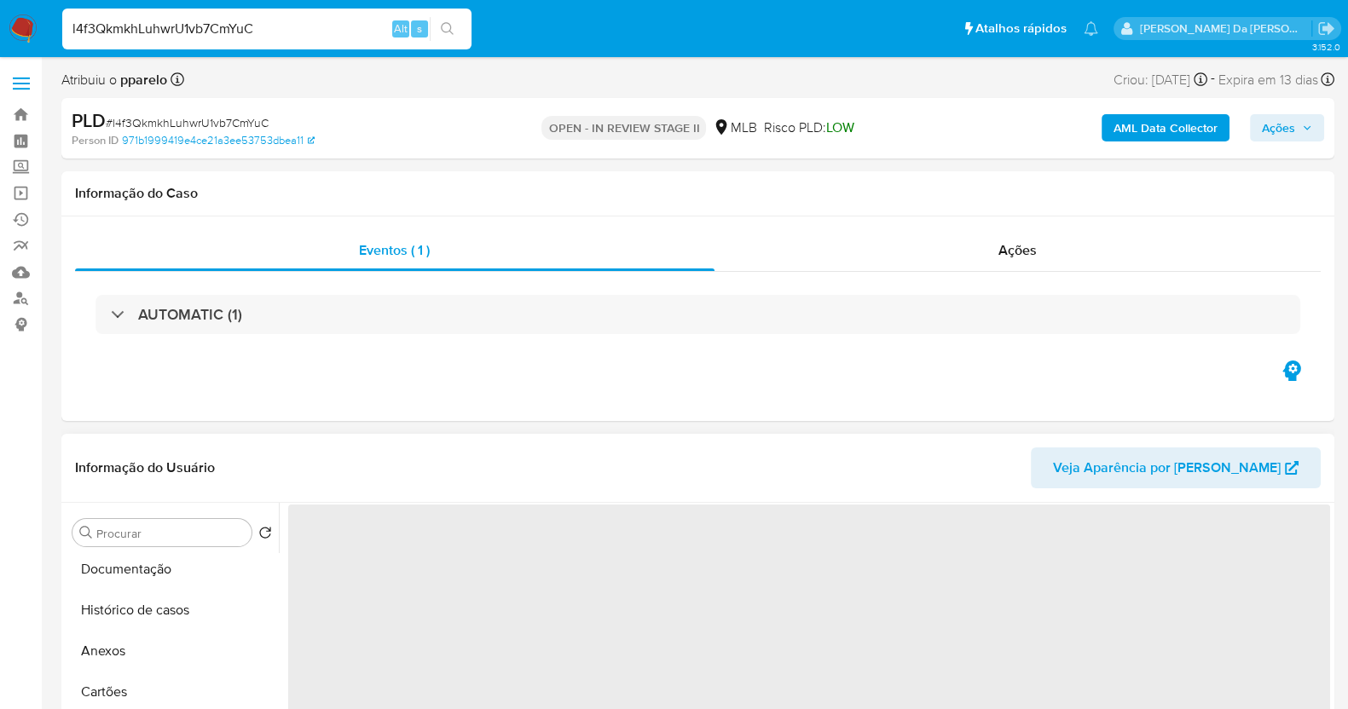
scroll to position [106, 0]
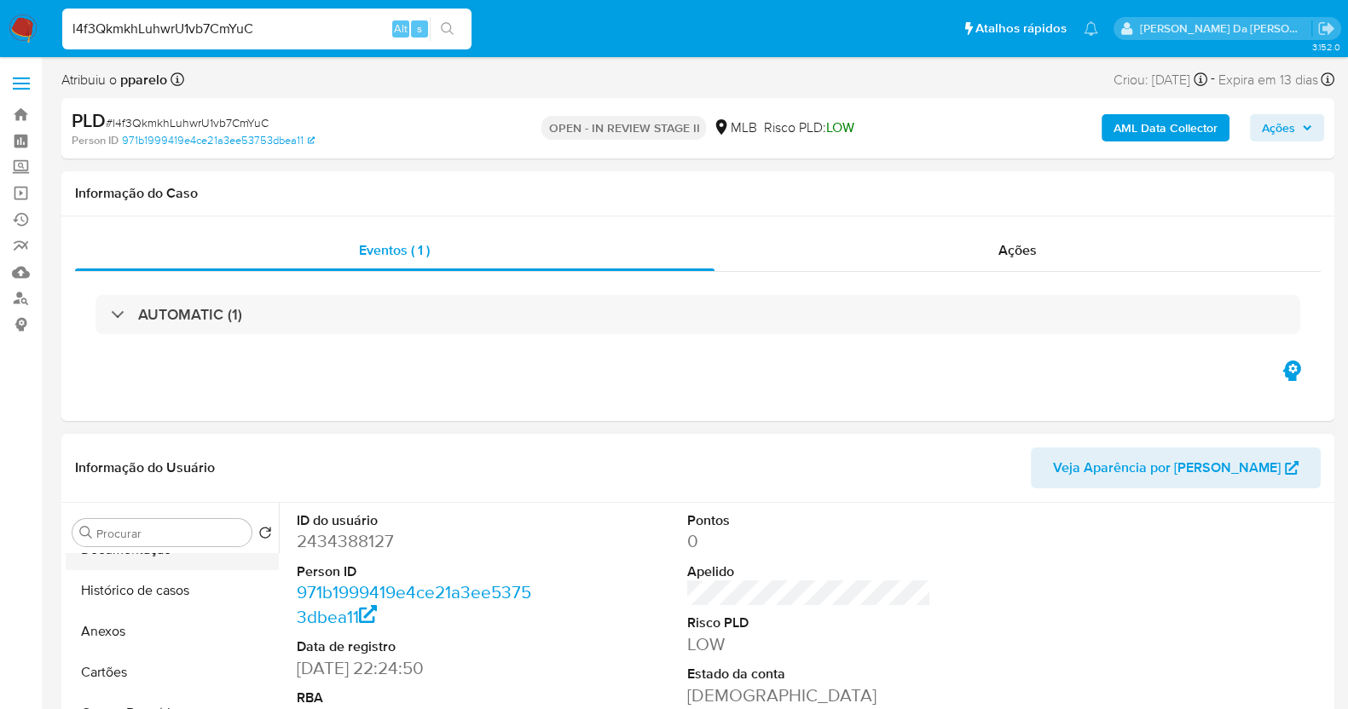
select select "10"
click at [162, 563] on button "Documentação" at bounding box center [166, 550] width 200 height 41
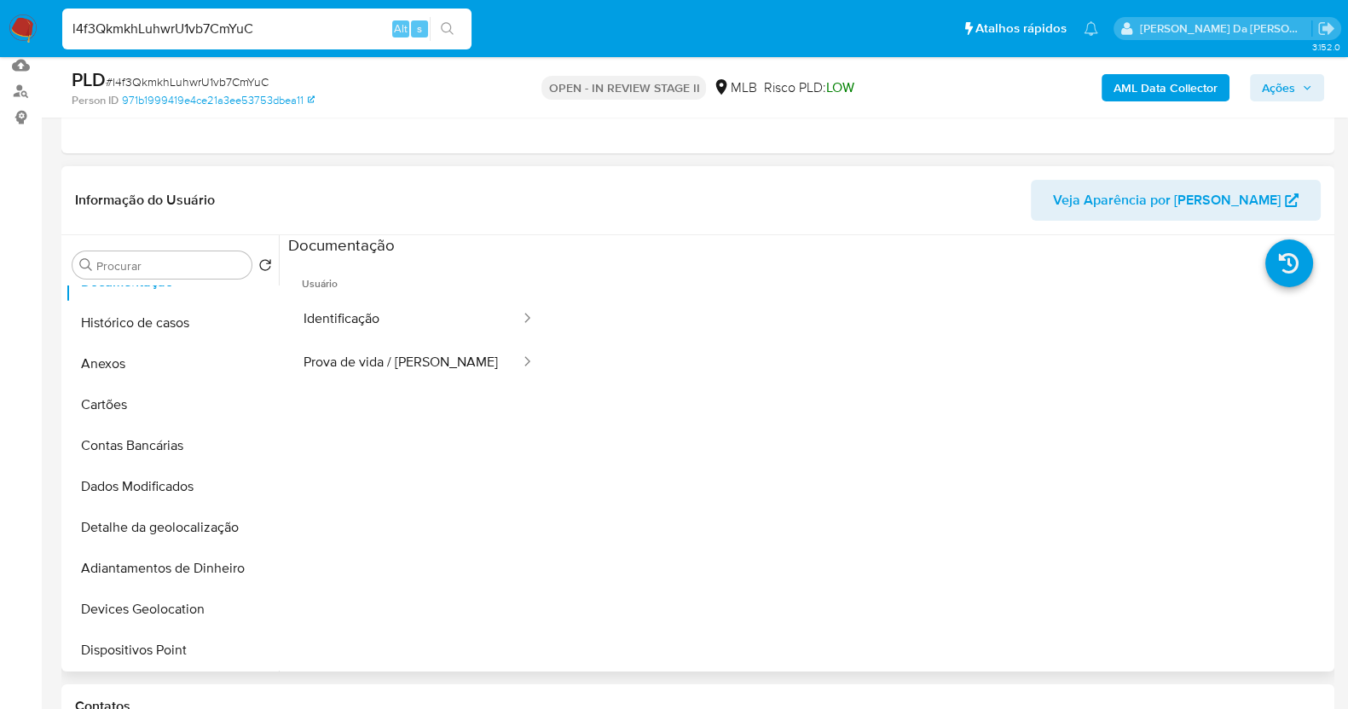
scroll to position [212, 0]
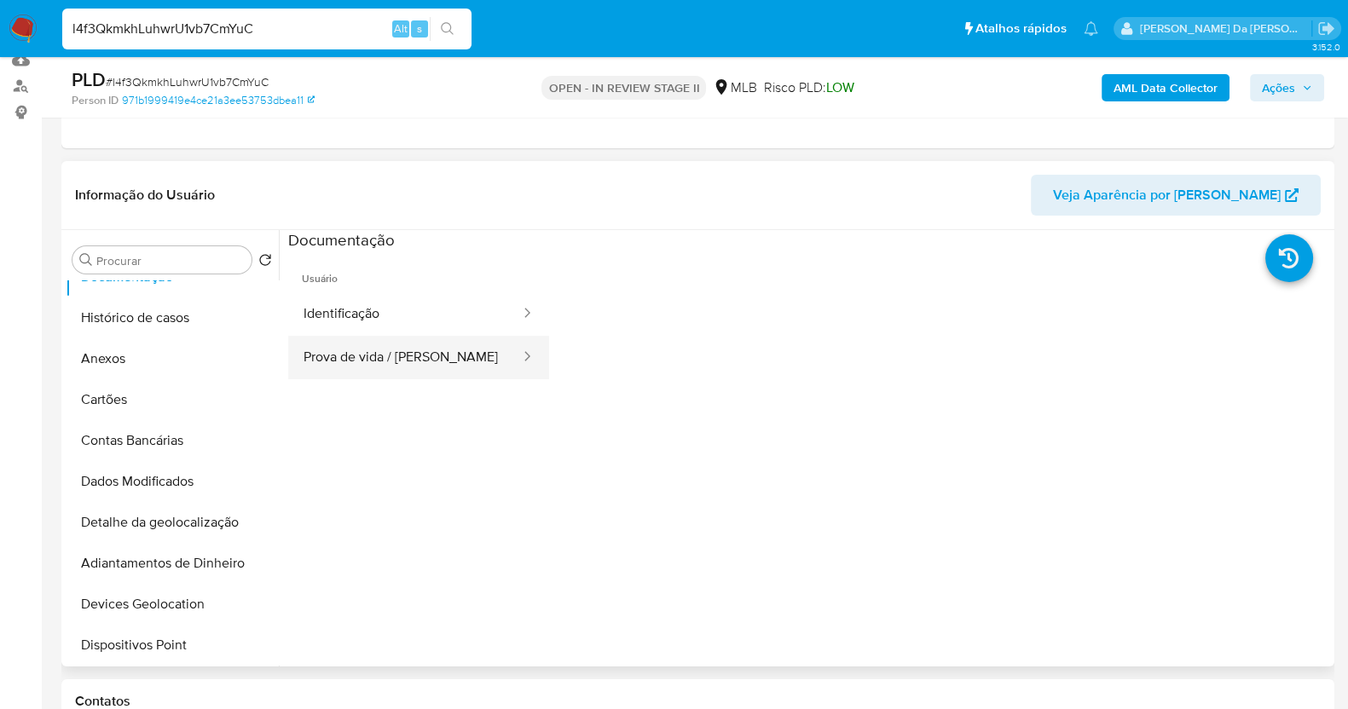
click at [405, 350] on button "Prova de vida / [PERSON_NAME]" at bounding box center [405, 357] width 234 height 43
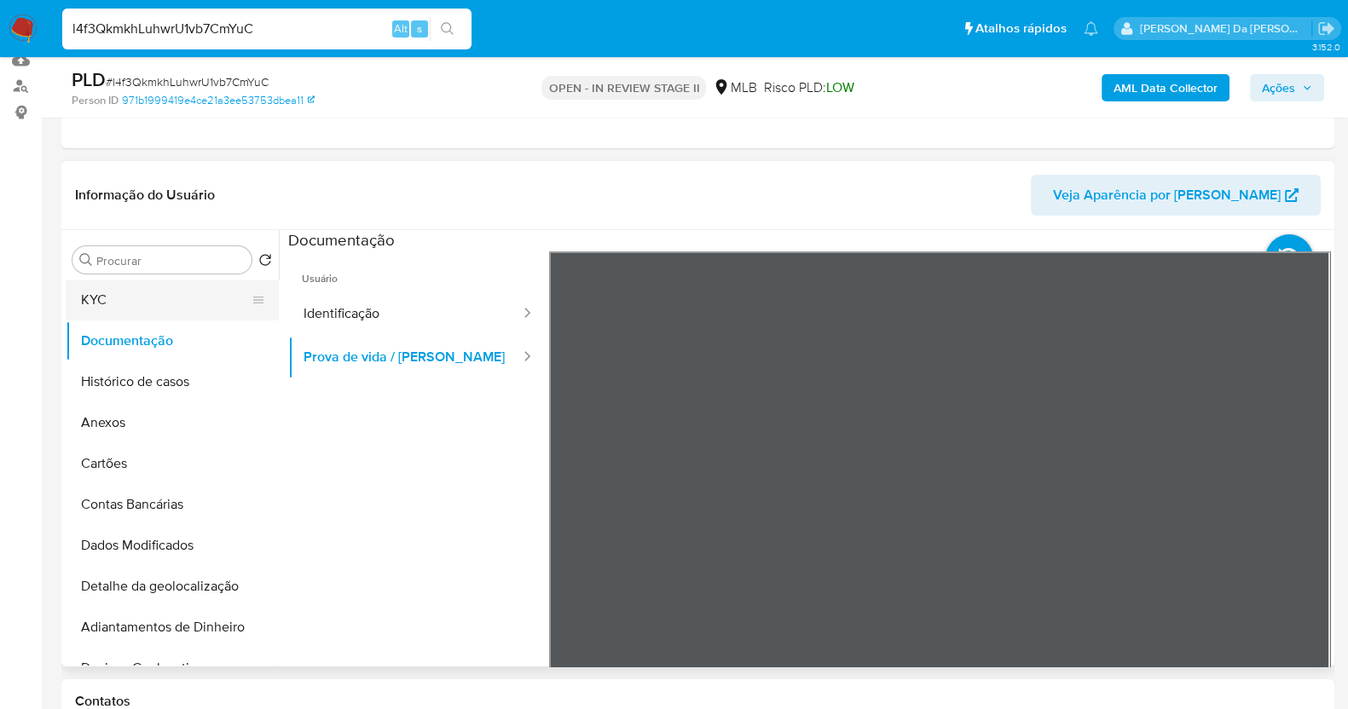
scroll to position [0, 0]
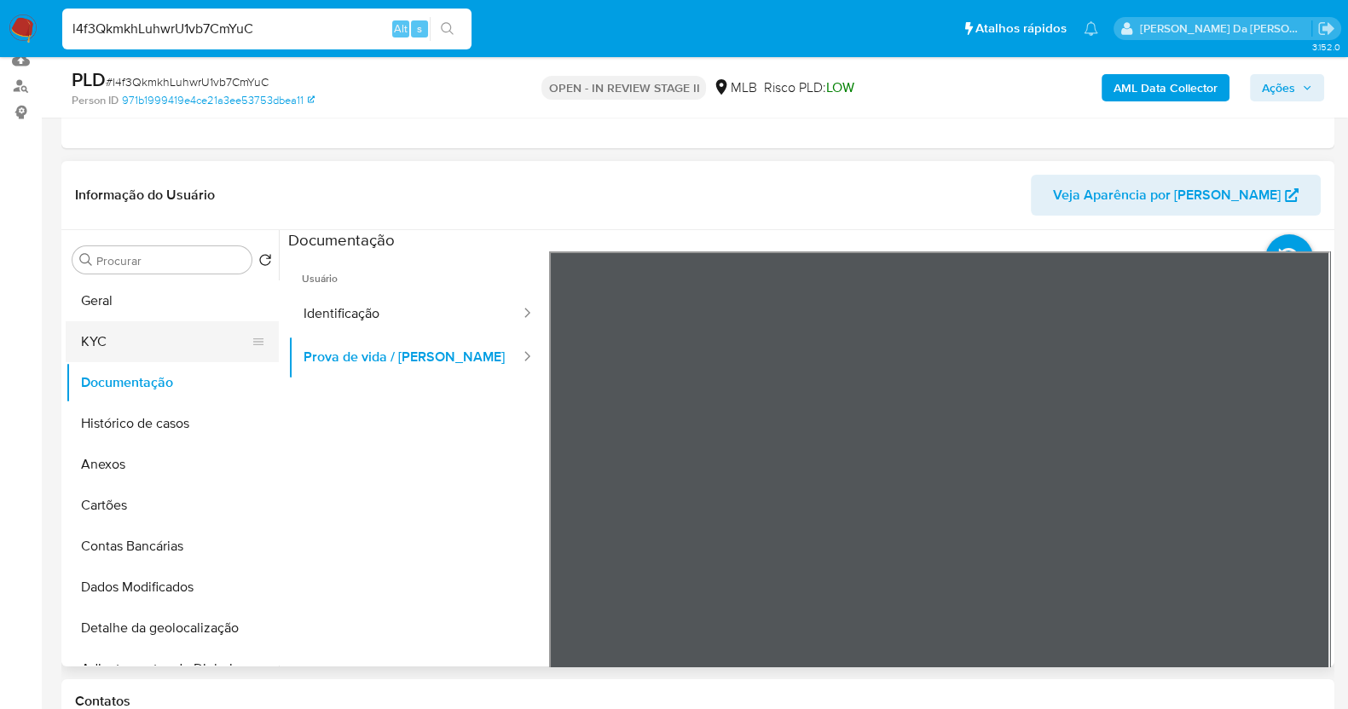
drag, startPoint x: 117, startPoint y: 348, endPoint x: 209, endPoint y: 324, distance: 95.1
click at [119, 348] on button "KYC" at bounding box center [166, 341] width 200 height 41
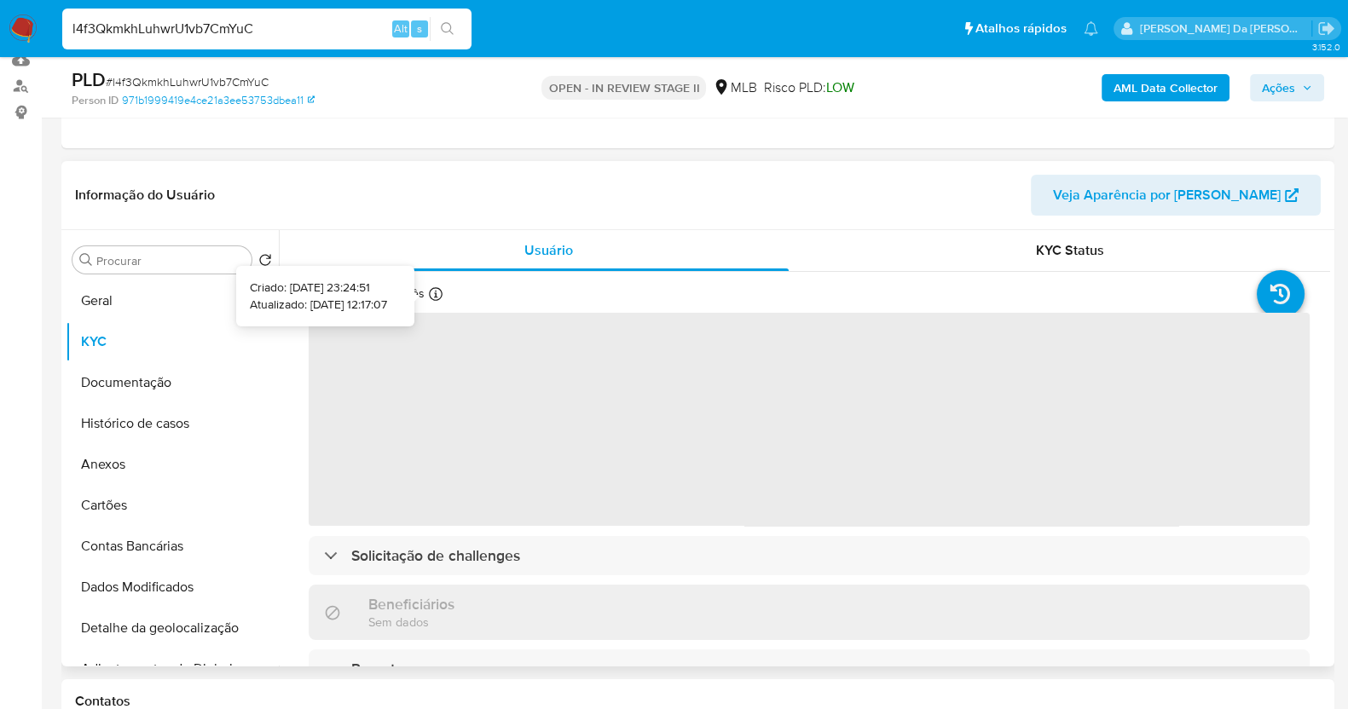
click at [432, 296] on icon at bounding box center [436, 294] width 14 height 14
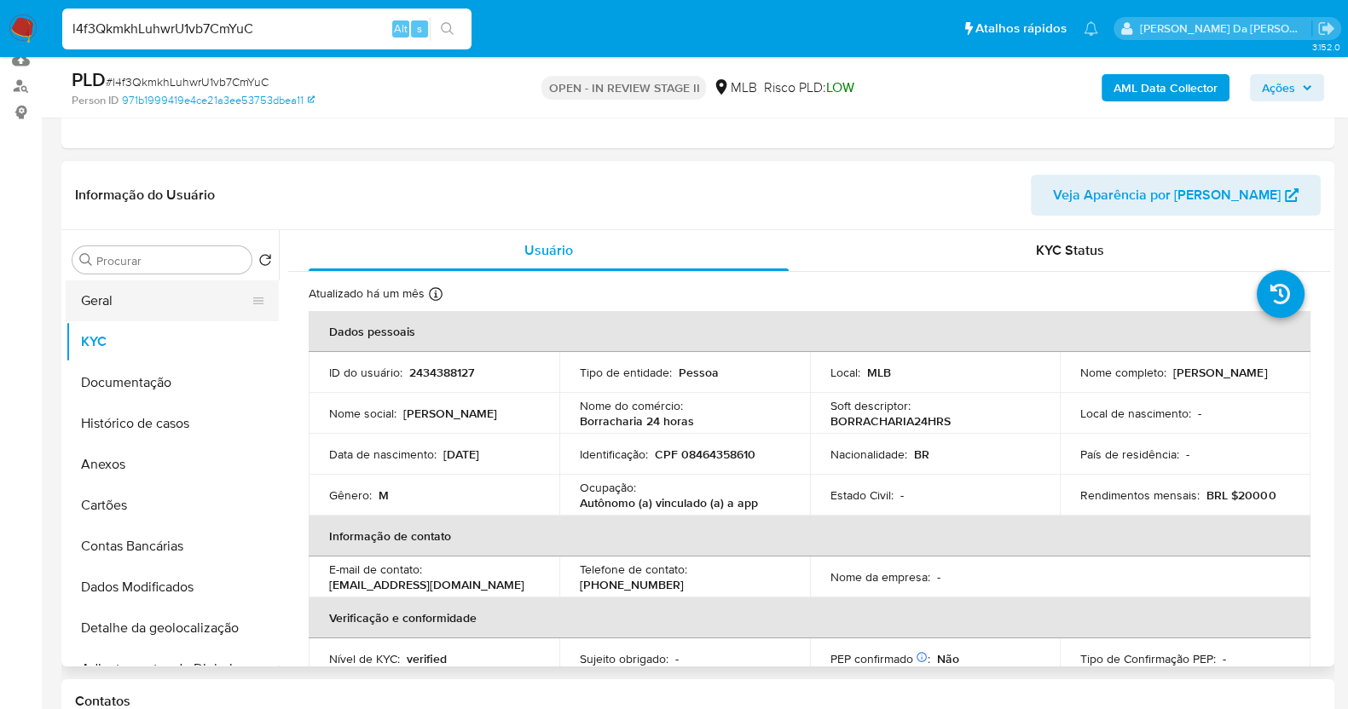
click at [111, 281] on button "Geral" at bounding box center [166, 301] width 200 height 41
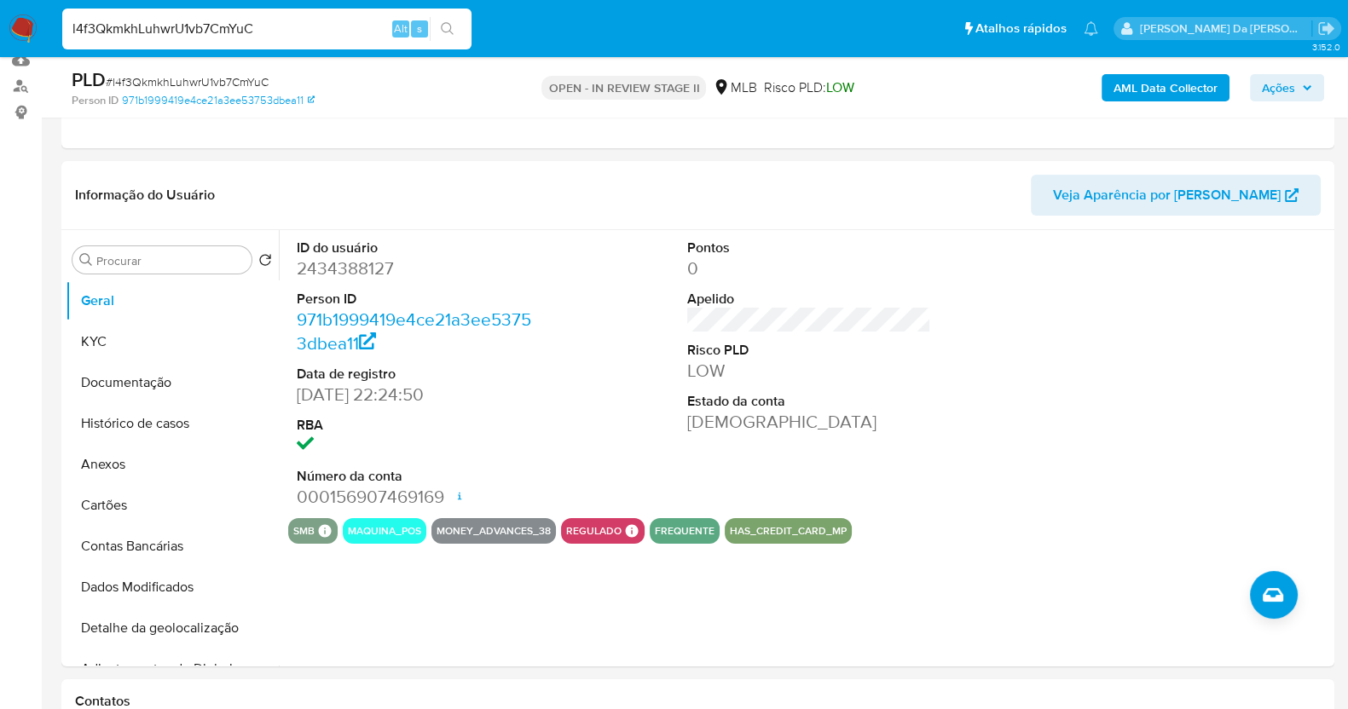
click at [311, 26] on input "l4f3QkmkhLuhwrU1vb7CmYuC" at bounding box center [266, 29] width 409 height 22
click at [308, 31] on input "l4f3QkmkhLuhwrU1vb7CmYuC" at bounding box center [266, 29] width 409 height 22
paste input "Mcxz98eeRwu5IlnQ9aLPJVWd"
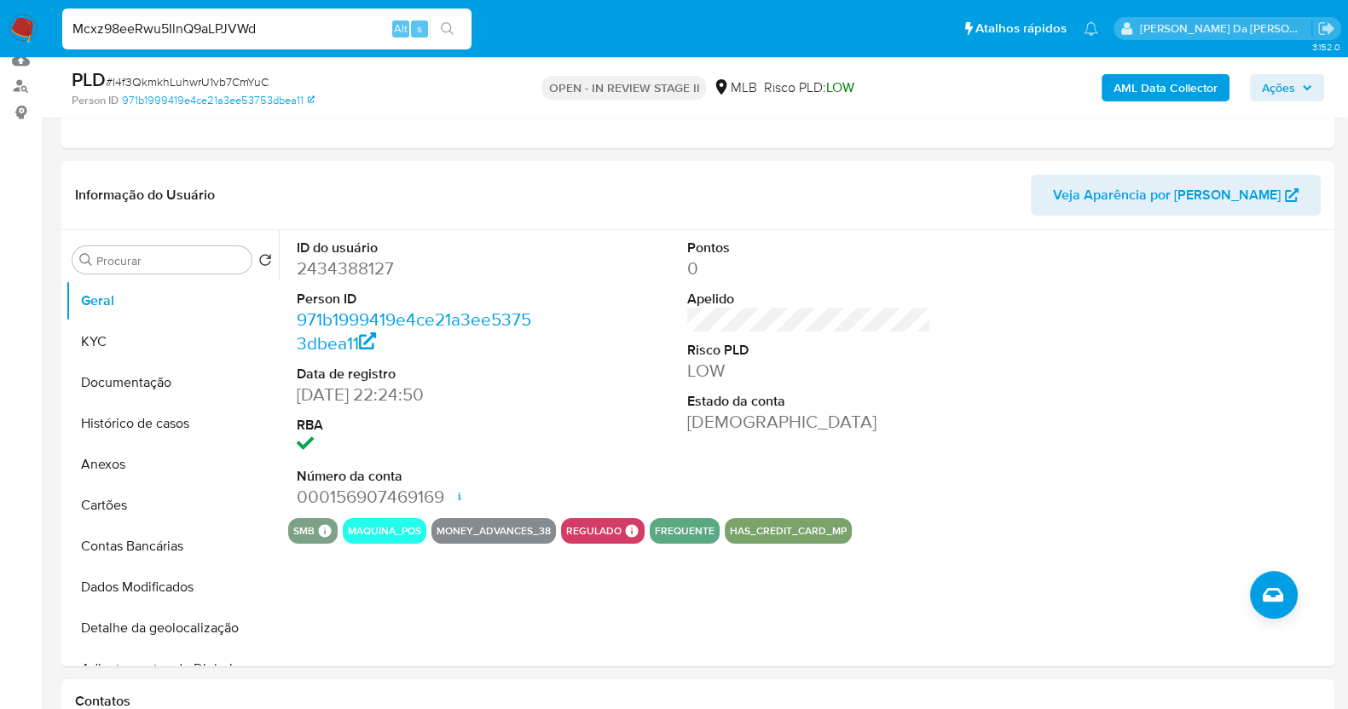
type input "Mcxz98eeRwu5IlnQ9aLPJVWd"
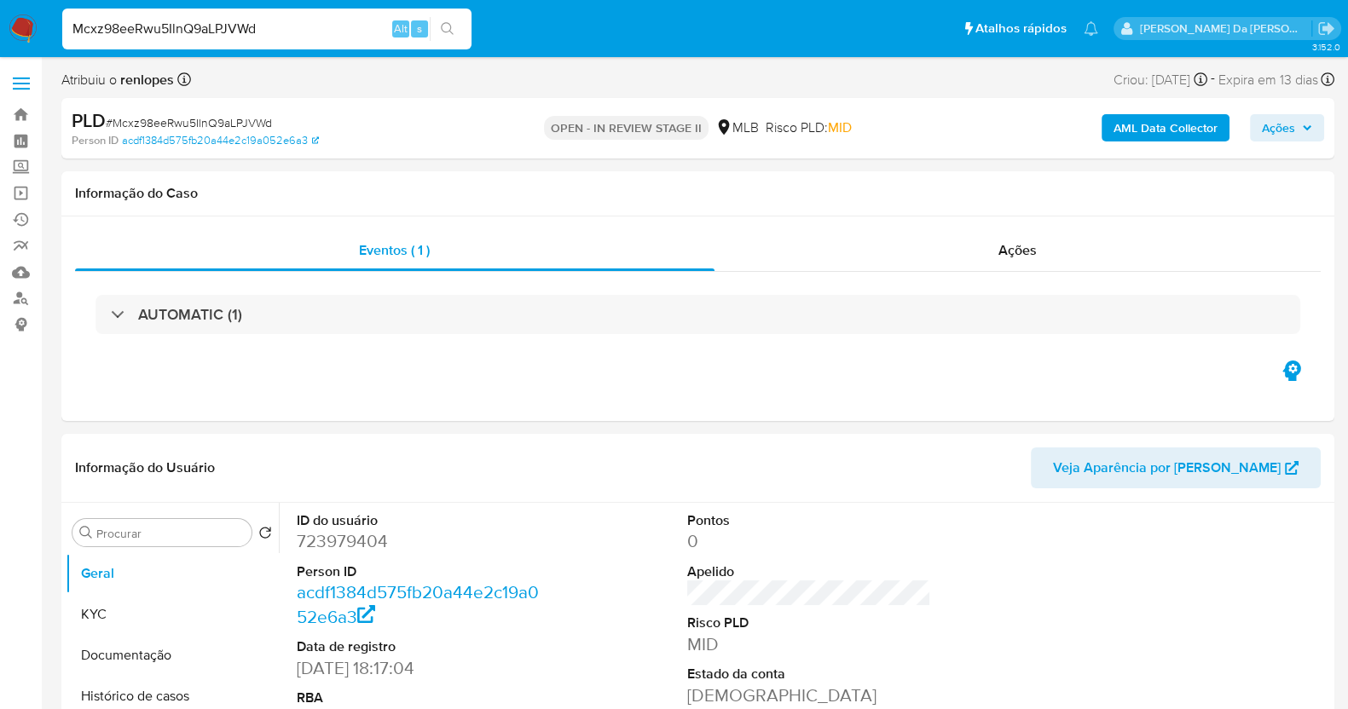
select select "10"
click at [307, 33] on input "Mcxz98eeRwu5IlnQ9aLPJVWd" at bounding box center [266, 29] width 409 height 22
paste input "B9k1WnXkw3JpFAnXo2uClNzb"
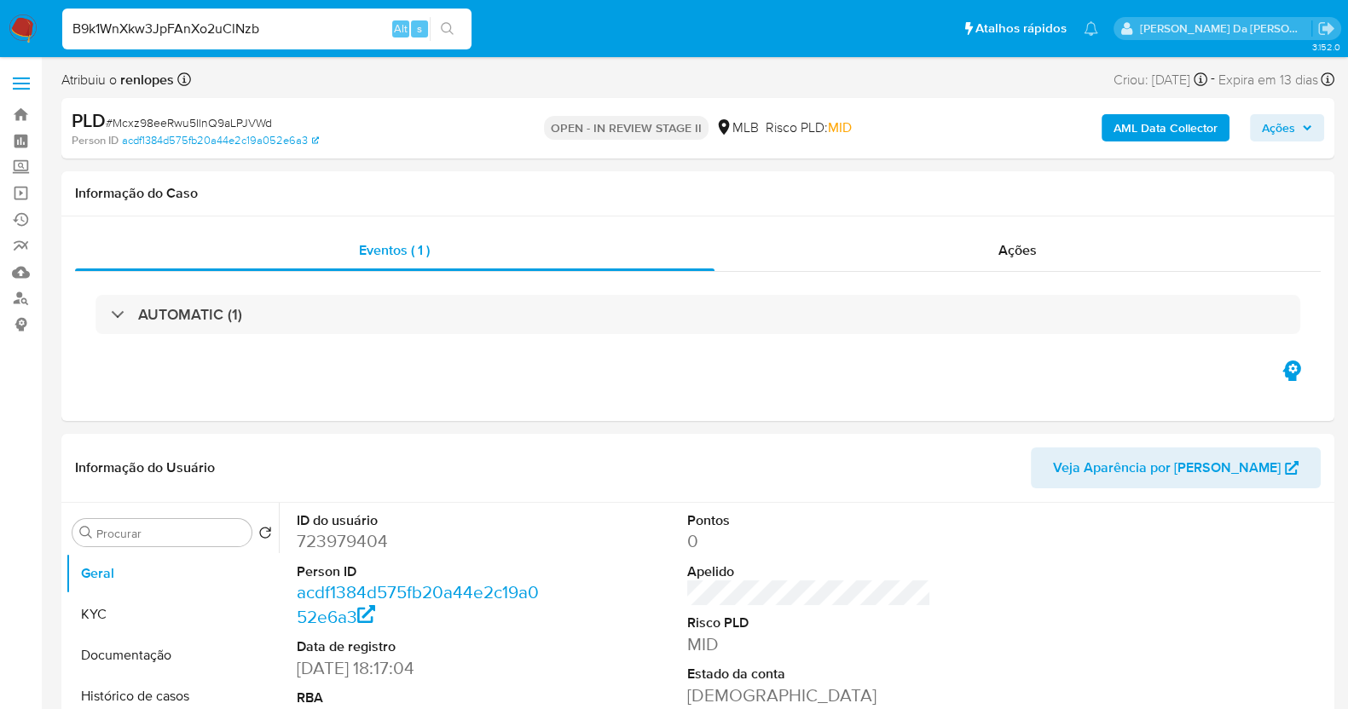
type input "B9k1WnXkw3JpFAnXo2uClNzb"
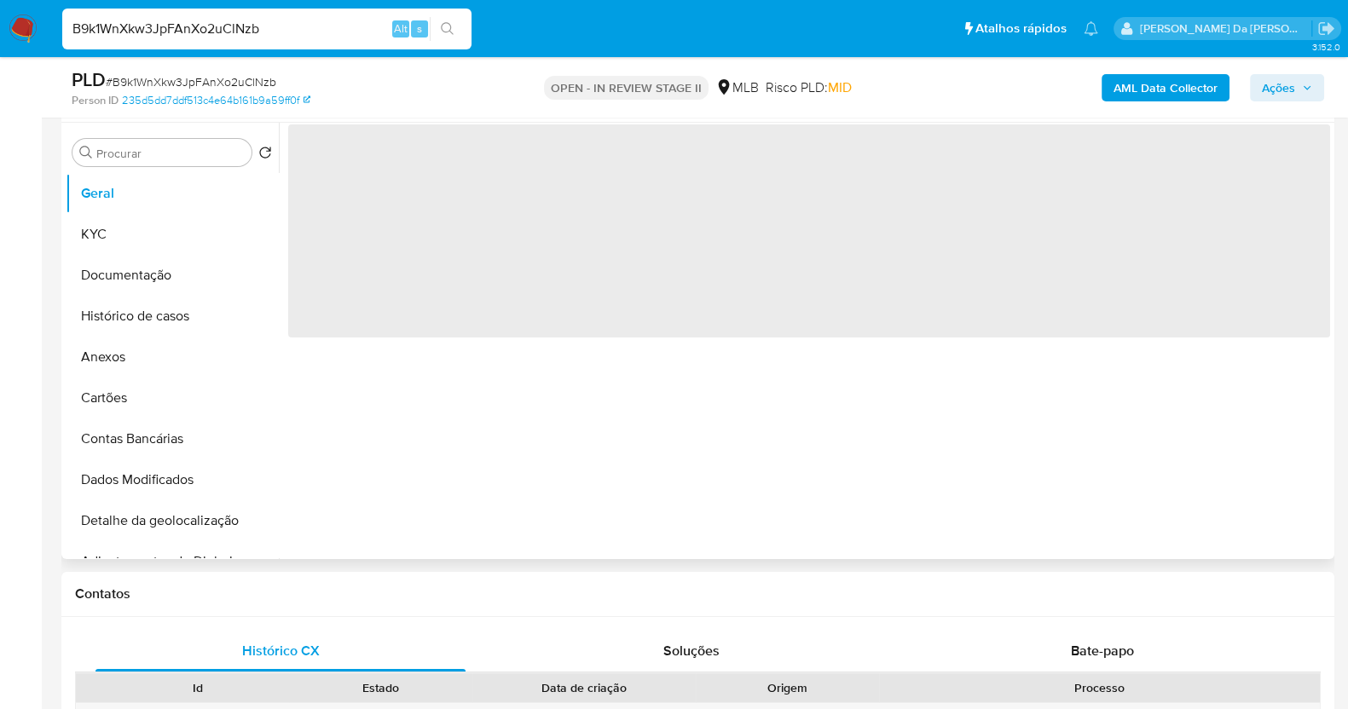
scroll to position [640, 0]
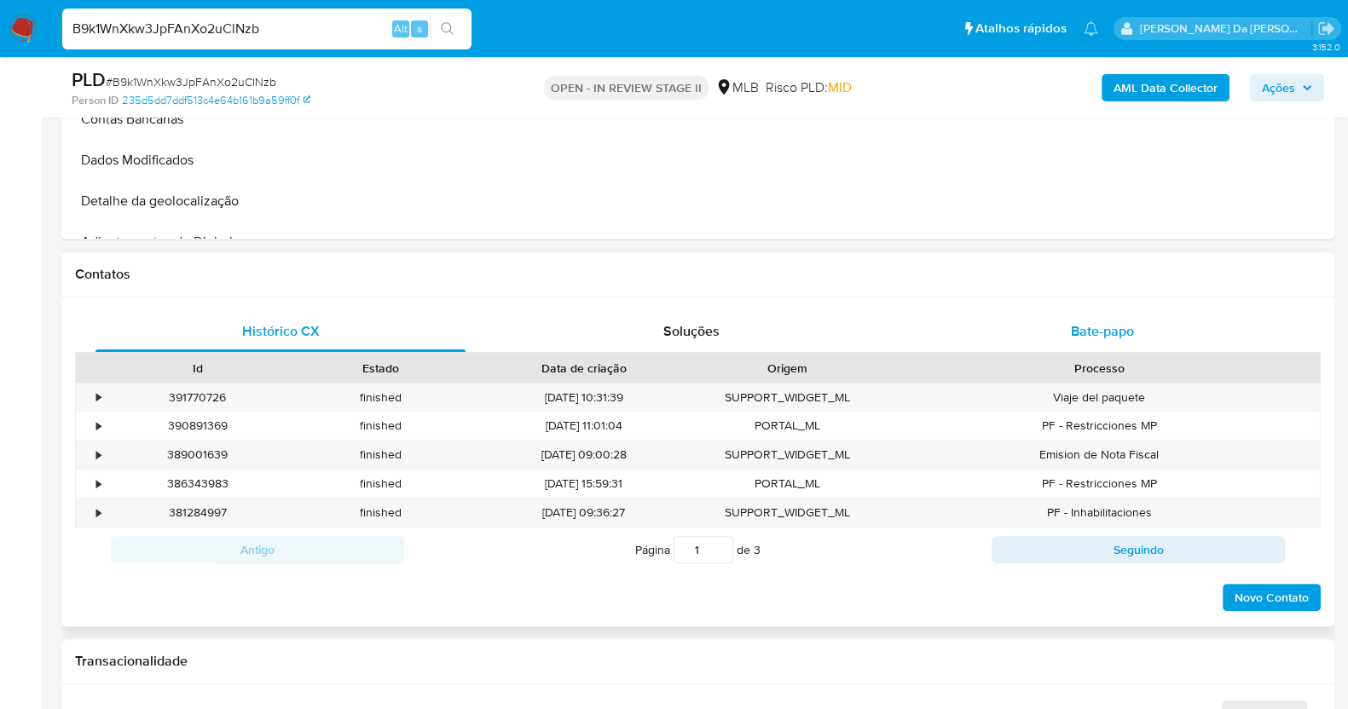
click at [1112, 314] on div "Bate-papo" at bounding box center [1102, 331] width 370 height 41
select select "10"
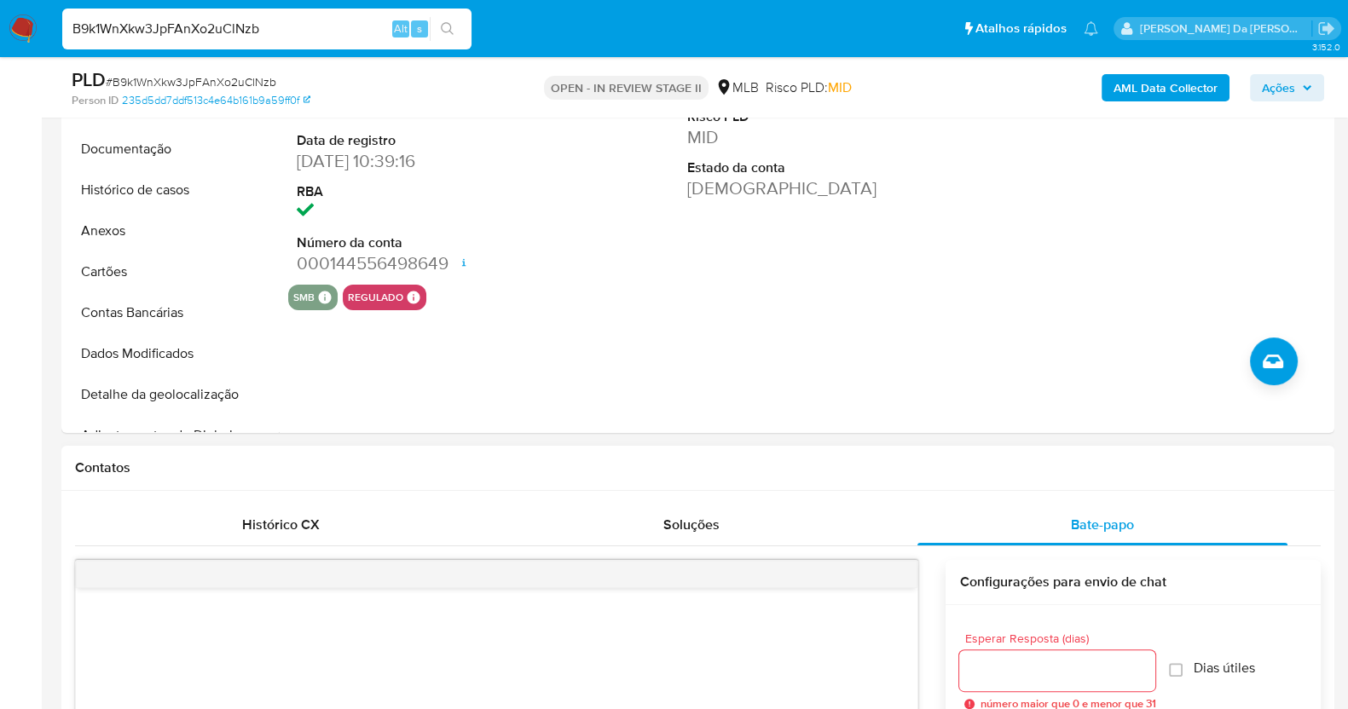
scroll to position [425, 0]
